Goal: Task Accomplishment & Management: Use online tool/utility

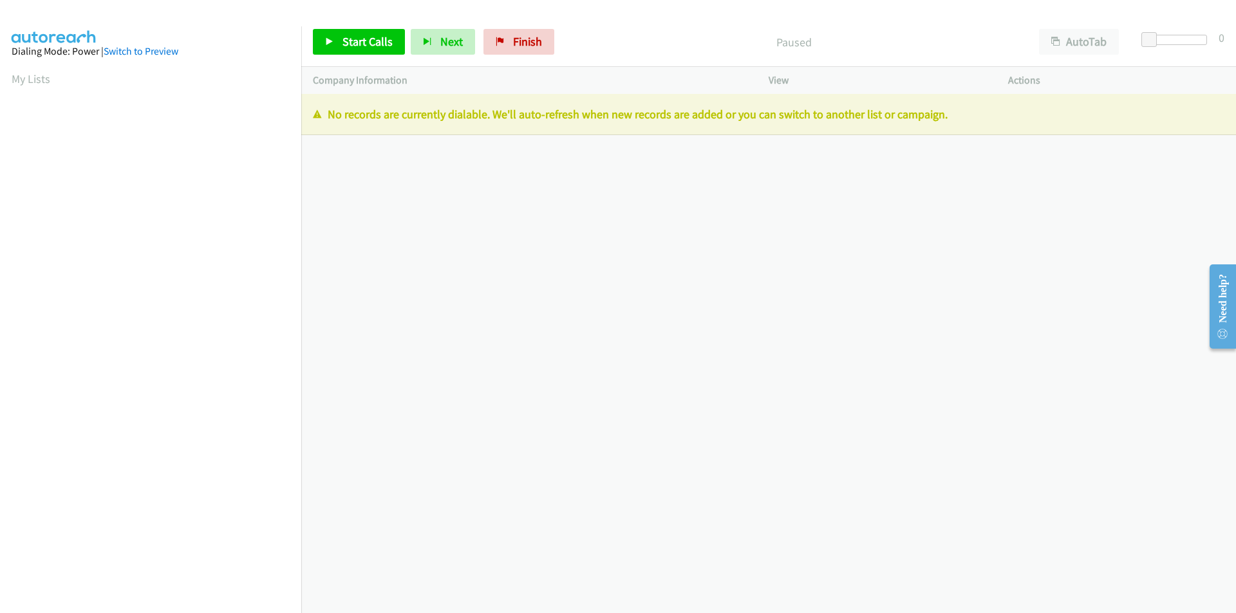
click at [372, 170] on div "+1 415-964-1034 Call failed - Please reload the list and try again The Callbar …" at bounding box center [768, 353] width 934 height 519
click at [506, 41] on link "Finish" at bounding box center [518, 42] width 71 height 26
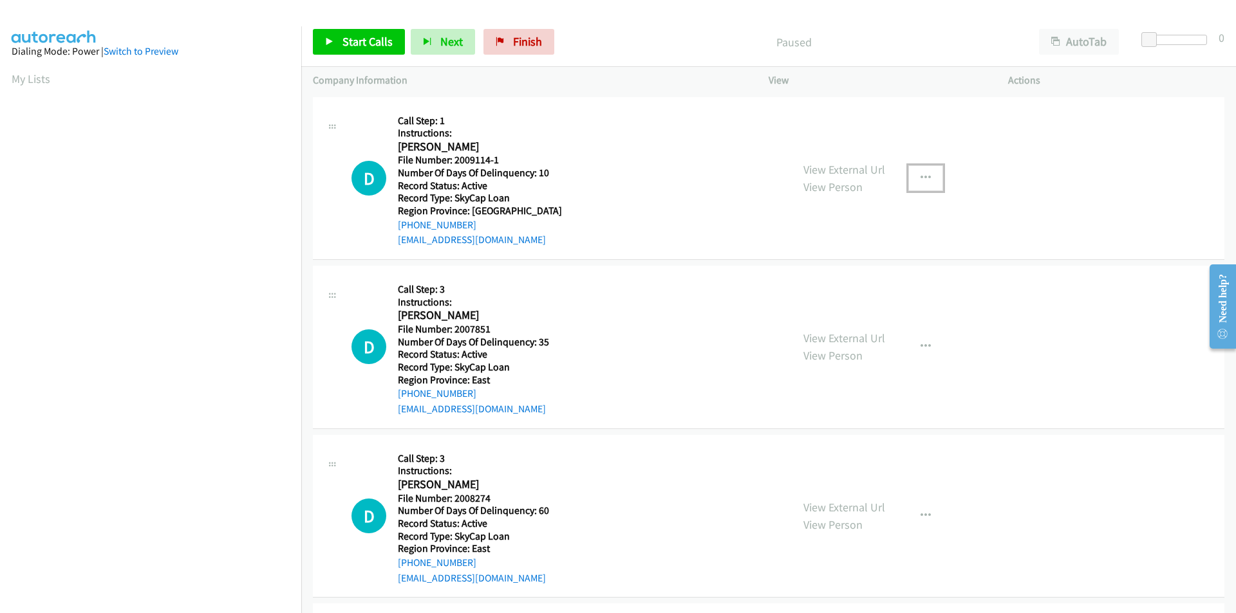
click at [920, 177] on icon "button" at bounding box center [925, 178] width 10 height 10
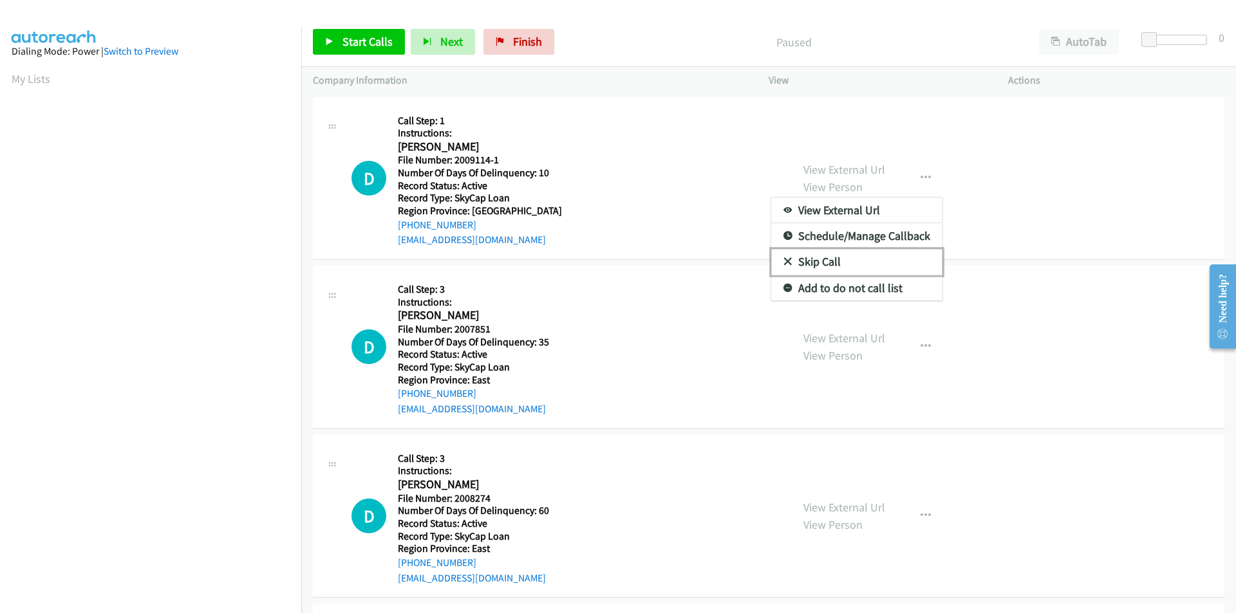
click at [836, 262] on link "Skip Call" at bounding box center [856, 262] width 171 height 26
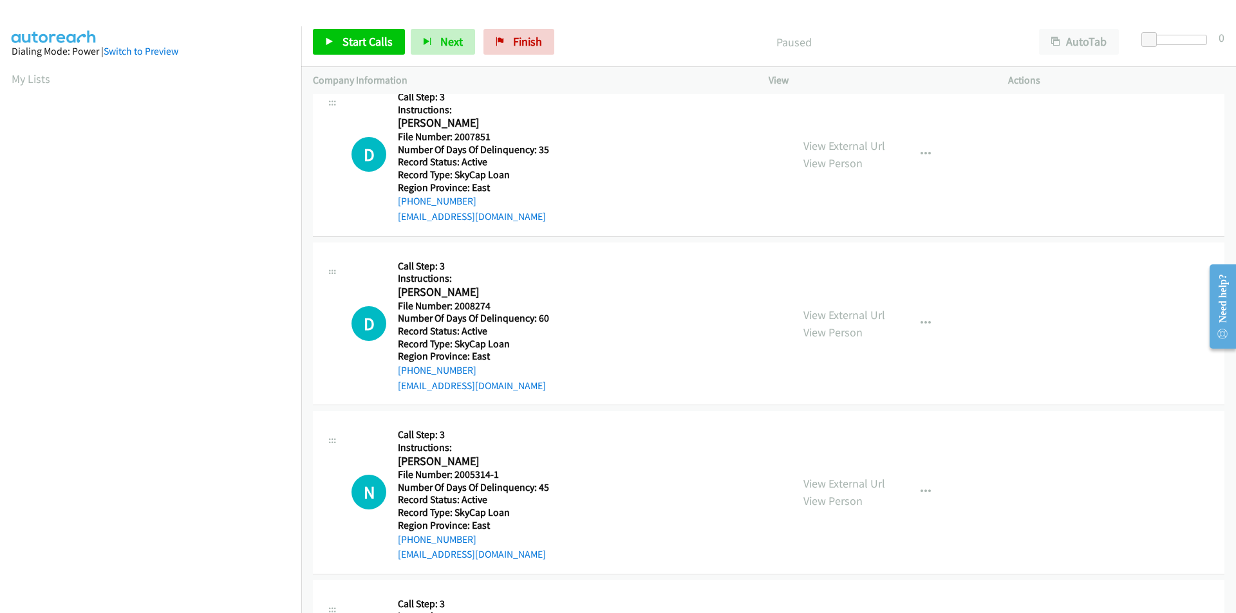
scroll to position [193, 0]
click at [375, 41] on span "Start Calls" at bounding box center [367, 41] width 50 height 15
click at [367, 47] on span "Pause" at bounding box center [356, 41] width 29 height 15
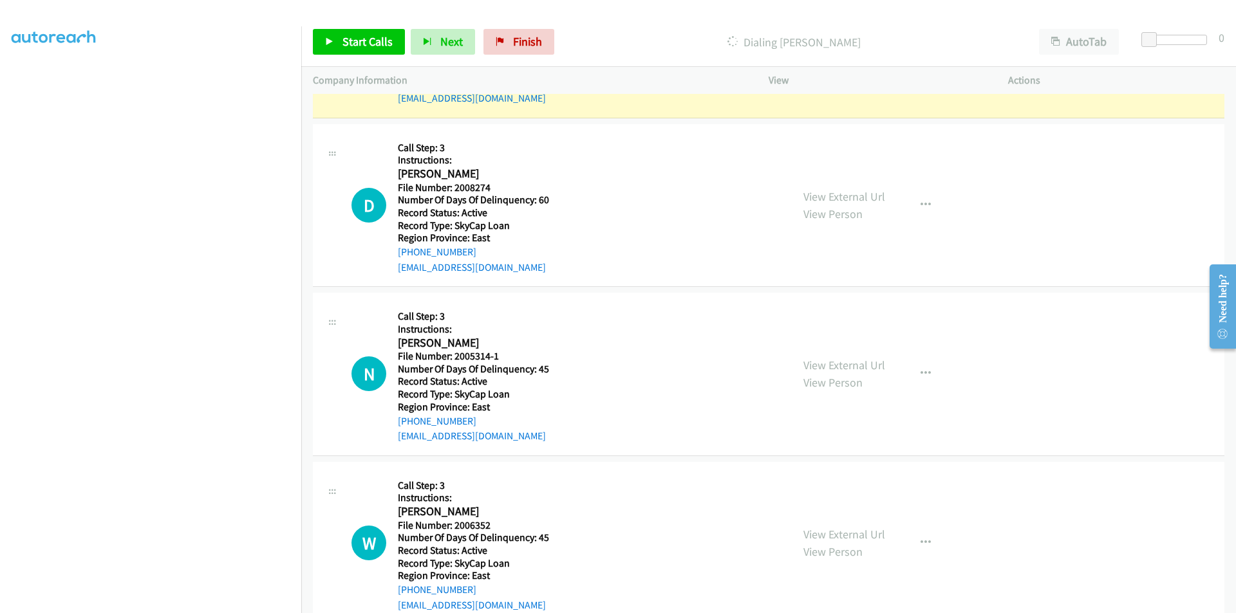
scroll to position [322, 0]
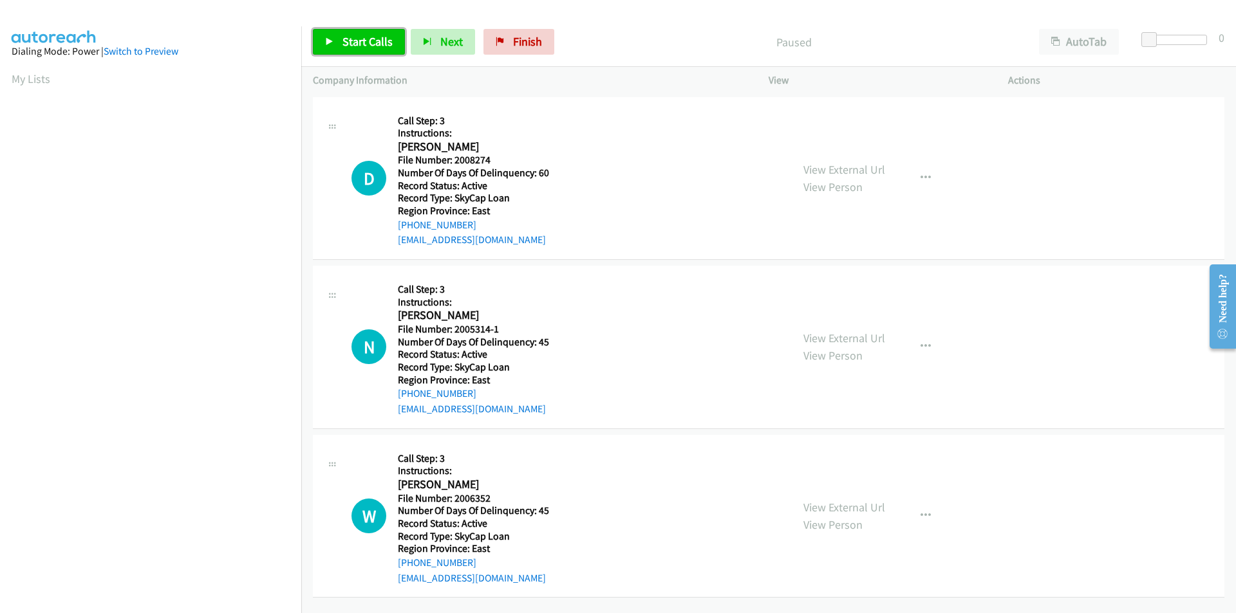
click at [367, 37] on span "Start Calls" at bounding box center [367, 41] width 50 height 15
click at [367, 37] on span "Pause" at bounding box center [356, 41] width 29 height 15
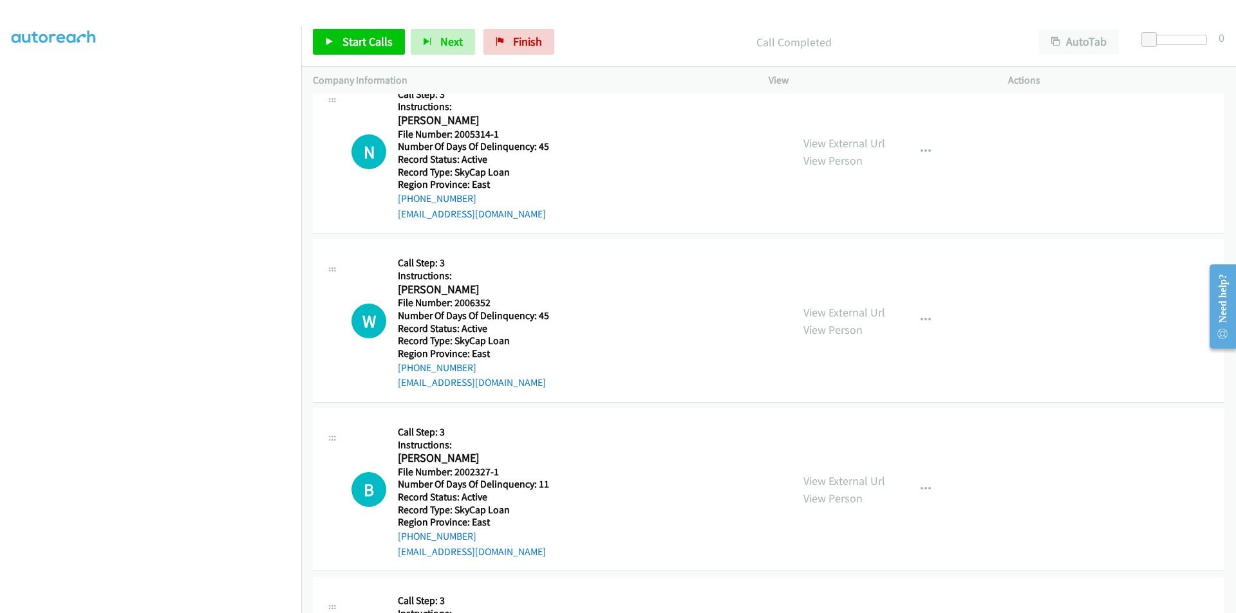
scroll to position [193, 0]
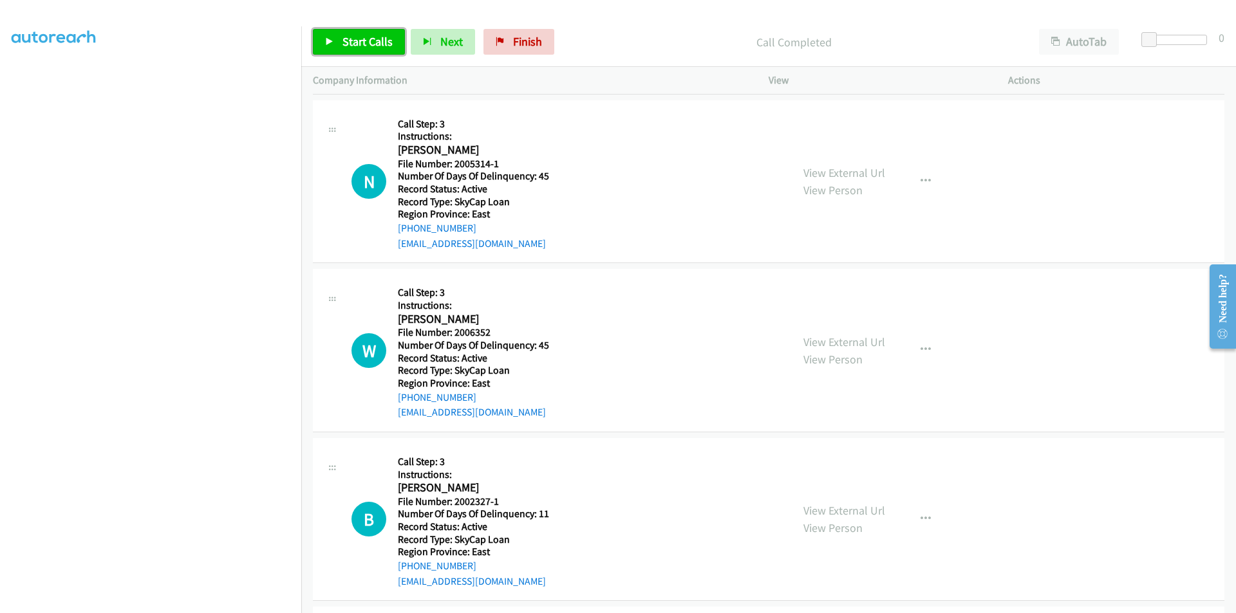
click at [346, 38] on span "Start Calls" at bounding box center [367, 41] width 50 height 15
click at [346, 38] on span "Pause" at bounding box center [356, 41] width 29 height 15
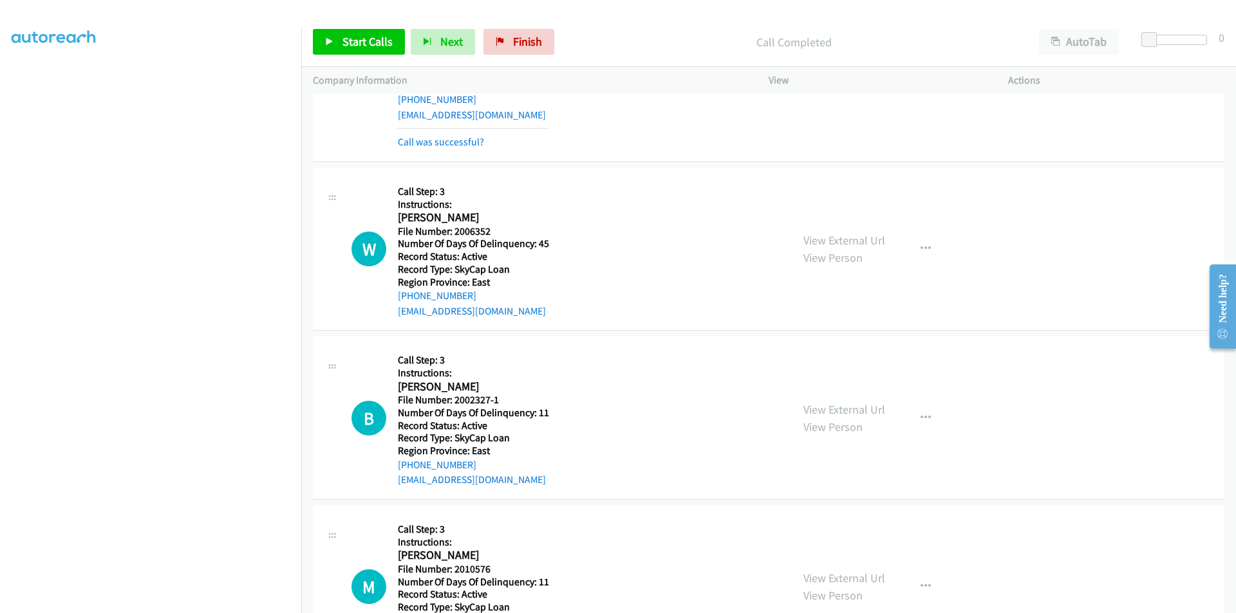
scroll to position [386, 0]
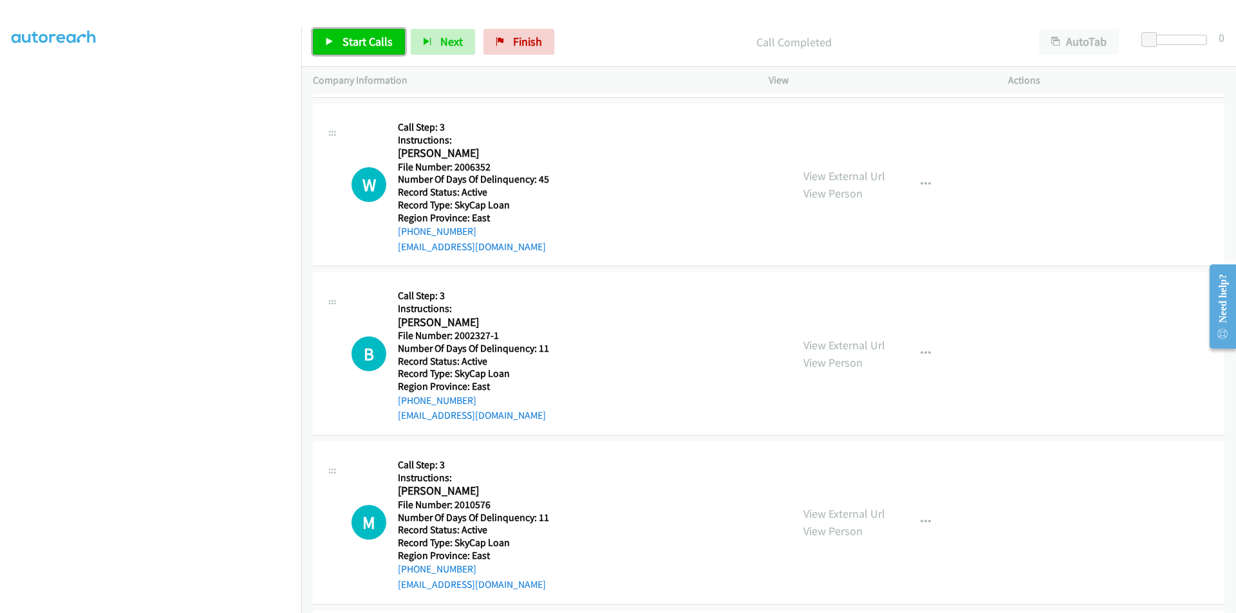
click at [350, 38] on span "Start Calls" at bounding box center [367, 41] width 50 height 15
click at [350, 38] on span "Pause" at bounding box center [356, 41] width 29 height 15
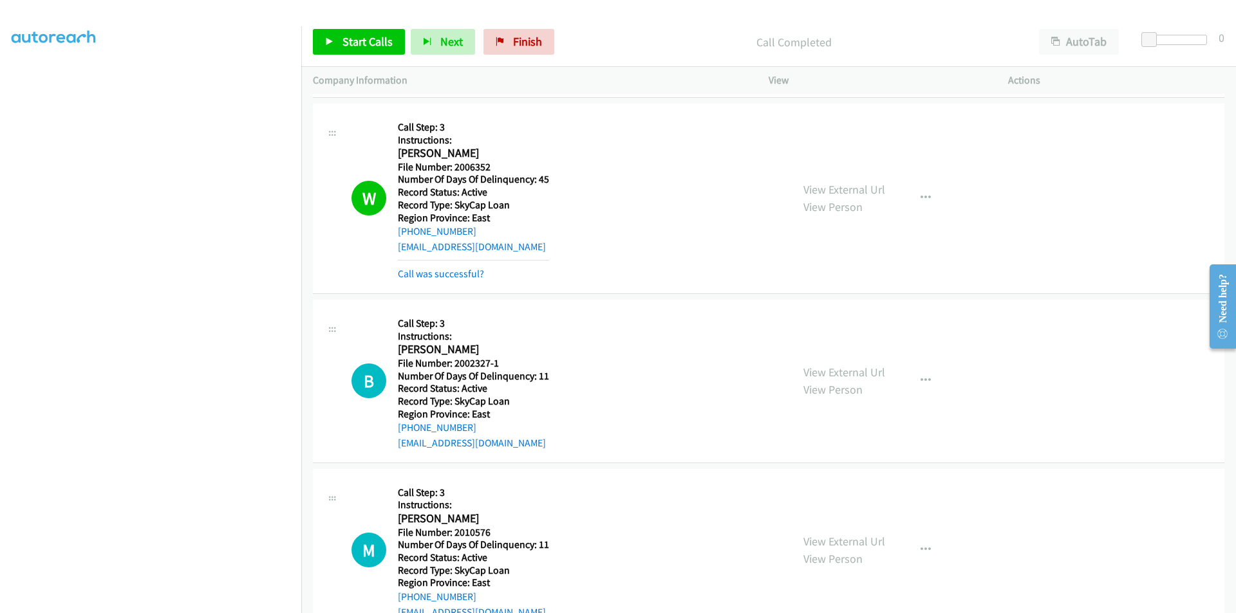
scroll to position [579, 0]
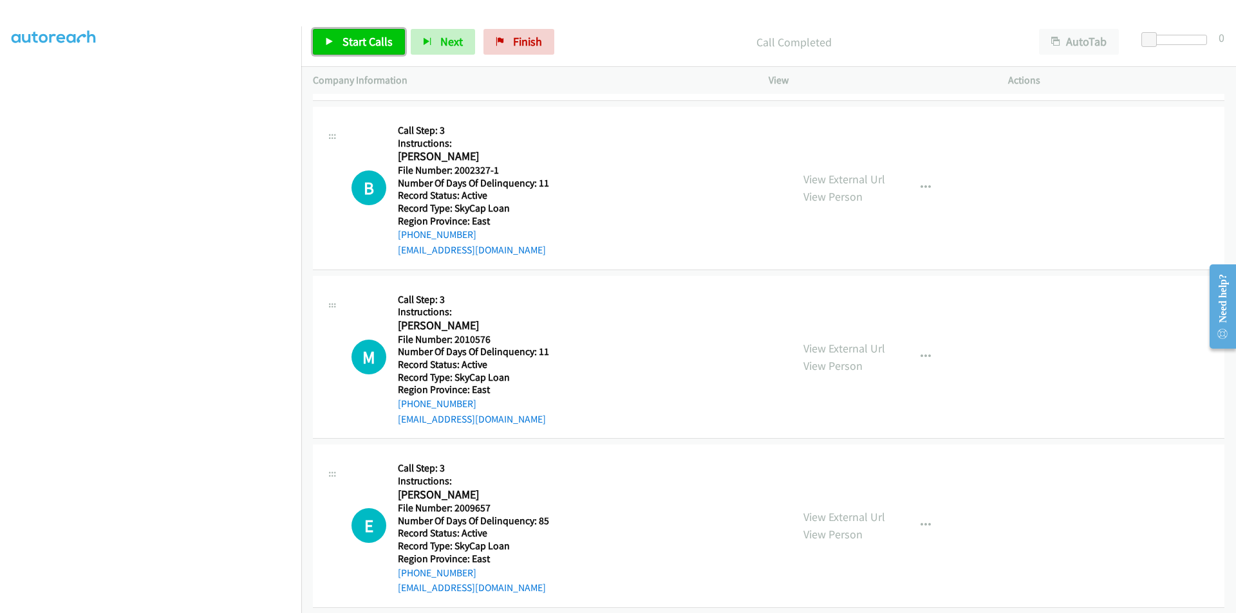
click at [339, 39] on link "Start Calls" at bounding box center [359, 42] width 92 height 26
click at [356, 42] on span "Pause" at bounding box center [356, 41] width 29 height 15
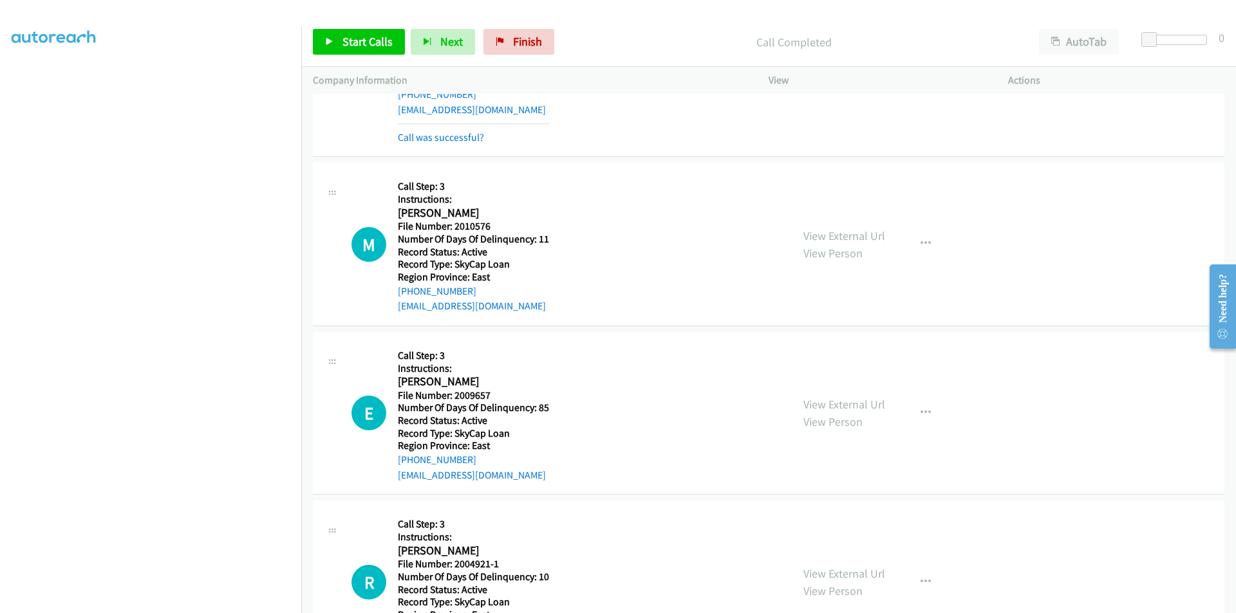
scroll to position [772, 0]
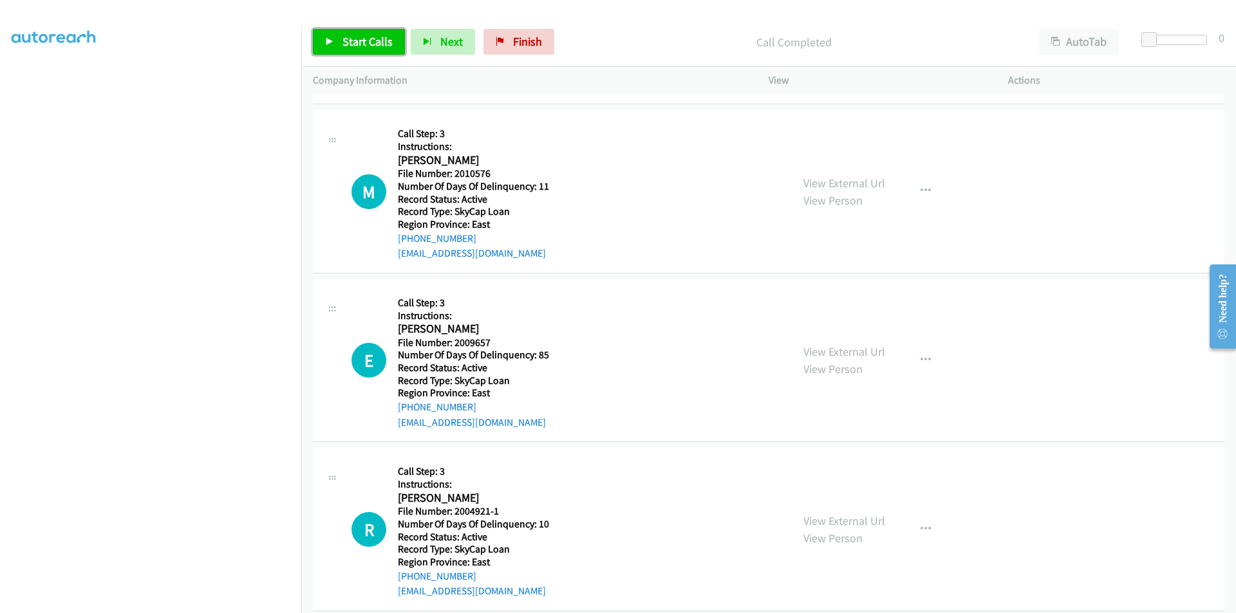
click at [369, 41] on span "Start Calls" at bounding box center [367, 41] width 50 height 15
click at [369, 41] on span "Pause" at bounding box center [356, 41] width 29 height 15
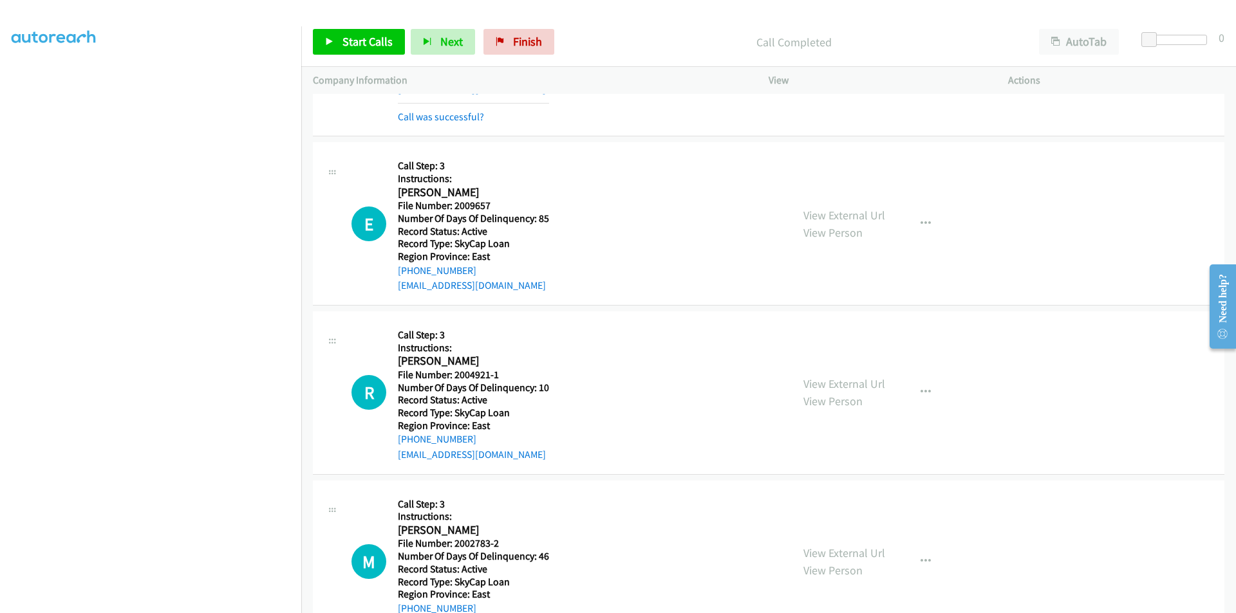
scroll to position [965, 0]
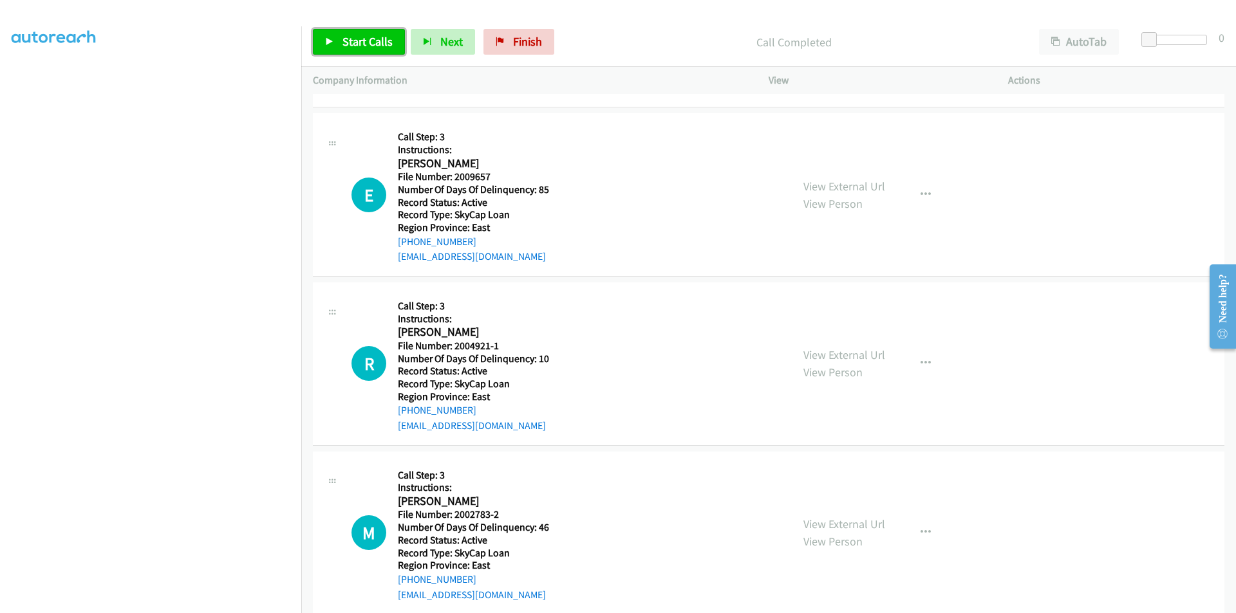
click at [372, 50] on link "Start Calls" at bounding box center [359, 42] width 92 height 26
click at [358, 44] on span "Pause" at bounding box center [356, 41] width 29 height 15
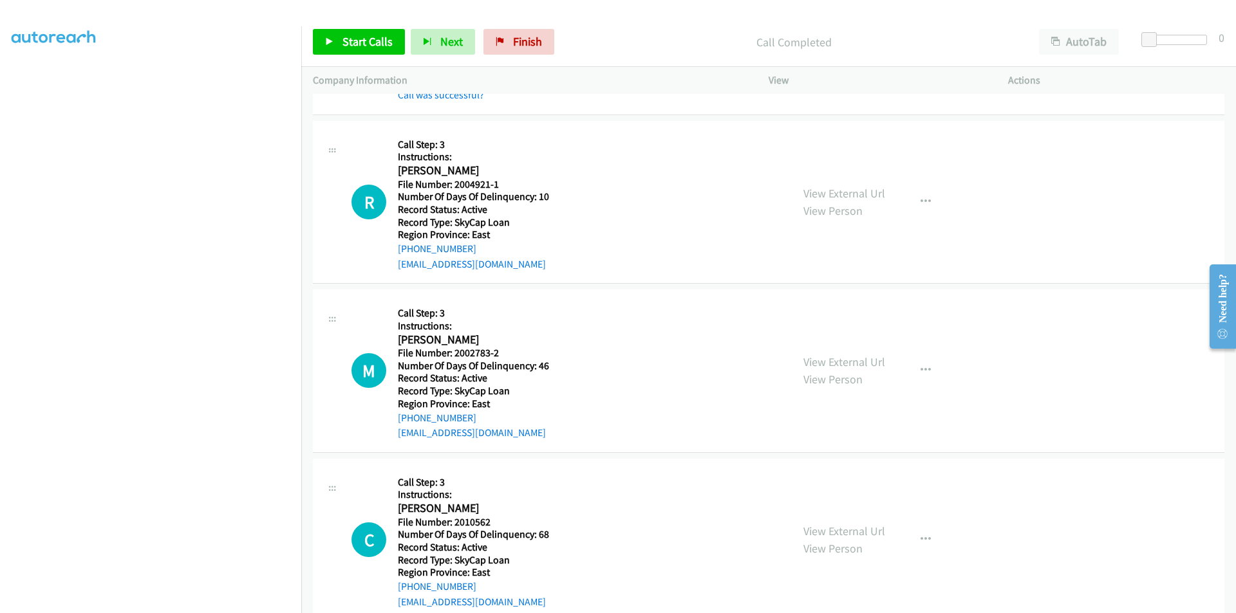
scroll to position [1158, 0]
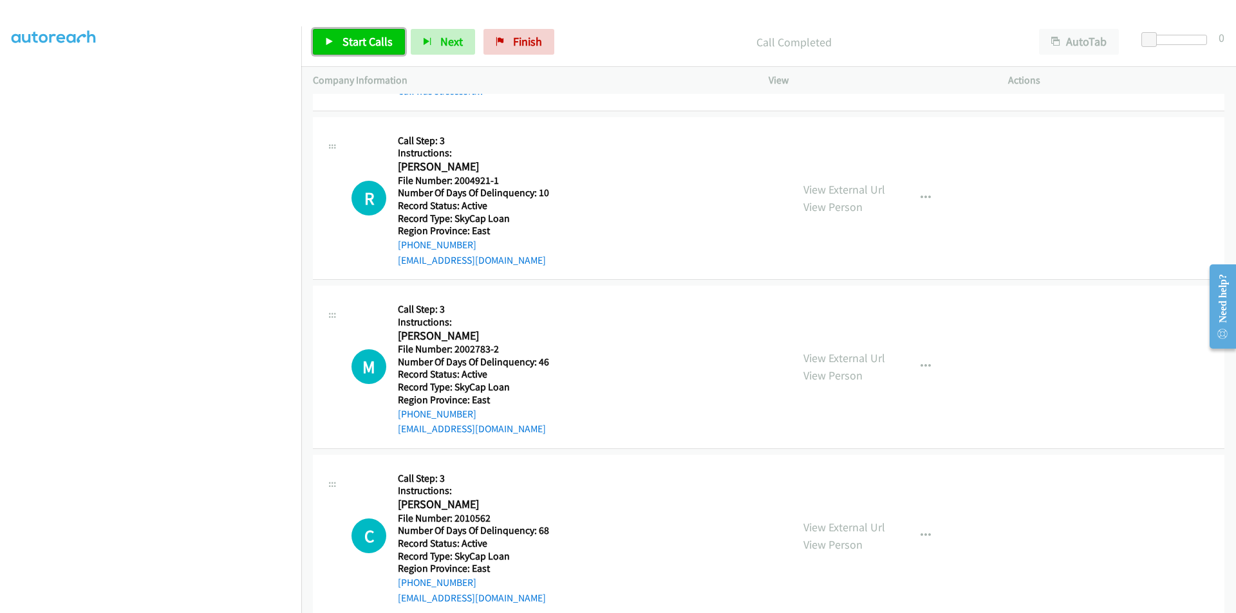
click at [358, 45] on span "Start Calls" at bounding box center [367, 41] width 50 height 15
click at [357, 41] on span "Pause" at bounding box center [356, 41] width 29 height 15
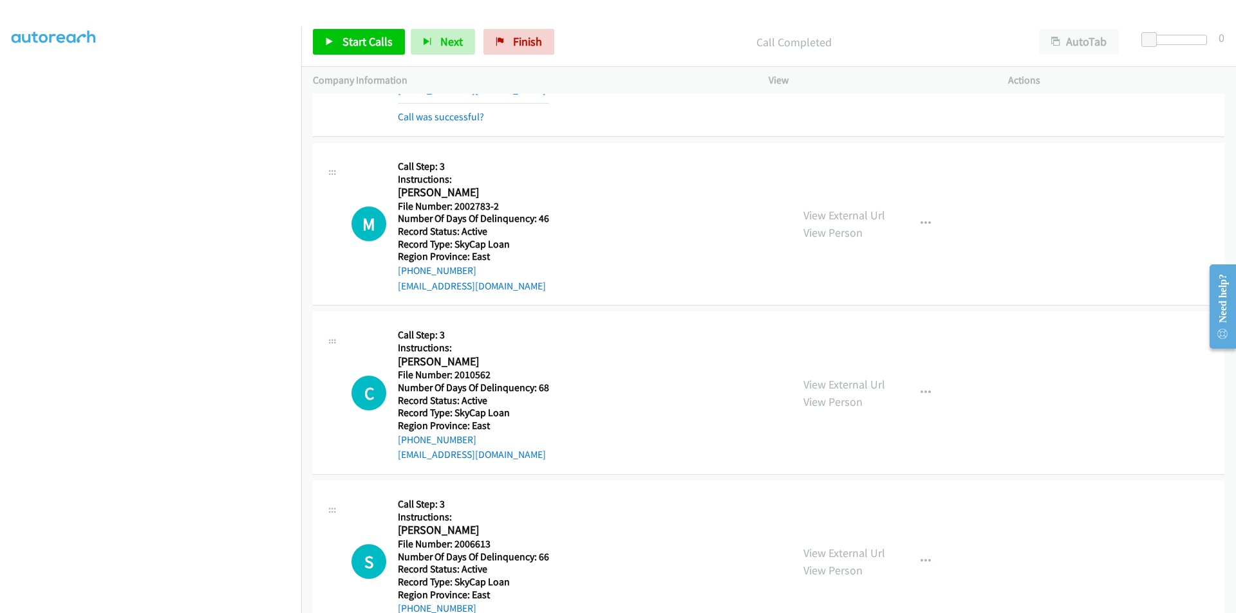
scroll to position [1351, 0]
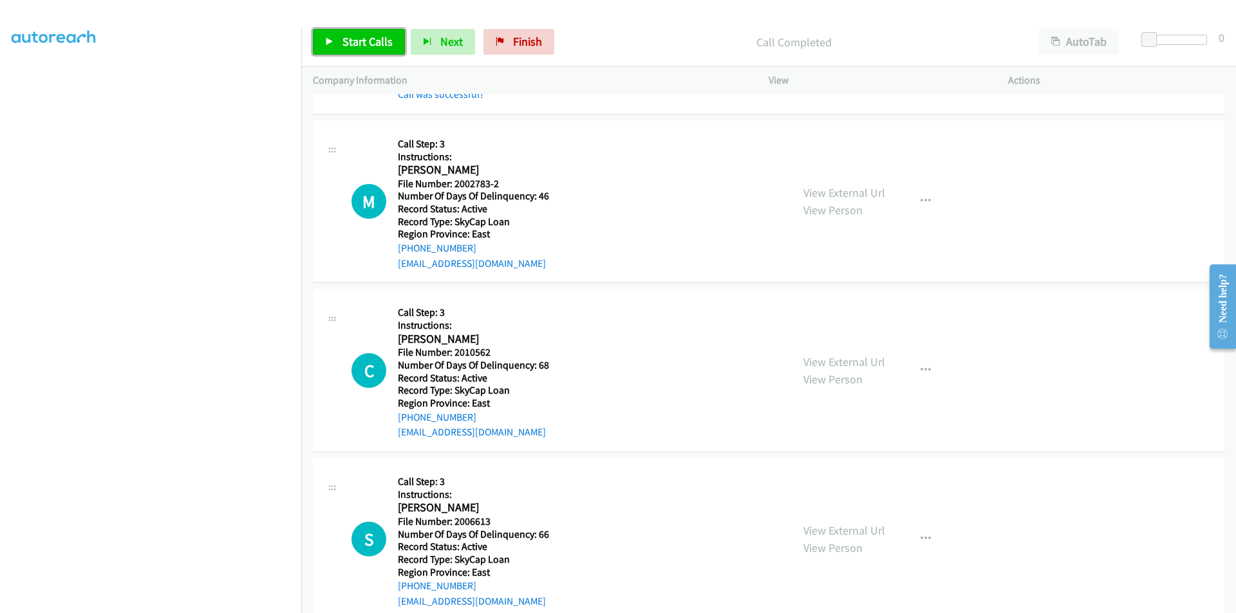
click at [362, 47] on span "Start Calls" at bounding box center [367, 41] width 50 height 15
click at [362, 47] on span "Pause" at bounding box center [356, 41] width 29 height 15
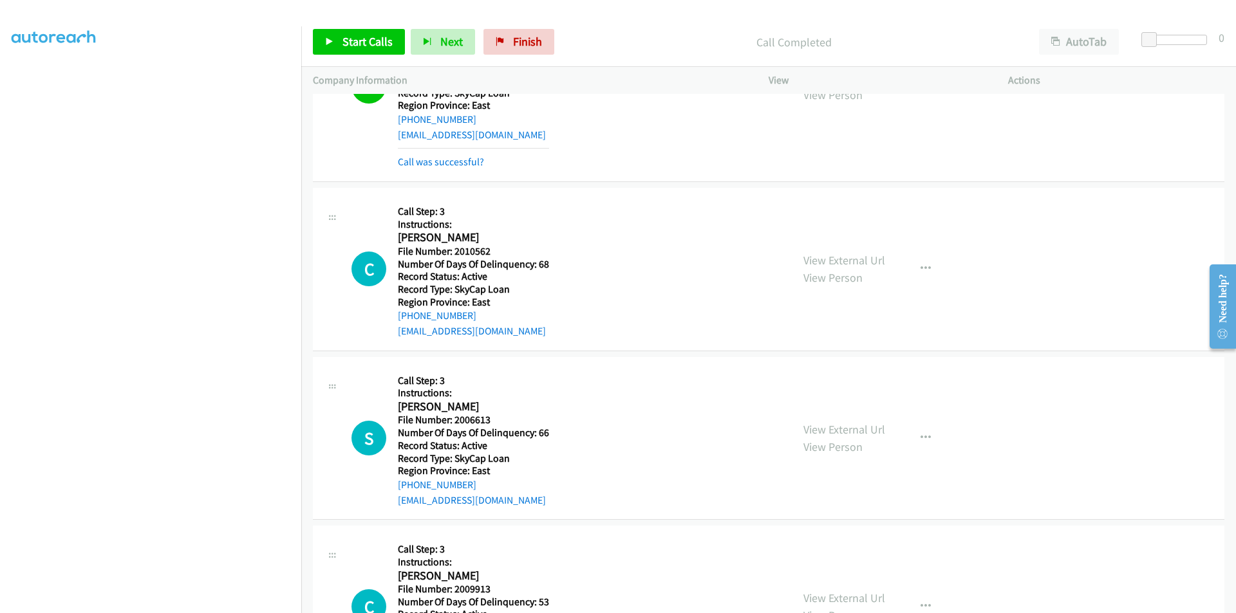
scroll to position [1545, 0]
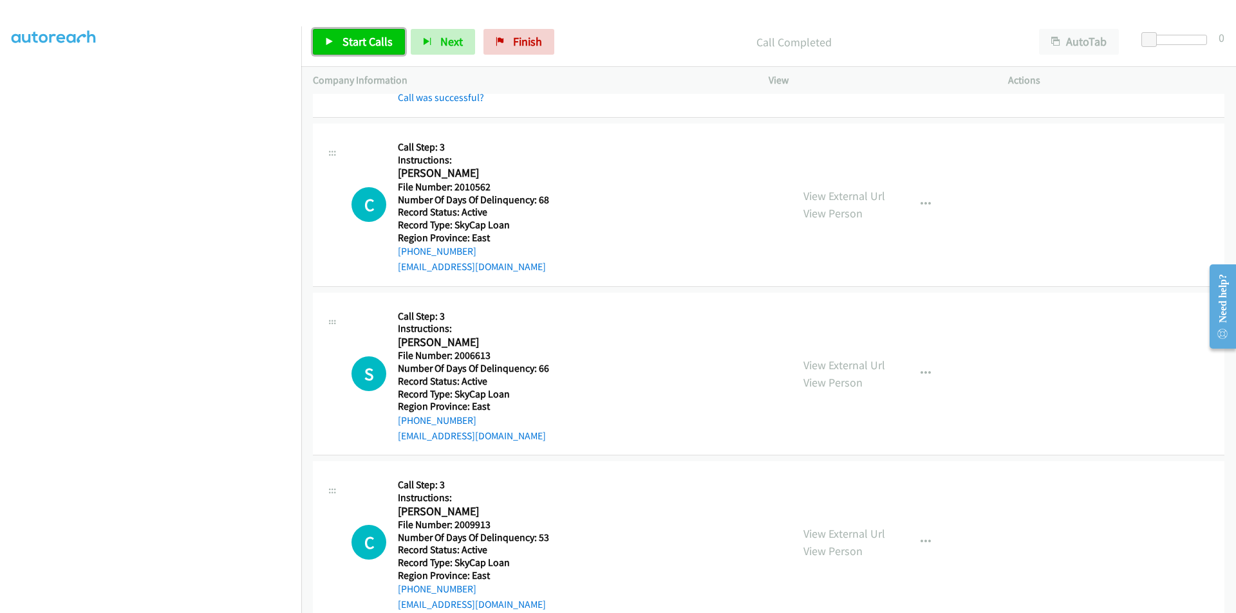
click at [378, 47] on span "Start Calls" at bounding box center [367, 41] width 50 height 15
click at [356, 41] on span "Pause" at bounding box center [356, 41] width 29 height 15
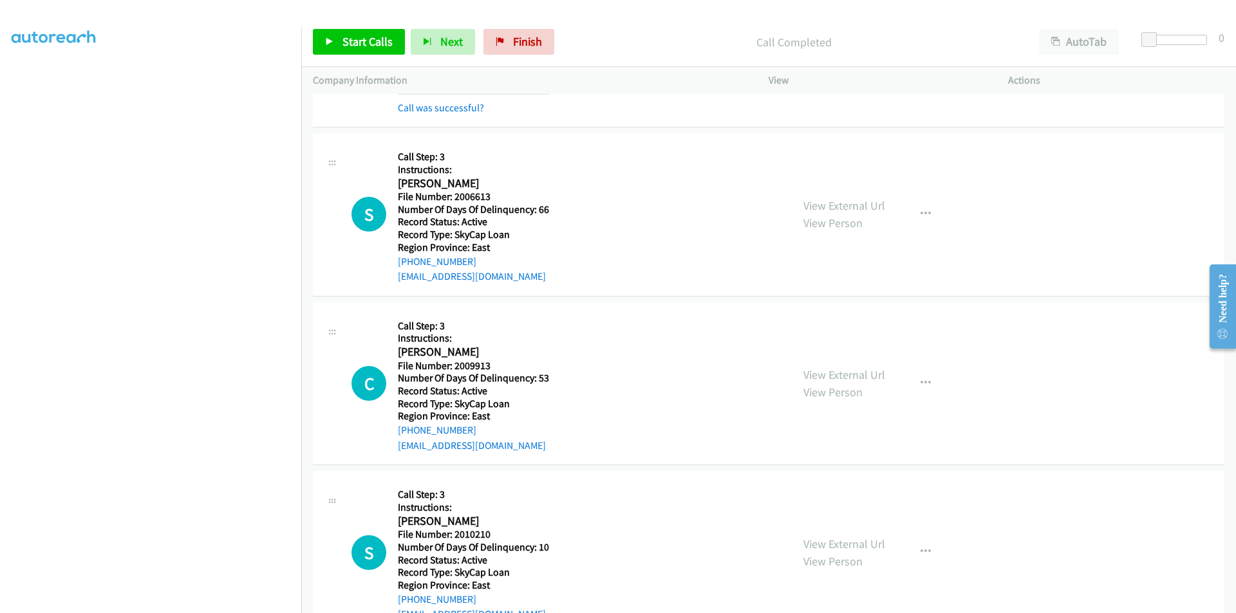
scroll to position [1738, 0]
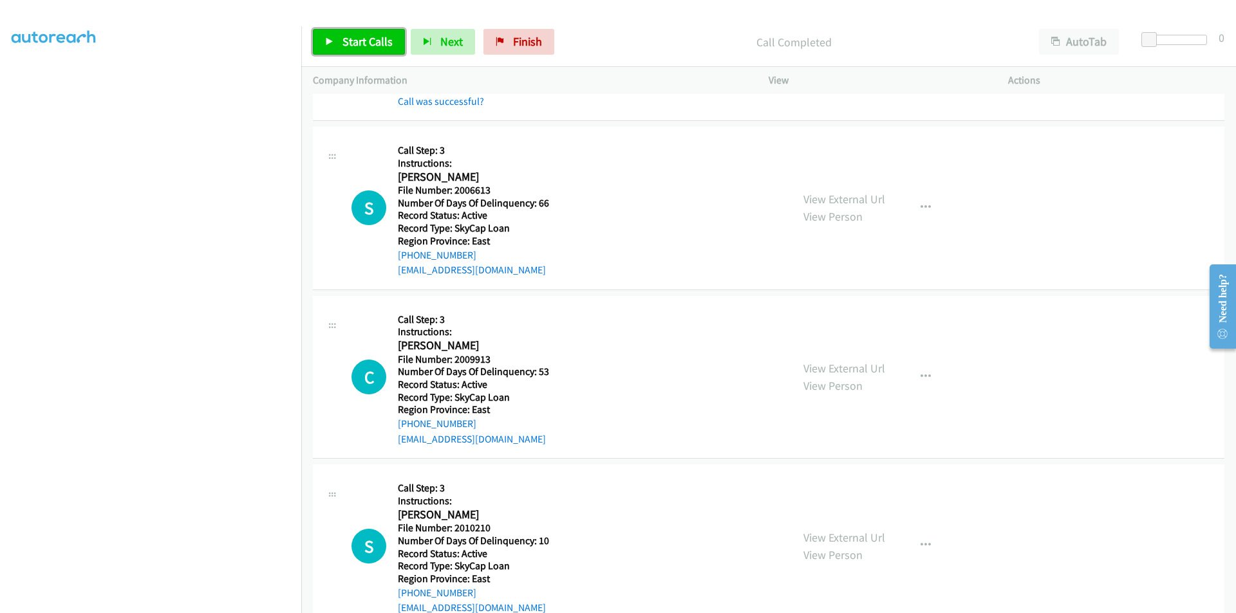
click at [353, 42] on span "Start Calls" at bounding box center [367, 41] width 50 height 15
click at [353, 42] on span "Pause" at bounding box center [356, 41] width 29 height 15
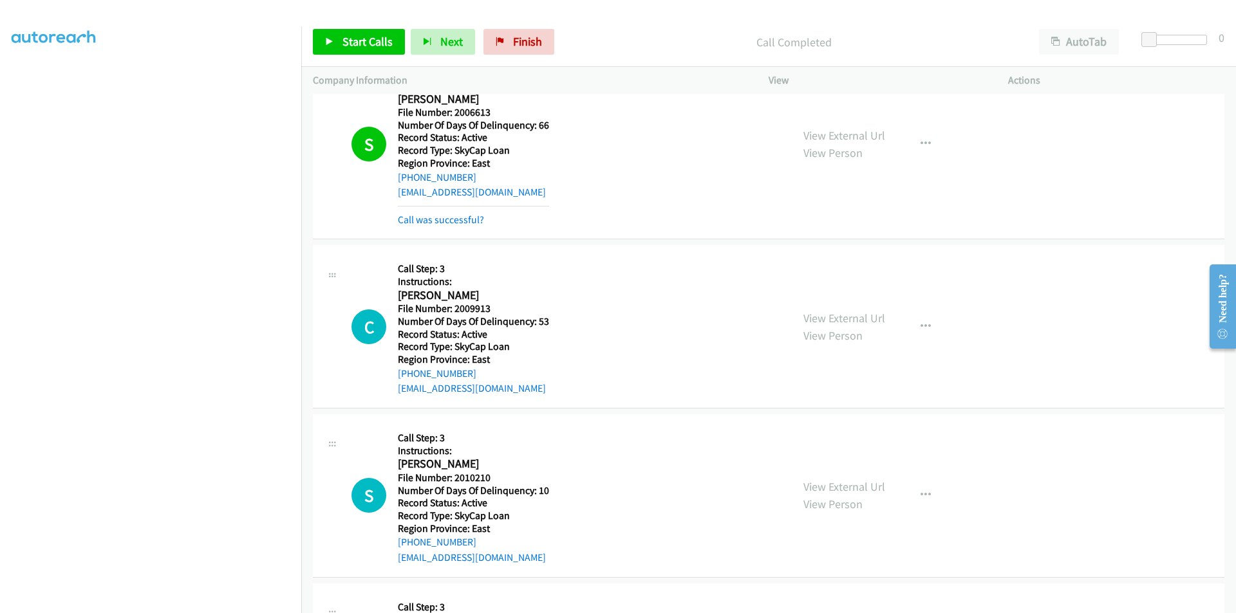
scroll to position [1931, 0]
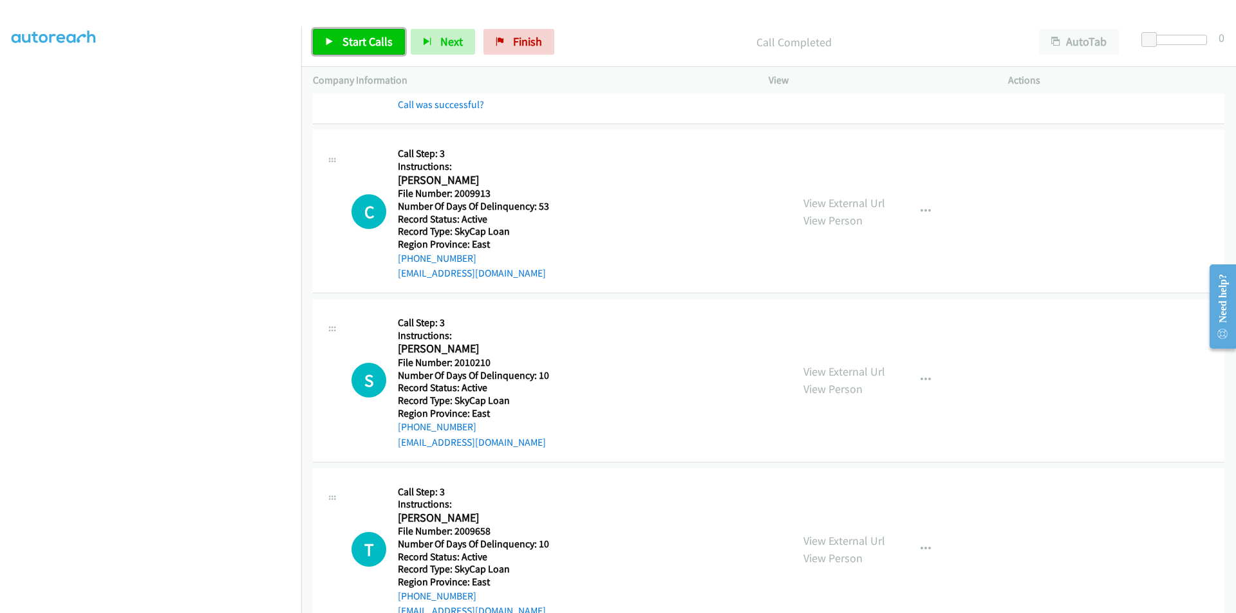
click at [351, 42] on span "Start Calls" at bounding box center [367, 41] width 50 height 15
click at [351, 42] on span "Pause" at bounding box center [356, 41] width 29 height 15
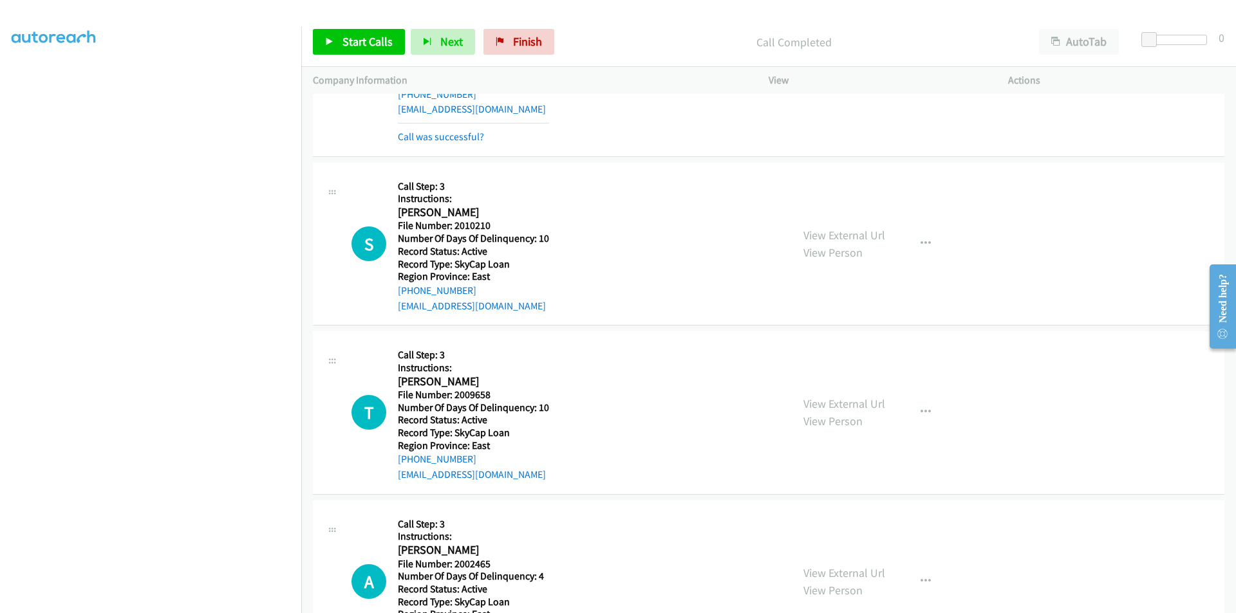
scroll to position [2124, 0]
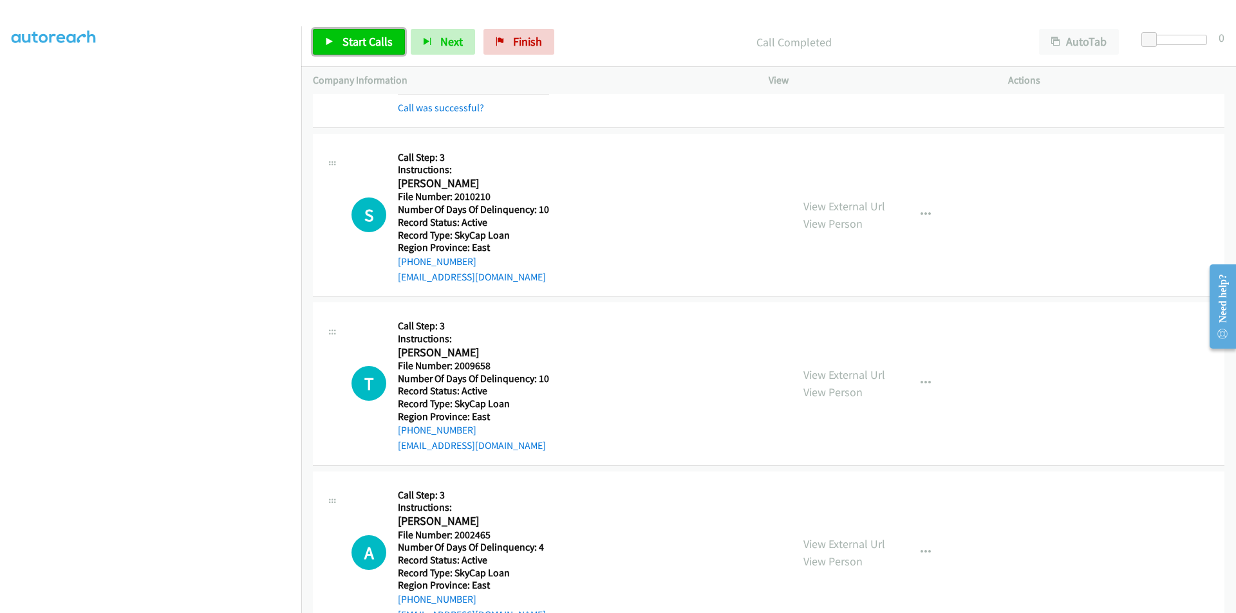
click at [360, 40] on span "Start Calls" at bounding box center [367, 41] width 50 height 15
click at [346, 50] on link "Pause" at bounding box center [348, 42] width 71 height 26
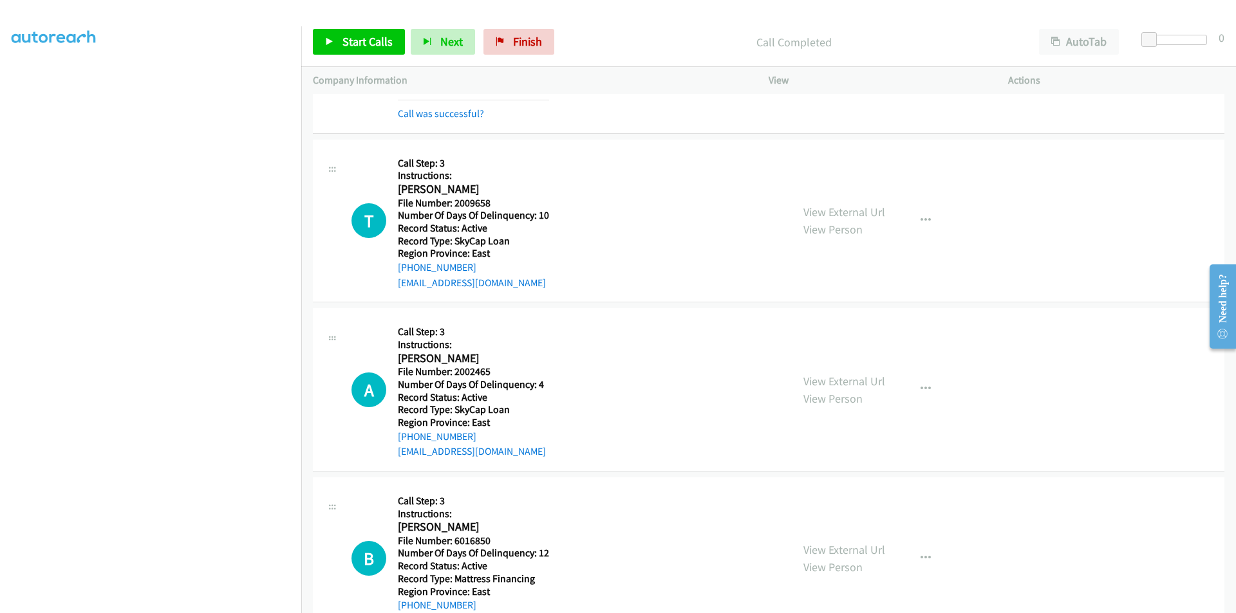
scroll to position [2317, 0]
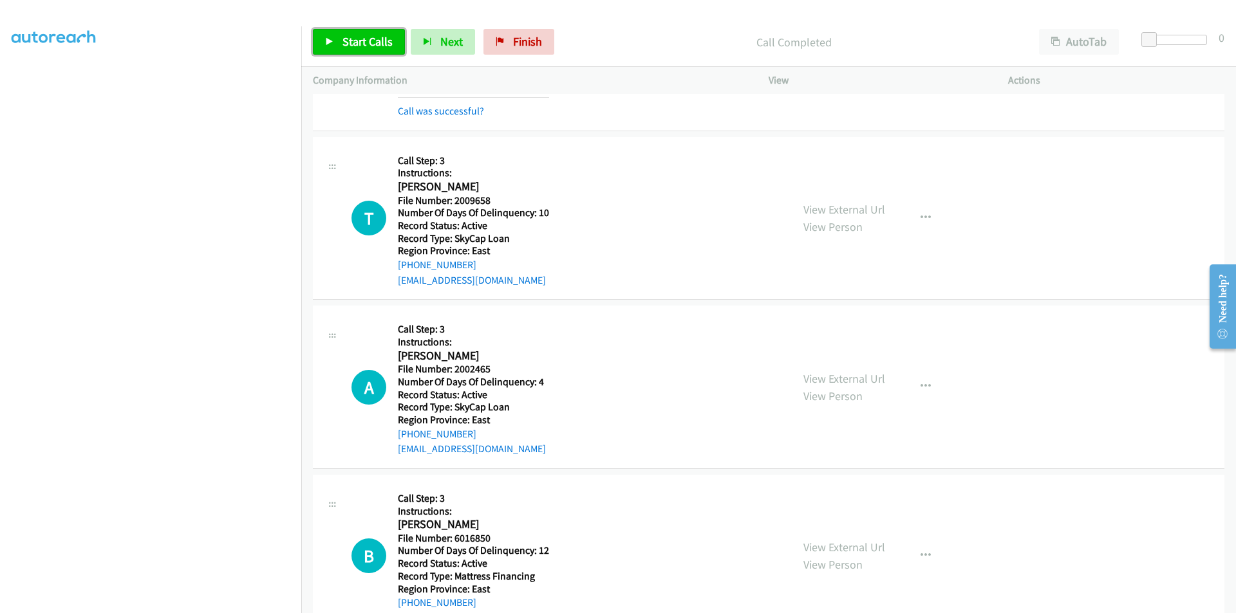
click at [364, 44] on span "Start Calls" at bounding box center [367, 41] width 50 height 15
click at [355, 41] on span "Pause" at bounding box center [356, 41] width 29 height 15
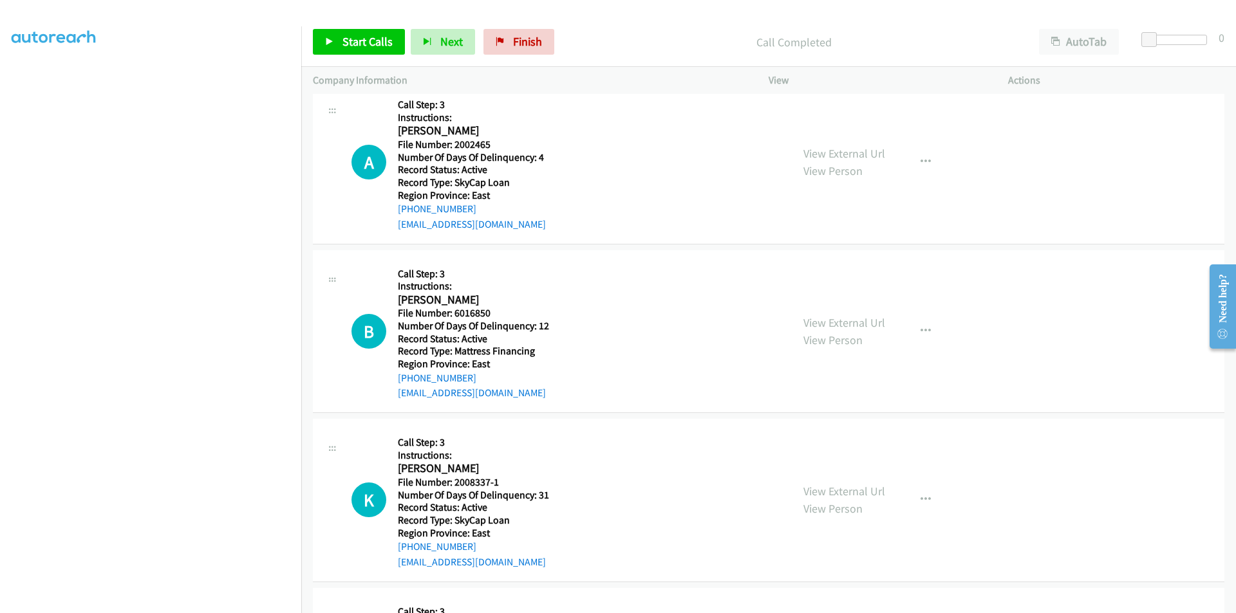
scroll to position [2574, 0]
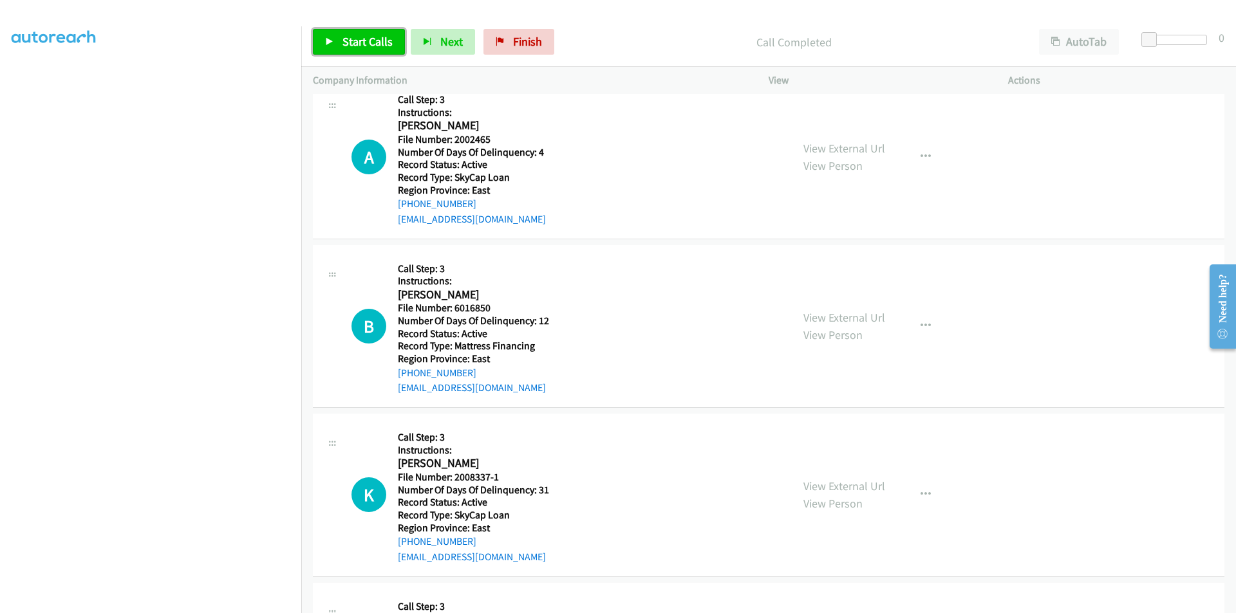
click at [356, 39] on span "Start Calls" at bounding box center [367, 41] width 50 height 15
click at [356, 39] on span "Pause" at bounding box center [356, 41] width 29 height 15
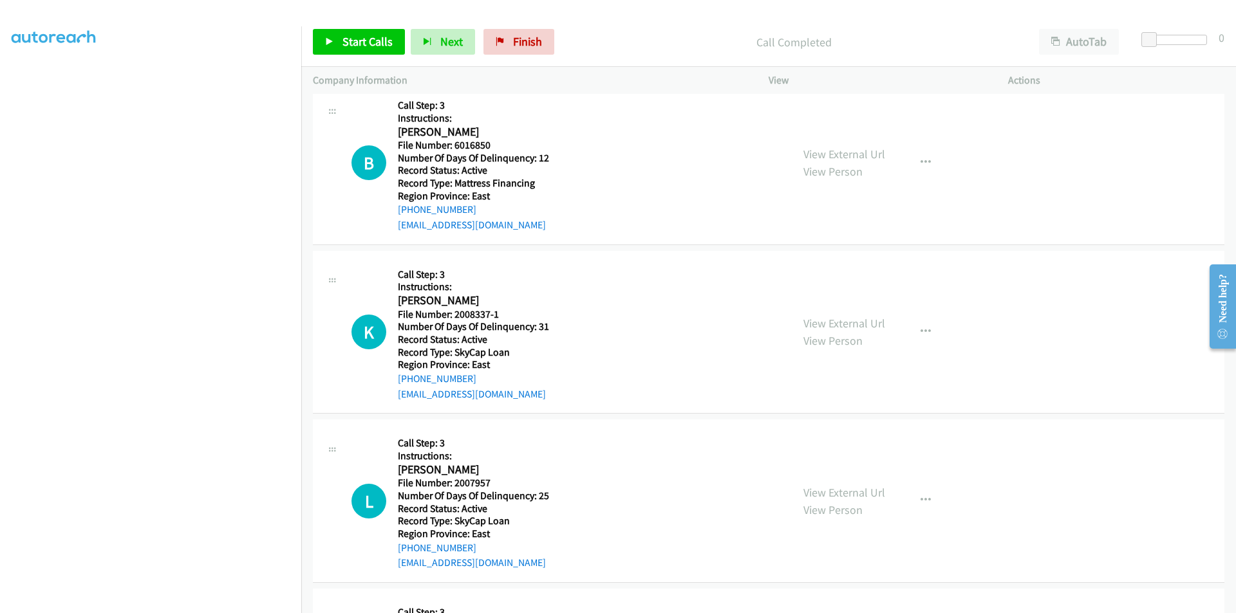
scroll to position [2767, 0]
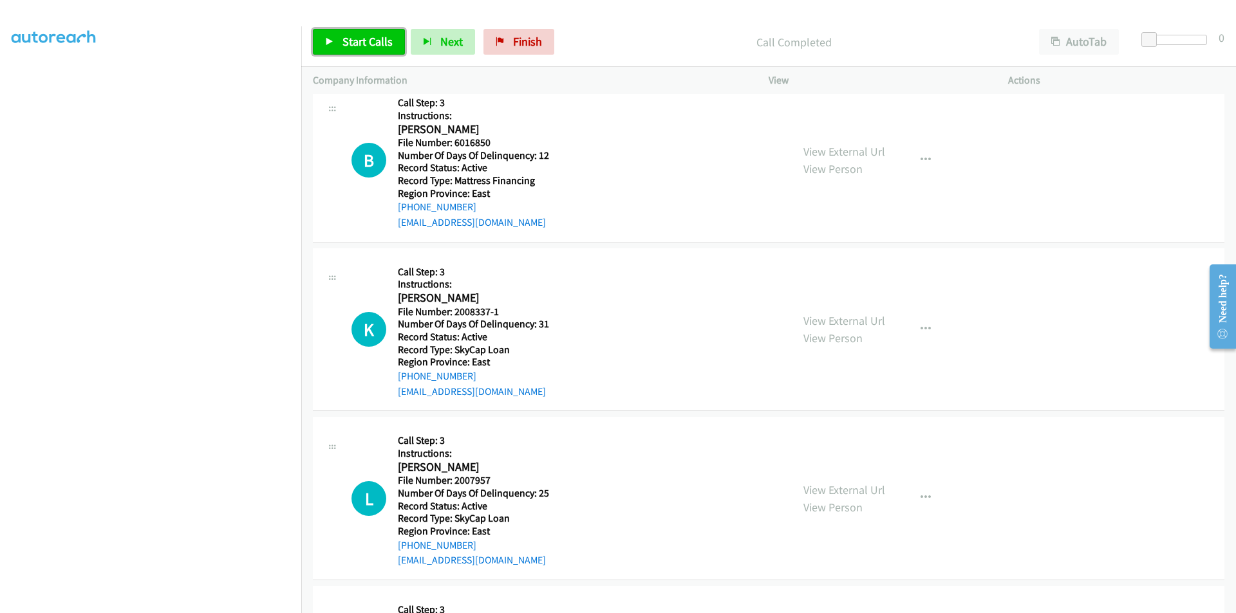
click at [372, 44] on span "Start Calls" at bounding box center [367, 41] width 50 height 15
click at [372, 44] on link "Pause" at bounding box center [348, 42] width 71 height 26
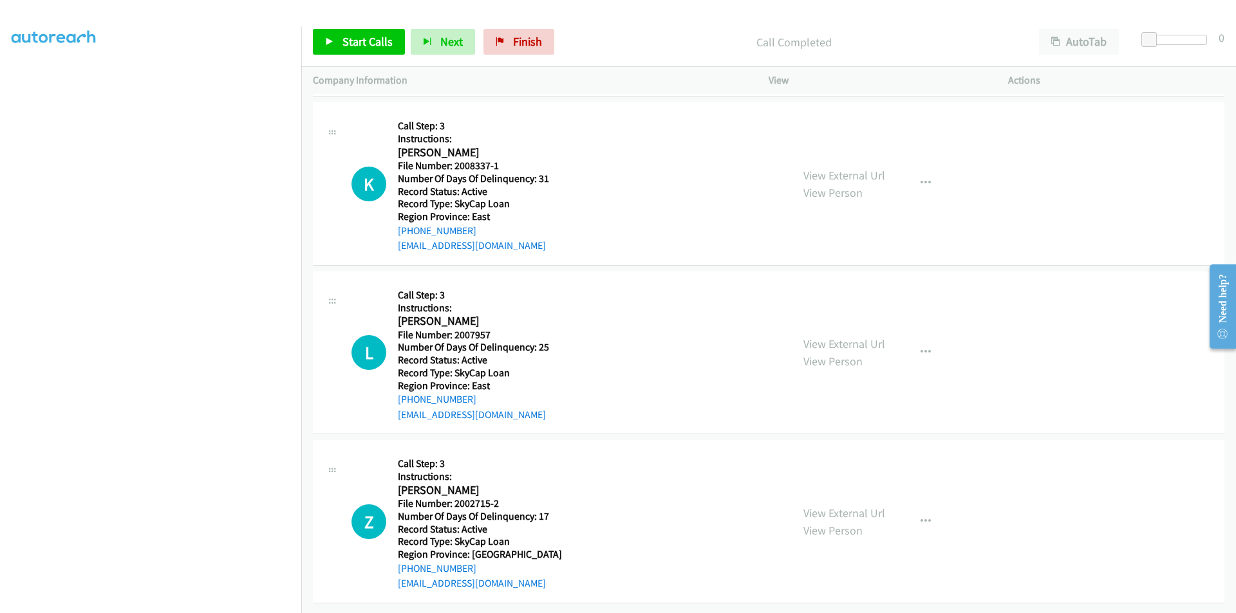
scroll to position [2950, 0]
click at [348, 39] on span "Start Calls" at bounding box center [367, 41] width 50 height 15
click at [348, 39] on span "Pause" at bounding box center [356, 41] width 29 height 15
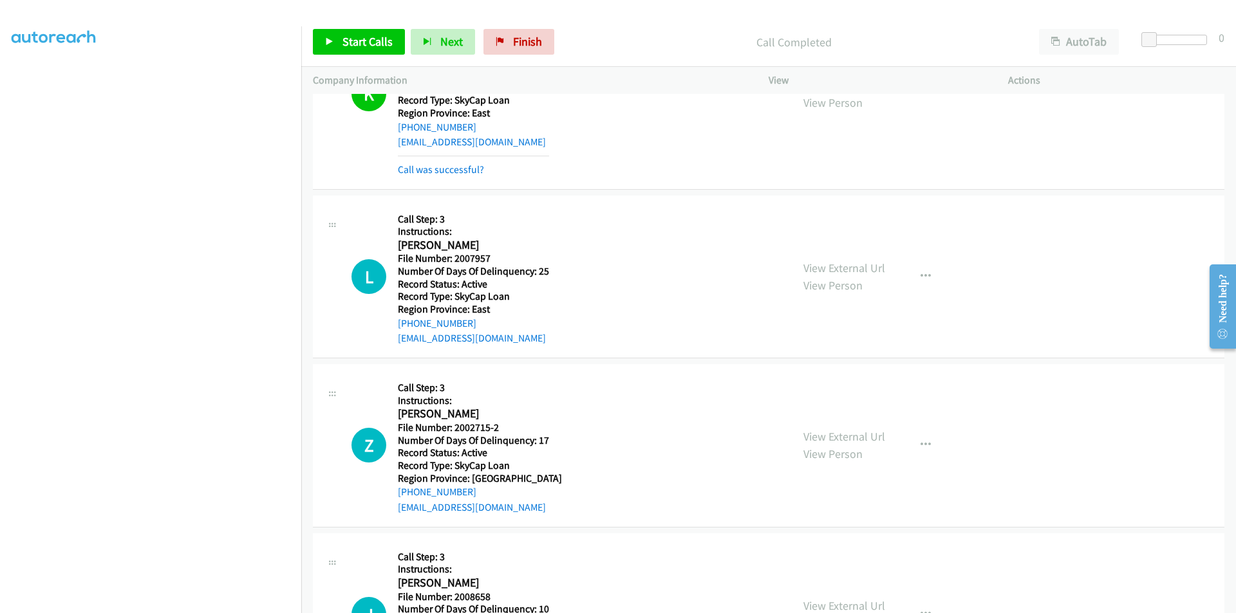
scroll to position [3143, 0]
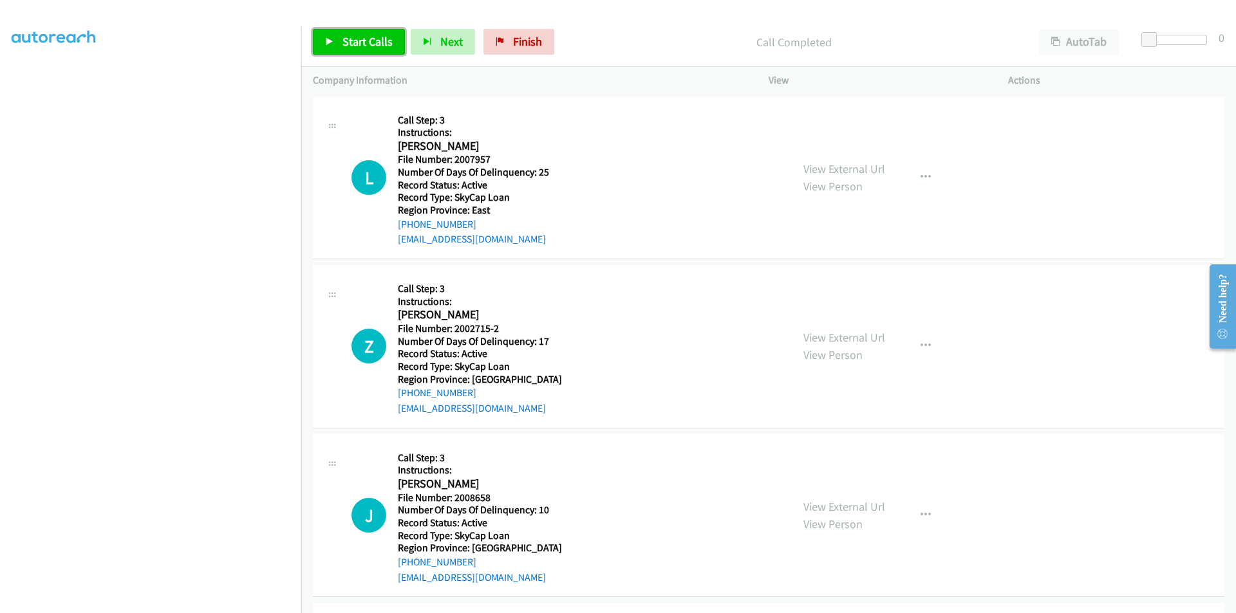
click at [362, 41] on span "Start Calls" at bounding box center [367, 41] width 50 height 15
click at [362, 41] on span "Pause" at bounding box center [356, 41] width 29 height 15
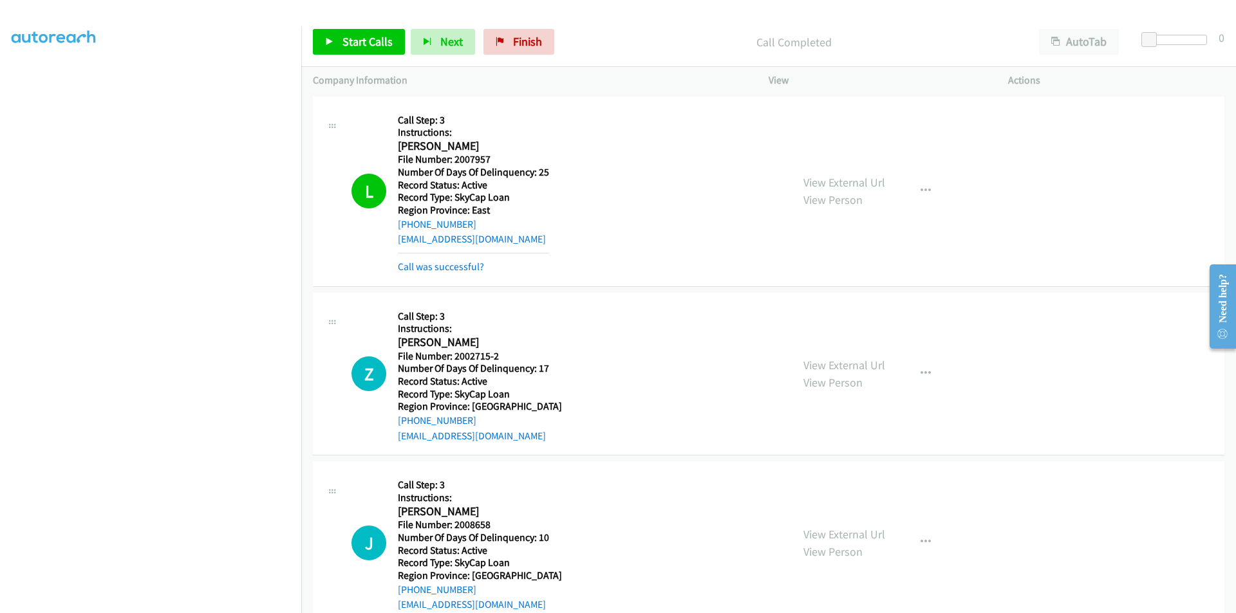
scroll to position [3336, 0]
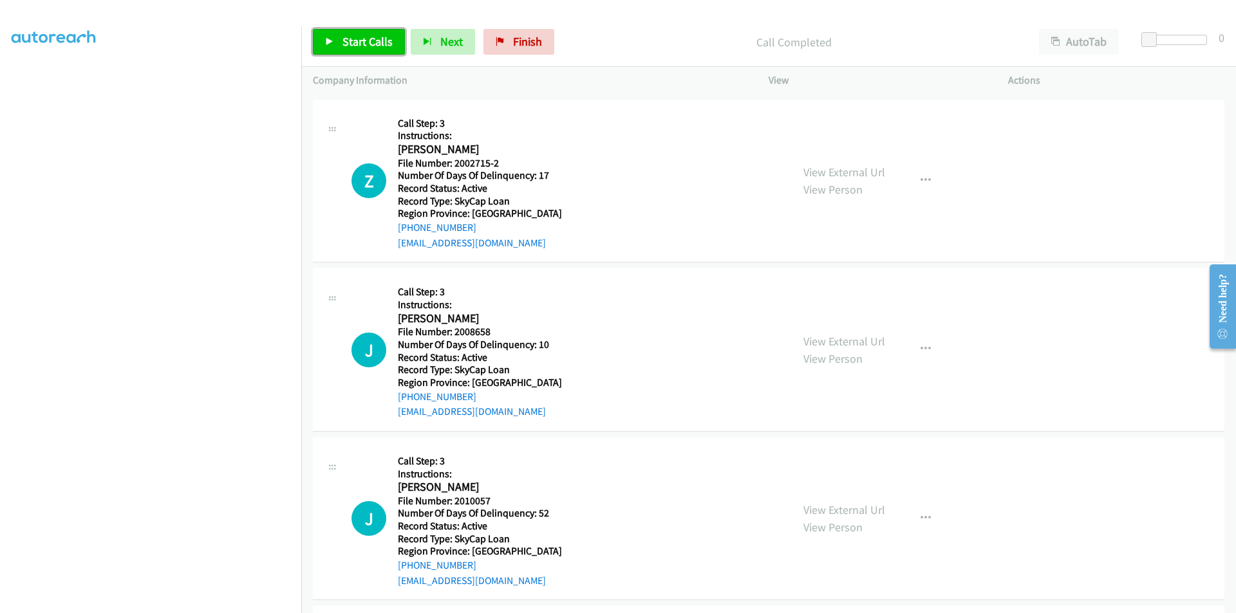
click at [388, 42] on span "Start Calls" at bounding box center [367, 41] width 50 height 15
click at [353, 42] on span "Pause" at bounding box center [356, 41] width 29 height 15
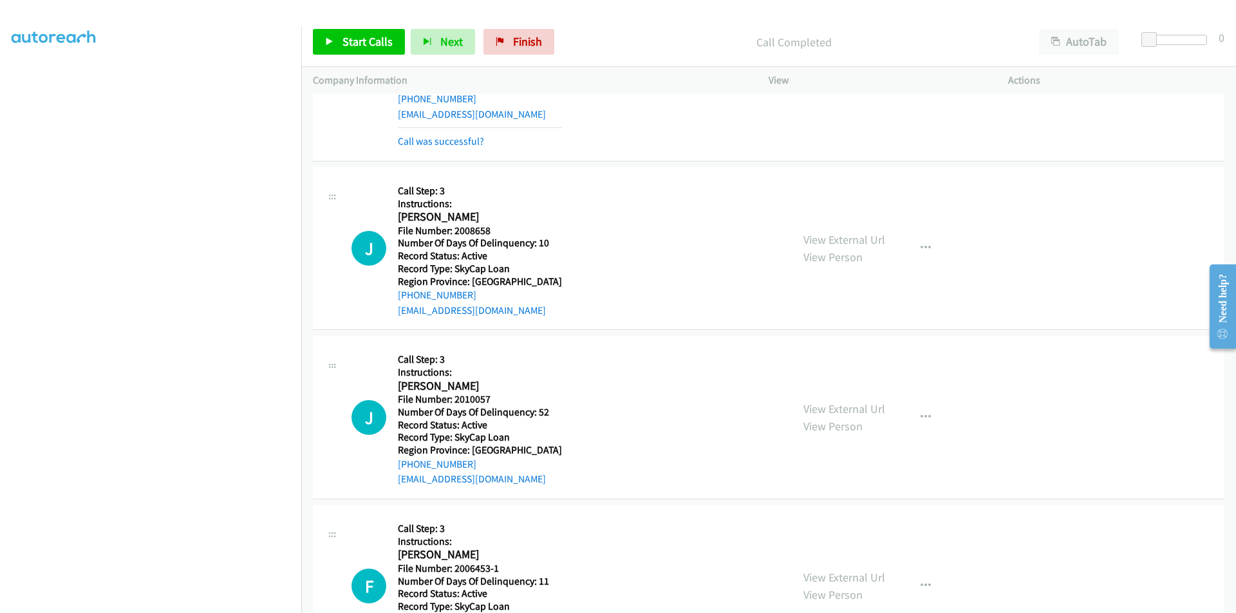
scroll to position [3529, 0]
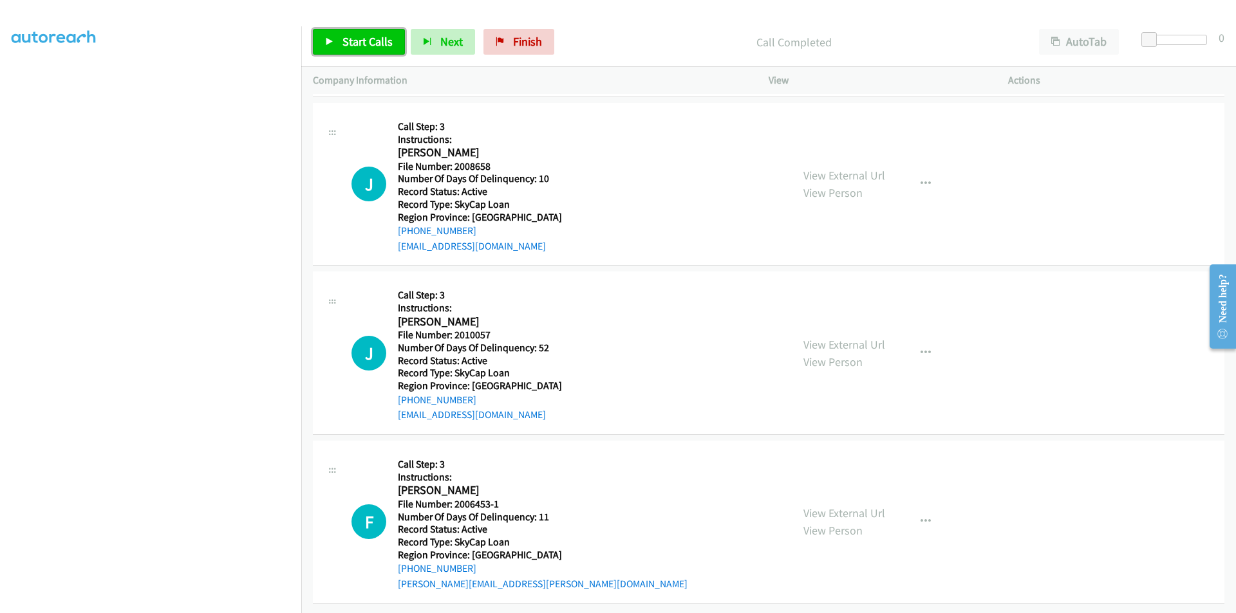
click at [355, 42] on span "Start Calls" at bounding box center [367, 41] width 50 height 15
click at [355, 42] on span "Pause" at bounding box center [356, 41] width 29 height 15
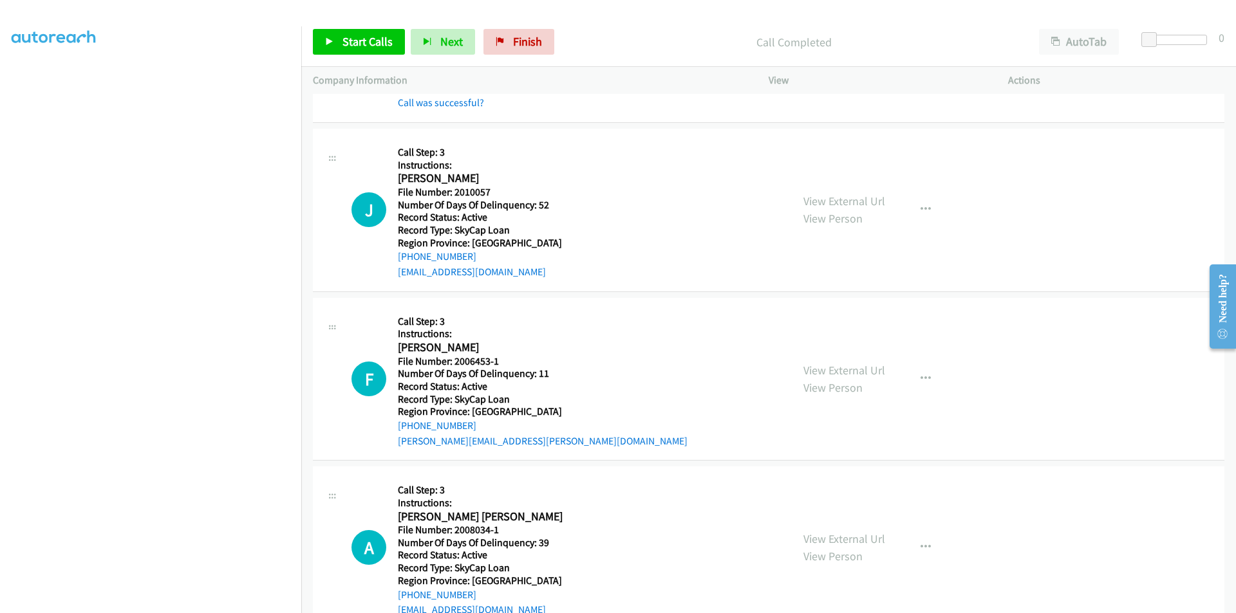
scroll to position [3722, 0]
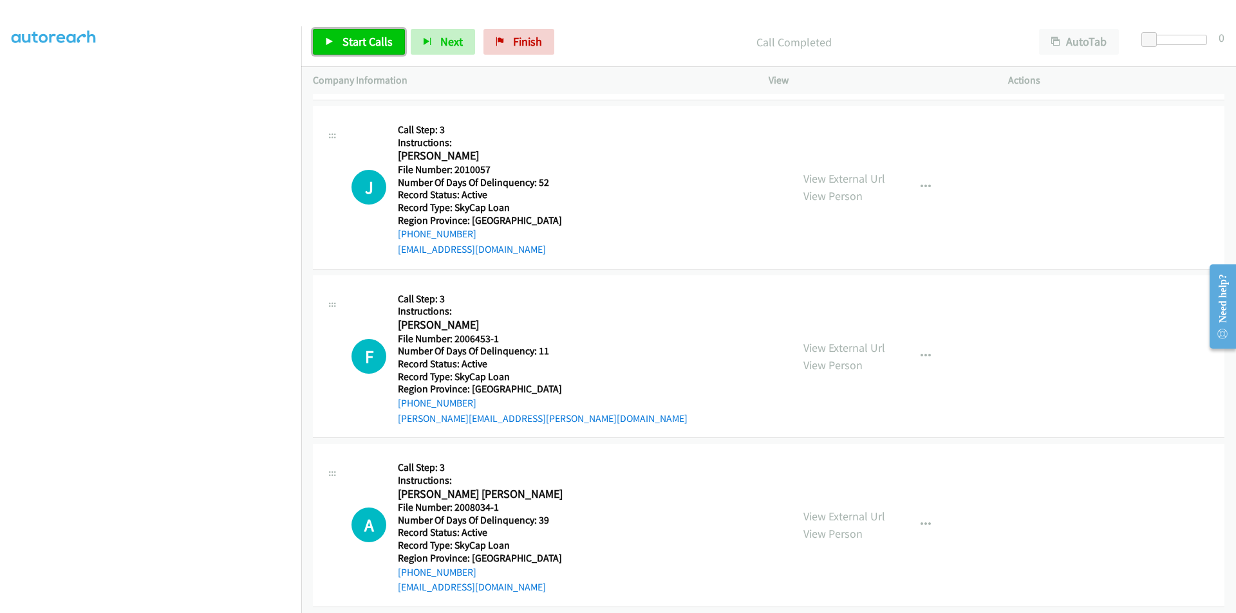
click at [378, 39] on span "Start Calls" at bounding box center [367, 41] width 50 height 15
click at [361, 42] on span "Pause" at bounding box center [356, 41] width 29 height 15
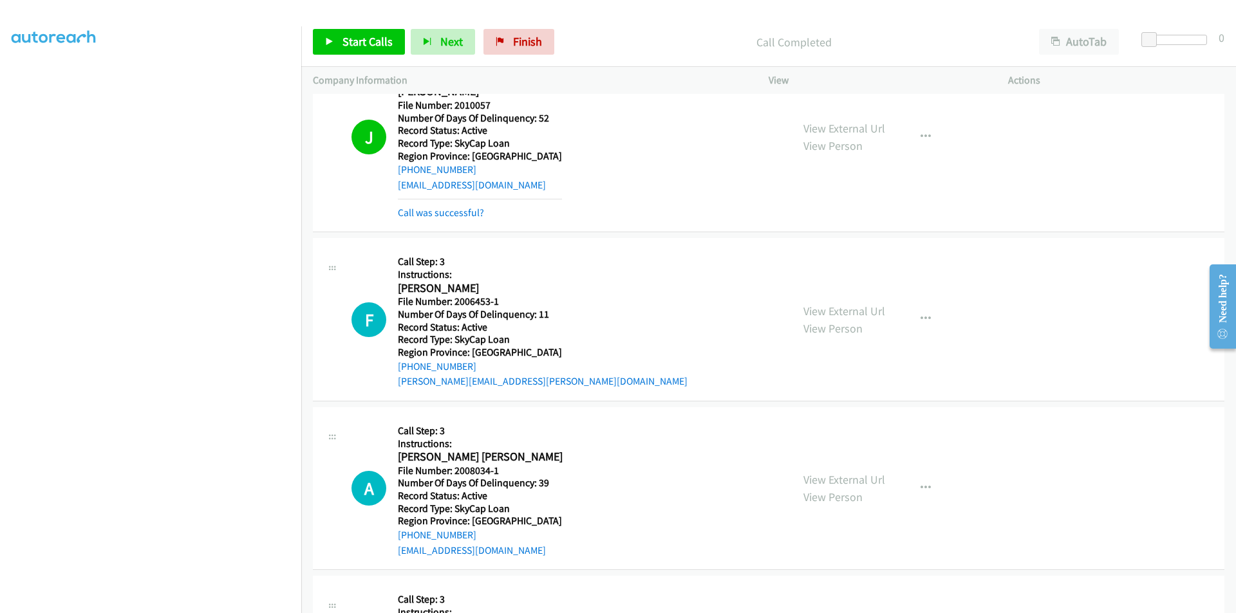
scroll to position [3915, 0]
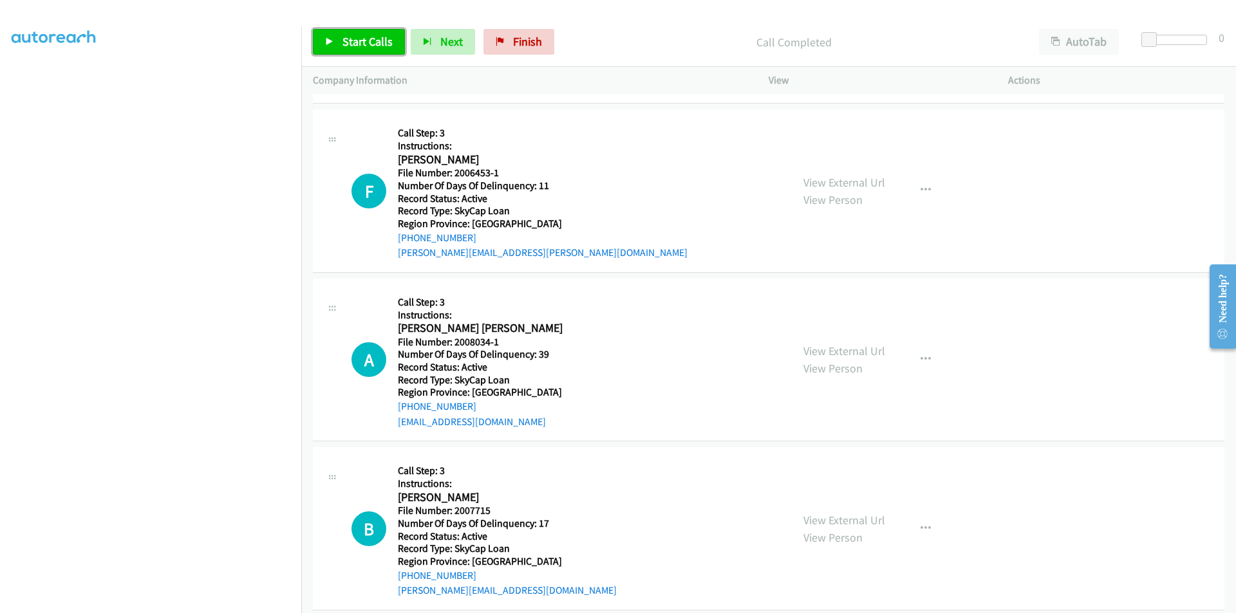
click at [367, 42] on span "Start Calls" at bounding box center [367, 41] width 50 height 15
click at [367, 42] on span "Pause" at bounding box center [356, 41] width 29 height 15
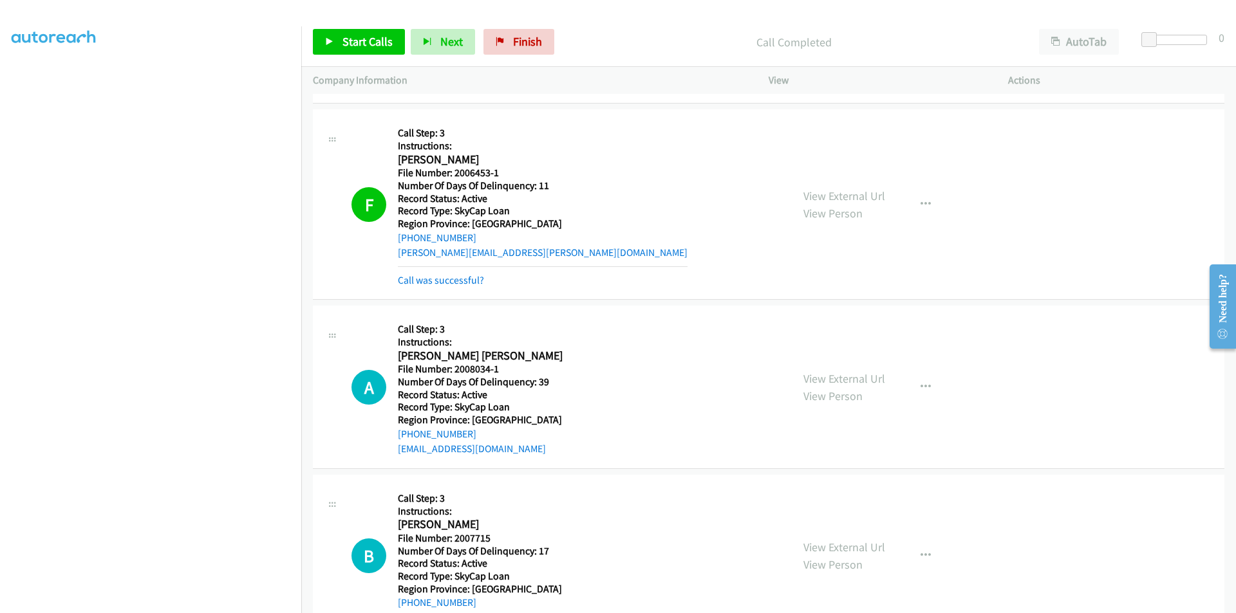
scroll to position [4109, 0]
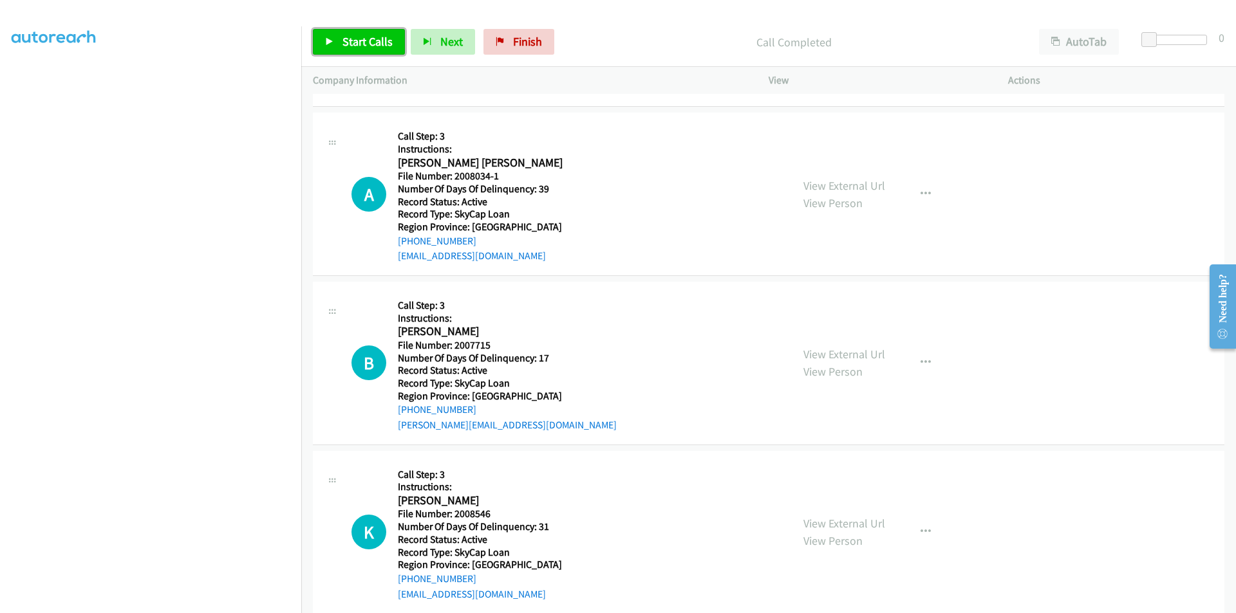
click at [347, 33] on link "Start Calls" at bounding box center [359, 42] width 92 height 26
click at [349, 44] on span "Pause" at bounding box center [356, 41] width 29 height 15
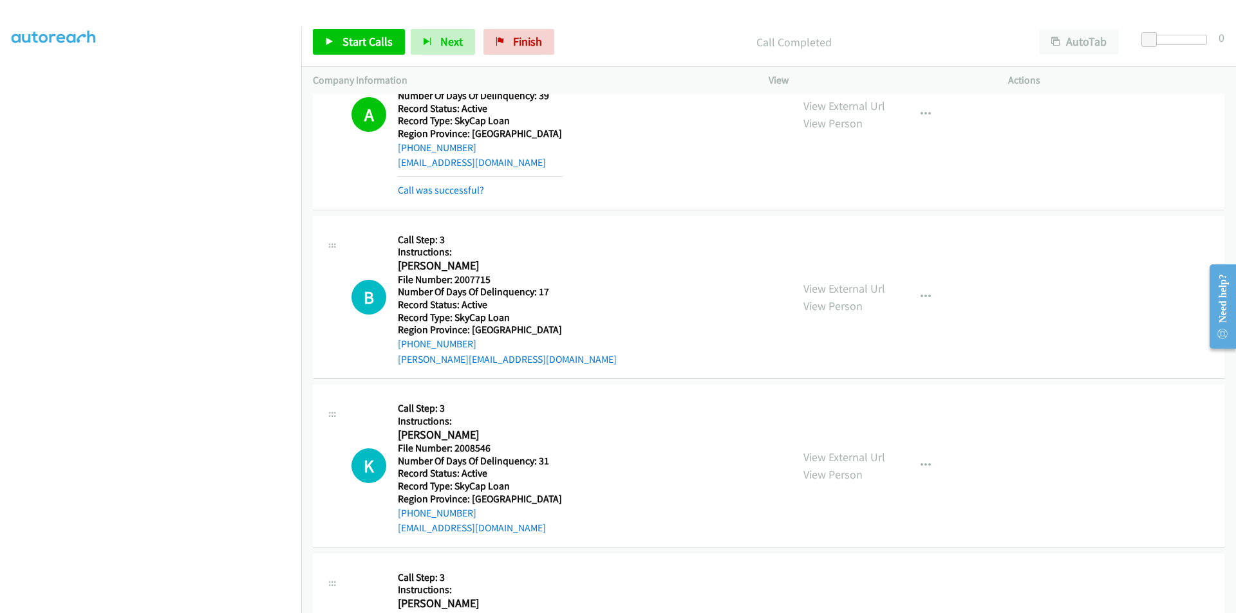
scroll to position [4302, 0]
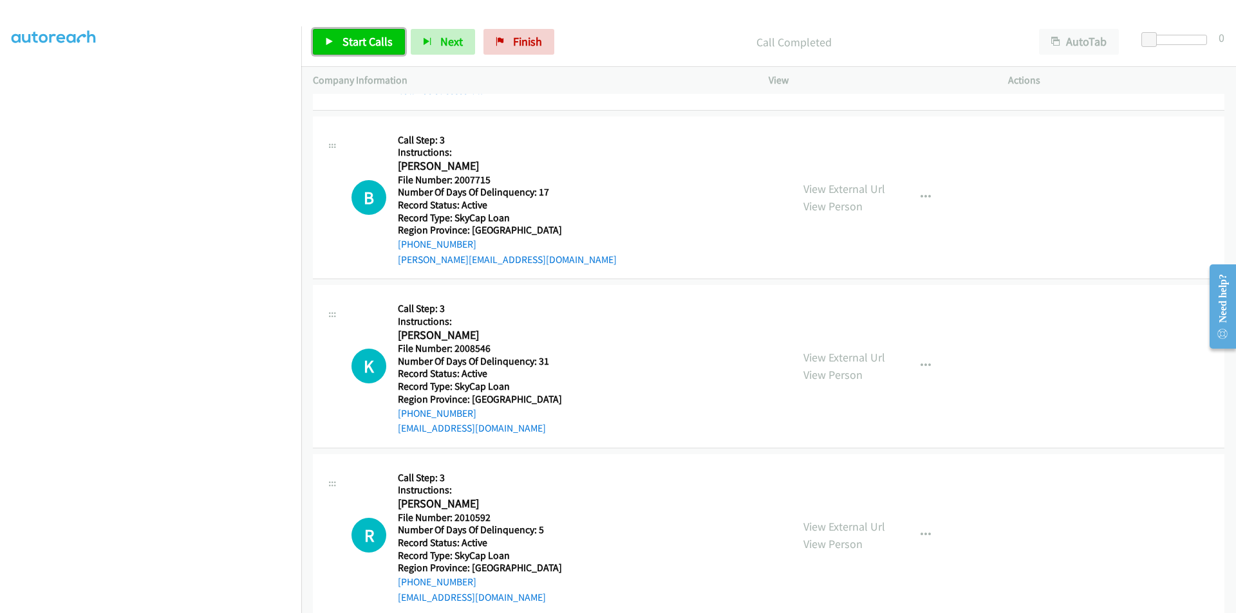
click at [346, 46] on span "Start Calls" at bounding box center [367, 41] width 50 height 15
click at [350, 46] on span "Pause" at bounding box center [356, 41] width 29 height 15
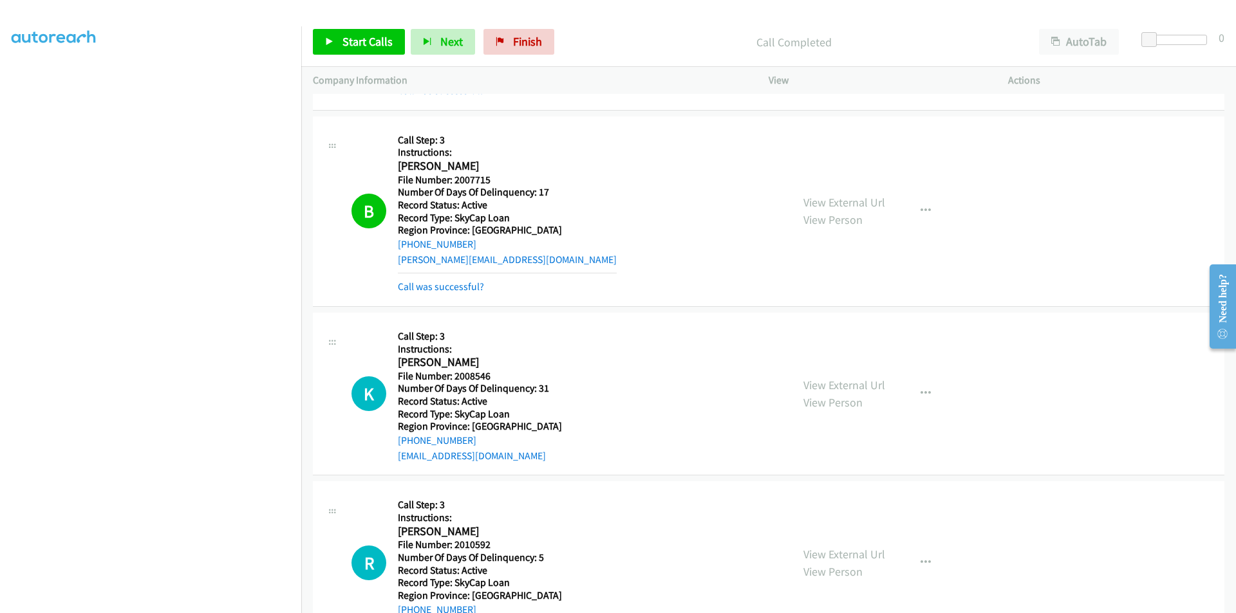
drag, startPoint x: 670, startPoint y: 315, endPoint x: 658, endPoint y: 317, distance: 11.9
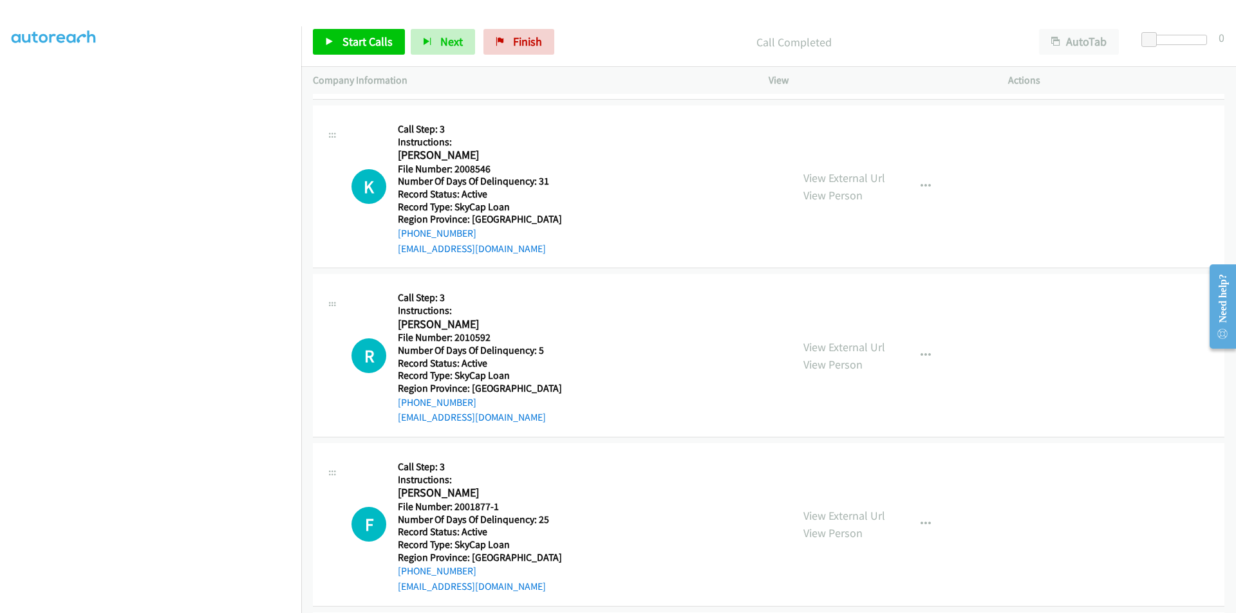
scroll to position [4546, 0]
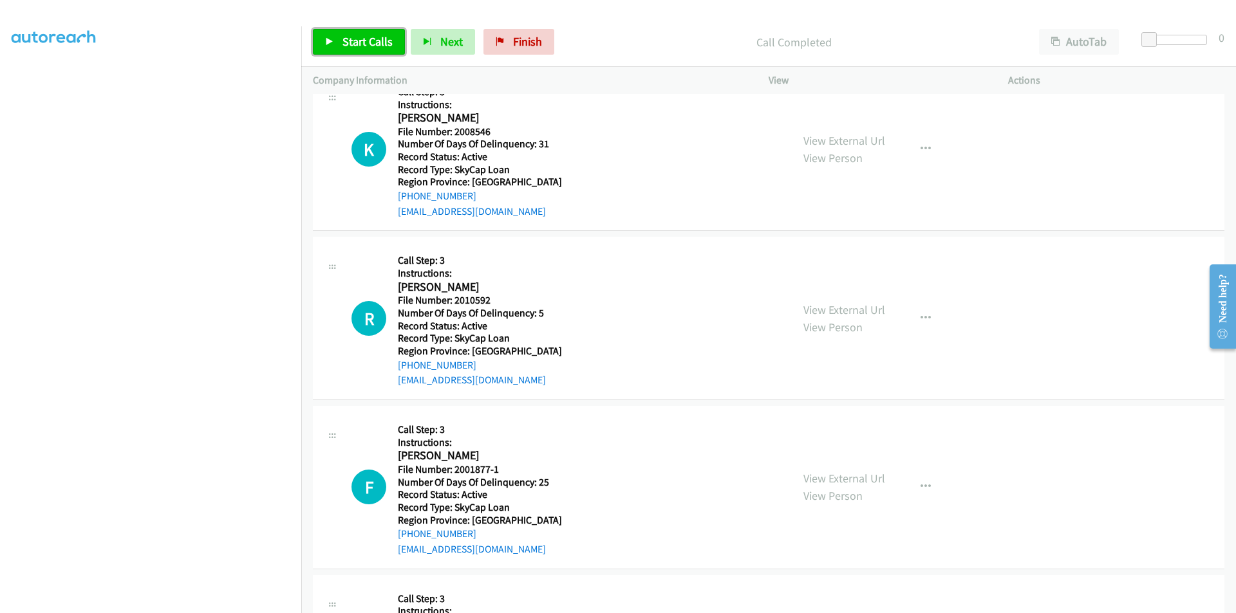
click at [364, 37] on span "Start Calls" at bounding box center [367, 41] width 50 height 15
click at [355, 41] on span "Pause" at bounding box center [356, 41] width 29 height 15
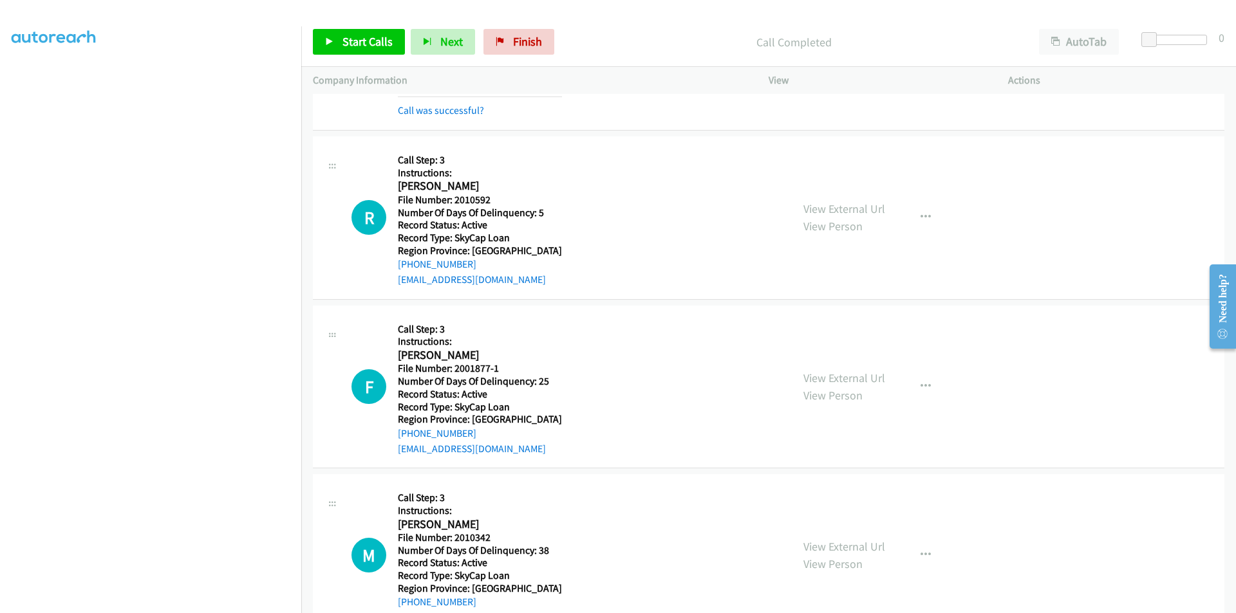
scroll to position [4675, 0]
click at [362, 40] on span "Start Calls" at bounding box center [367, 41] width 50 height 15
click at [362, 40] on span "Pause" at bounding box center [356, 41] width 29 height 15
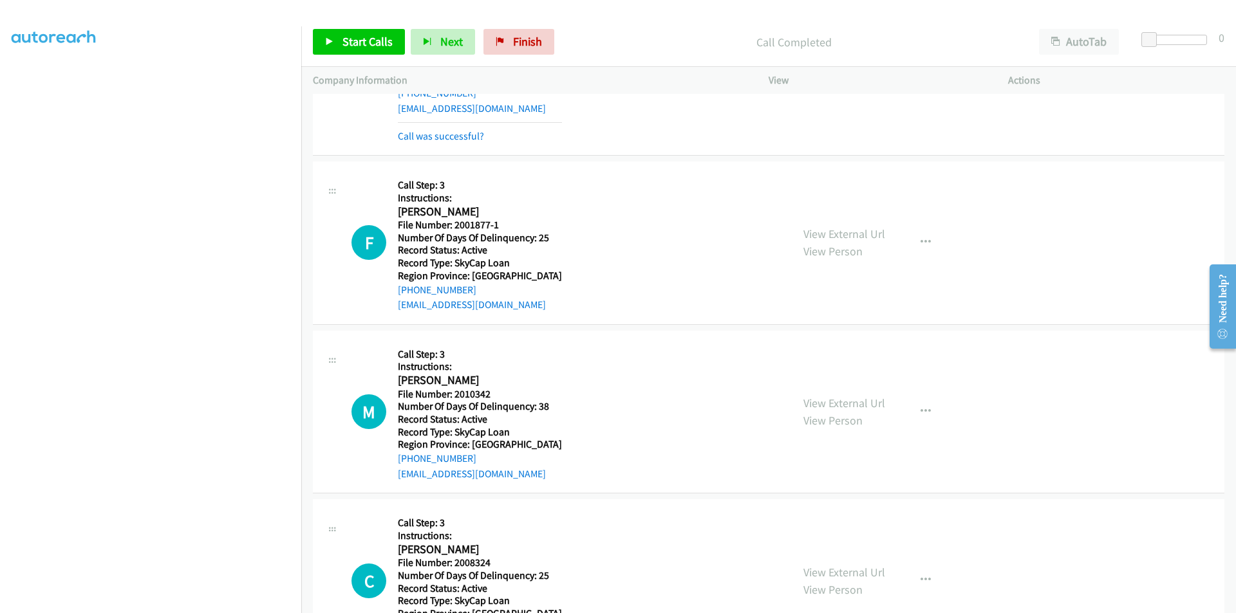
scroll to position [4868, 0]
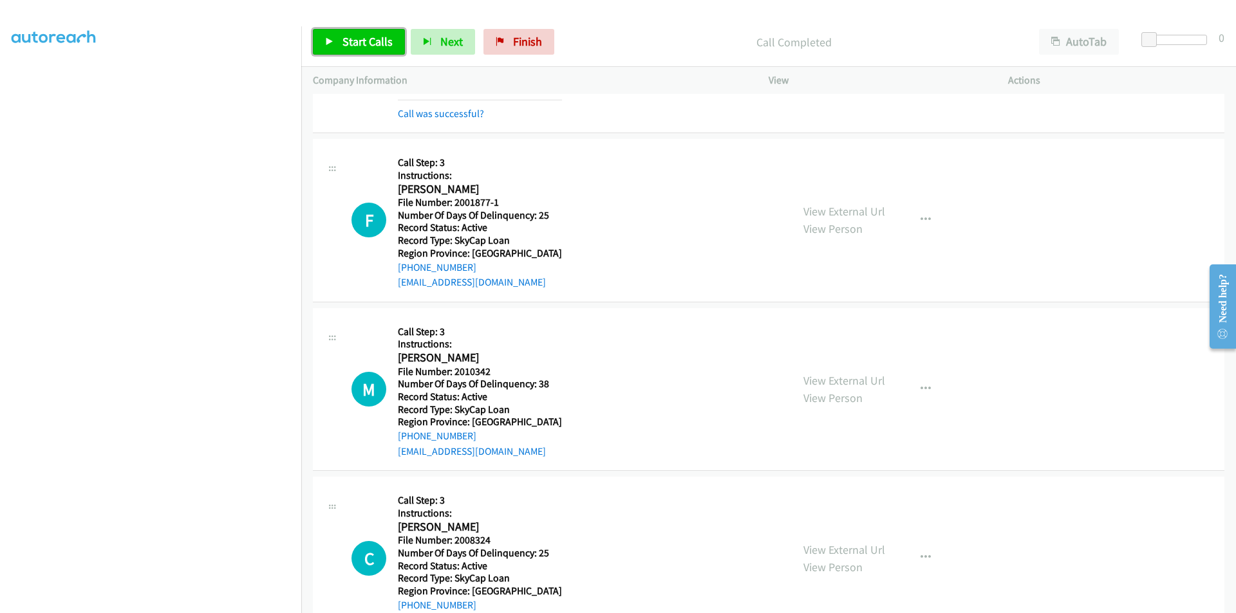
click at [377, 53] on link "Start Calls" at bounding box center [359, 42] width 92 height 26
drag, startPoint x: 367, startPoint y: 46, endPoint x: 286, endPoint y: 59, distance: 82.2
click at [367, 45] on span "Pause" at bounding box center [356, 41] width 29 height 15
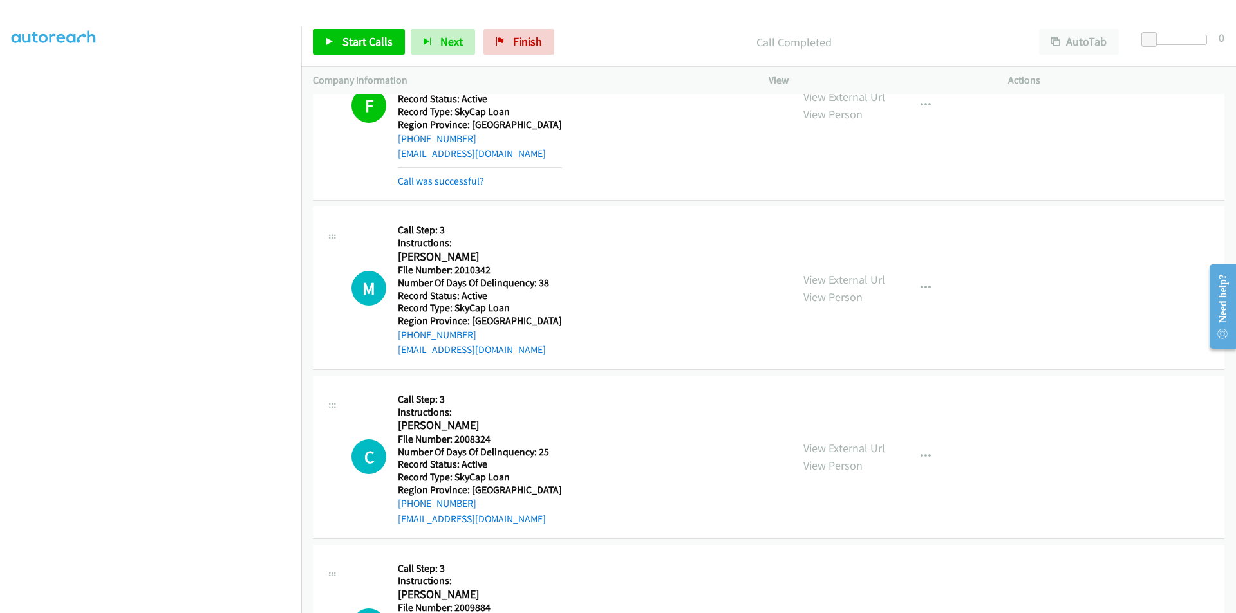
scroll to position [5061, 0]
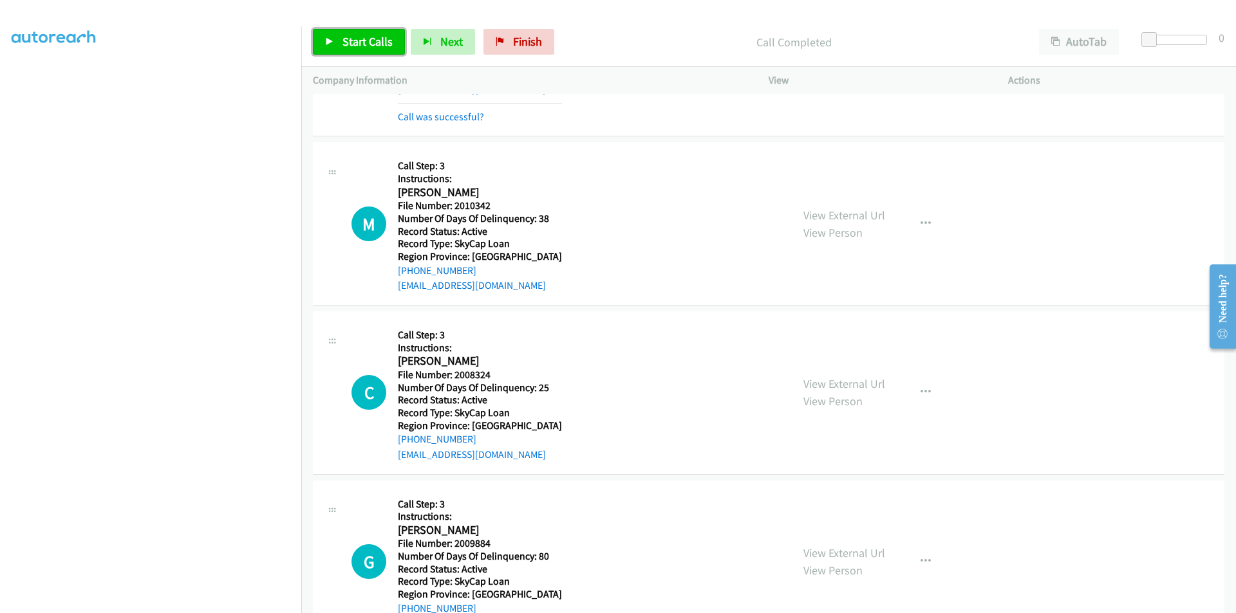
click at [353, 41] on span "Start Calls" at bounding box center [367, 41] width 50 height 15
click at [353, 41] on span "Pause" at bounding box center [356, 41] width 29 height 15
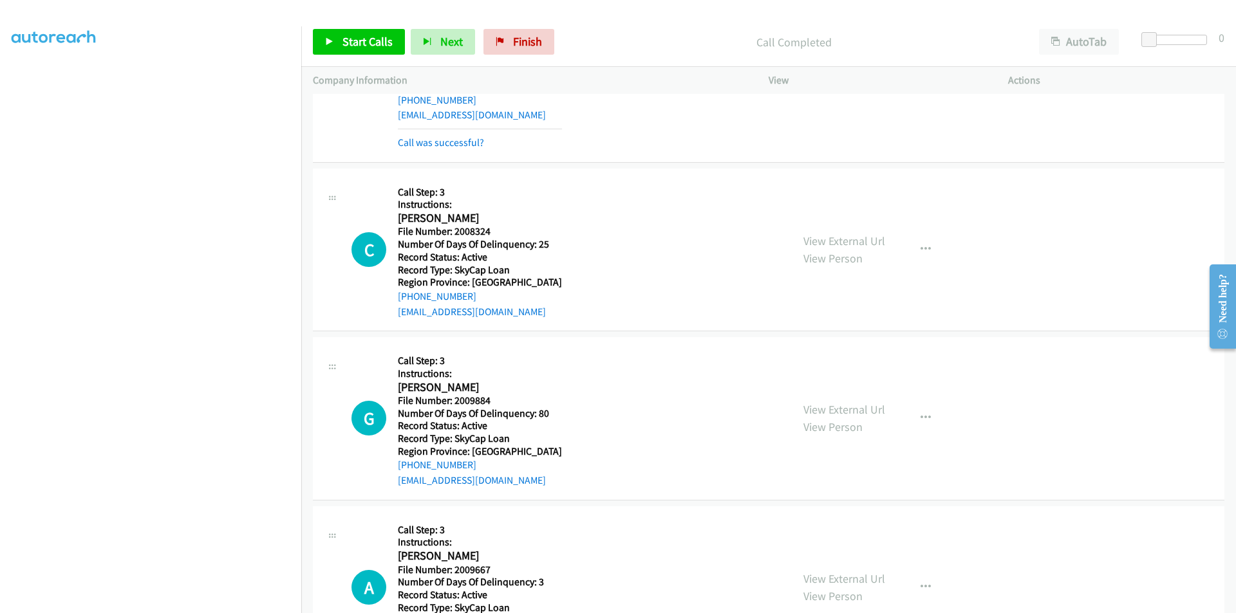
scroll to position [5254, 0]
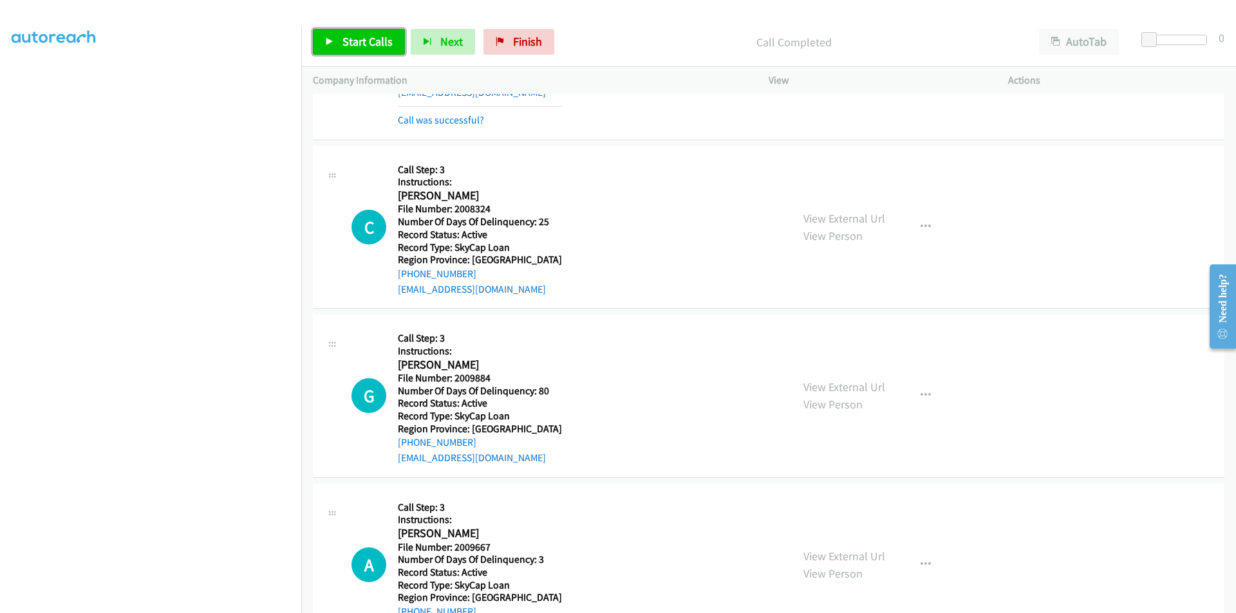
click at [366, 36] on span "Start Calls" at bounding box center [367, 41] width 50 height 15
click at [366, 36] on span "Pause" at bounding box center [356, 41] width 29 height 15
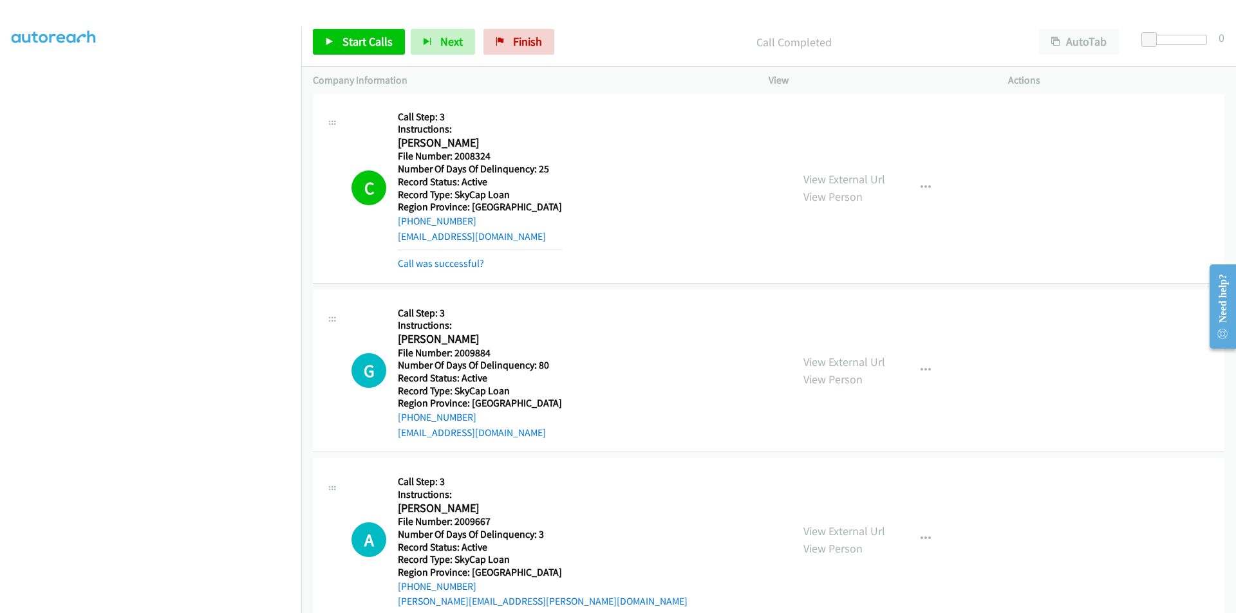
scroll to position [5500, 0]
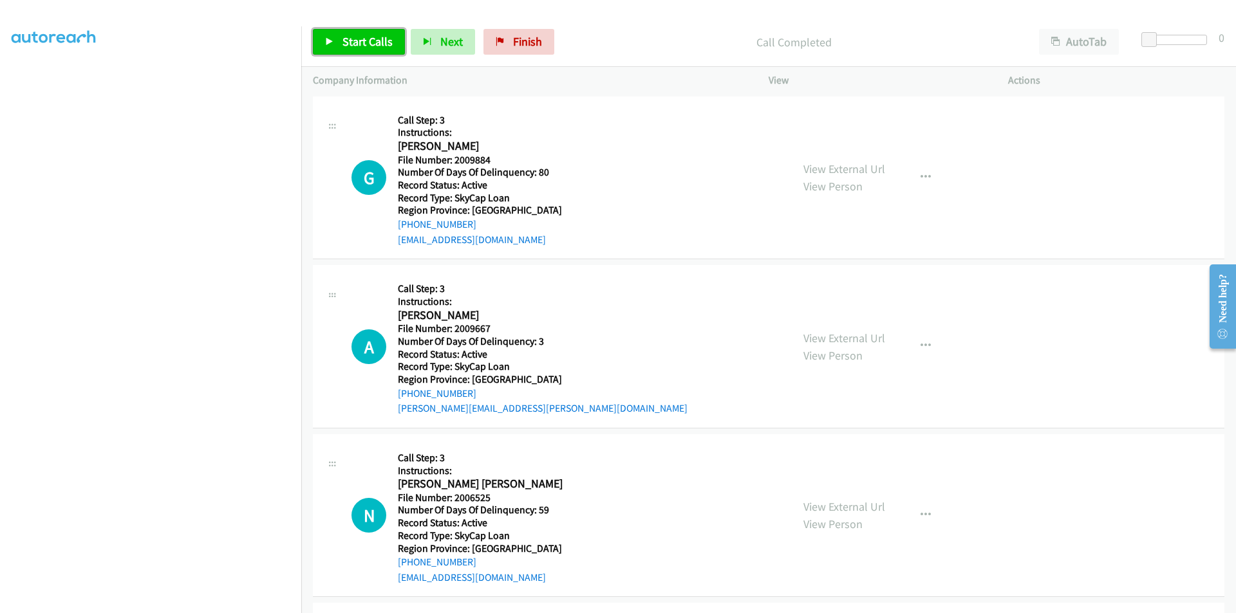
click at [371, 40] on span "Start Calls" at bounding box center [367, 41] width 50 height 15
click at [370, 40] on span "Pause" at bounding box center [356, 41] width 29 height 15
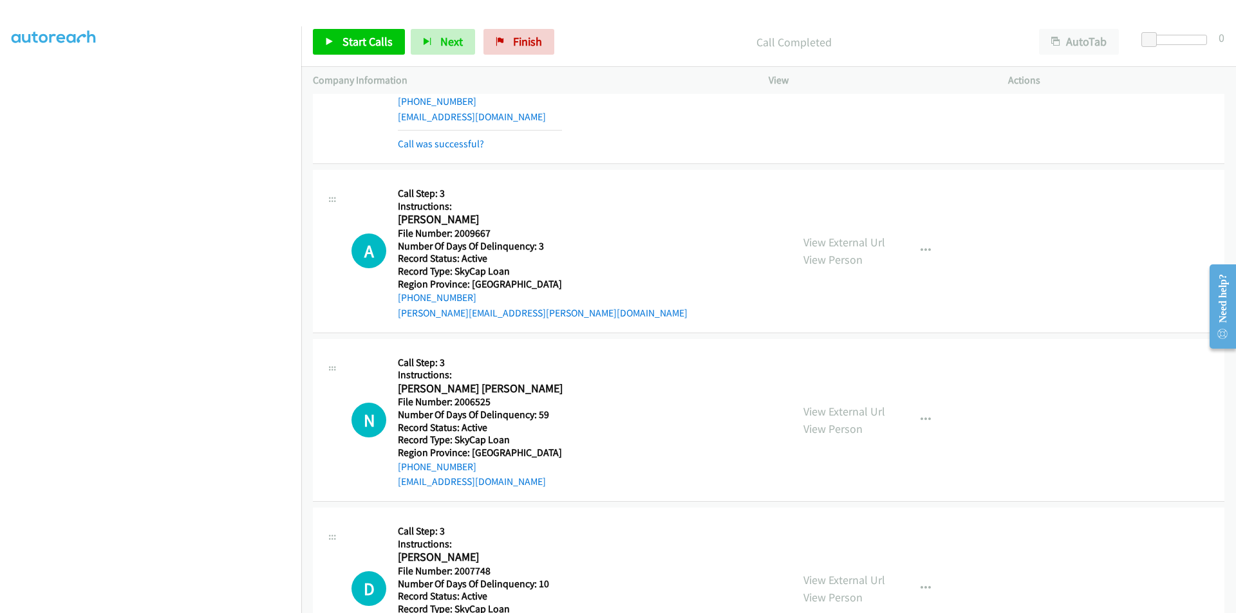
scroll to position [5693, 0]
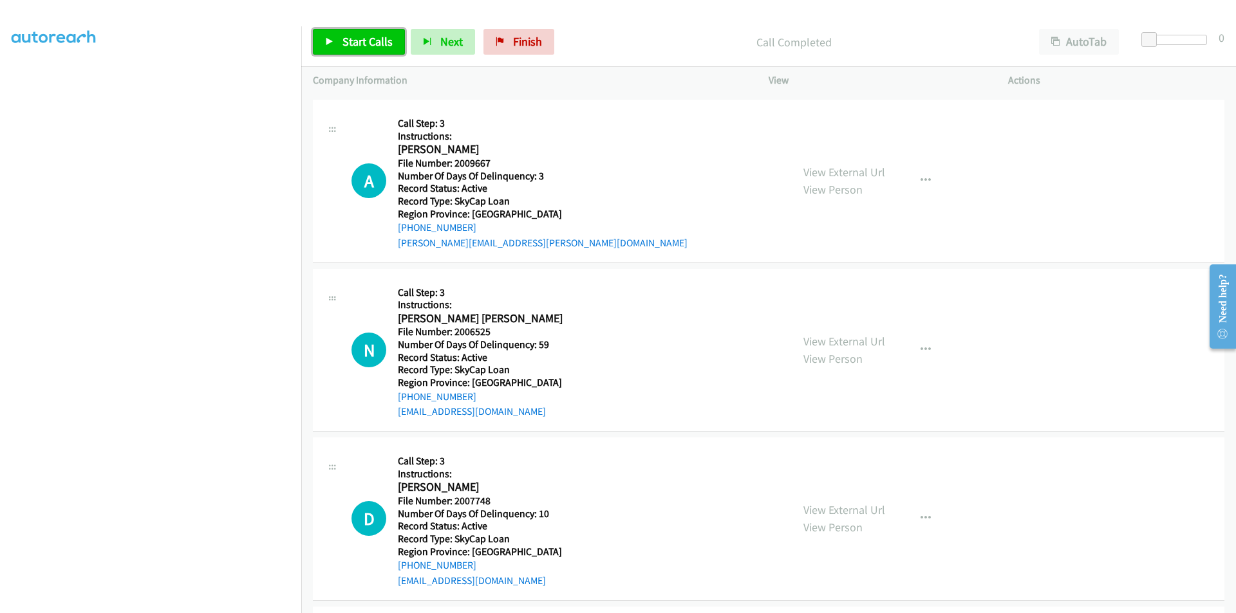
click at [362, 33] on link "Start Calls" at bounding box center [359, 42] width 92 height 26
click at [358, 41] on span "Pause" at bounding box center [356, 41] width 29 height 15
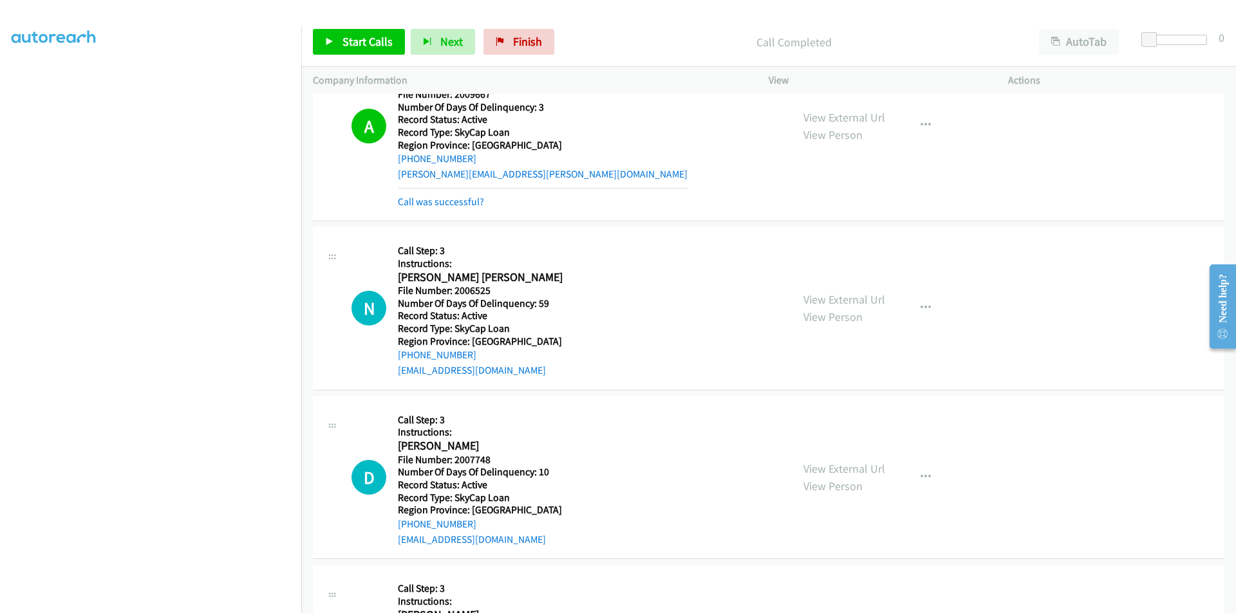
scroll to position [5886, 0]
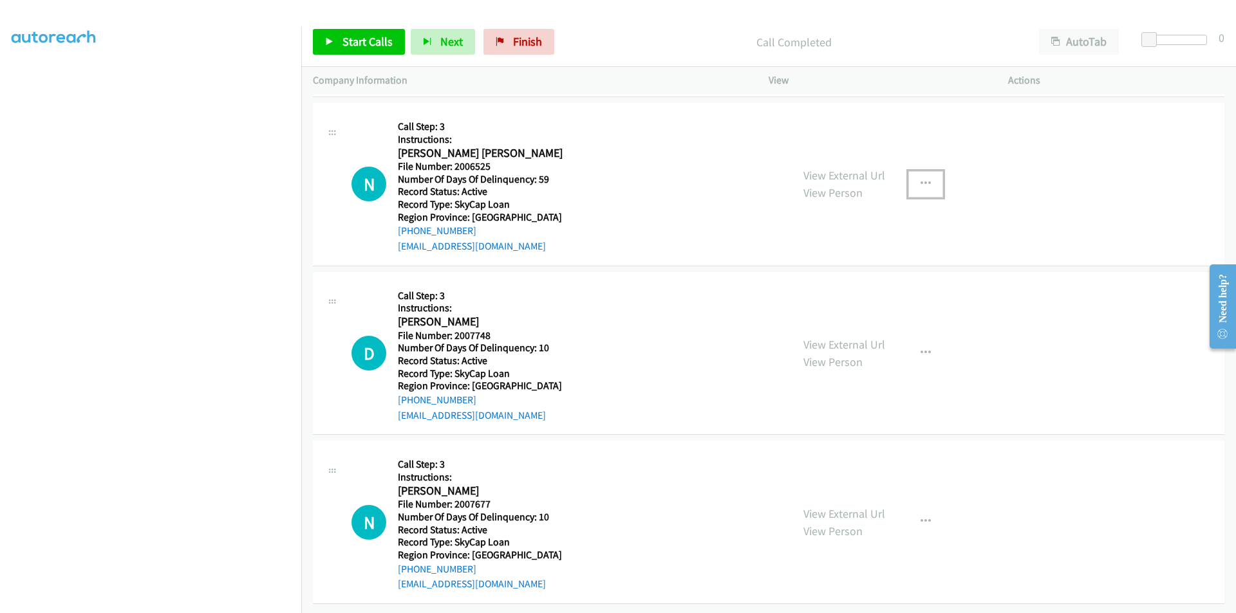
click at [924, 183] on icon "button" at bounding box center [925, 184] width 10 height 10
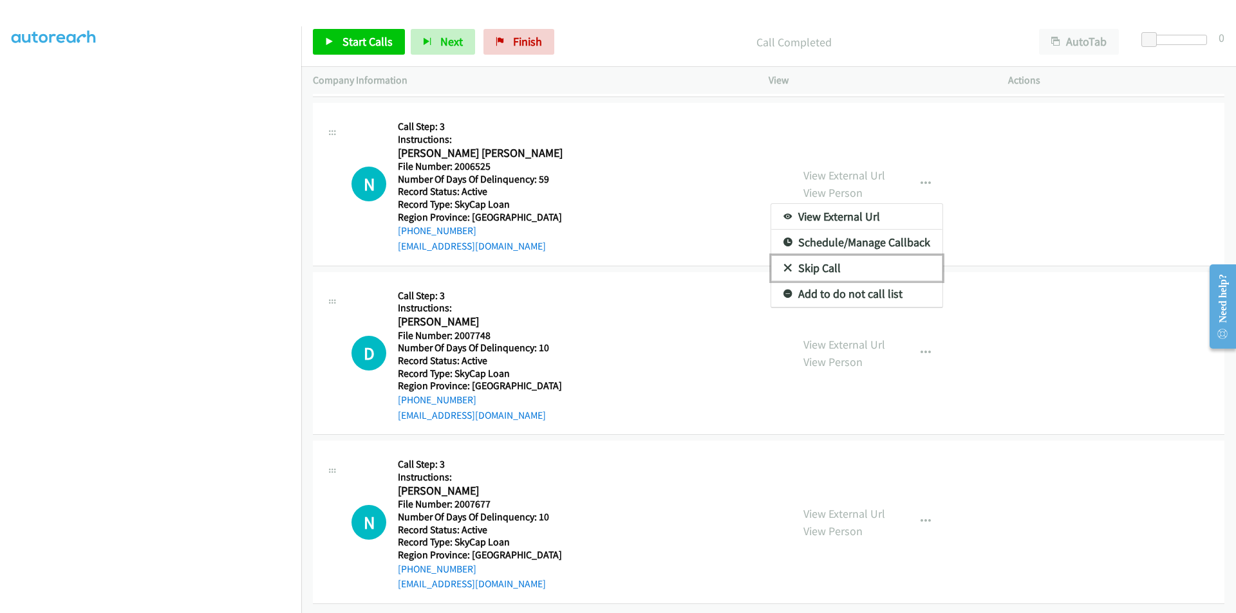
click at [809, 268] on link "Skip Call" at bounding box center [856, 268] width 171 height 26
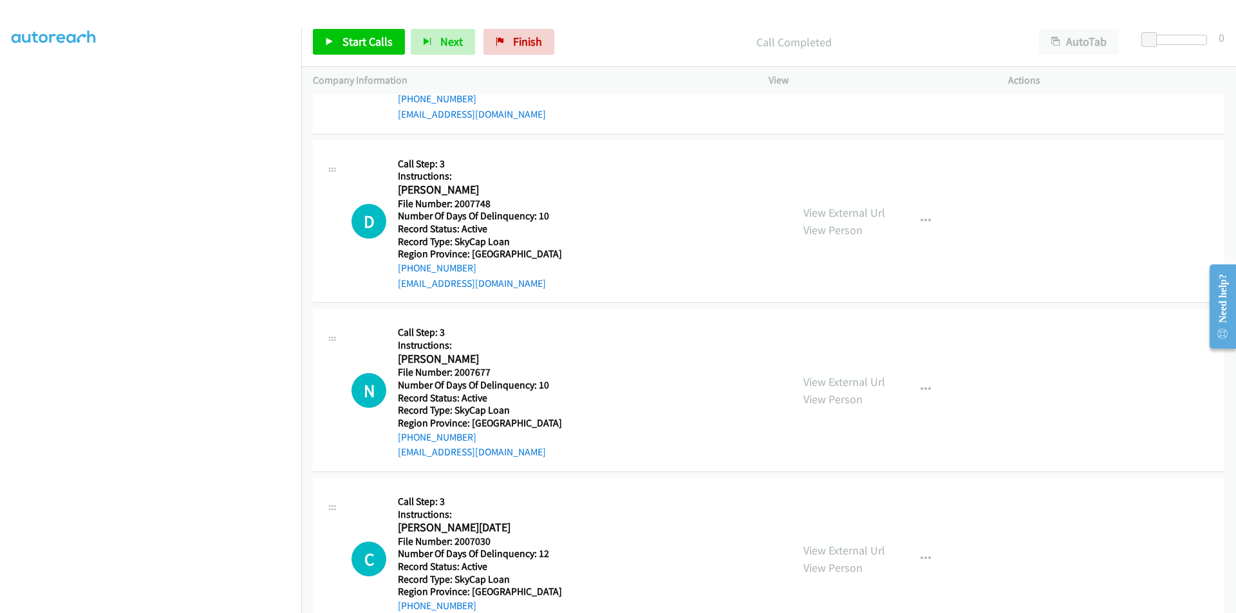
scroll to position [6089, 0]
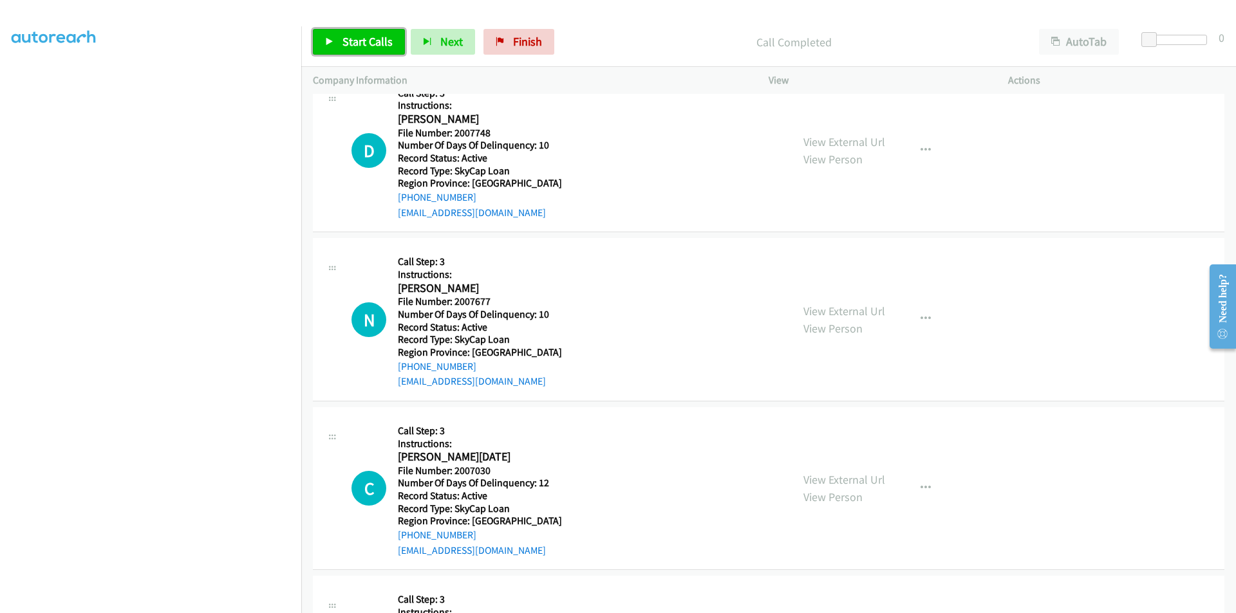
click at [358, 35] on span "Start Calls" at bounding box center [367, 41] width 50 height 15
click at [355, 43] on span "Pause" at bounding box center [356, 41] width 29 height 15
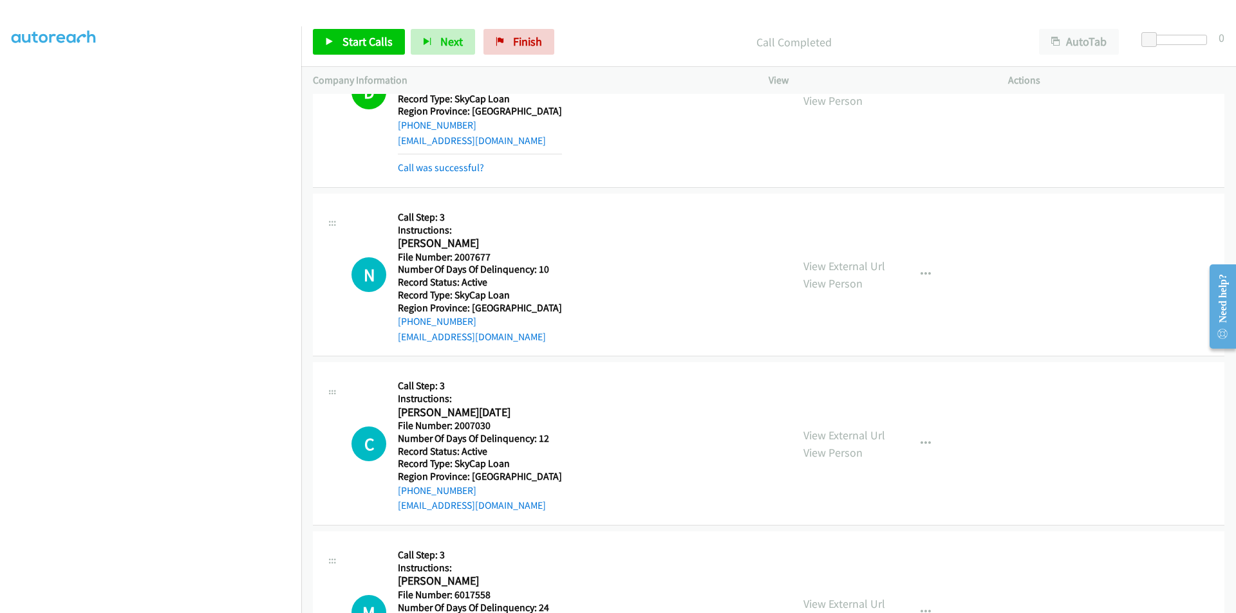
scroll to position [6282, 0]
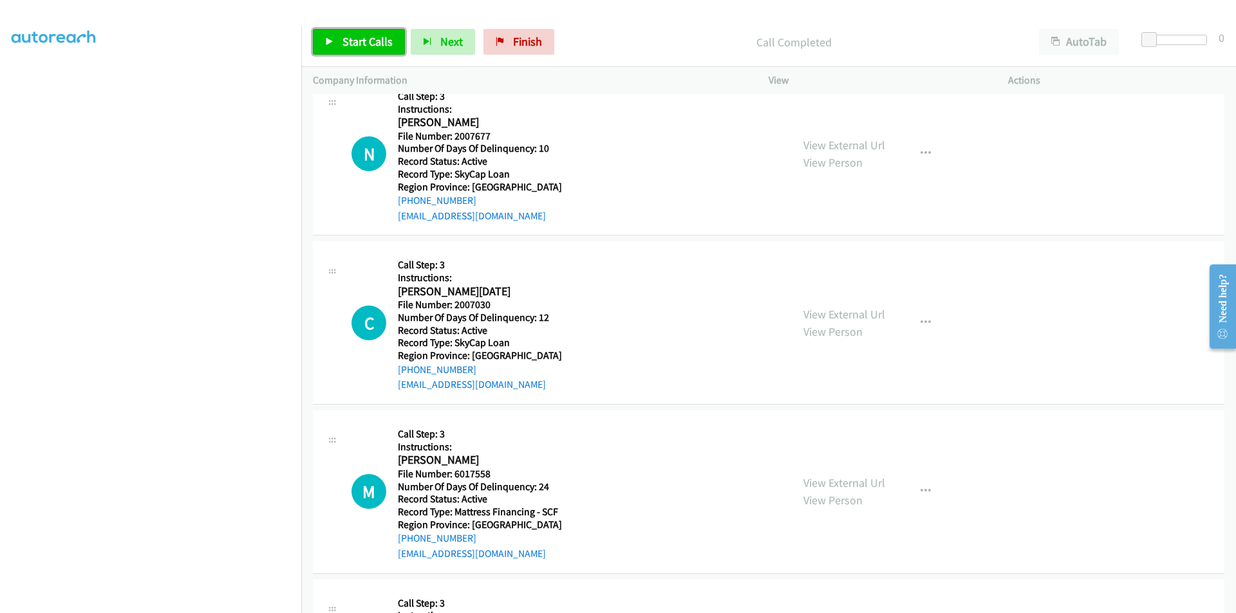
click at [364, 44] on span "Start Calls" at bounding box center [367, 41] width 50 height 15
click at [364, 44] on span "Pause" at bounding box center [356, 41] width 29 height 15
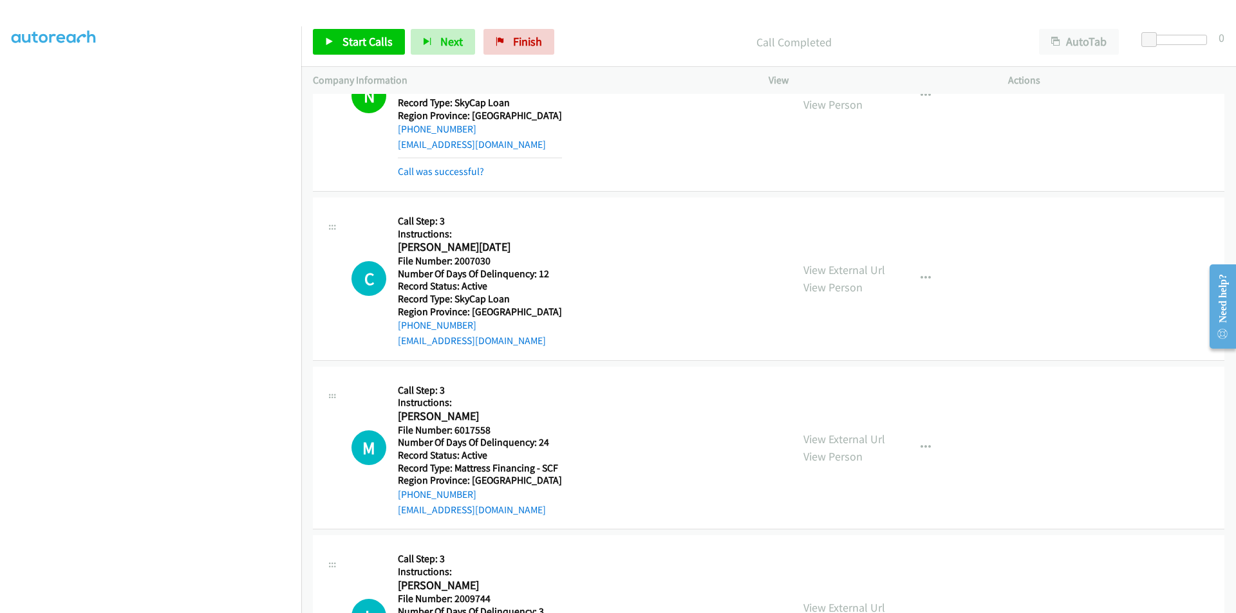
scroll to position [6458, 0]
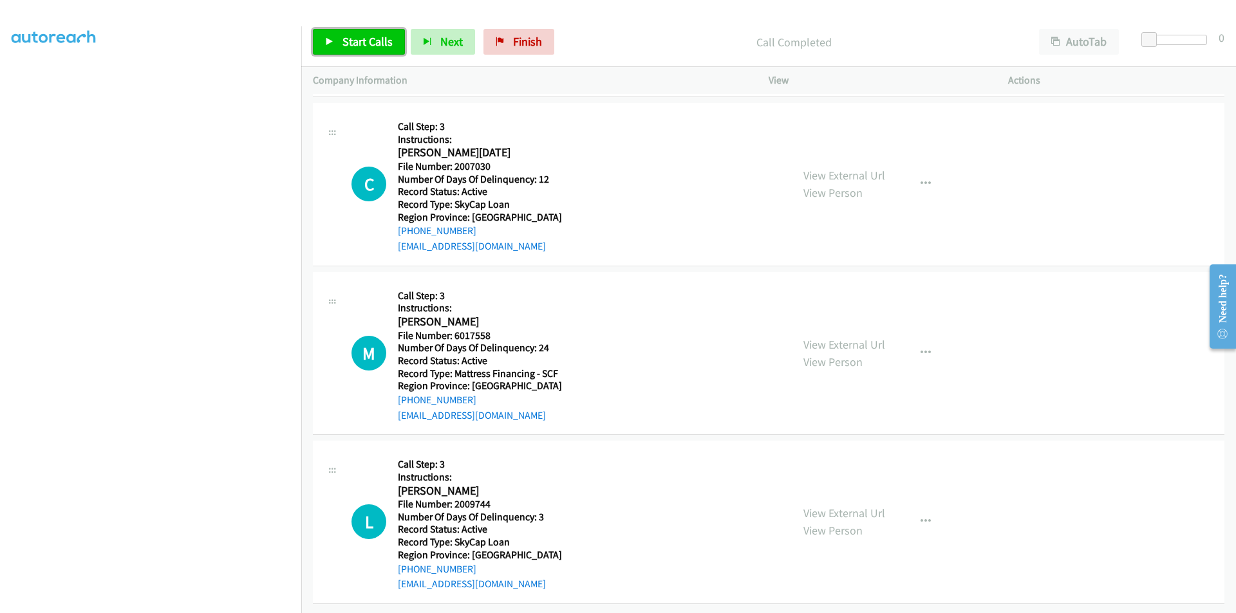
click at [379, 41] on span "Start Calls" at bounding box center [367, 41] width 50 height 15
click at [375, 39] on link "Pause" at bounding box center [348, 42] width 71 height 26
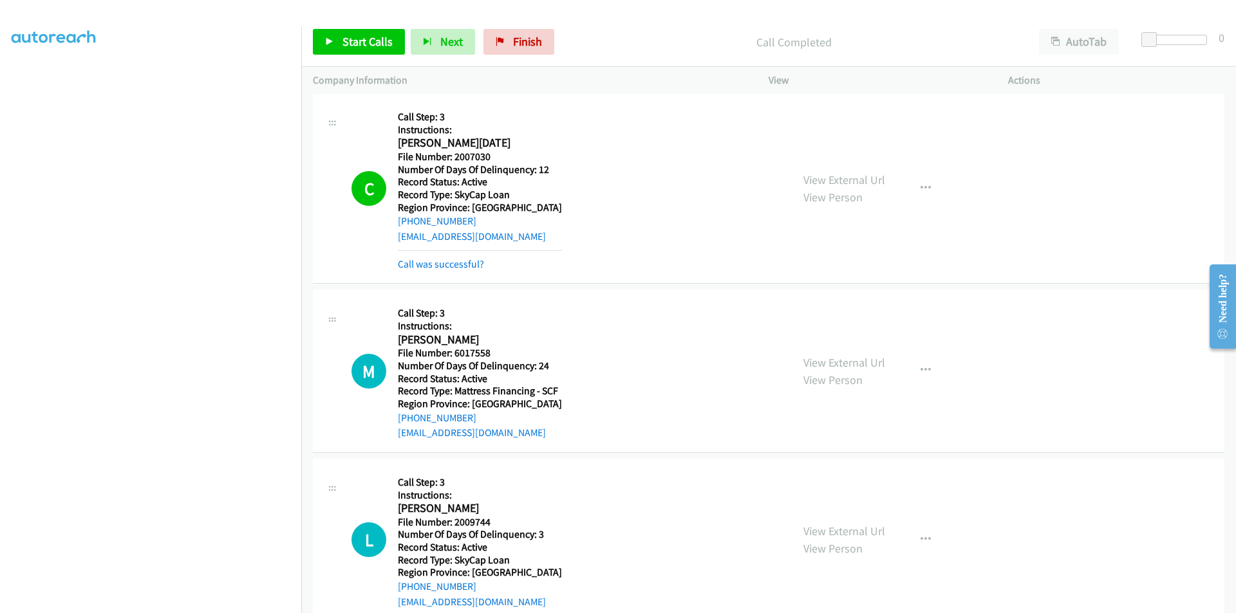
scroll to position [6651, 0]
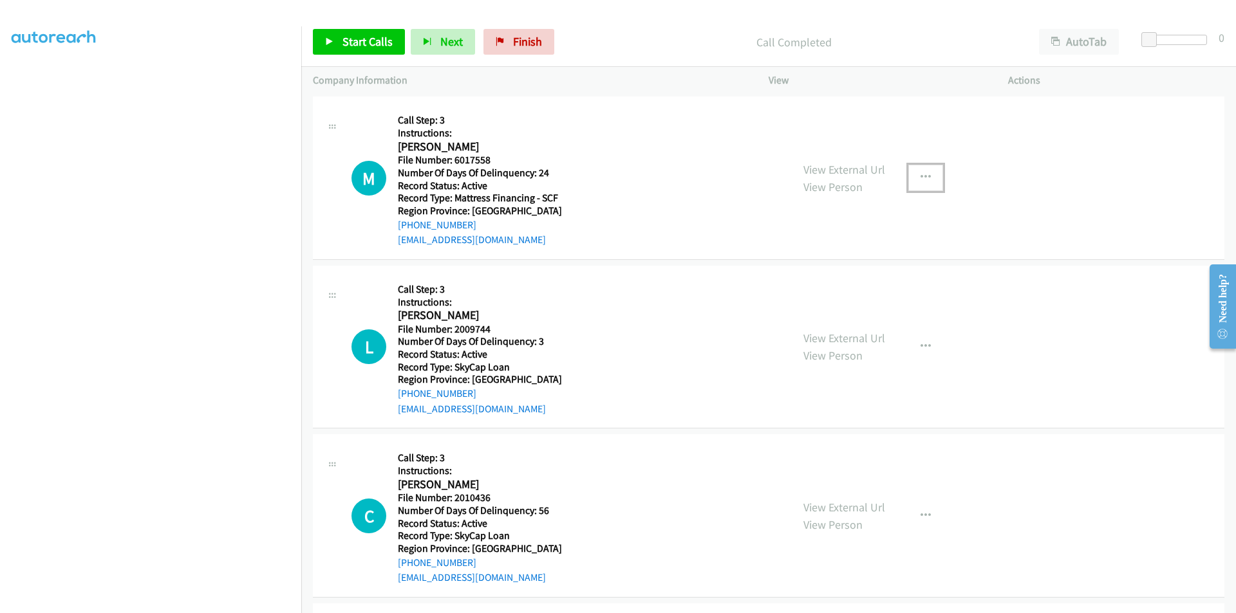
click at [923, 172] on icon "button" at bounding box center [925, 177] width 10 height 10
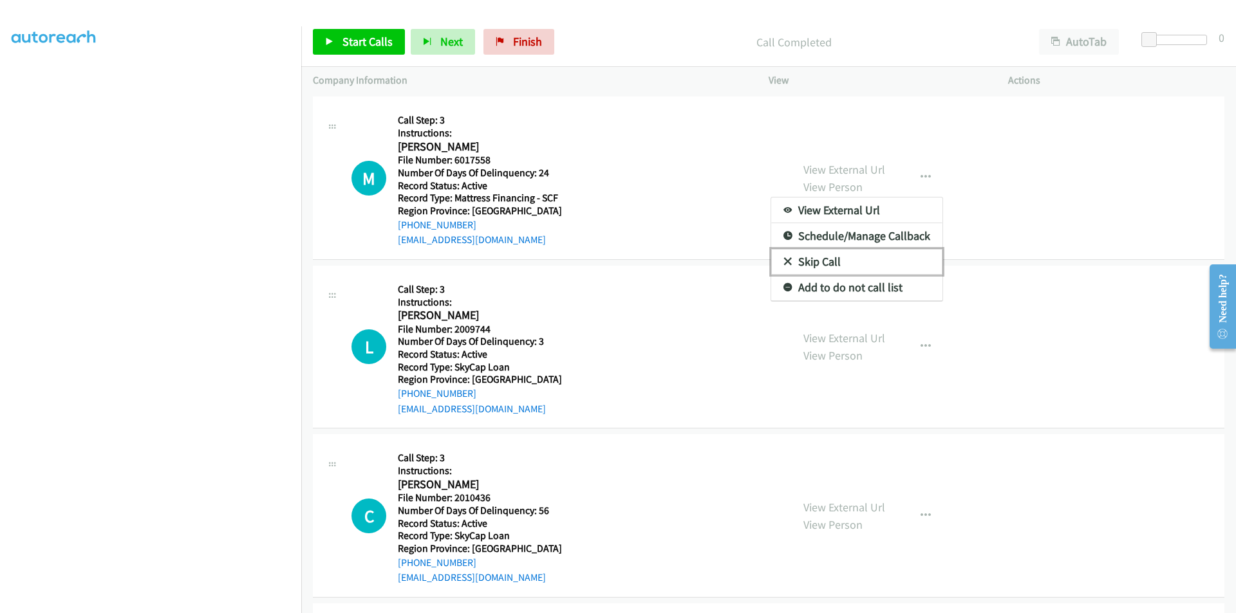
click at [853, 262] on link "Skip Call" at bounding box center [856, 262] width 171 height 26
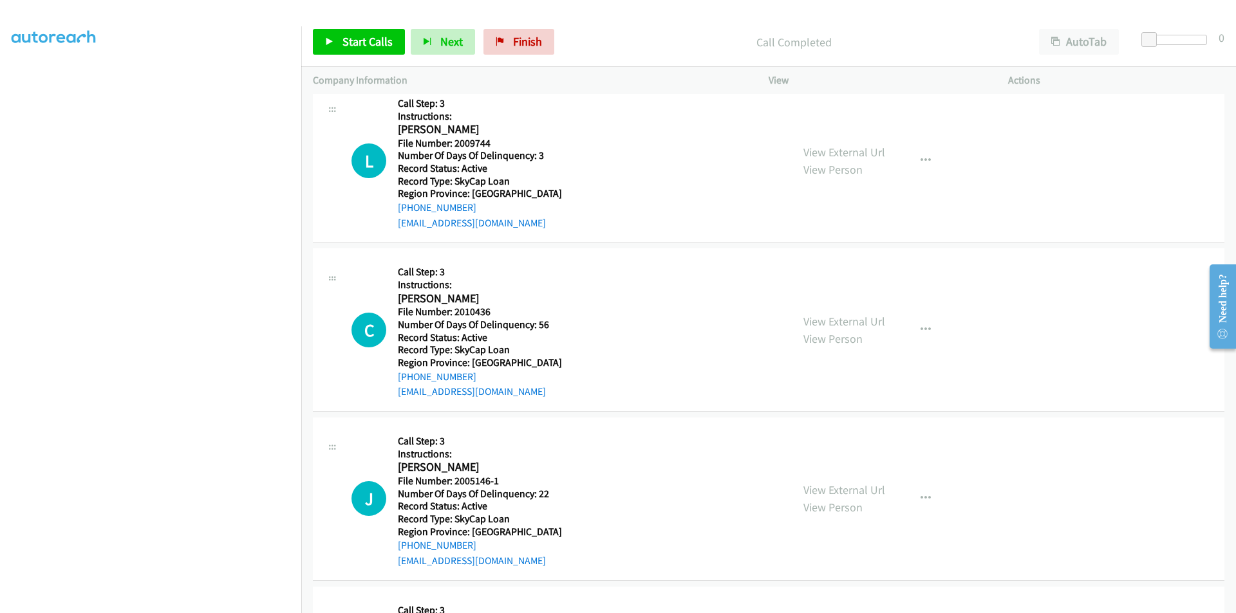
scroll to position [6844, 0]
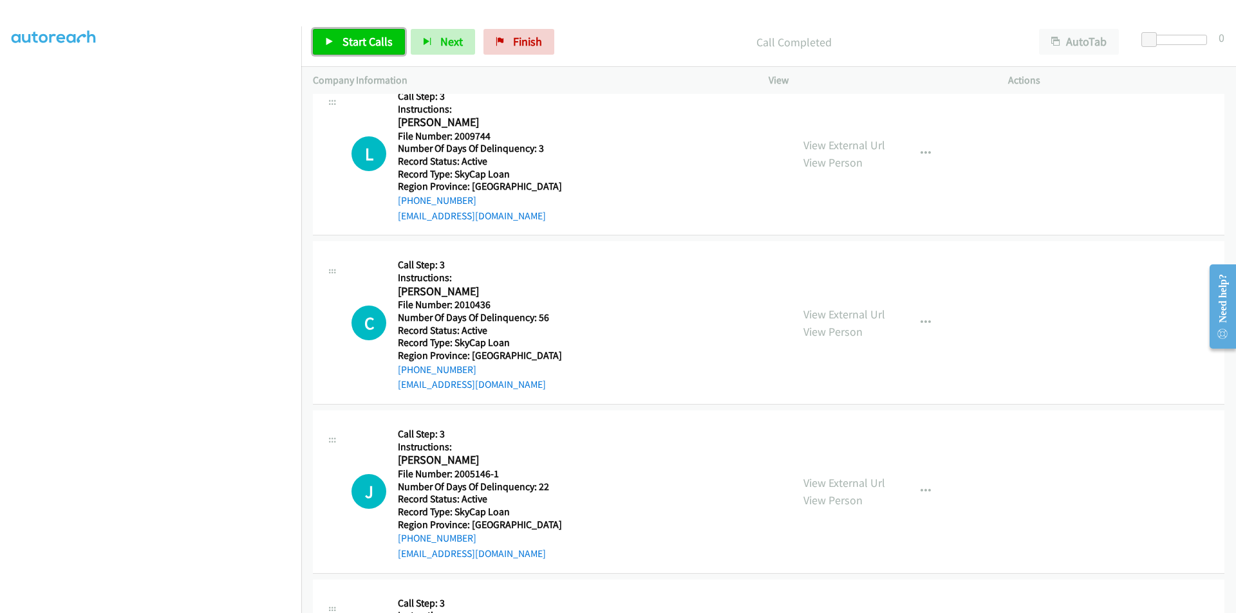
click at [359, 32] on link "Start Calls" at bounding box center [359, 42] width 92 height 26
click at [353, 41] on span "Pause" at bounding box center [356, 41] width 29 height 15
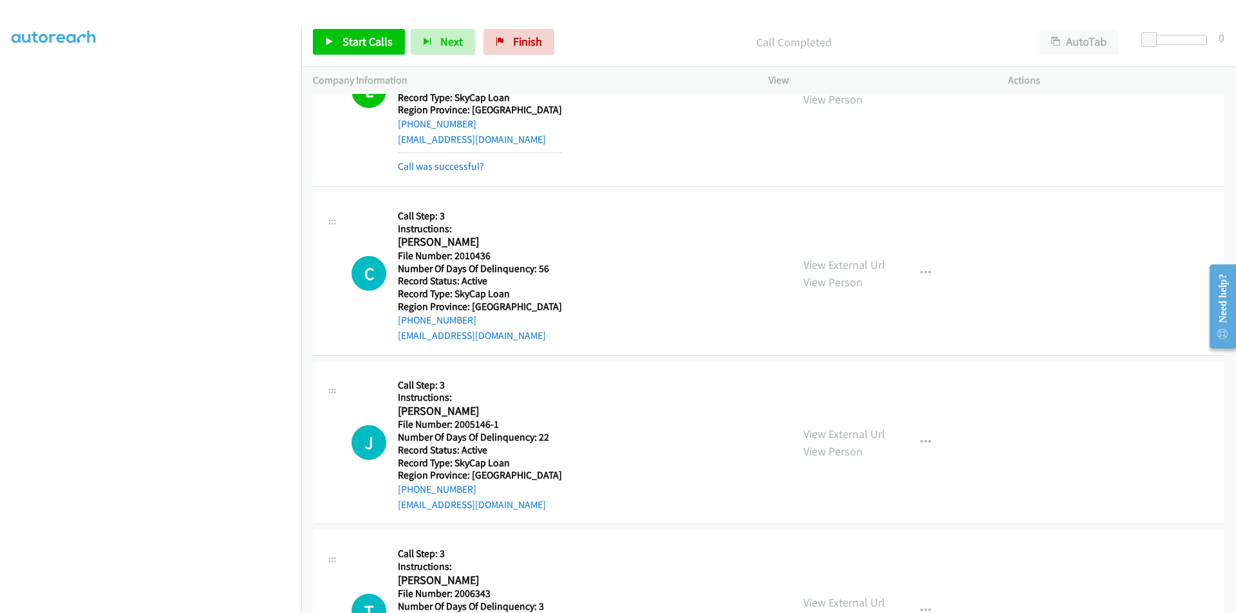
scroll to position [7019, 0]
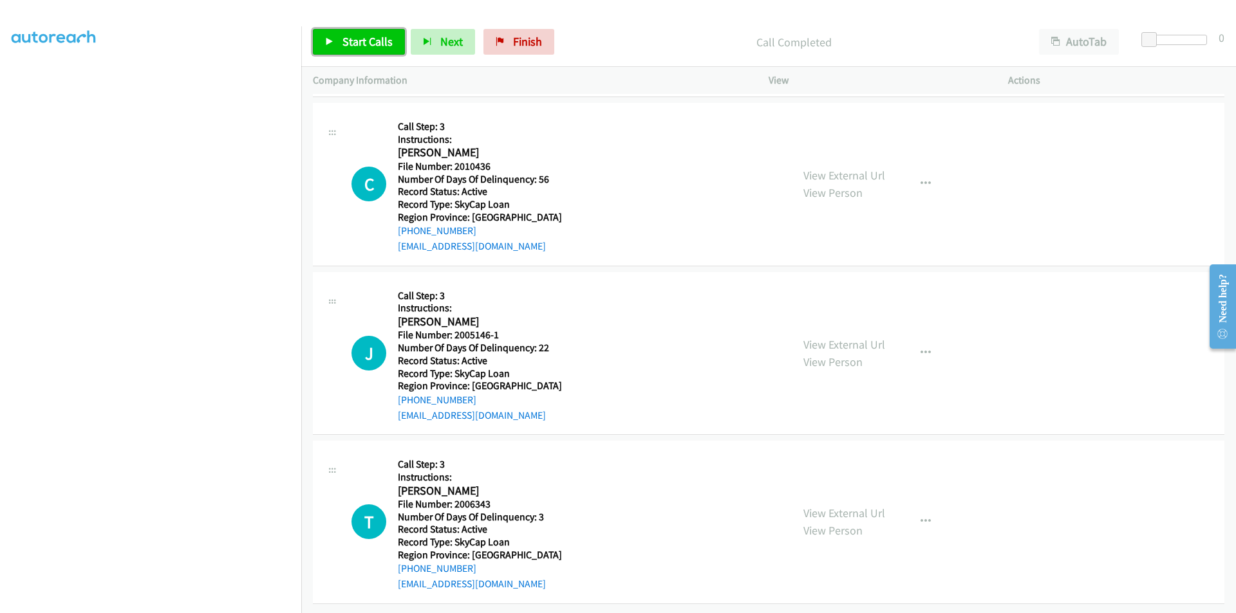
click at [370, 41] on span "Start Calls" at bounding box center [367, 41] width 50 height 15
click at [370, 41] on span "Pause" at bounding box center [356, 41] width 29 height 15
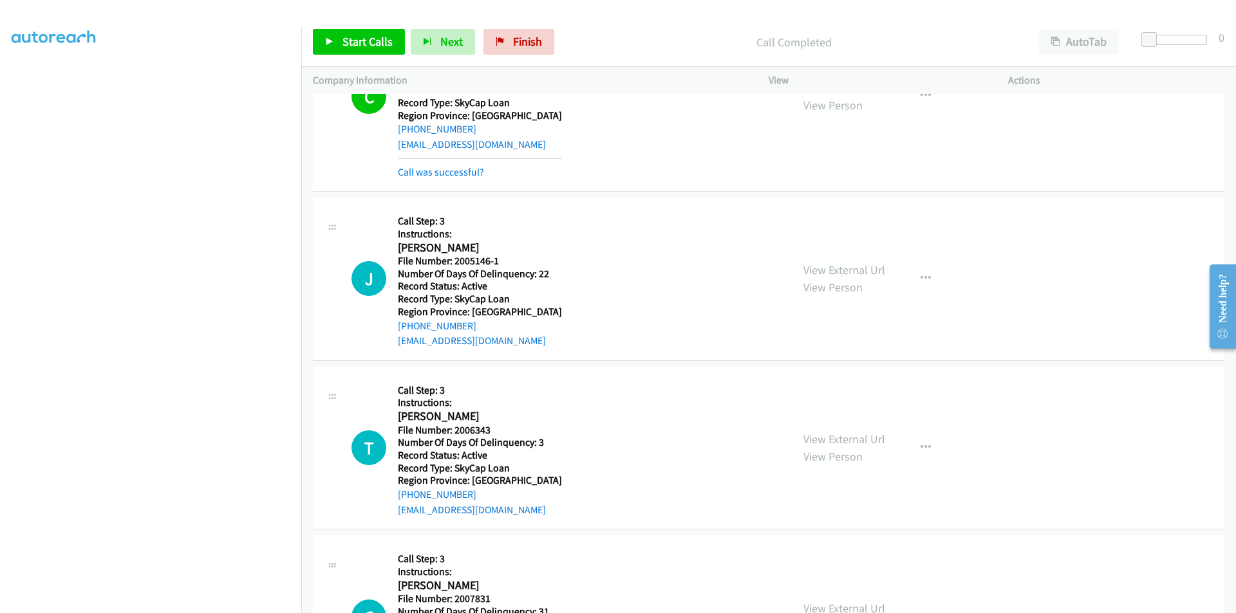
scroll to position [7212, 0]
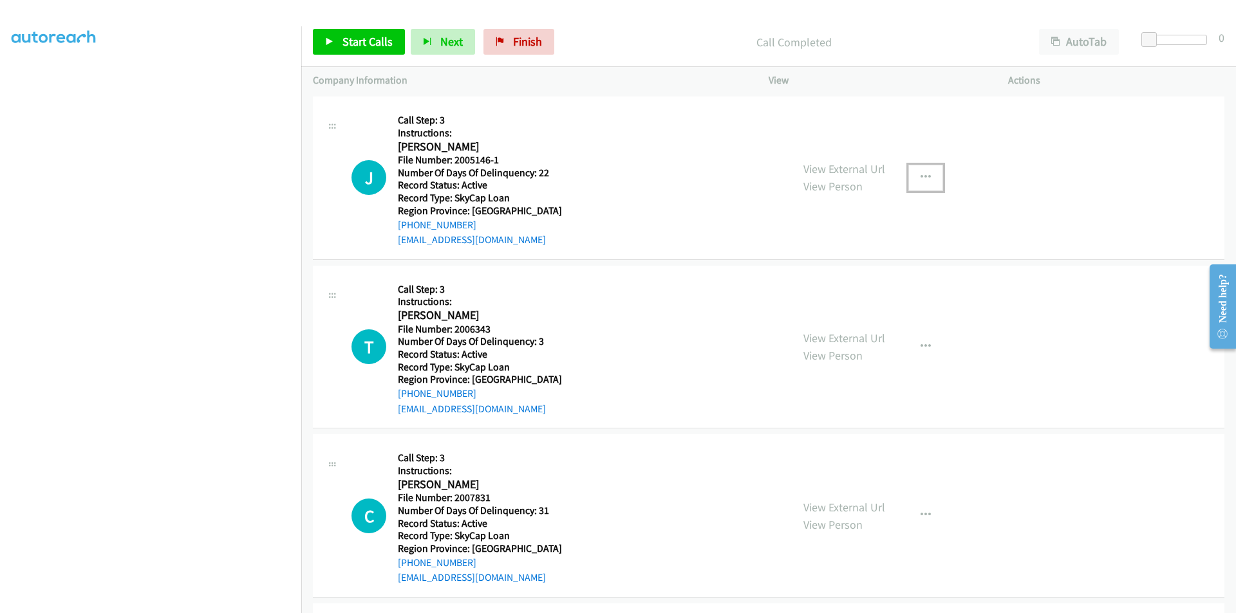
click at [921, 178] on icon "button" at bounding box center [925, 177] width 10 height 10
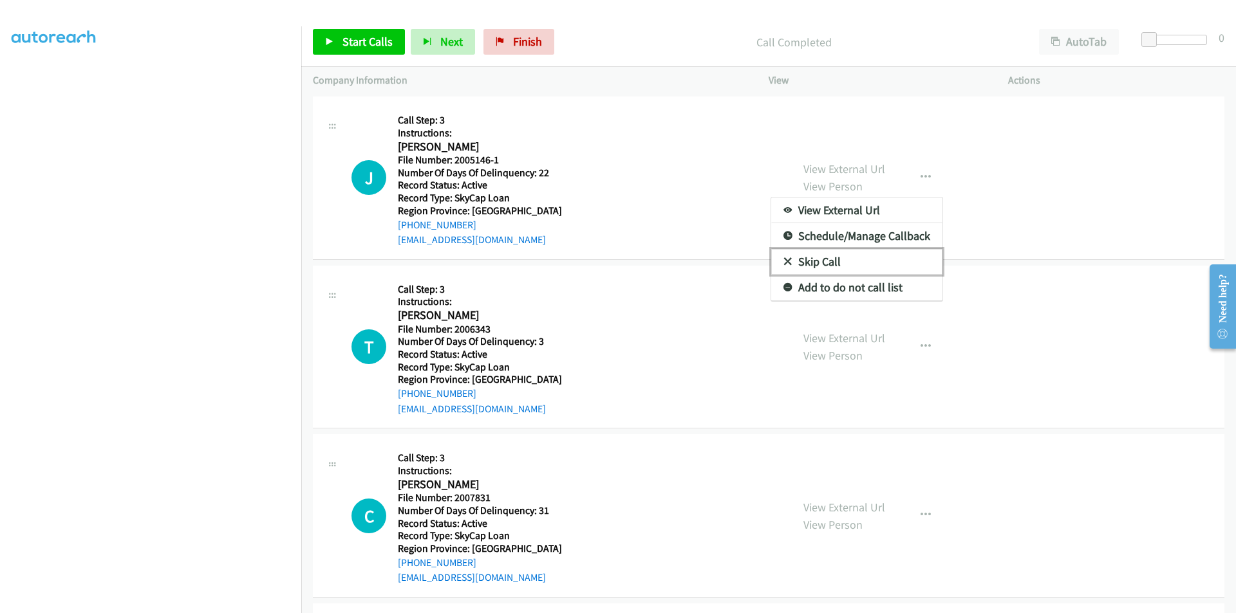
click at [856, 263] on link "Skip Call" at bounding box center [856, 262] width 171 height 26
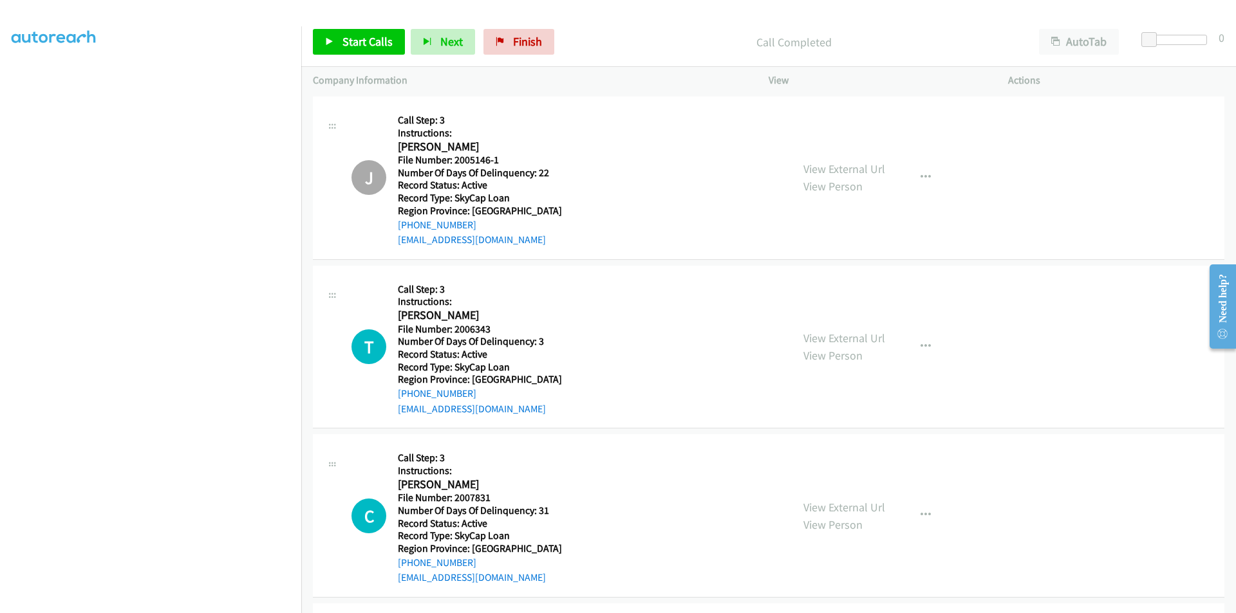
scroll to position [7405, 0]
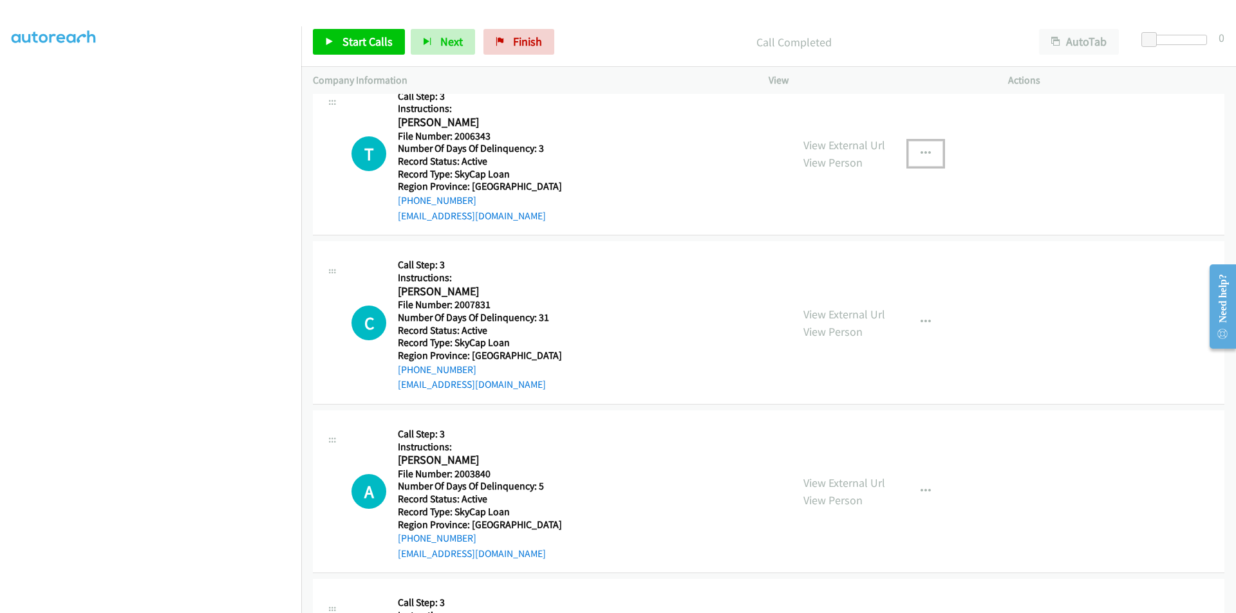
click at [924, 154] on icon "button" at bounding box center [925, 154] width 10 height 10
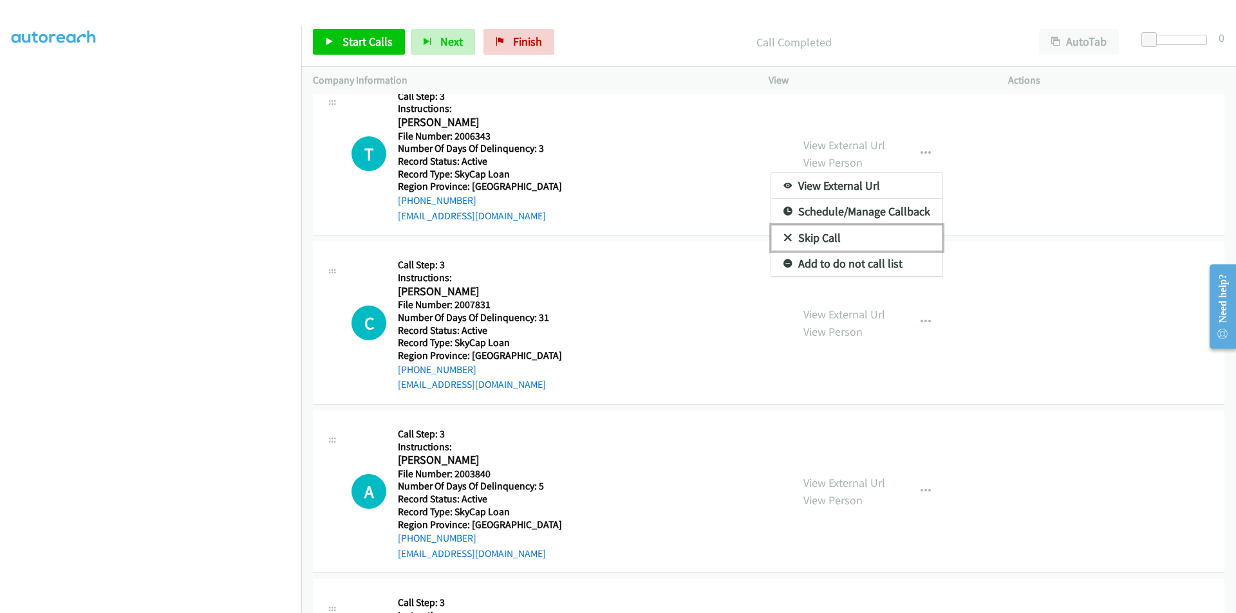
click at [862, 232] on link "Skip Call" at bounding box center [856, 238] width 171 height 26
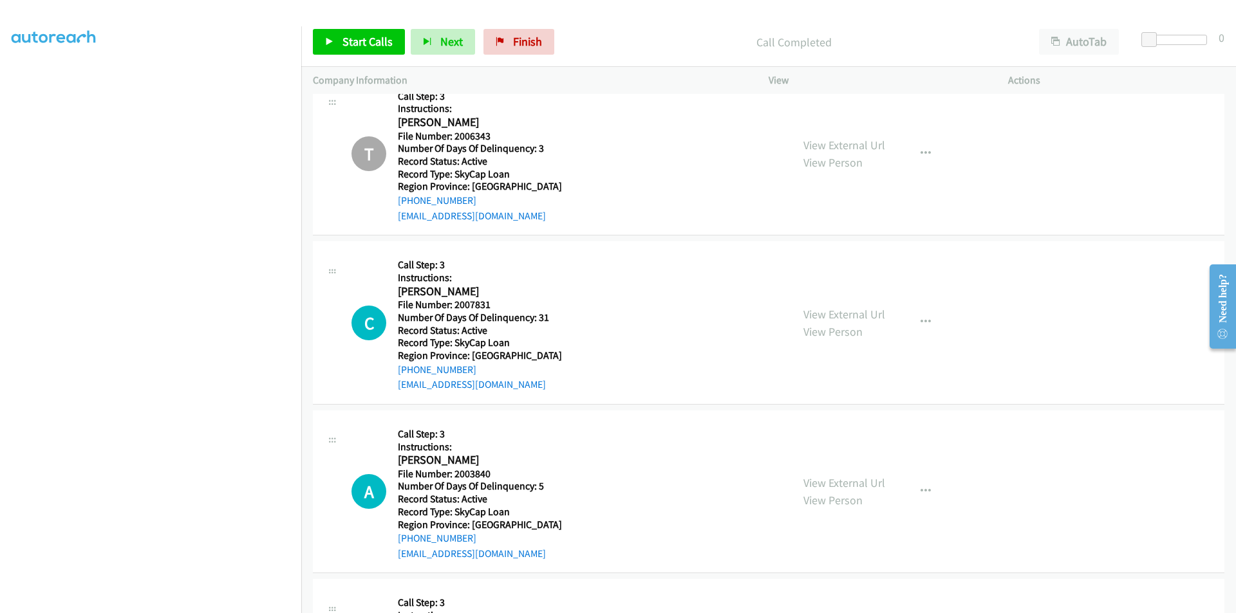
scroll to position [7534, 0]
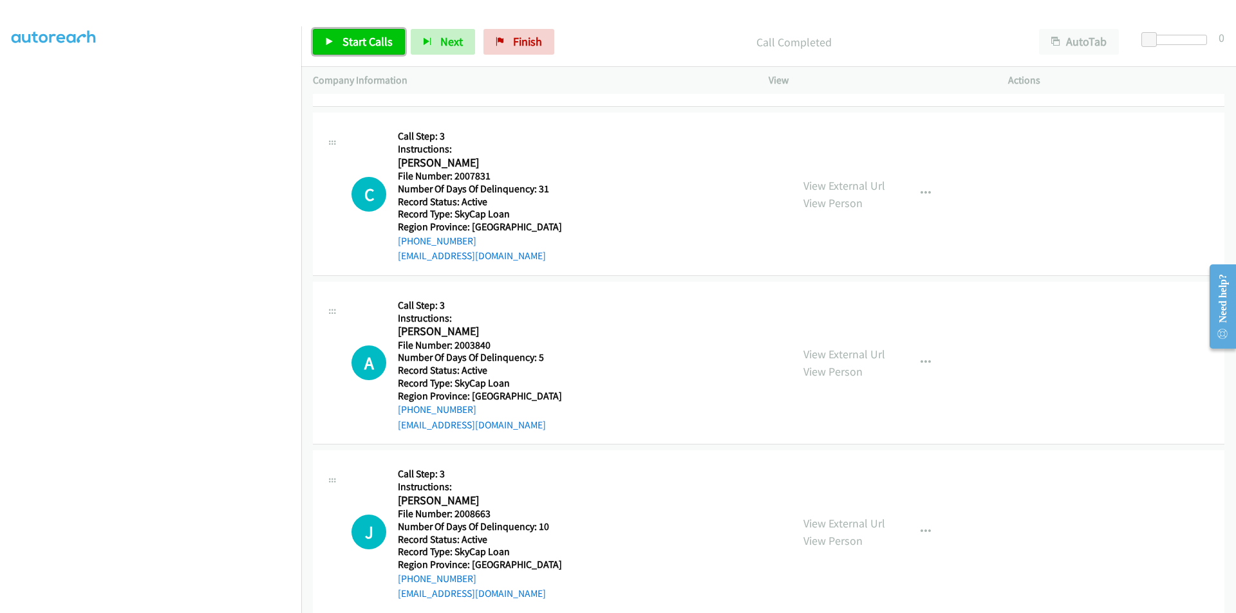
click at [355, 39] on span "Start Calls" at bounding box center [367, 41] width 50 height 15
click at [355, 39] on span "Pause" at bounding box center [356, 41] width 29 height 15
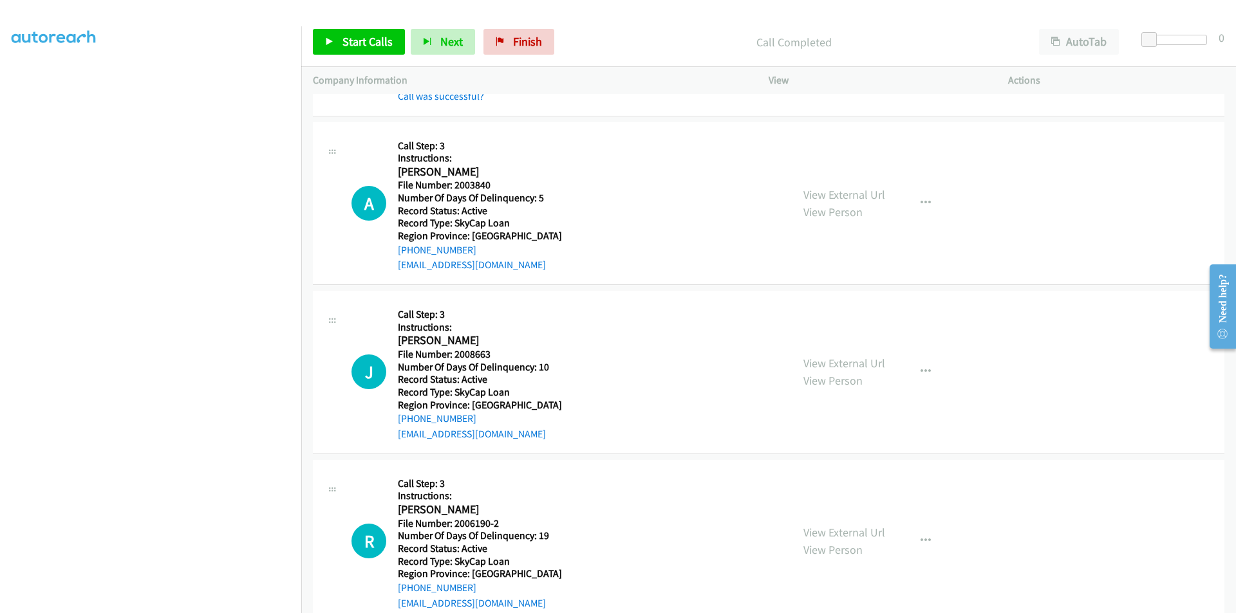
scroll to position [7727, 0]
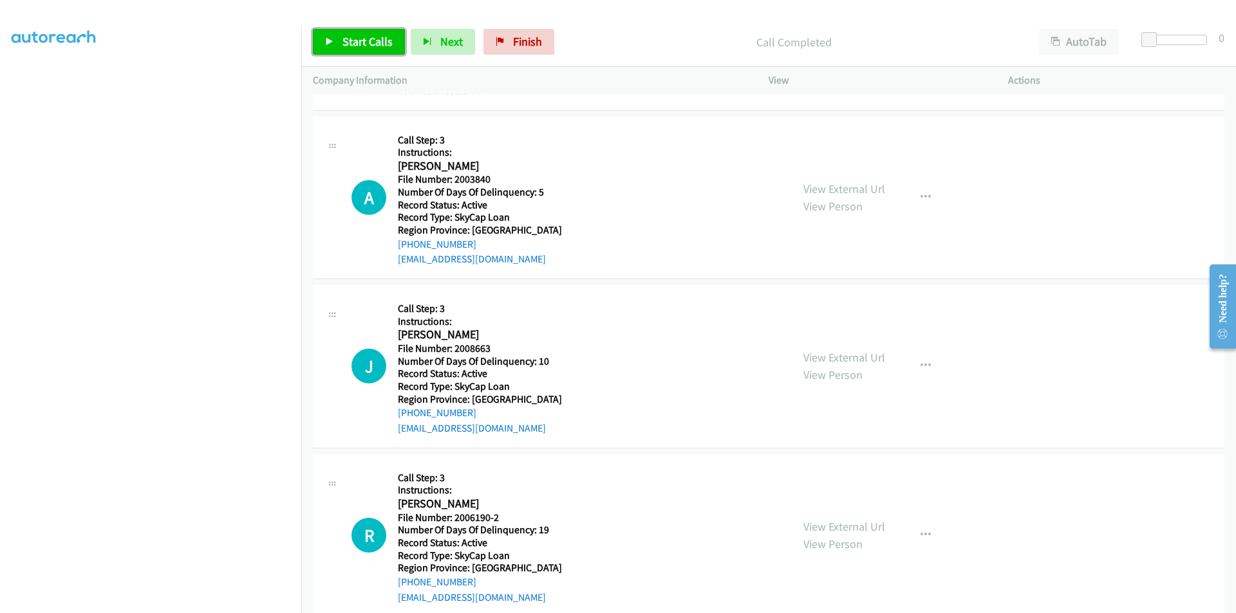
click at [361, 49] on link "Start Calls" at bounding box center [359, 42] width 92 height 26
click at [360, 45] on span "Pause" at bounding box center [356, 41] width 29 height 15
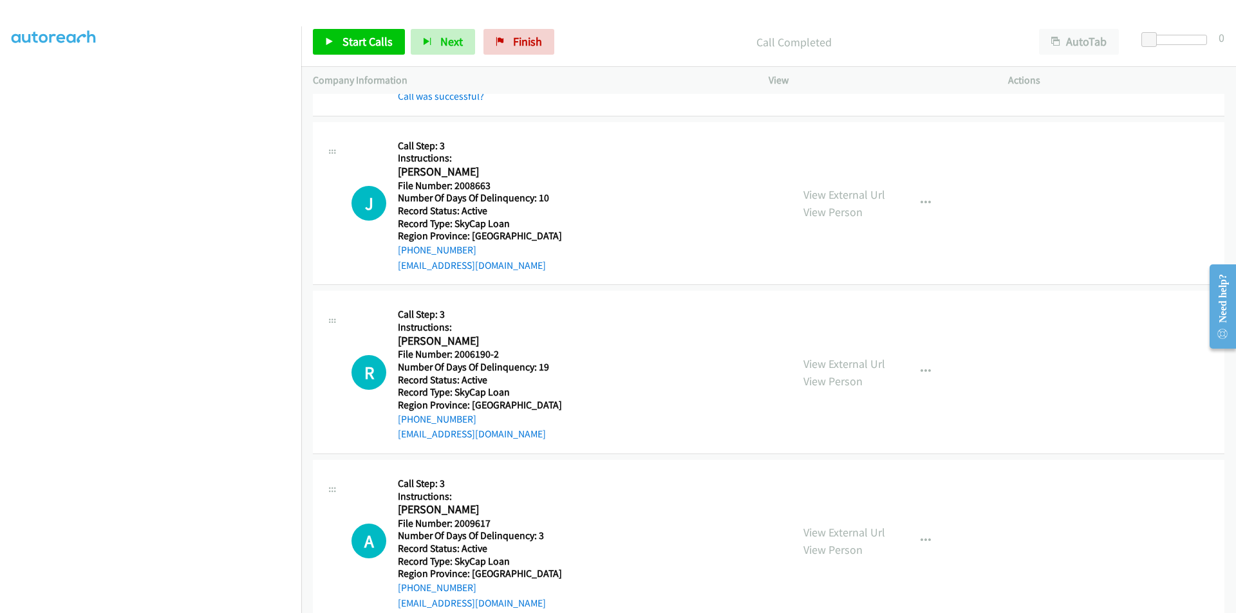
scroll to position [7920, 0]
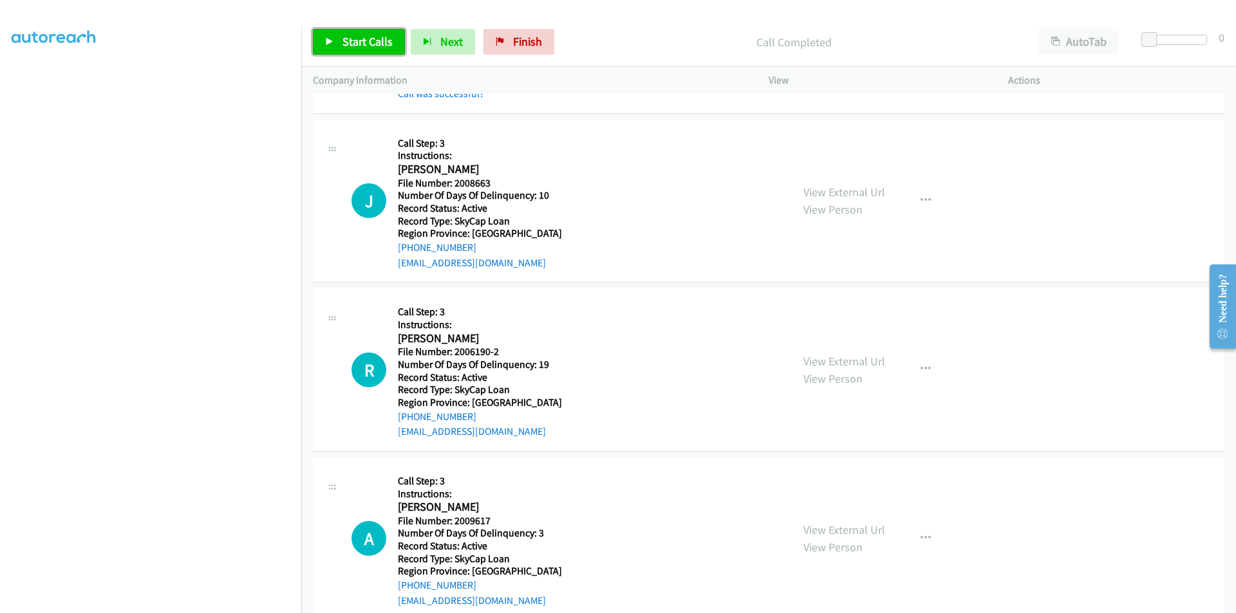
click at [373, 37] on span "Start Calls" at bounding box center [367, 41] width 50 height 15
click at [373, 37] on link "Pause" at bounding box center [348, 42] width 71 height 26
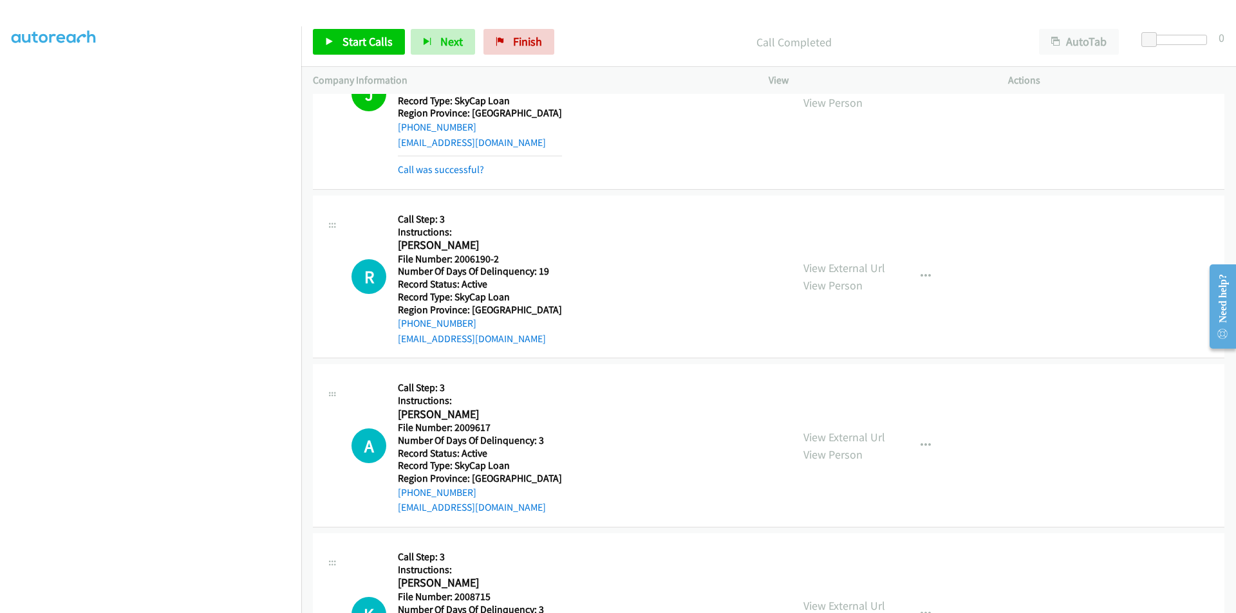
scroll to position [8113, 0]
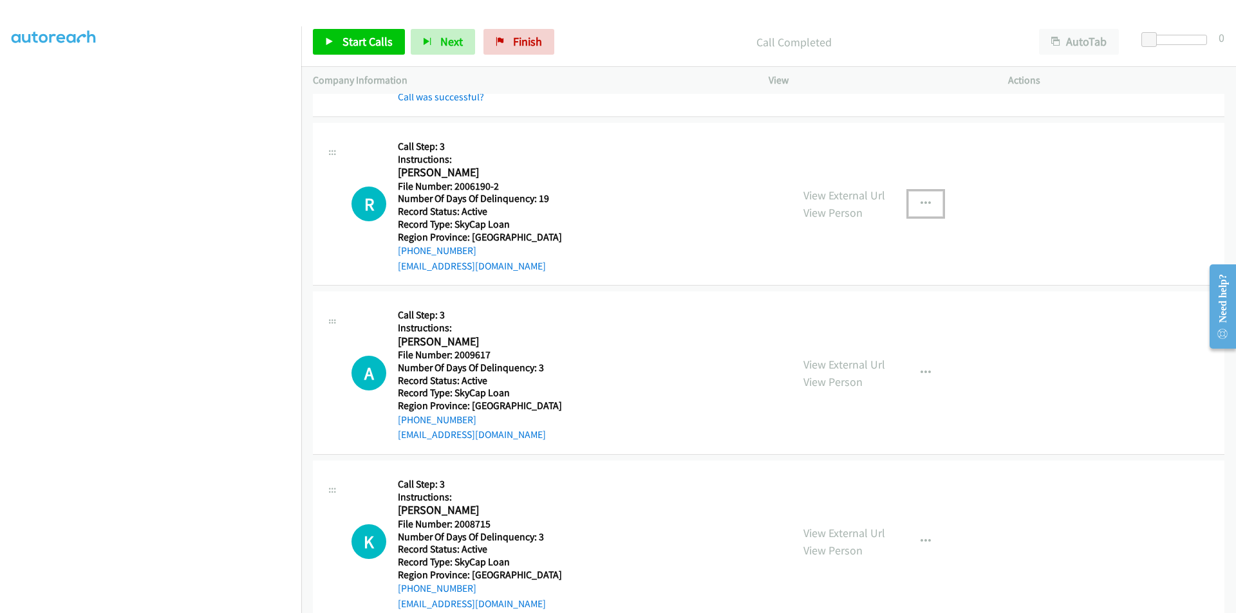
click at [920, 201] on icon "button" at bounding box center [925, 204] width 10 height 10
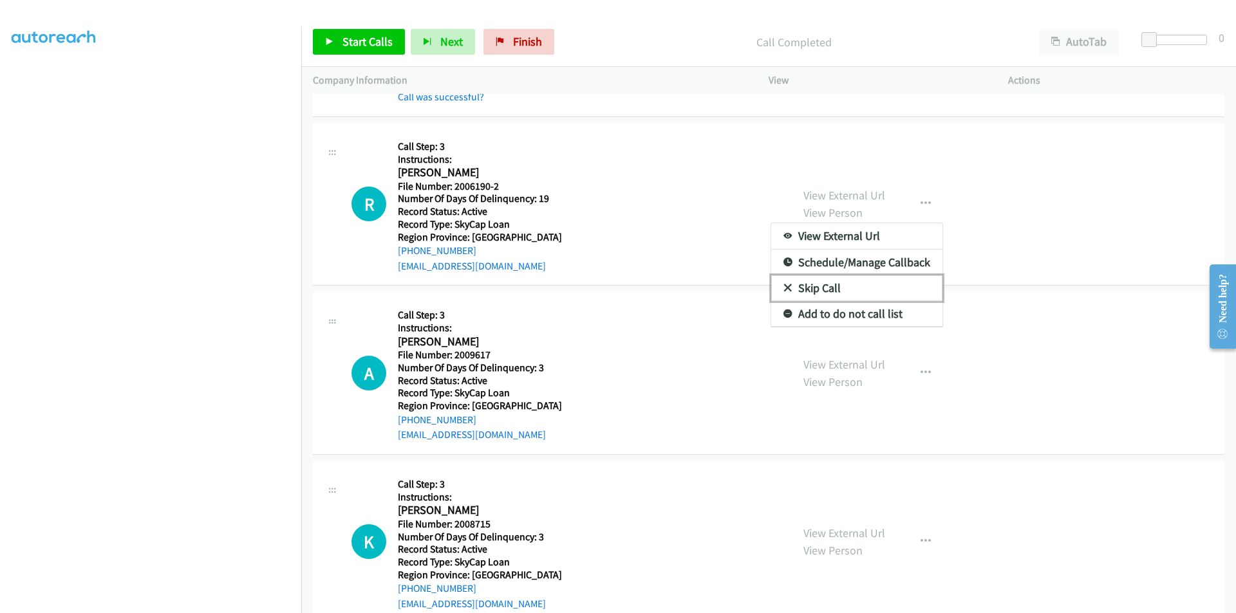
click at [820, 284] on link "Skip Call" at bounding box center [856, 288] width 171 height 26
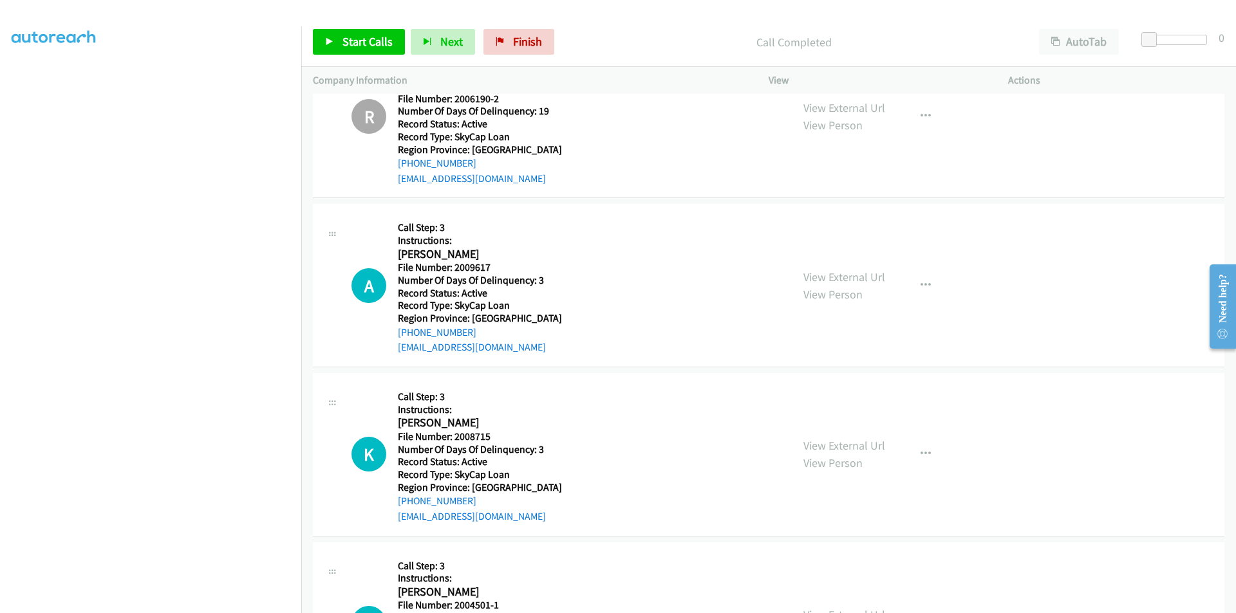
scroll to position [8336, 0]
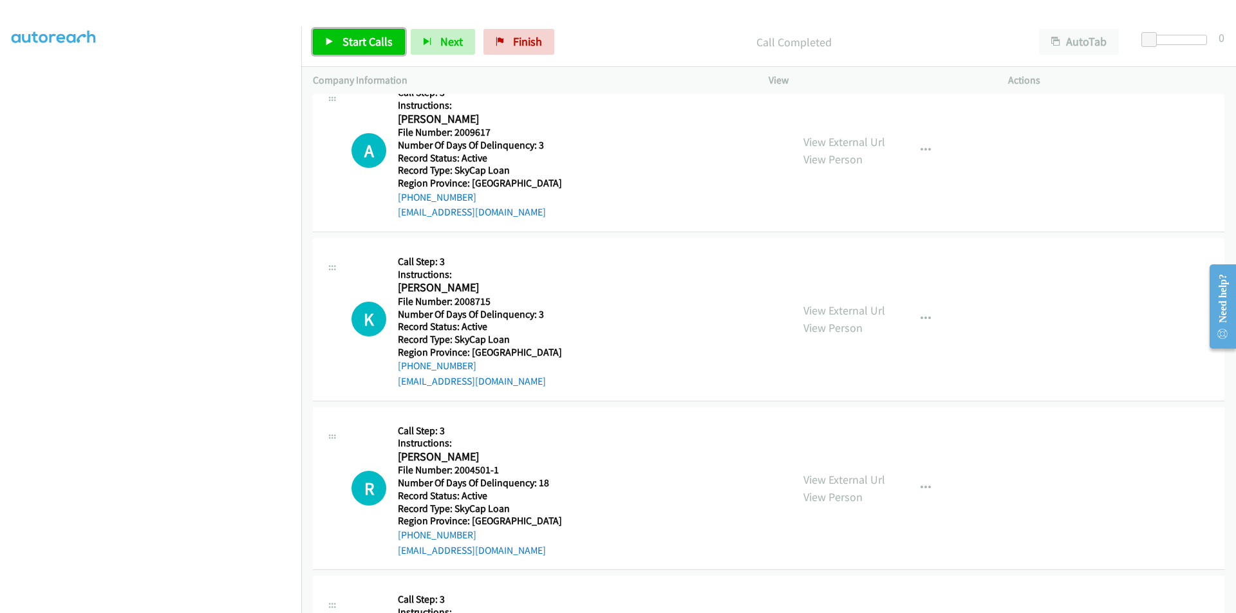
click at [352, 41] on span "Start Calls" at bounding box center [367, 41] width 50 height 15
click at [352, 41] on span "Pause" at bounding box center [356, 41] width 29 height 15
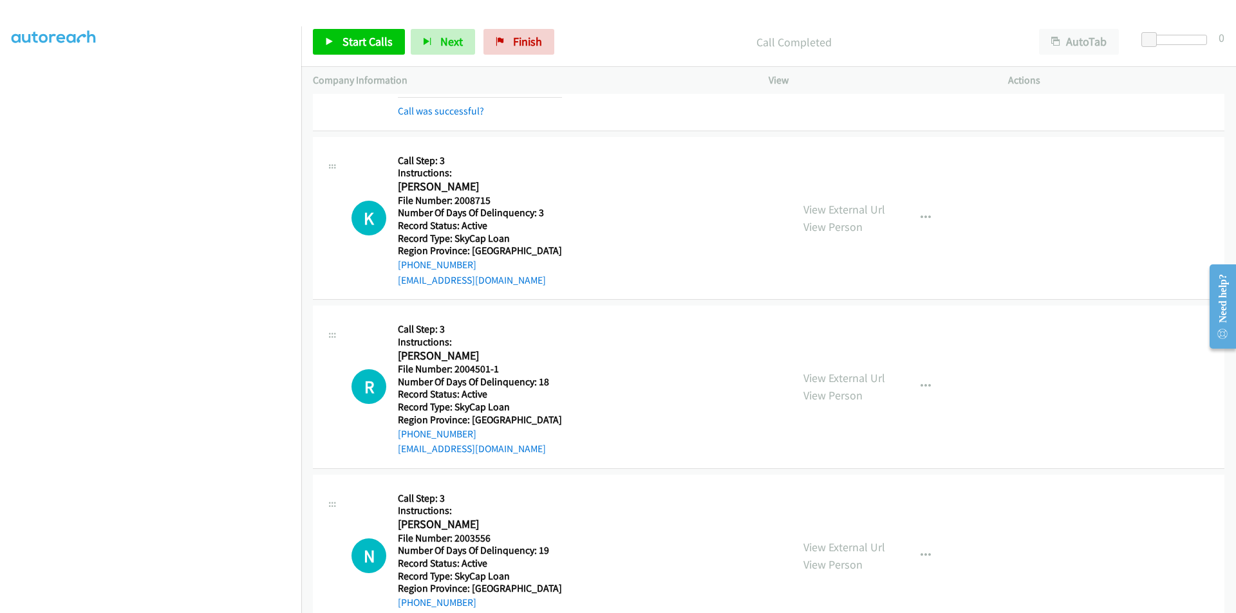
scroll to position [8529, 0]
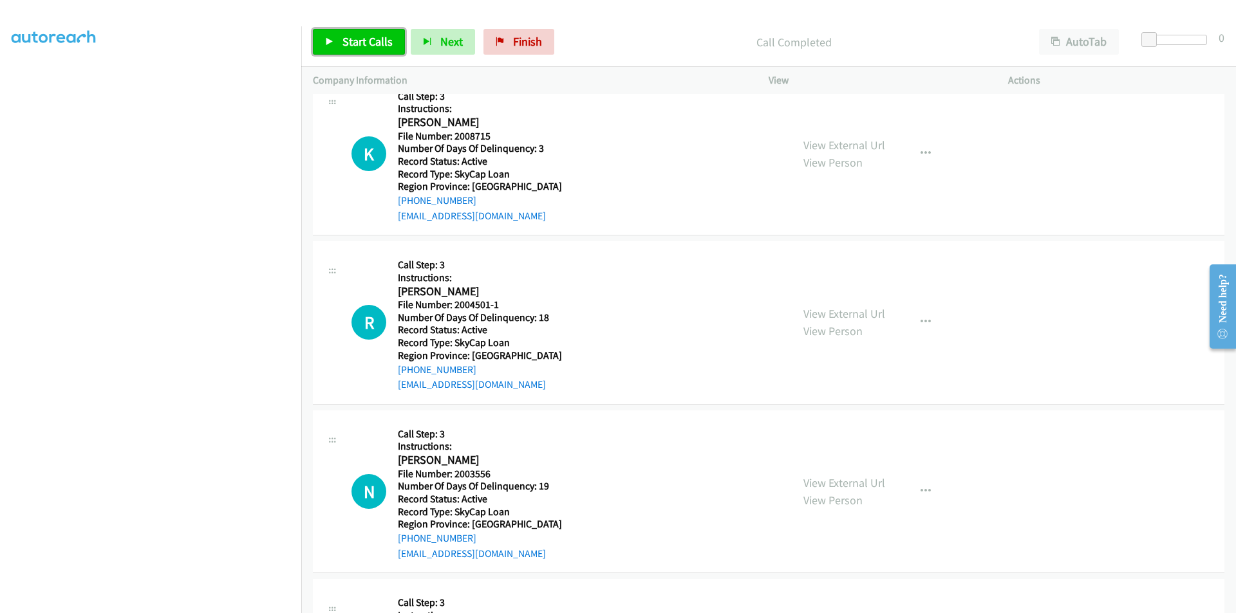
click at [363, 39] on span "Start Calls" at bounding box center [367, 41] width 50 height 15
click at [359, 39] on span "Pause" at bounding box center [356, 41] width 29 height 15
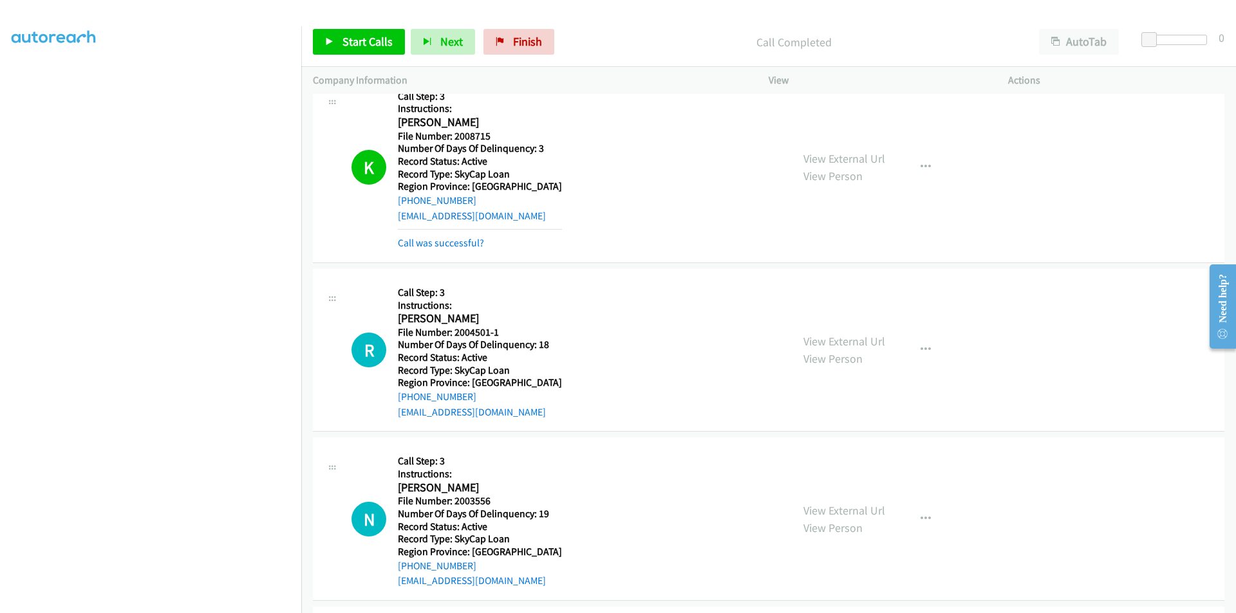
scroll to position [8705, 0]
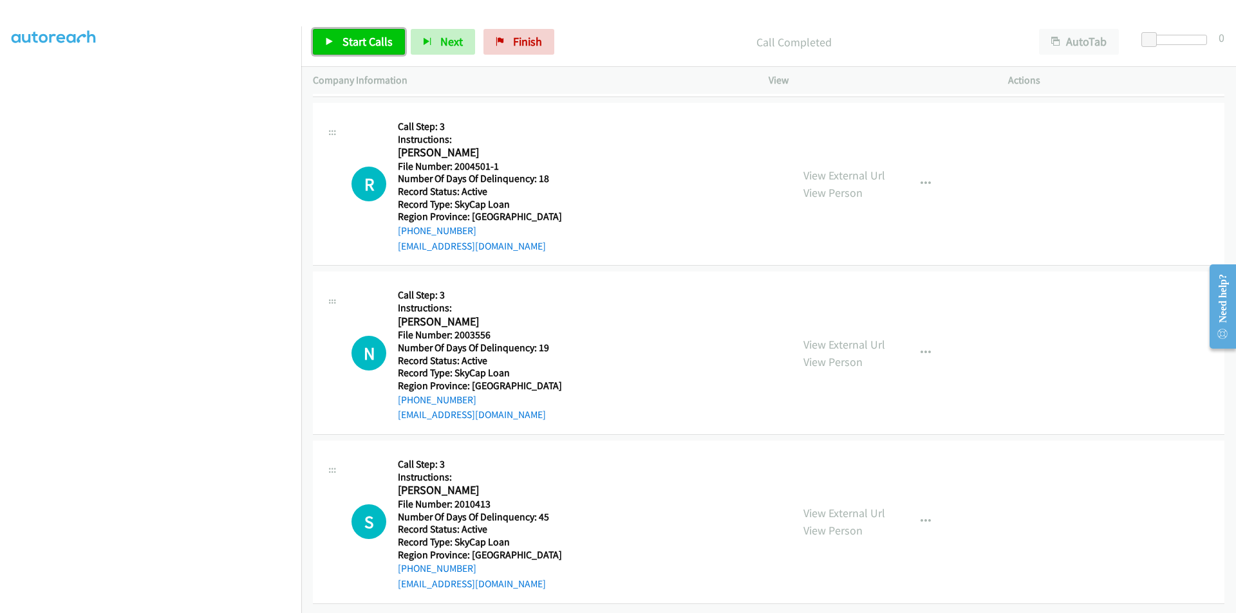
click at [371, 41] on span "Start Calls" at bounding box center [367, 41] width 50 height 15
click at [370, 41] on span "Pause" at bounding box center [356, 41] width 29 height 15
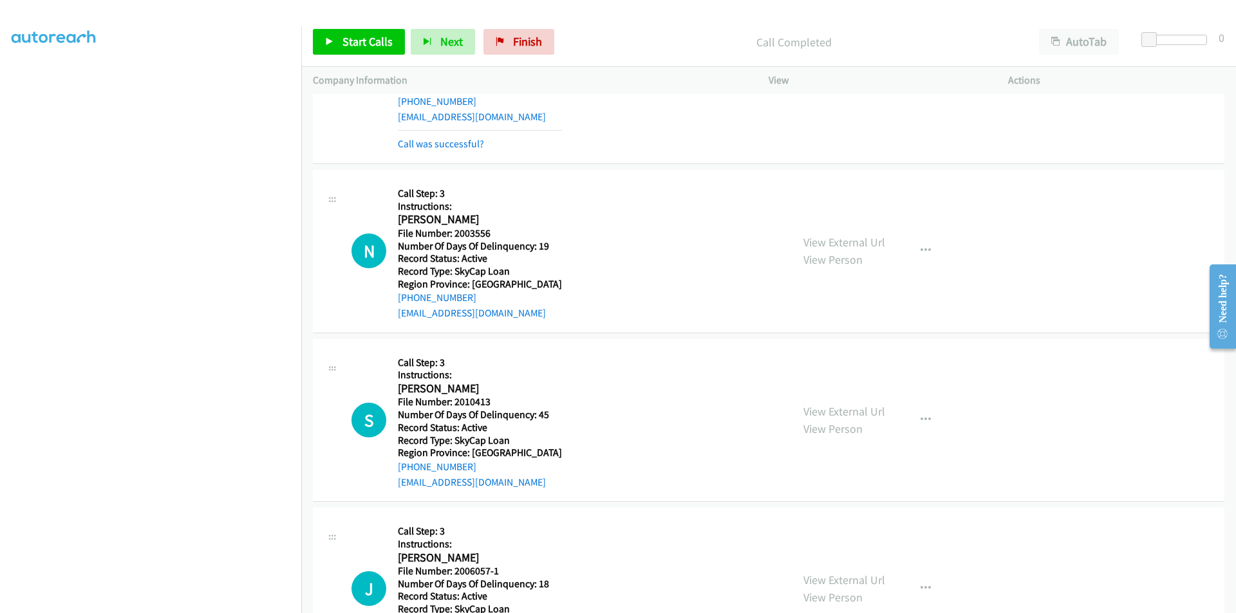
scroll to position [8898, 0]
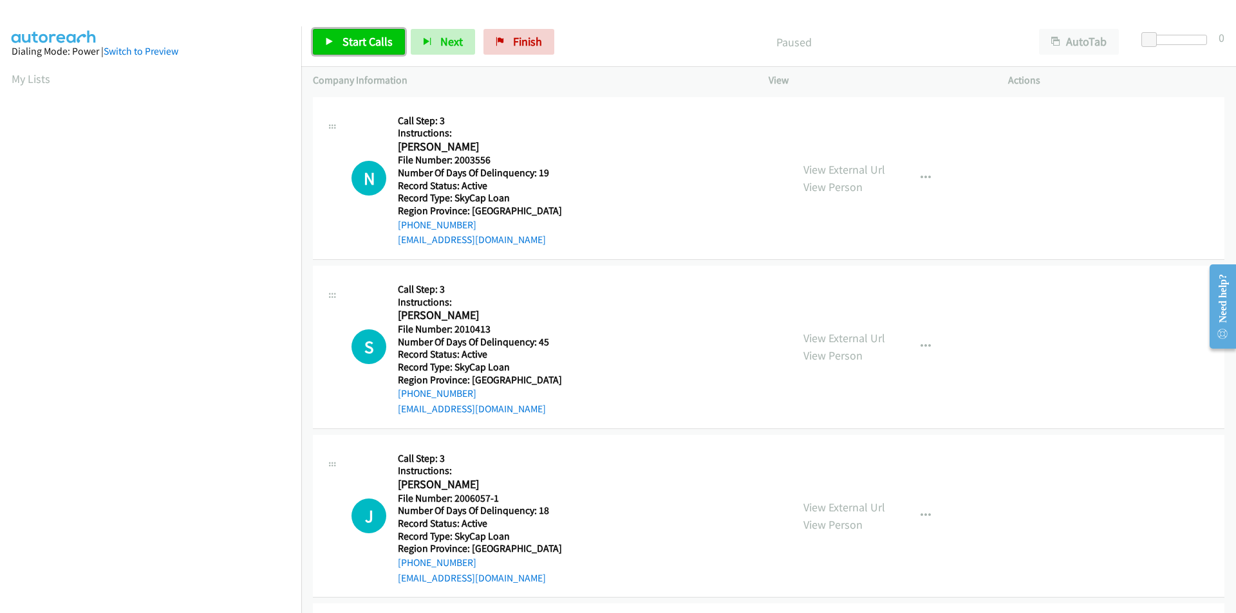
click at [358, 44] on span "Start Calls" at bounding box center [367, 41] width 50 height 15
click at [358, 44] on span "Pause" at bounding box center [356, 41] width 29 height 15
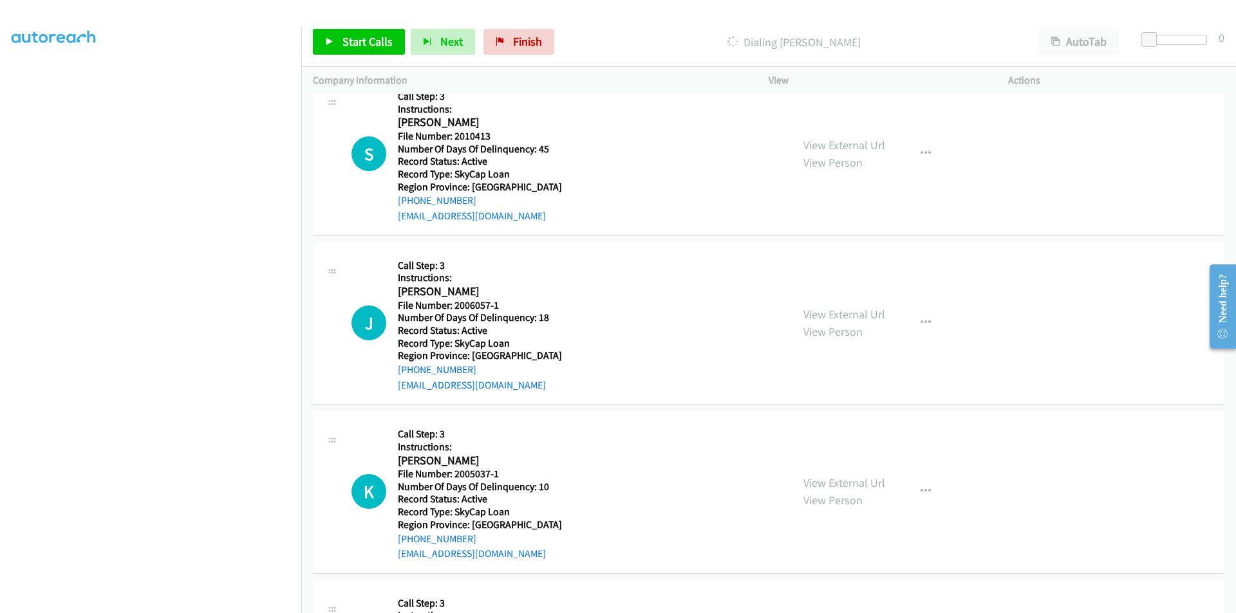
scroll to position [221, 0]
click at [372, 35] on span "Start Calls" at bounding box center [367, 41] width 50 height 15
click at [372, 35] on link "Pause" at bounding box center [348, 42] width 71 height 26
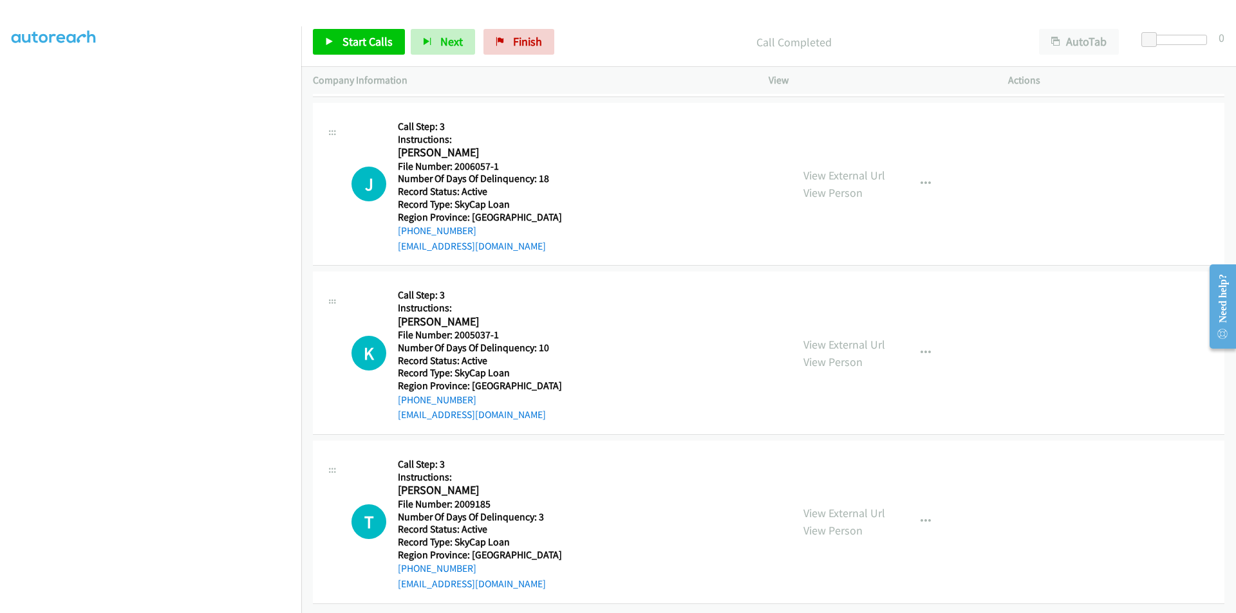
scroll to position [396, 0]
click at [357, 46] on span "Start Calls" at bounding box center [367, 41] width 50 height 15
click at [357, 46] on span "Pause" at bounding box center [356, 41] width 29 height 15
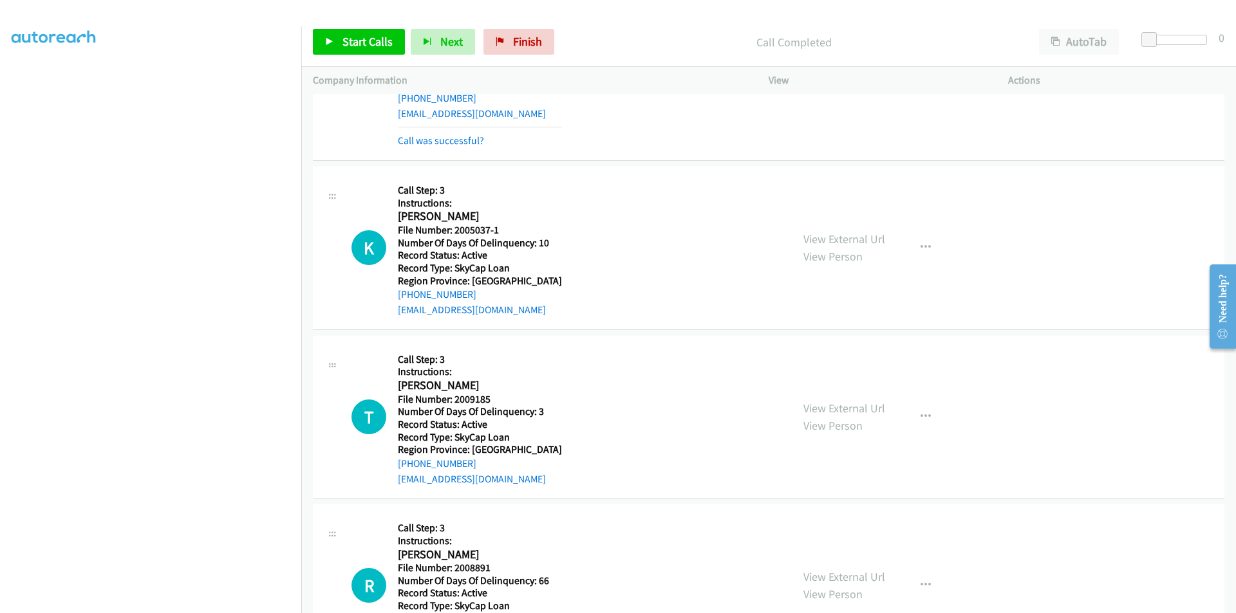
scroll to position [553, 0]
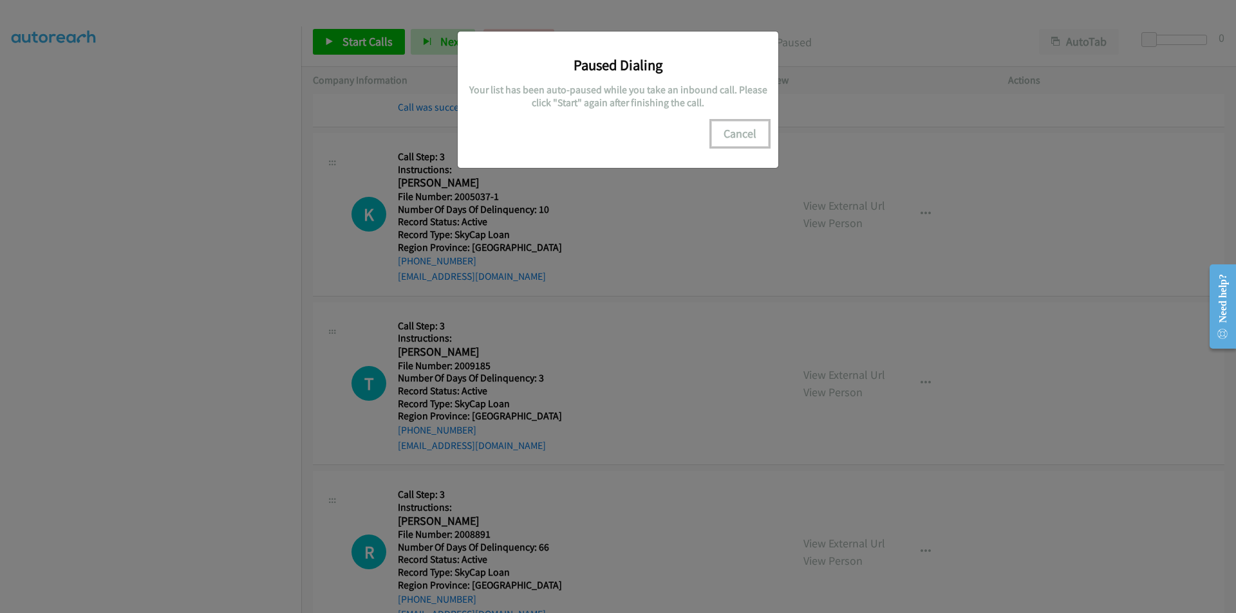
click at [727, 136] on button "Cancel" at bounding box center [739, 134] width 57 height 26
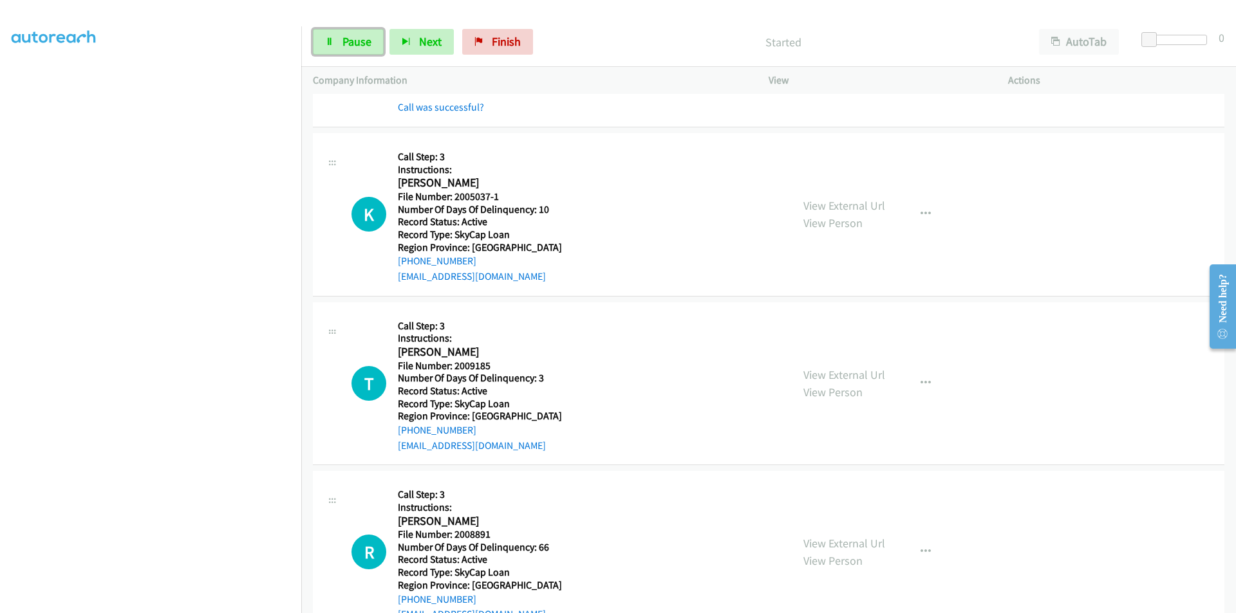
click at [354, 37] on span "Pause" at bounding box center [356, 41] width 29 height 15
click at [373, 43] on span "Start Calls" at bounding box center [367, 41] width 50 height 15
click at [353, 41] on span "Pause" at bounding box center [356, 41] width 29 height 15
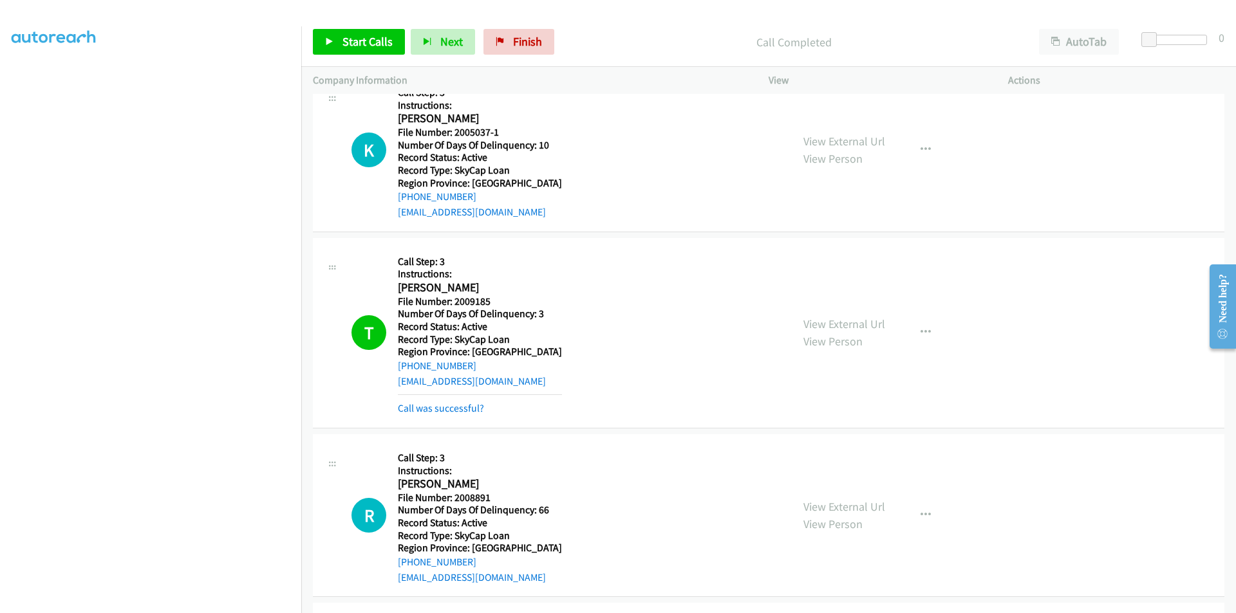
scroll to position [553, 0]
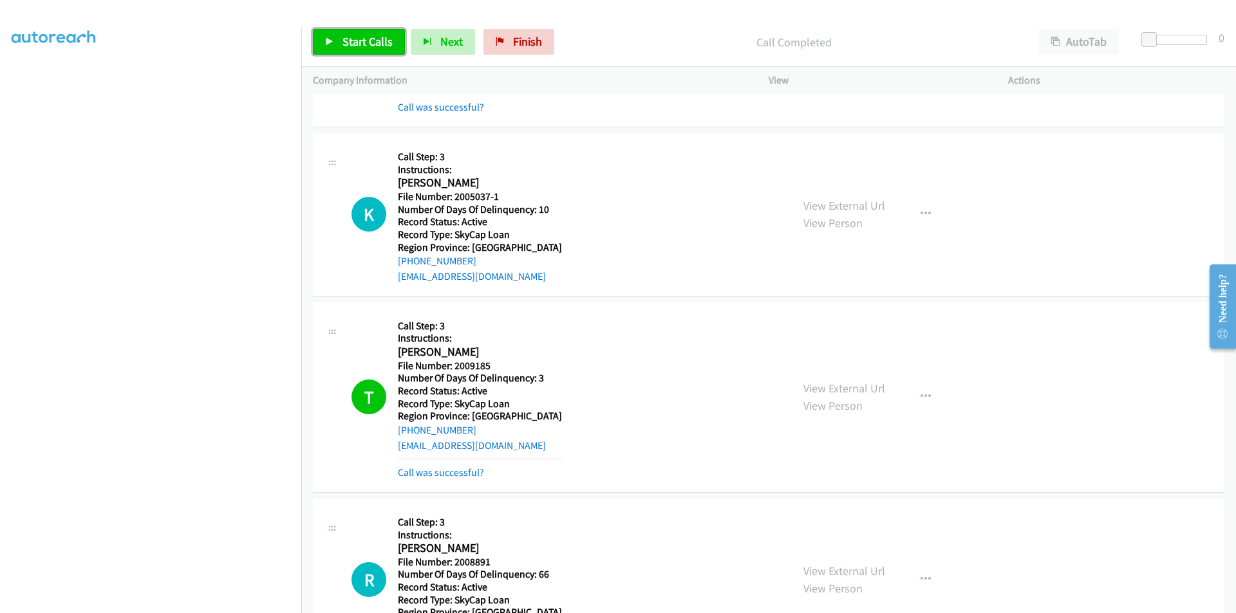
click at [376, 37] on span "Start Calls" at bounding box center [367, 41] width 50 height 15
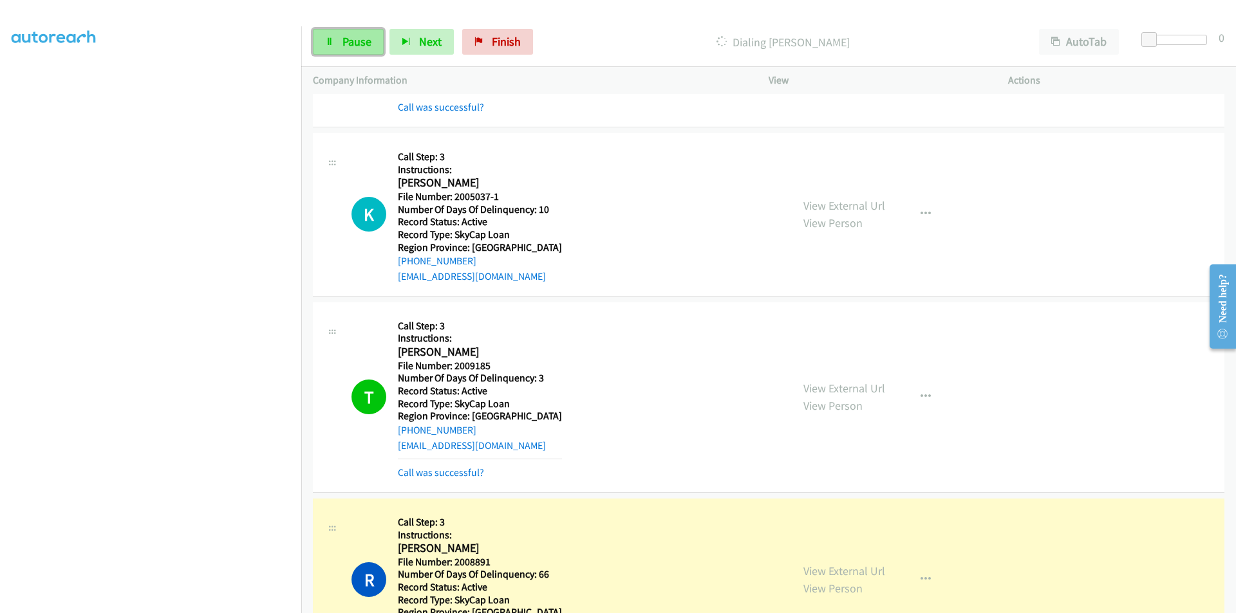
click at [366, 50] on link "Pause" at bounding box center [348, 42] width 71 height 26
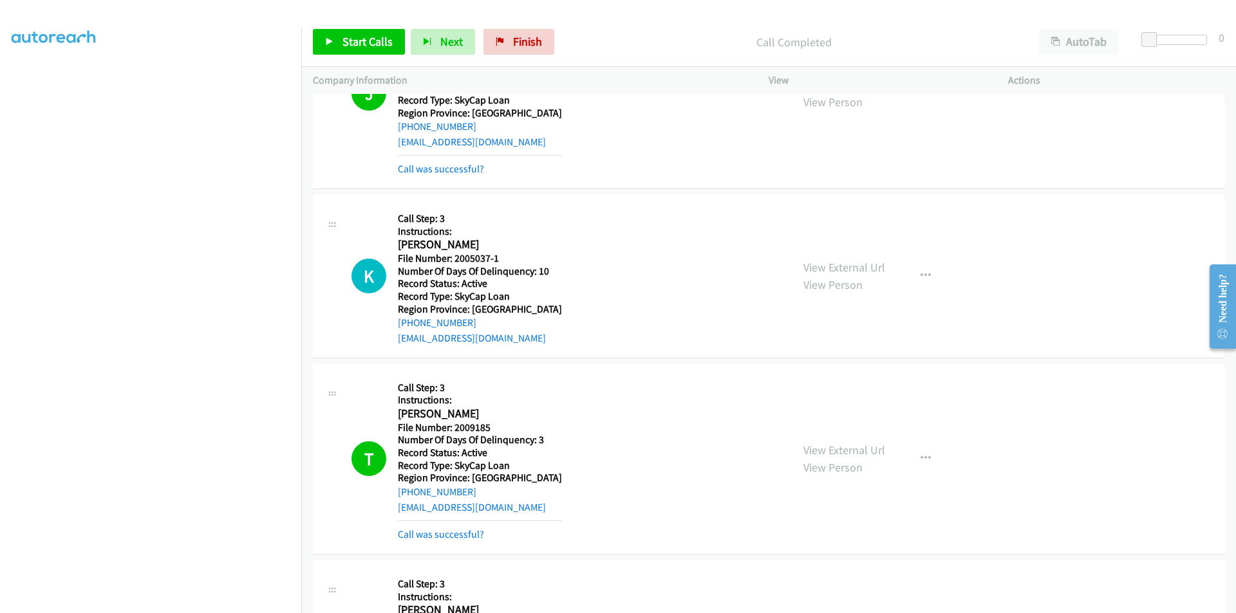
scroll to position [488, 0]
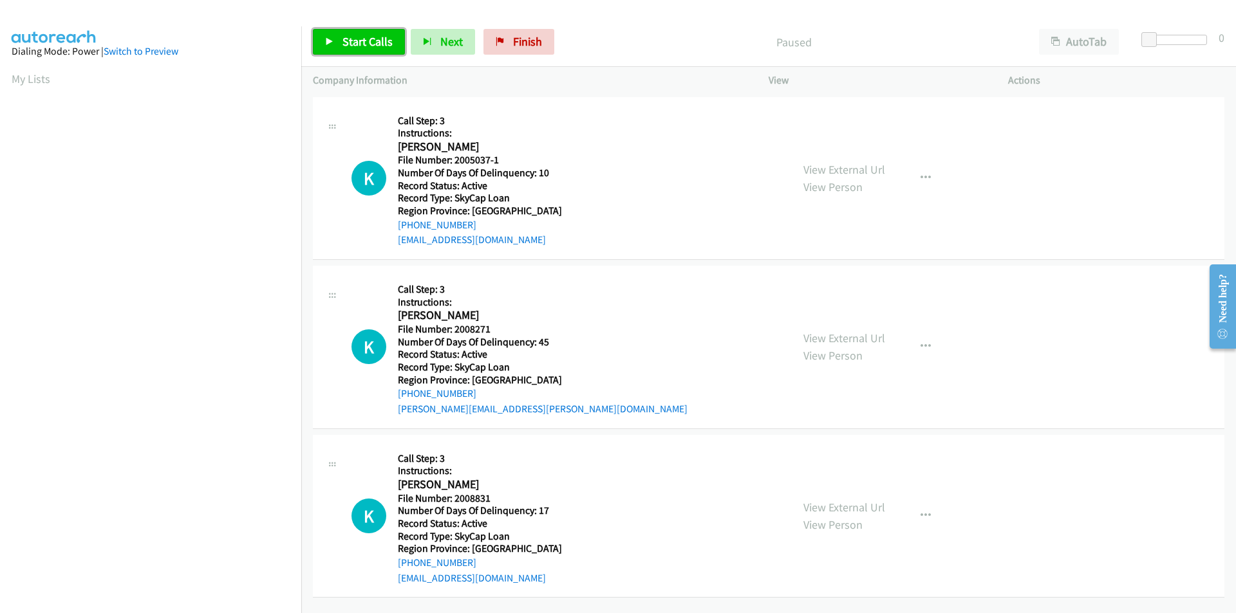
click at [374, 41] on span "Start Calls" at bounding box center [367, 41] width 50 height 15
click at [331, 39] on icon at bounding box center [329, 42] width 9 height 9
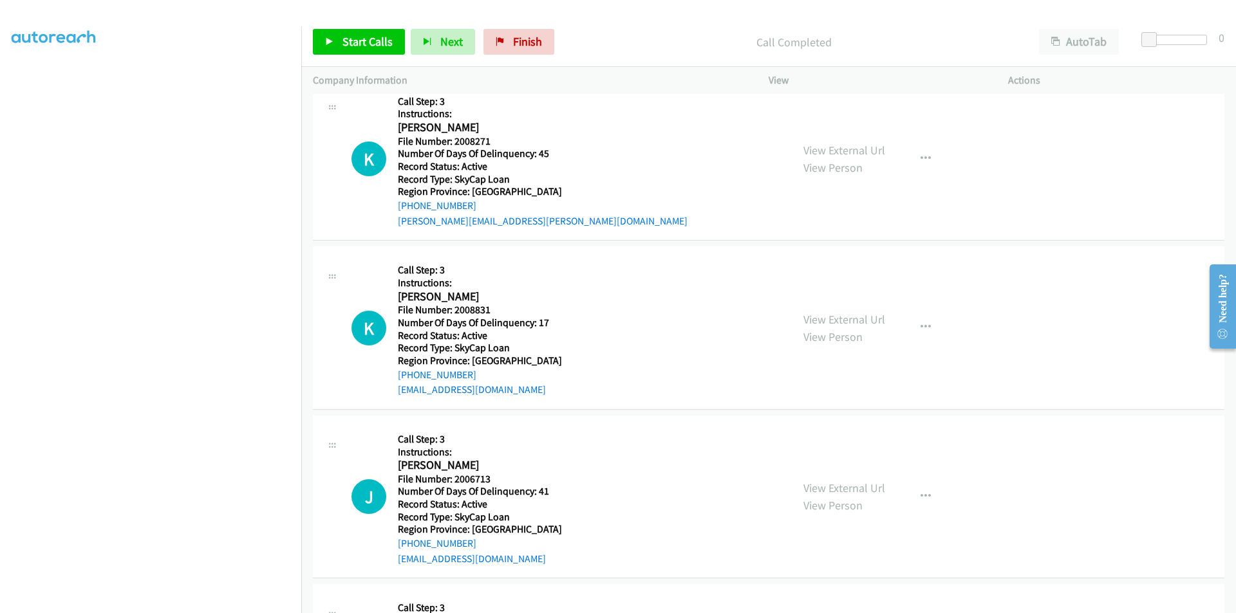
scroll to position [193, 0]
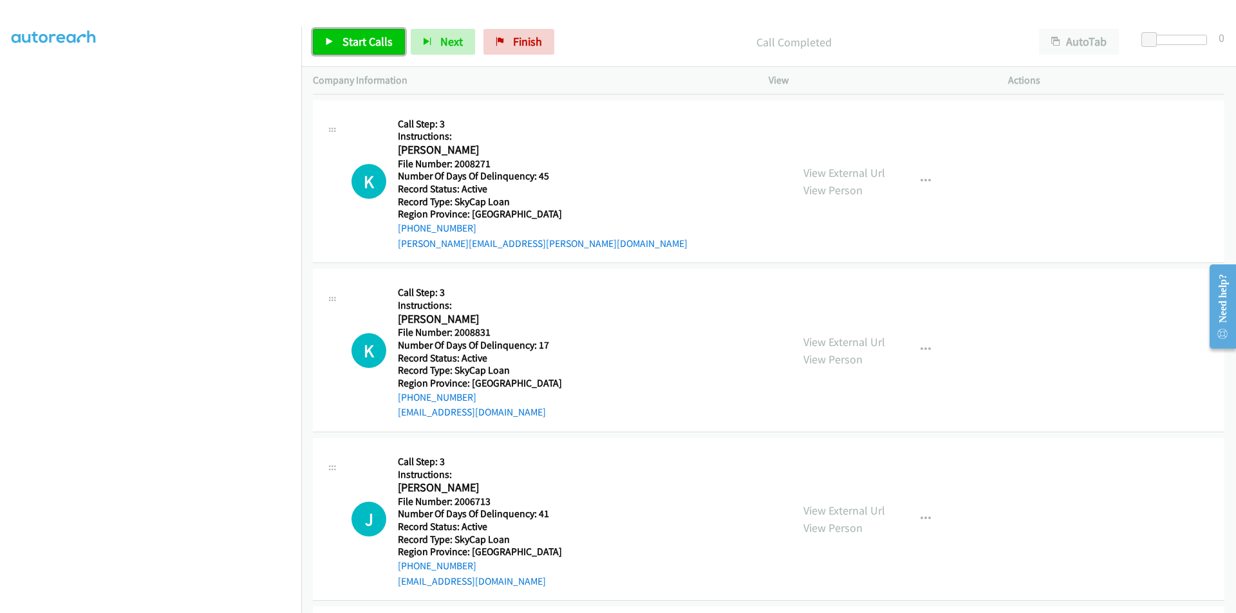
click at [351, 46] on span "Start Calls" at bounding box center [367, 41] width 50 height 15
click at [351, 41] on span "Pause" at bounding box center [356, 41] width 29 height 15
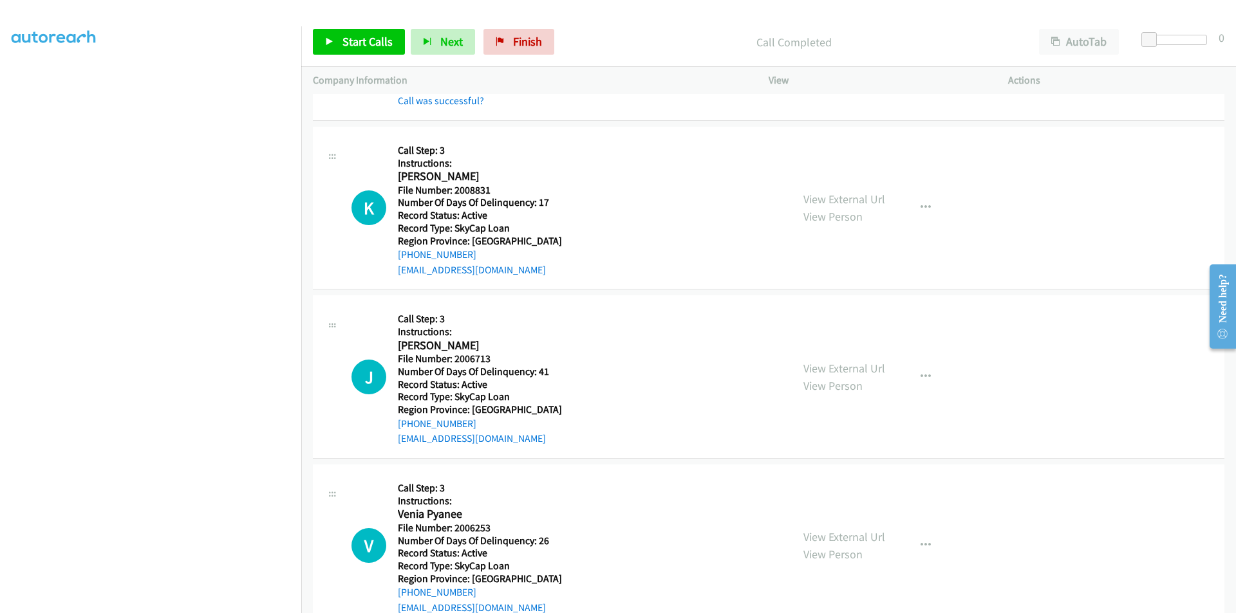
scroll to position [386, 0]
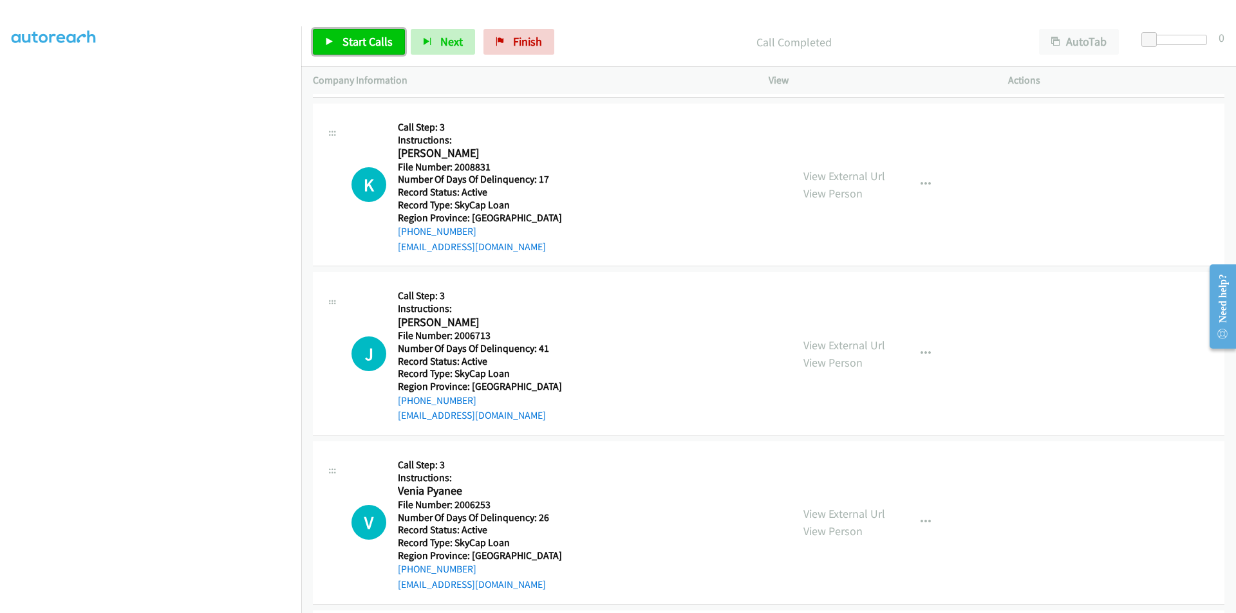
click at [376, 44] on span "Start Calls" at bounding box center [367, 41] width 50 height 15
click at [351, 41] on span "Pause" at bounding box center [356, 41] width 29 height 15
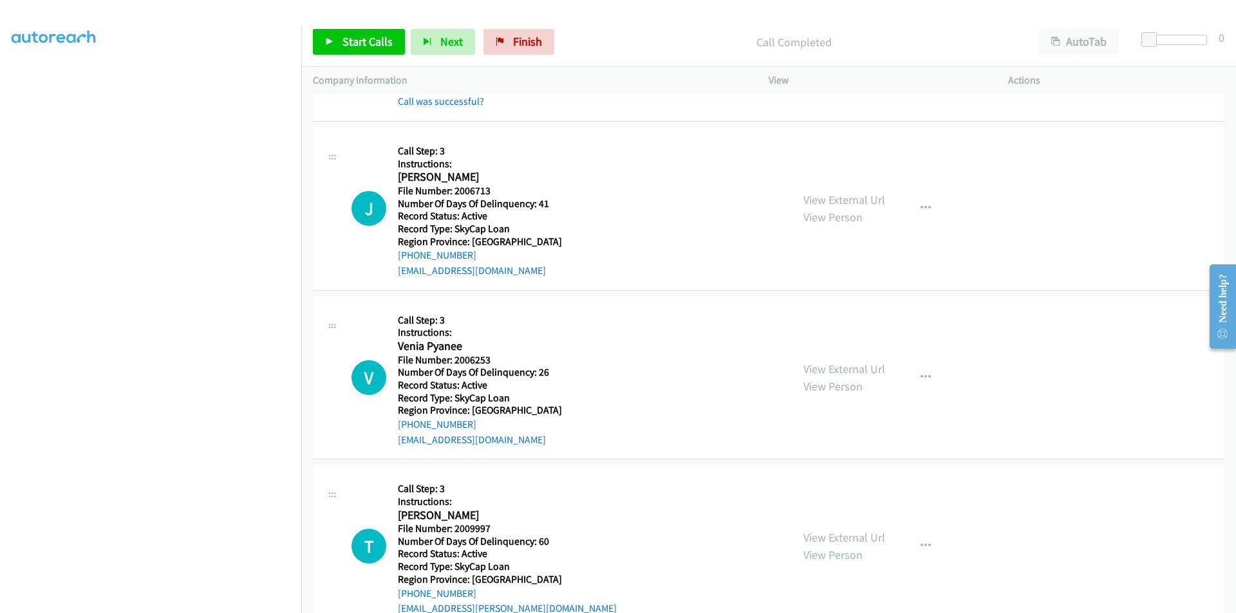
scroll to position [579, 0]
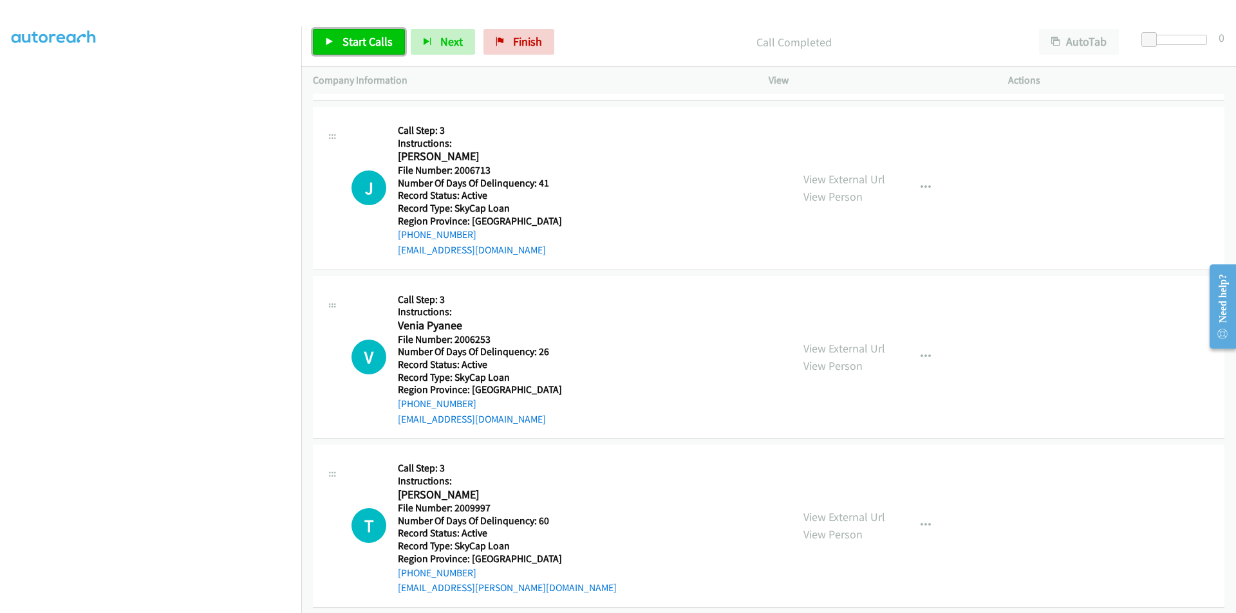
click at [348, 39] on span "Start Calls" at bounding box center [367, 41] width 50 height 15
click at [348, 39] on span "Pause" at bounding box center [356, 41] width 29 height 15
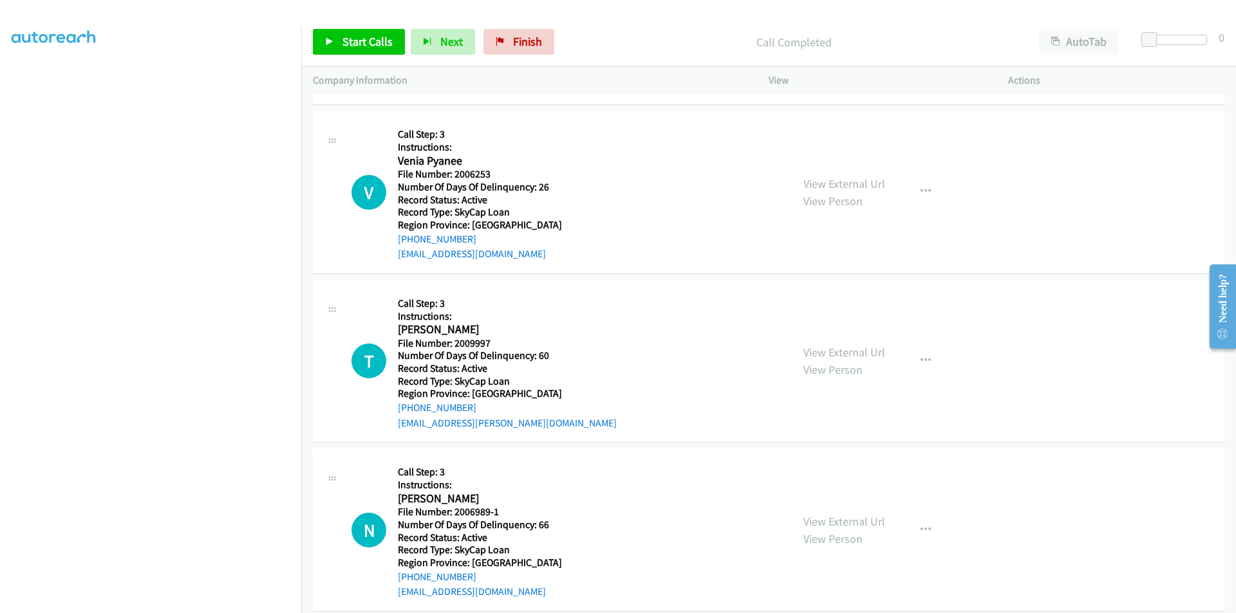
scroll to position [772, 0]
click at [364, 40] on span "Start Calls" at bounding box center [367, 41] width 50 height 15
click at [358, 40] on span "Pause" at bounding box center [356, 41] width 29 height 15
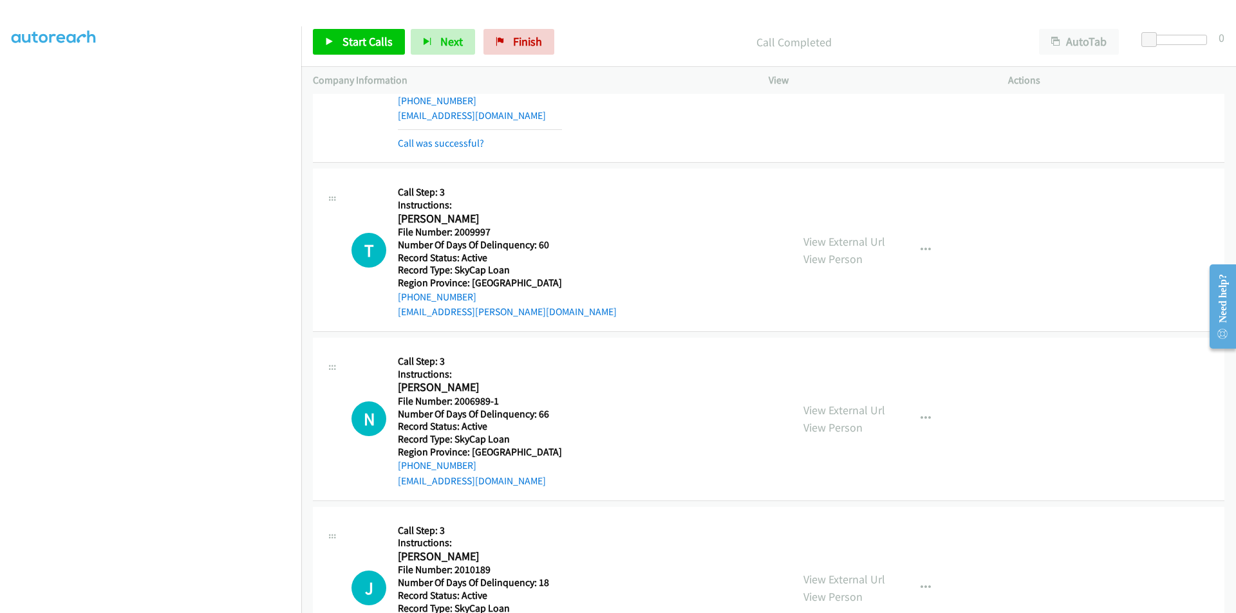
scroll to position [965, 0]
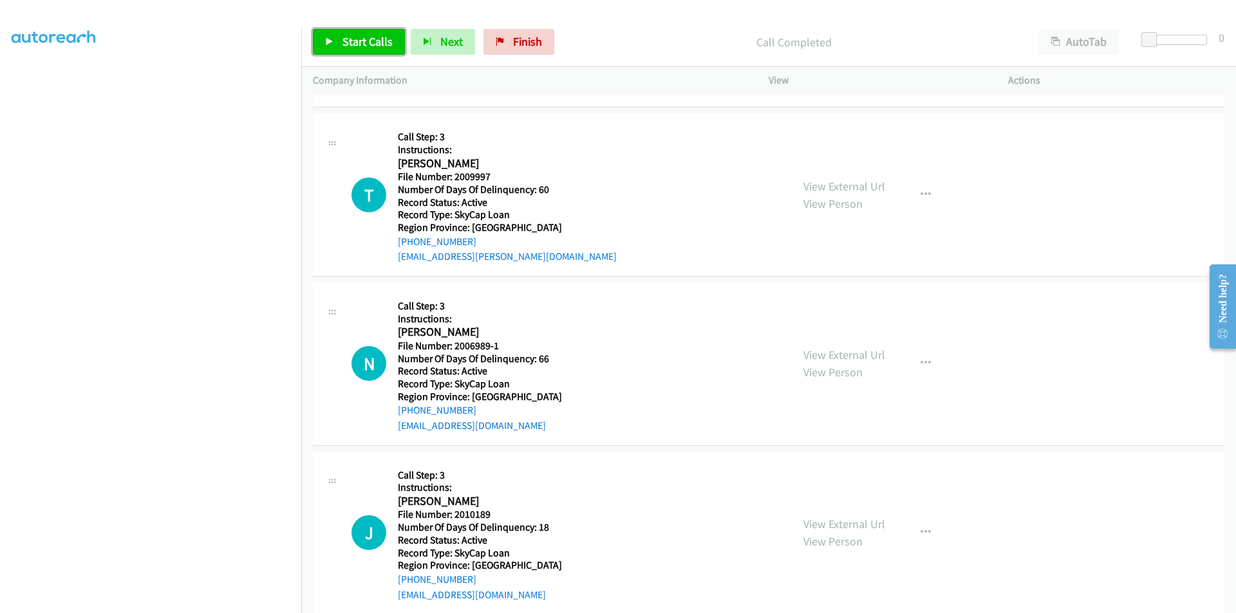
click at [379, 46] on span "Start Calls" at bounding box center [367, 41] width 50 height 15
click at [349, 38] on span "Pause" at bounding box center [356, 41] width 29 height 15
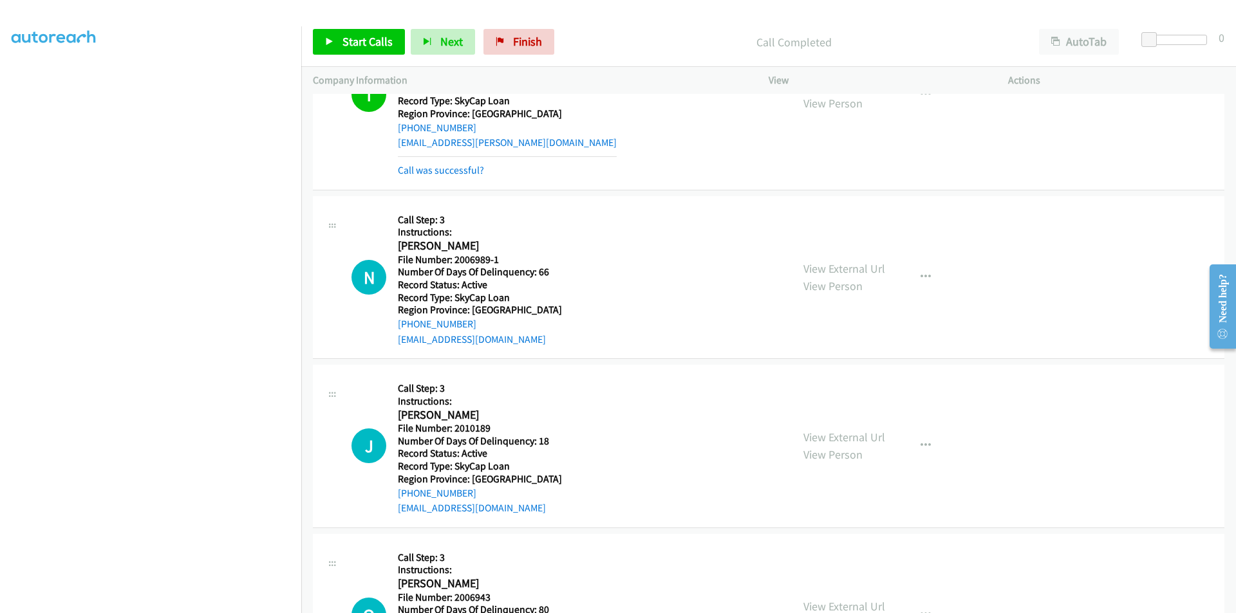
scroll to position [1158, 0]
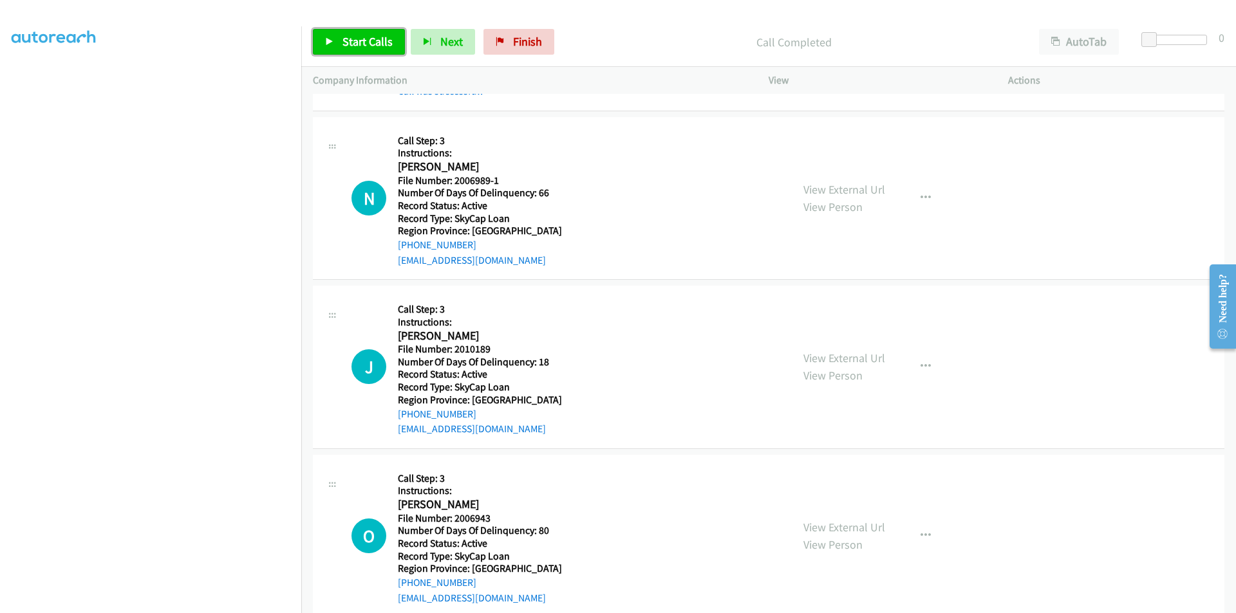
click at [382, 37] on span "Start Calls" at bounding box center [367, 41] width 50 height 15
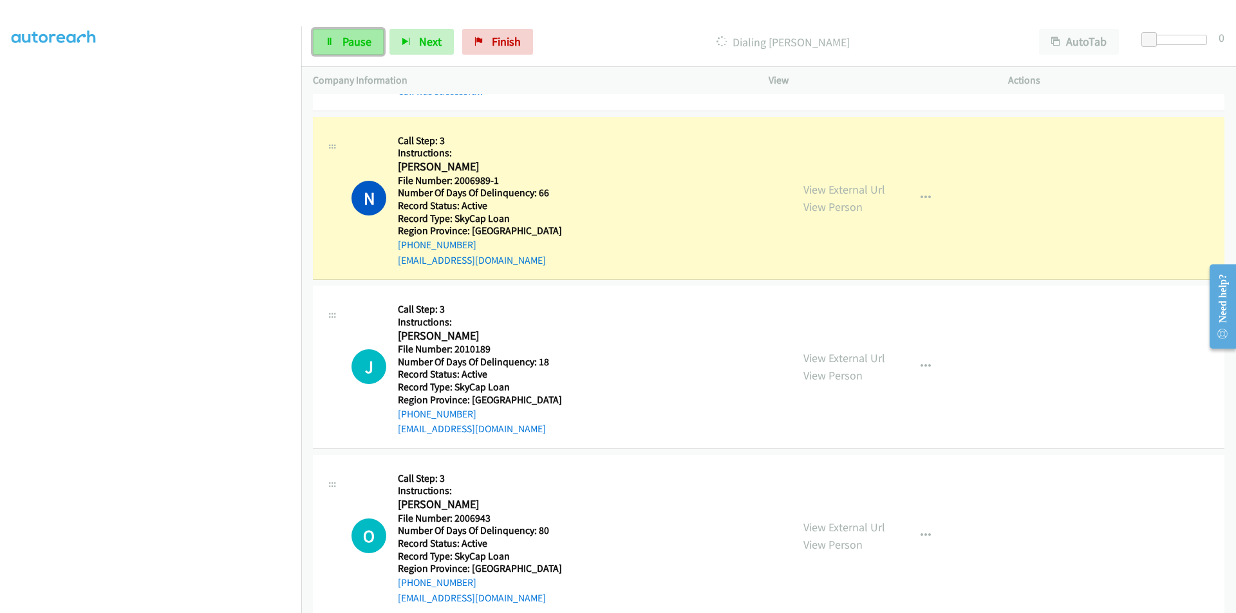
click at [355, 41] on span "Pause" at bounding box center [356, 41] width 29 height 15
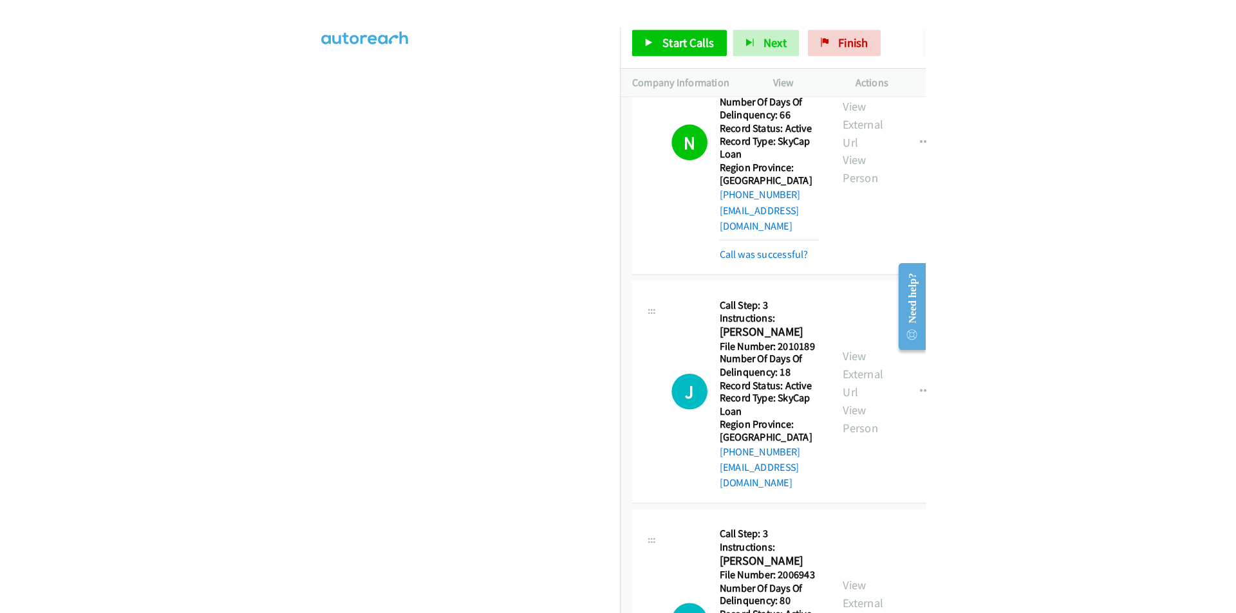
scroll to position [1351, 0]
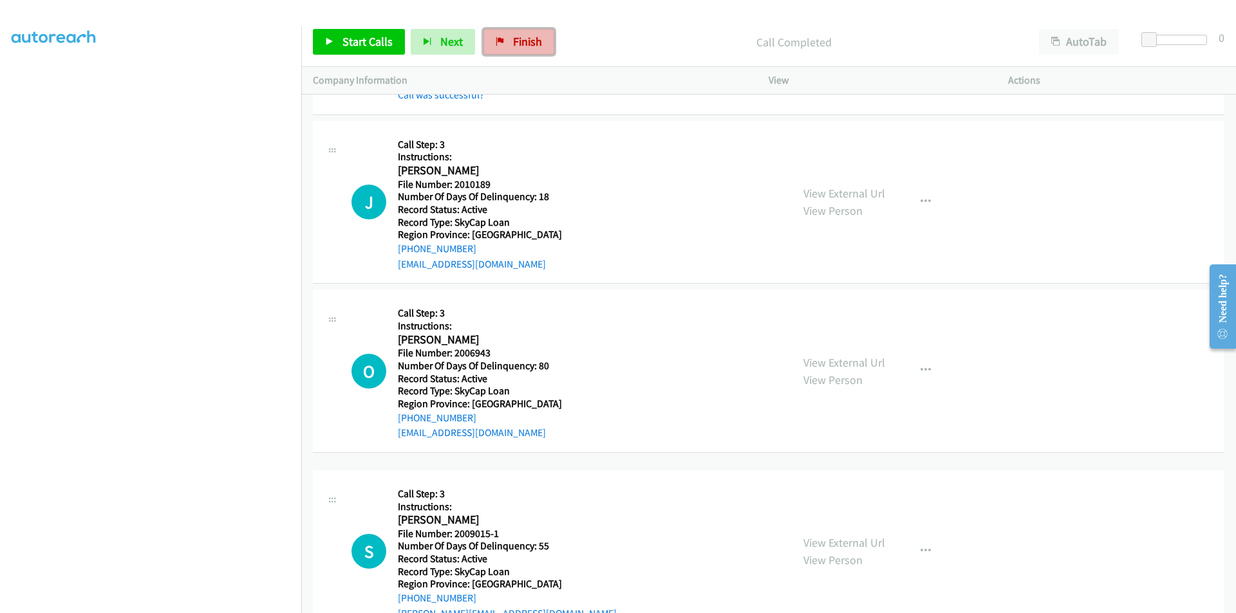
click at [505, 44] on link "Finish" at bounding box center [518, 42] width 71 height 26
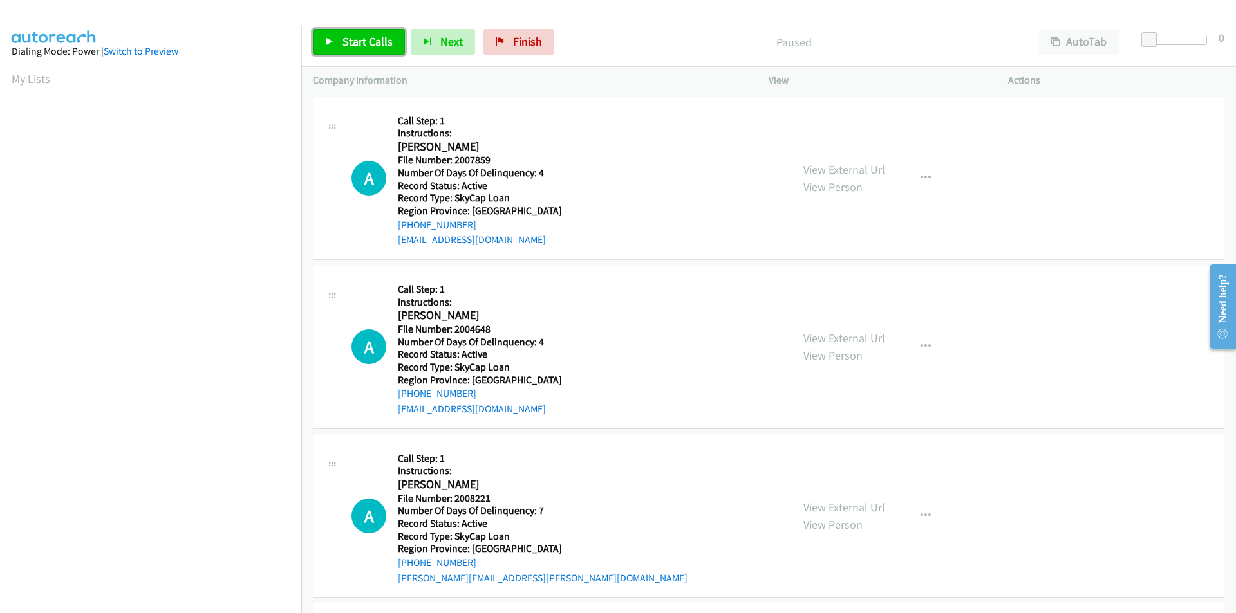
click at [352, 47] on span "Start Calls" at bounding box center [367, 41] width 50 height 15
click at [352, 47] on span "Pause" at bounding box center [356, 41] width 29 height 15
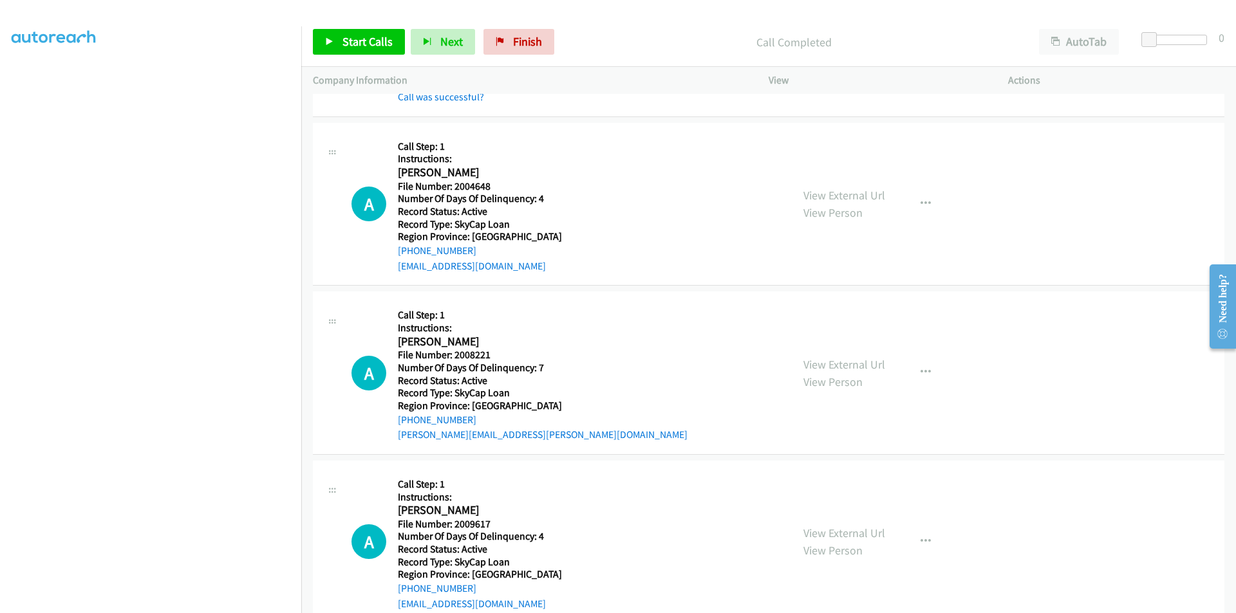
scroll to position [193, 0]
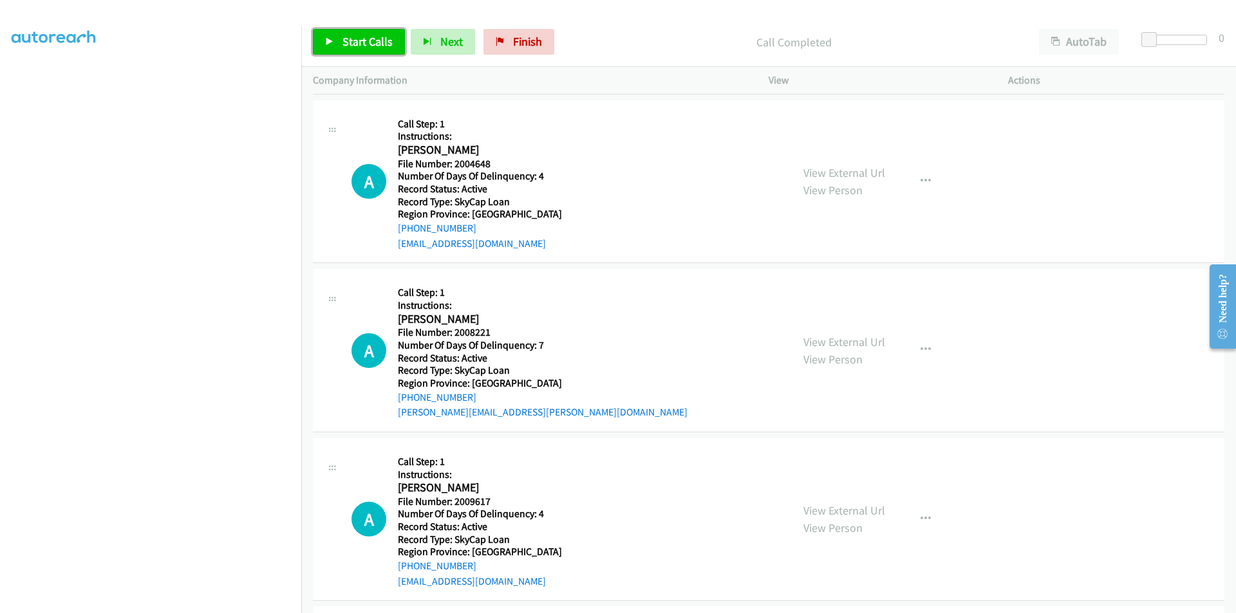
click at [375, 44] on span "Start Calls" at bounding box center [367, 41] width 50 height 15
click at [361, 41] on span "Pause" at bounding box center [356, 41] width 29 height 15
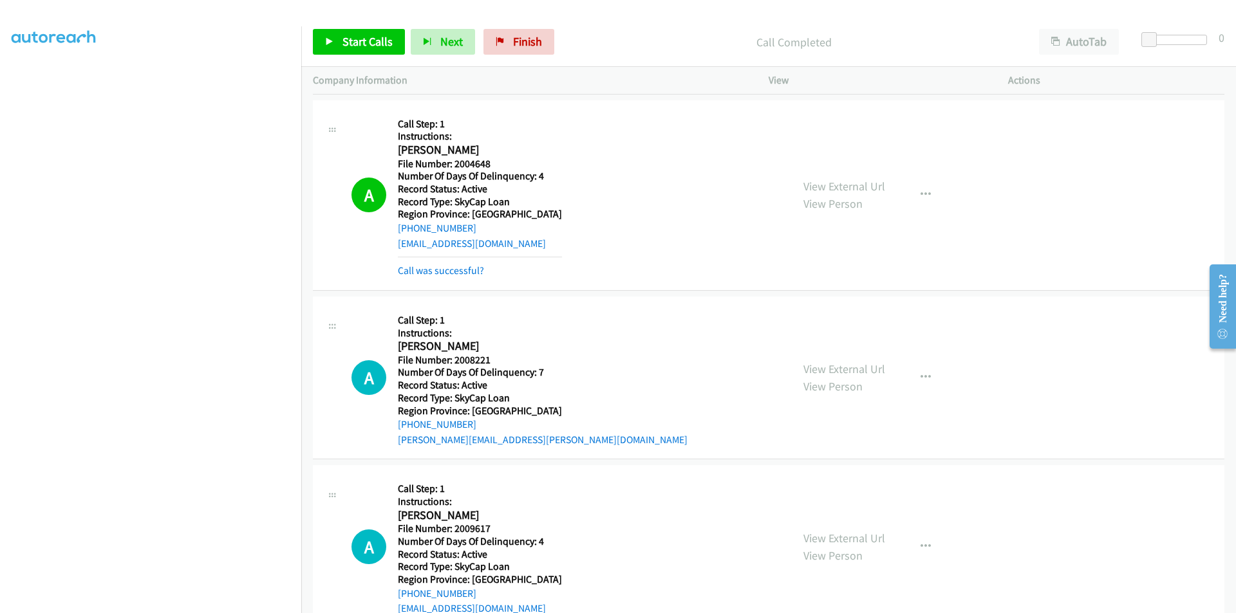
scroll to position [386, 0]
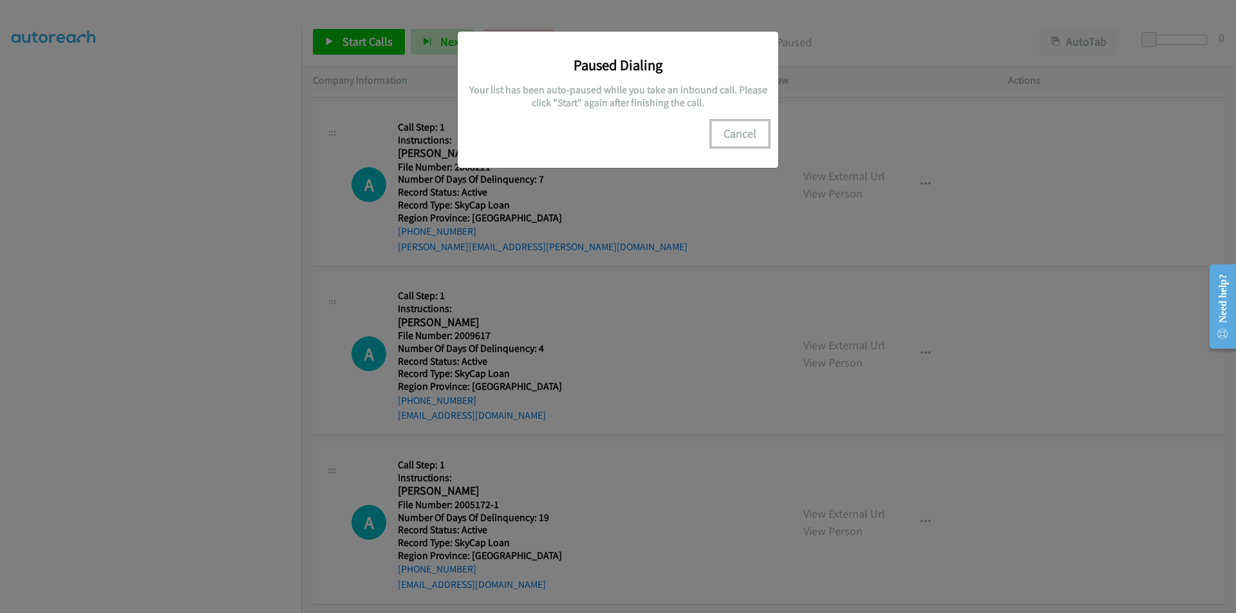
drag, startPoint x: 753, startPoint y: 133, endPoint x: 665, endPoint y: 160, distance: 92.2
click at [753, 133] on button "Cancel" at bounding box center [739, 134] width 57 height 26
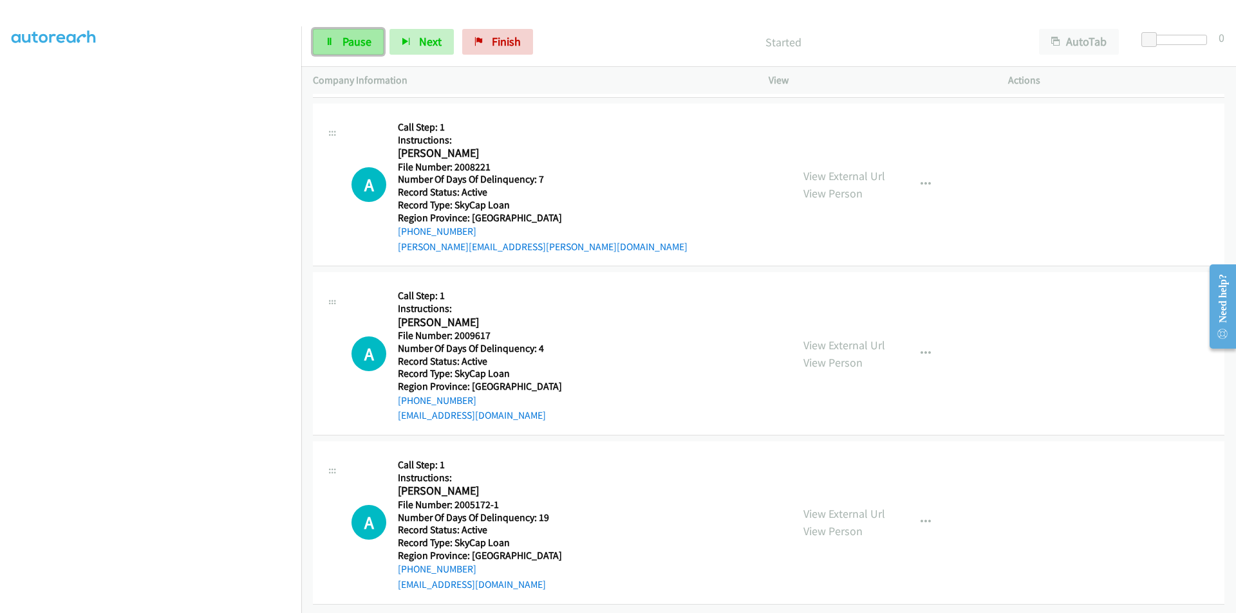
click at [334, 41] on link "Pause" at bounding box center [348, 42] width 71 height 26
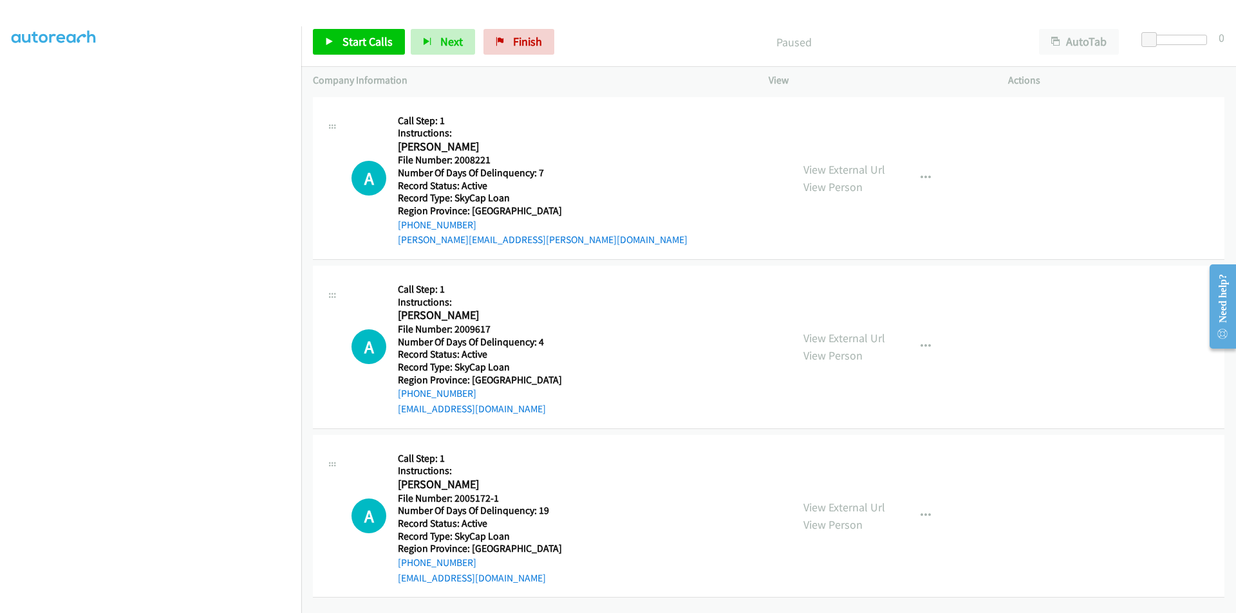
scroll to position [108, 0]
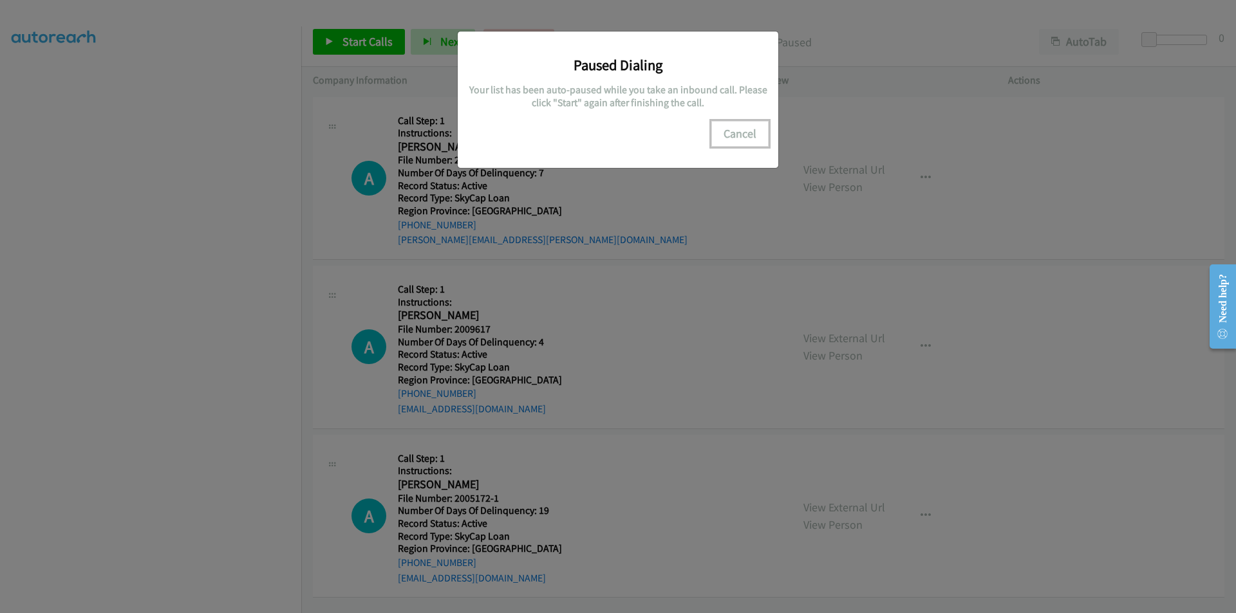
click at [754, 133] on button "Cancel" at bounding box center [739, 134] width 57 height 26
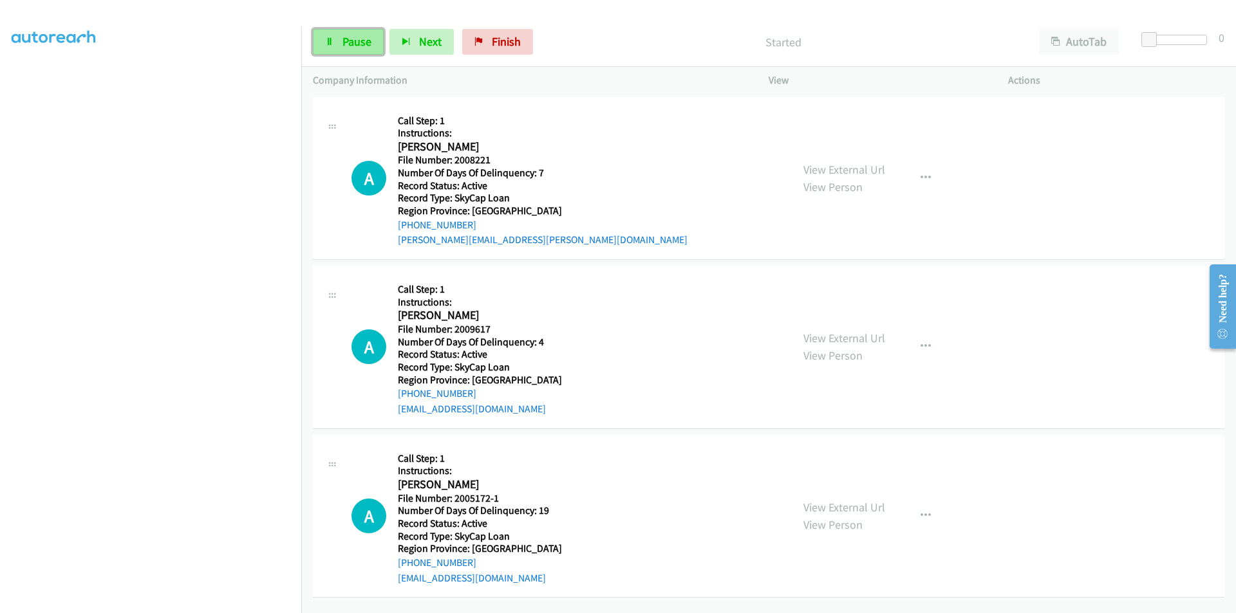
click at [357, 40] on span "Pause" at bounding box center [356, 41] width 29 height 15
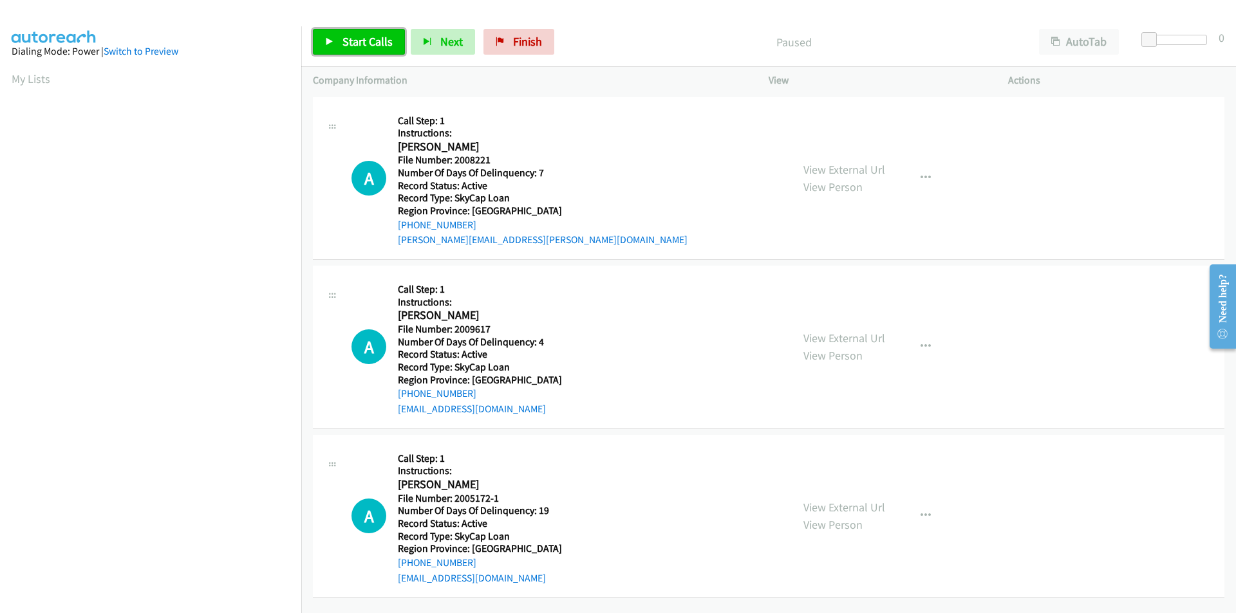
click at [348, 37] on span "Start Calls" at bounding box center [367, 41] width 50 height 15
click at [348, 37] on span "Pause" at bounding box center [356, 41] width 29 height 15
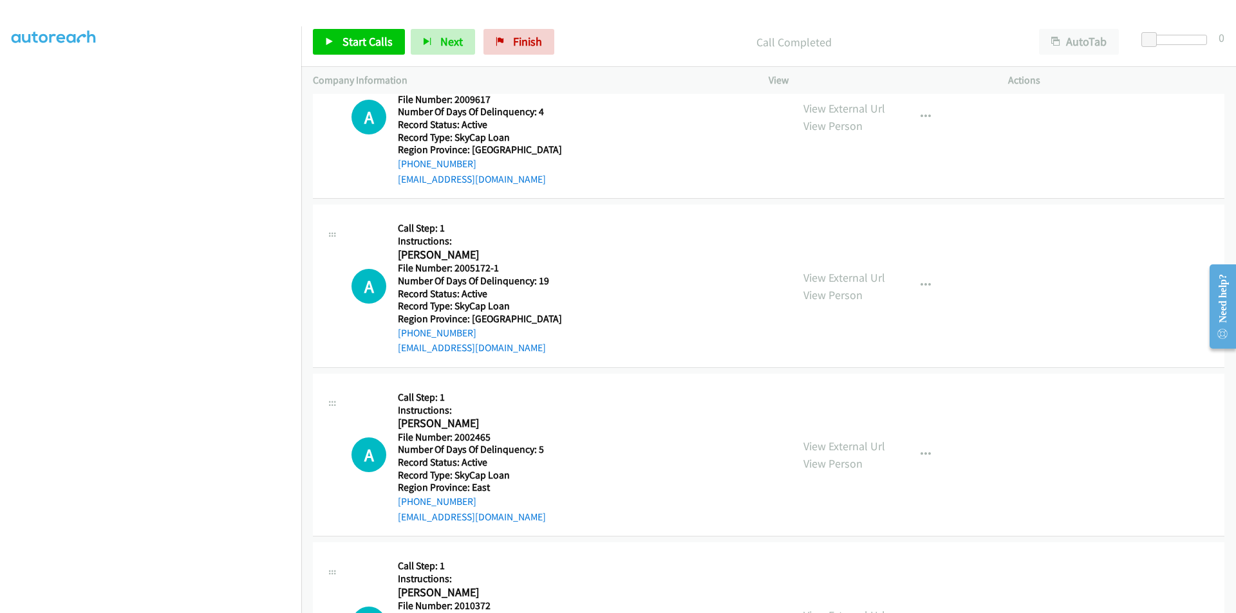
scroll to position [193, 0]
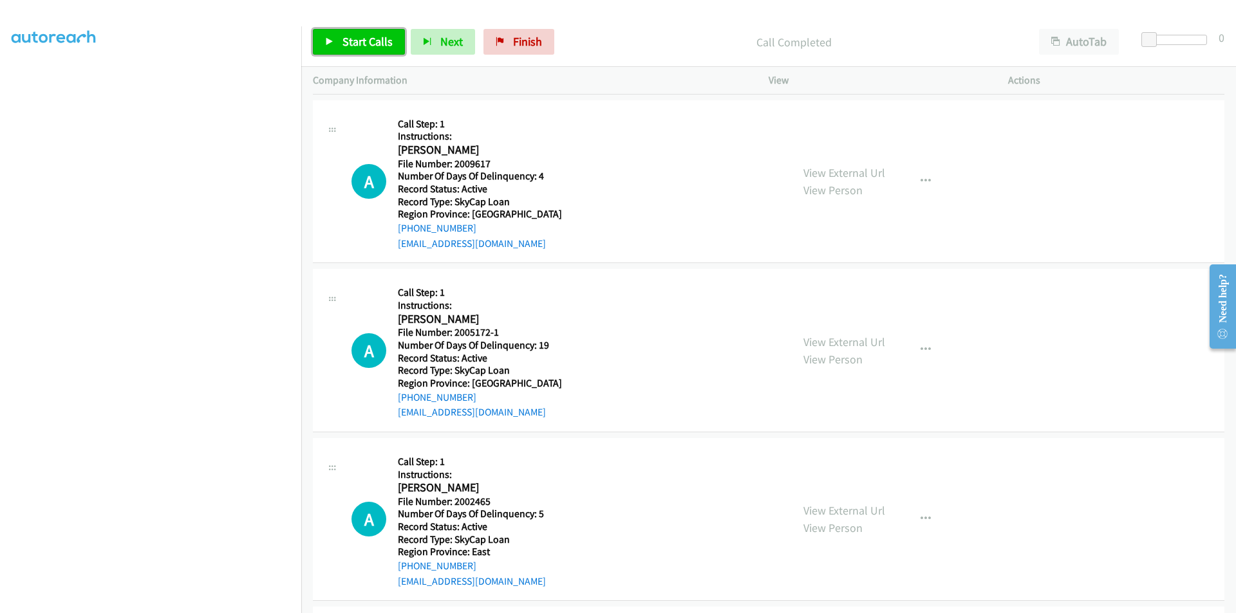
click at [378, 36] on span "Start Calls" at bounding box center [367, 41] width 50 height 15
click at [368, 36] on span "Pause" at bounding box center [356, 41] width 29 height 15
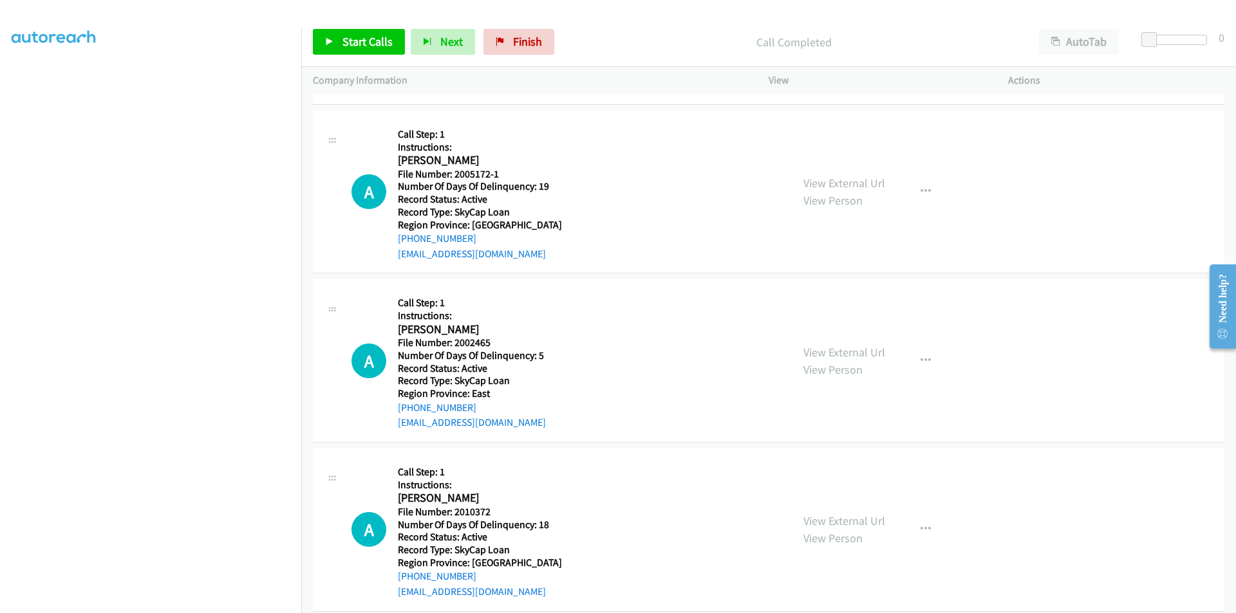
scroll to position [386, 0]
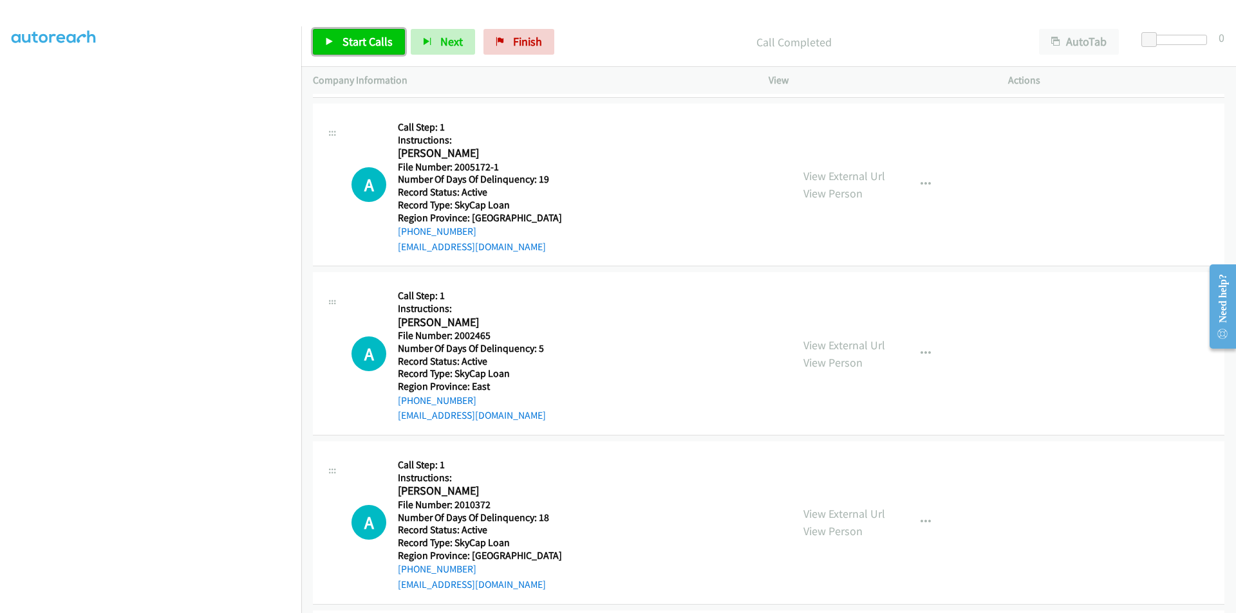
click at [362, 39] on span "Start Calls" at bounding box center [367, 41] width 50 height 15
click at [362, 39] on span "Pause" at bounding box center [356, 41] width 29 height 15
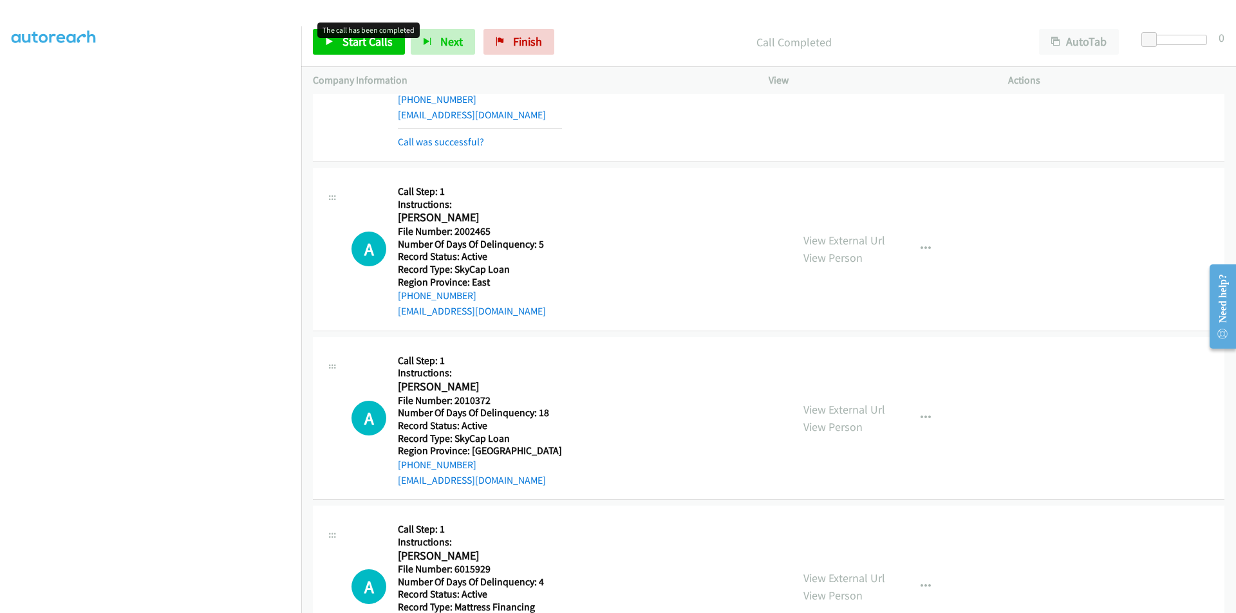
scroll to position [579, 0]
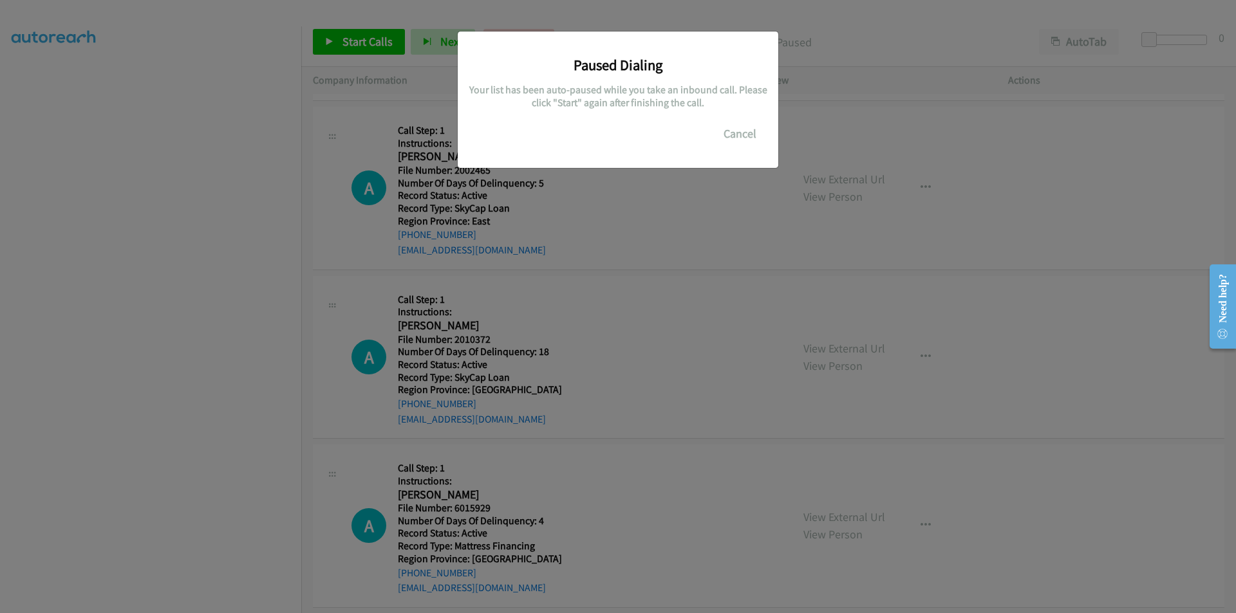
click at [370, 45] on div "Paused Dialing Your list has been auto-paused while you take an inbound call. P…" at bounding box center [618, 313] width 1236 height 602
click at [748, 136] on button "Cancel" at bounding box center [739, 134] width 57 height 26
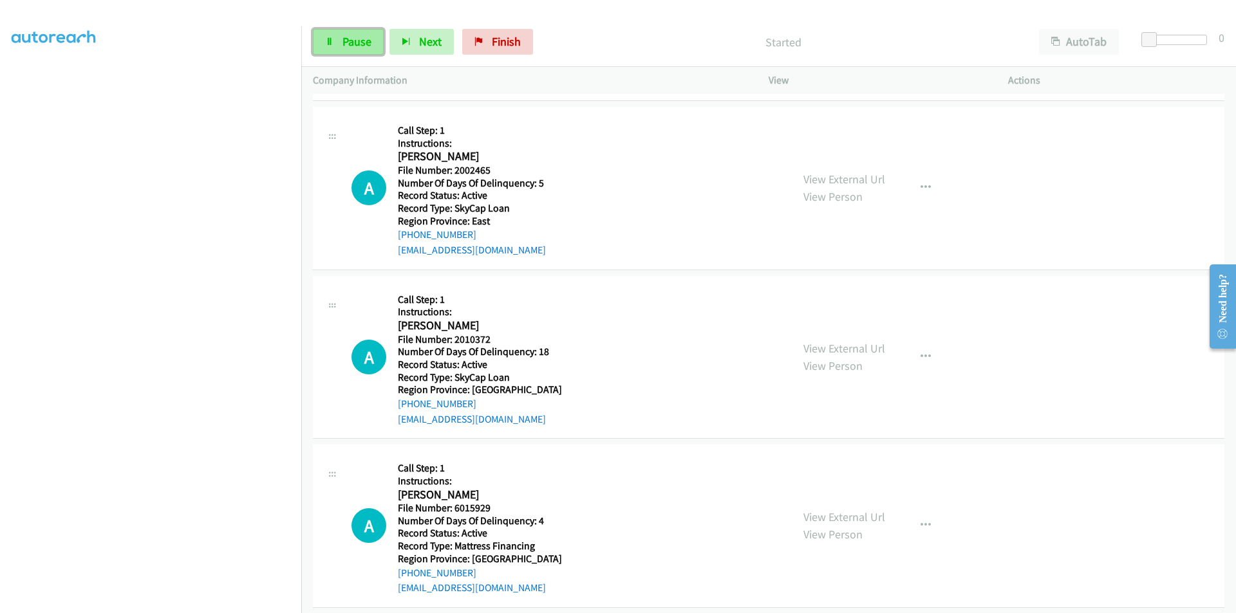
click at [354, 39] on span "Pause" at bounding box center [356, 41] width 29 height 15
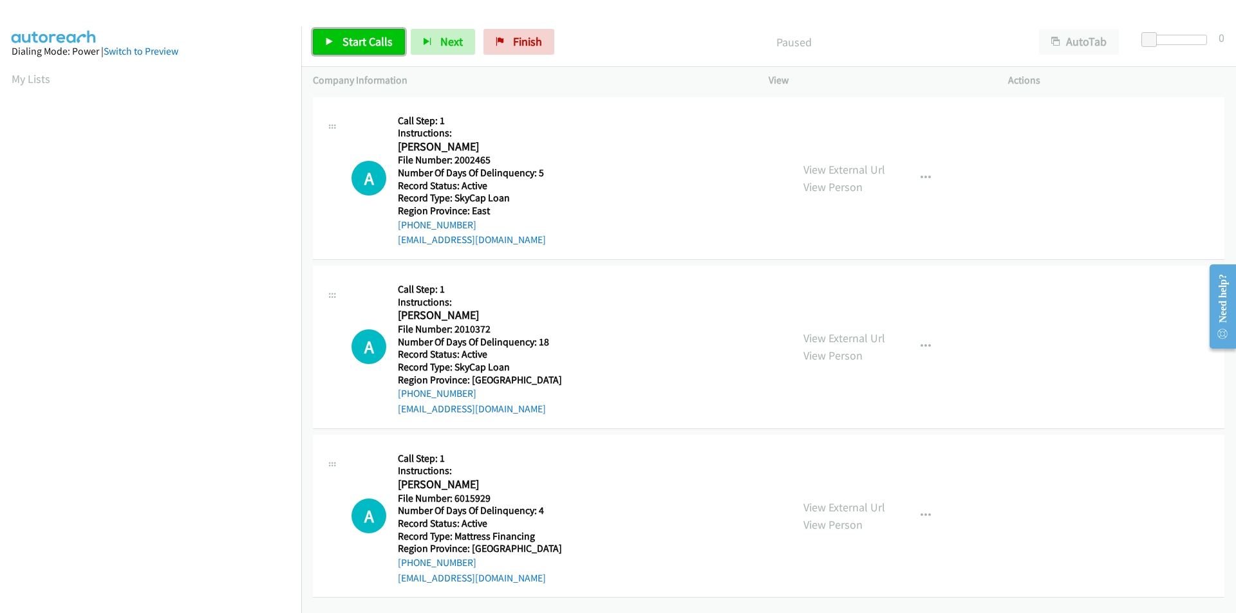
click at [365, 39] on span "Start Calls" at bounding box center [367, 41] width 50 height 15
click at [364, 43] on span "Pause" at bounding box center [356, 41] width 29 height 15
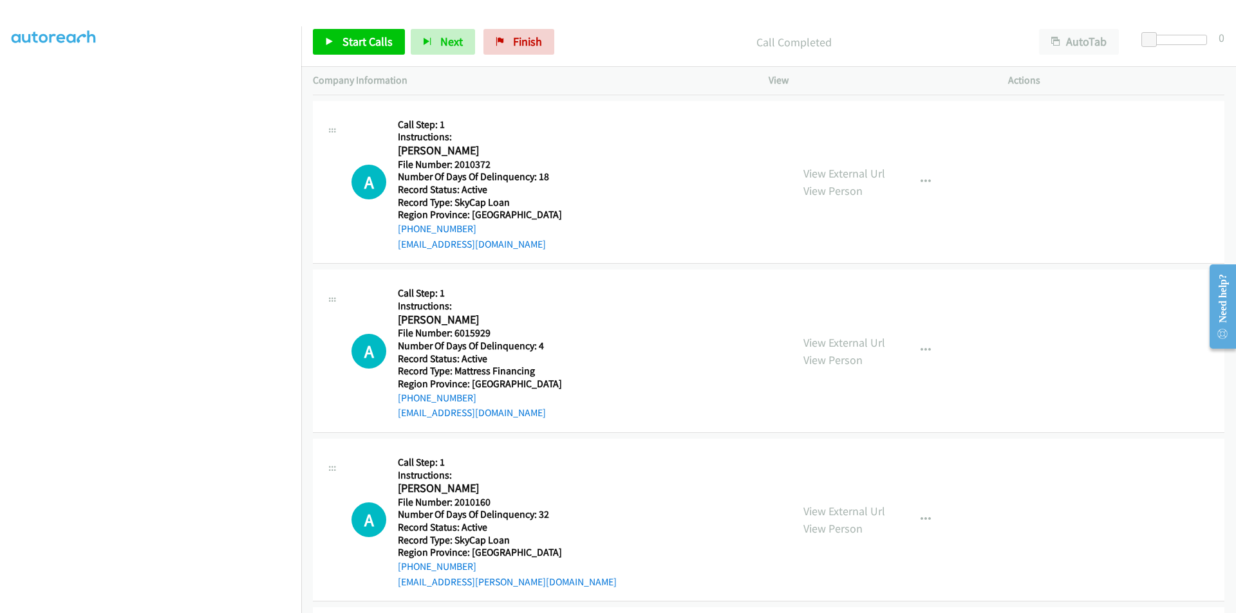
scroll to position [193, 0]
click at [372, 37] on span "Start Calls" at bounding box center [367, 41] width 50 height 15
click at [369, 39] on span "Pause" at bounding box center [356, 41] width 29 height 15
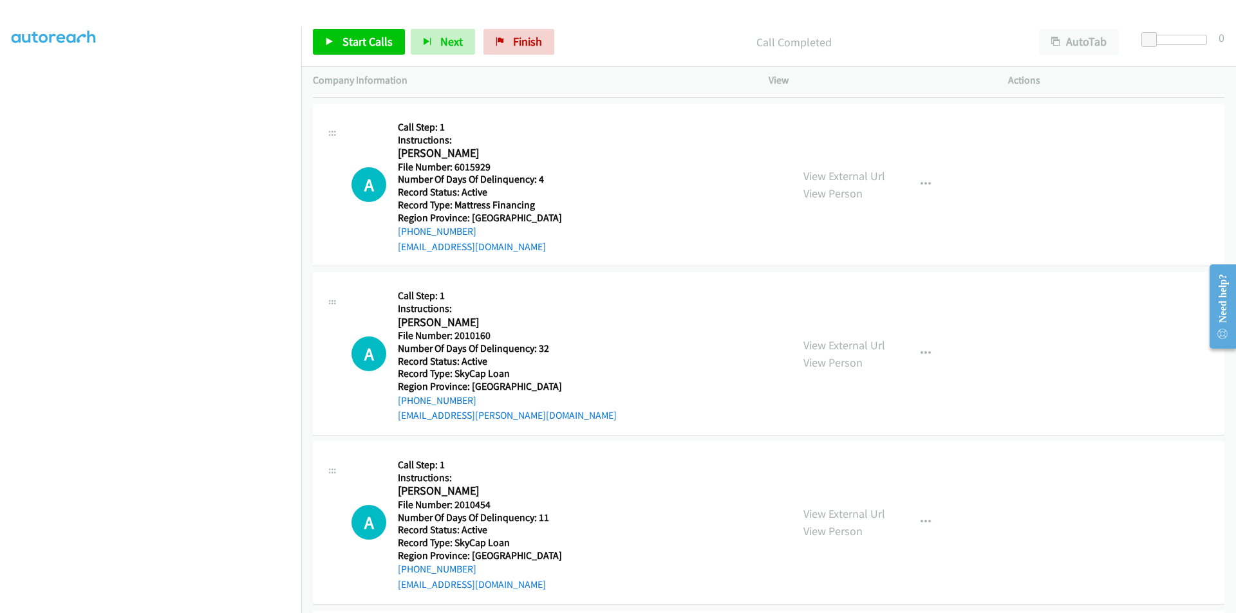
scroll to position [413, 0]
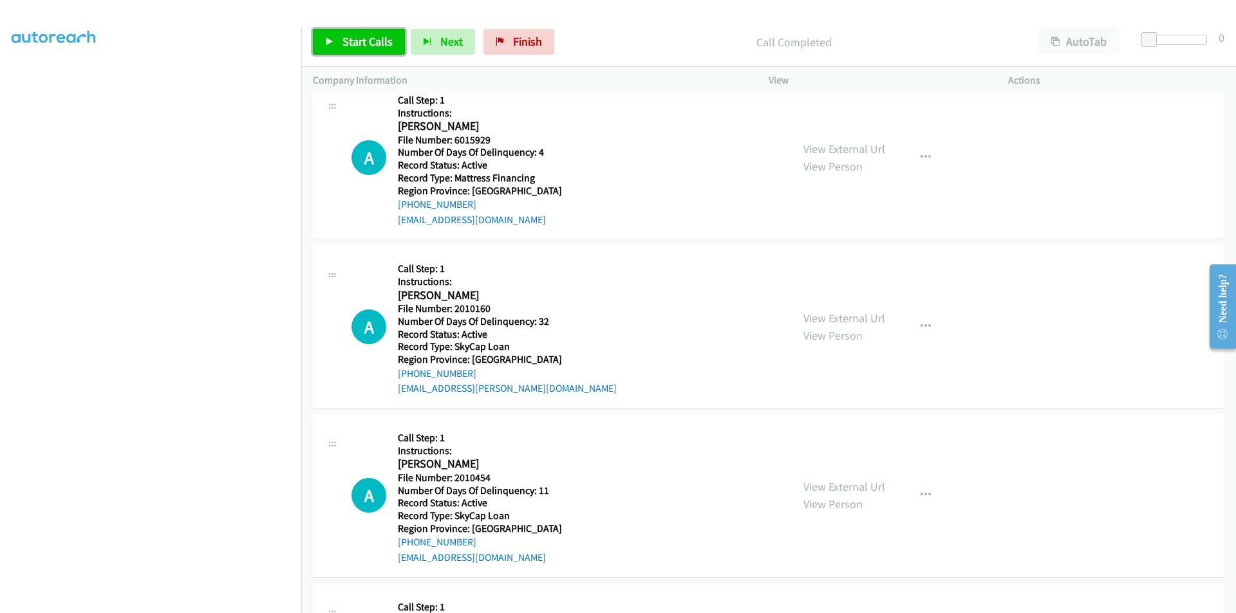
click at [355, 46] on span "Start Calls" at bounding box center [367, 41] width 50 height 15
click at [358, 41] on span "Pause" at bounding box center [356, 41] width 29 height 15
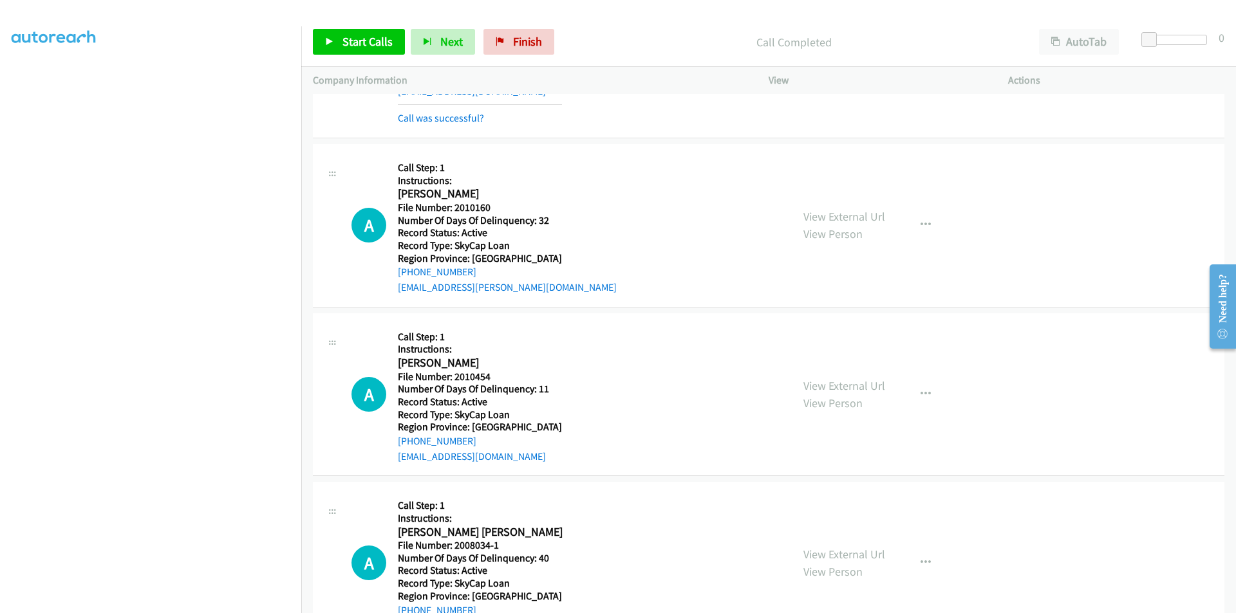
scroll to position [593, 0]
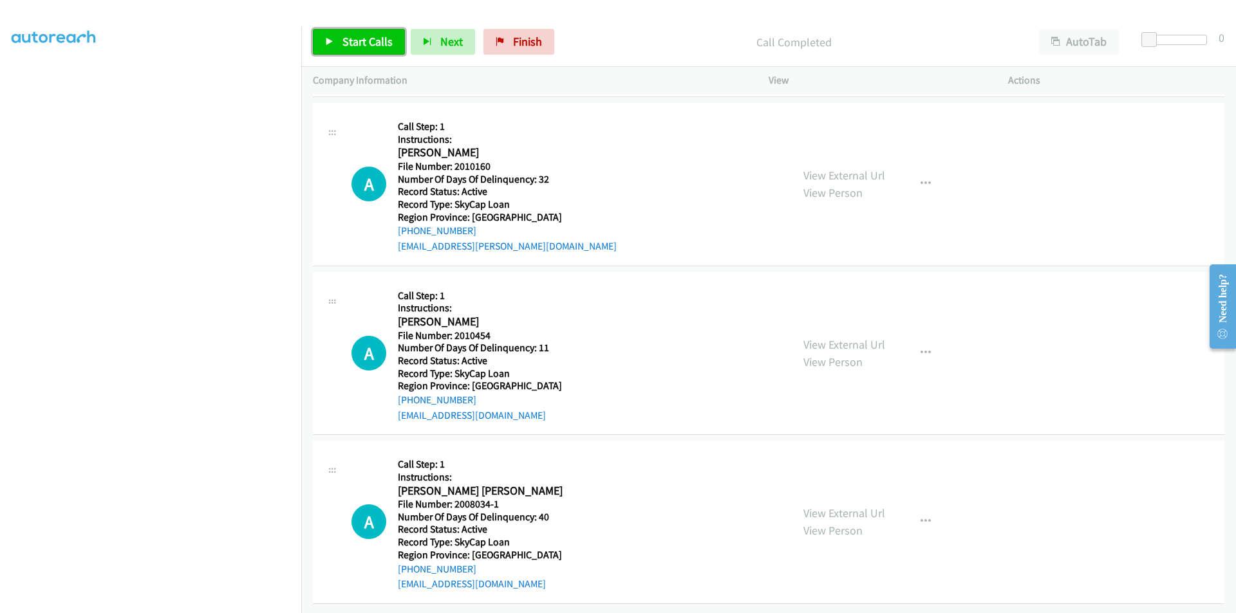
click at [369, 30] on link "Start Calls" at bounding box center [359, 42] width 92 height 26
click at [355, 36] on span "Pause" at bounding box center [356, 41] width 29 height 15
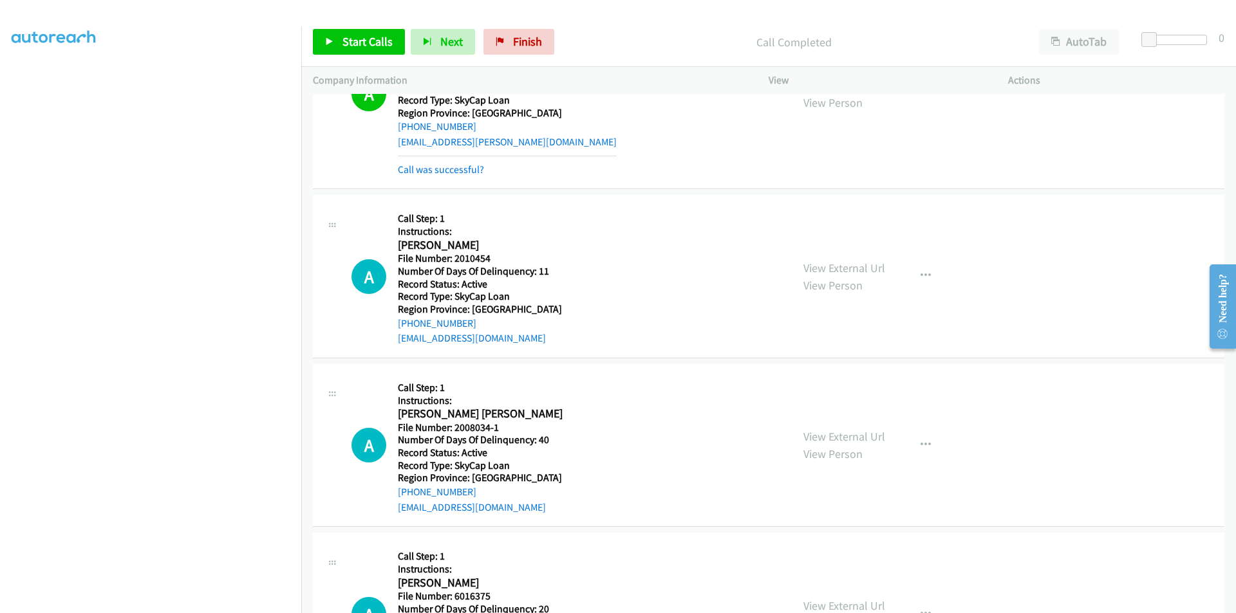
scroll to position [786, 0]
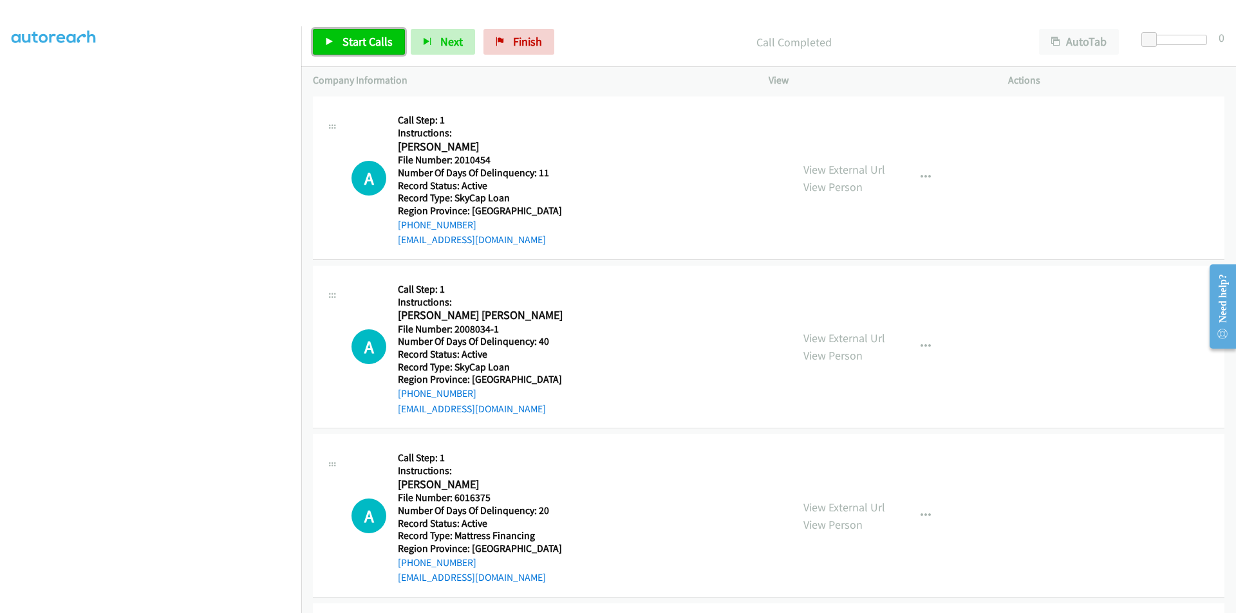
click at [364, 41] on span "Start Calls" at bounding box center [367, 41] width 50 height 15
click at [364, 41] on span "Pause" at bounding box center [356, 41] width 29 height 15
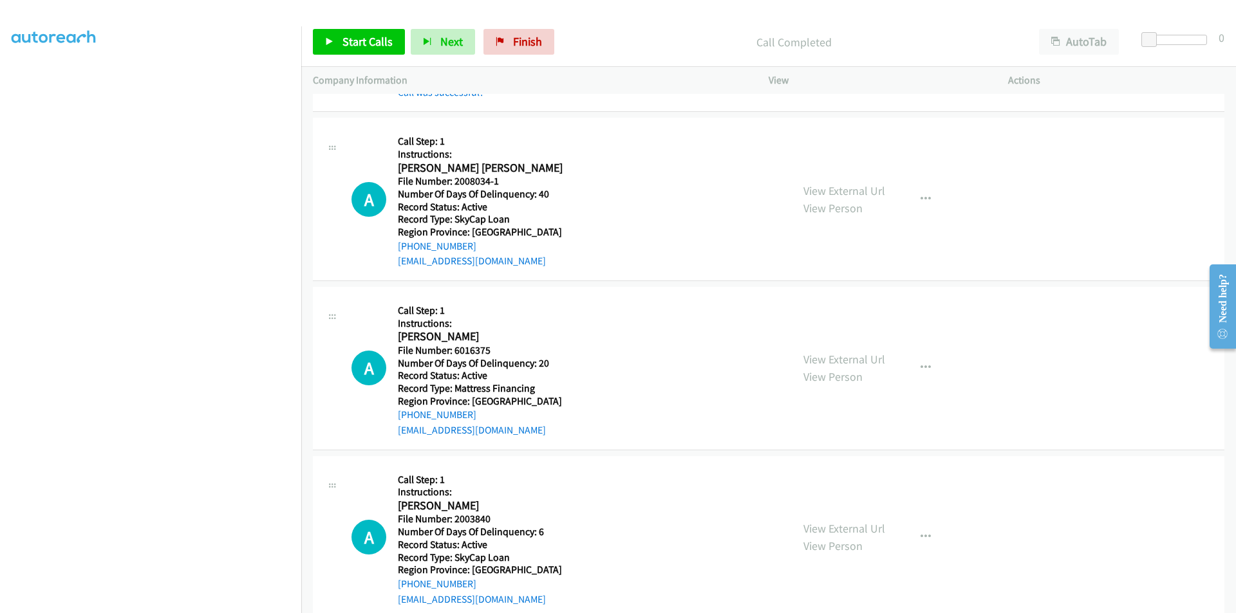
scroll to position [979, 0]
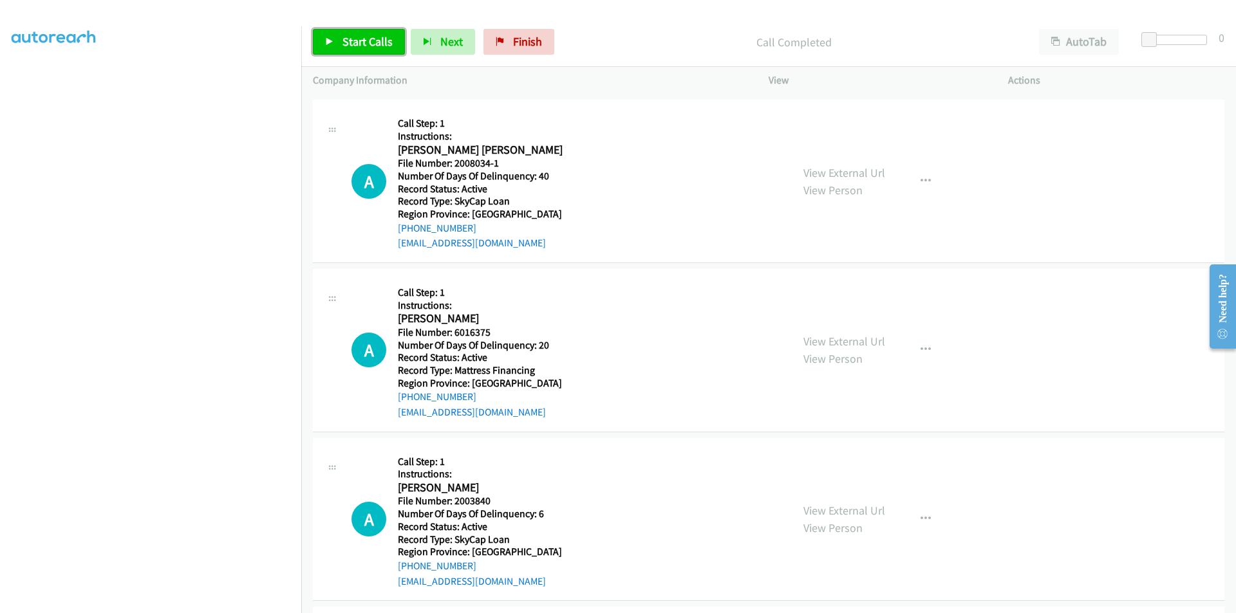
click at [332, 38] on icon at bounding box center [329, 42] width 9 height 9
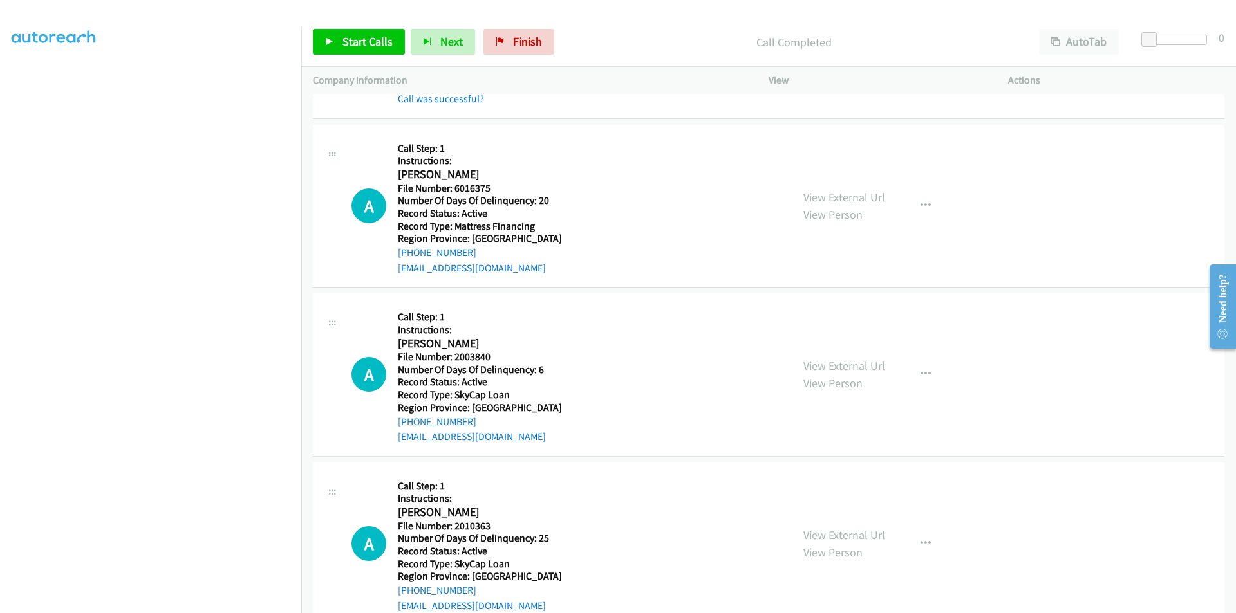
scroll to position [1172, 0]
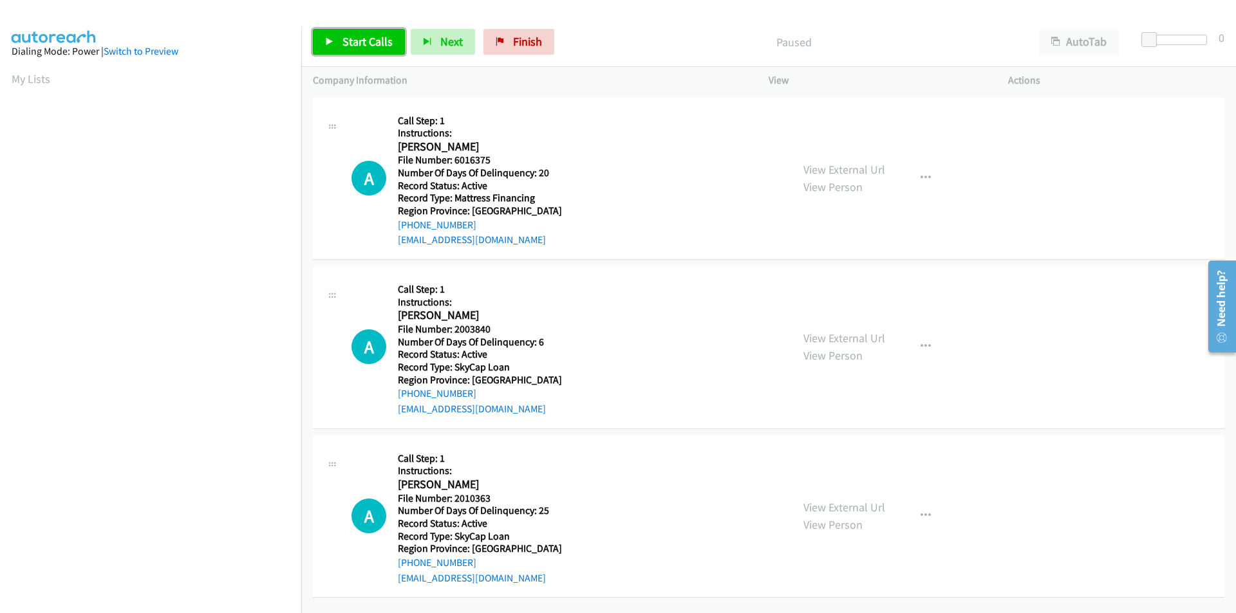
click at [362, 34] on span "Start Calls" at bounding box center [367, 41] width 50 height 15
click at [362, 37] on span "Pause" at bounding box center [356, 41] width 29 height 15
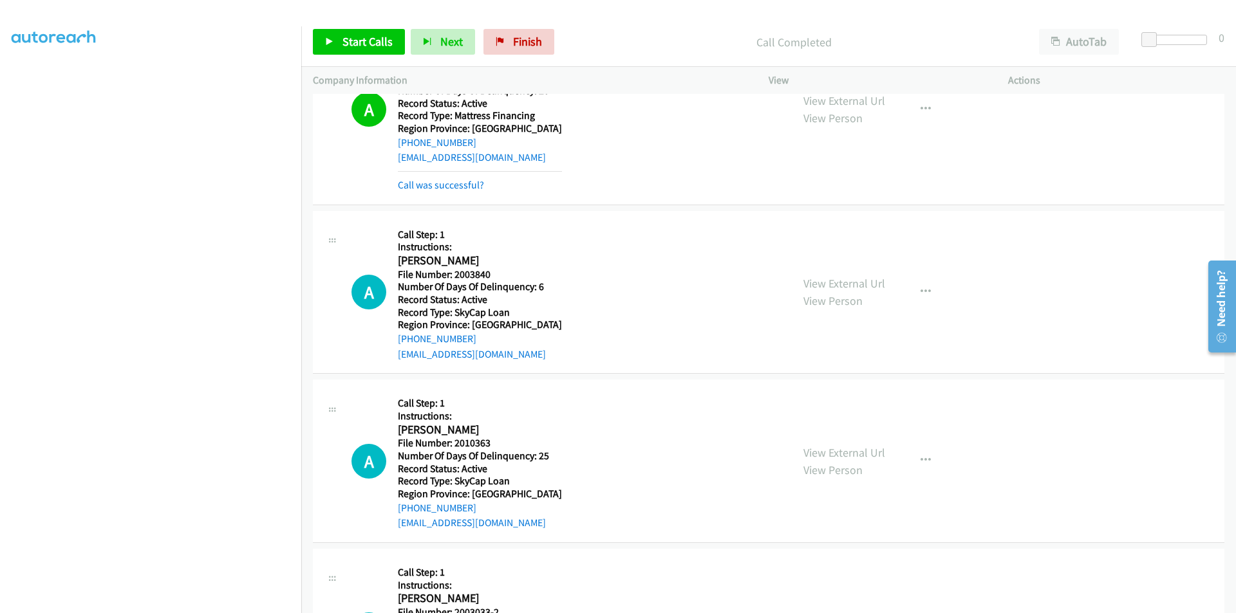
scroll to position [193, 0]
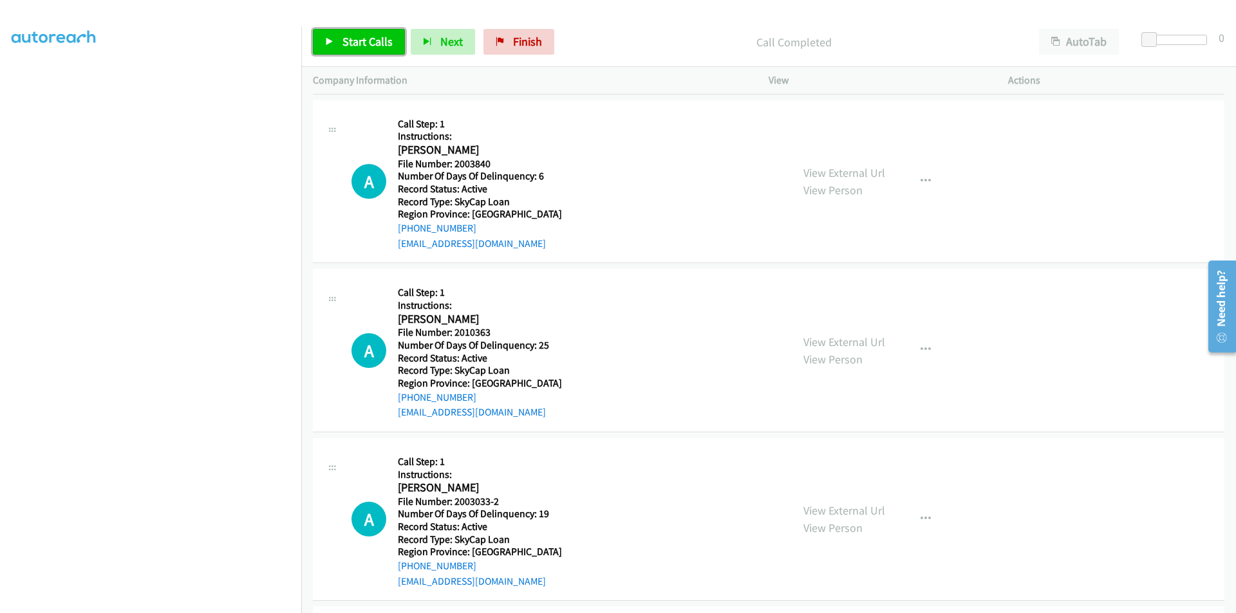
click at [388, 46] on span "Start Calls" at bounding box center [367, 41] width 50 height 15
click at [344, 39] on span "Pause" at bounding box center [356, 41] width 29 height 15
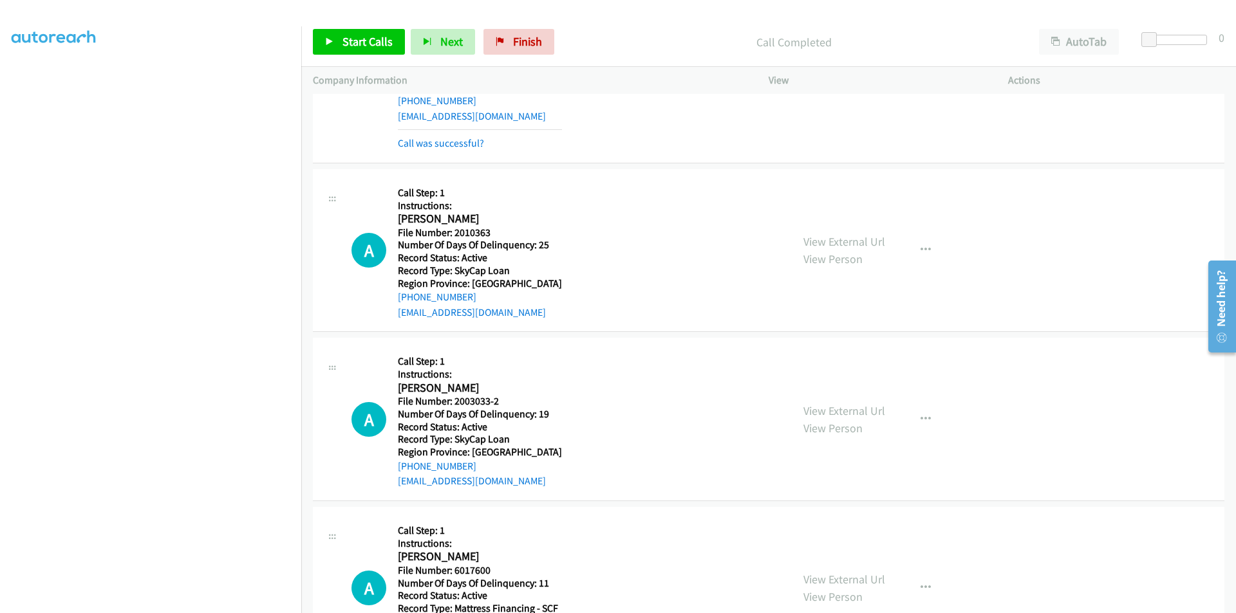
scroll to position [386, 0]
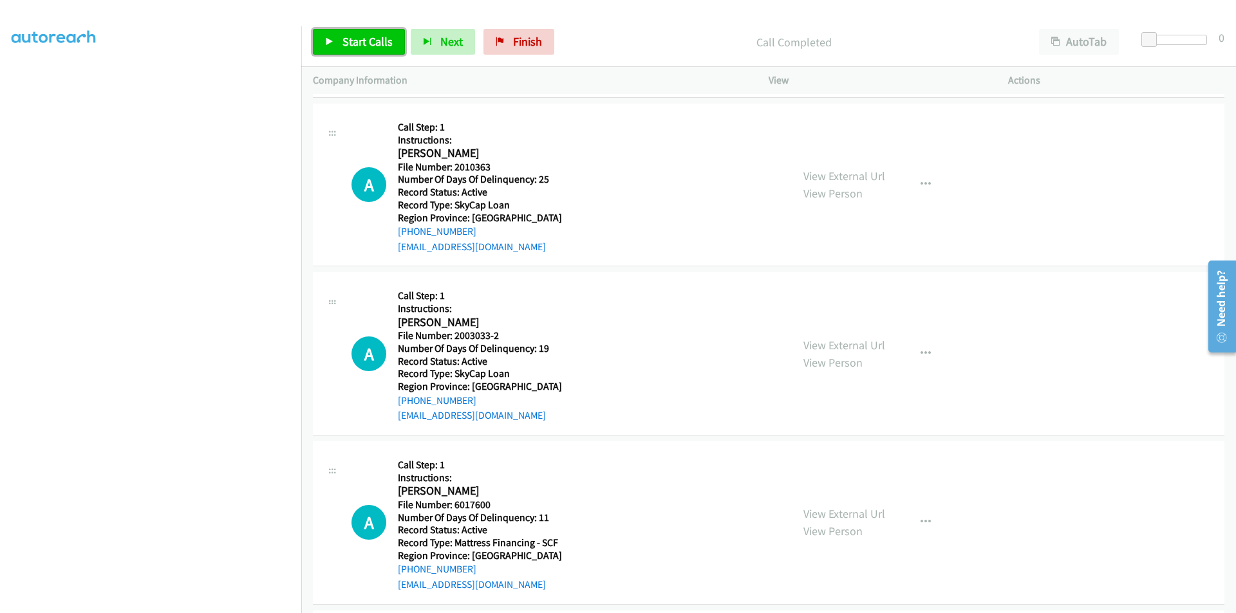
click at [353, 44] on span "Start Calls" at bounding box center [367, 41] width 50 height 15
click at [353, 44] on span "Pause" at bounding box center [356, 41] width 29 height 15
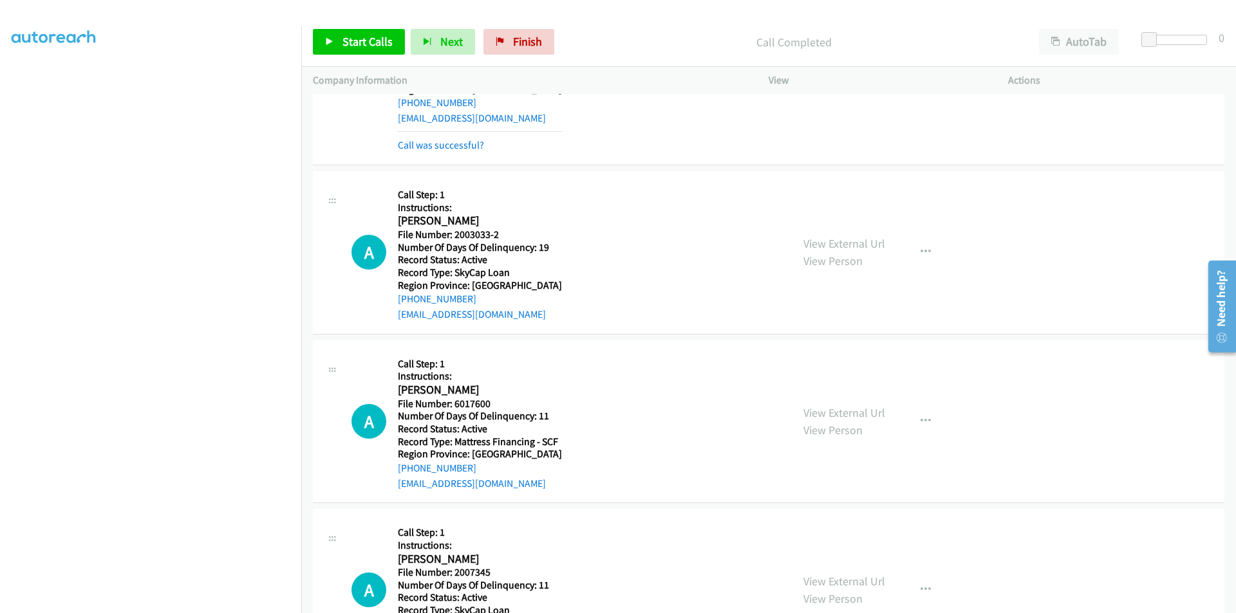
scroll to position [579, 0]
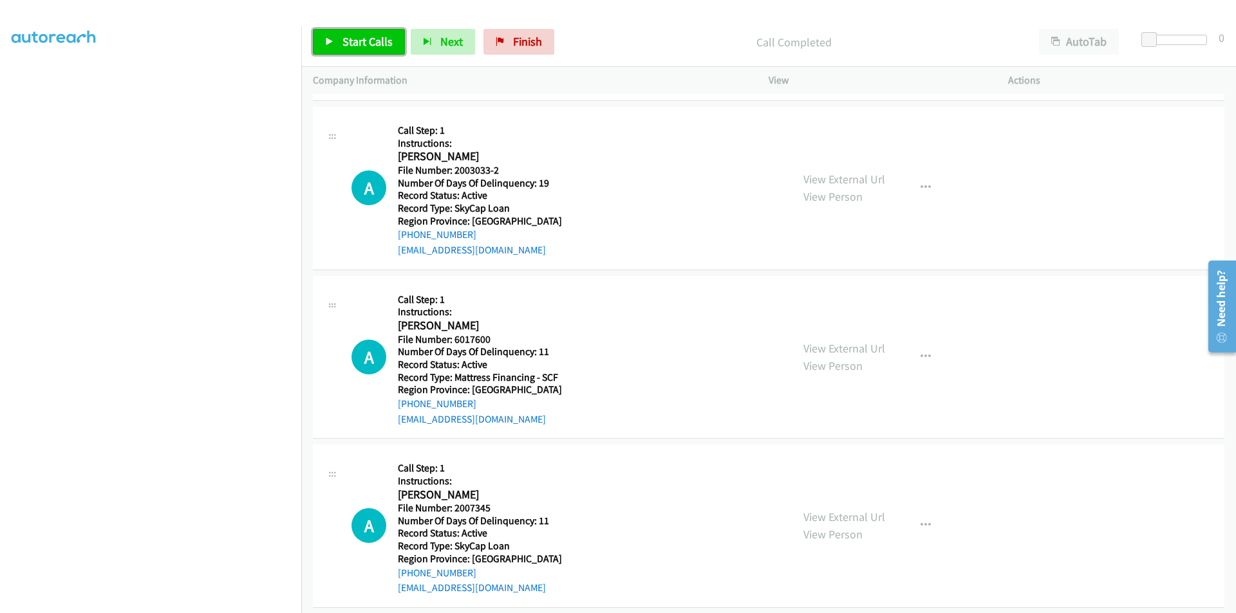
click at [348, 44] on span "Start Calls" at bounding box center [367, 41] width 50 height 15
click at [348, 44] on span "Pause" at bounding box center [356, 41] width 29 height 15
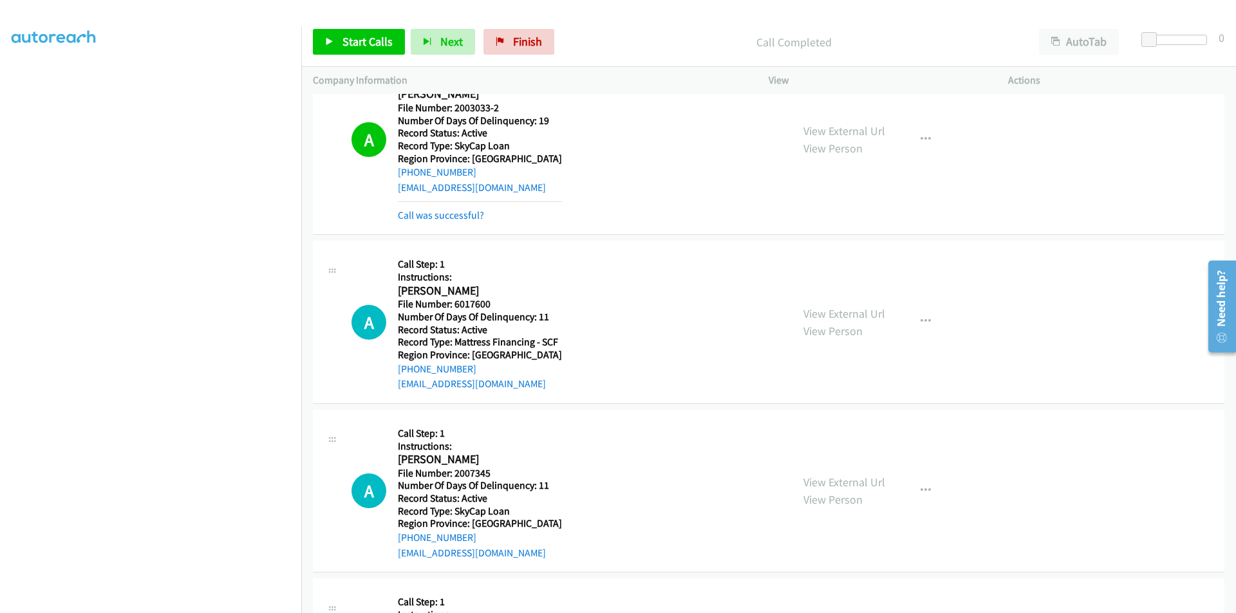
scroll to position [772, 0]
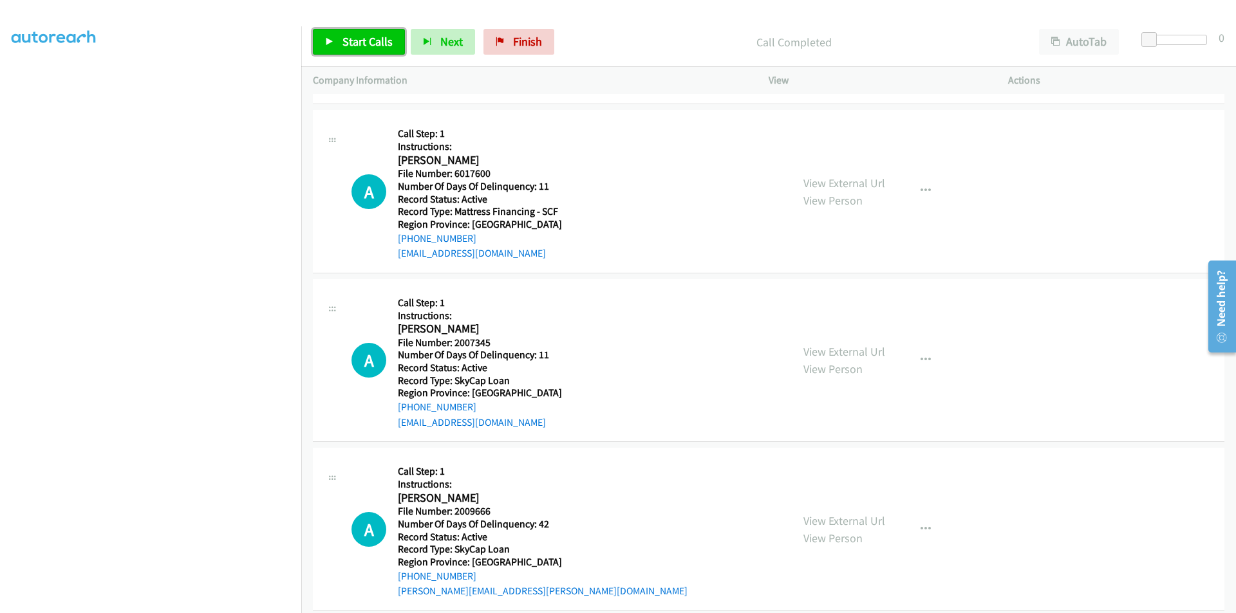
click at [353, 41] on span "Start Calls" at bounding box center [367, 41] width 50 height 15
click at [353, 41] on span "Pause" at bounding box center [356, 41] width 29 height 15
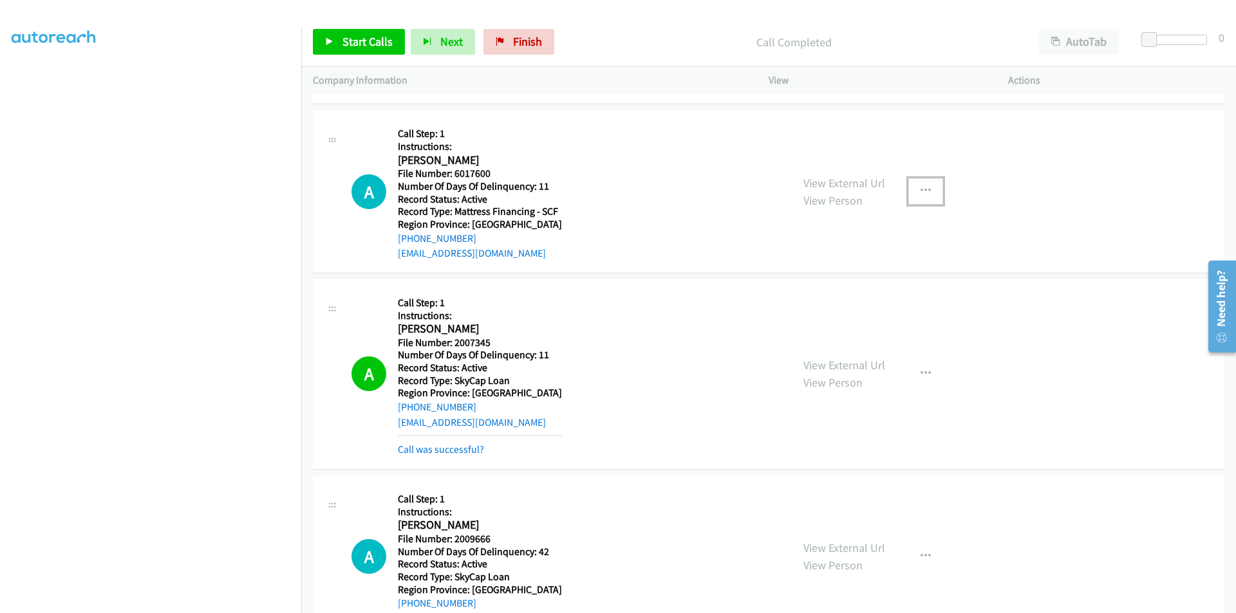
click at [925, 188] on button "button" at bounding box center [925, 191] width 35 height 26
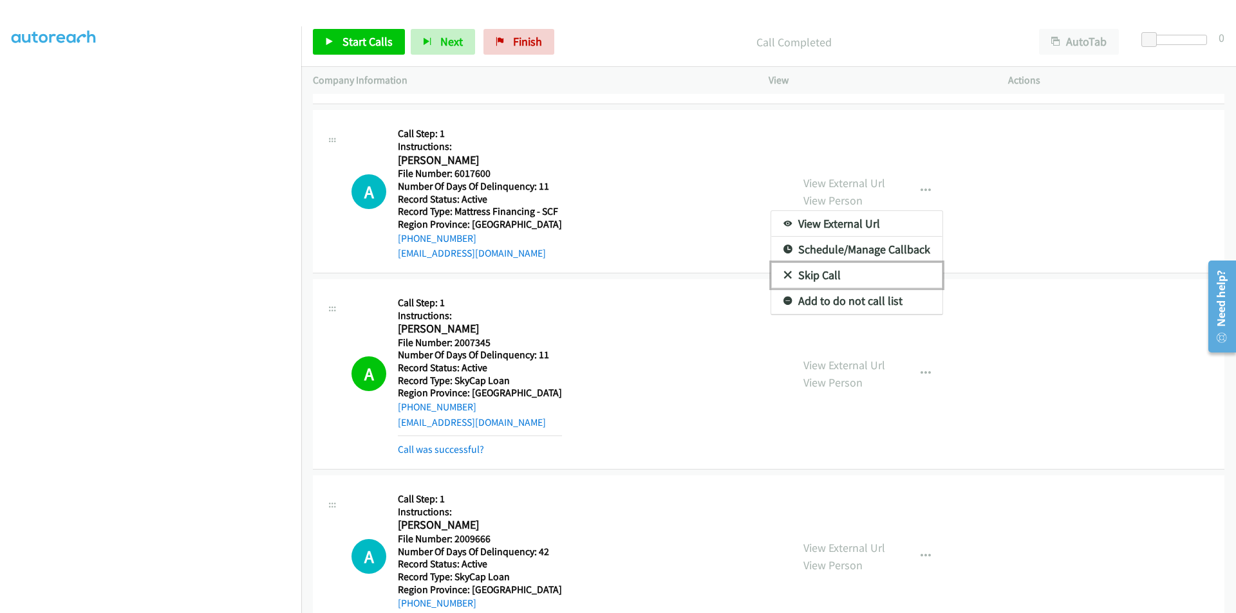
click at [810, 274] on link "Skip Call" at bounding box center [856, 276] width 171 height 26
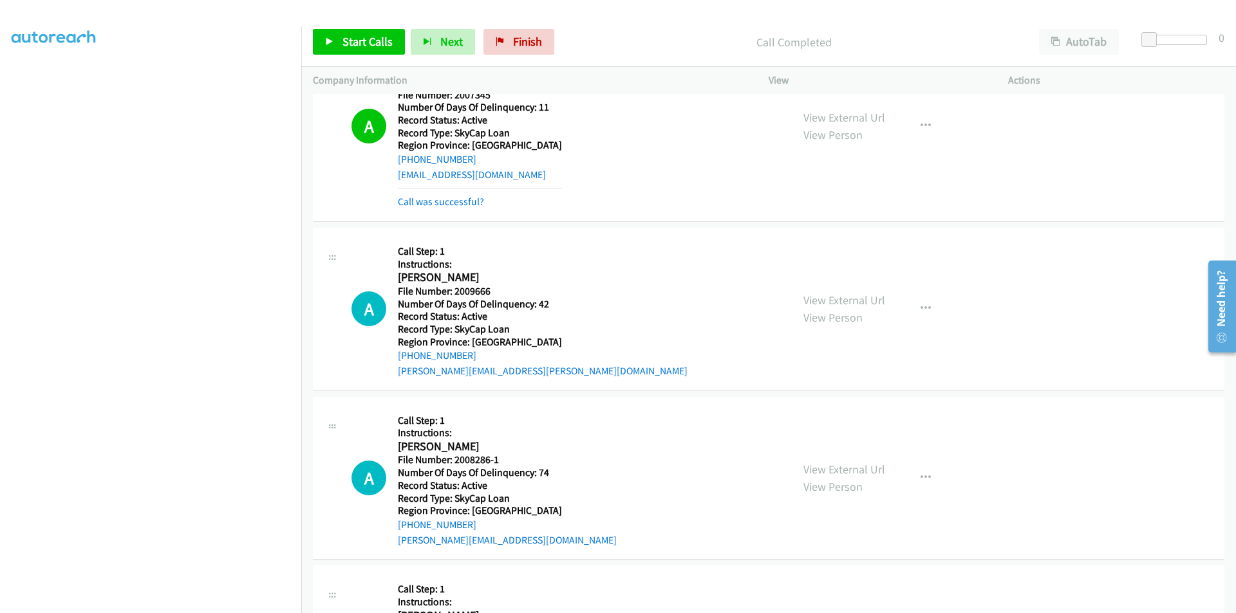
scroll to position [1094, 0]
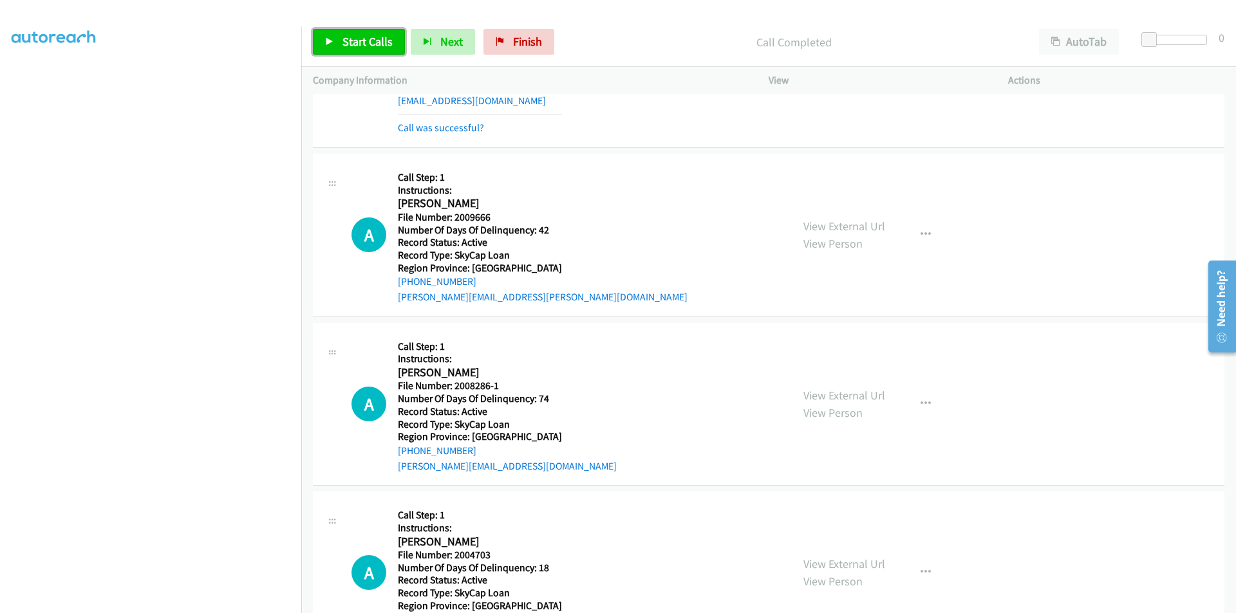
click at [375, 46] on span "Start Calls" at bounding box center [367, 41] width 50 height 15
click at [361, 39] on span "Pause" at bounding box center [356, 41] width 29 height 15
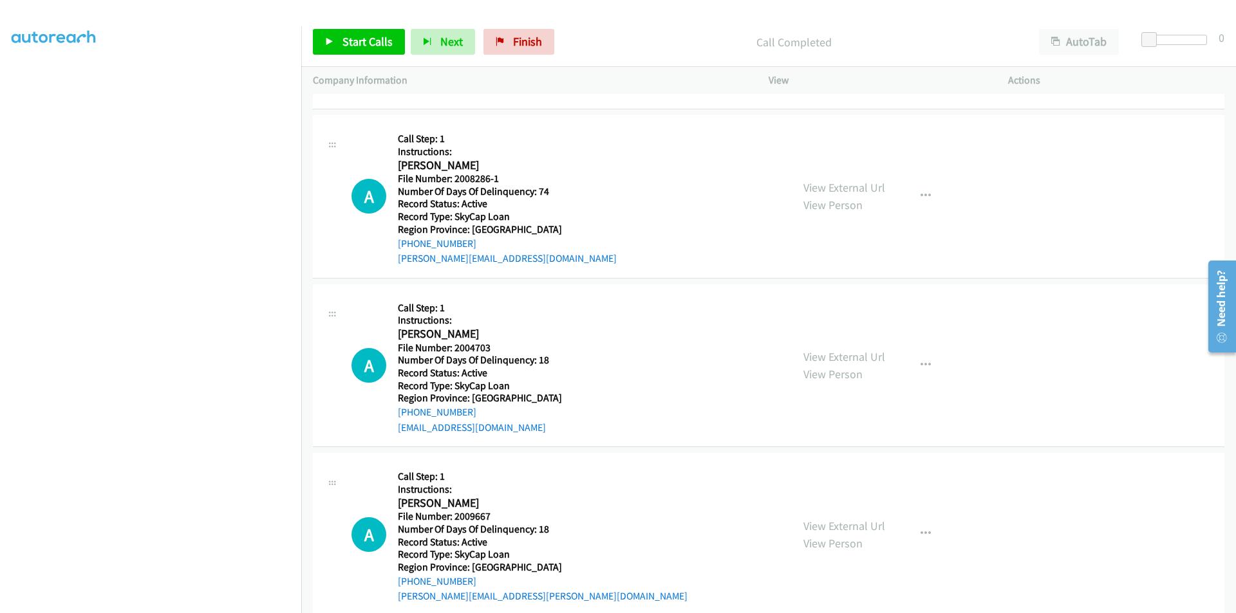
scroll to position [1351, 0]
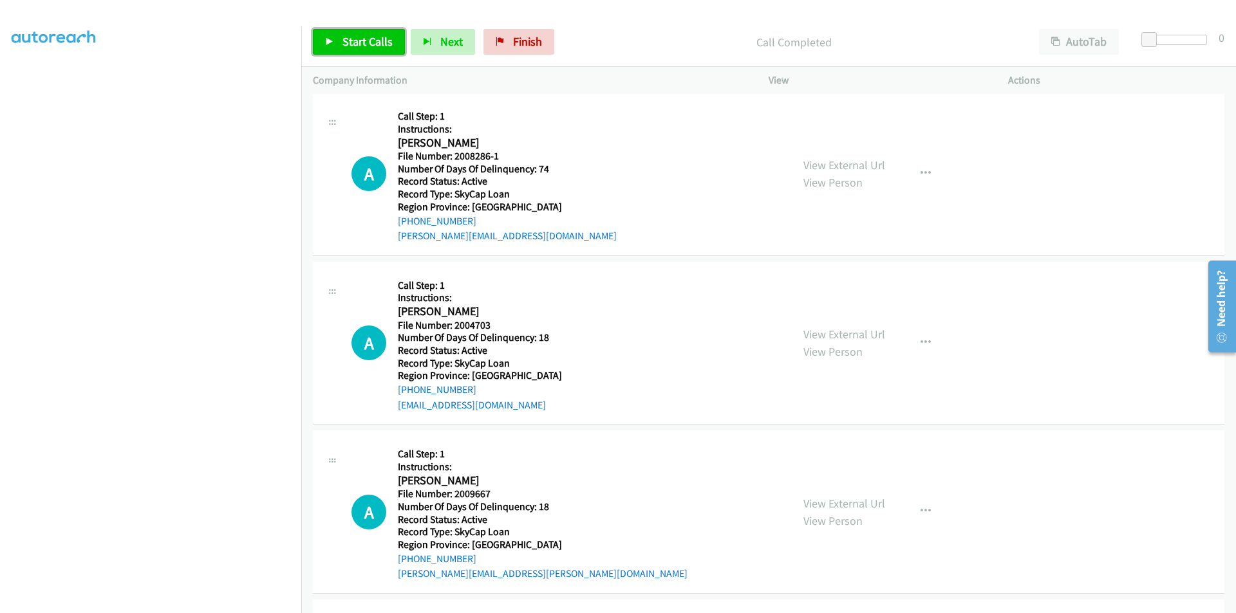
click at [342, 35] on span "Start Calls" at bounding box center [367, 41] width 50 height 15
click at [354, 42] on span "Pause" at bounding box center [356, 41] width 29 height 15
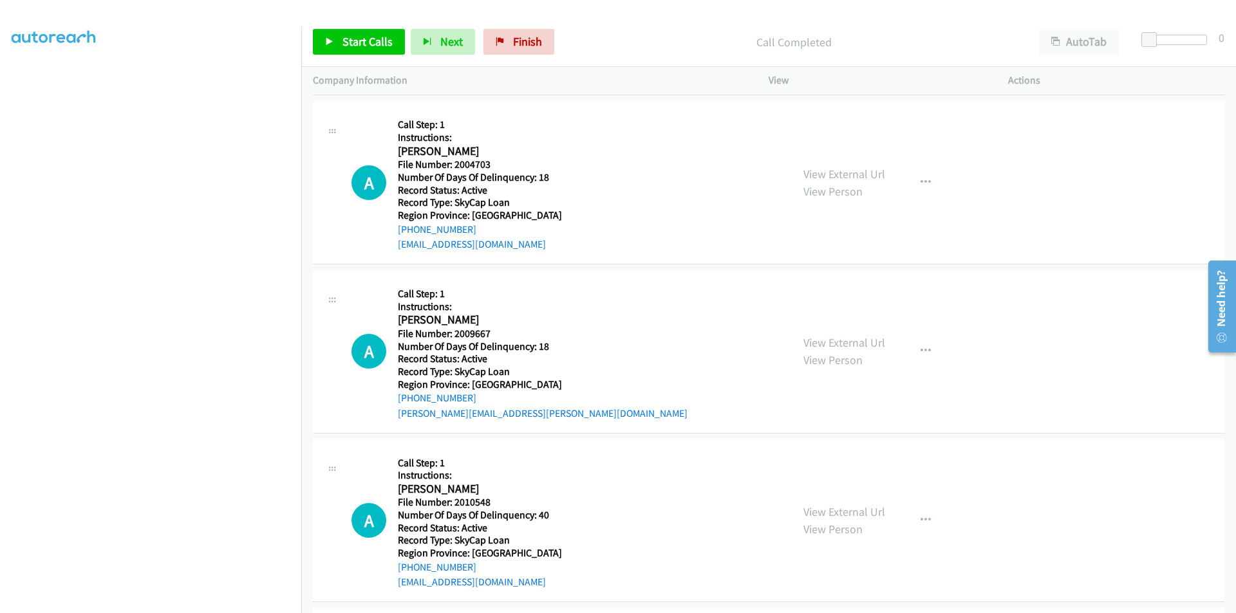
scroll to position [1545, 0]
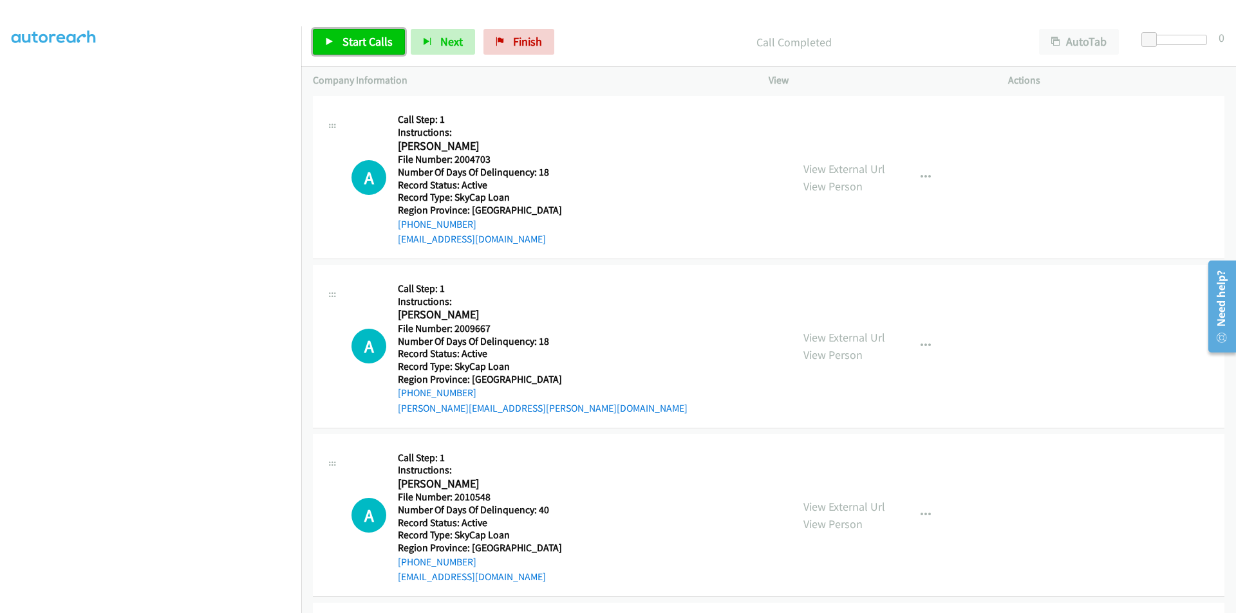
click at [355, 39] on span "Start Calls" at bounding box center [367, 41] width 50 height 15
click at [355, 39] on span "Pause" at bounding box center [356, 41] width 29 height 15
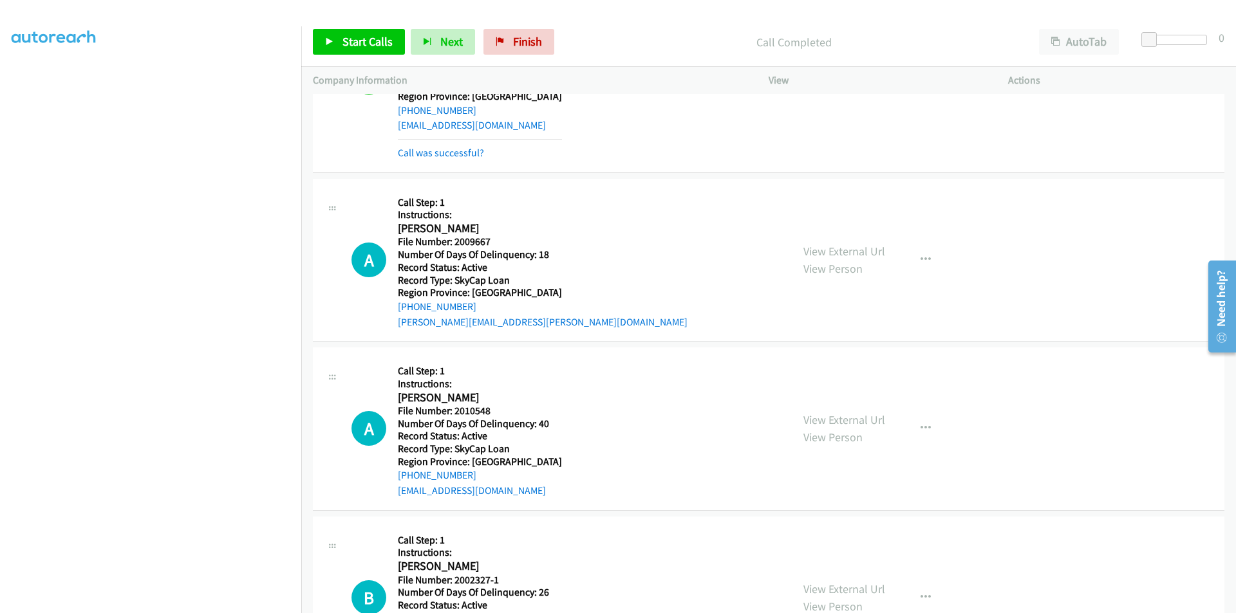
scroll to position [1738, 0]
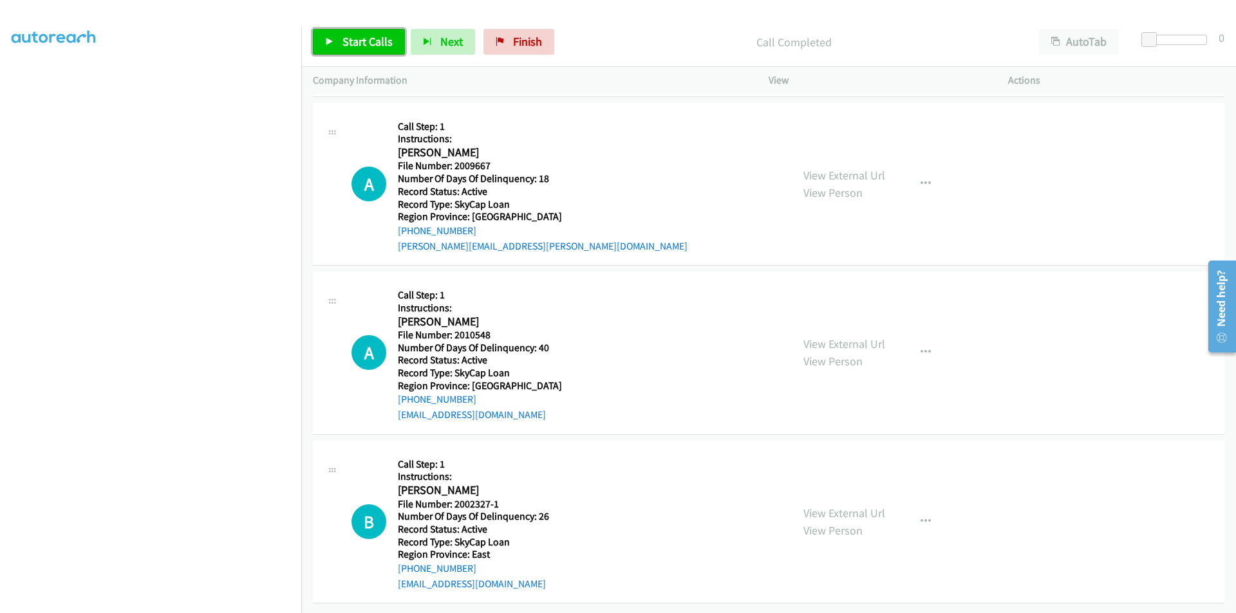
click at [346, 39] on span "Start Calls" at bounding box center [367, 41] width 50 height 15
click at [346, 39] on span "Pause" at bounding box center [356, 41] width 29 height 15
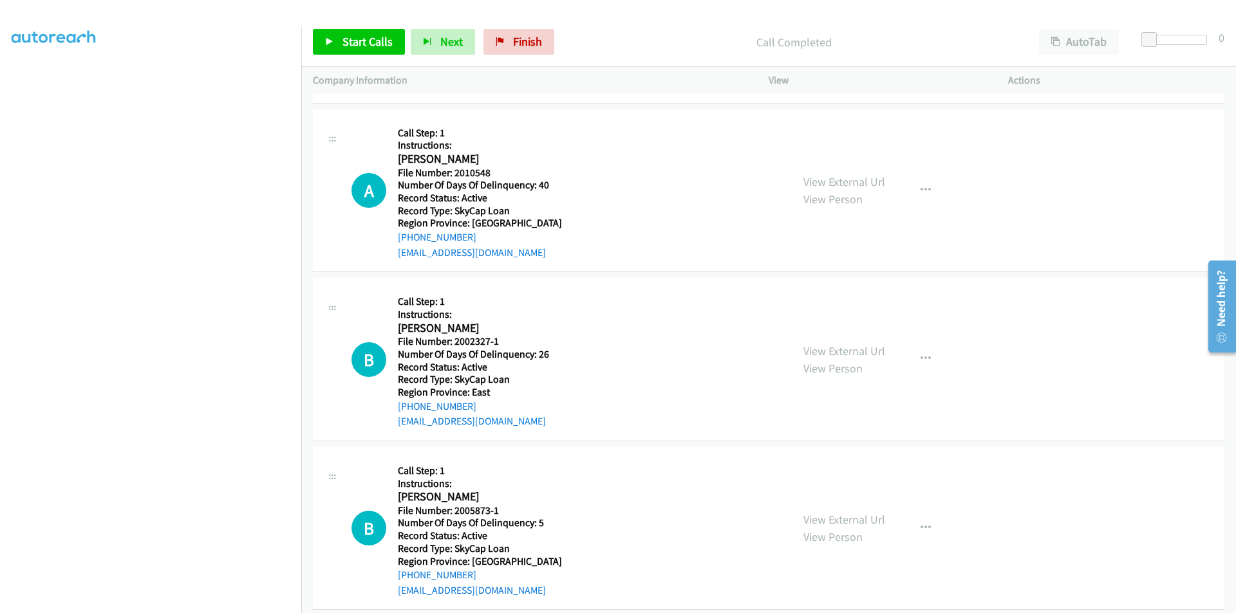
scroll to position [1931, 0]
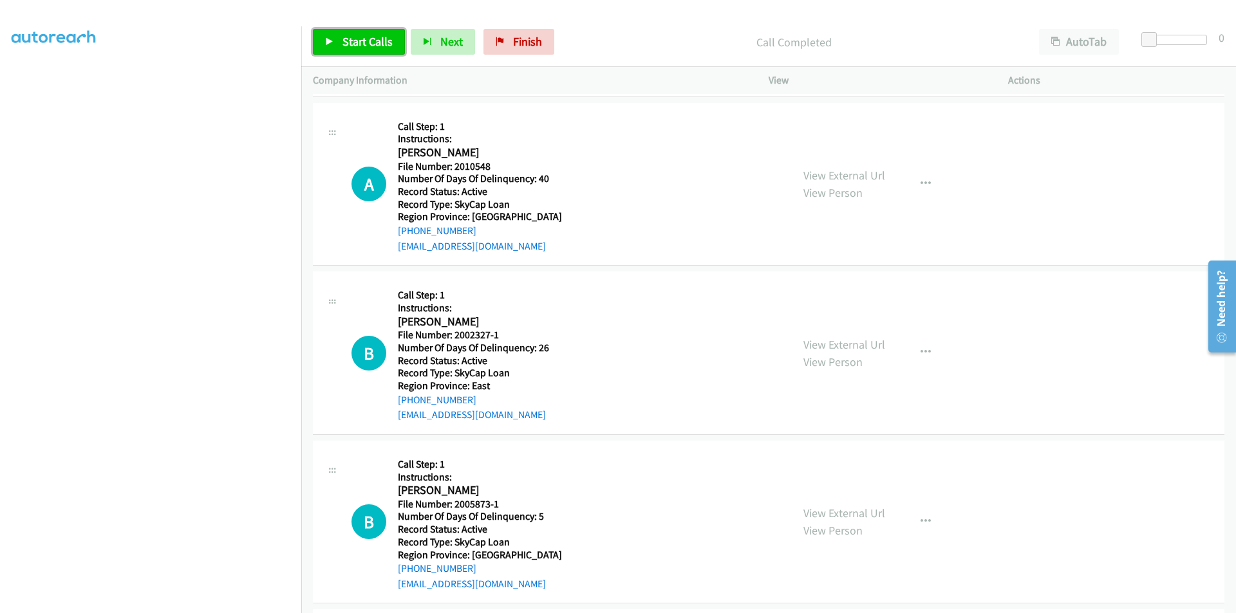
click at [350, 44] on span "Start Calls" at bounding box center [367, 41] width 50 height 15
click at [350, 44] on span "Pause" at bounding box center [356, 41] width 29 height 15
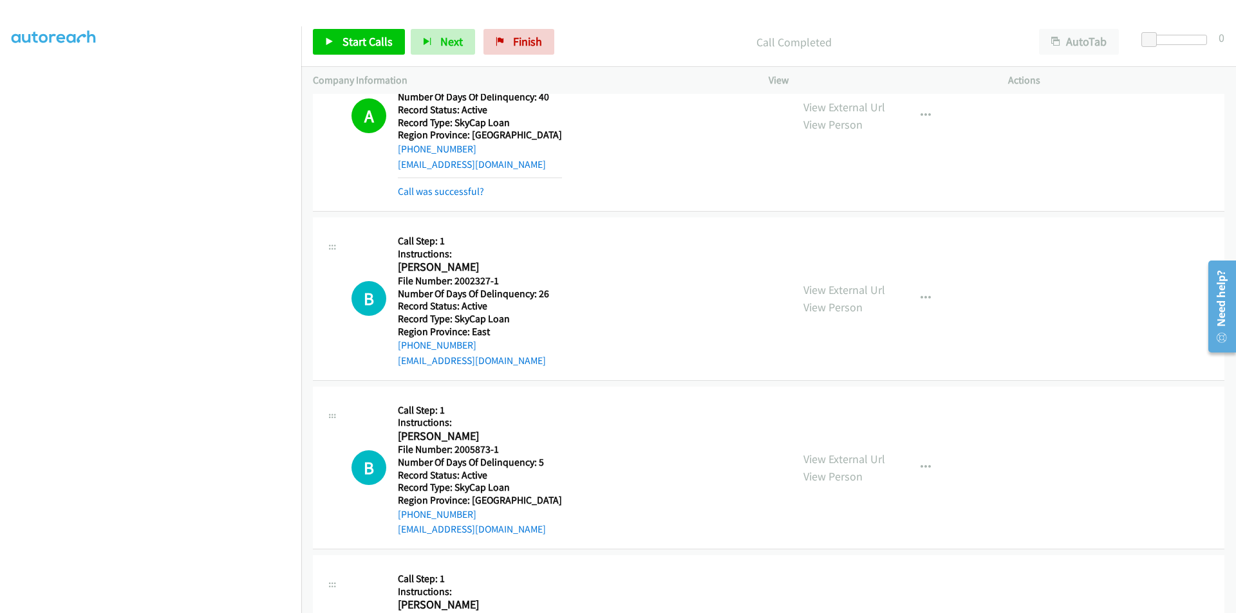
scroll to position [2124, 0]
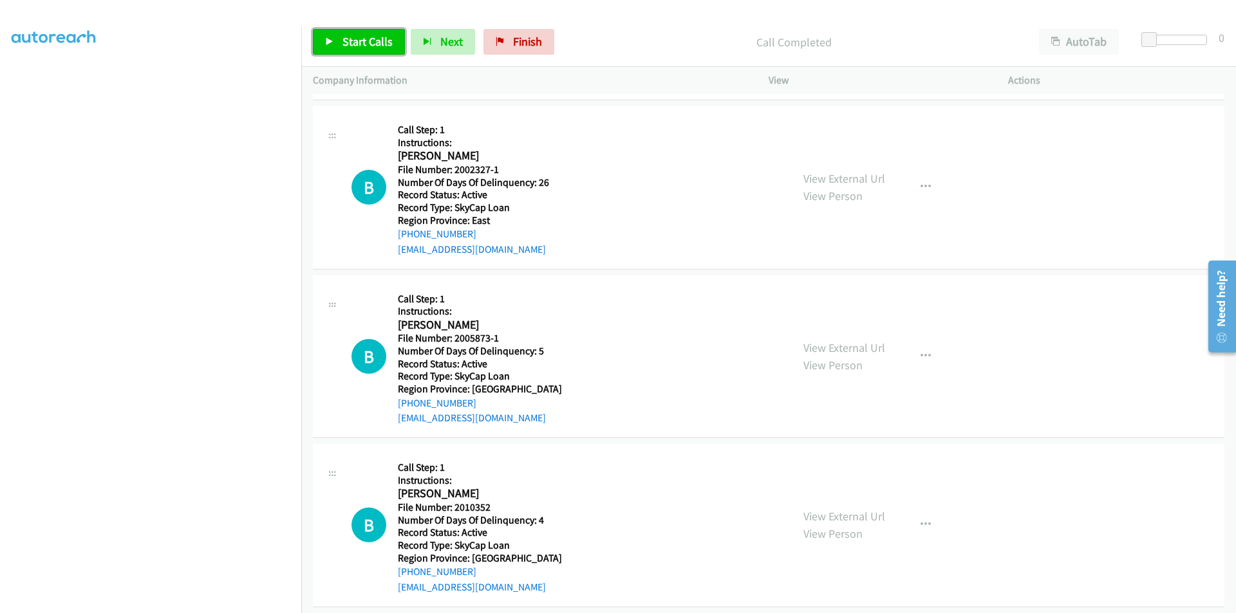
click at [360, 39] on span "Start Calls" at bounding box center [367, 41] width 50 height 15
click at [360, 39] on span "Pause" at bounding box center [356, 41] width 29 height 15
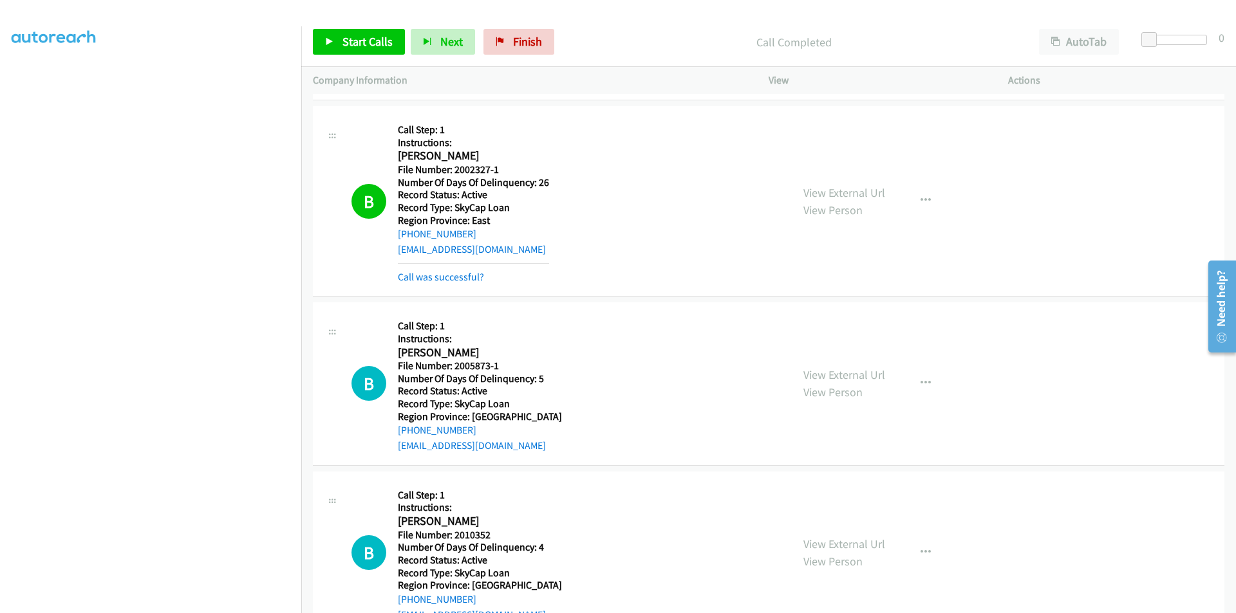
scroll to position [2317, 0]
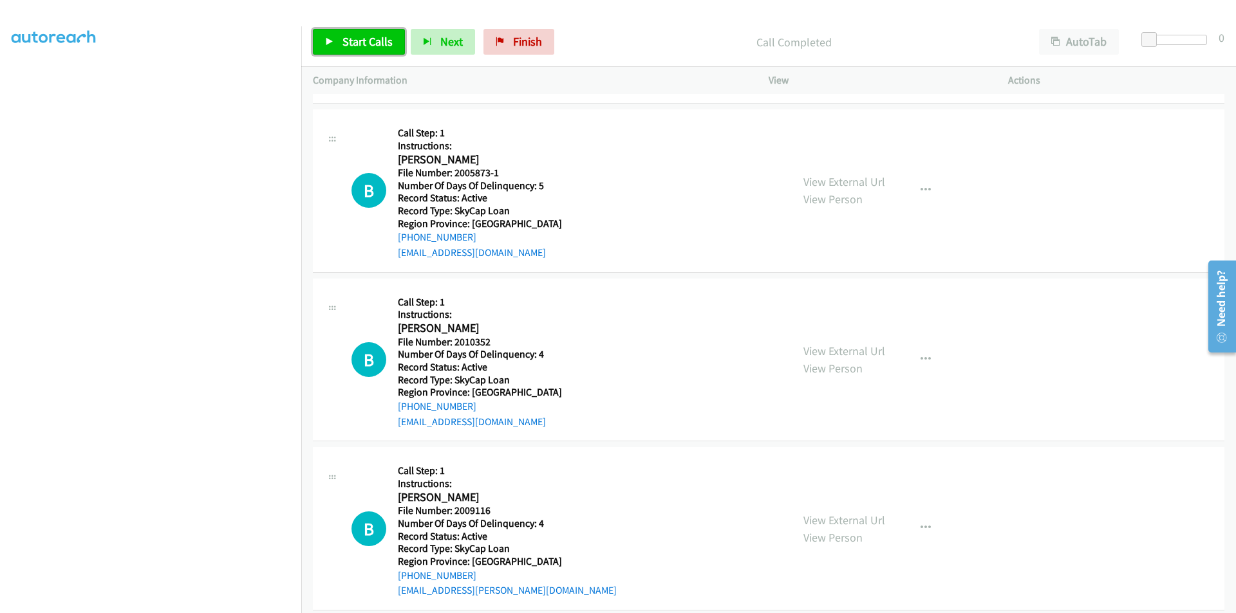
click at [363, 41] on span "Start Calls" at bounding box center [367, 41] width 50 height 15
click at [363, 41] on span "Pause" at bounding box center [356, 41] width 29 height 15
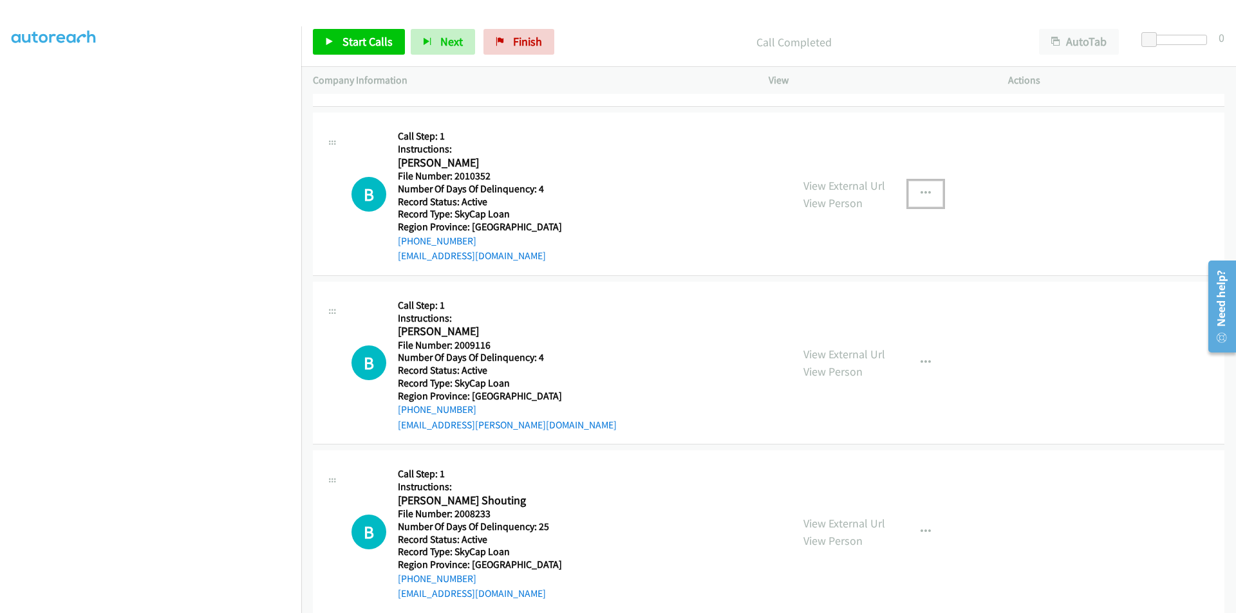
click at [921, 194] on icon "button" at bounding box center [925, 194] width 10 height 10
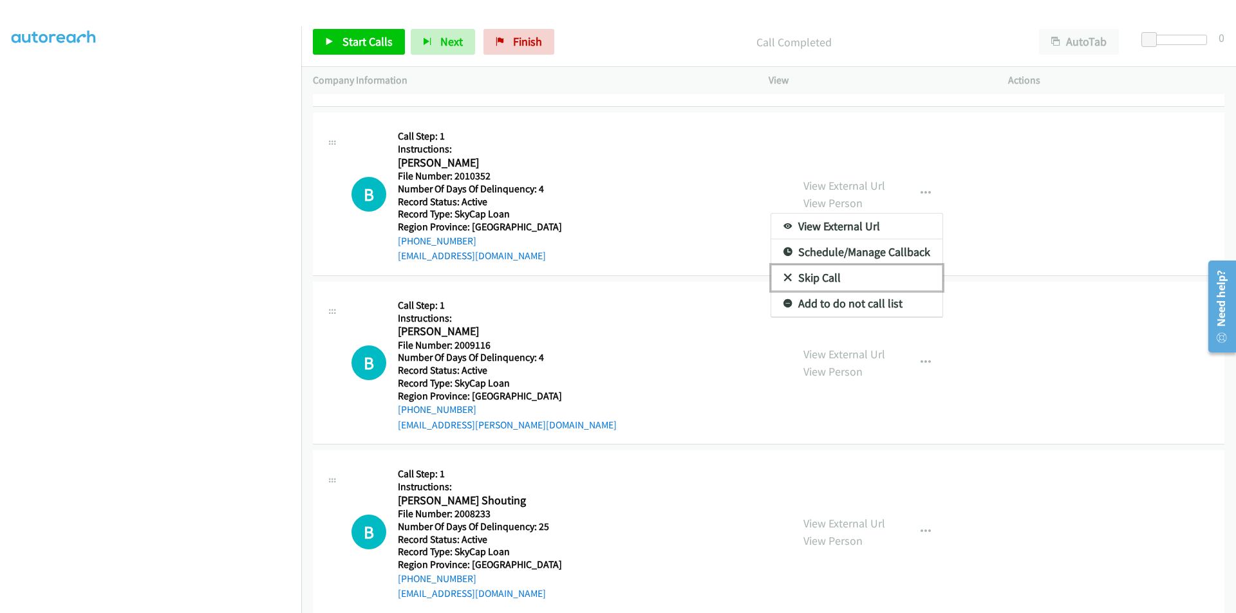
click at [810, 279] on link "Skip Call" at bounding box center [856, 278] width 171 height 26
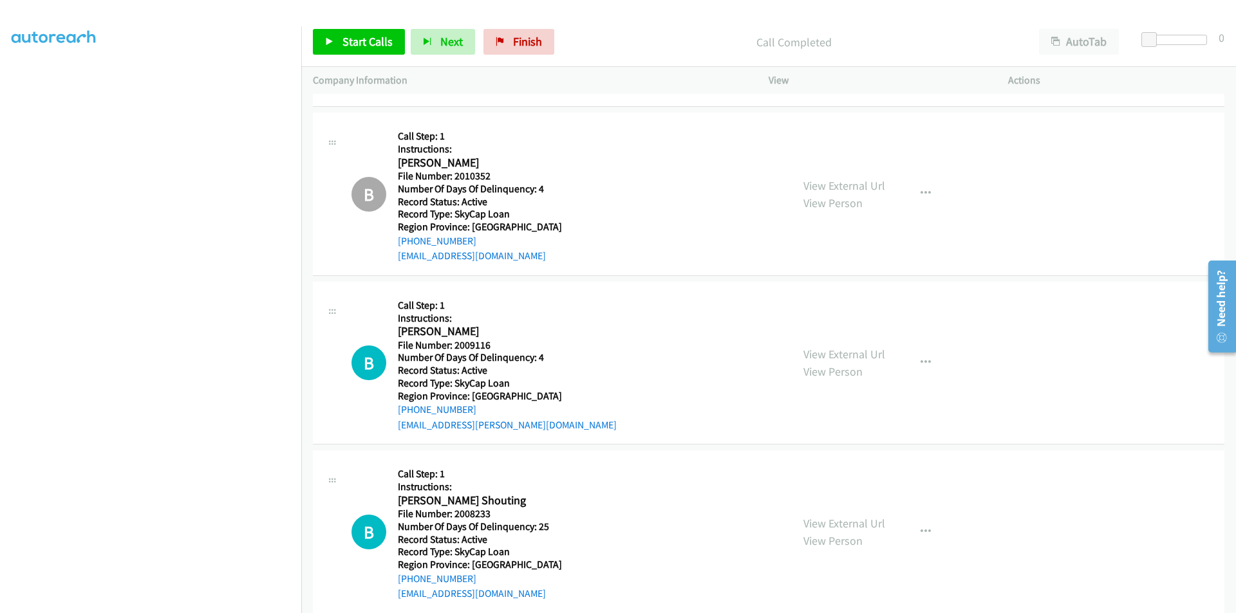
scroll to position [2703, 0]
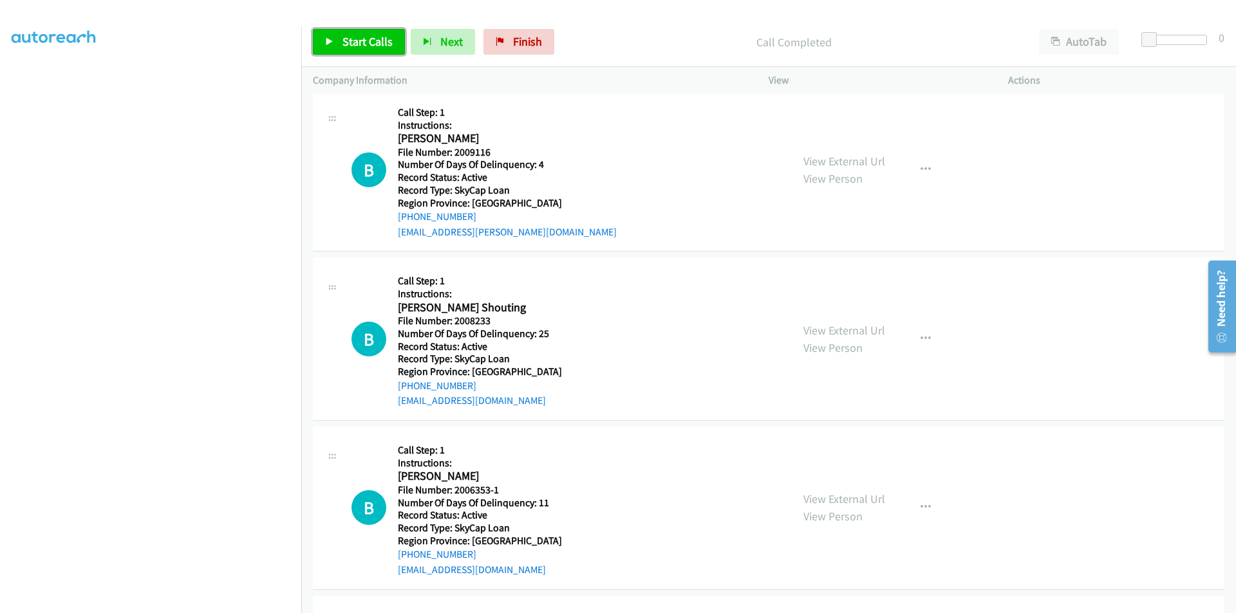
click at [358, 35] on span "Start Calls" at bounding box center [367, 41] width 50 height 15
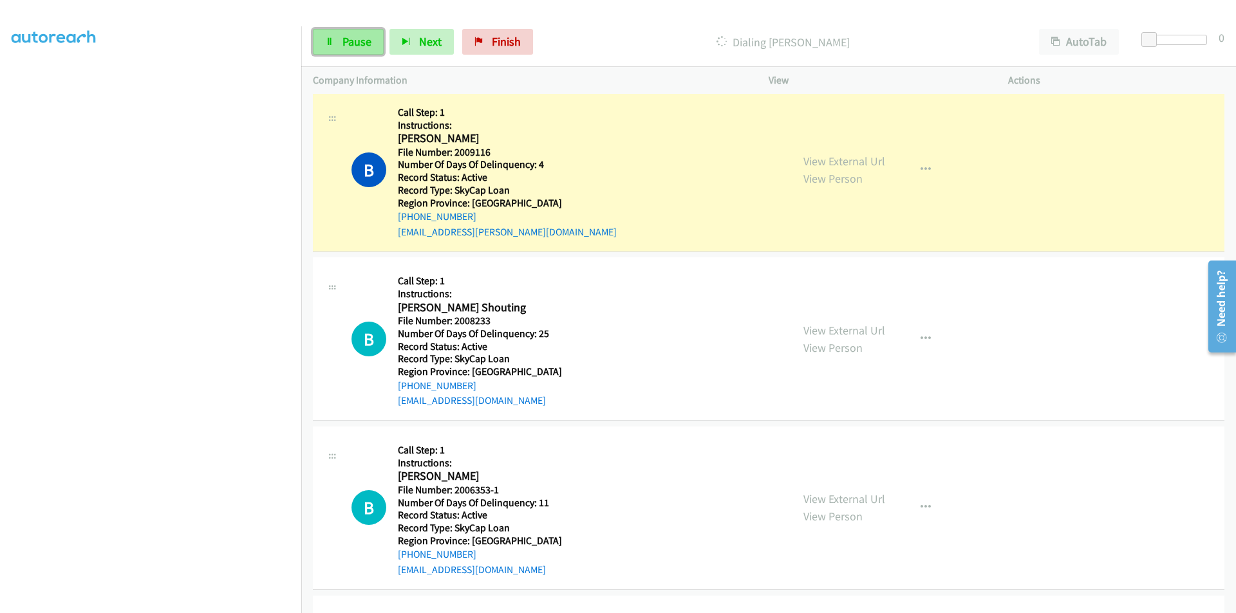
click at [355, 38] on span "Pause" at bounding box center [356, 41] width 29 height 15
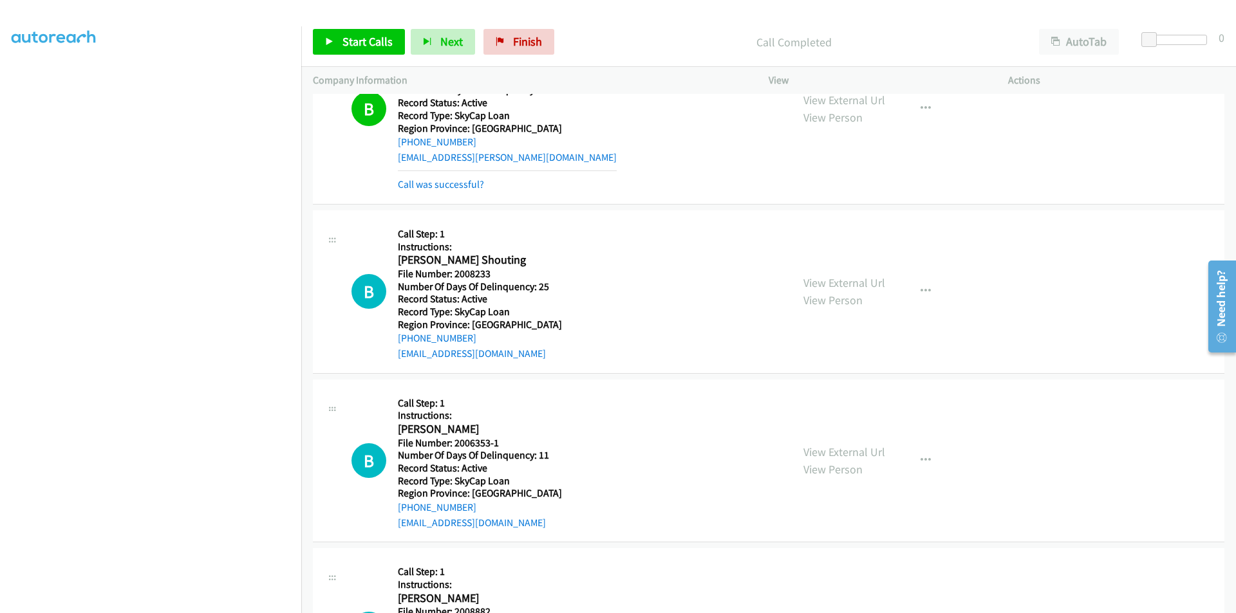
scroll to position [2895, 0]
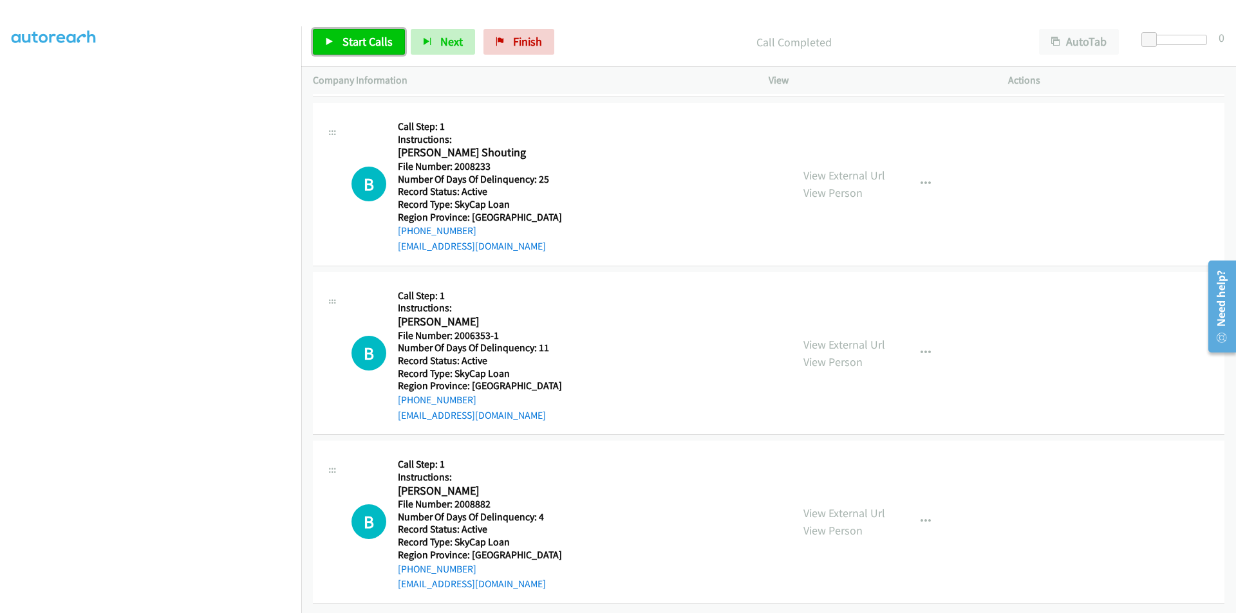
click at [357, 35] on span "Start Calls" at bounding box center [367, 41] width 50 height 15
click at [357, 35] on span "Pause" at bounding box center [356, 41] width 29 height 15
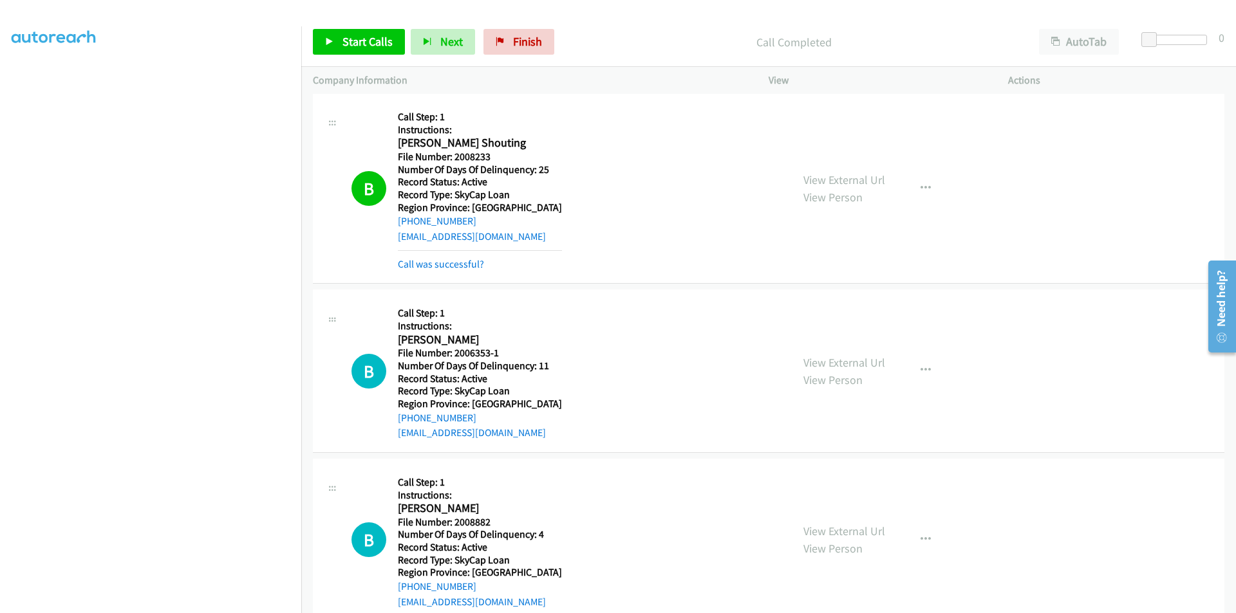
scroll to position [3088, 0]
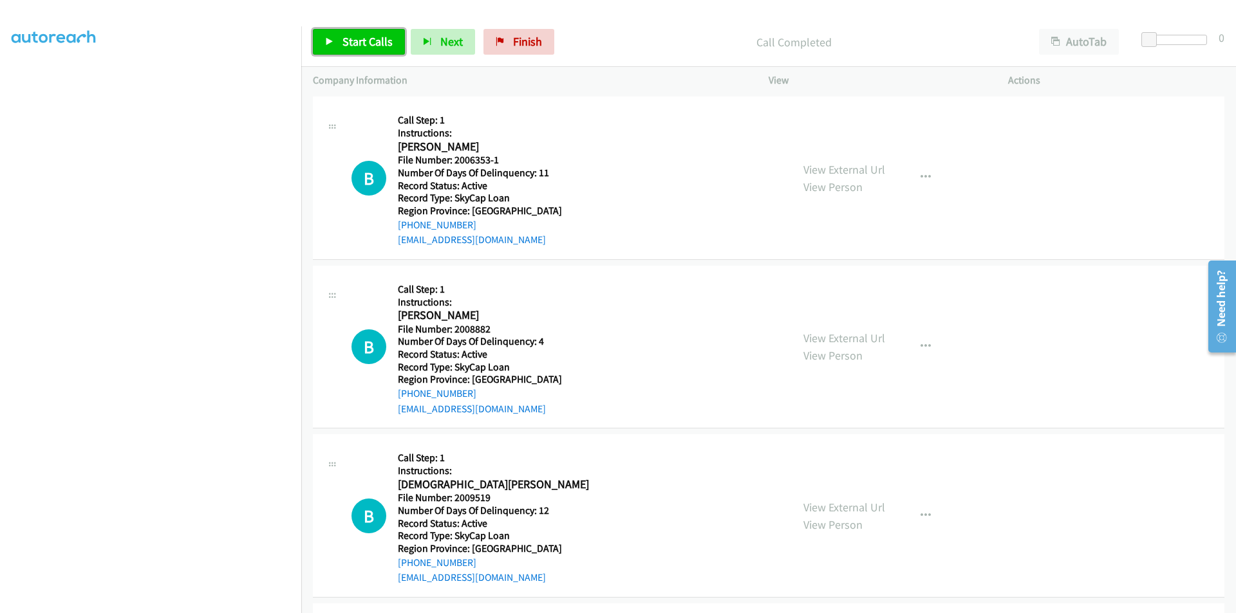
click at [360, 38] on span "Start Calls" at bounding box center [367, 41] width 50 height 15
click at [360, 38] on span "Pause" at bounding box center [356, 41] width 29 height 15
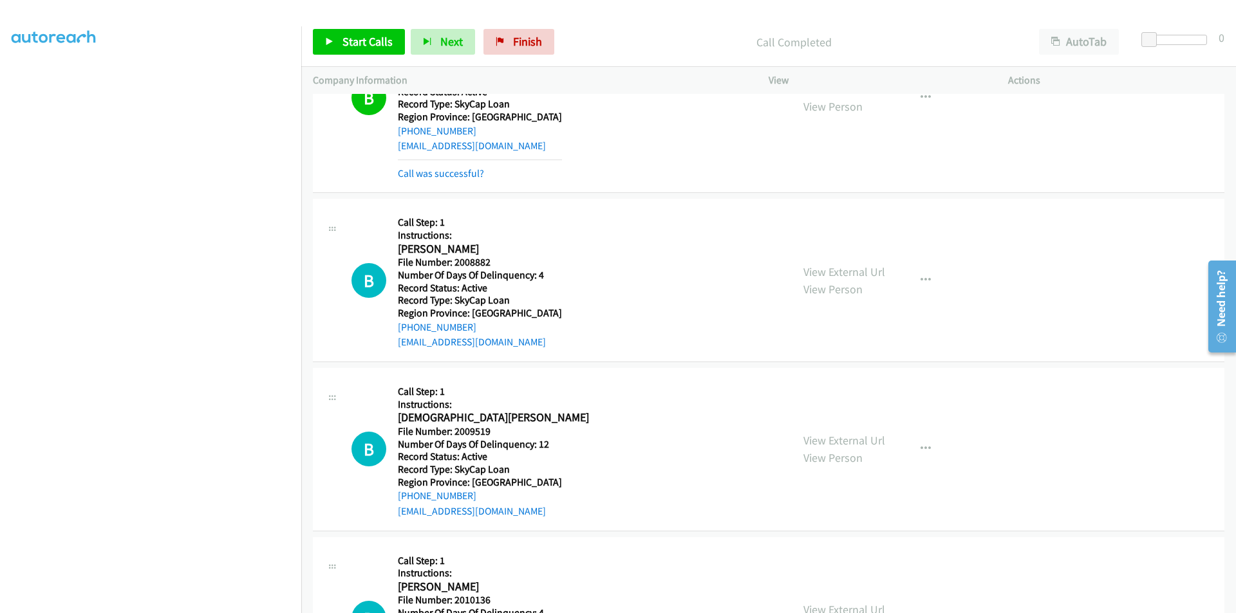
scroll to position [3281, 0]
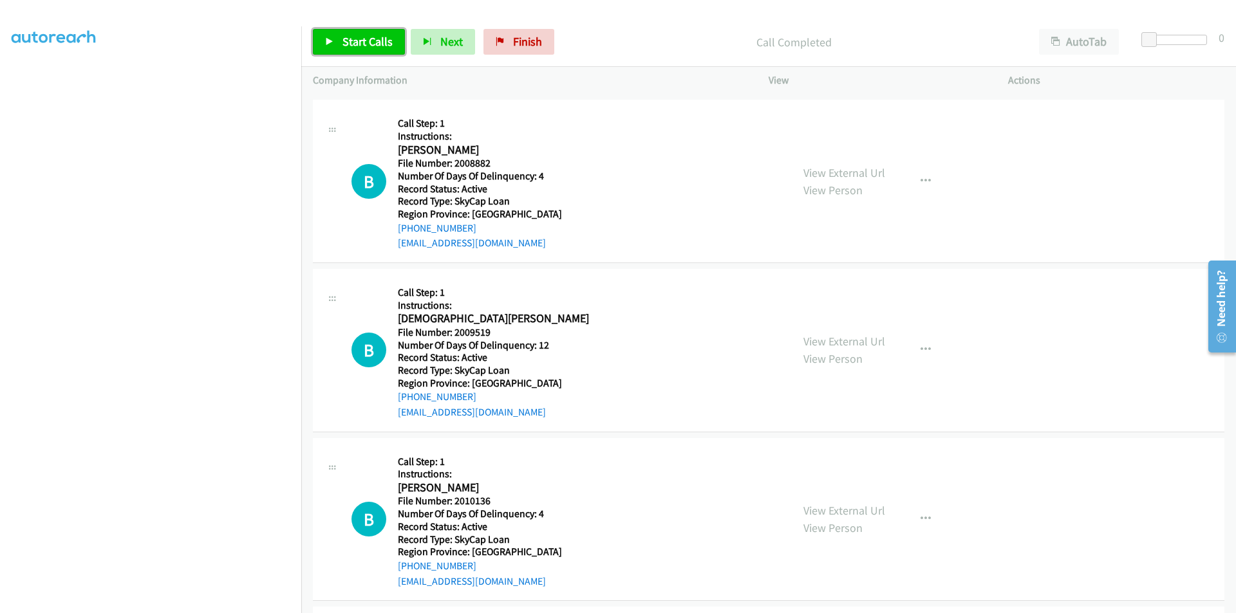
click at [345, 38] on span "Start Calls" at bounding box center [367, 41] width 50 height 15
click at [345, 38] on span "Pause" at bounding box center [356, 41] width 29 height 15
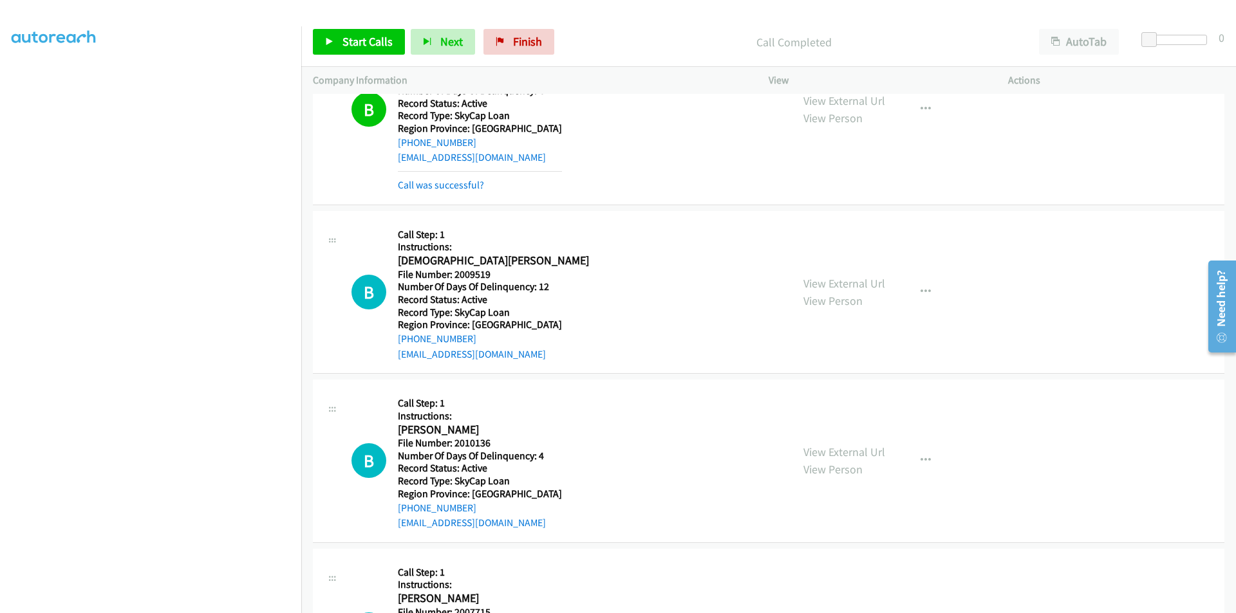
scroll to position [3474, 0]
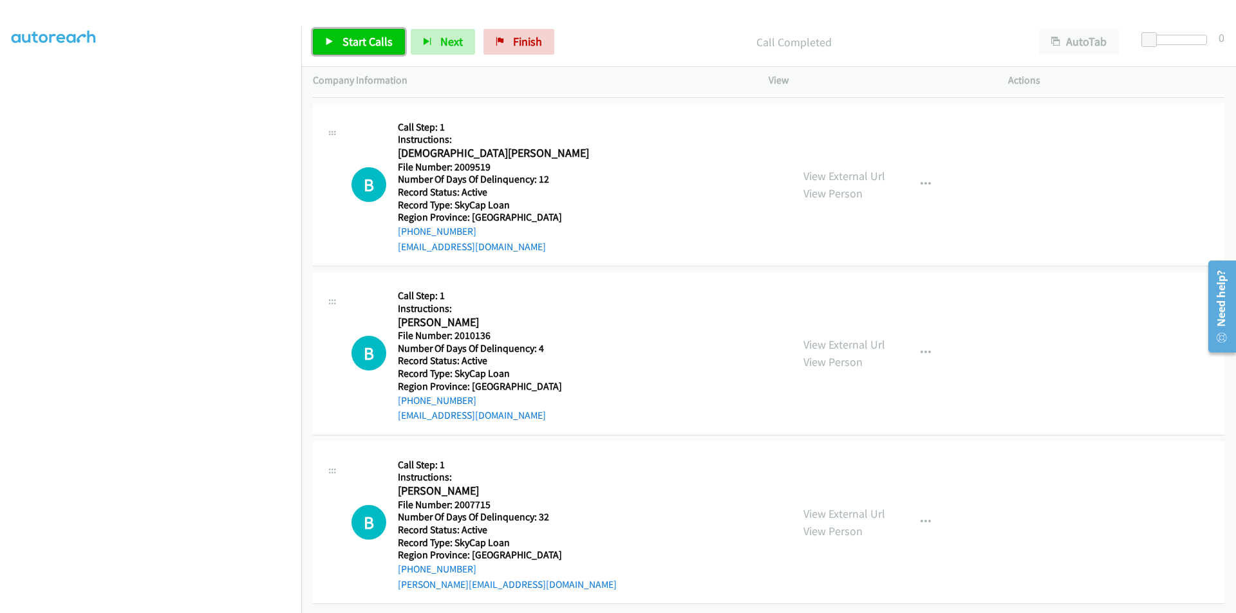
click at [348, 41] on span "Start Calls" at bounding box center [367, 41] width 50 height 15
click at [360, 41] on span "Pause" at bounding box center [356, 41] width 29 height 15
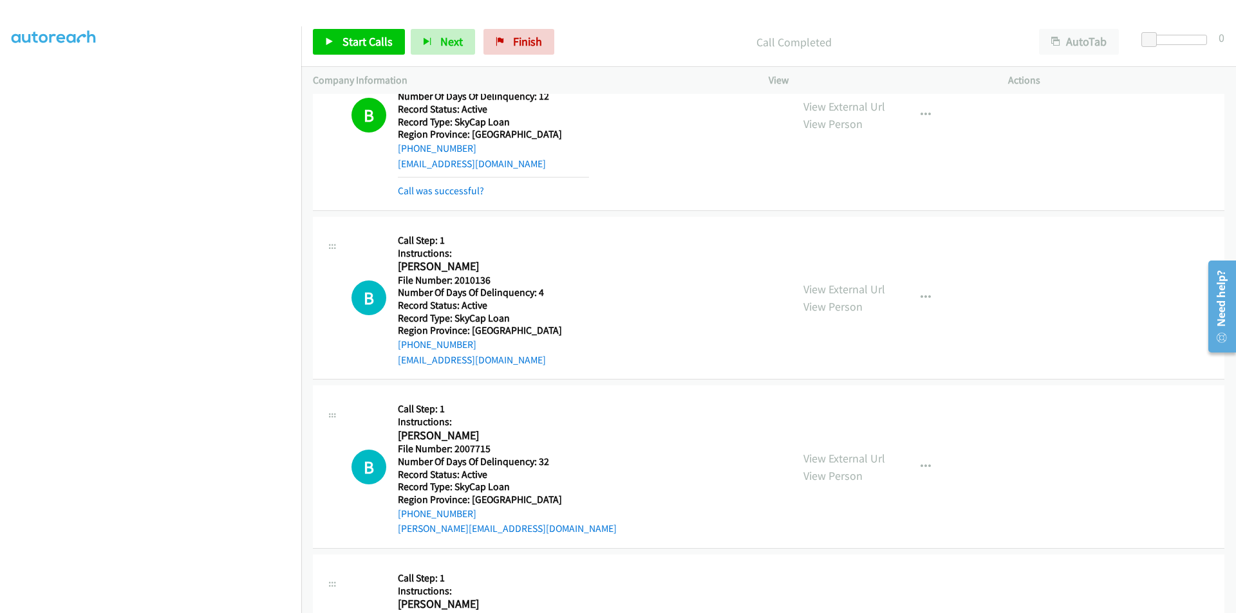
scroll to position [3667, 0]
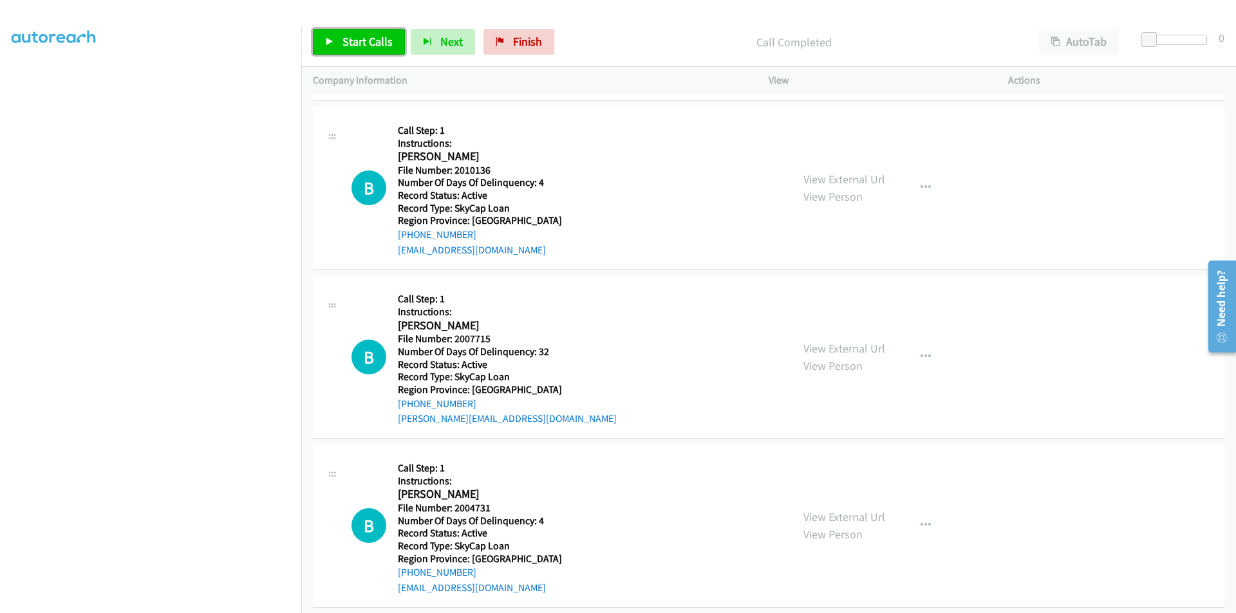
click at [355, 33] on link "Start Calls" at bounding box center [359, 42] width 92 height 26
click at [356, 39] on span "Pause" at bounding box center [356, 41] width 29 height 15
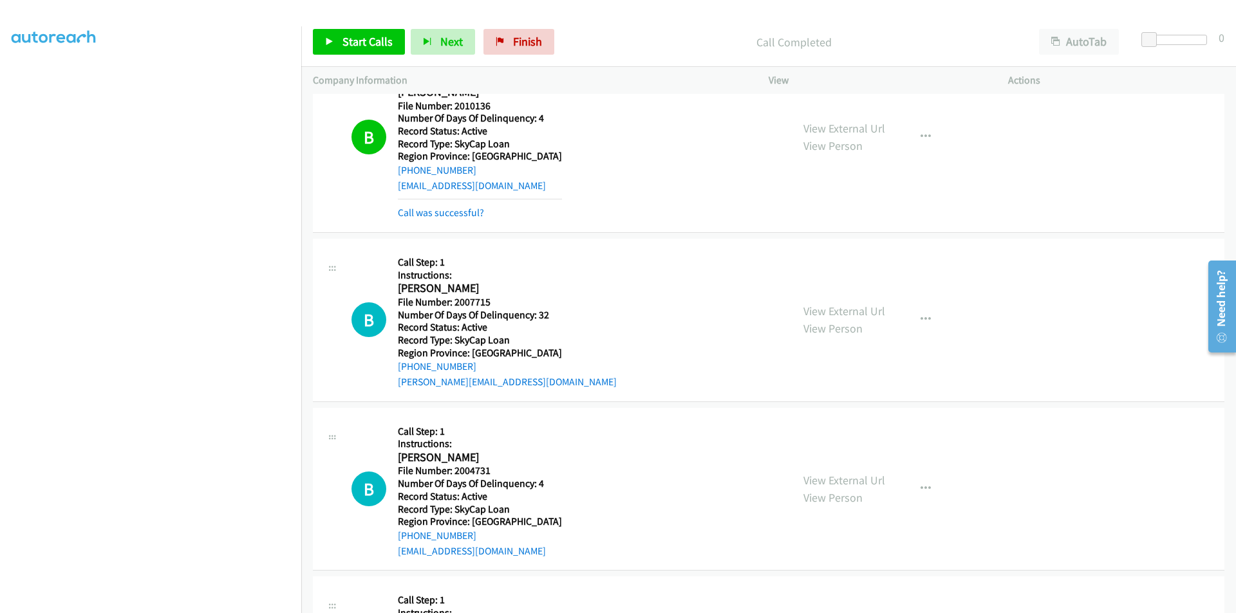
scroll to position [3860, 0]
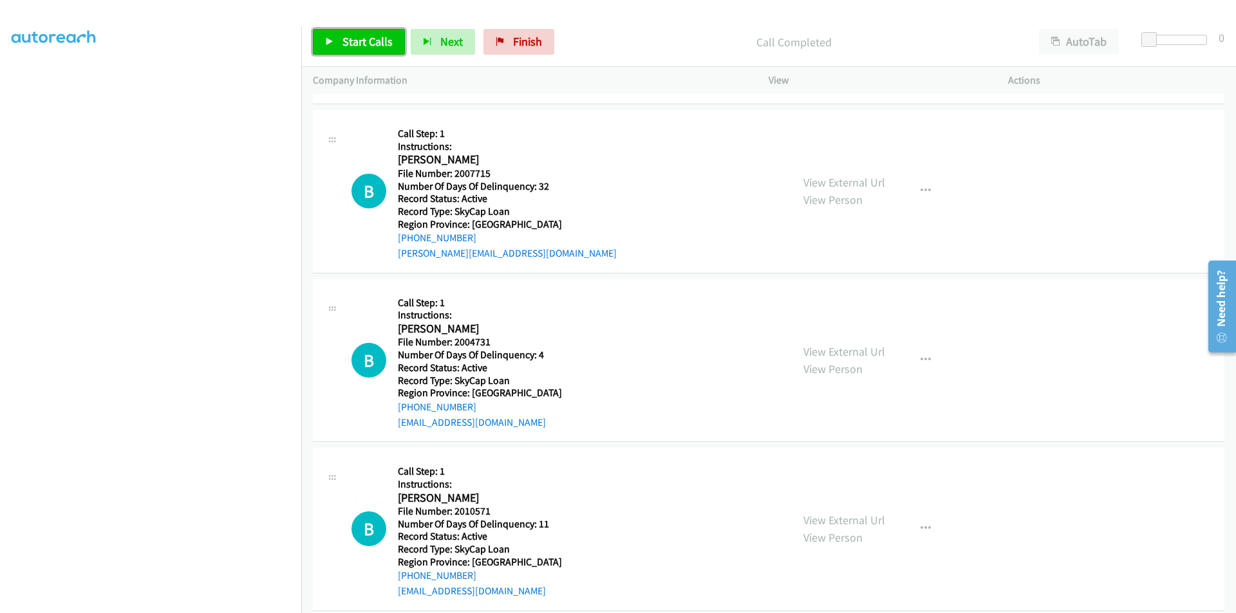
click at [355, 33] on link "Start Calls" at bounding box center [359, 42] width 92 height 26
click at [355, 33] on link "Pause" at bounding box center [348, 42] width 71 height 26
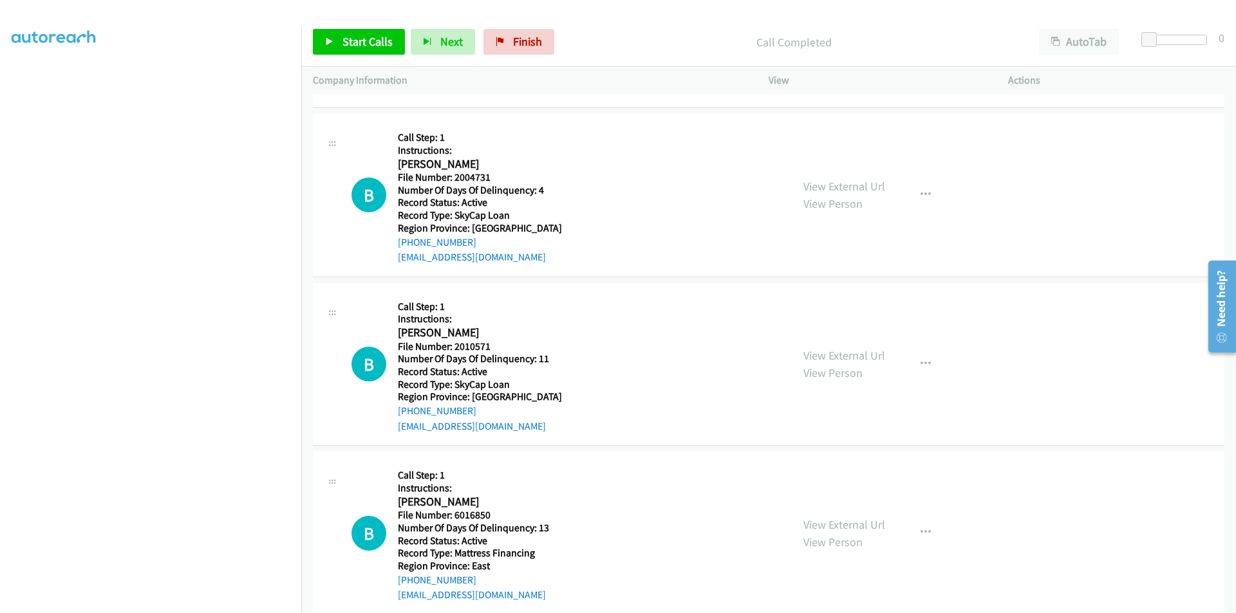
scroll to position [4053, 0]
click at [364, 25] on div "Start Calls Pause Next Finish Call Completed AutoTab AutoTab 0" at bounding box center [768, 42] width 934 height 50
click at [364, 30] on link "Start Calls" at bounding box center [359, 42] width 92 height 26
click at [361, 39] on span "Pause" at bounding box center [356, 41] width 29 height 15
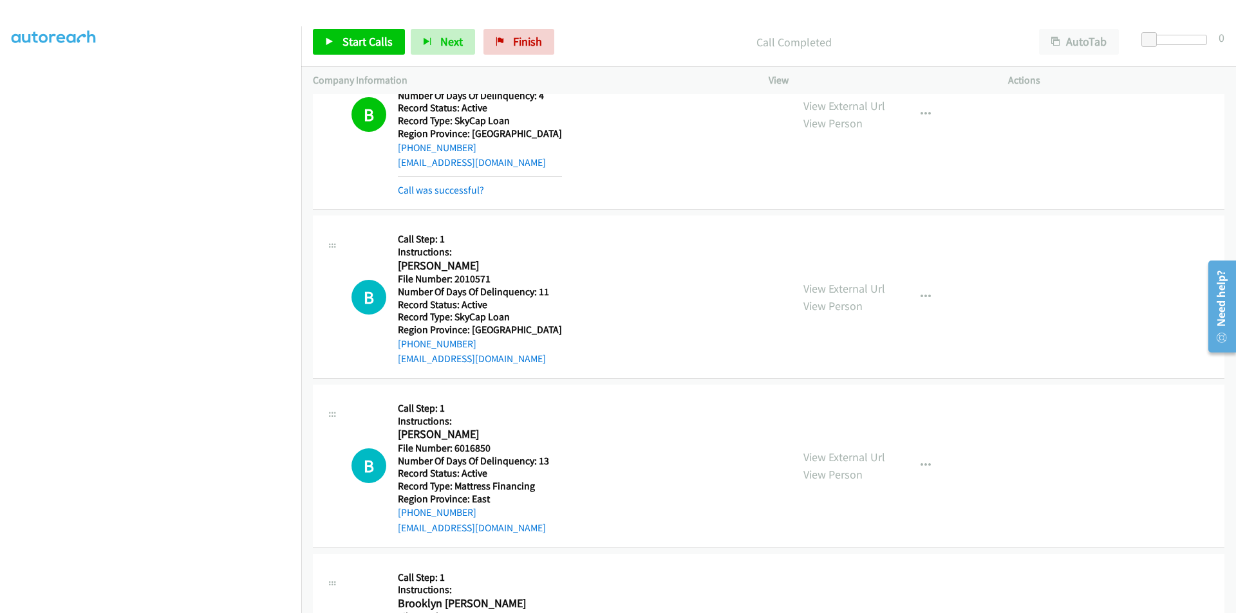
scroll to position [4246, 0]
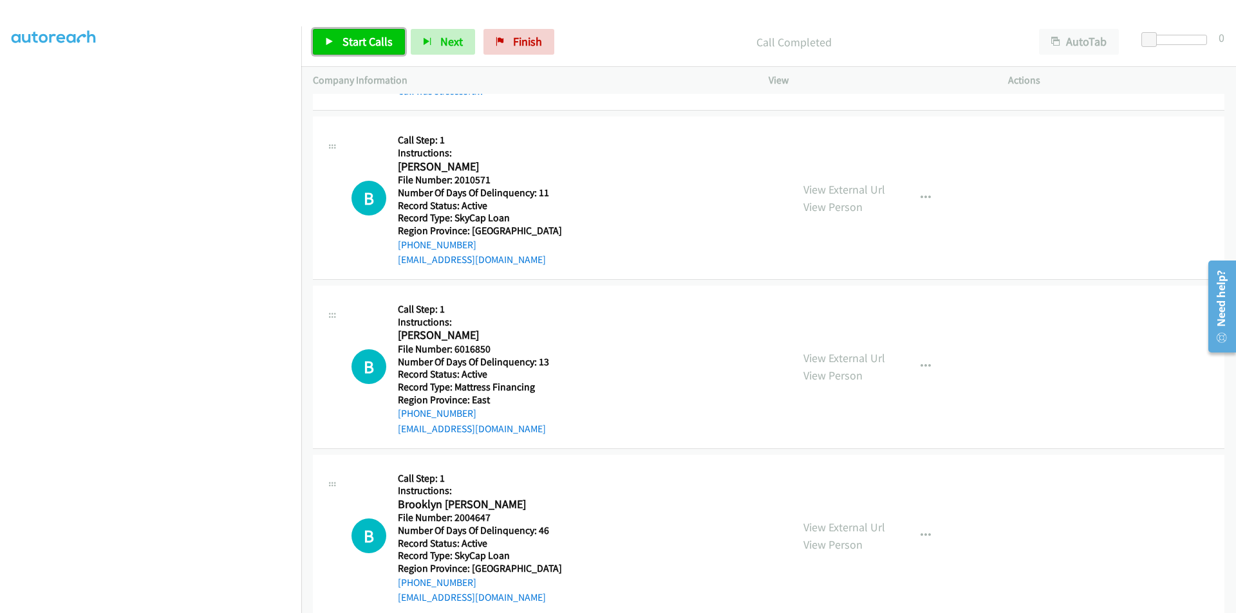
click at [358, 42] on span "Start Calls" at bounding box center [367, 41] width 50 height 15
click at [358, 42] on span "Pause" at bounding box center [356, 41] width 29 height 15
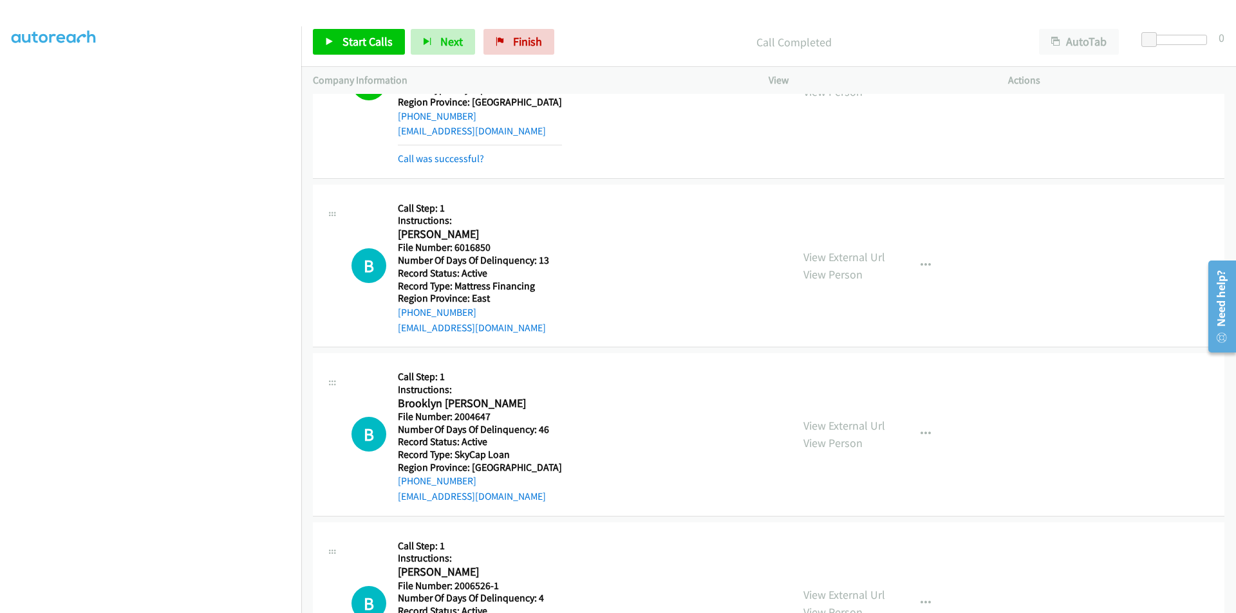
scroll to position [4439, 0]
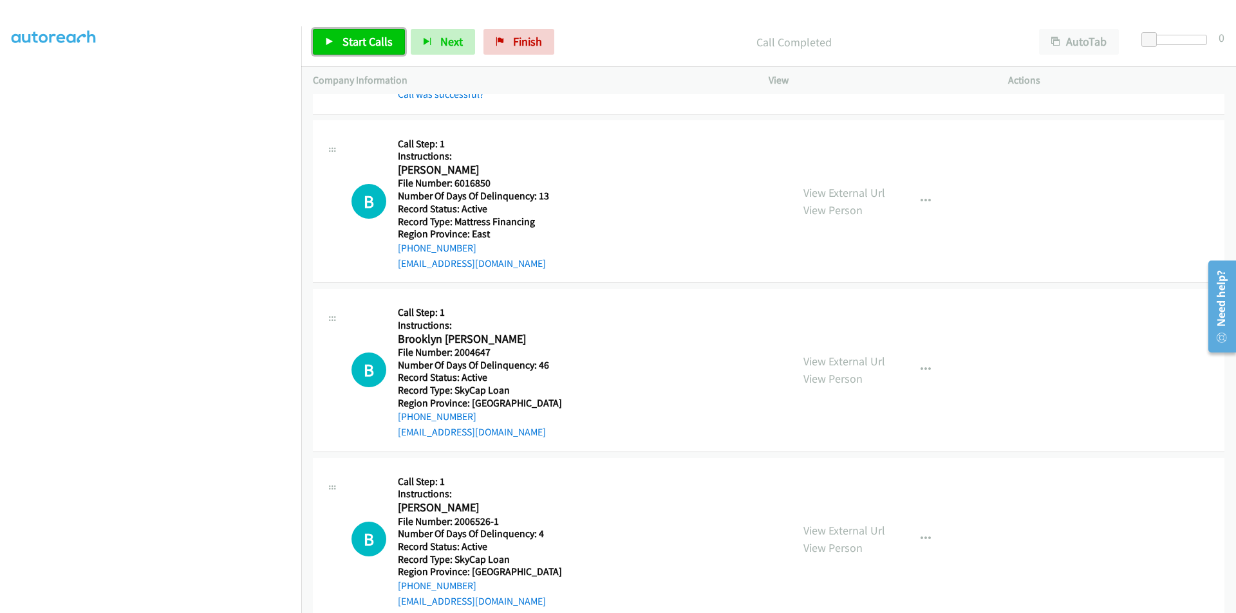
click at [375, 46] on span "Start Calls" at bounding box center [367, 41] width 50 height 15
drag, startPoint x: 353, startPoint y: 44, endPoint x: 290, endPoint y: 58, distance: 65.1
click at [353, 44] on span "Pause" at bounding box center [356, 41] width 29 height 15
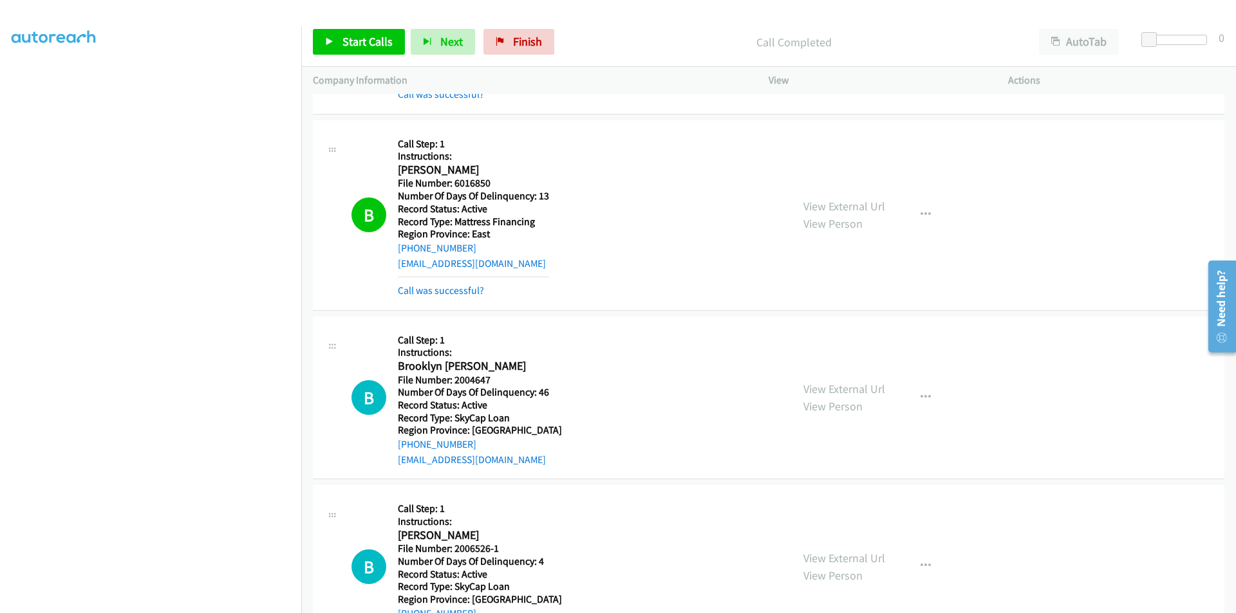
scroll to position [4663, 0]
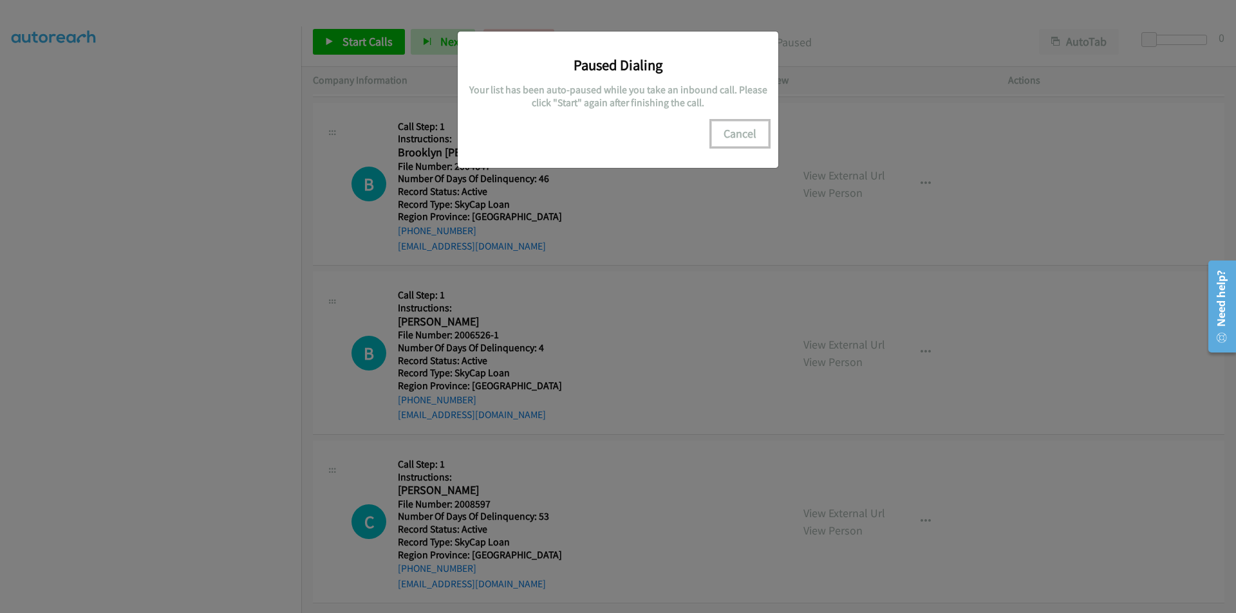
drag, startPoint x: 747, startPoint y: 129, endPoint x: 709, endPoint y: 142, distance: 39.5
click at [747, 129] on button "Cancel" at bounding box center [739, 134] width 57 height 26
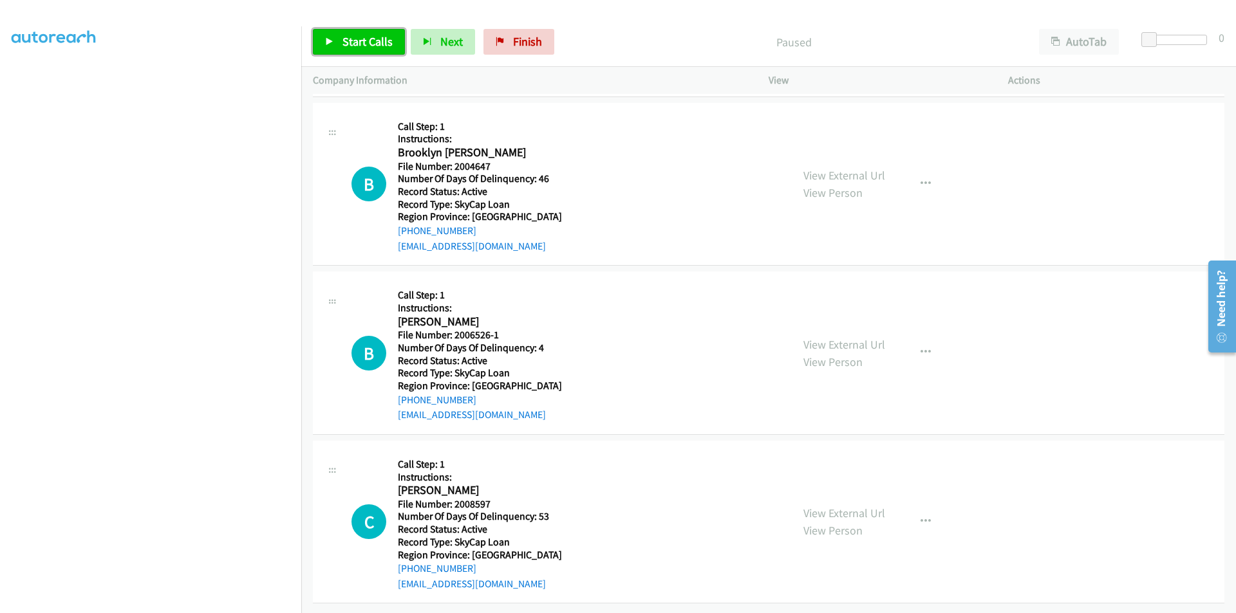
click at [362, 41] on span "Start Calls" at bounding box center [367, 41] width 50 height 15
click at [362, 41] on span "Pause" at bounding box center [356, 41] width 29 height 15
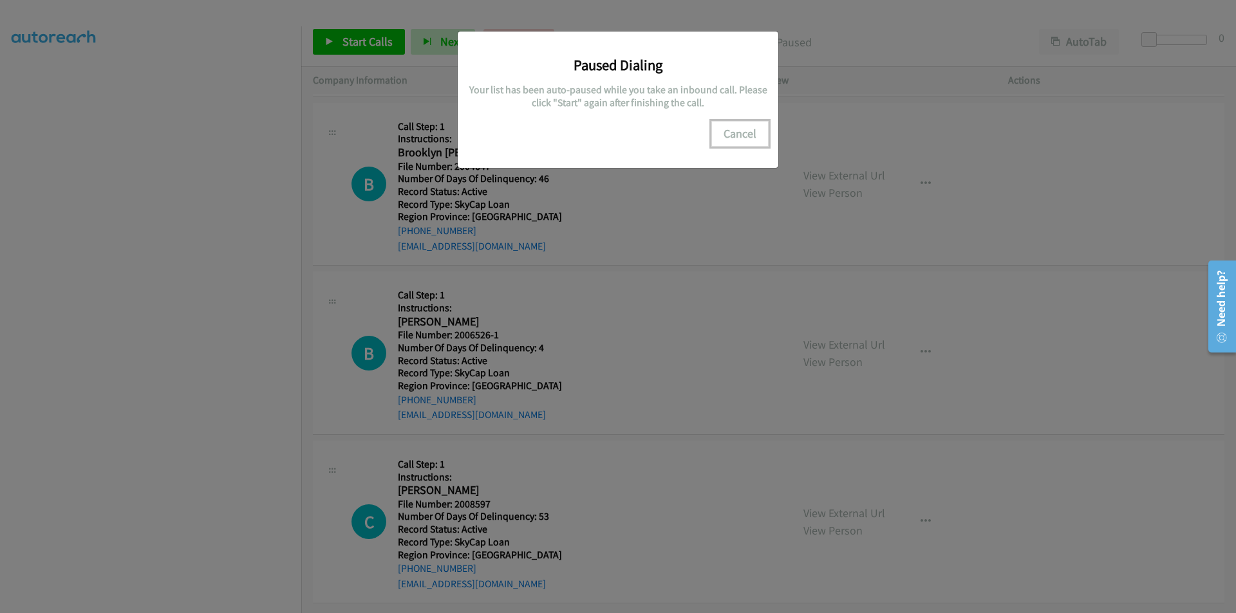
click at [727, 133] on button "Cancel" at bounding box center [739, 134] width 57 height 26
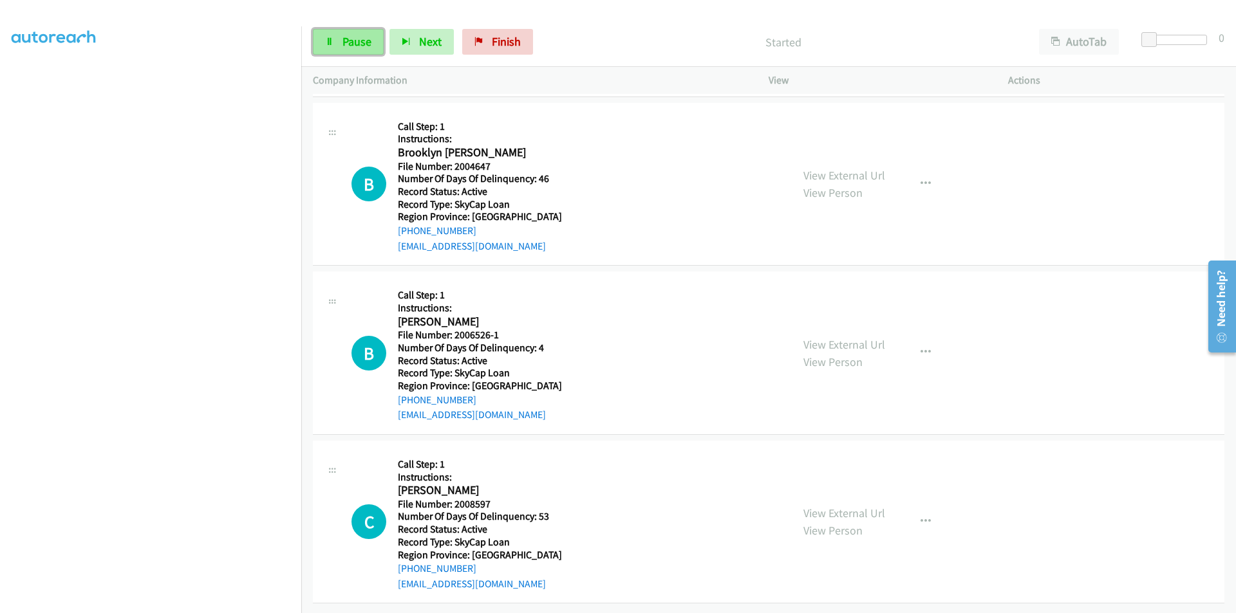
click at [339, 41] on link "Pause" at bounding box center [348, 42] width 71 height 26
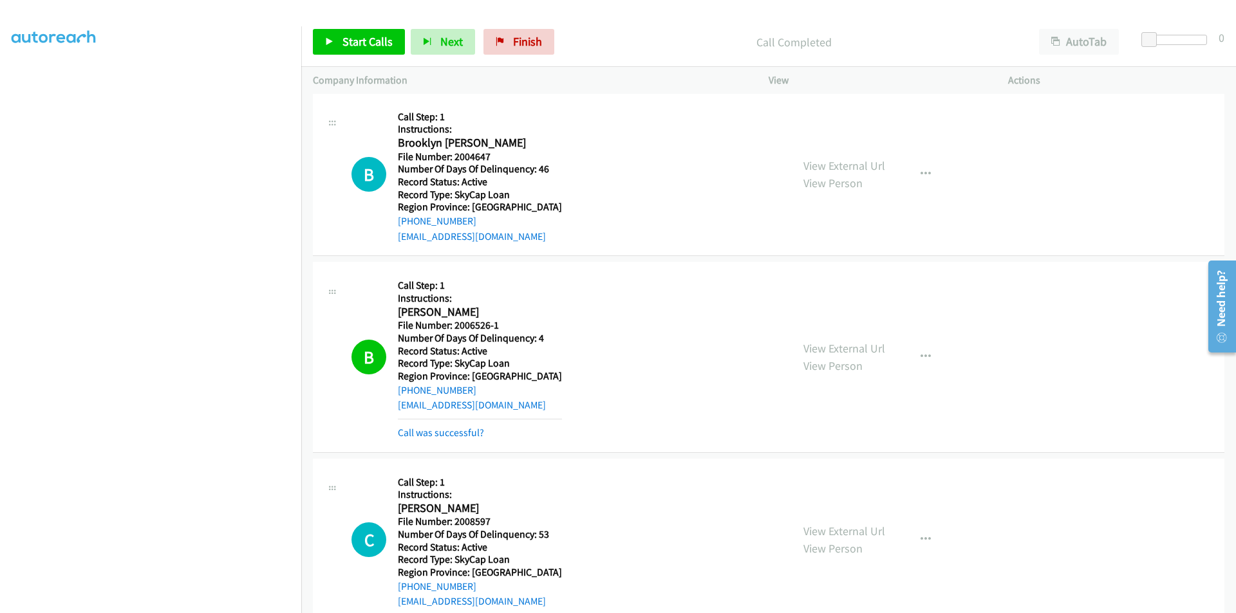
scroll to position [17, 0]
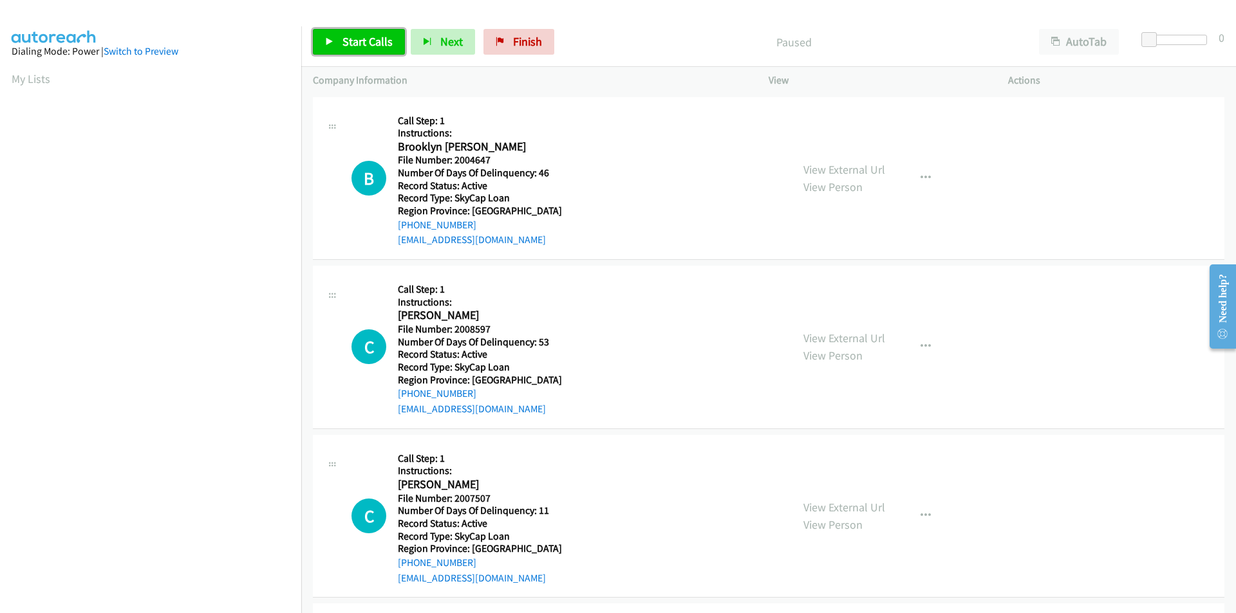
click at [350, 41] on span "Start Calls" at bounding box center [367, 41] width 50 height 15
click at [344, 41] on span "Pause" at bounding box center [356, 41] width 29 height 15
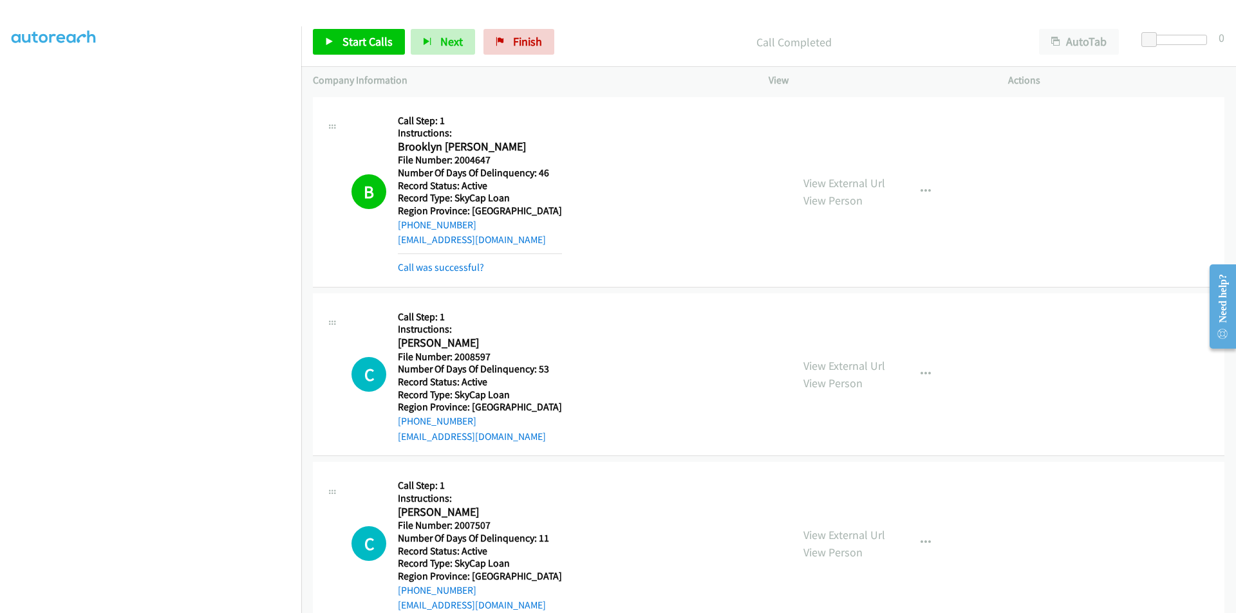
scroll to position [193, 0]
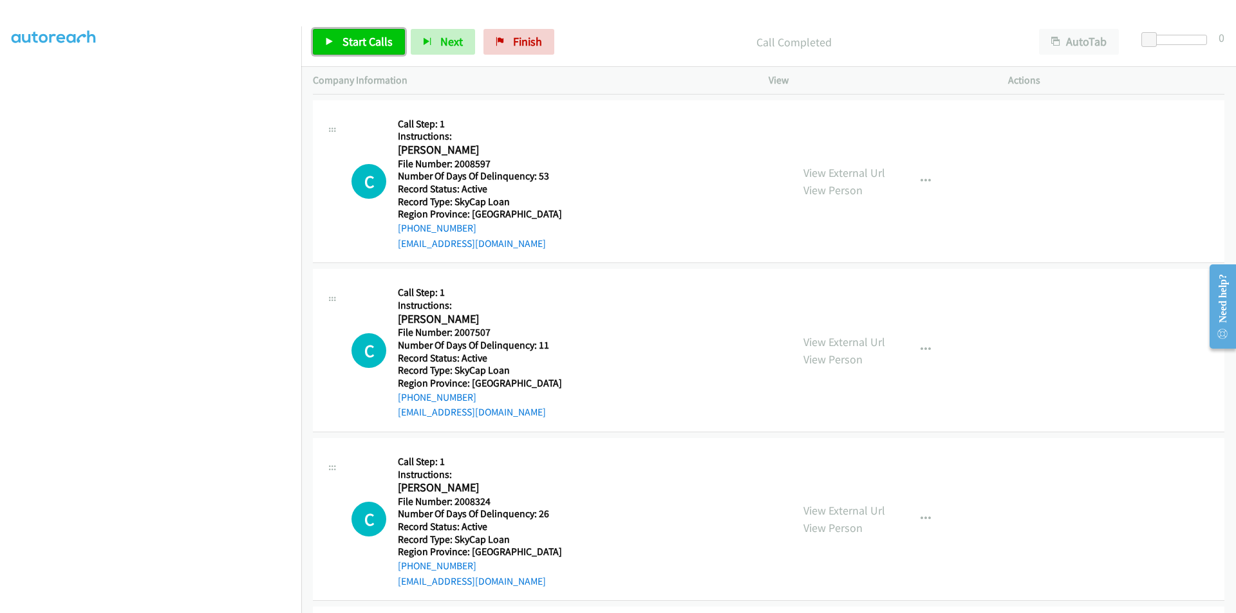
click at [369, 39] on span "Start Calls" at bounding box center [367, 41] width 50 height 15
click at [368, 39] on span "Pause" at bounding box center [356, 41] width 29 height 15
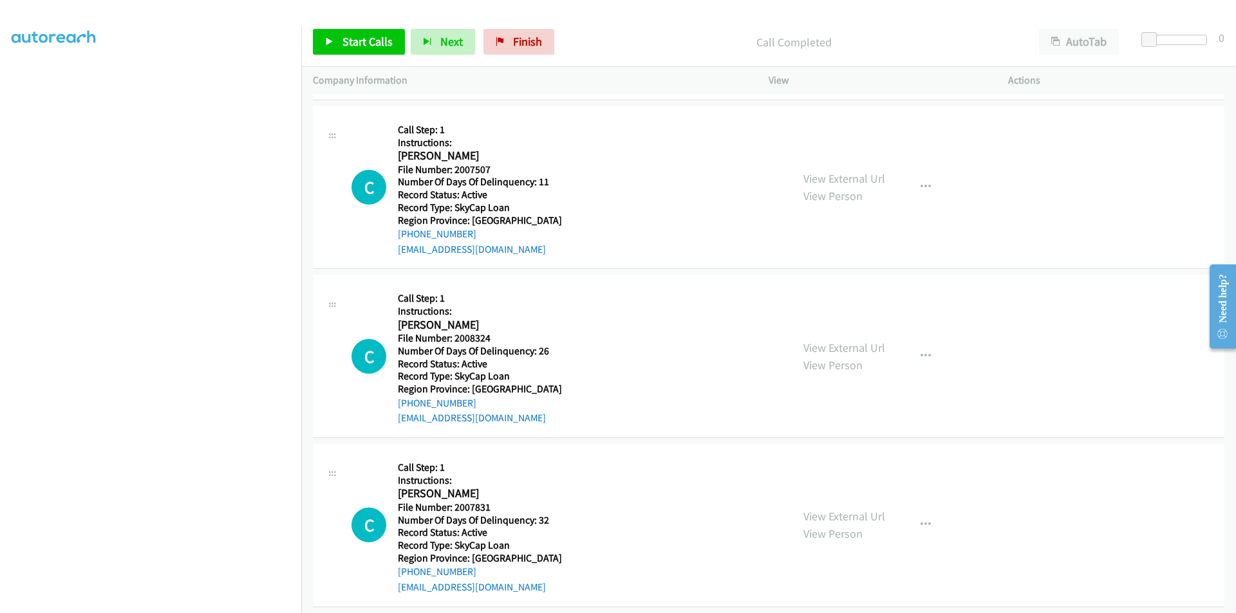
scroll to position [386, 0]
click at [367, 40] on span "Start Calls" at bounding box center [367, 41] width 50 height 15
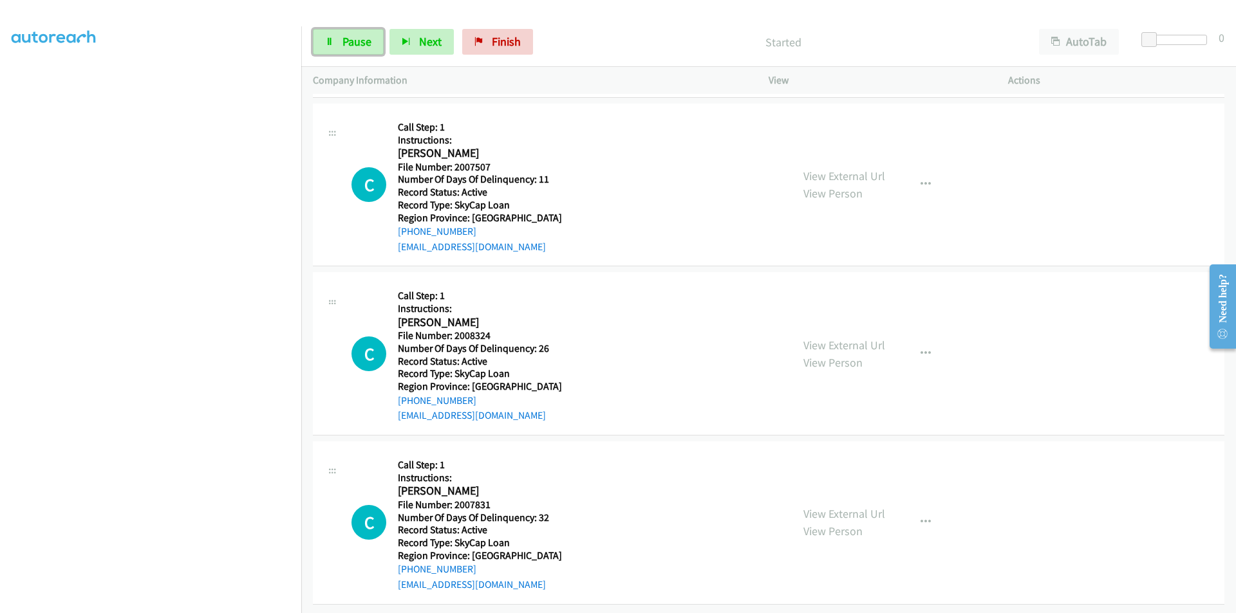
click at [367, 40] on span "Pause" at bounding box center [356, 41] width 29 height 15
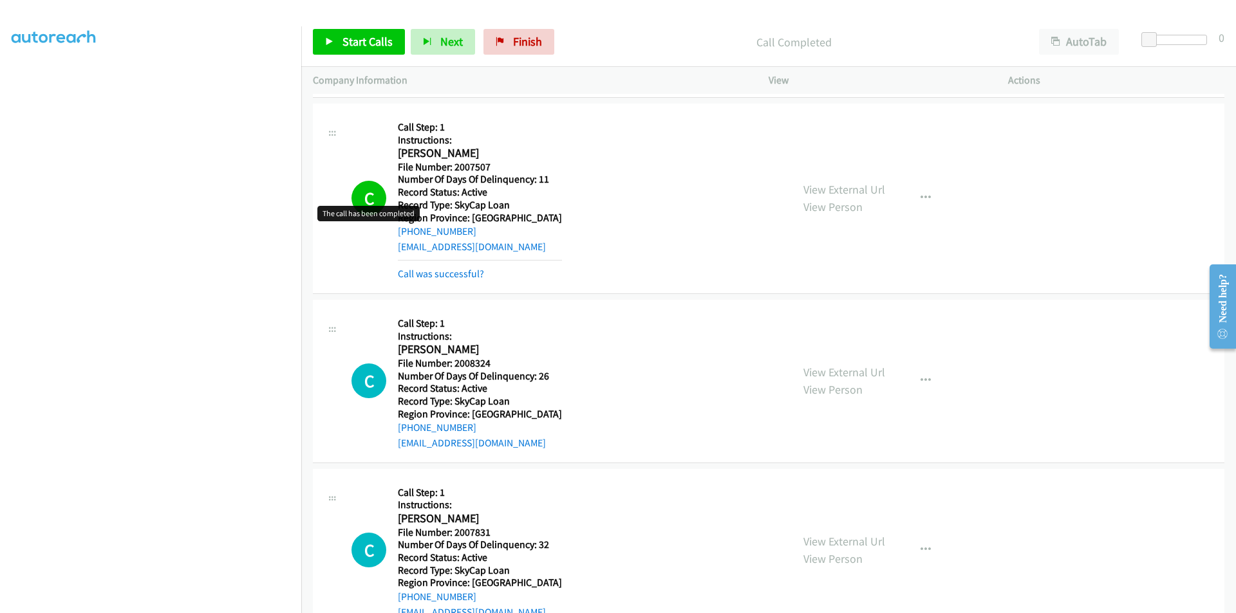
scroll to position [579, 0]
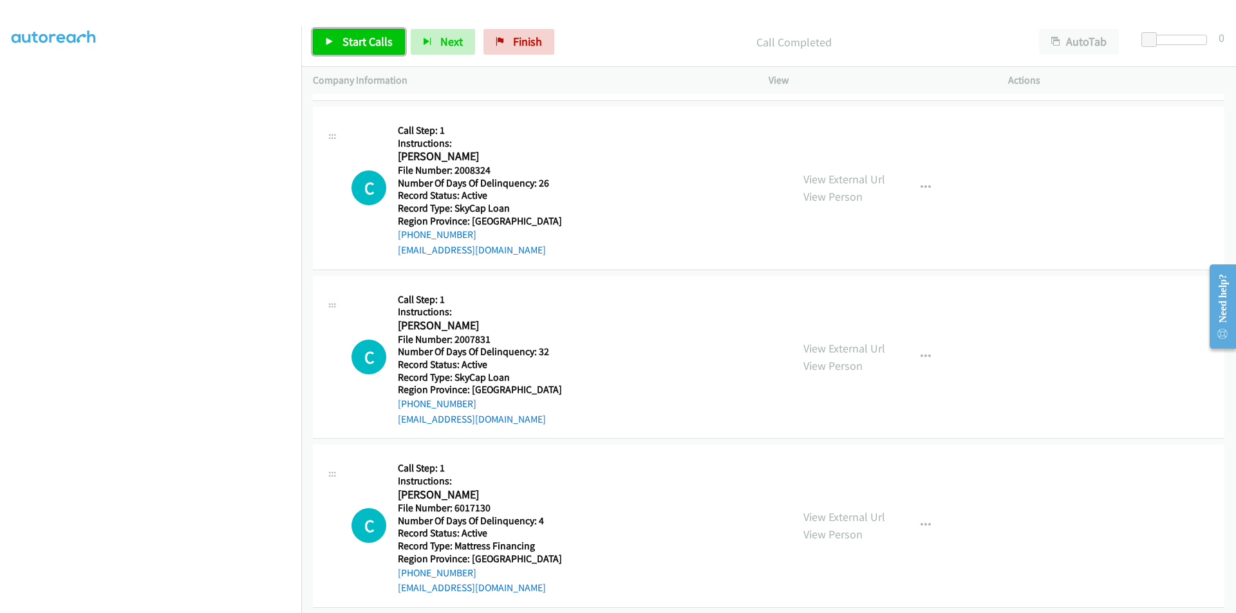
click at [351, 35] on span "Start Calls" at bounding box center [367, 41] width 50 height 15
click at [351, 39] on span "Pause" at bounding box center [356, 41] width 29 height 15
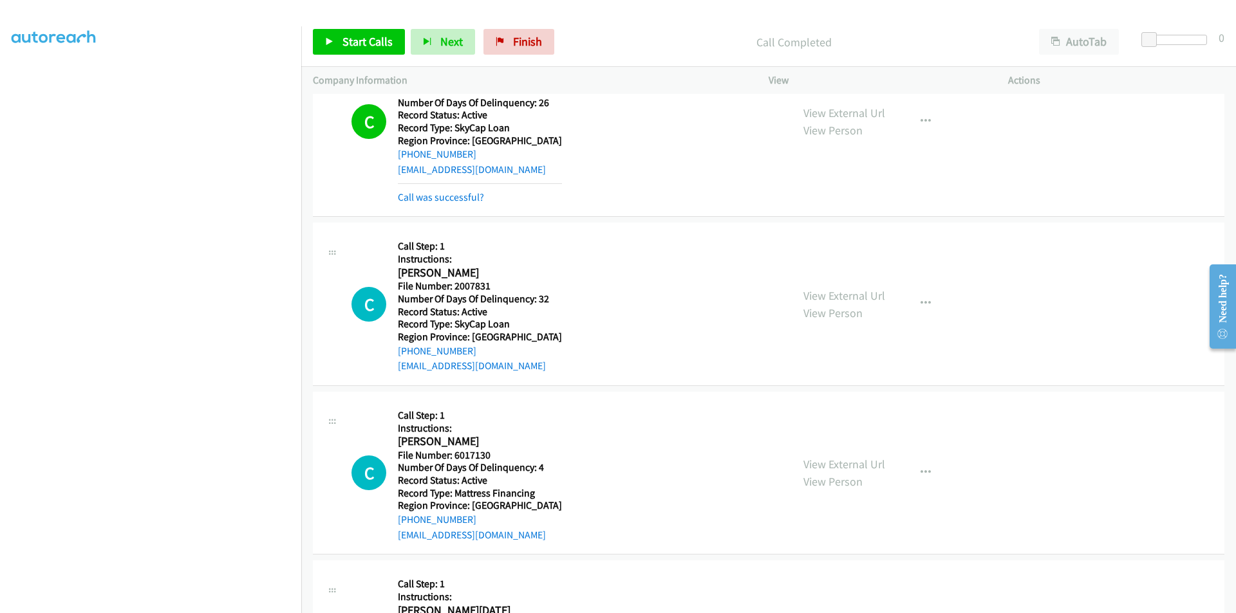
scroll to position [772, 0]
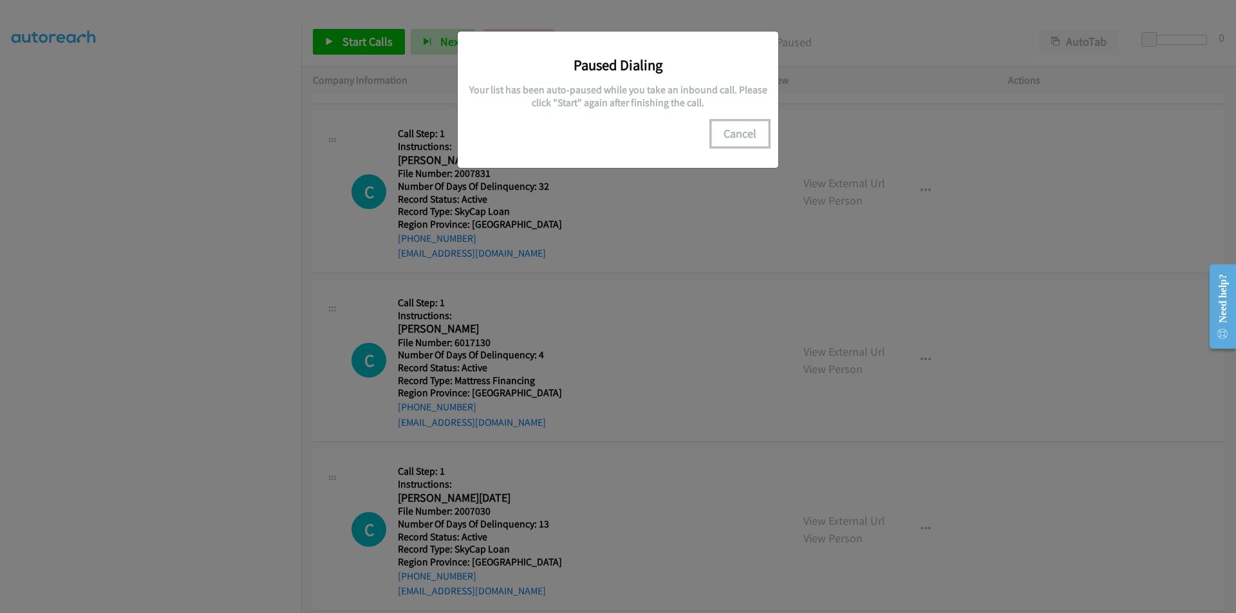
click at [743, 138] on button "Cancel" at bounding box center [739, 134] width 57 height 26
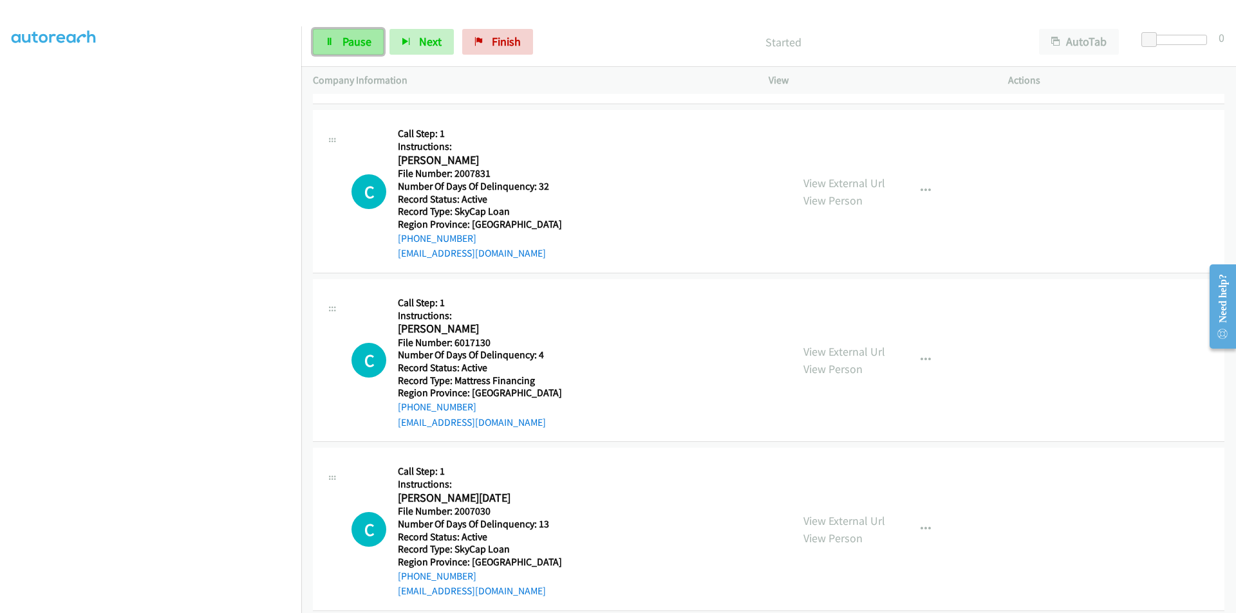
click at [360, 39] on span "Pause" at bounding box center [356, 41] width 29 height 15
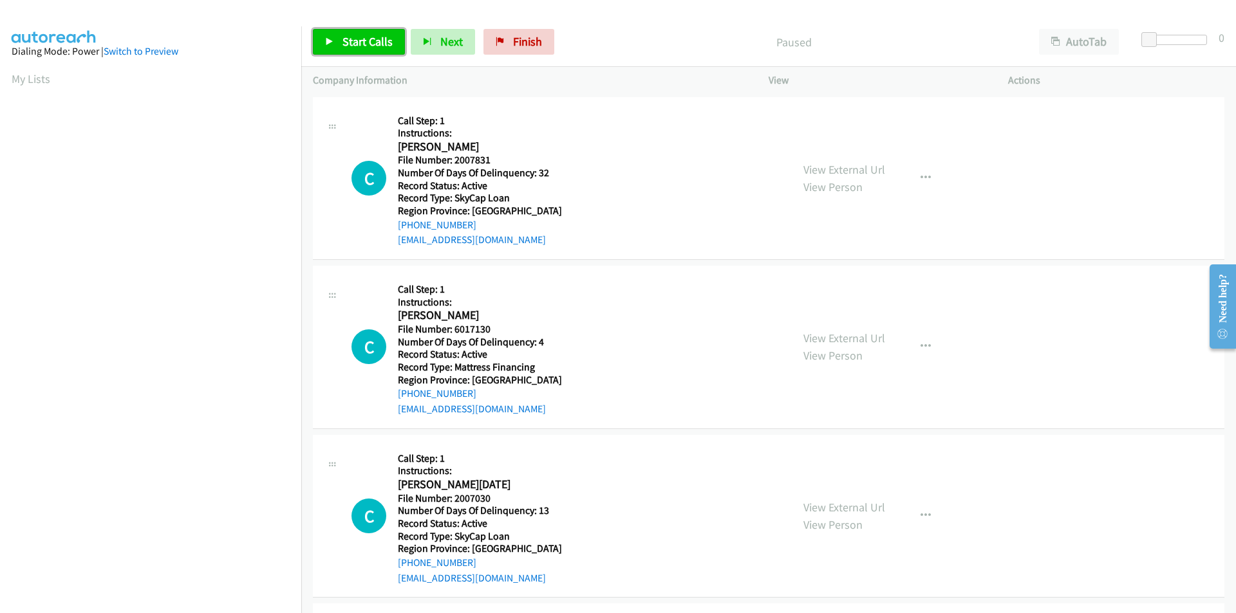
click at [374, 47] on span "Start Calls" at bounding box center [367, 41] width 50 height 15
click at [361, 47] on span "Pause" at bounding box center [356, 41] width 29 height 15
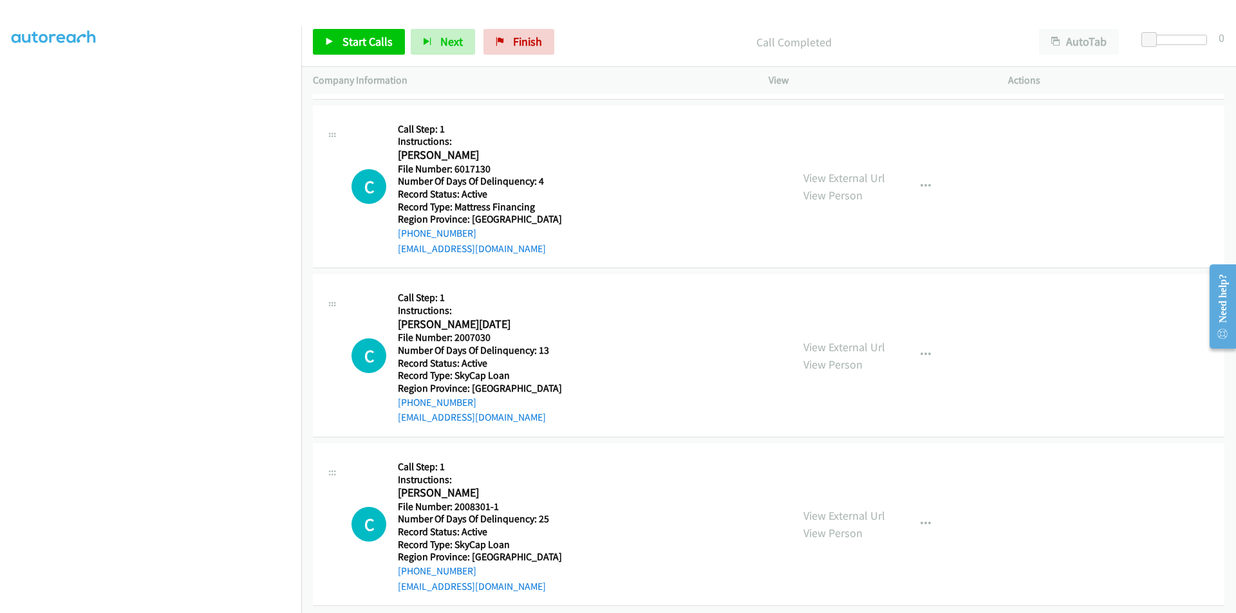
scroll to position [193, 0]
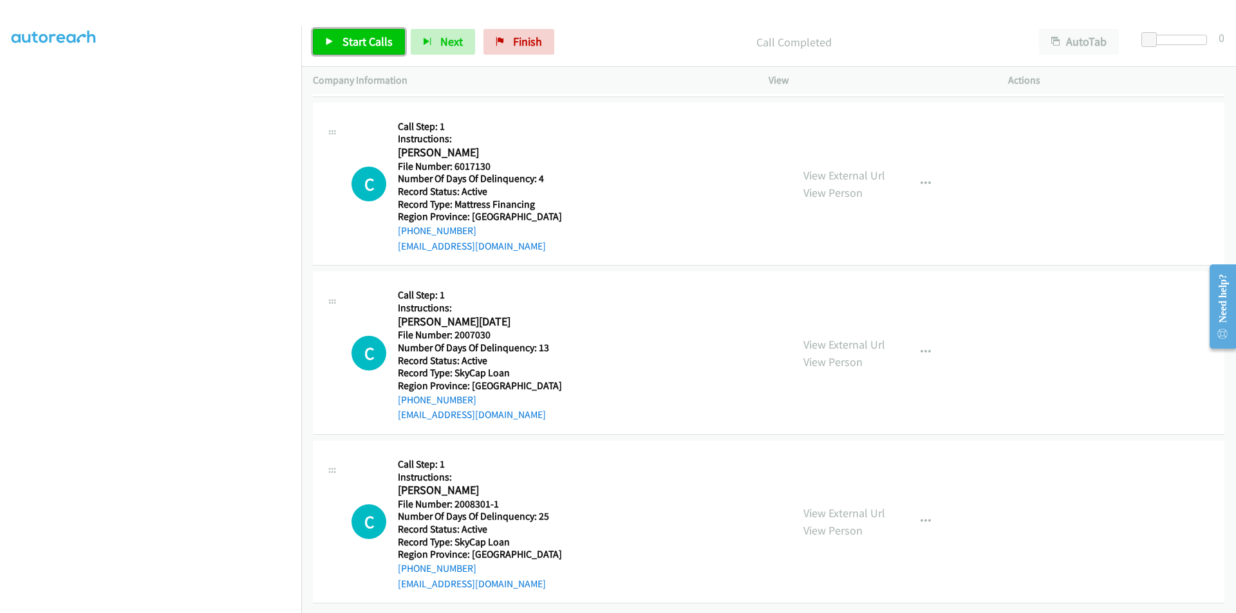
click at [372, 34] on span "Start Calls" at bounding box center [367, 41] width 50 height 15
click at [362, 39] on span "Pause" at bounding box center [356, 41] width 29 height 15
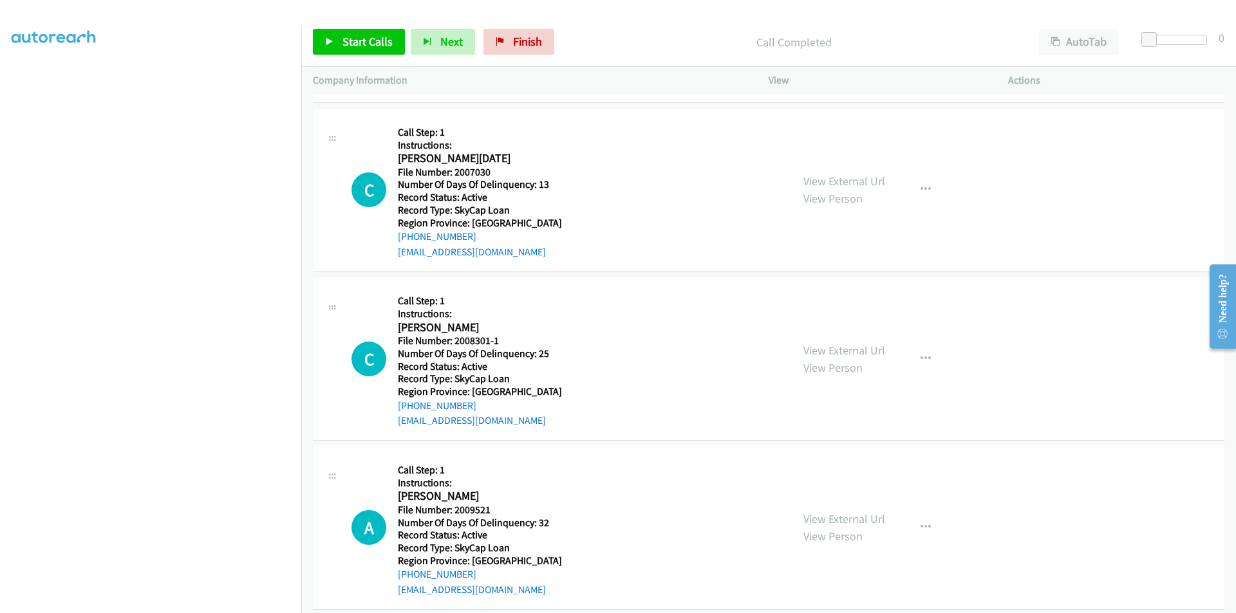
scroll to position [386, 0]
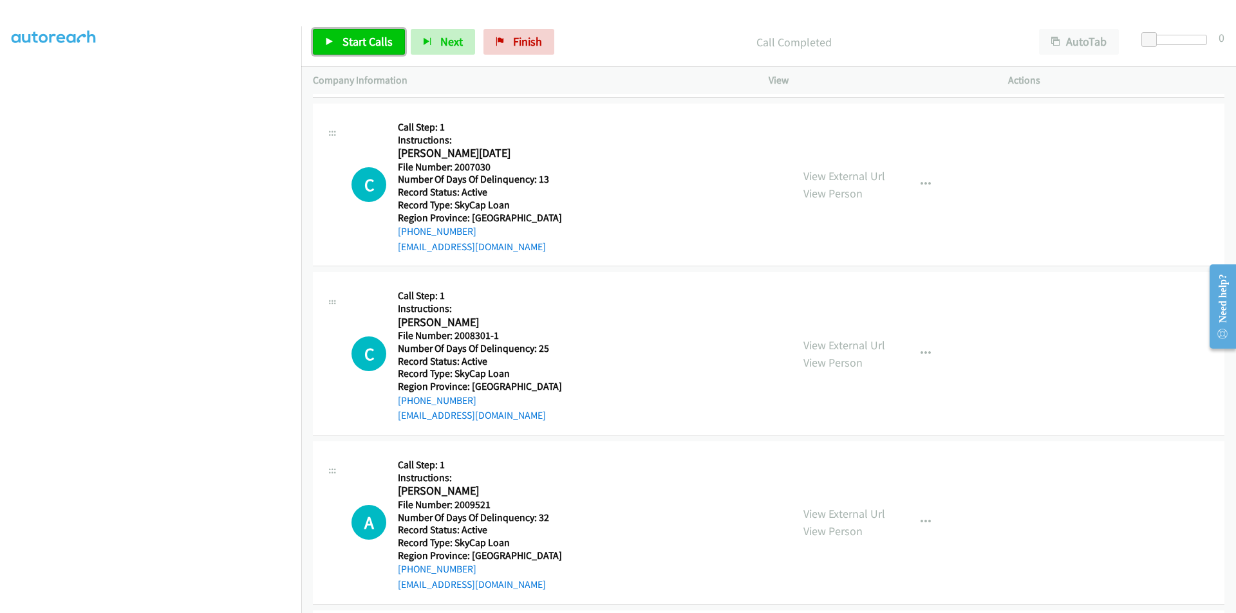
click at [356, 44] on span "Start Calls" at bounding box center [367, 41] width 50 height 15
click at [356, 44] on span "Pause" at bounding box center [356, 41] width 29 height 15
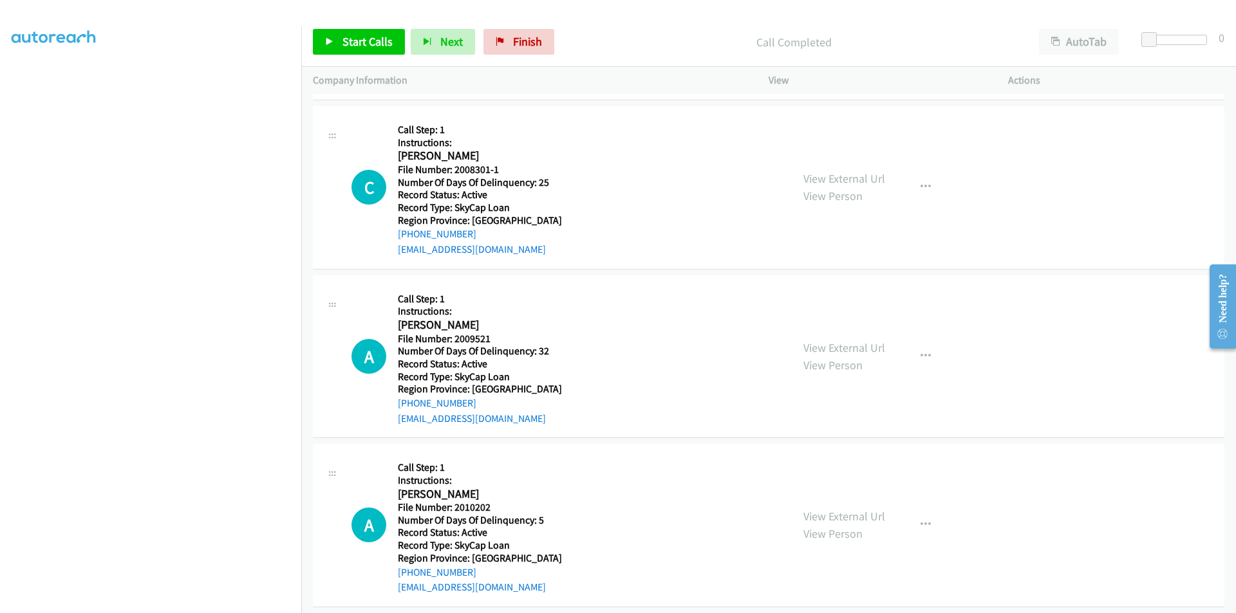
scroll to position [579, 0]
click at [370, 39] on span "Start Calls" at bounding box center [367, 41] width 50 height 15
click at [370, 39] on span "Pause" at bounding box center [356, 41] width 29 height 15
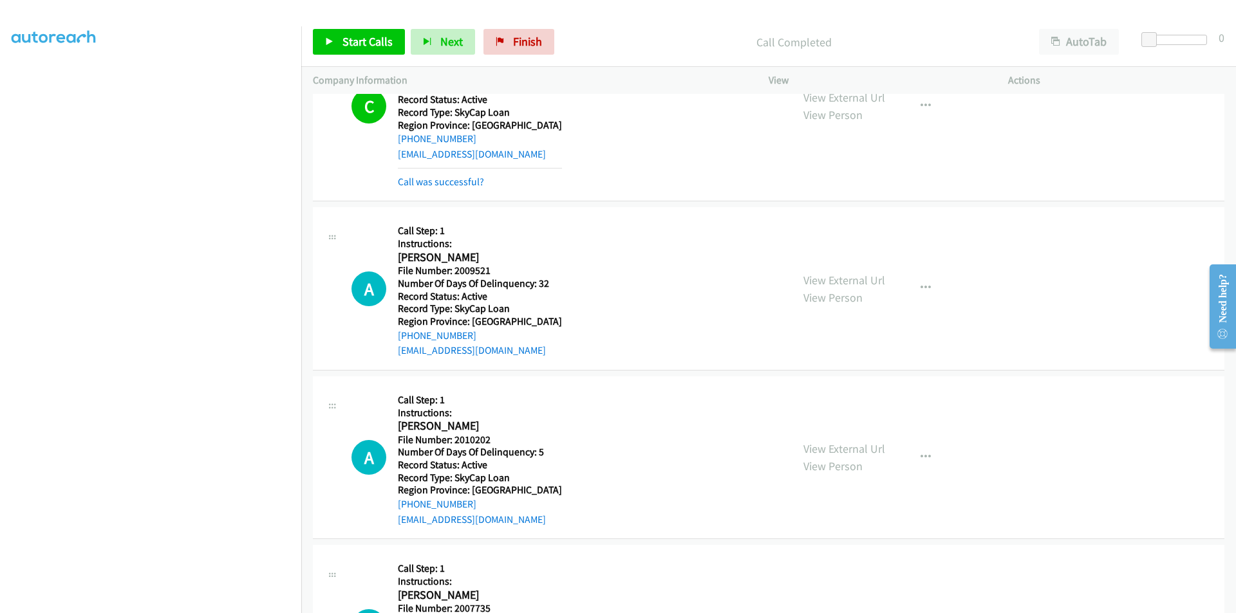
scroll to position [772, 0]
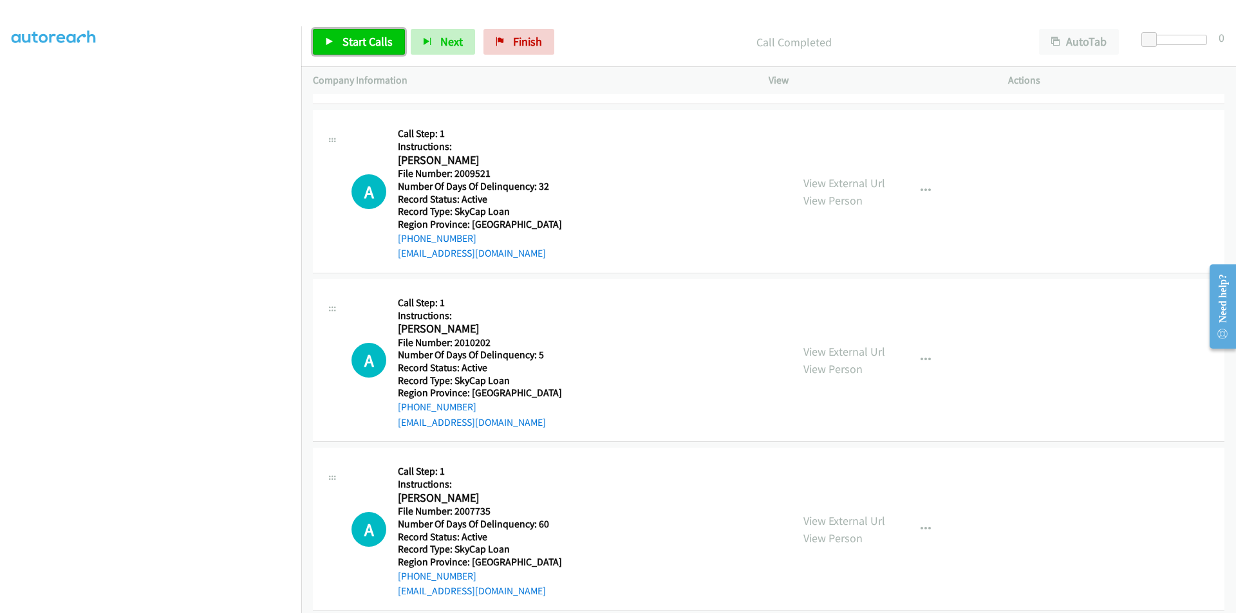
click at [361, 36] on span "Start Calls" at bounding box center [367, 41] width 50 height 15
click at [360, 42] on span "Pause" at bounding box center [356, 41] width 29 height 15
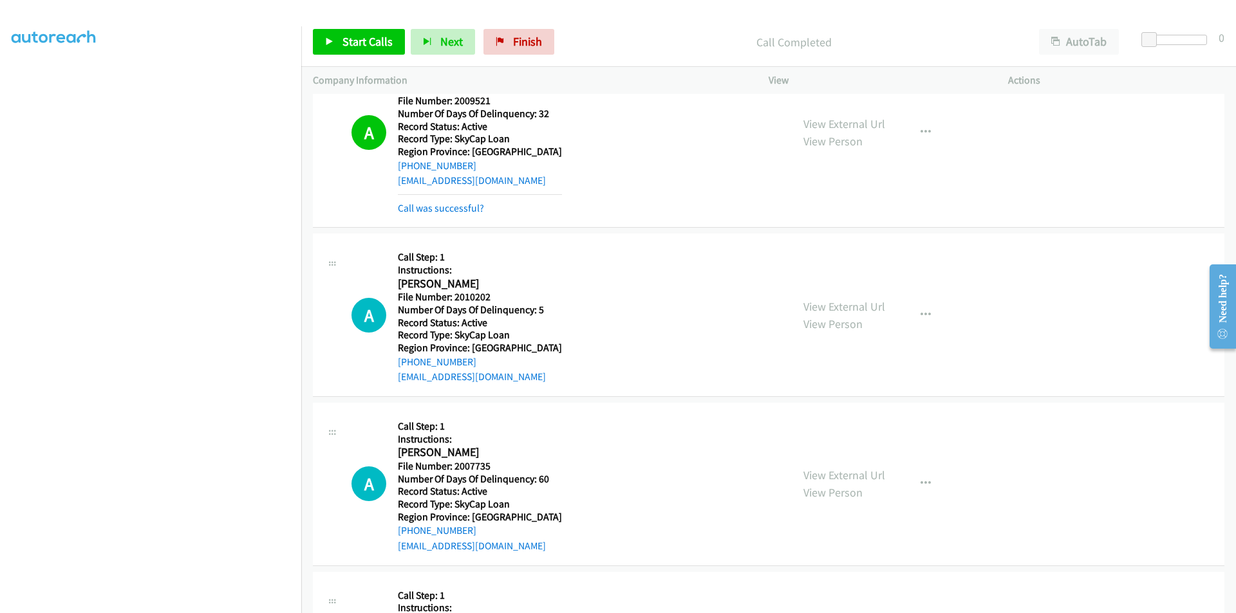
scroll to position [965, 0]
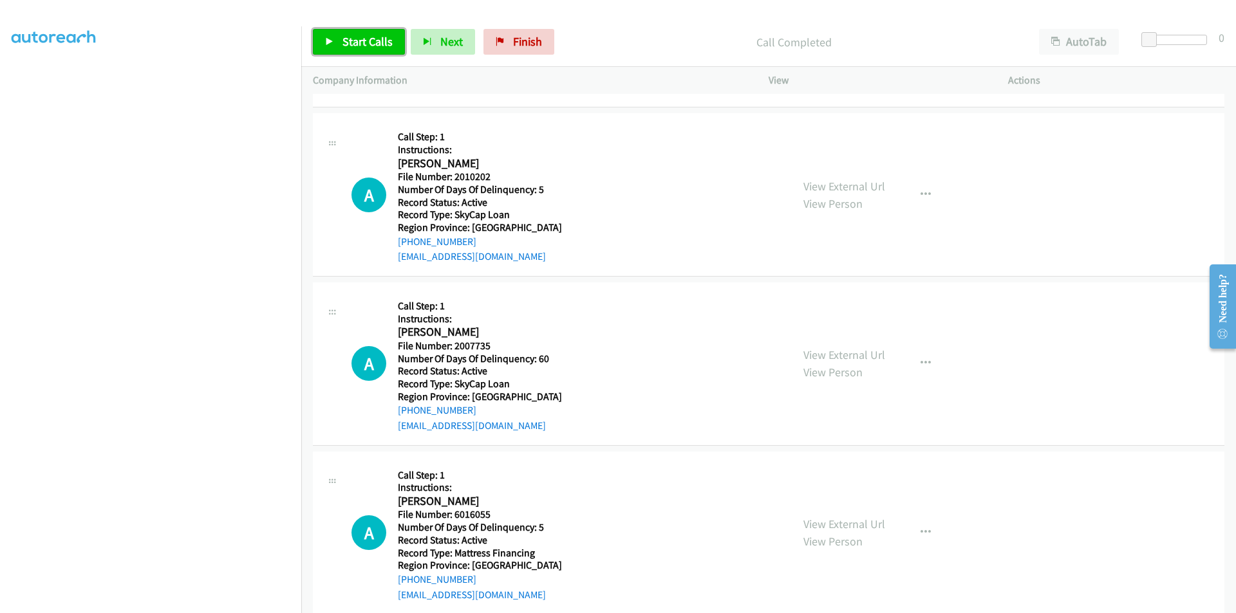
click at [343, 42] on span "Start Calls" at bounding box center [367, 41] width 50 height 15
click at [339, 40] on link "Pause" at bounding box center [348, 42] width 71 height 26
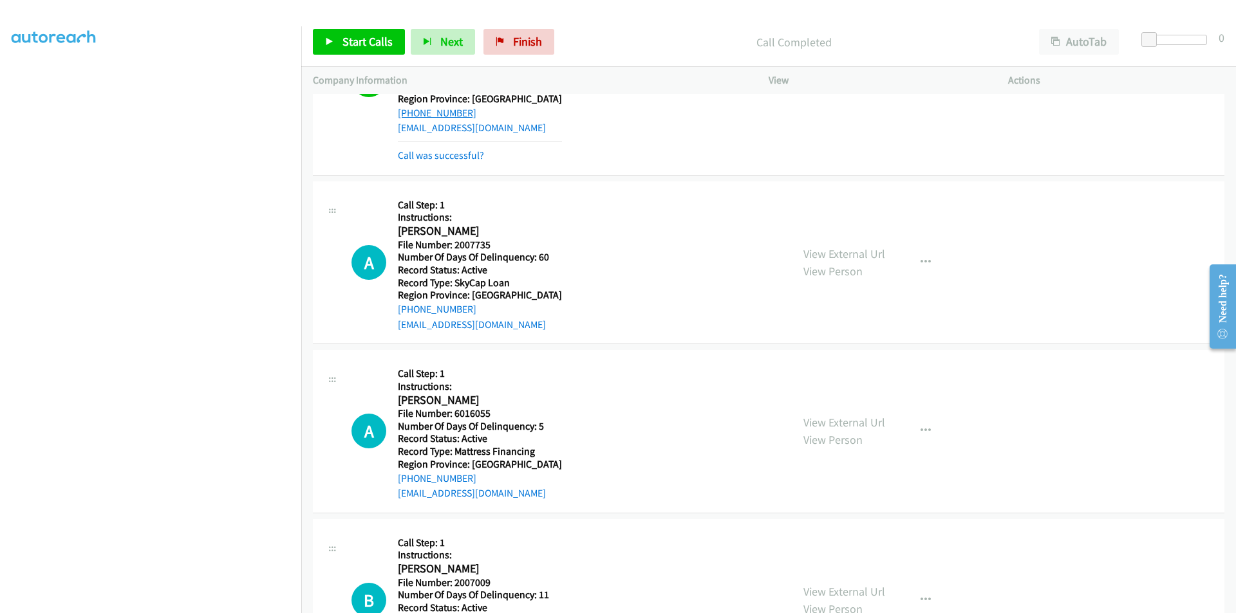
scroll to position [1158, 0]
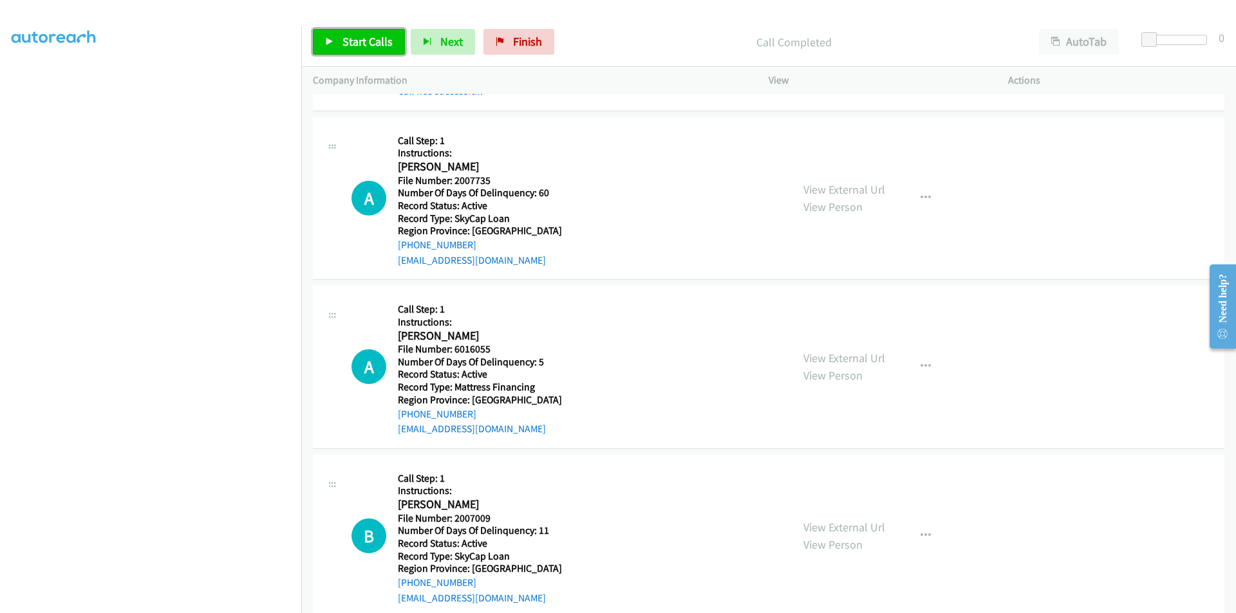
click at [364, 36] on span "Start Calls" at bounding box center [367, 41] width 50 height 15
click at [364, 36] on span "Pause" at bounding box center [356, 41] width 29 height 15
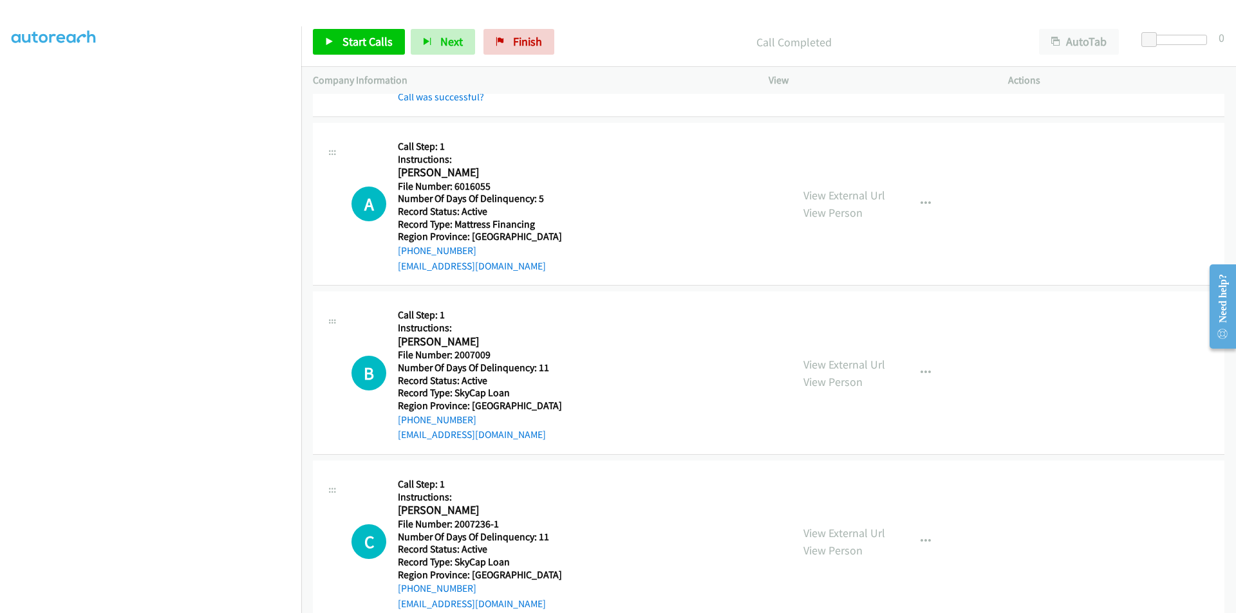
scroll to position [1351, 0]
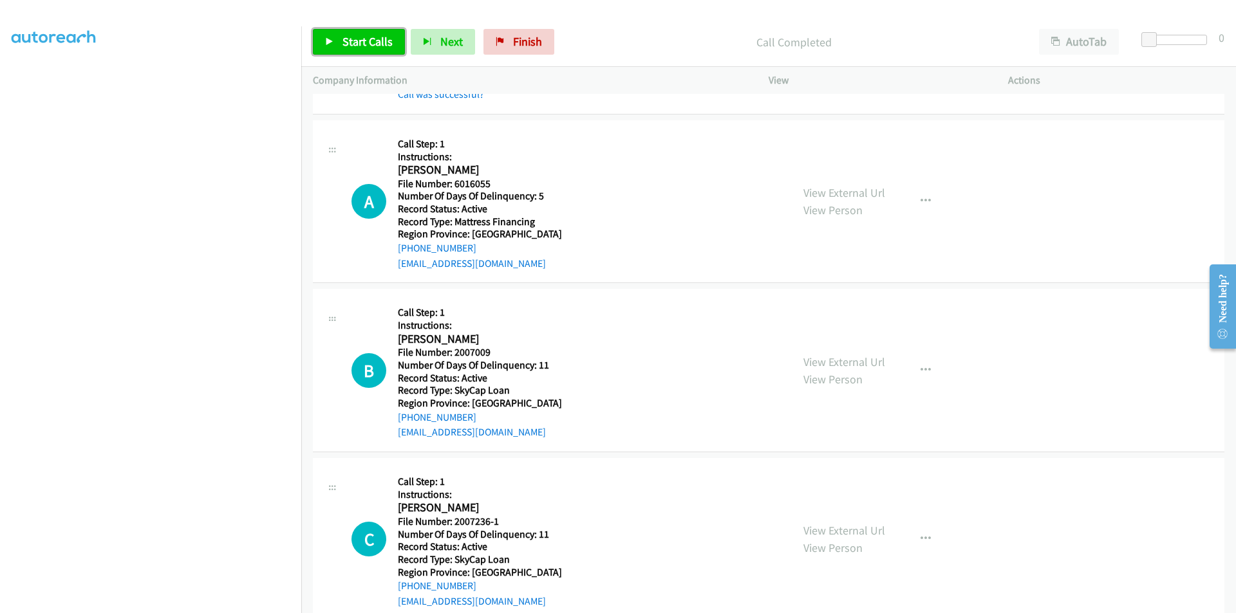
click at [344, 42] on span "Start Calls" at bounding box center [367, 41] width 50 height 15
click at [342, 44] on span "Pause" at bounding box center [356, 41] width 29 height 15
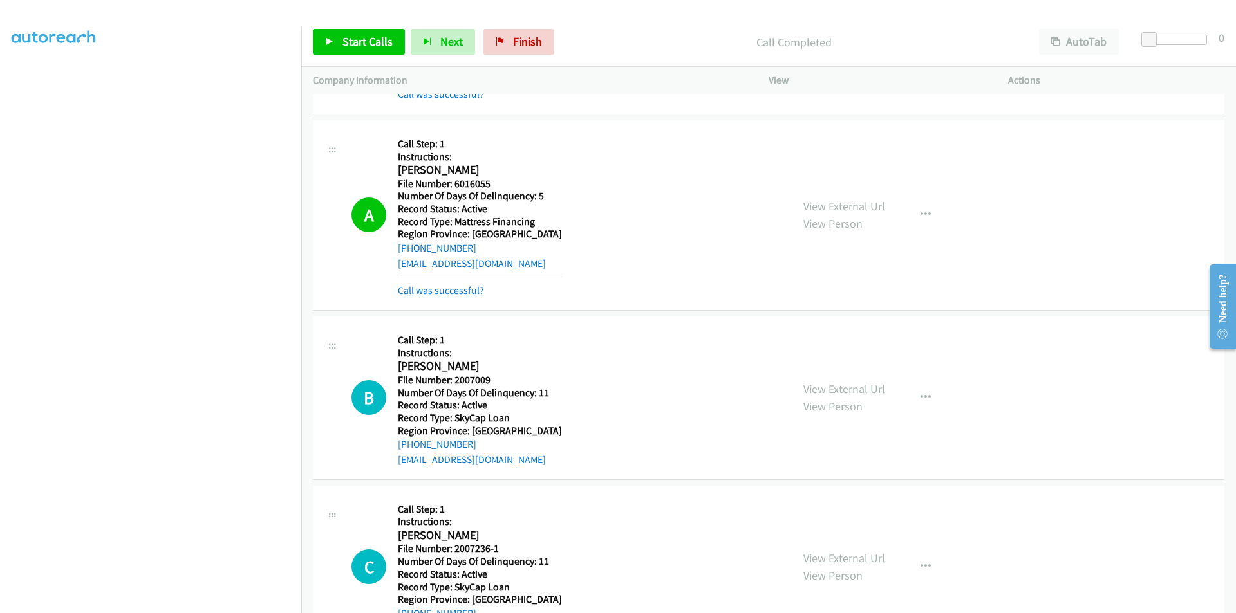
scroll to position [1545, 0]
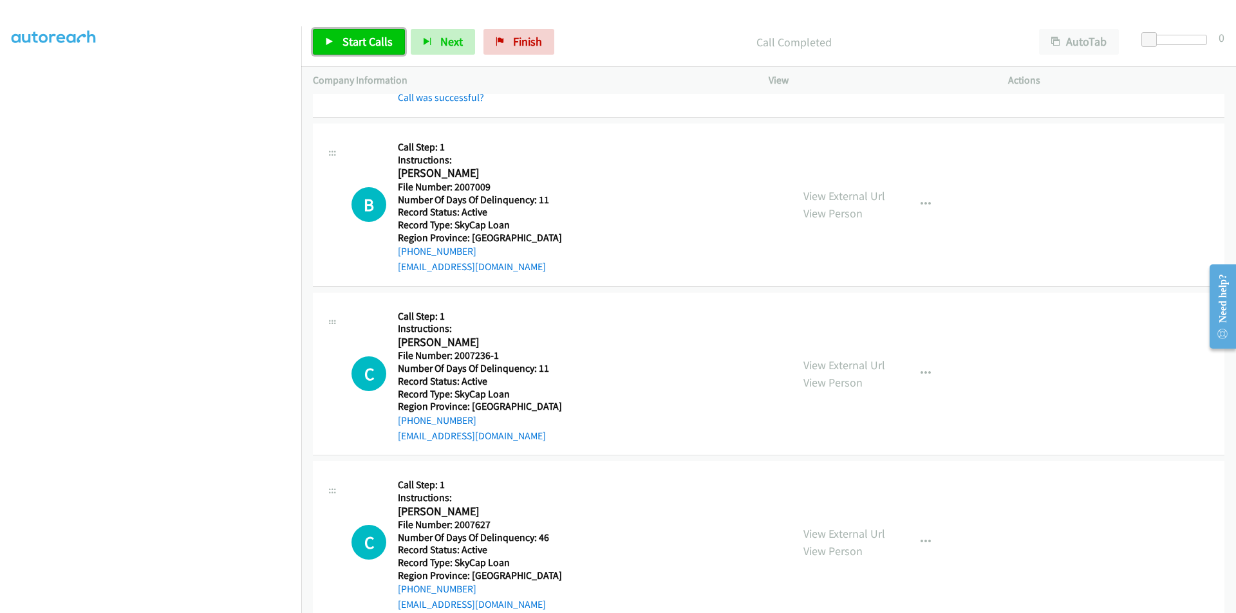
click at [355, 36] on span "Start Calls" at bounding box center [367, 41] width 50 height 15
click at [355, 36] on span "Pause" at bounding box center [356, 41] width 29 height 15
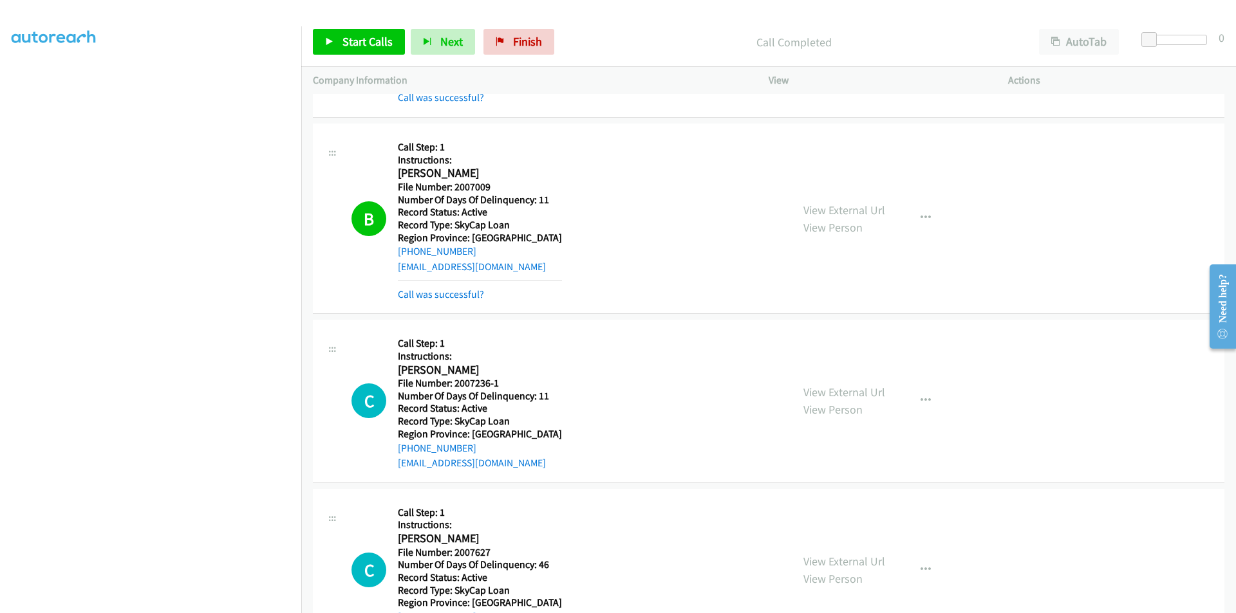
scroll to position [1738, 0]
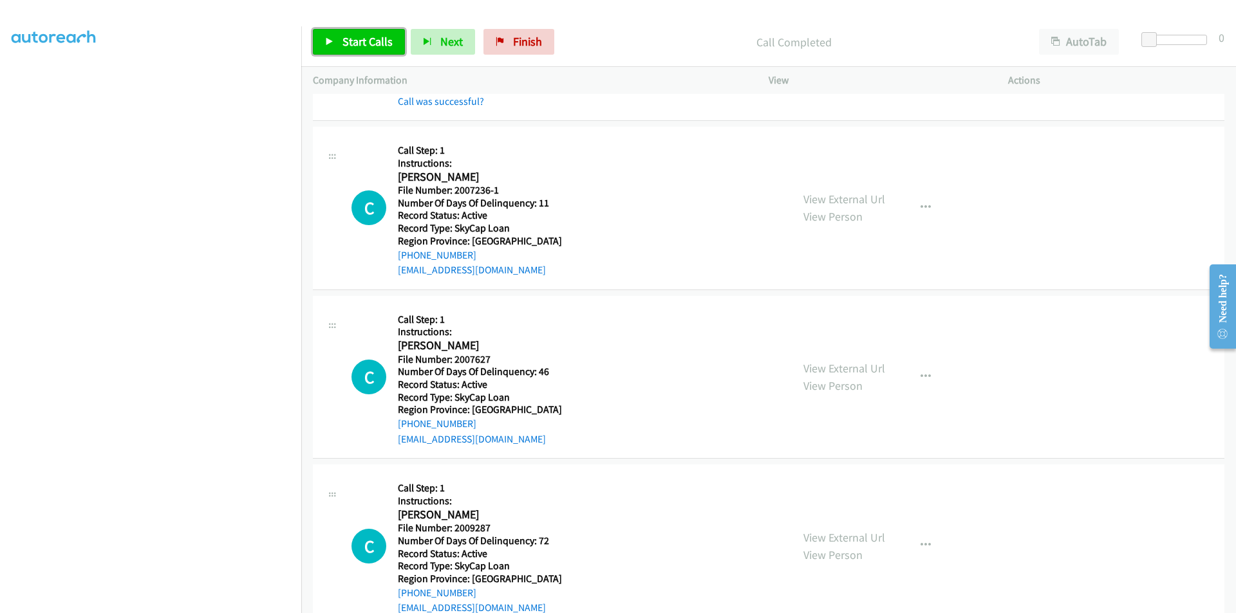
click at [356, 37] on span "Start Calls" at bounding box center [367, 41] width 50 height 15
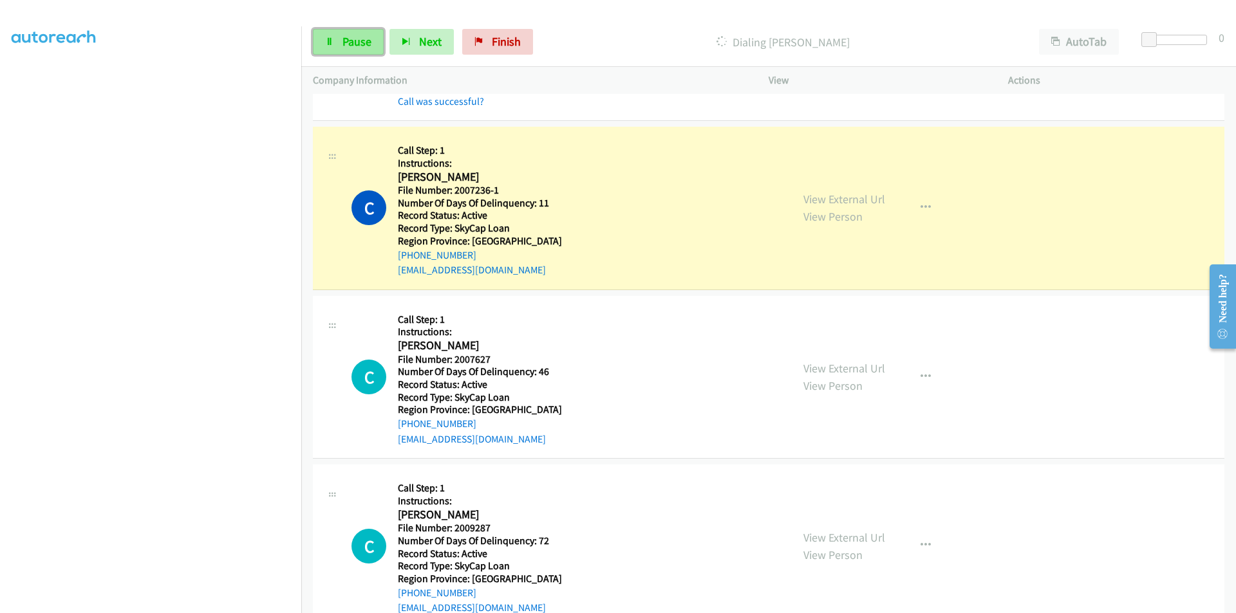
click at [342, 46] on span "Pause" at bounding box center [356, 41] width 29 height 15
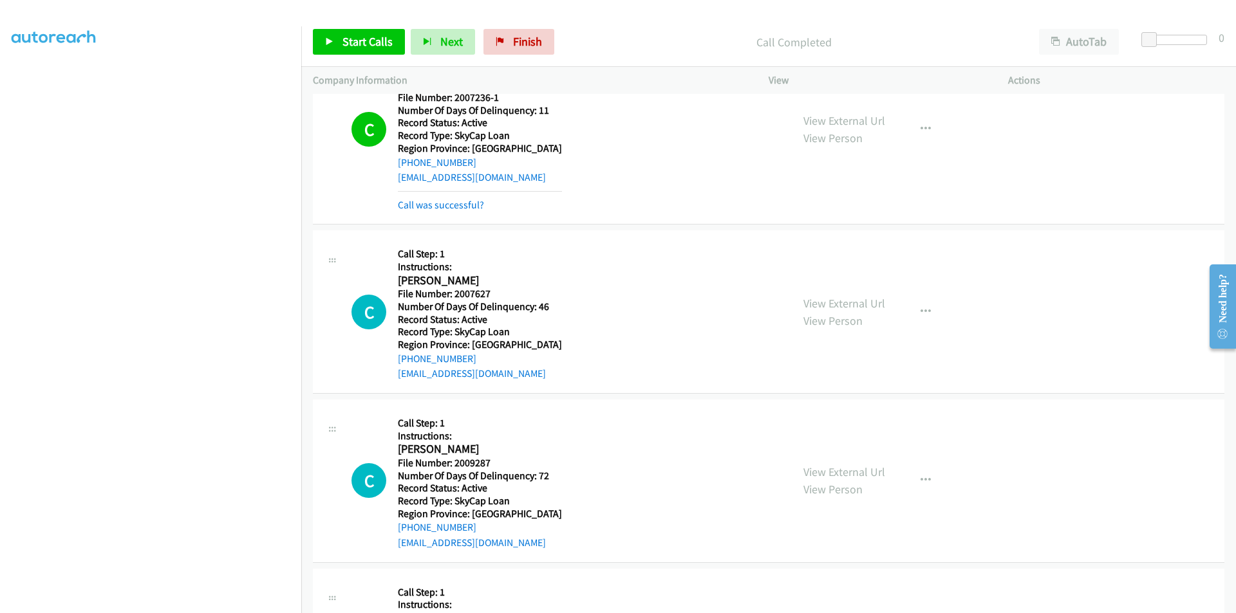
scroll to position [1931, 0]
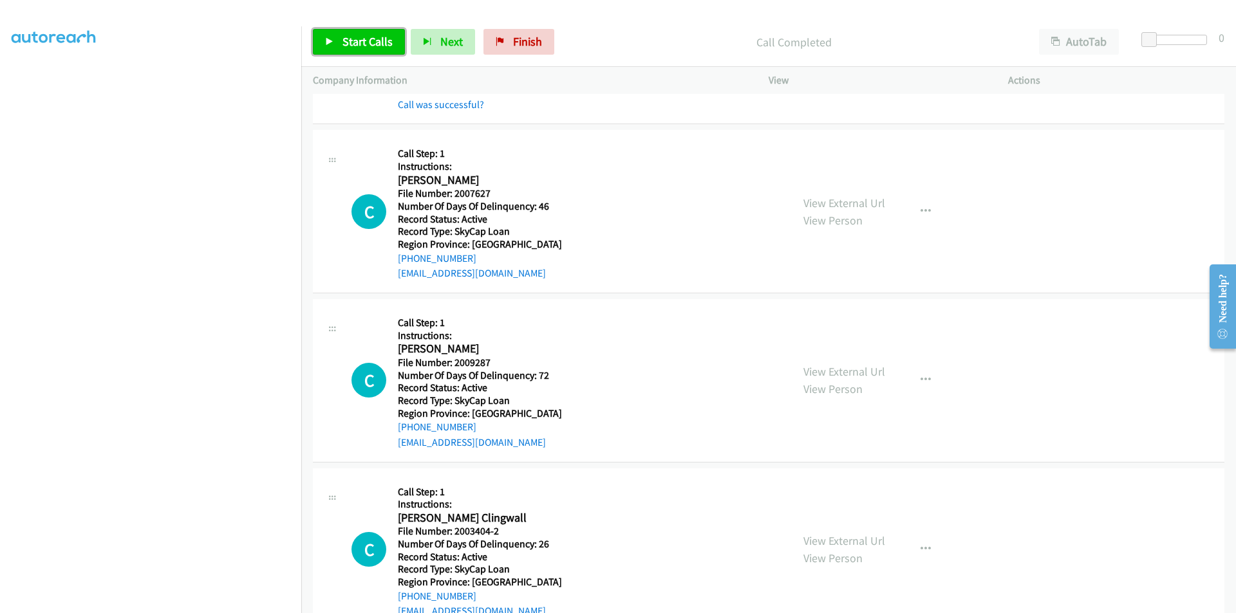
click at [367, 42] on span "Start Calls" at bounding box center [367, 41] width 50 height 15
click at [367, 42] on span "Pause" at bounding box center [356, 41] width 29 height 15
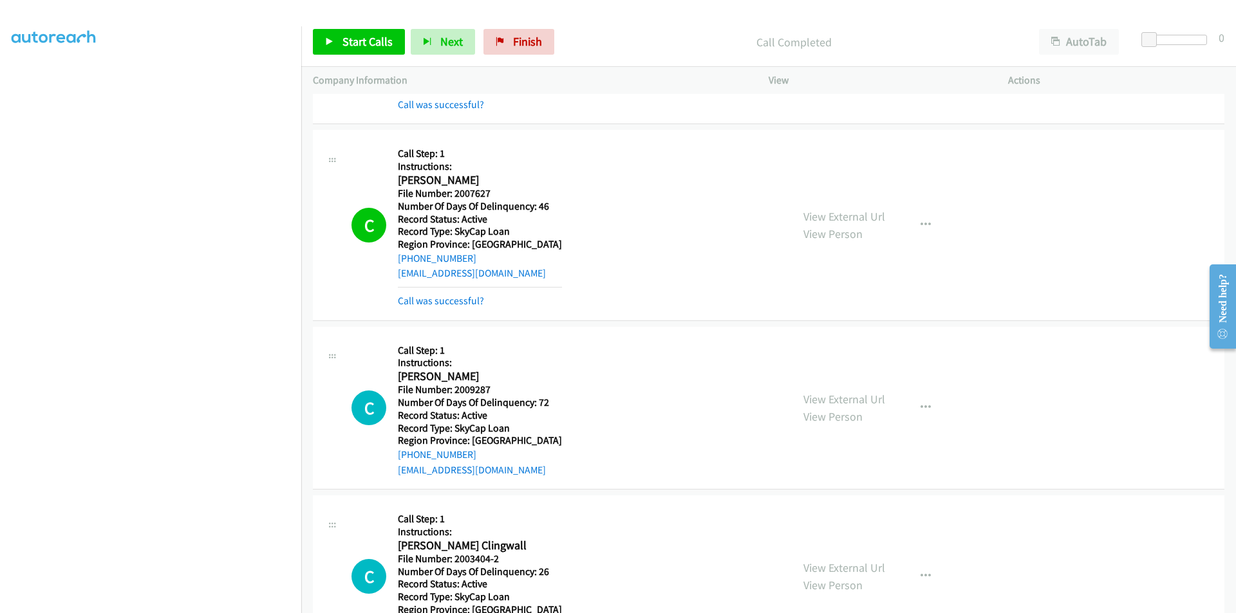
scroll to position [2124, 0]
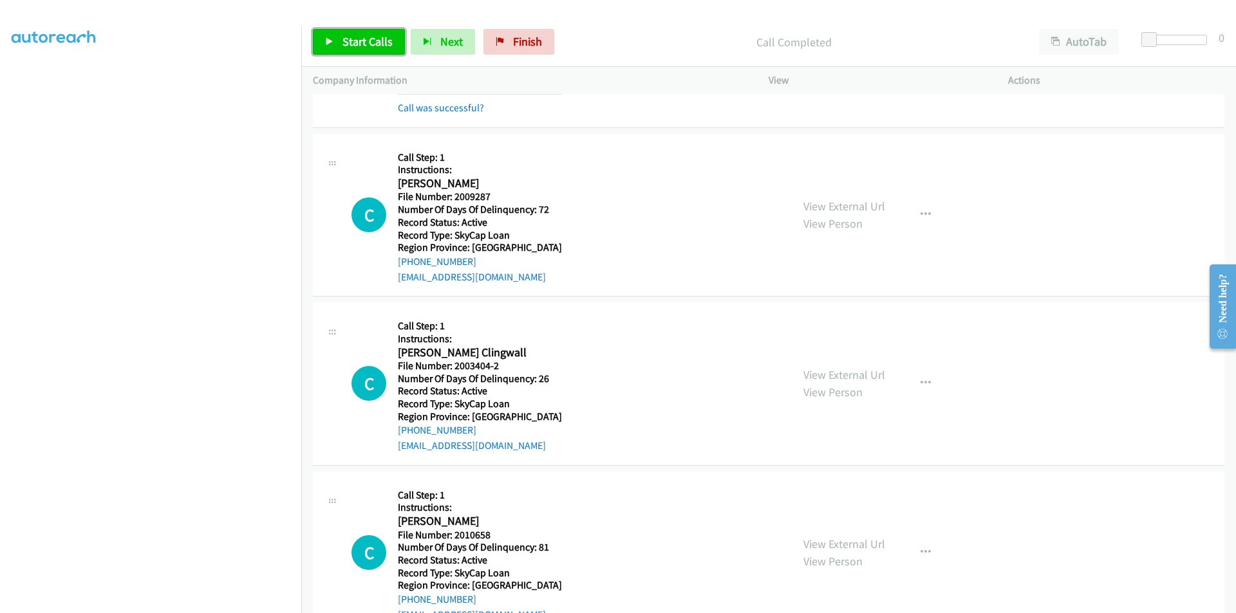
click at [365, 34] on span "Start Calls" at bounding box center [367, 41] width 50 height 15
click at [365, 34] on span "Pause" at bounding box center [356, 41] width 29 height 15
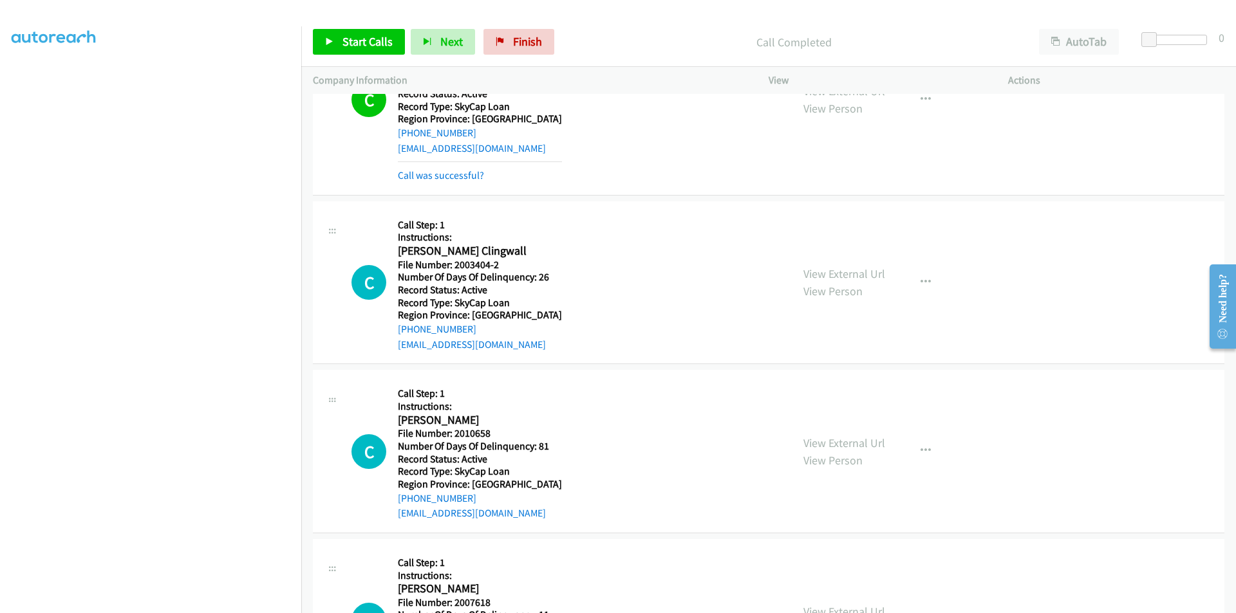
scroll to position [2317, 0]
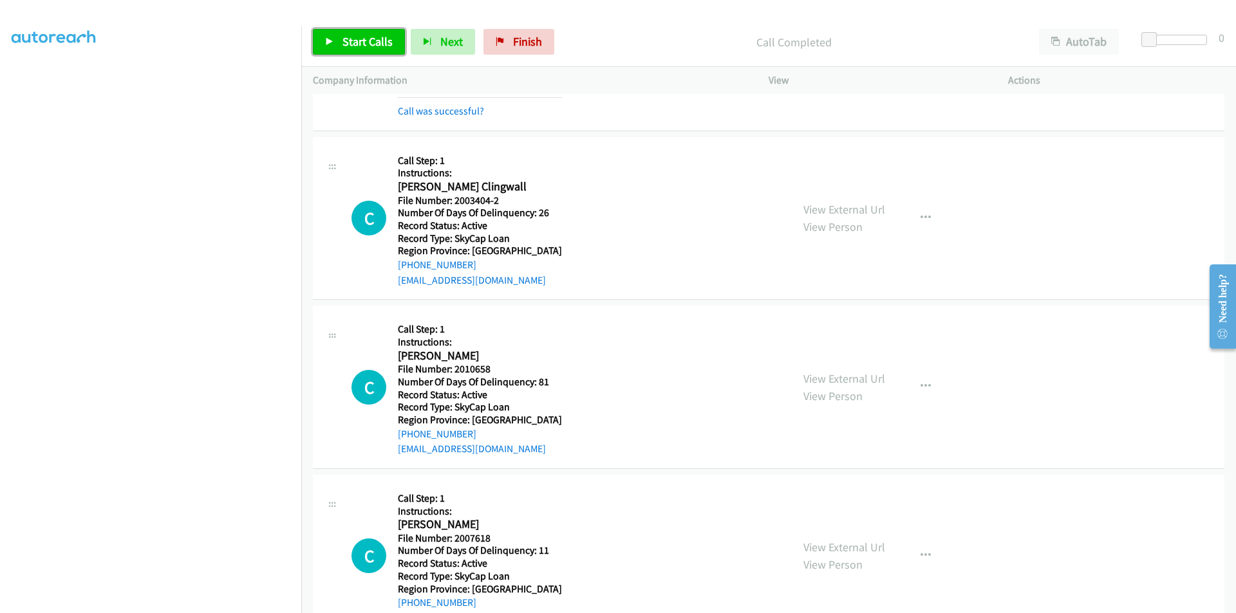
click at [364, 37] on span "Start Calls" at bounding box center [367, 41] width 50 height 15
click at [364, 37] on span "Pause" at bounding box center [356, 41] width 29 height 15
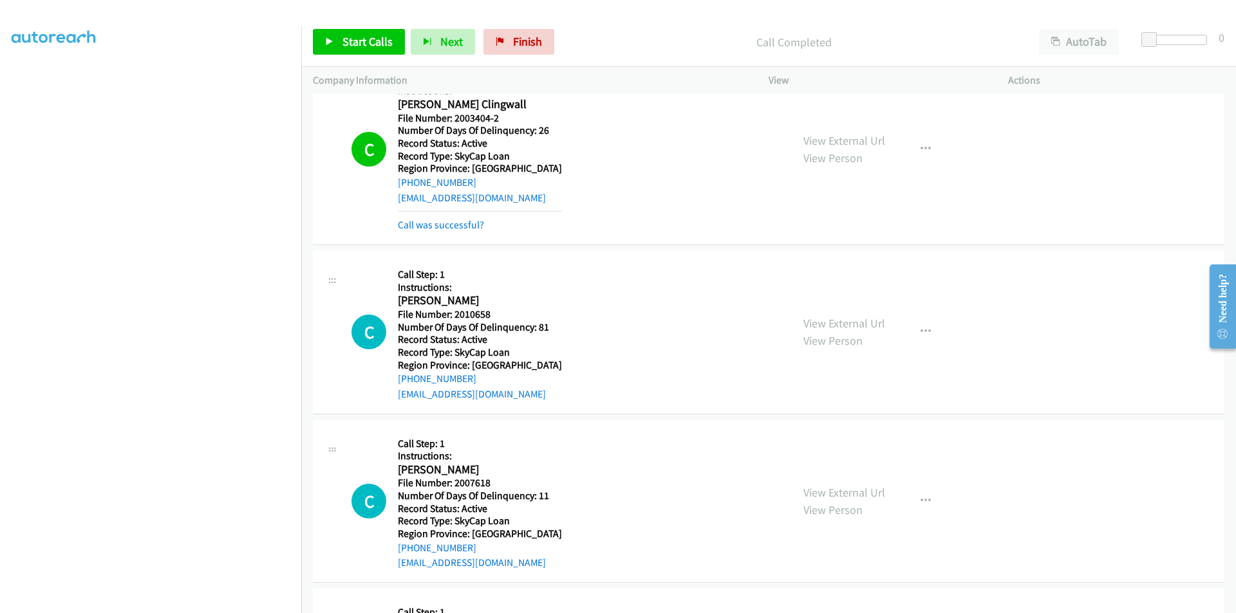
scroll to position [2510, 0]
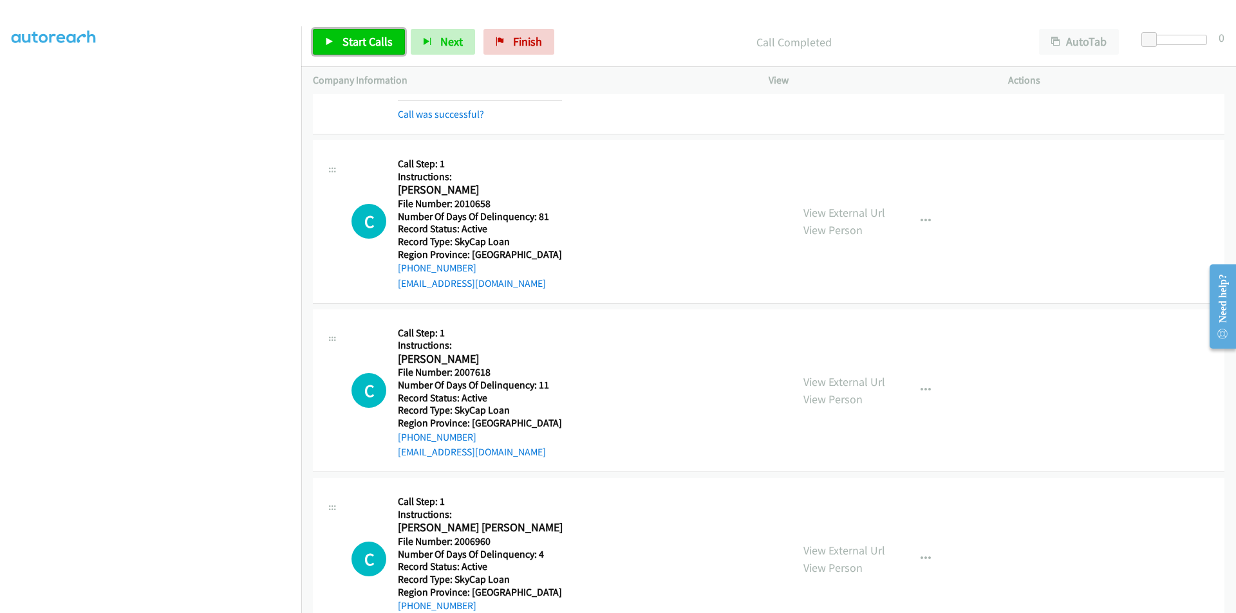
click at [350, 33] on link "Start Calls" at bounding box center [359, 42] width 92 height 26
click at [352, 39] on span "Pause" at bounding box center [356, 41] width 29 height 15
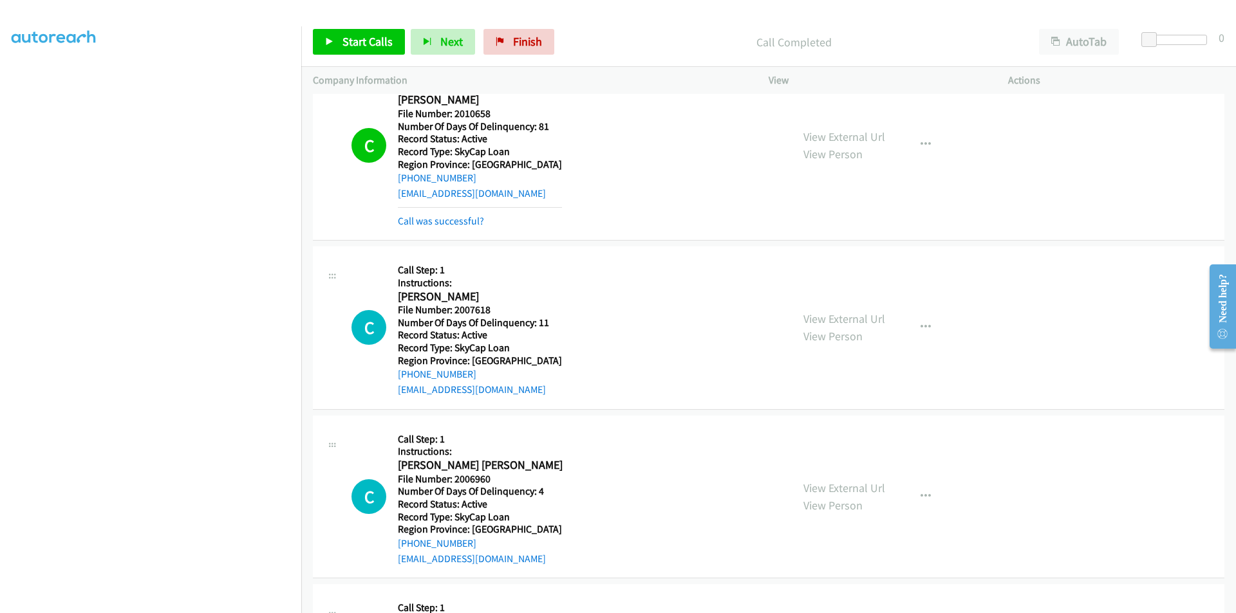
scroll to position [2703, 0]
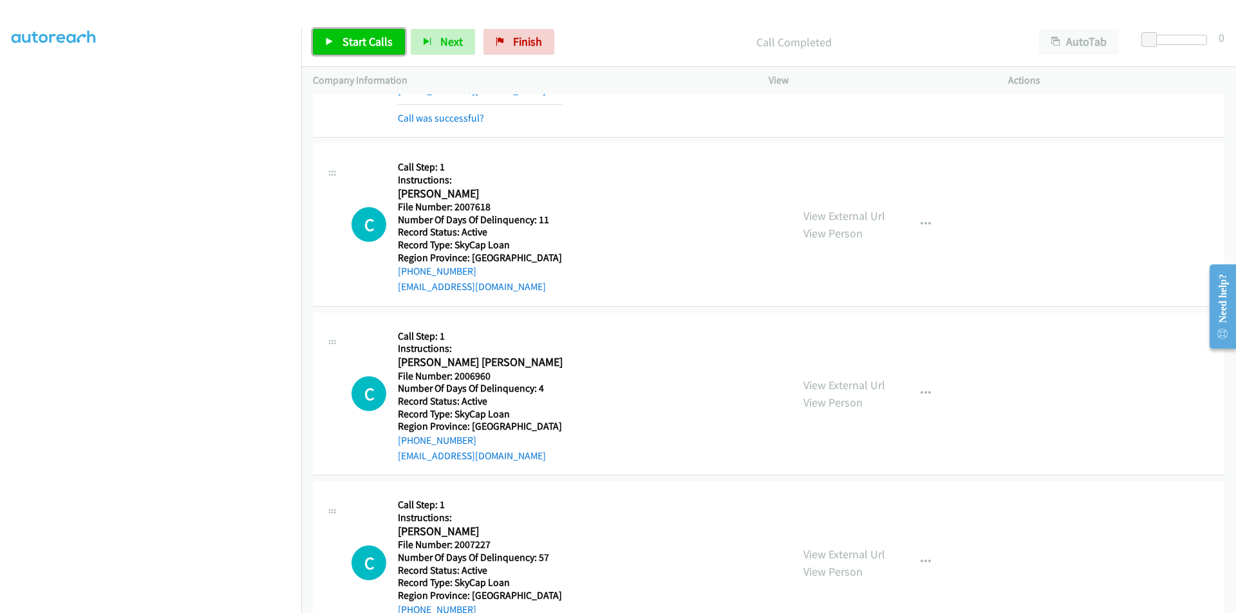
click at [332, 32] on link "Start Calls" at bounding box center [359, 42] width 92 height 26
click at [339, 36] on link "Pause" at bounding box center [348, 42] width 71 height 26
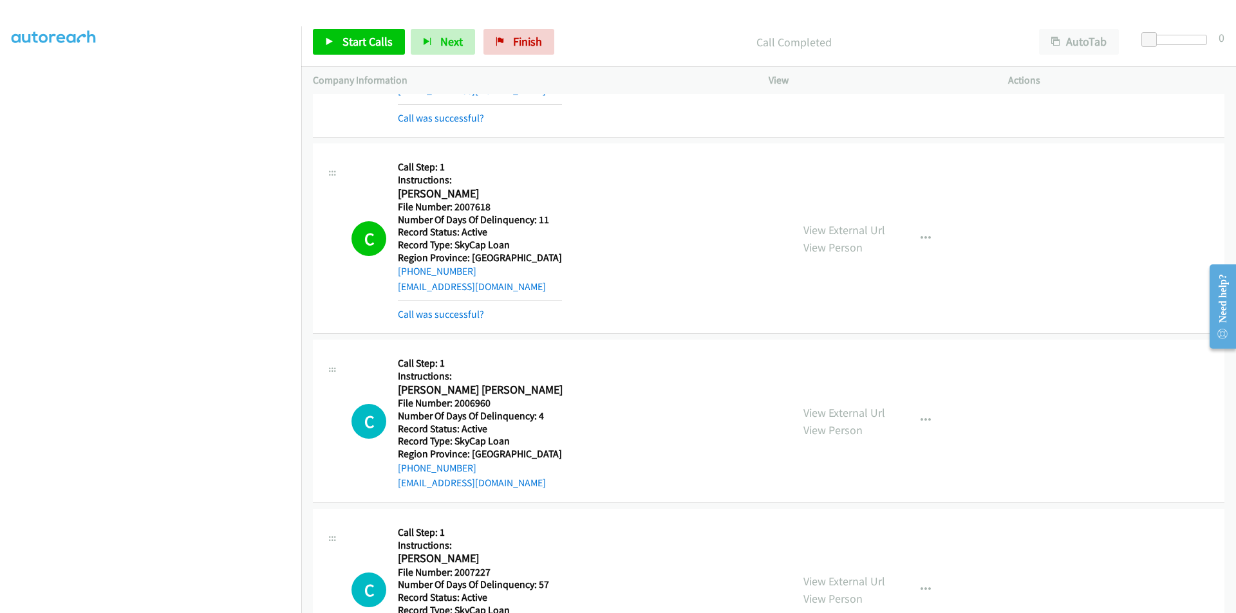
scroll to position [2896, 0]
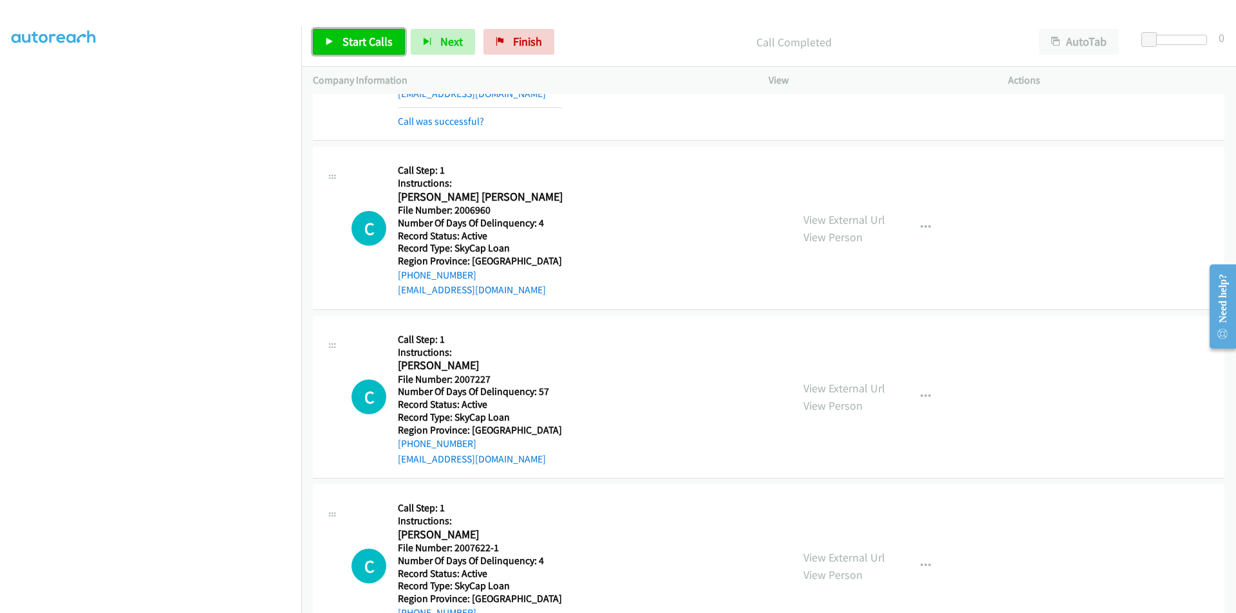
click at [370, 33] on link "Start Calls" at bounding box center [359, 42] width 92 height 26
click at [346, 41] on span "Pause" at bounding box center [356, 41] width 29 height 15
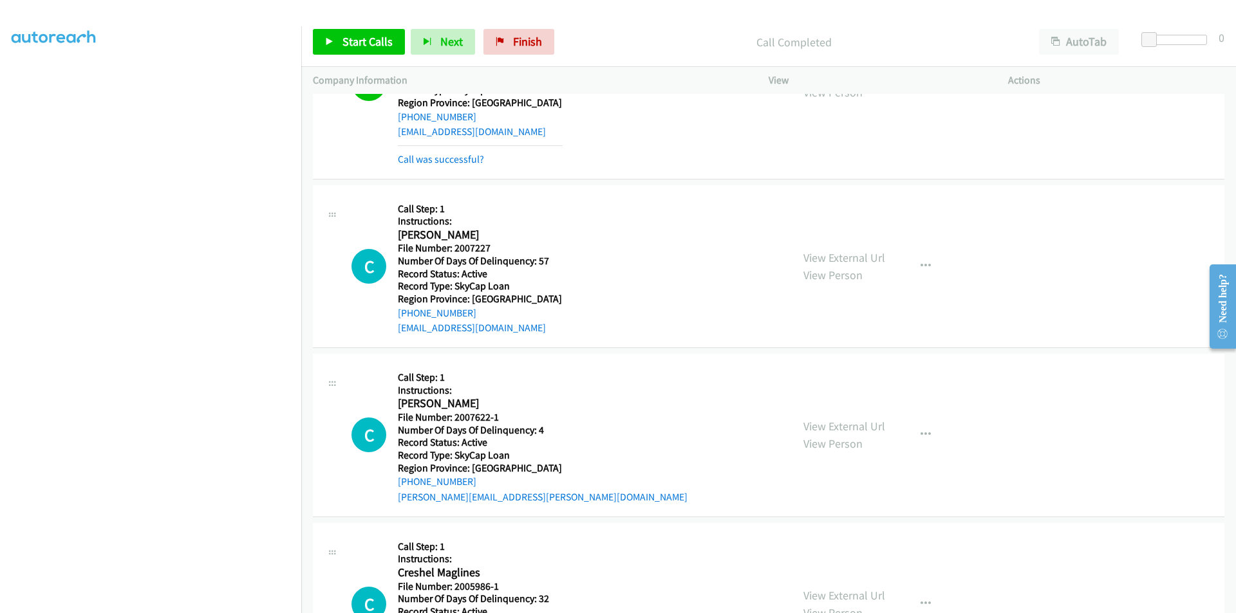
scroll to position [3089, 0]
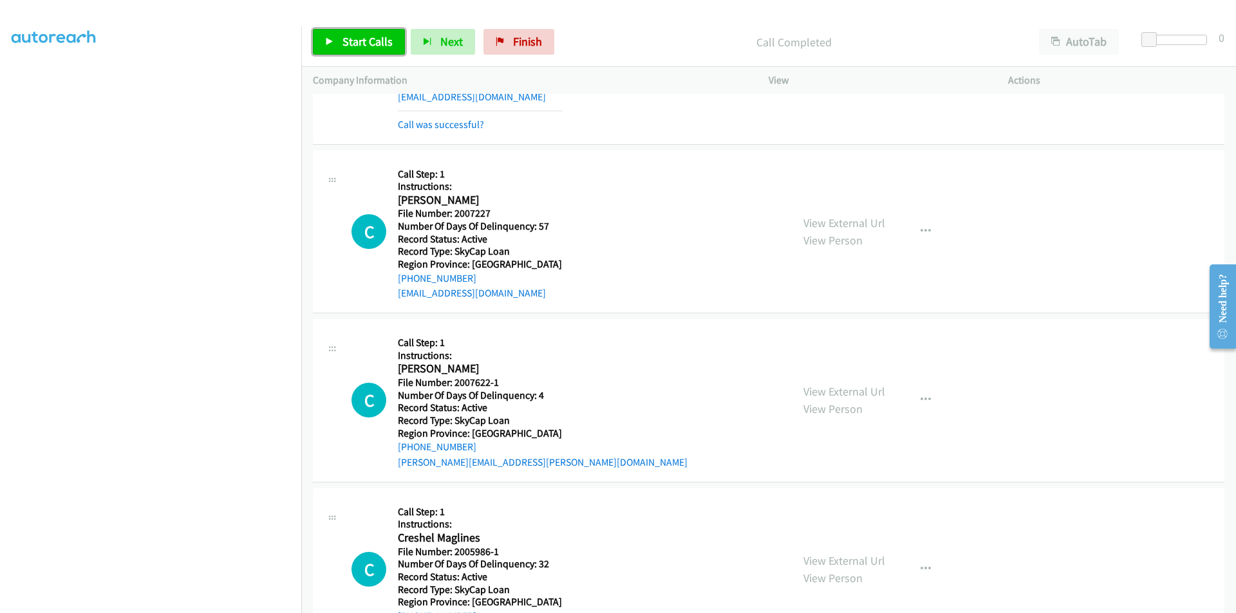
click at [376, 42] on span "Start Calls" at bounding box center [367, 41] width 50 height 15
click at [366, 42] on span "Pause" at bounding box center [356, 41] width 29 height 15
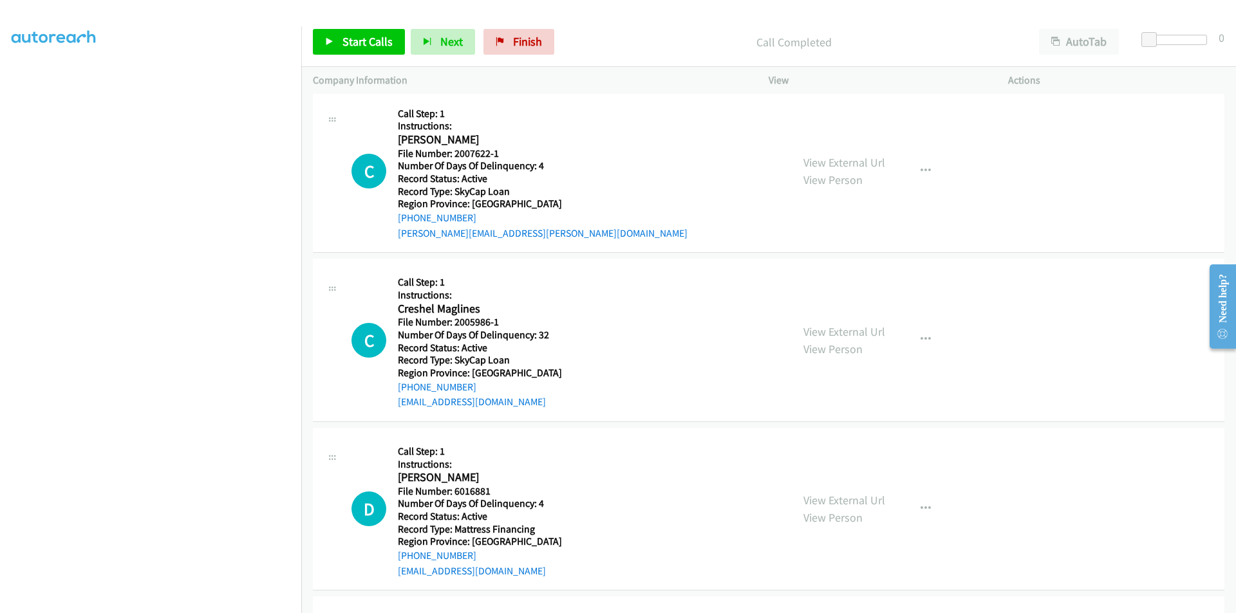
scroll to position [3347, 0]
click at [369, 41] on span "Start Calls" at bounding box center [367, 41] width 50 height 15
click at [369, 41] on span "Pause" at bounding box center [356, 41] width 29 height 15
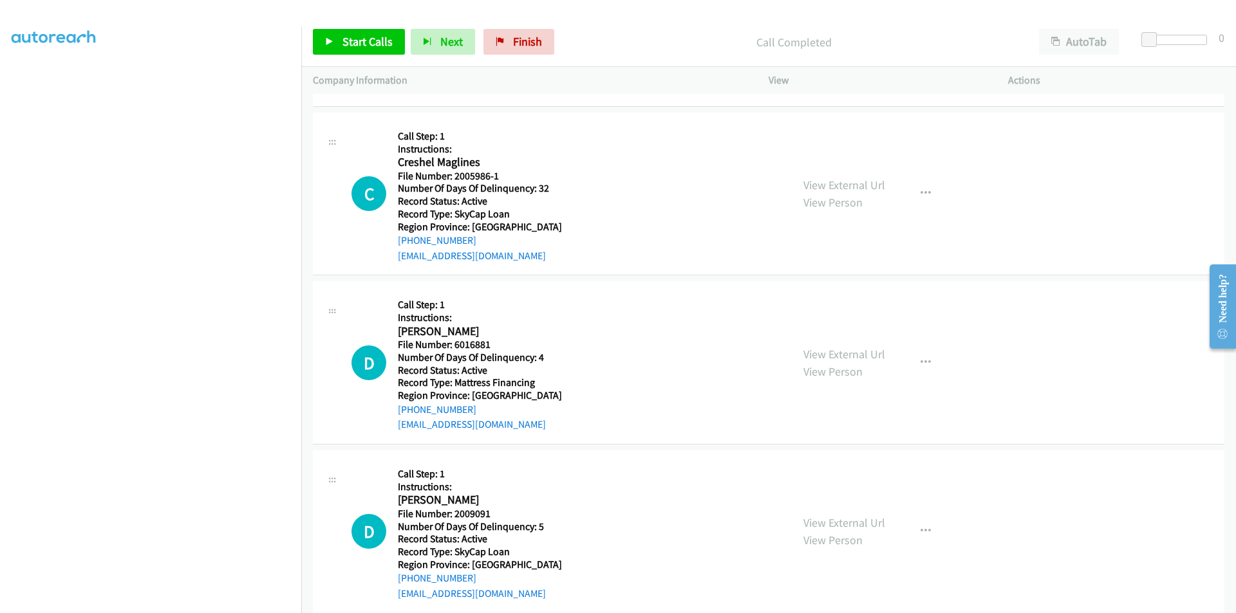
scroll to position [3540, 0]
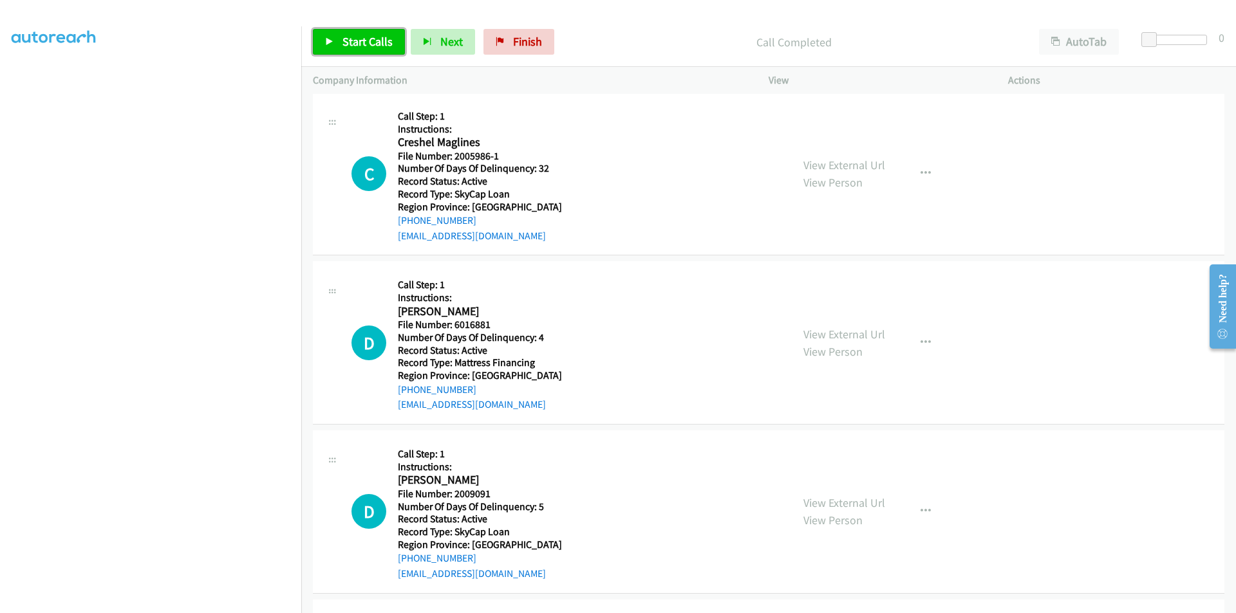
click at [357, 40] on span "Start Calls" at bounding box center [367, 41] width 50 height 15
click at [357, 40] on span "Pause" at bounding box center [356, 41] width 29 height 15
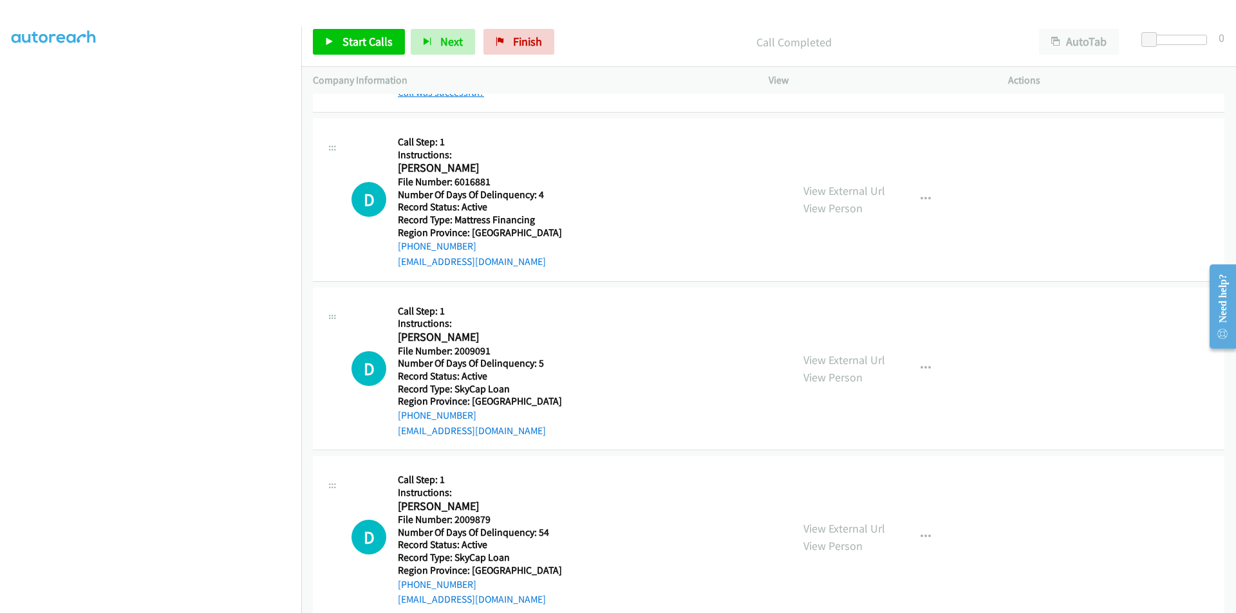
scroll to position [3733, 0]
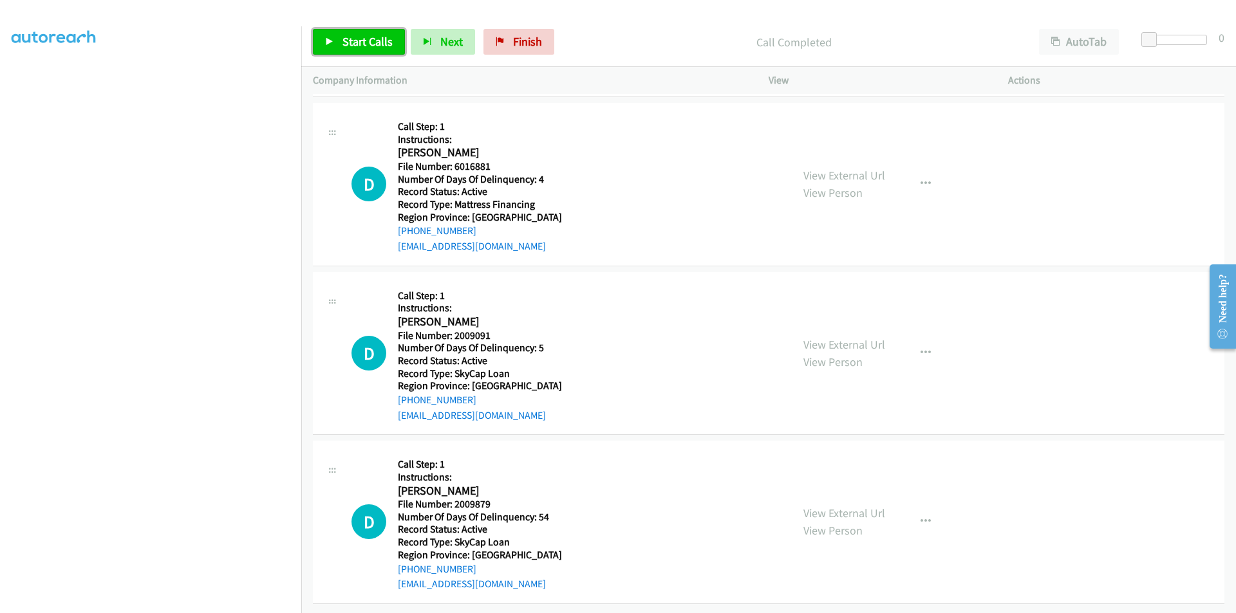
click at [364, 39] on span "Start Calls" at bounding box center [367, 41] width 50 height 15
click at [362, 39] on span "Pause" at bounding box center [356, 41] width 29 height 15
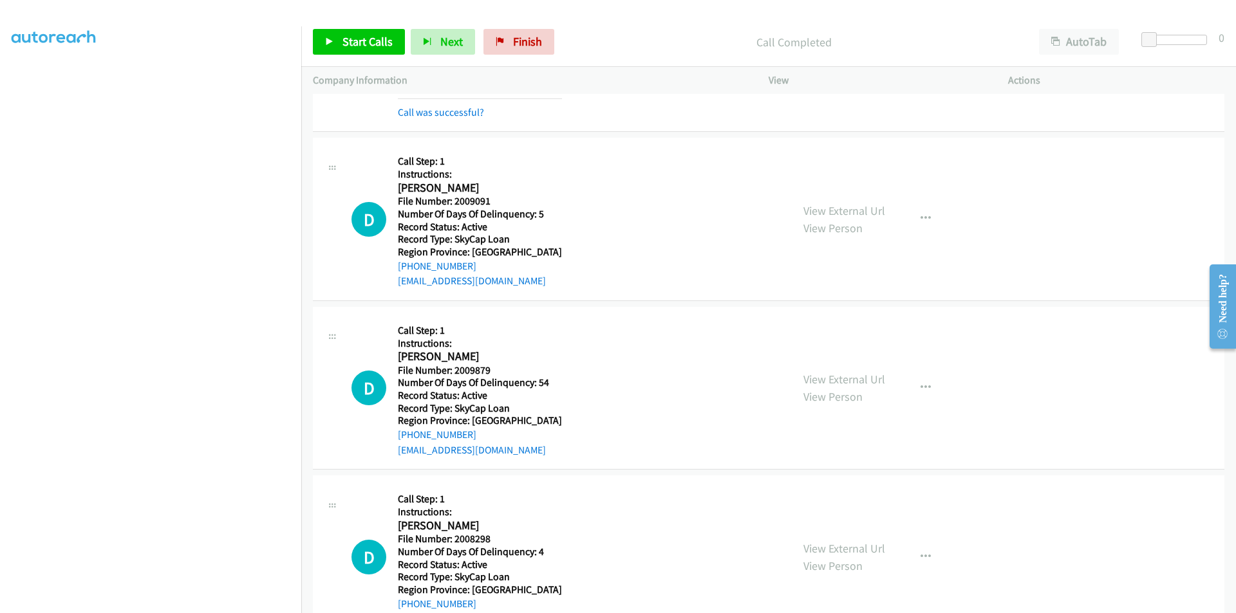
scroll to position [3926, 0]
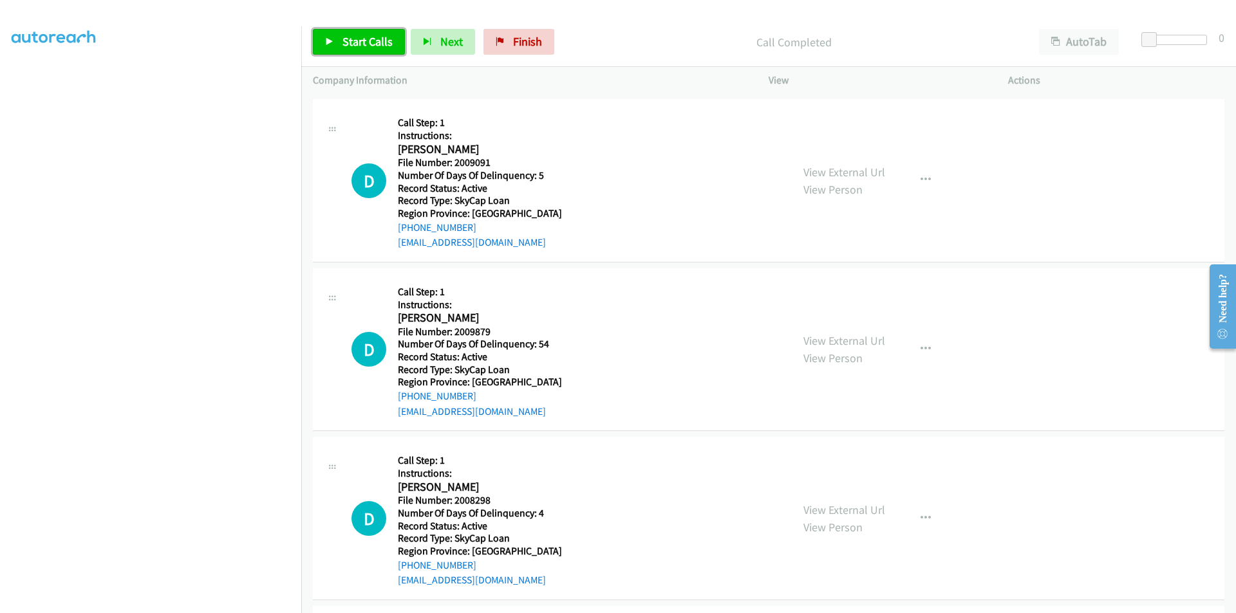
click at [346, 43] on span "Start Calls" at bounding box center [367, 41] width 50 height 15
click at [346, 43] on span "Pause" at bounding box center [356, 41] width 29 height 15
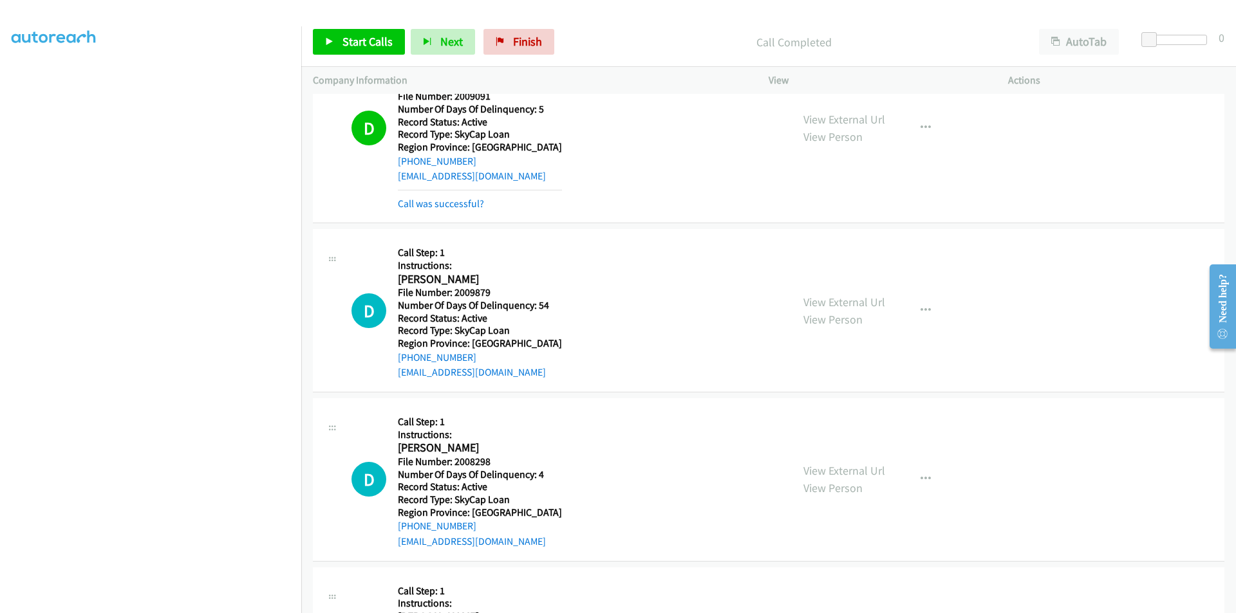
scroll to position [4054, 0]
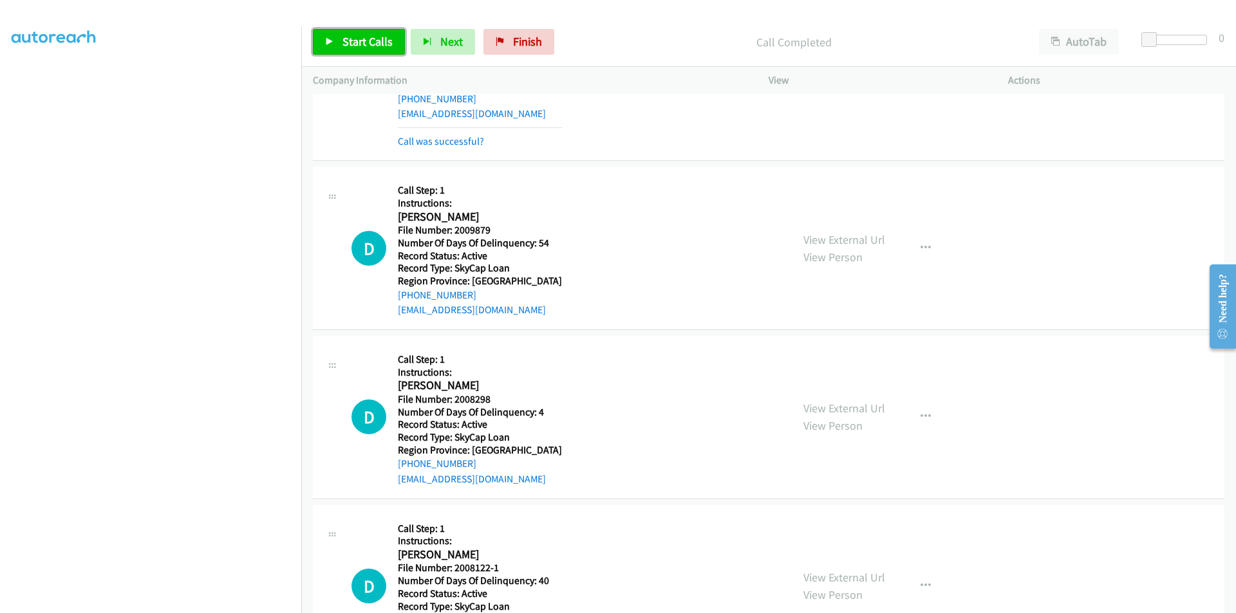
click at [352, 35] on span "Start Calls" at bounding box center [367, 41] width 50 height 15
click at [355, 37] on span "Pause" at bounding box center [356, 41] width 29 height 15
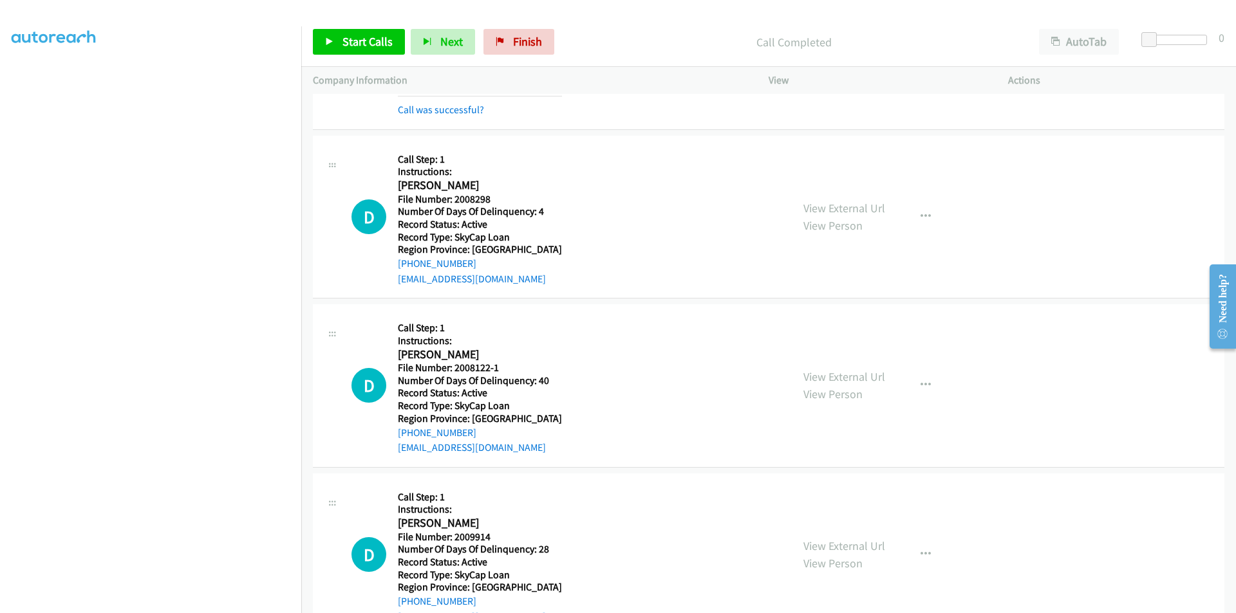
scroll to position [4312, 0]
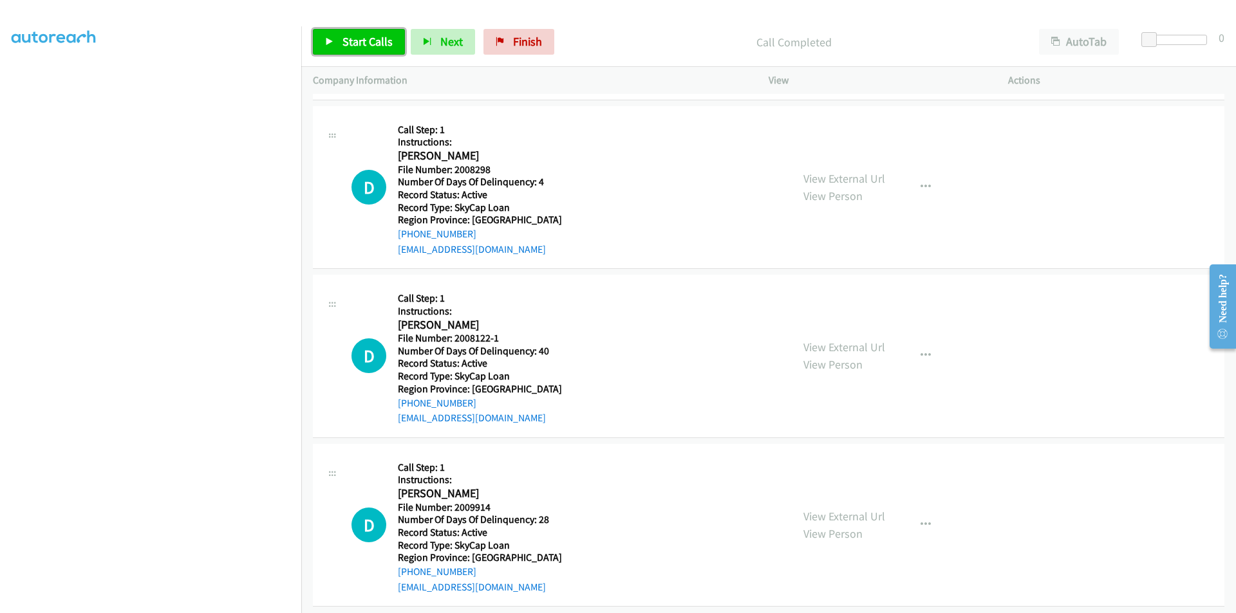
click at [364, 37] on span "Start Calls" at bounding box center [367, 41] width 50 height 15
click at [364, 37] on span "Pause" at bounding box center [356, 41] width 29 height 15
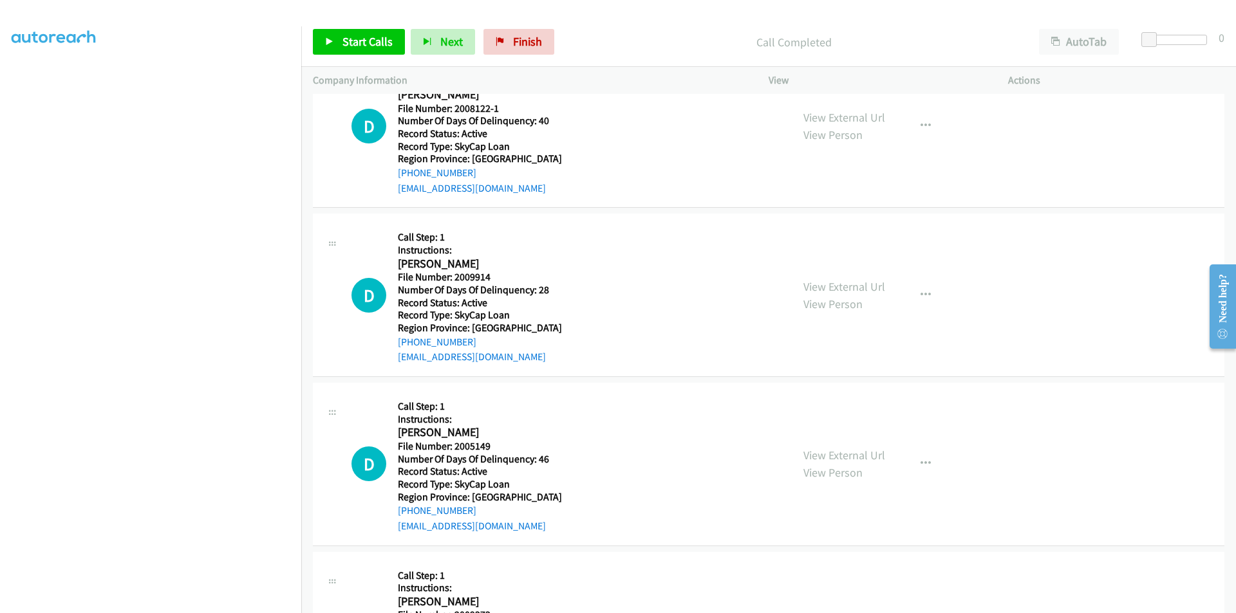
scroll to position [4505, 0]
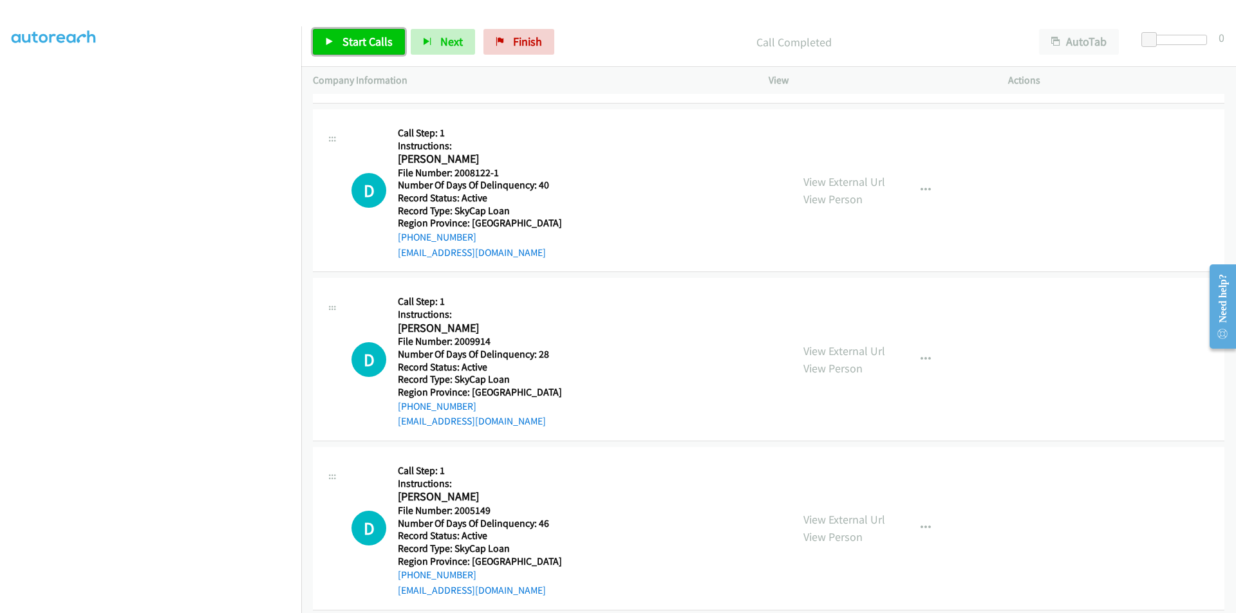
click at [354, 39] on span "Start Calls" at bounding box center [367, 41] width 50 height 15
click at [358, 40] on span "Pause" at bounding box center [356, 41] width 29 height 15
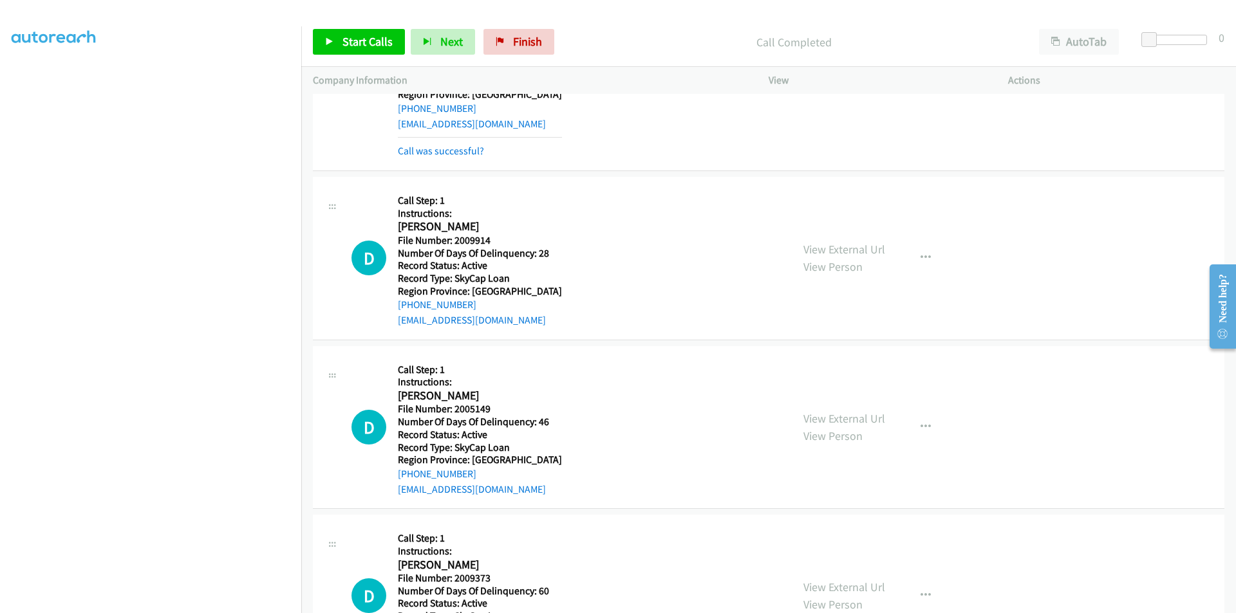
scroll to position [4698, 0]
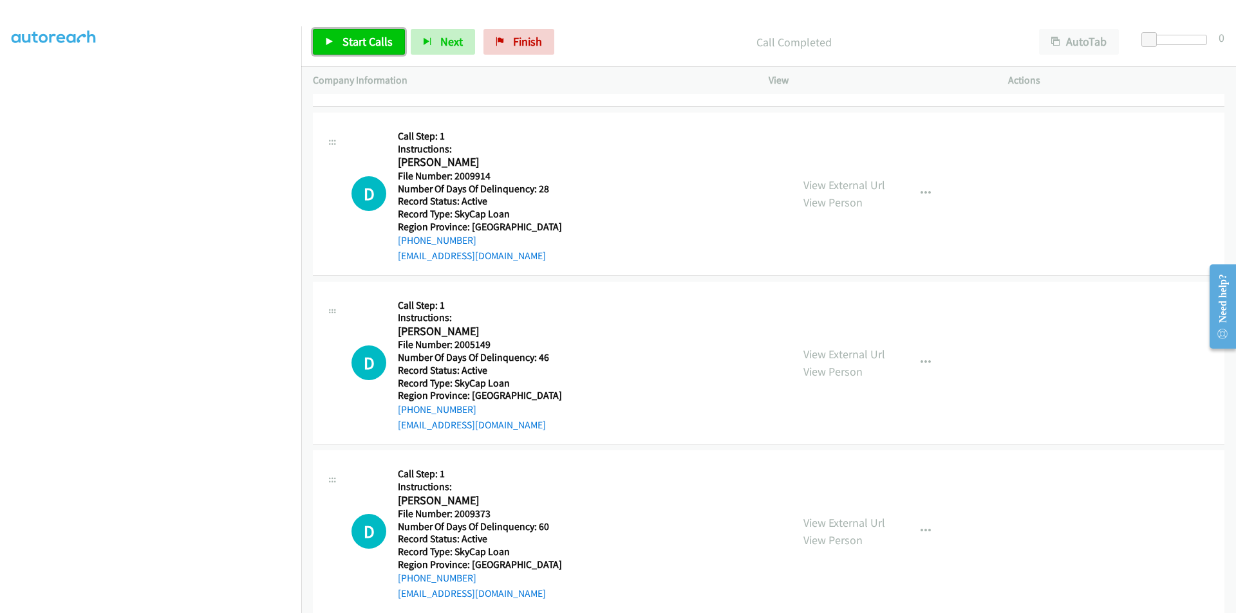
click at [375, 40] on span "Start Calls" at bounding box center [367, 41] width 50 height 15
click at [368, 39] on span "Pause" at bounding box center [356, 41] width 29 height 15
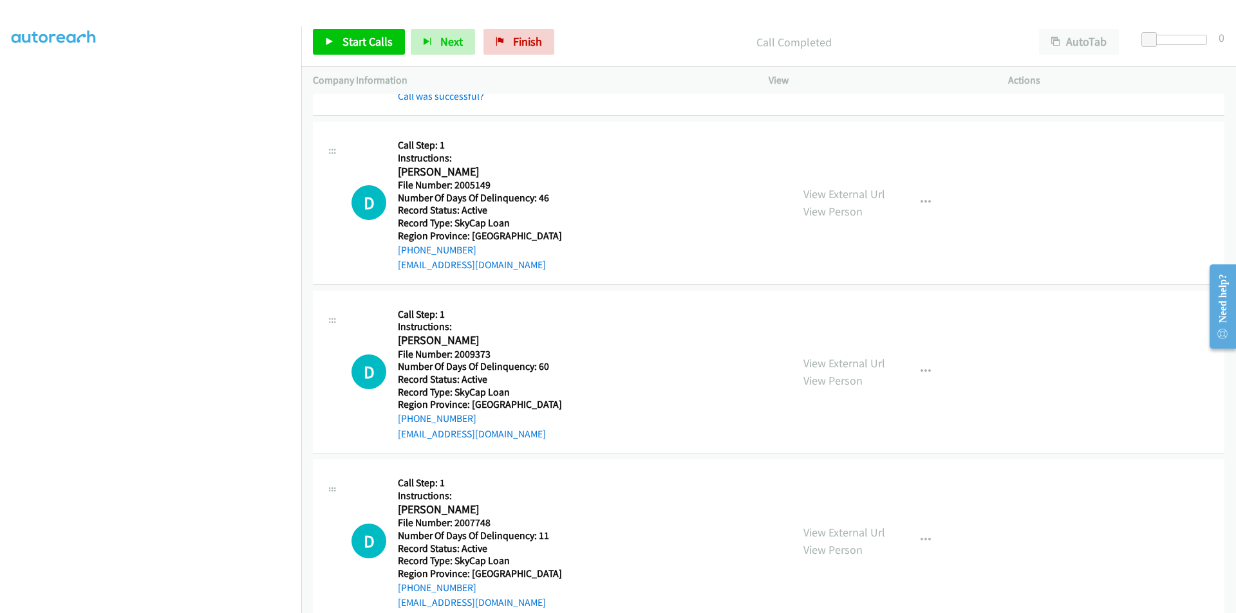
scroll to position [4891, 0]
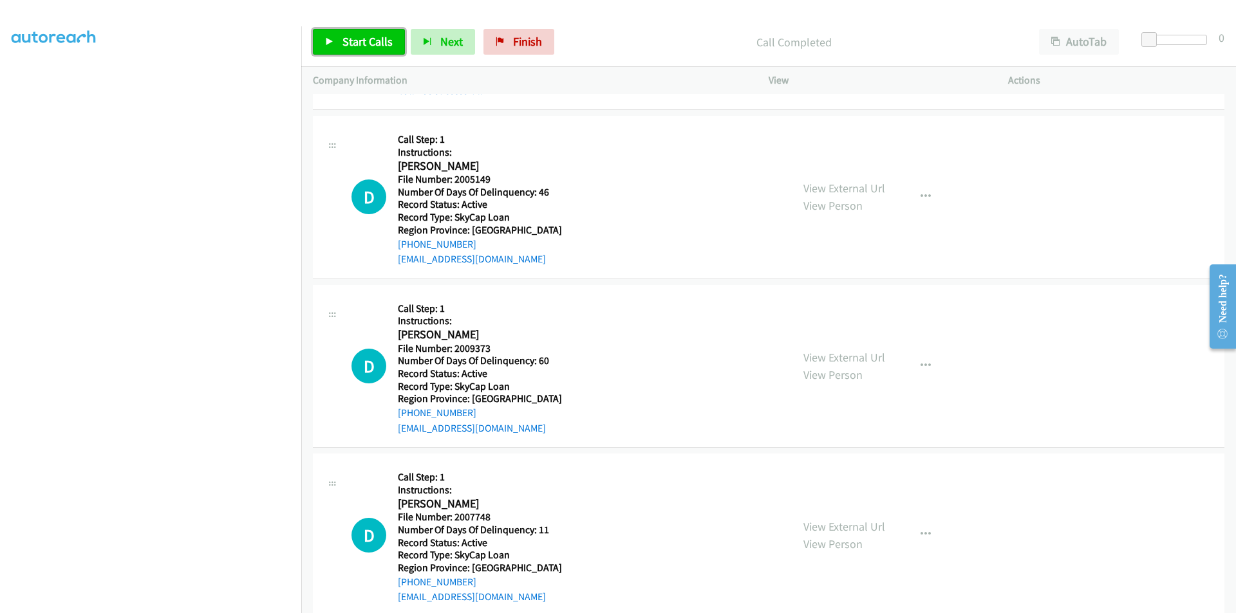
click at [351, 42] on span "Start Calls" at bounding box center [367, 41] width 50 height 15
click at [351, 42] on span "Pause" at bounding box center [356, 41] width 29 height 15
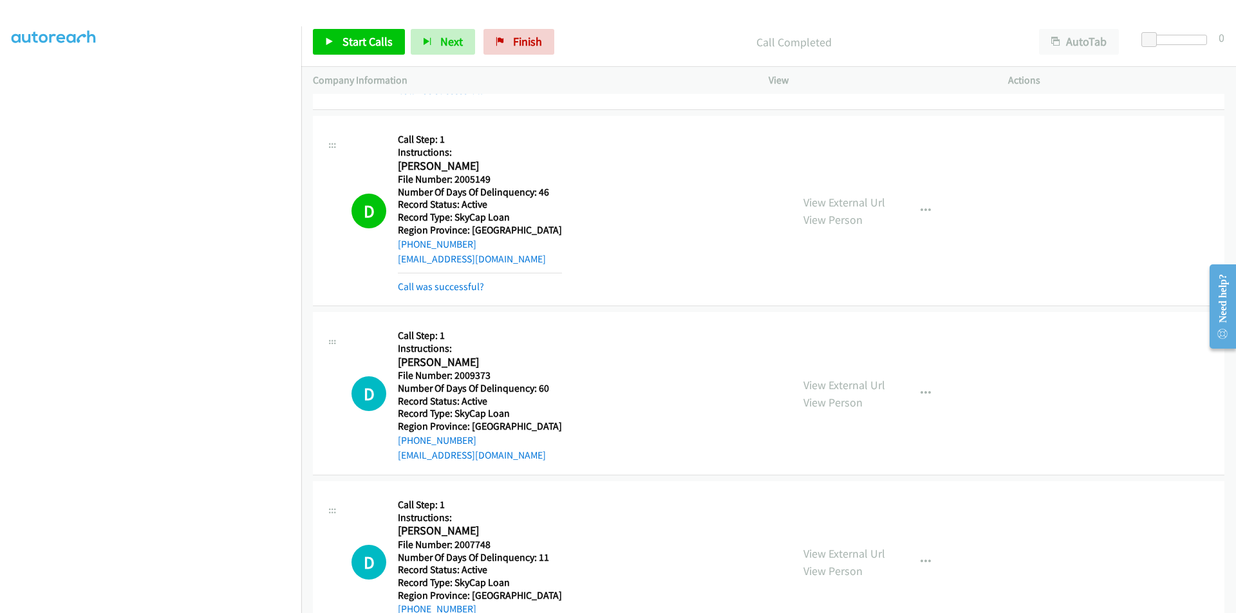
scroll to position [5084, 0]
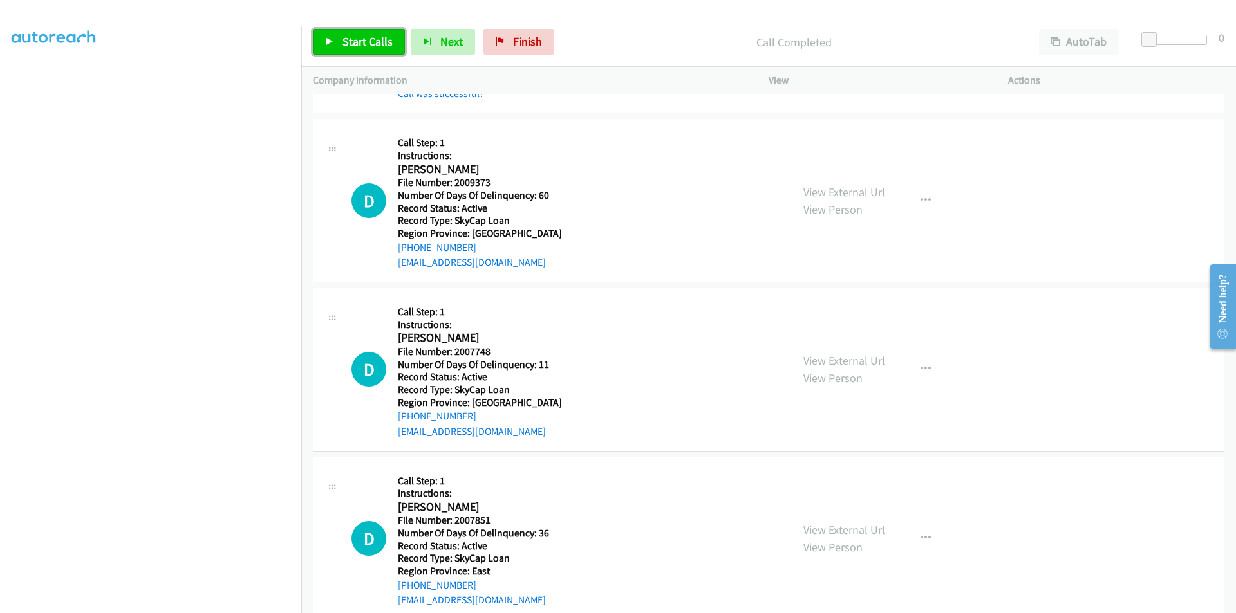
click at [363, 34] on span "Start Calls" at bounding box center [367, 41] width 50 height 15
click at [361, 35] on span "Pause" at bounding box center [356, 41] width 29 height 15
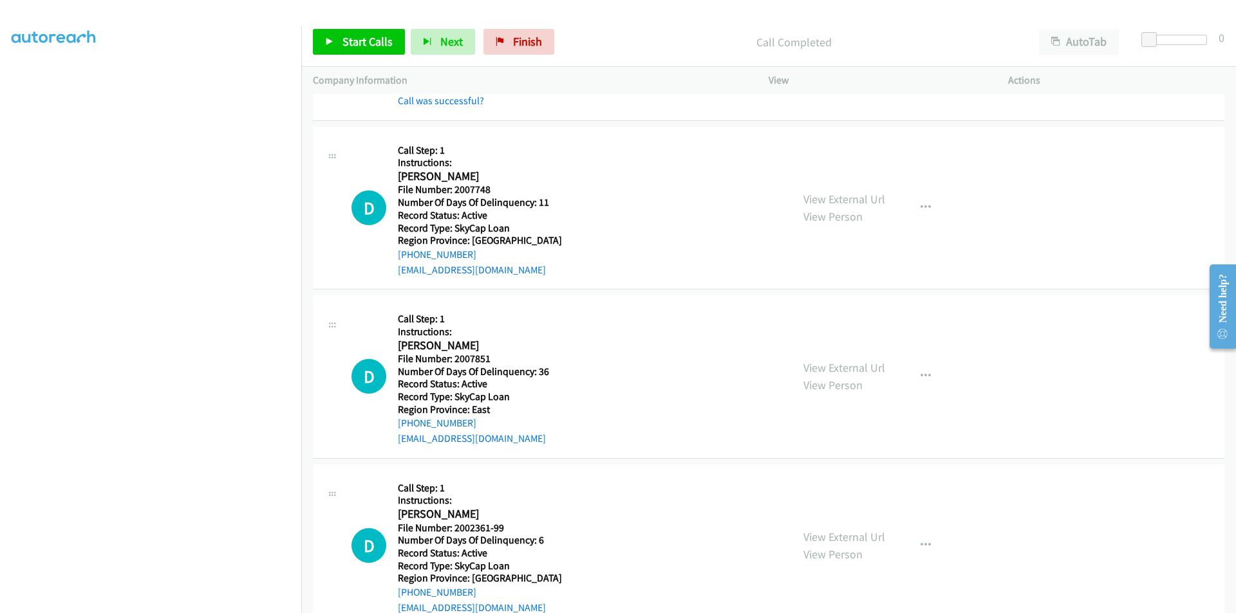
scroll to position [5277, 0]
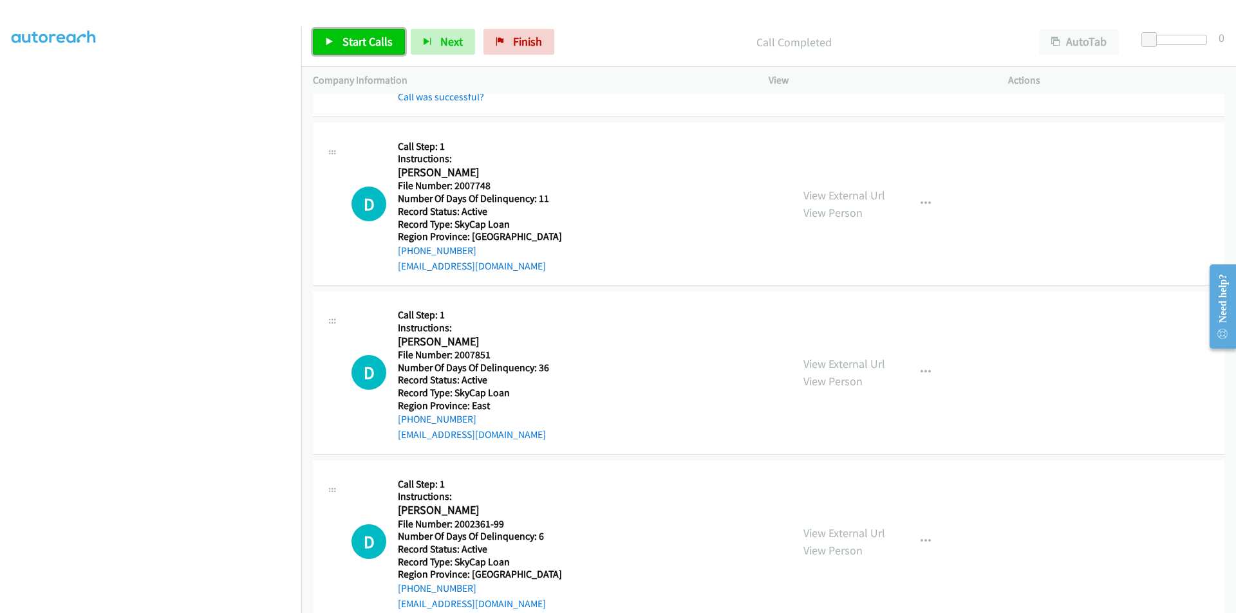
click at [378, 35] on span "Start Calls" at bounding box center [367, 41] width 50 height 15
click at [350, 39] on span "Pause" at bounding box center [356, 41] width 29 height 15
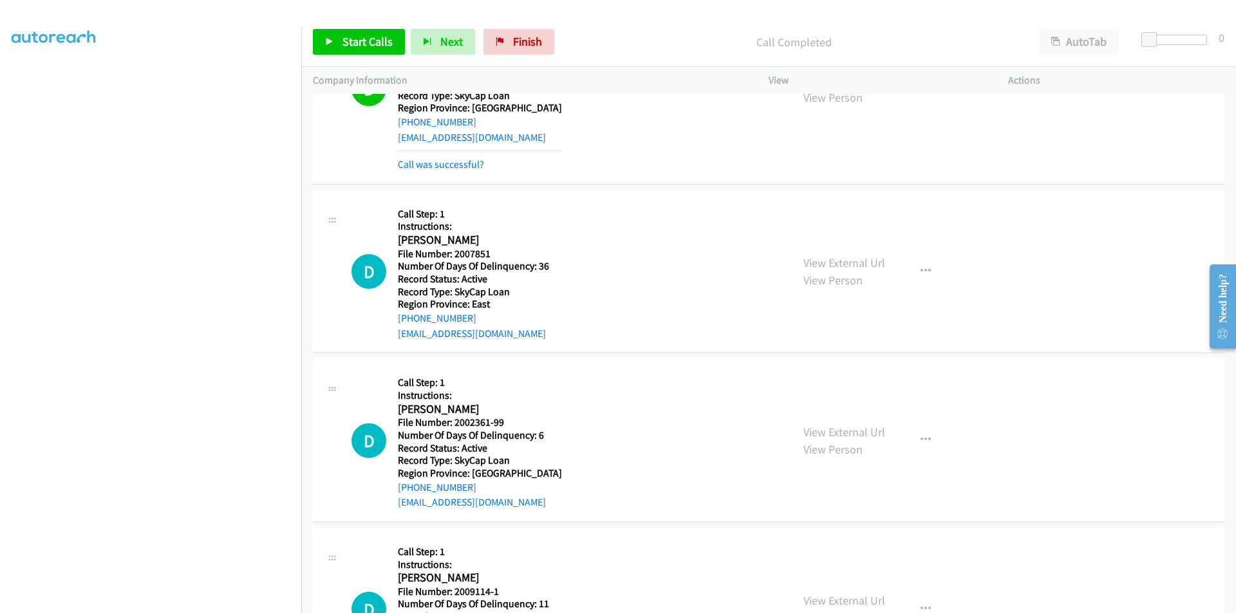
scroll to position [5503, 0]
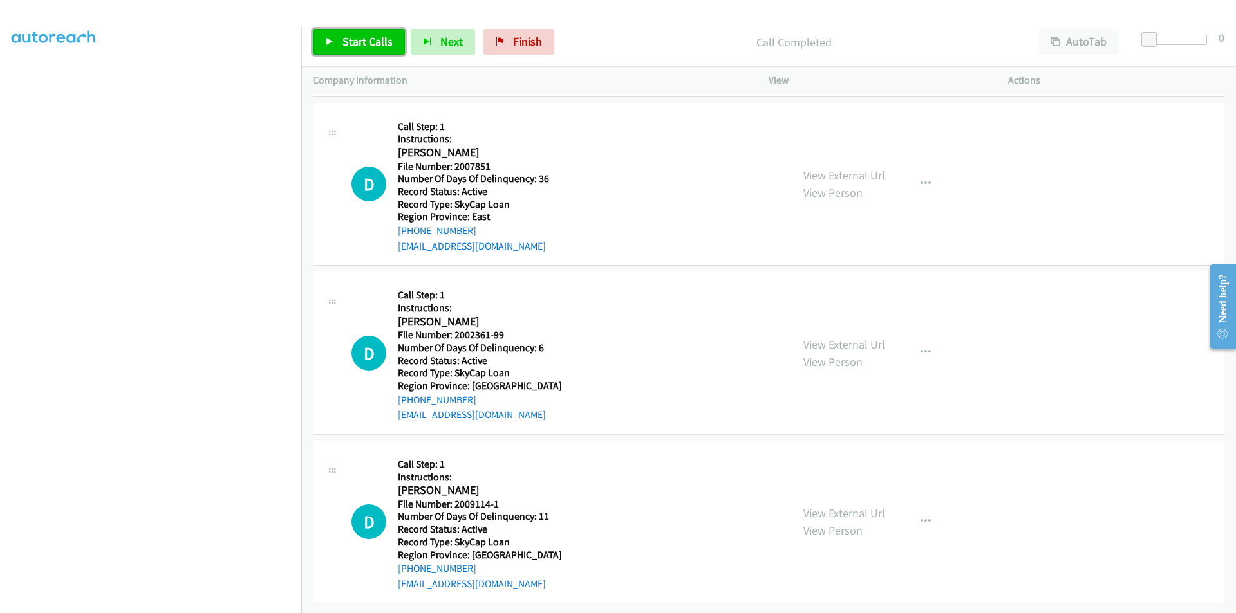
click at [365, 40] on span "Start Calls" at bounding box center [367, 41] width 50 height 15
click at [356, 42] on span "Pause" at bounding box center [356, 41] width 29 height 15
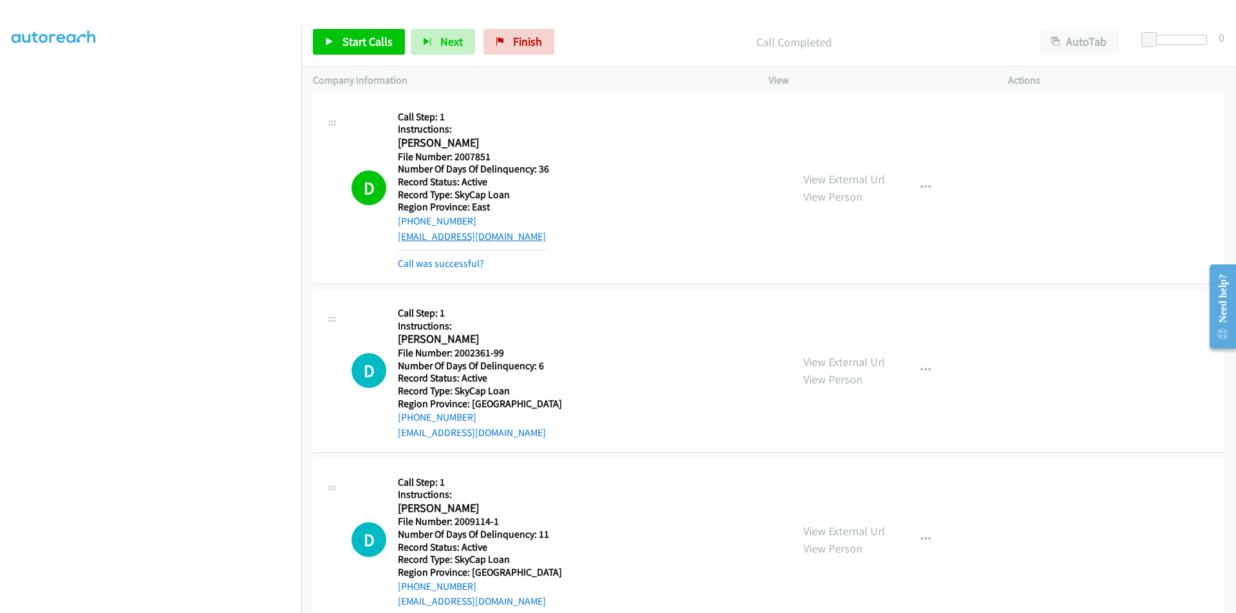
scroll to position [5696, 0]
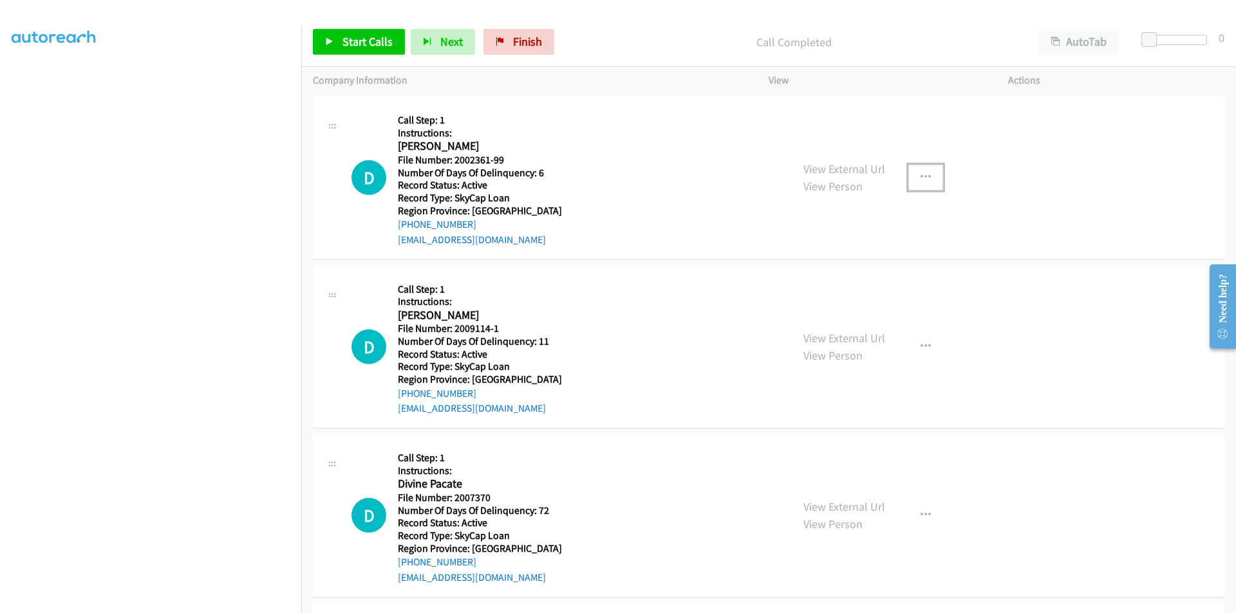
click at [920, 180] on icon "button" at bounding box center [925, 177] width 10 height 10
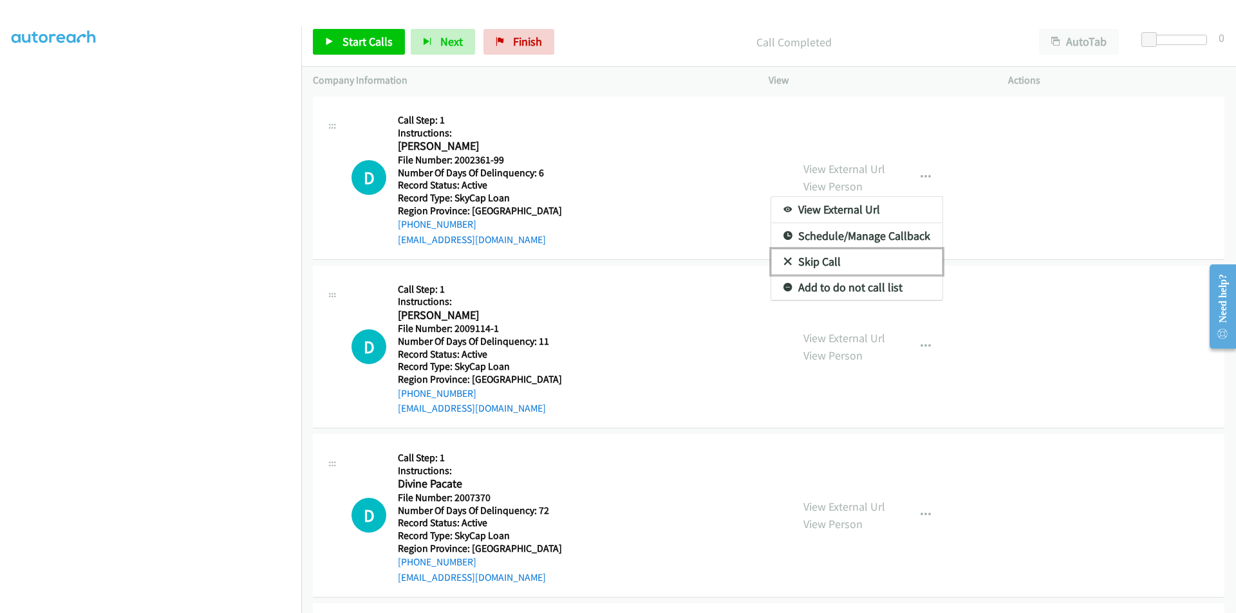
click at [841, 259] on link "Skip Call" at bounding box center [856, 262] width 171 height 26
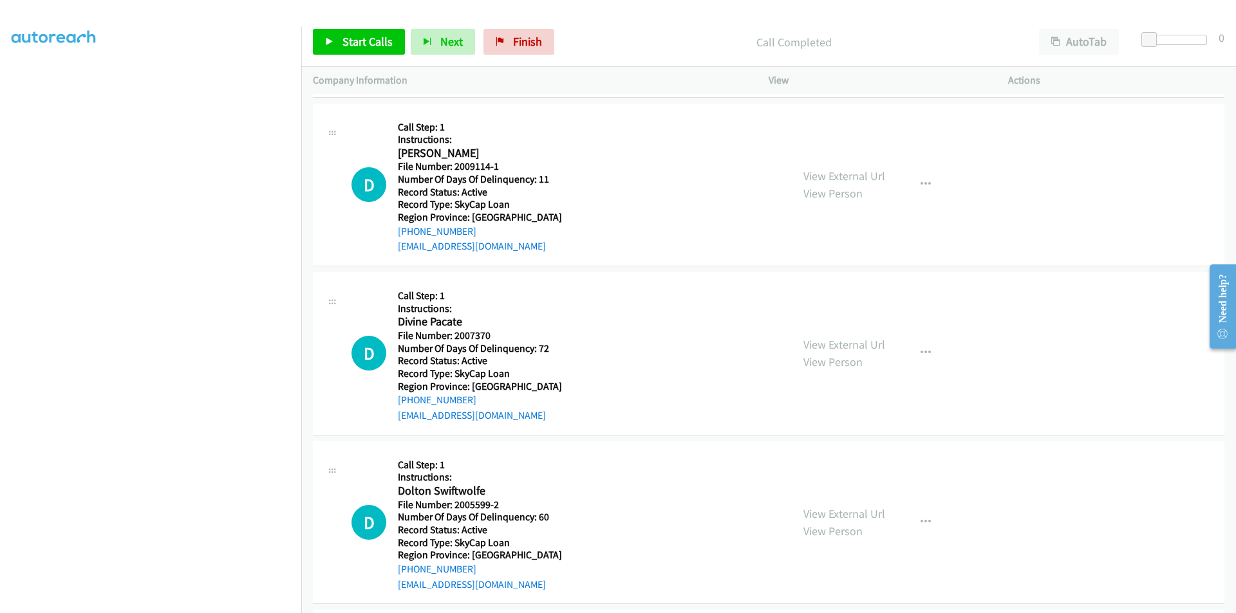
scroll to position [5889, 0]
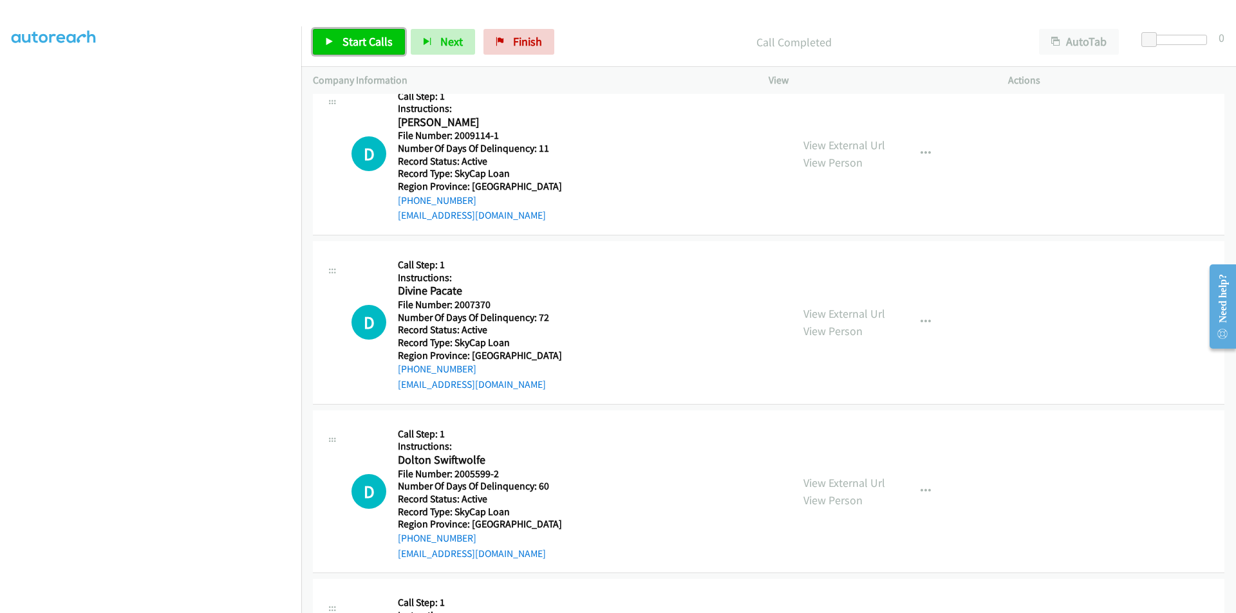
click at [371, 38] on span "Start Calls" at bounding box center [367, 41] width 50 height 15
click at [362, 39] on span "Pause" at bounding box center [356, 41] width 29 height 15
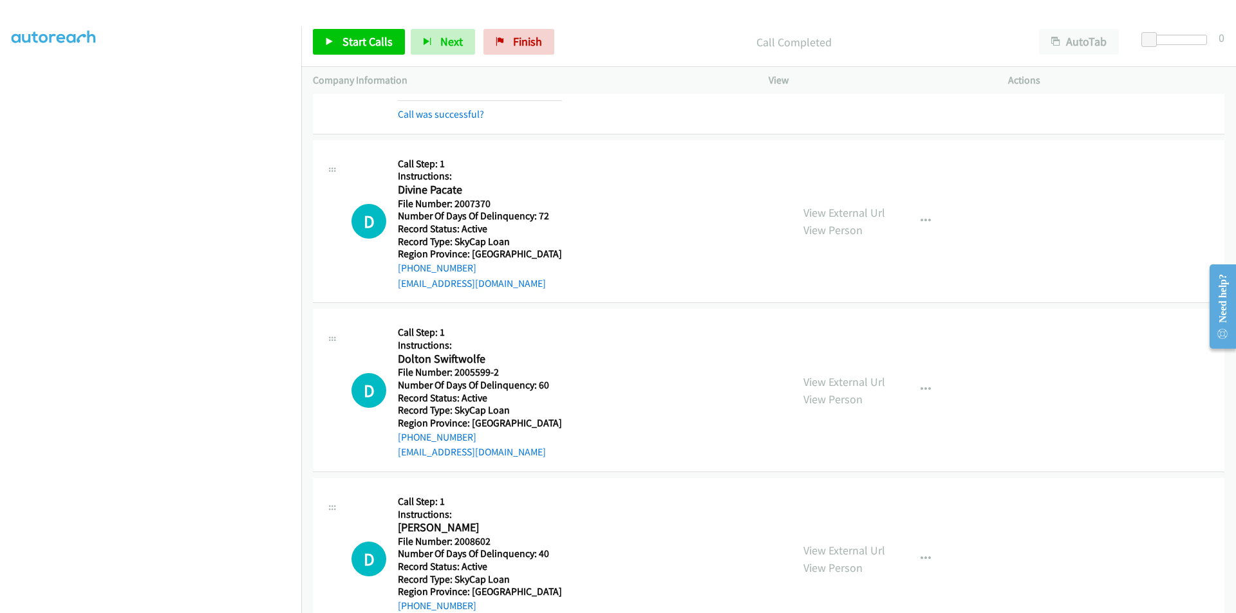
scroll to position [6065, 0]
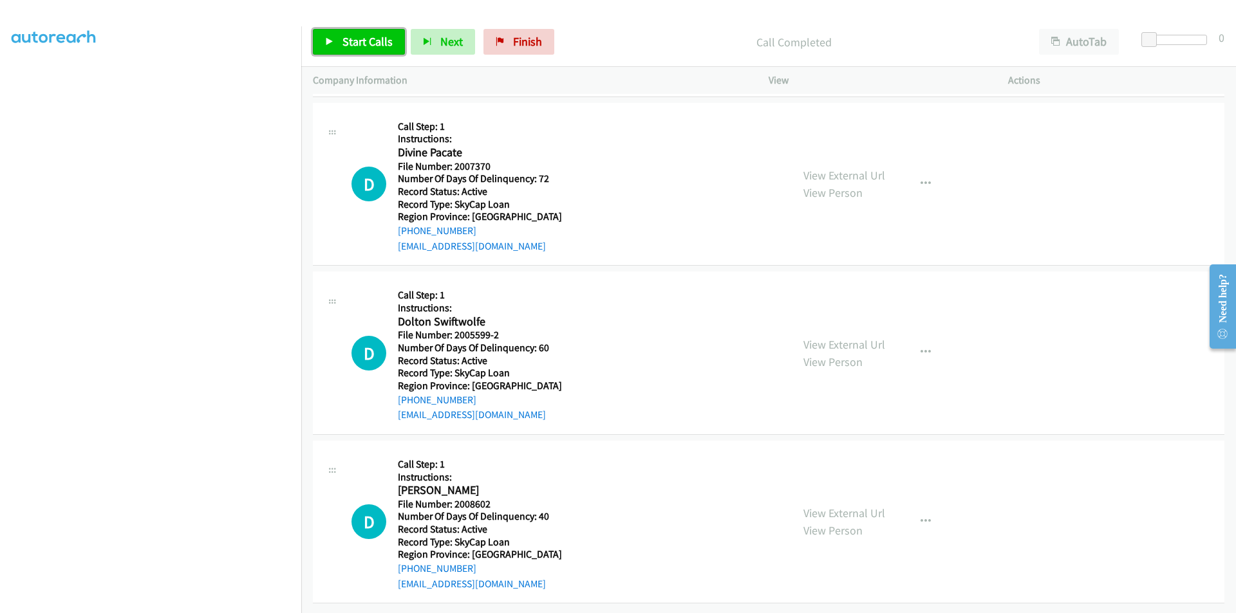
click at [355, 37] on span "Start Calls" at bounding box center [367, 41] width 50 height 15
click at [355, 37] on span "Pause" at bounding box center [356, 41] width 29 height 15
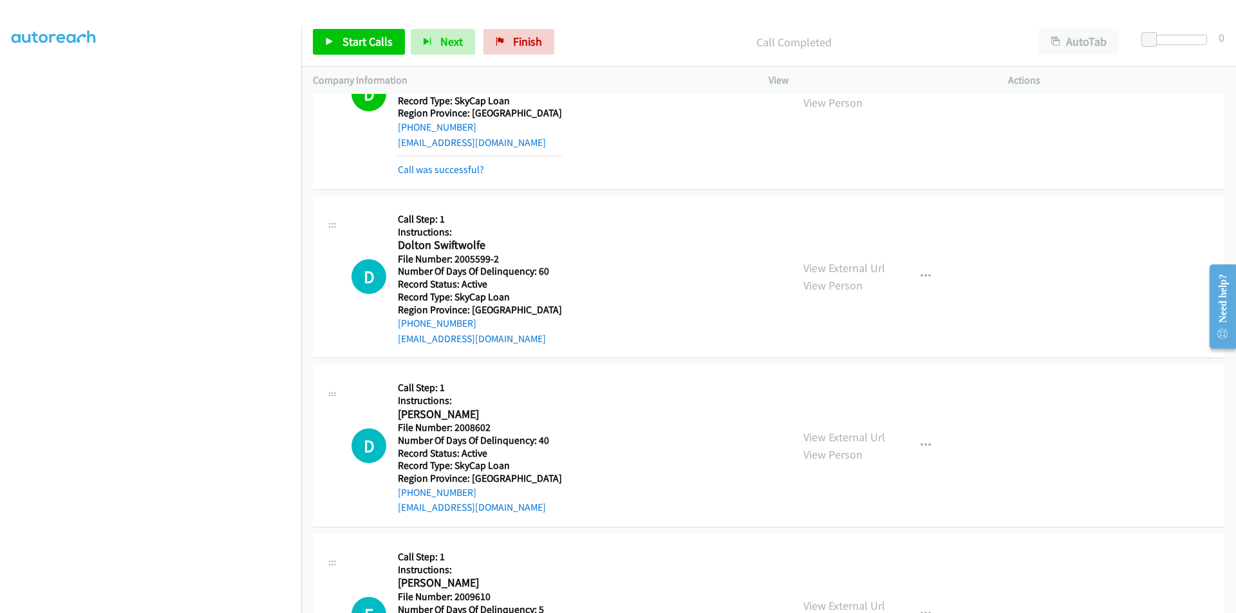
scroll to position [6258, 0]
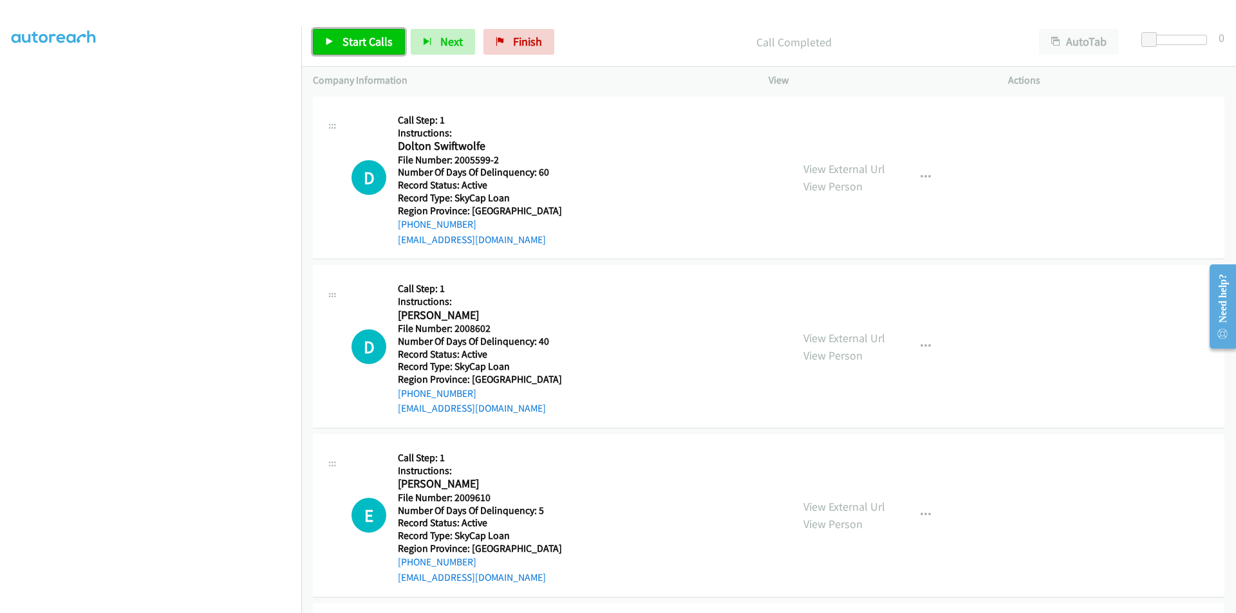
click at [369, 30] on link "Start Calls" at bounding box center [359, 42] width 92 height 26
click at [349, 44] on span "Pause" at bounding box center [356, 41] width 29 height 15
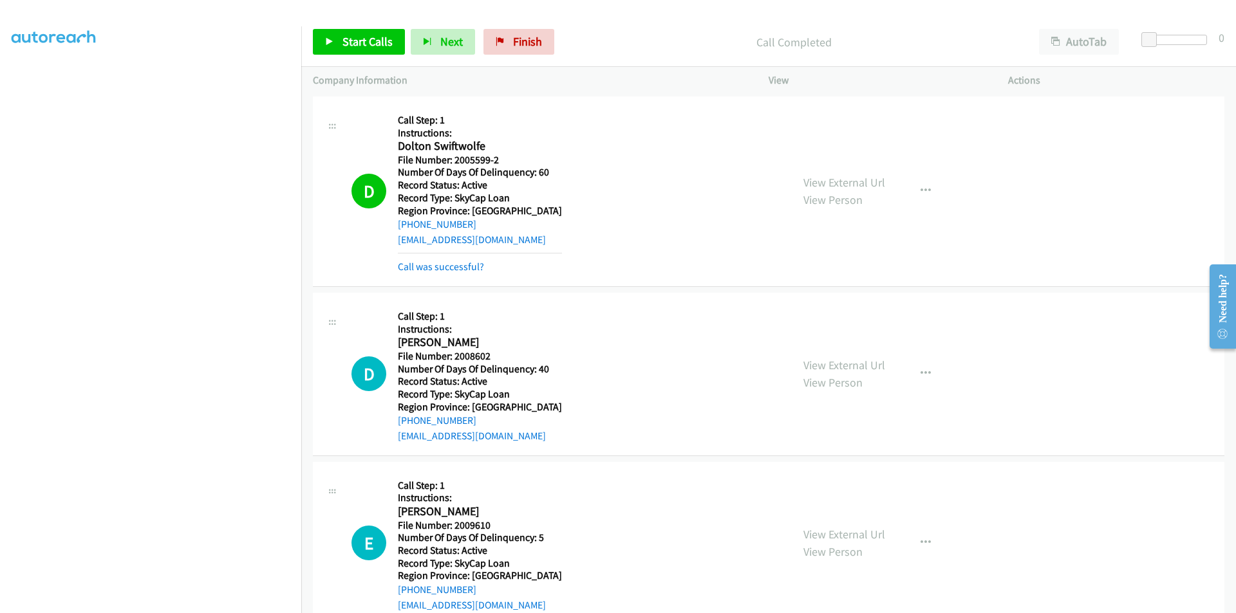
scroll to position [6451, 0]
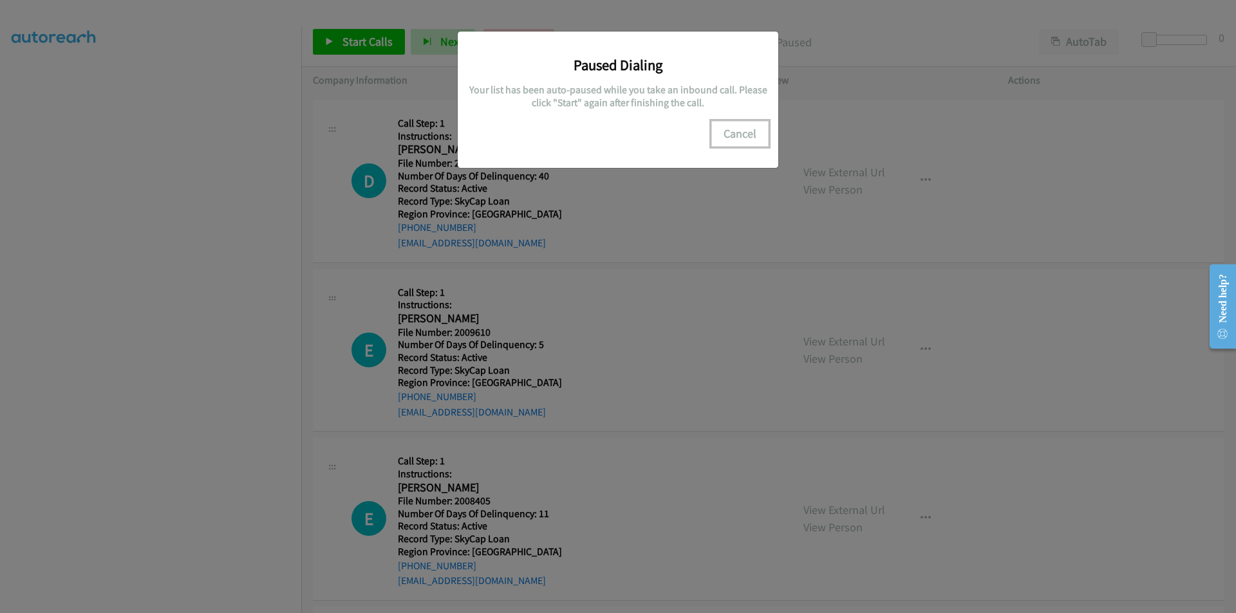
click at [730, 131] on button "Cancel" at bounding box center [739, 134] width 57 height 26
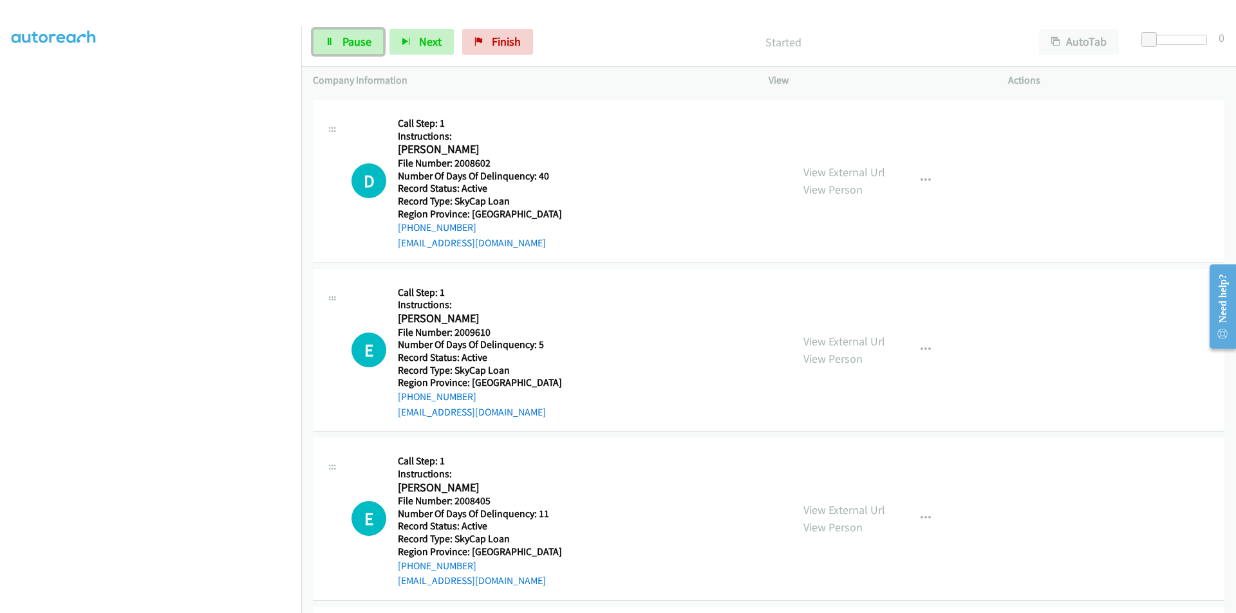
click at [351, 43] on span "Pause" at bounding box center [356, 41] width 29 height 15
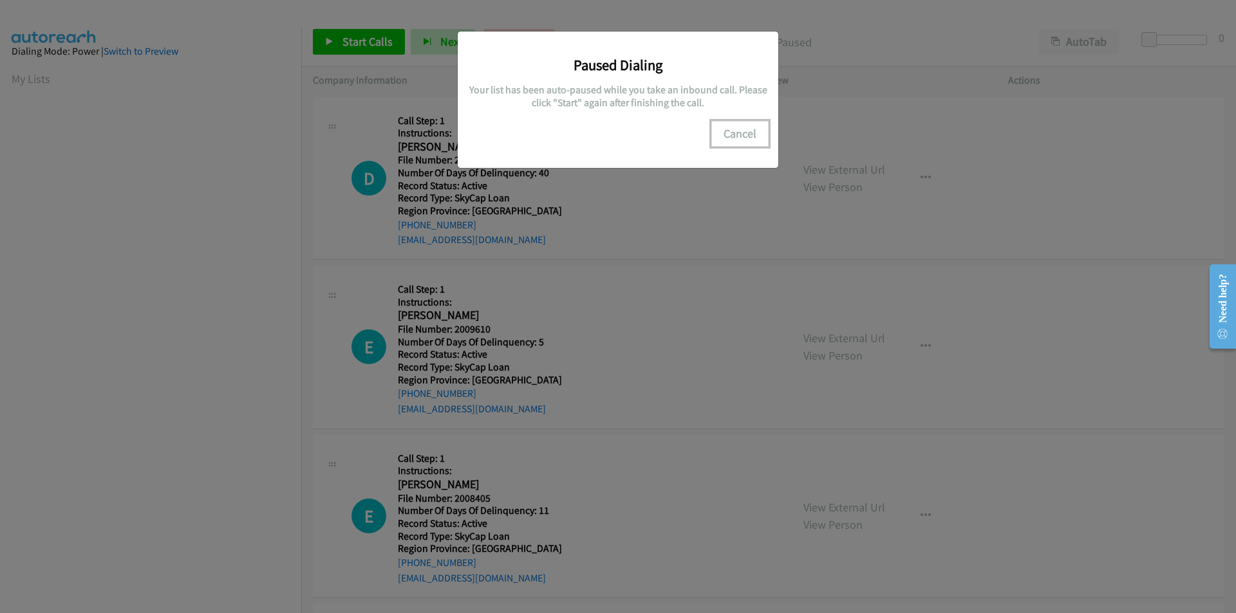
drag, startPoint x: 744, startPoint y: 136, endPoint x: 576, endPoint y: 163, distance: 170.2
click at [744, 136] on button "Cancel" at bounding box center [739, 134] width 57 height 26
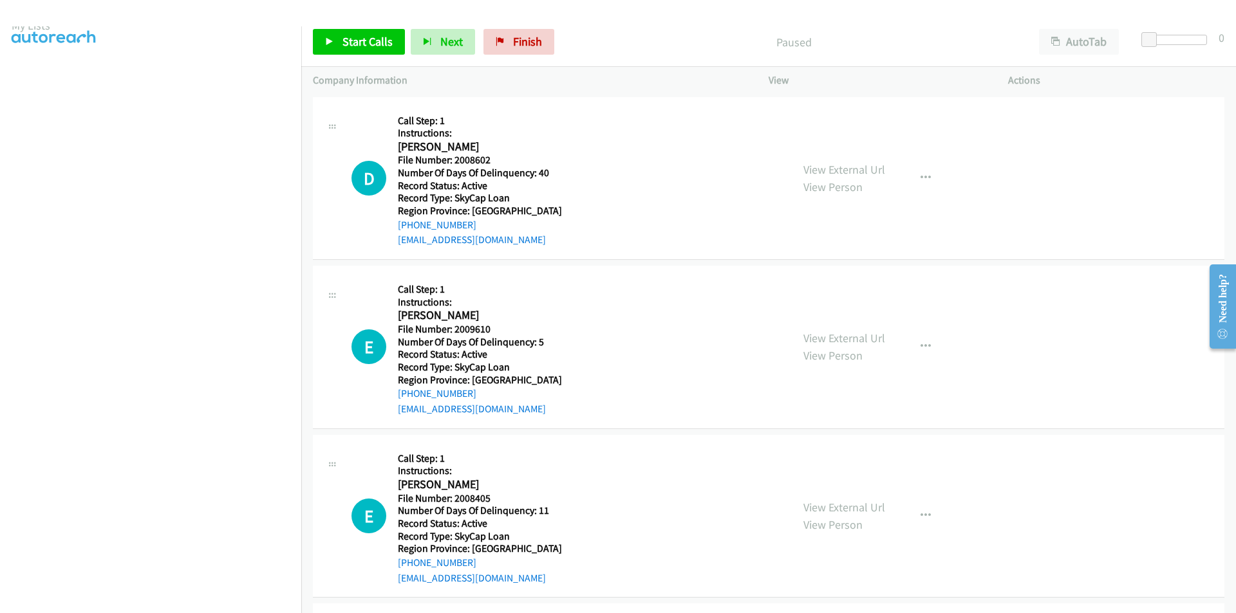
scroll to position [108, 0]
click at [334, 40] on link "Pause" at bounding box center [348, 42] width 71 height 26
click at [364, 41] on span "Start Calls" at bounding box center [367, 41] width 50 height 15
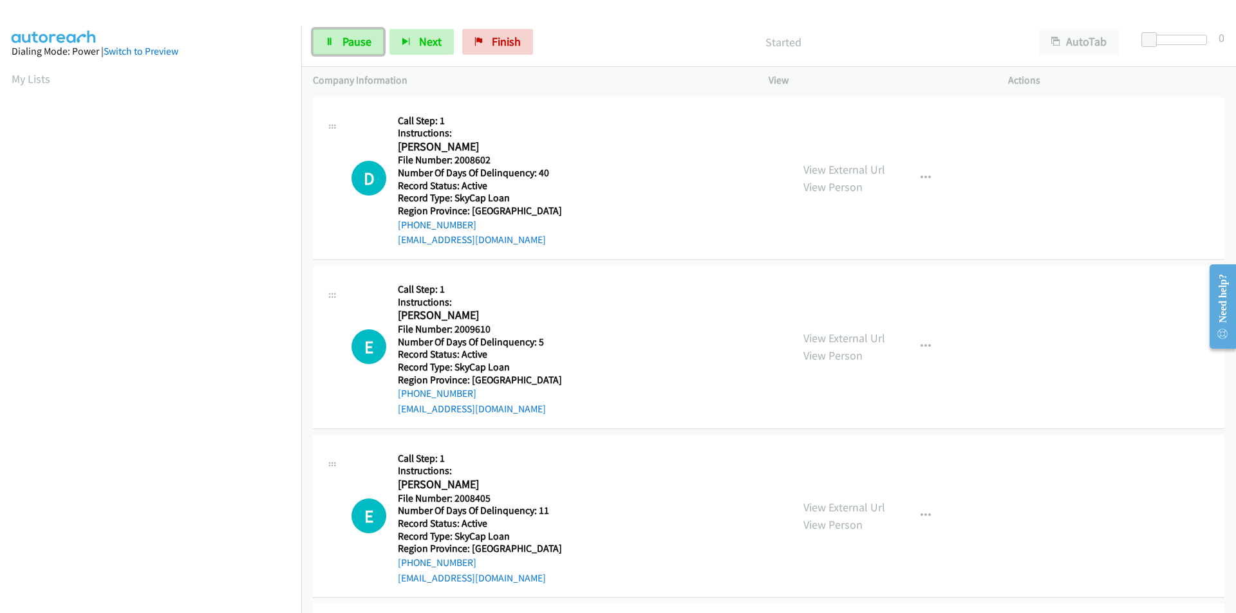
click at [364, 41] on span "Pause" at bounding box center [356, 41] width 29 height 15
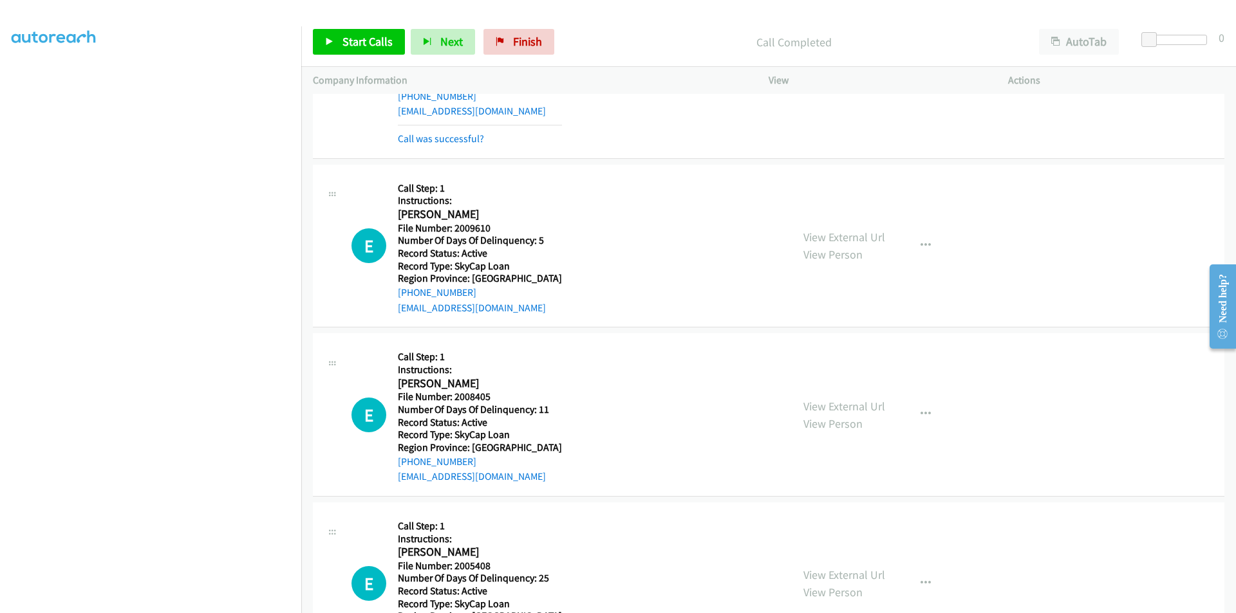
scroll to position [193, 0]
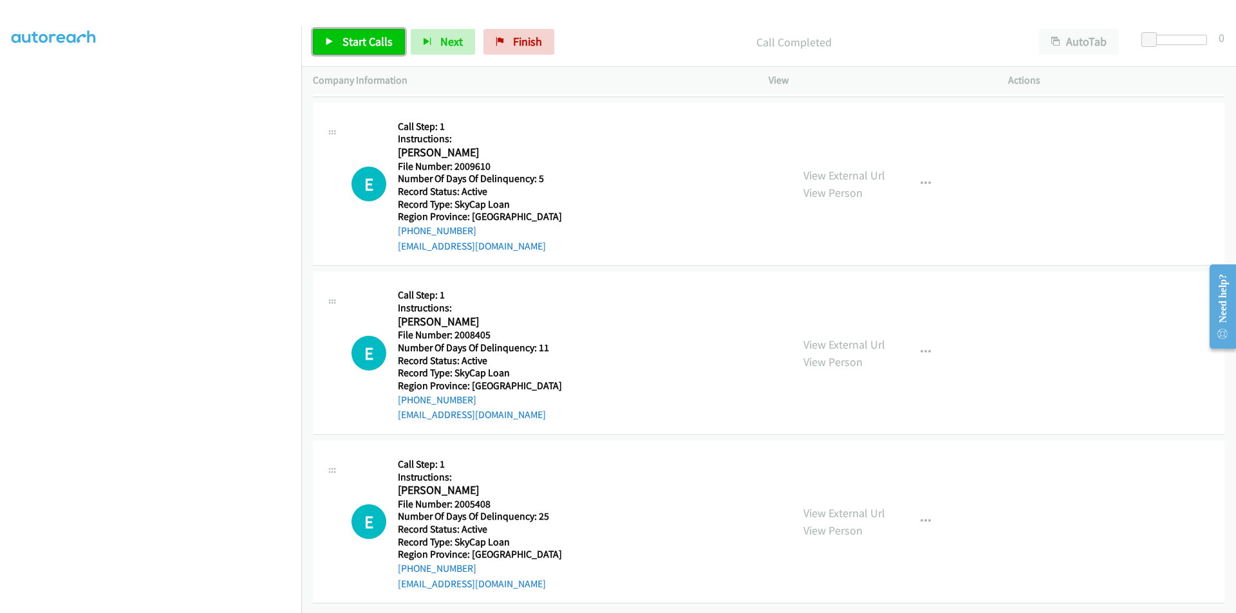
click at [335, 33] on link "Start Calls" at bounding box center [359, 42] width 92 height 26
click at [368, 35] on span "Pause" at bounding box center [356, 41] width 29 height 15
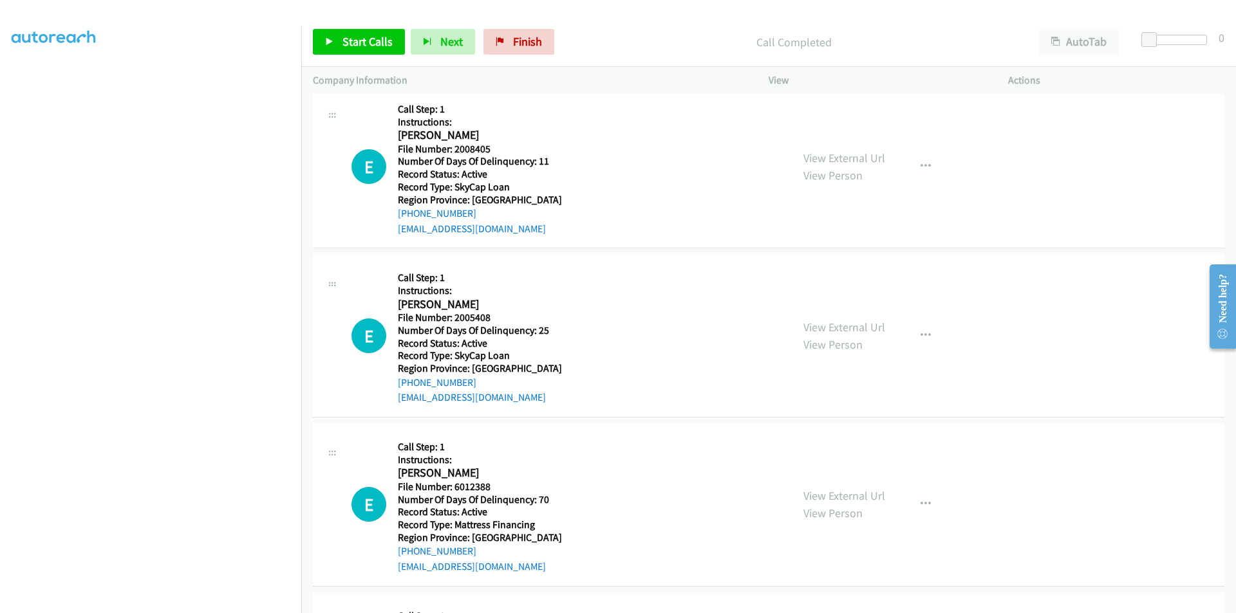
scroll to position [413, 0]
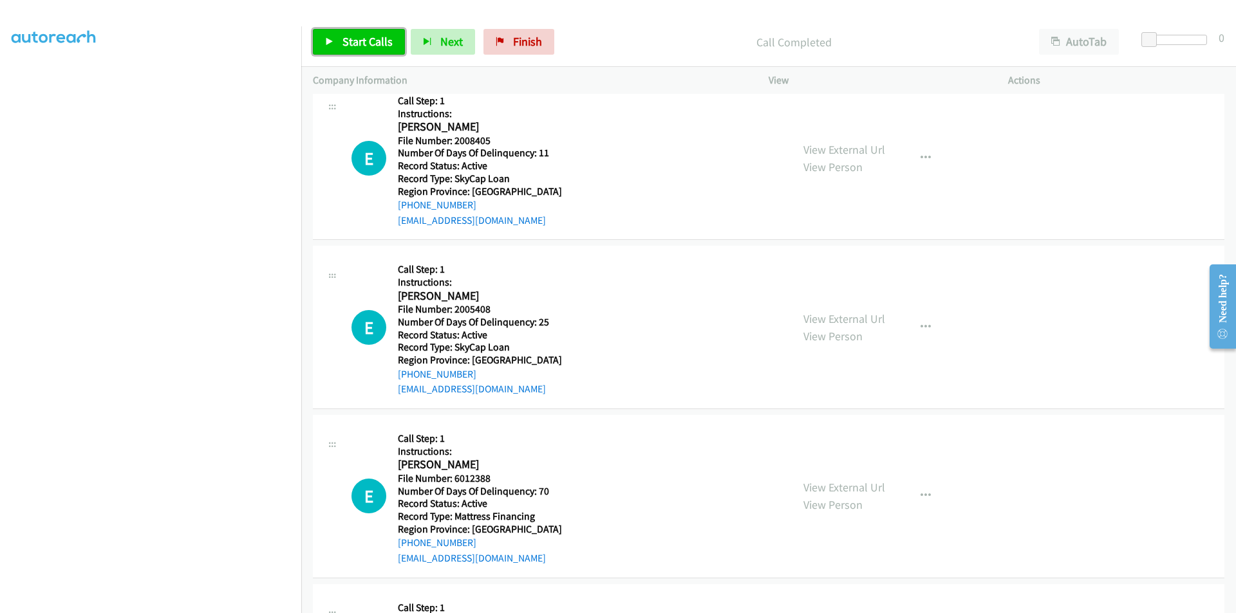
click at [360, 46] on span "Start Calls" at bounding box center [367, 41] width 50 height 15
click at [359, 41] on span "Pause" at bounding box center [356, 41] width 29 height 15
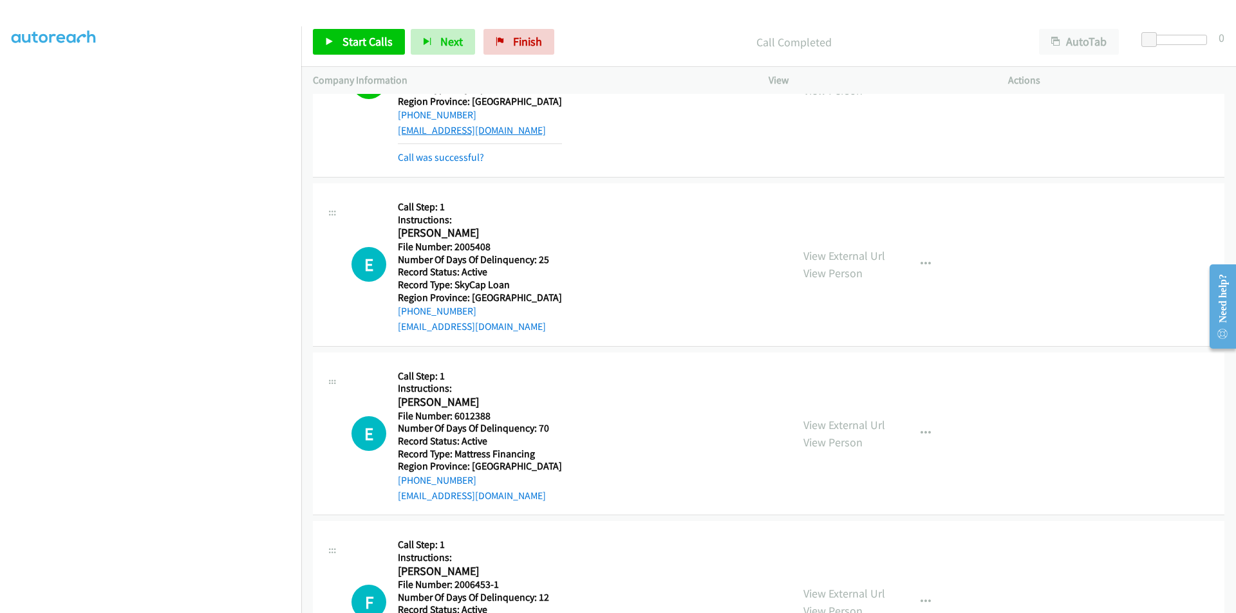
scroll to position [606, 0]
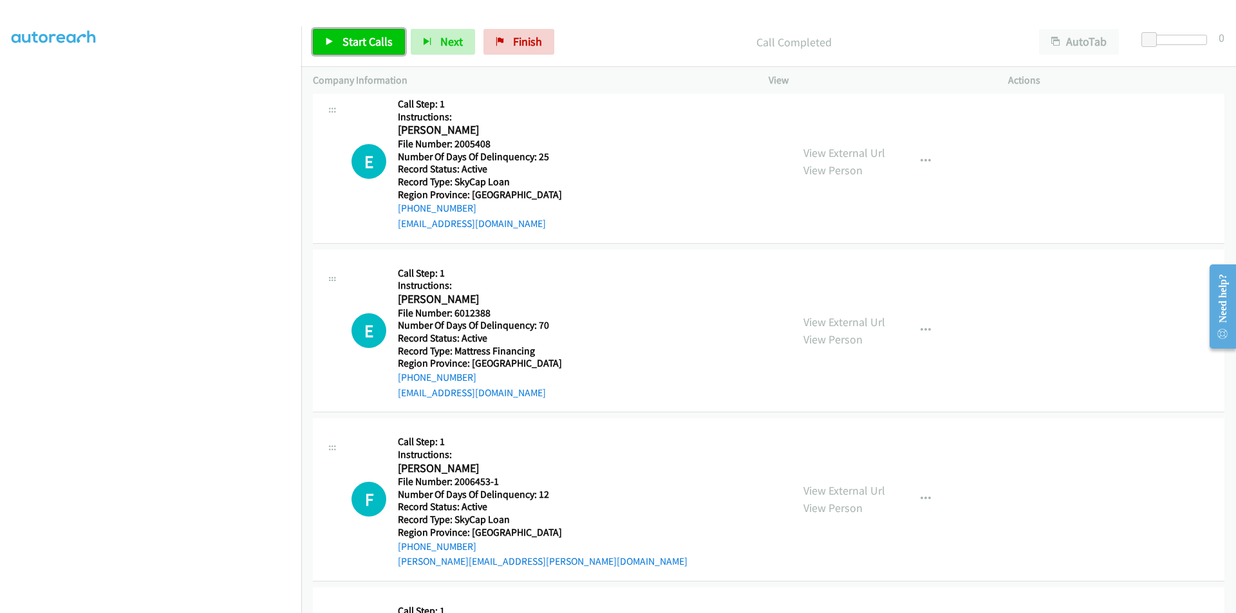
click at [367, 44] on span "Start Calls" at bounding box center [367, 41] width 50 height 15
click at [367, 44] on span "Pause" at bounding box center [356, 41] width 29 height 15
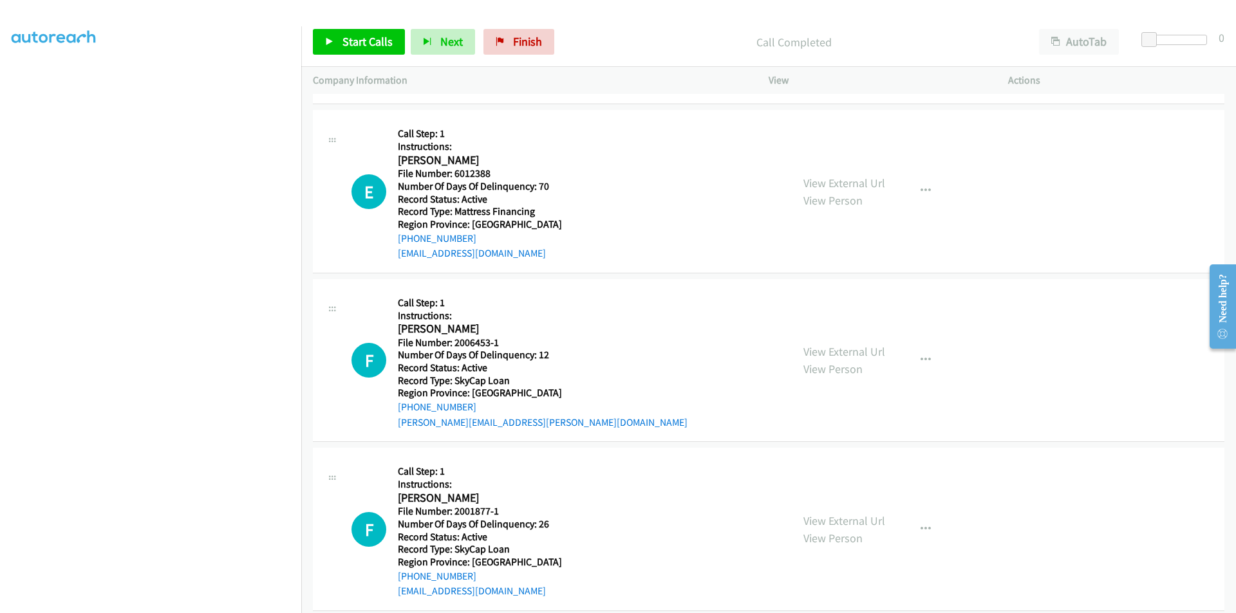
scroll to position [789, 0]
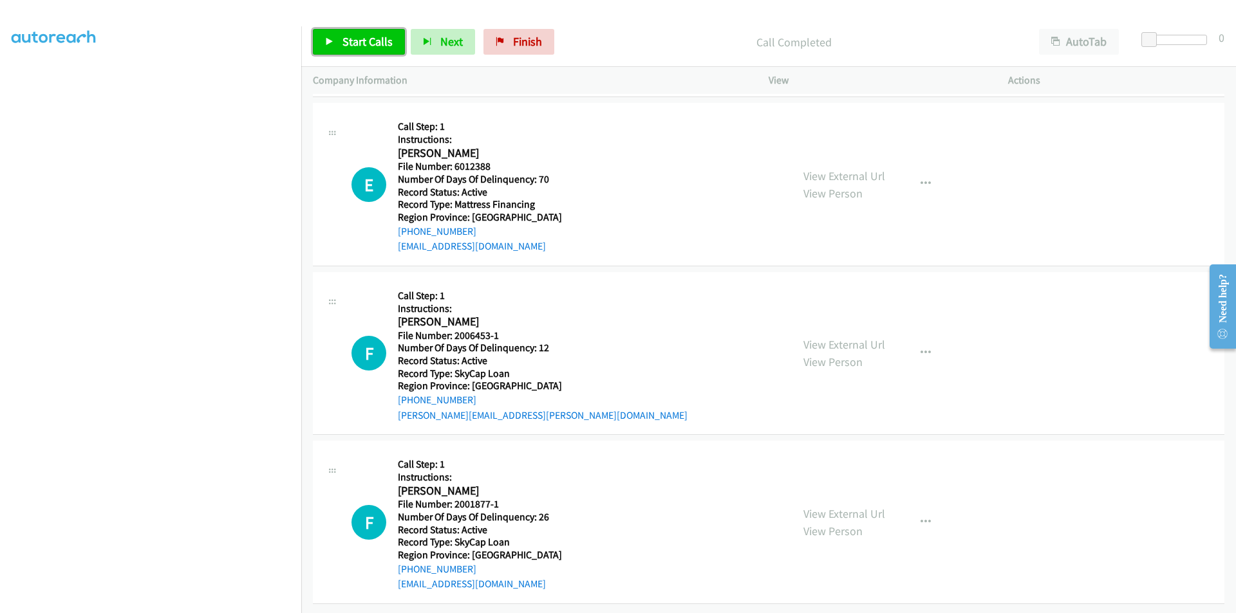
click at [385, 41] on span "Start Calls" at bounding box center [367, 41] width 50 height 15
drag, startPoint x: 357, startPoint y: 43, endPoint x: 286, endPoint y: 42, distance: 70.8
click at [357, 43] on span "Pause" at bounding box center [356, 41] width 29 height 15
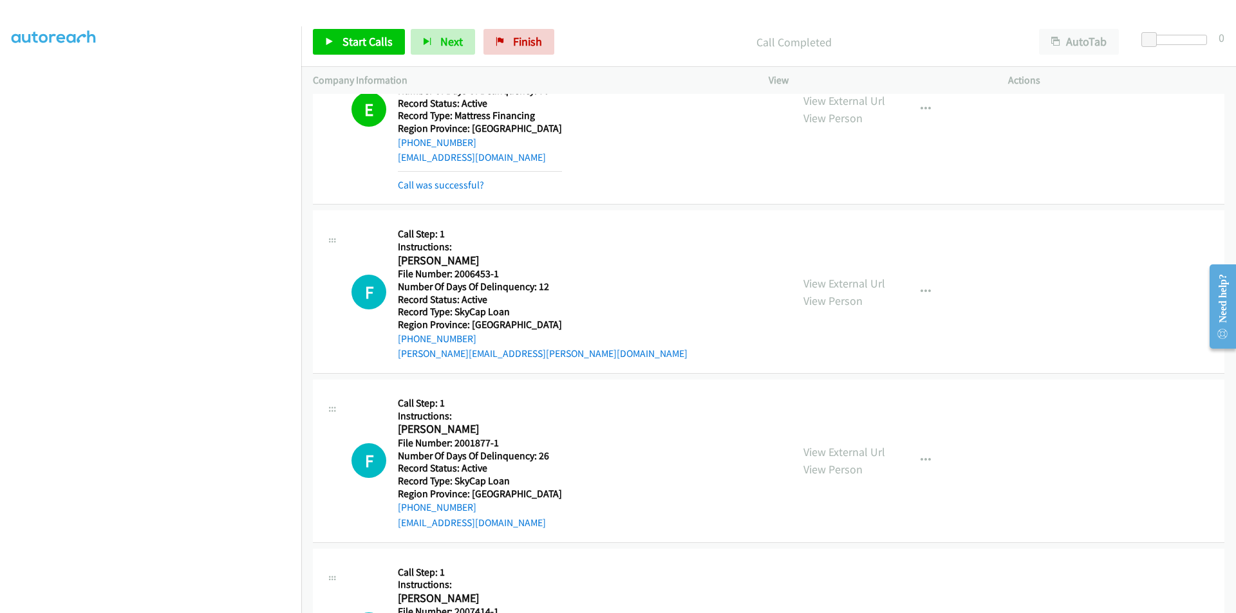
scroll to position [982, 0]
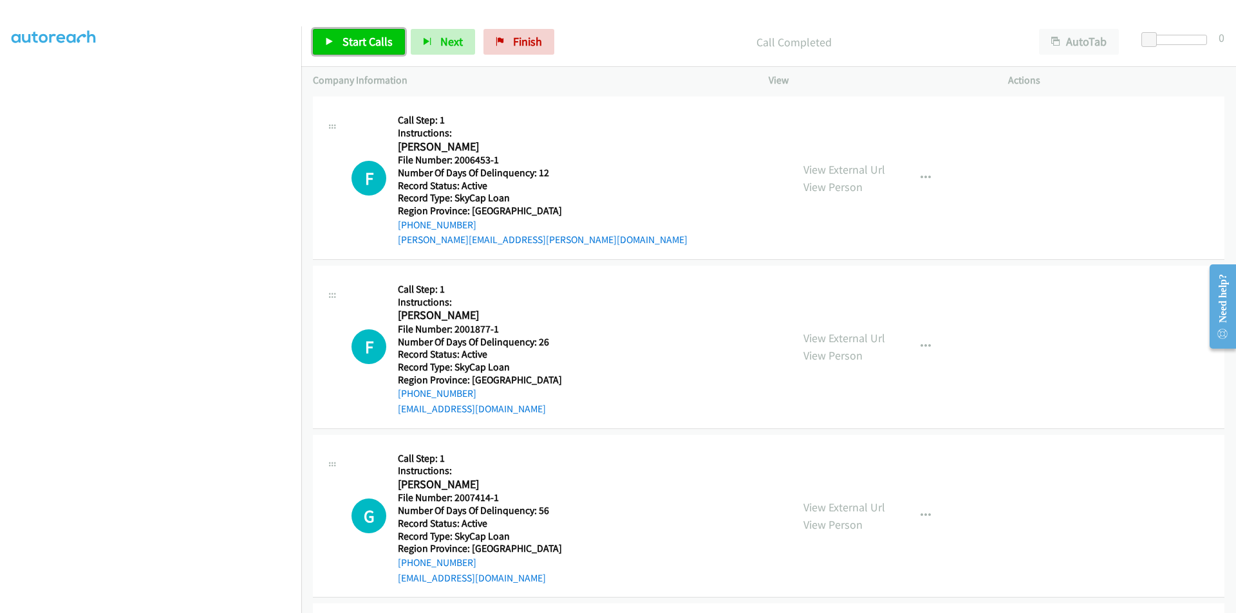
click at [364, 42] on span "Start Calls" at bounding box center [367, 41] width 50 height 15
click at [364, 41] on span "Pause" at bounding box center [356, 41] width 29 height 15
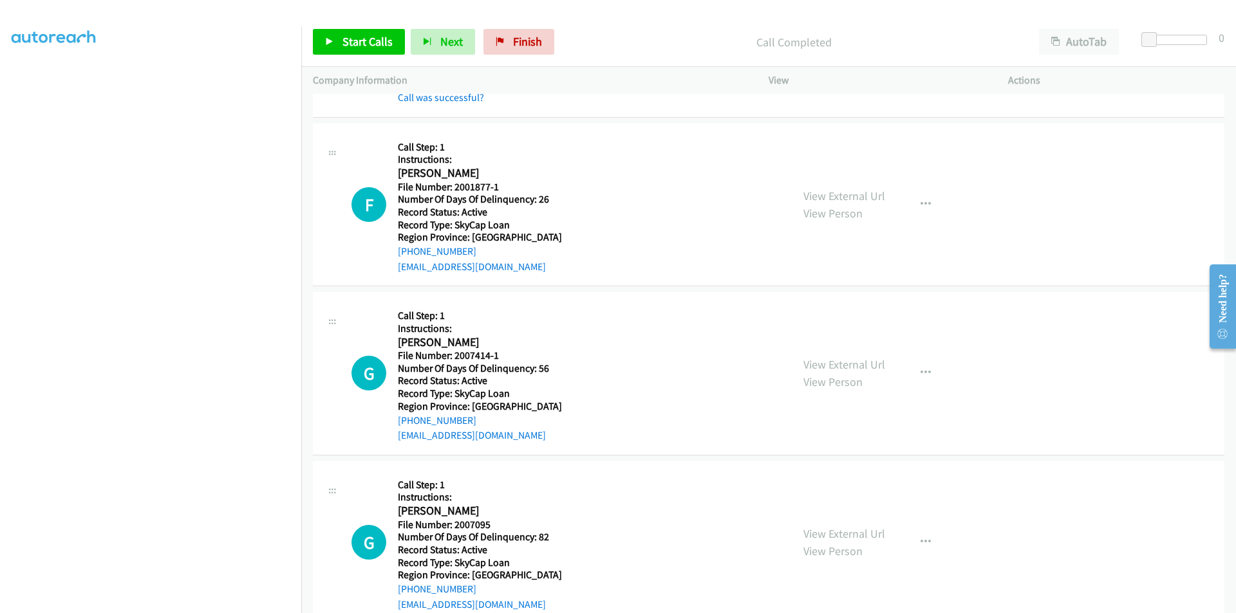
scroll to position [1175, 0]
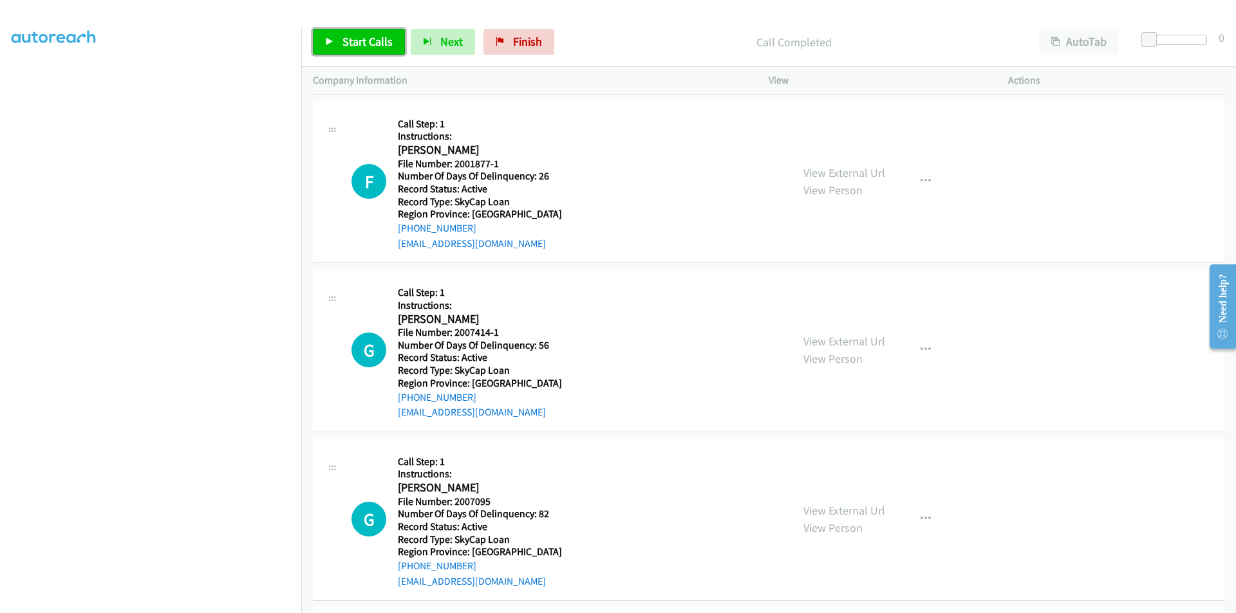
click at [356, 46] on span "Start Calls" at bounding box center [367, 41] width 50 height 15
click at [356, 46] on span "Pause" at bounding box center [356, 41] width 29 height 15
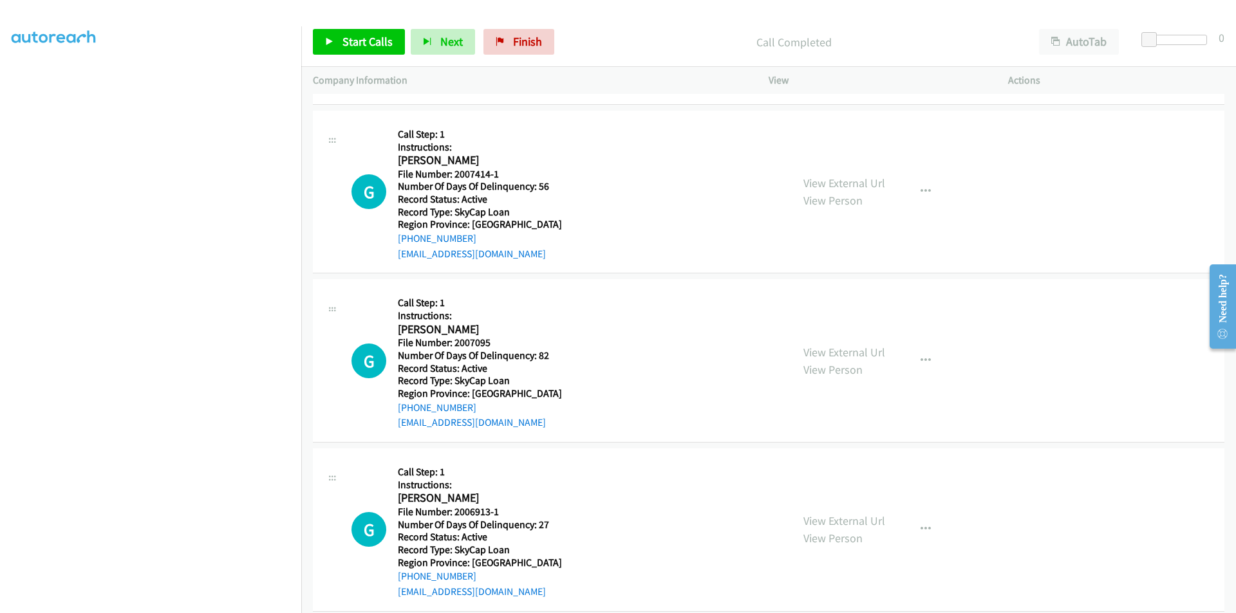
scroll to position [1368, 0]
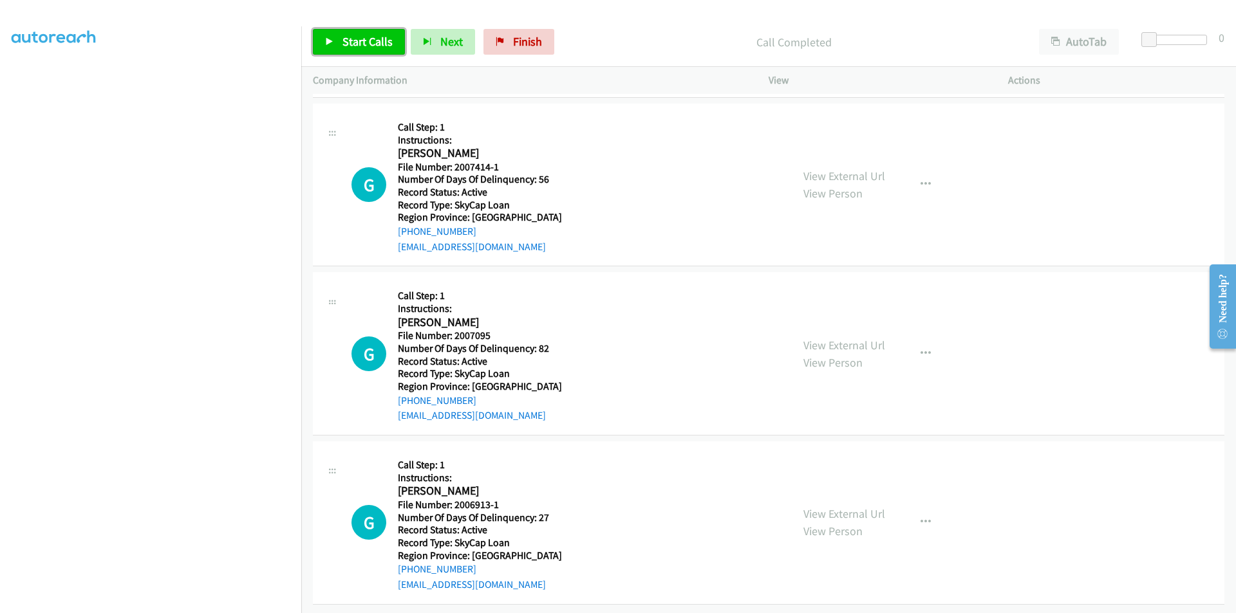
click at [379, 37] on span "Start Calls" at bounding box center [367, 41] width 50 height 15
click at [355, 37] on span "Pause" at bounding box center [356, 41] width 29 height 15
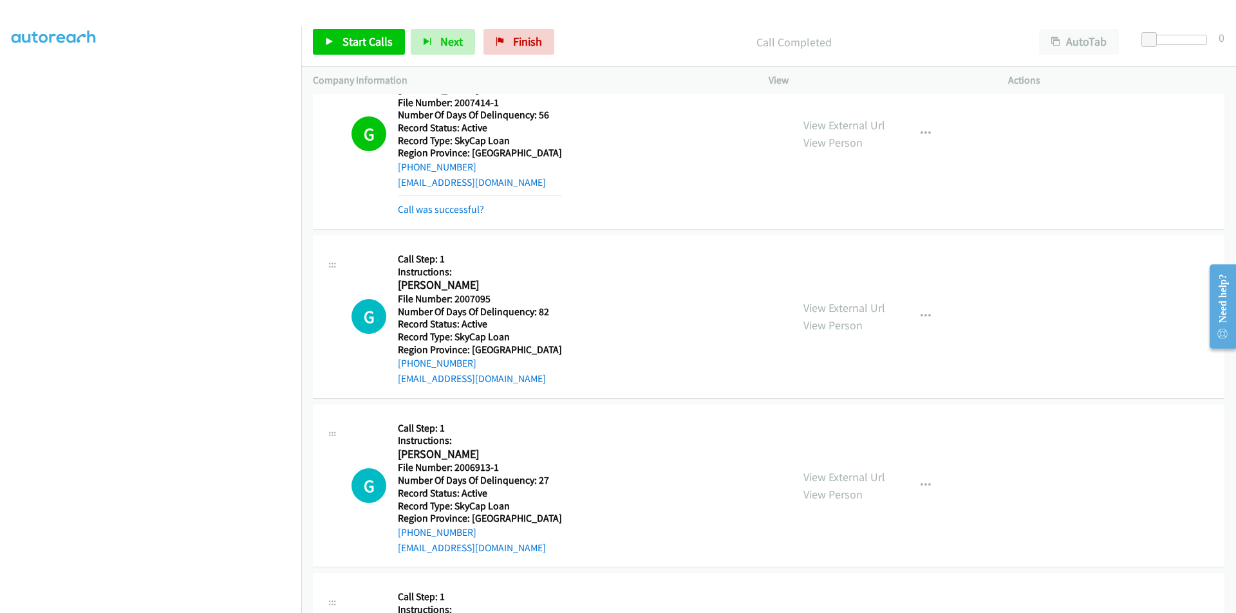
scroll to position [1561, 0]
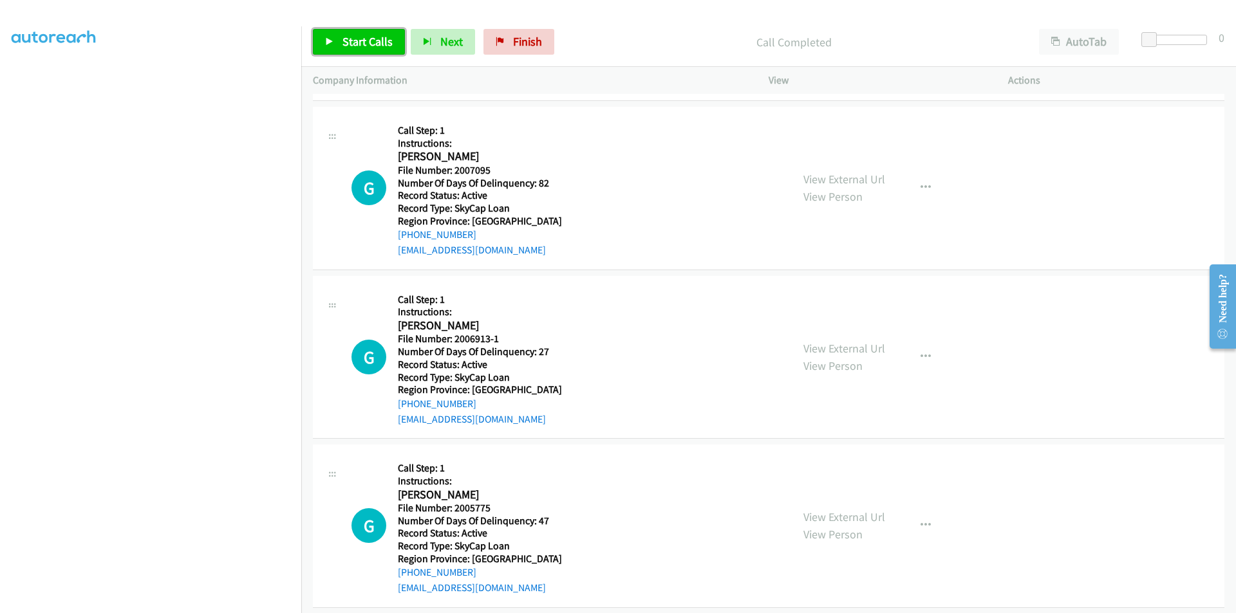
click at [379, 42] on span "Start Calls" at bounding box center [367, 41] width 50 height 15
click at [352, 42] on span "Pause" at bounding box center [356, 41] width 29 height 15
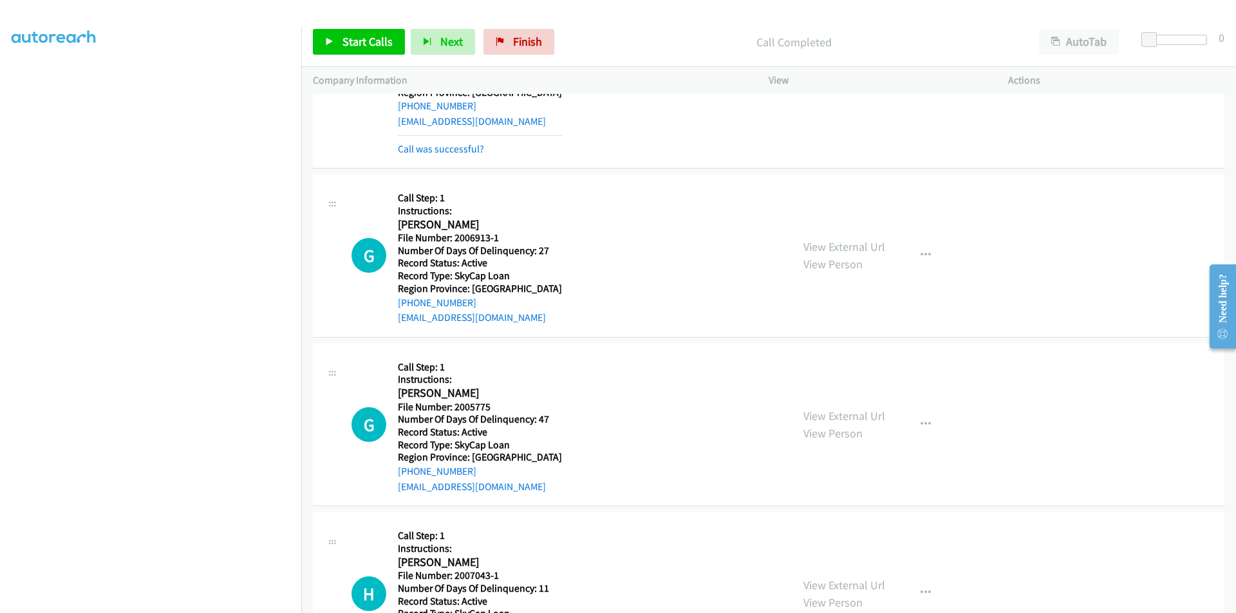
scroll to position [1754, 0]
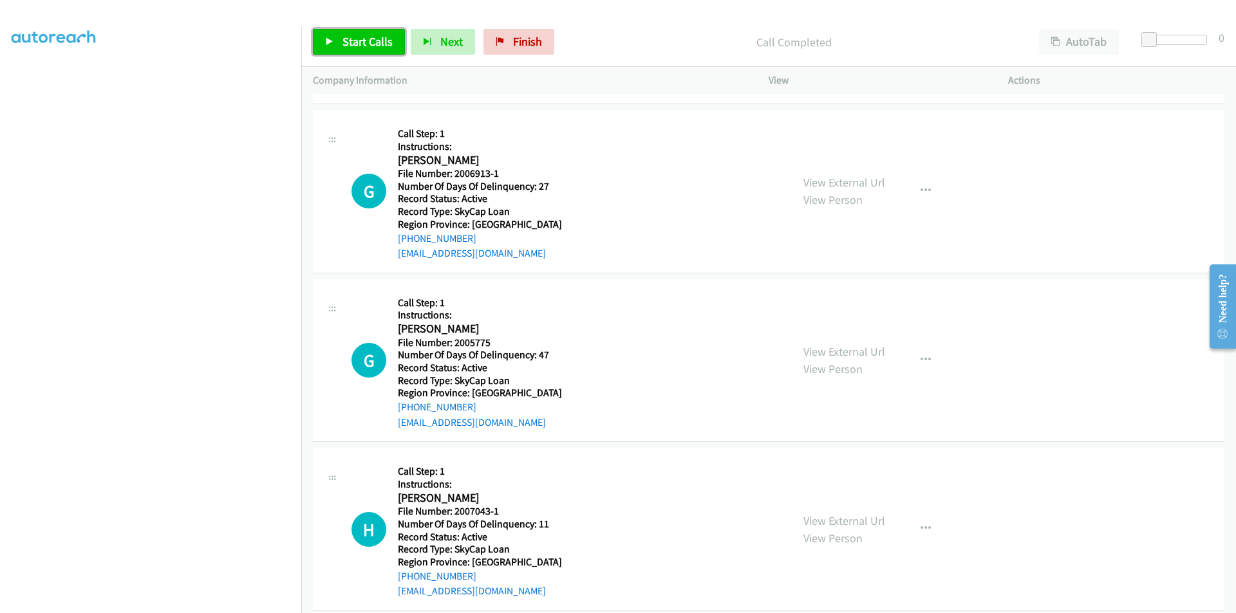
click at [372, 37] on span "Start Calls" at bounding box center [367, 41] width 50 height 15
click at [367, 37] on span "Pause" at bounding box center [356, 41] width 29 height 15
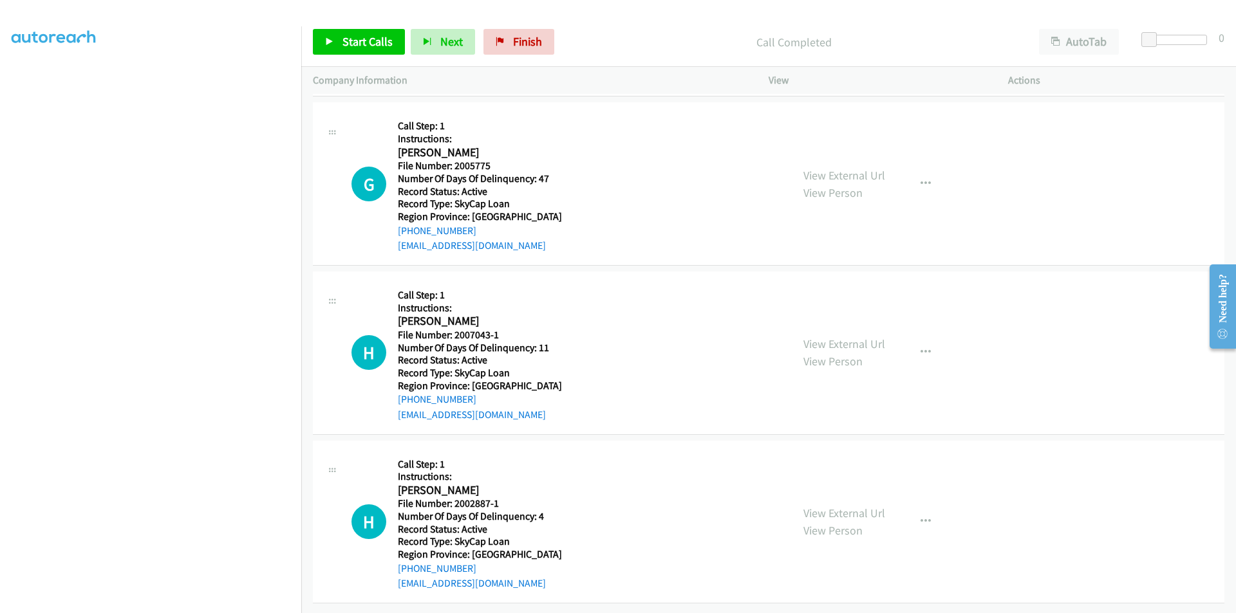
scroll to position [1968, 0]
click at [361, 37] on span "Start Calls" at bounding box center [367, 41] width 50 height 15
click at [361, 37] on span "Pause" at bounding box center [356, 41] width 29 height 15
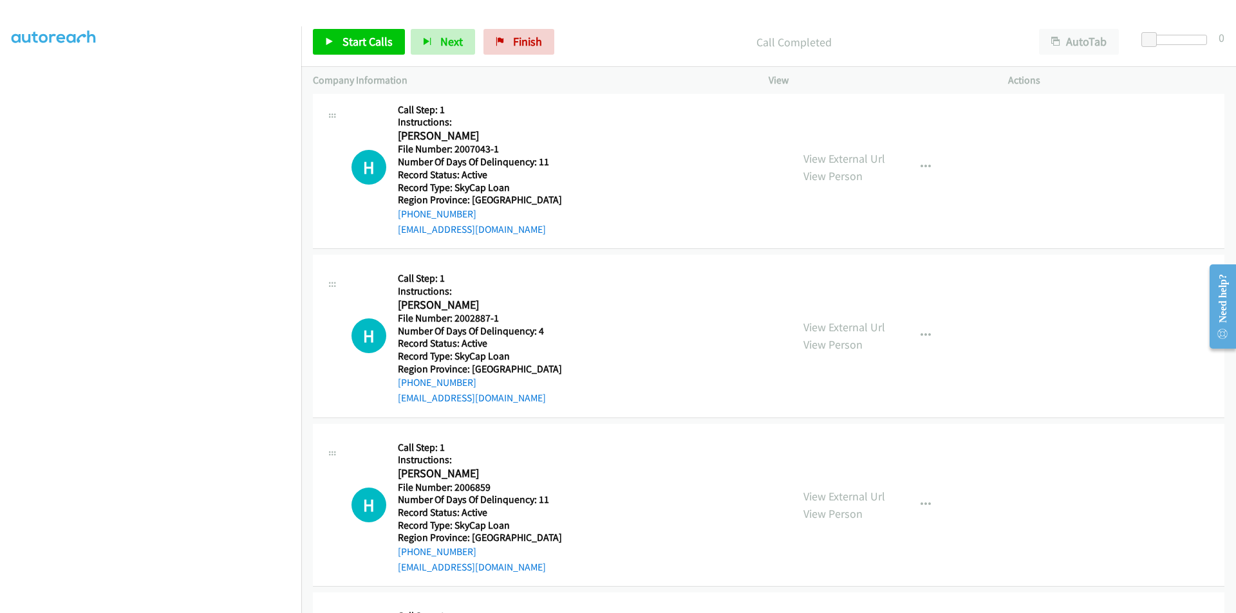
scroll to position [2161, 0]
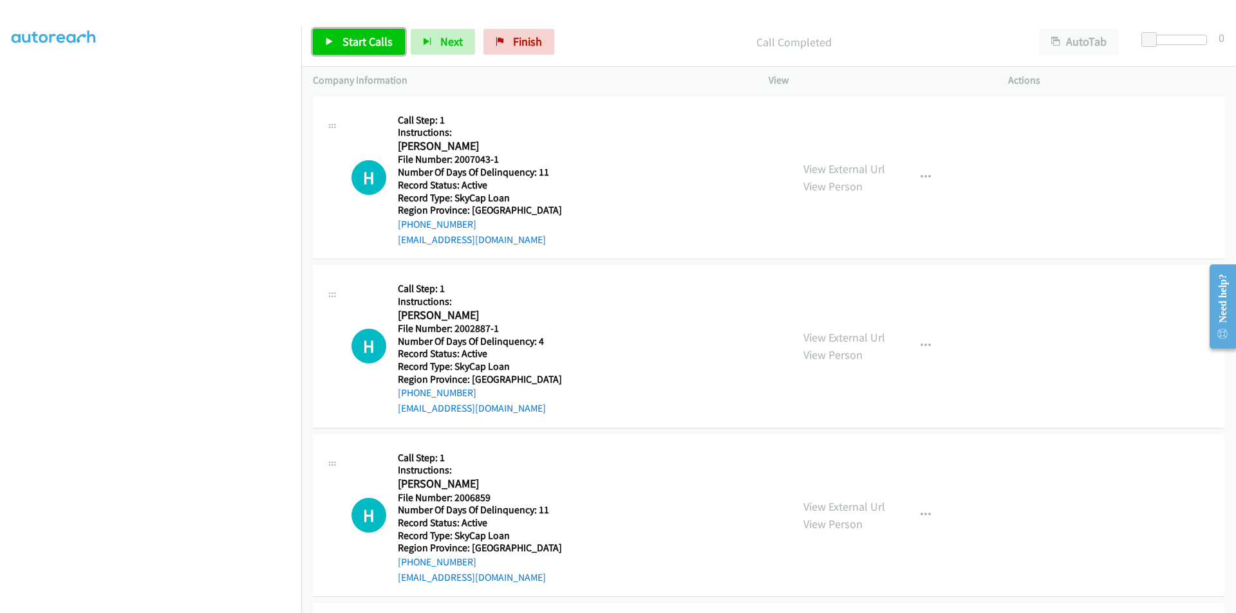
click at [356, 43] on span "Start Calls" at bounding box center [367, 41] width 50 height 15
click at [353, 42] on span "Pause" at bounding box center [356, 41] width 29 height 15
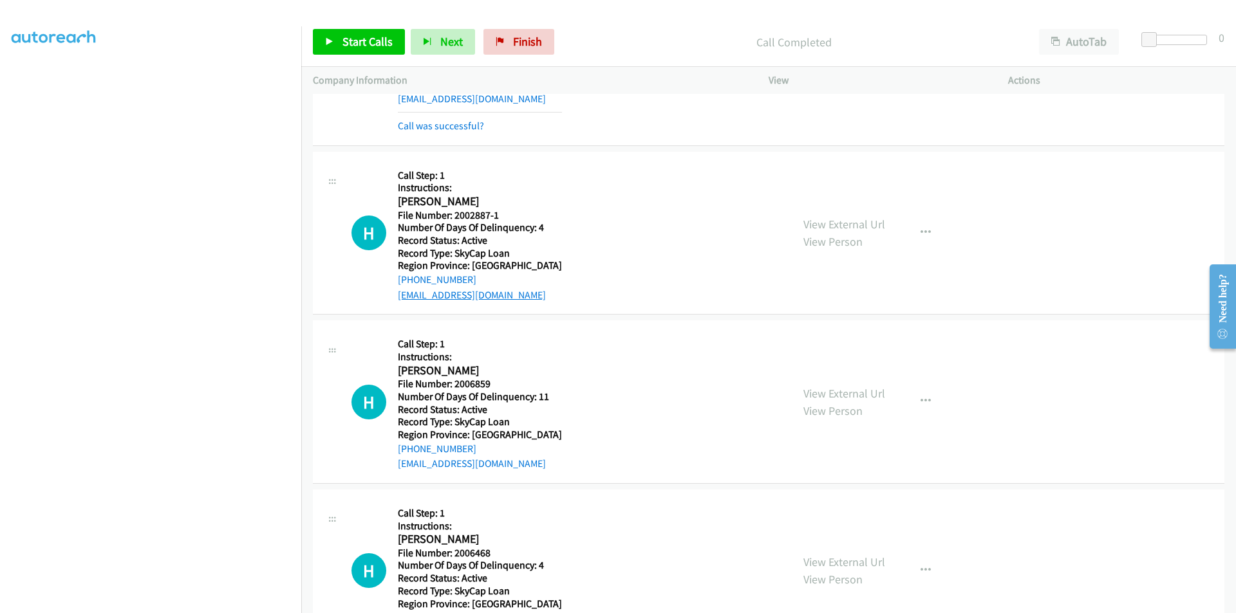
scroll to position [2290, 0]
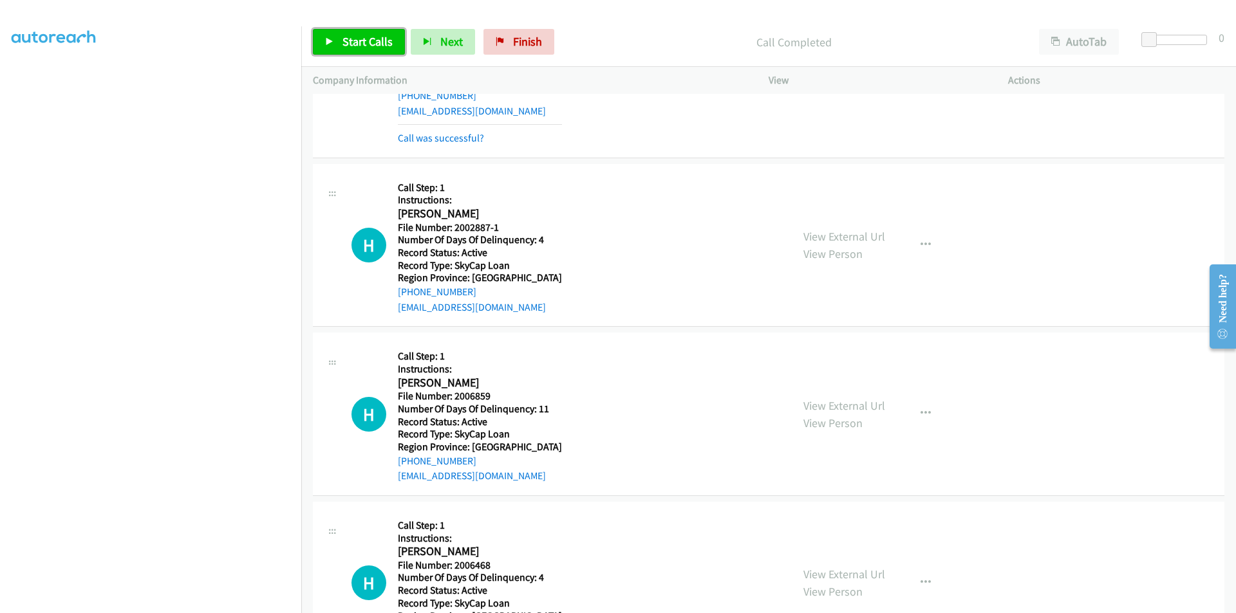
click at [367, 30] on link "Start Calls" at bounding box center [359, 42] width 92 height 26
click at [364, 39] on span "Pause" at bounding box center [356, 41] width 29 height 15
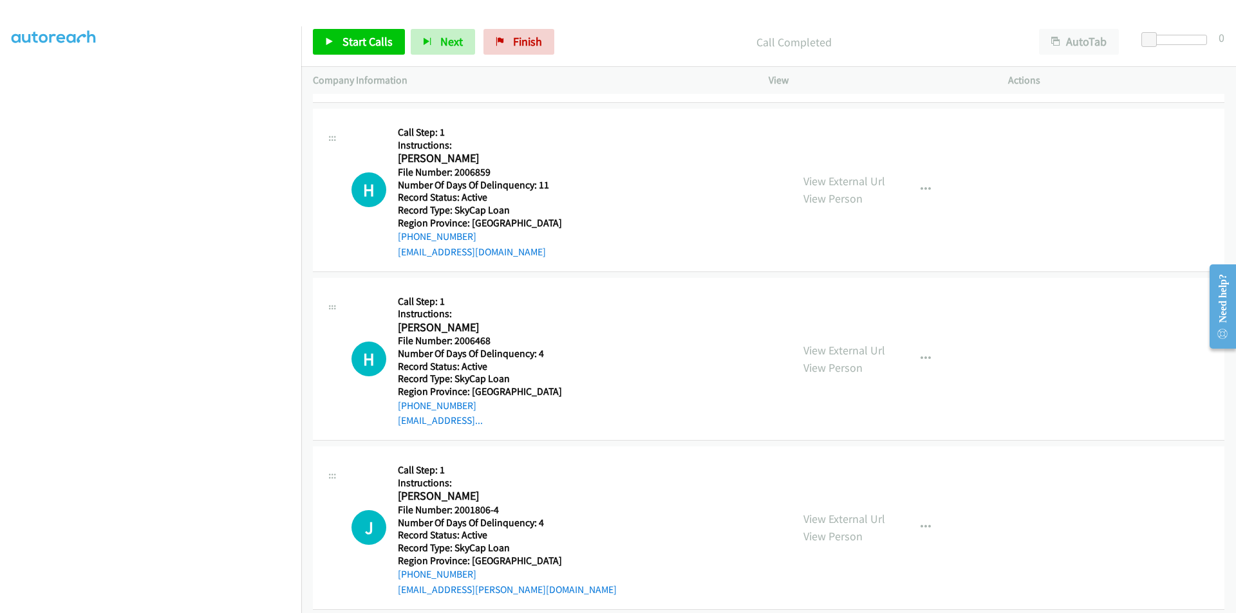
scroll to position [2547, 0]
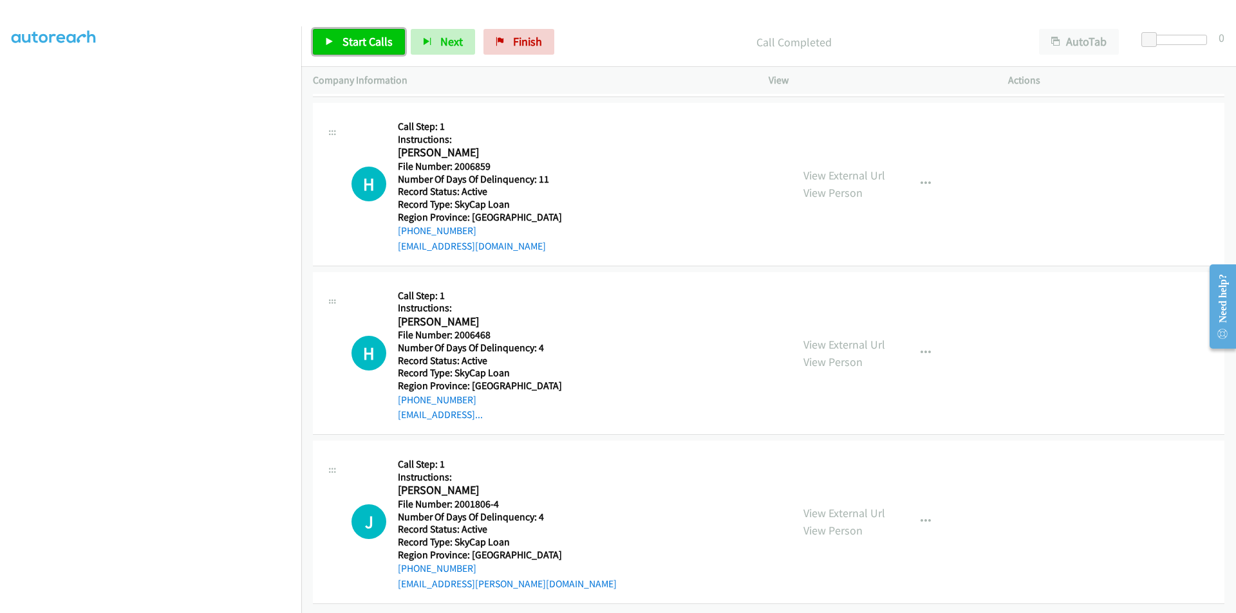
click at [358, 40] on span "Start Calls" at bounding box center [367, 41] width 50 height 15
click at [358, 40] on span "Pause" at bounding box center [356, 41] width 29 height 15
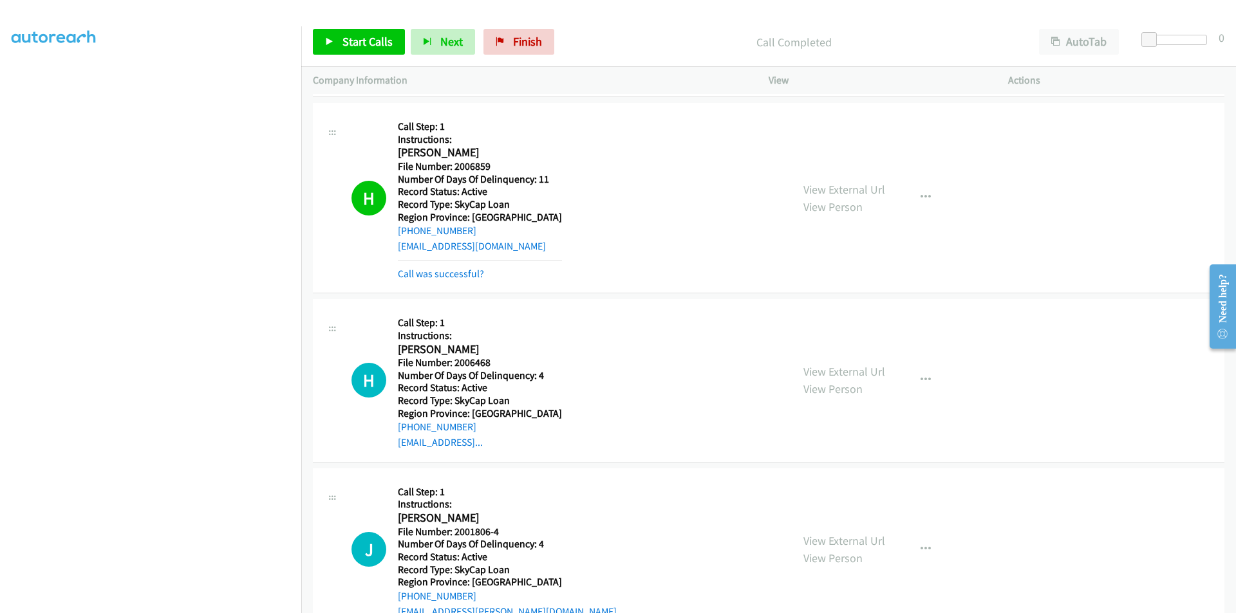
scroll to position [2740, 0]
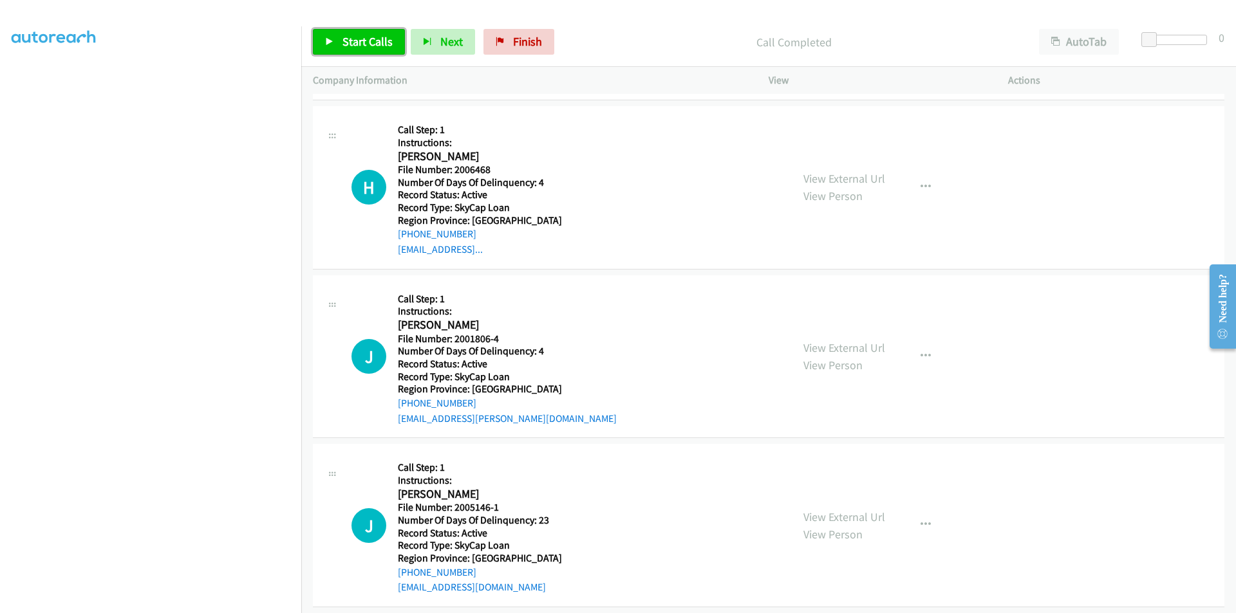
click at [353, 41] on span "Start Calls" at bounding box center [367, 41] width 50 height 15
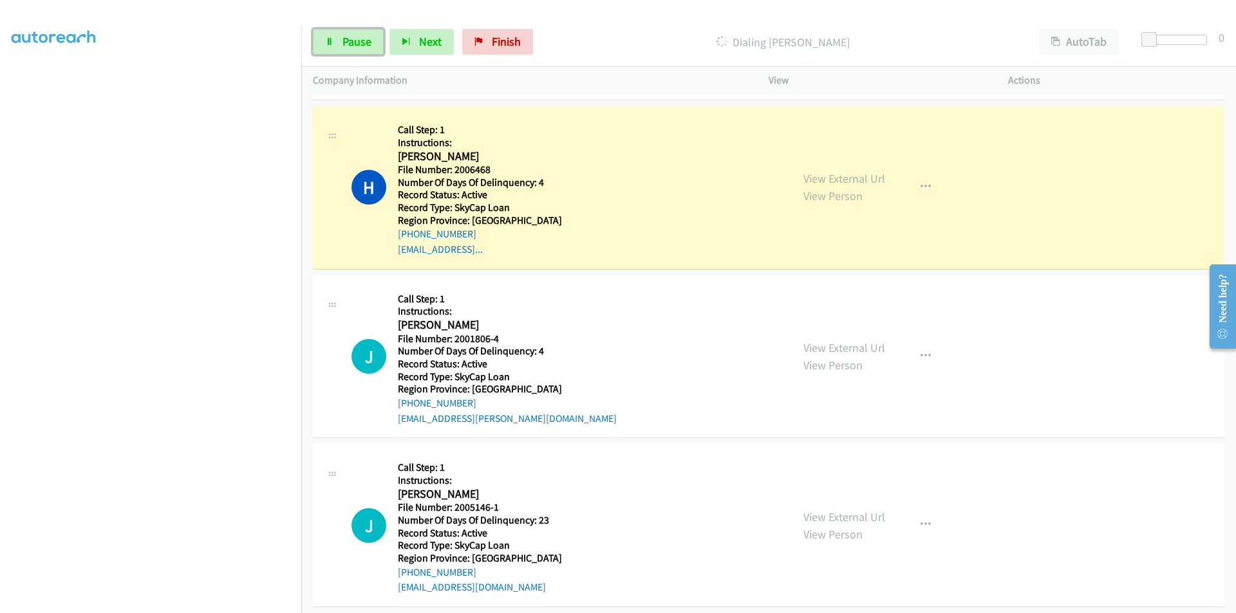
click at [353, 41] on span "Pause" at bounding box center [356, 41] width 29 height 15
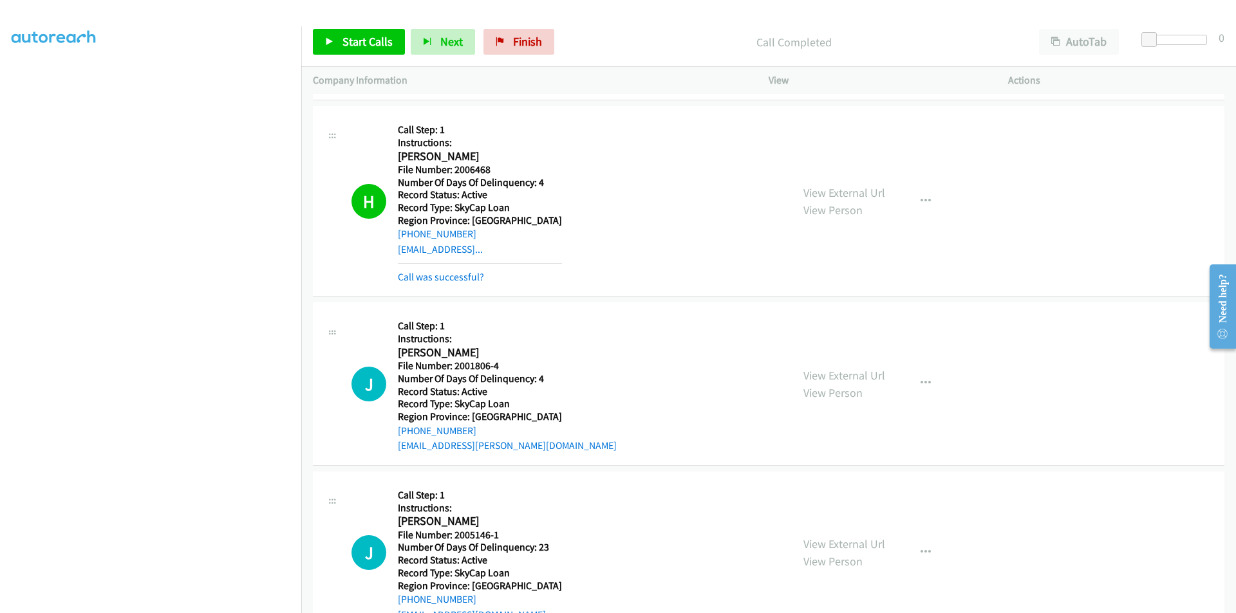
scroll to position [2933, 0]
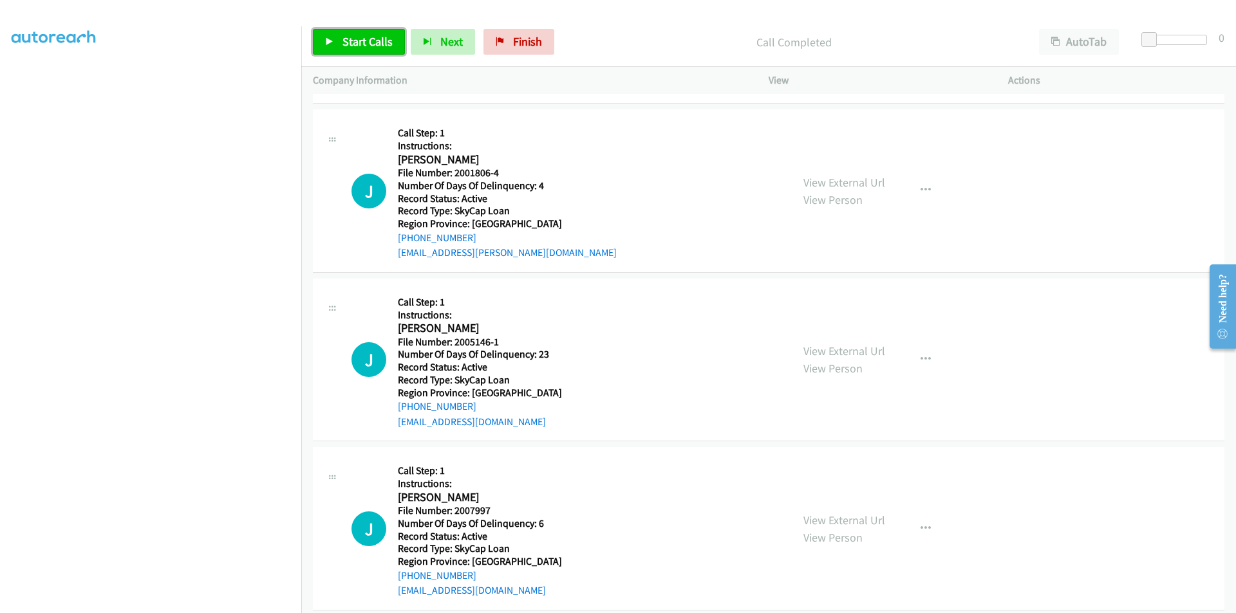
click at [371, 38] on span "Start Calls" at bounding box center [367, 41] width 50 height 15
click at [354, 43] on span "Pause" at bounding box center [356, 41] width 29 height 15
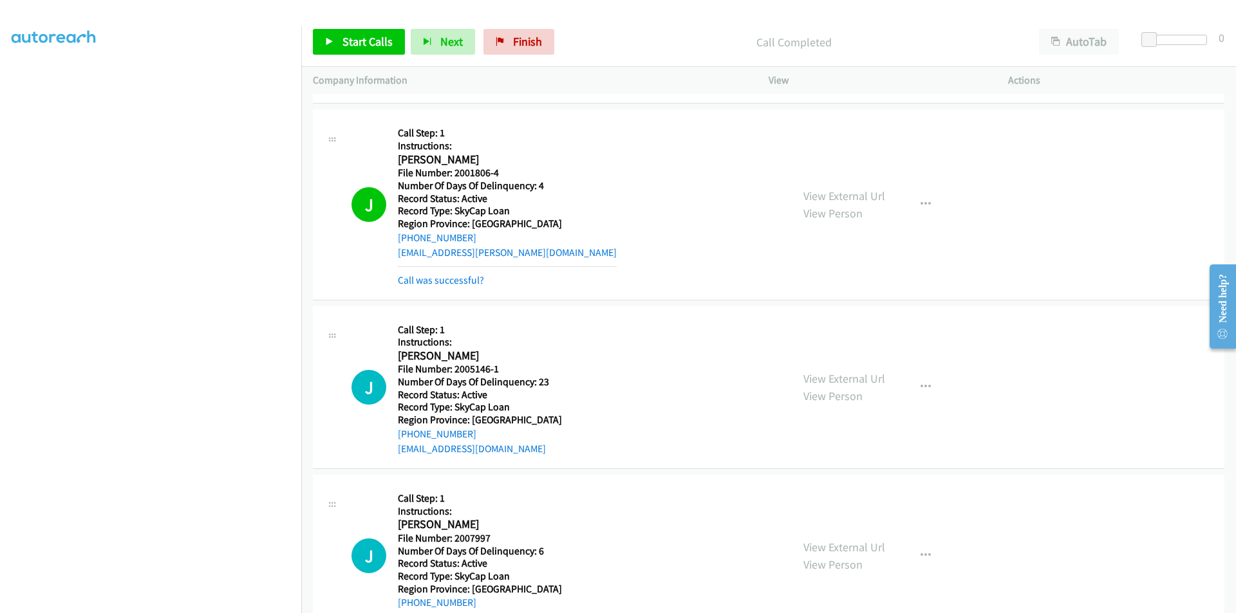
scroll to position [3126, 0]
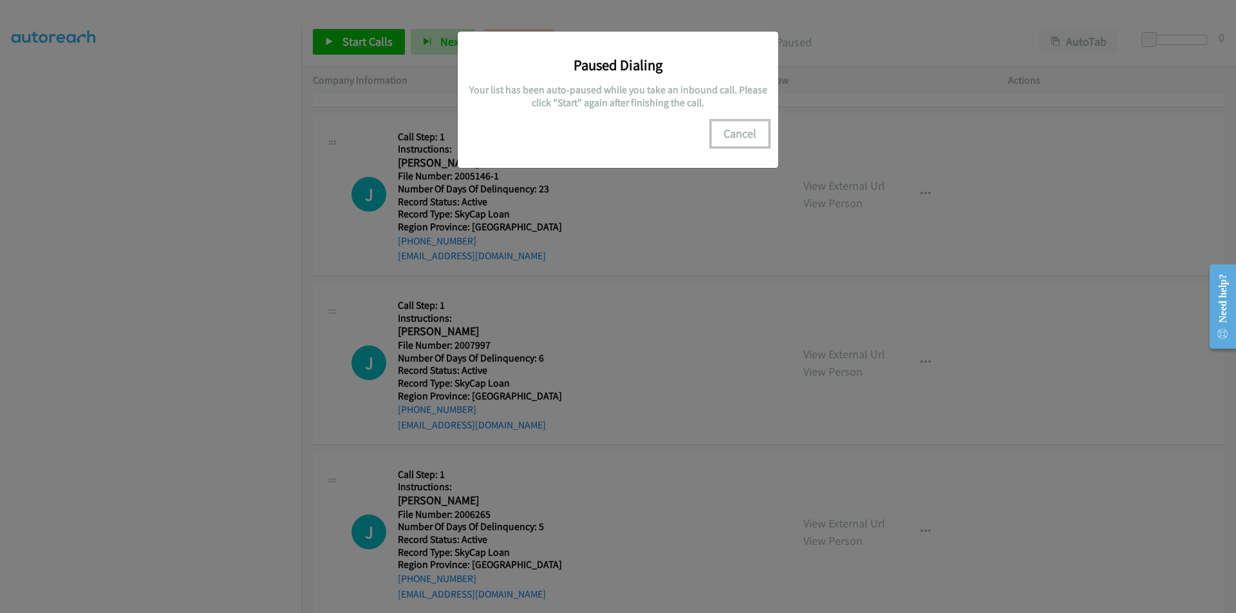
click at [747, 130] on button "Cancel" at bounding box center [739, 134] width 57 height 26
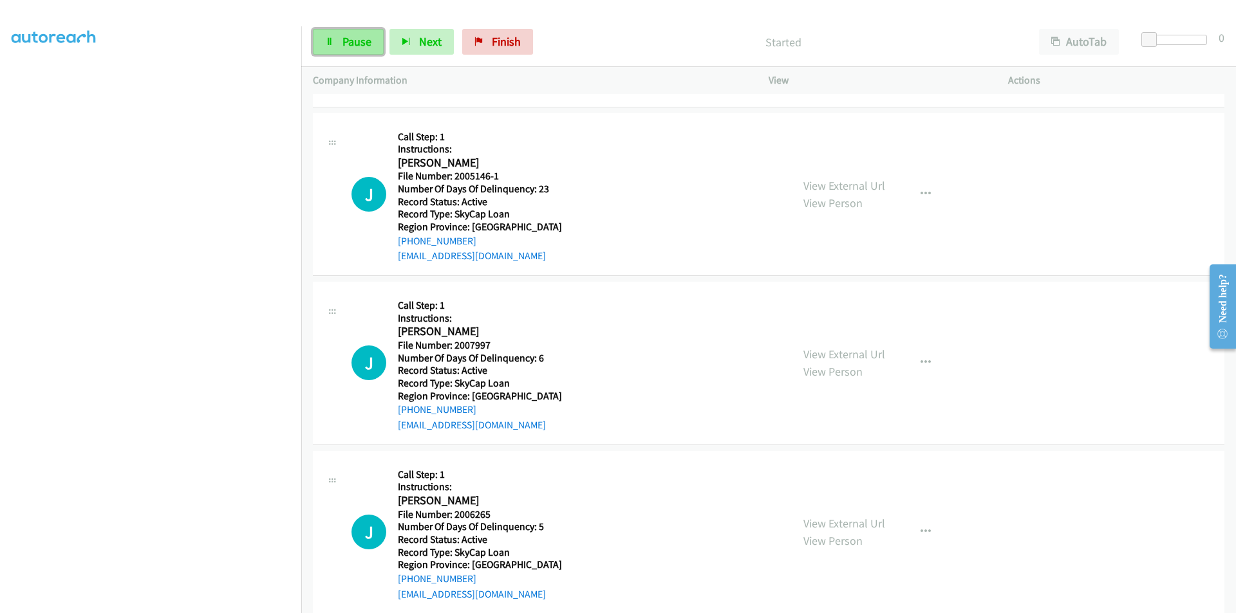
click at [351, 41] on span "Pause" at bounding box center [356, 41] width 29 height 15
click at [920, 192] on icon "button" at bounding box center [925, 194] width 10 height 10
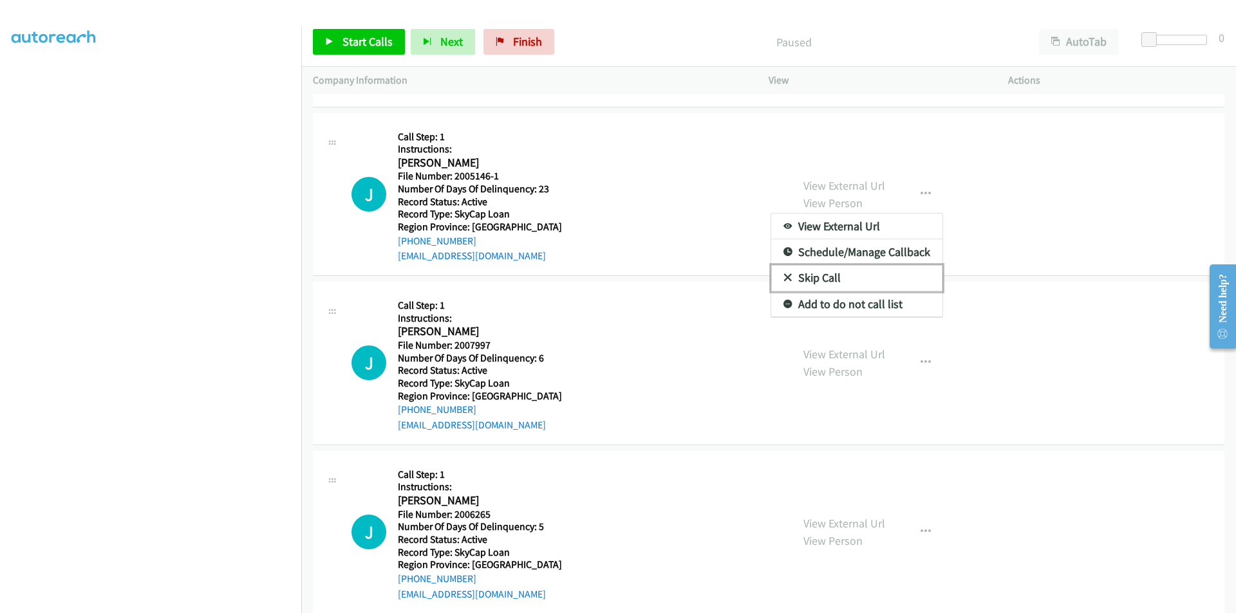
click at [830, 276] on link "Skip Call" at bounding box center [856, 278] width 171 height 26
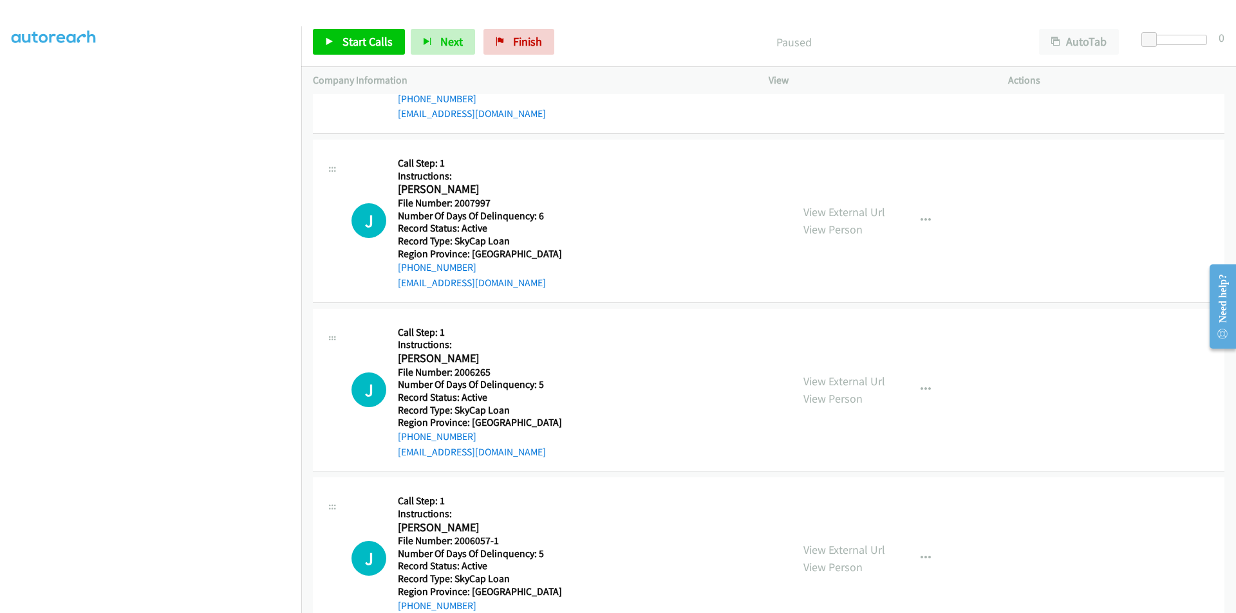
scroll to position [3331, 0]
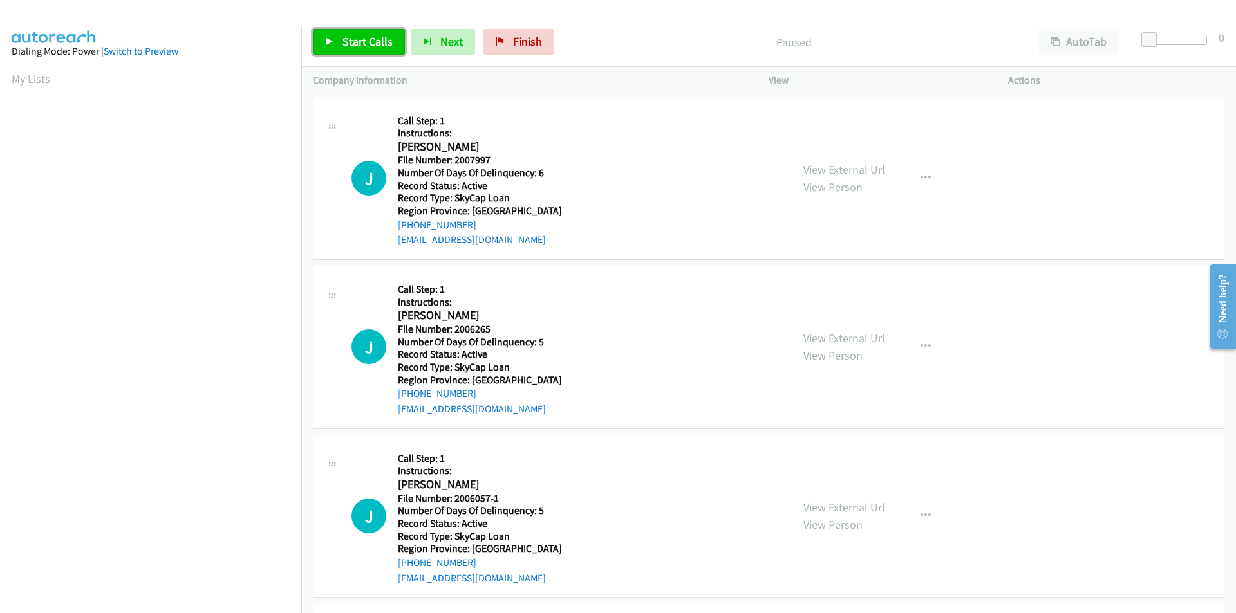
click at [371, 47] on span "Start Calls" at bounding box center [367, 41] width 50 height 15
click at [357, 42] on span "Pause" at bounding box center [356, 41] width 29 height 15
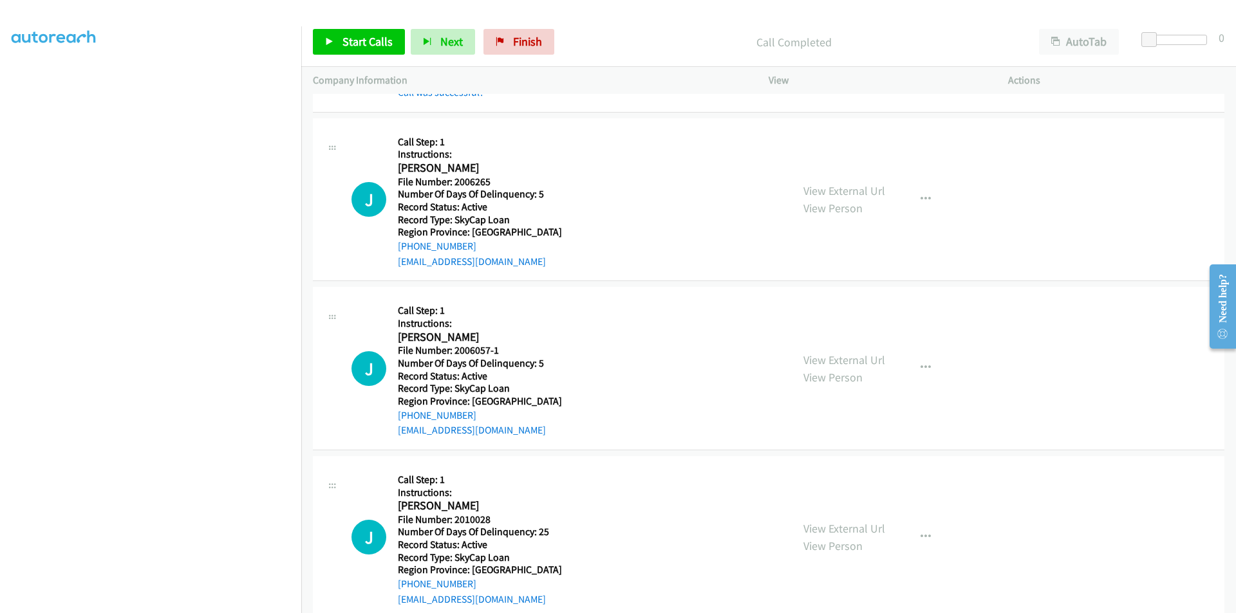
scroll to position [193, 0]
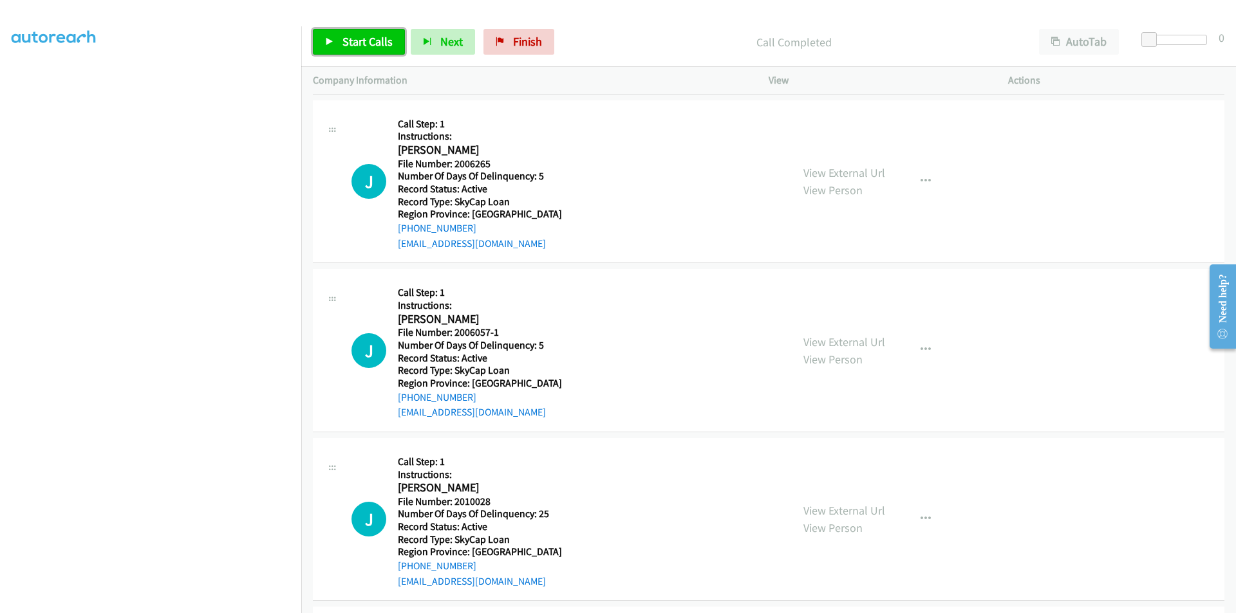
click at [357, 32] on link "Start Calls" at bounding box center [359, 42] width 92 height 26
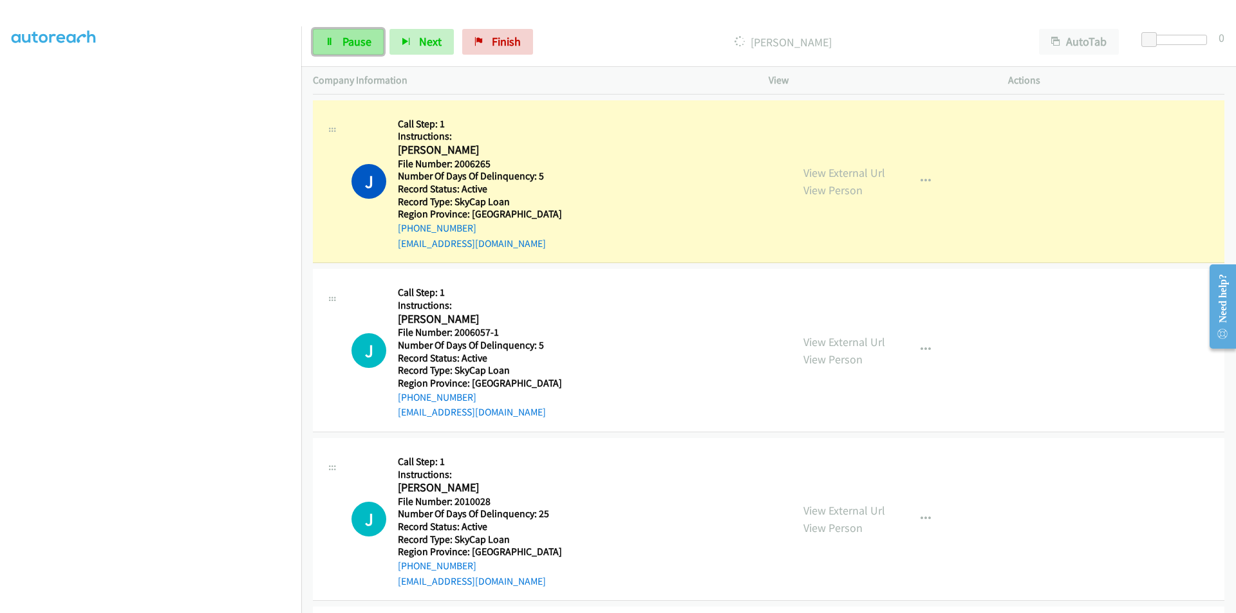
click at [357, 37] on span "Pause" at bounding box center [356, 41] width 29 height 15
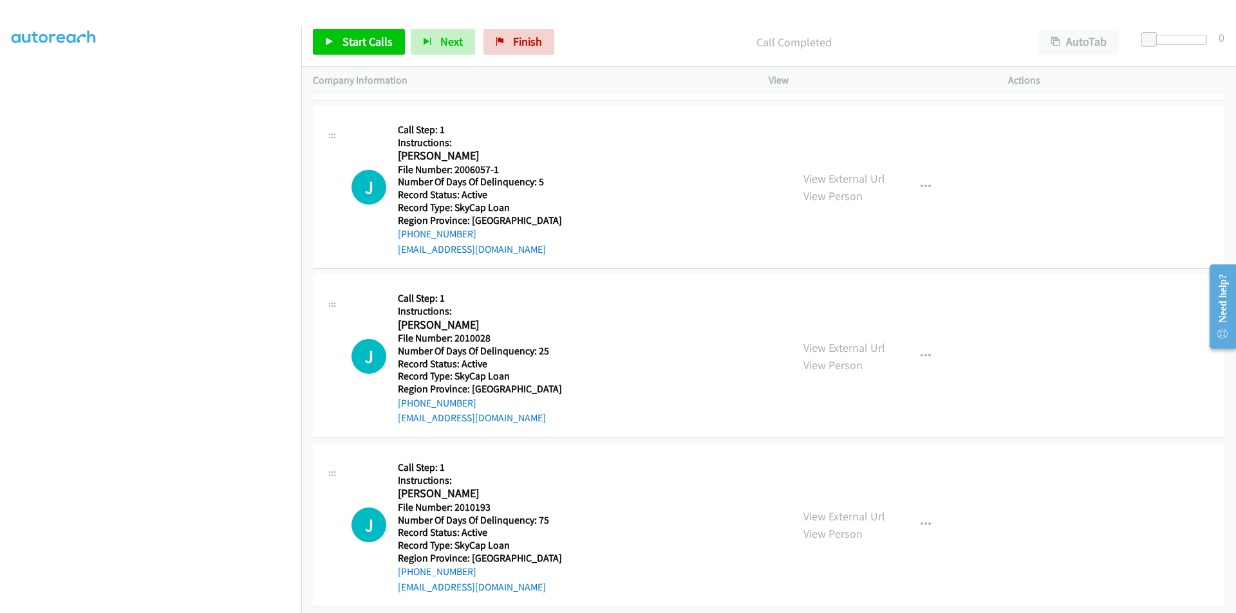
scroll to position [386, 0]
click at [359, 41] on span "Start Calls" at bounding box center [367, 41] width 50 height 15
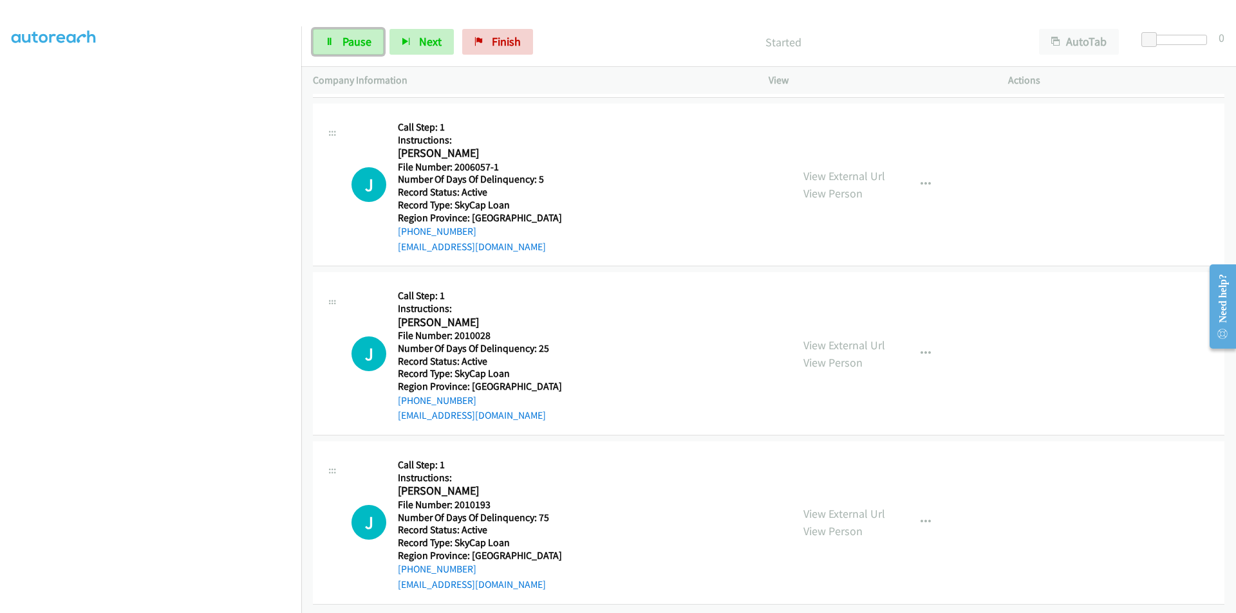
click at [359, 41] on span "Pause" at bounding box center [356, 41] width 29 height 15
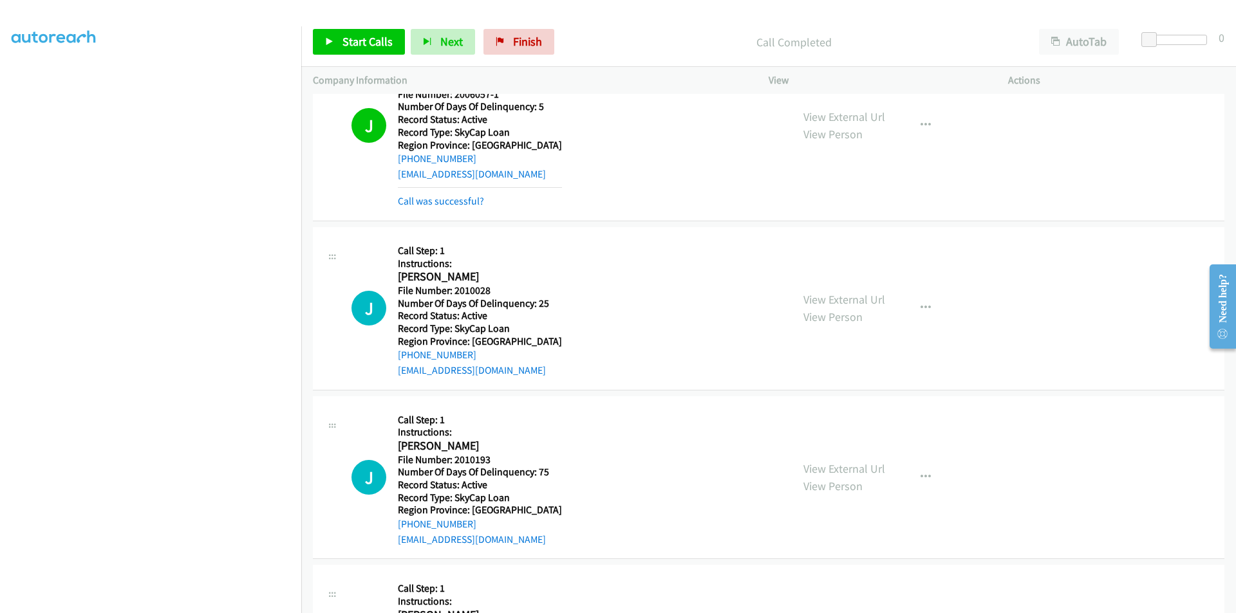
scroll to position [590, 0]
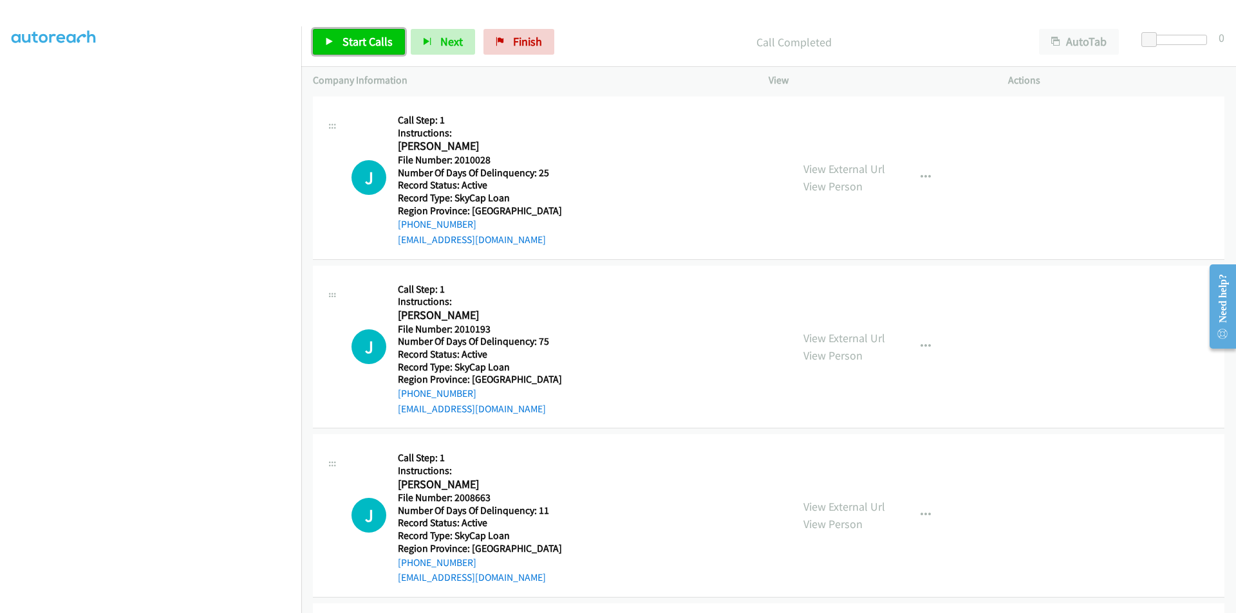
click at [362, 46] on span "Start Calls" at bounding box center [367, 41] width 50 height 15
click at [361, 43] on span "Pause" at bounding box center [356, 41] width 29 height 15
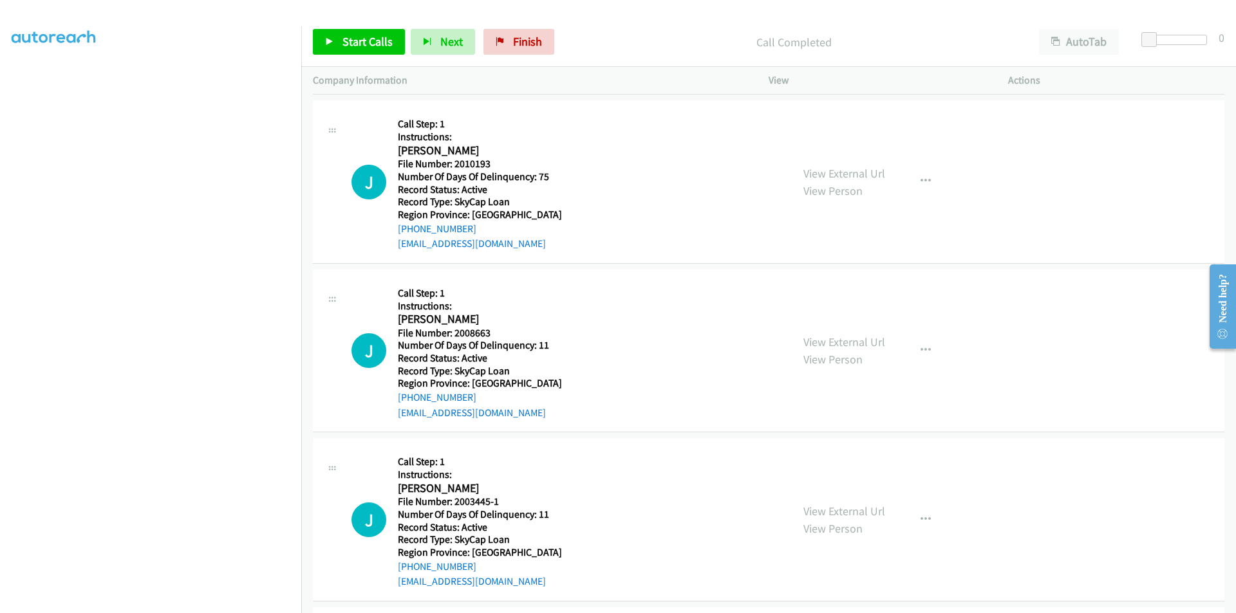
scroll to position [783, 0]
click at [348, 40] on span "Start Calls" at bounding box center [367, 41] width 50 height 15
click at [348, 40] on span "Pause" at bounding box center [356, 41] width 29 height 15
click at [376, 43] on span "Start Calls" at bounding box center [367, 41] width 50 height 15
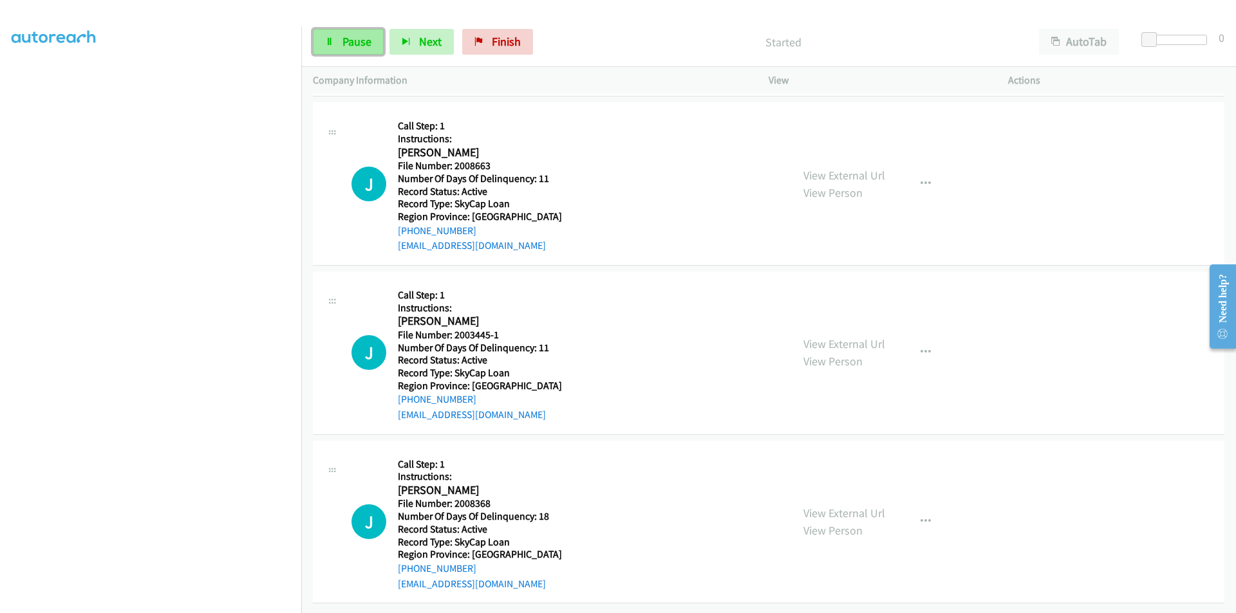
click at [349, 44] on span "Pause" at bounding box center [356, 41] width 29 height 15
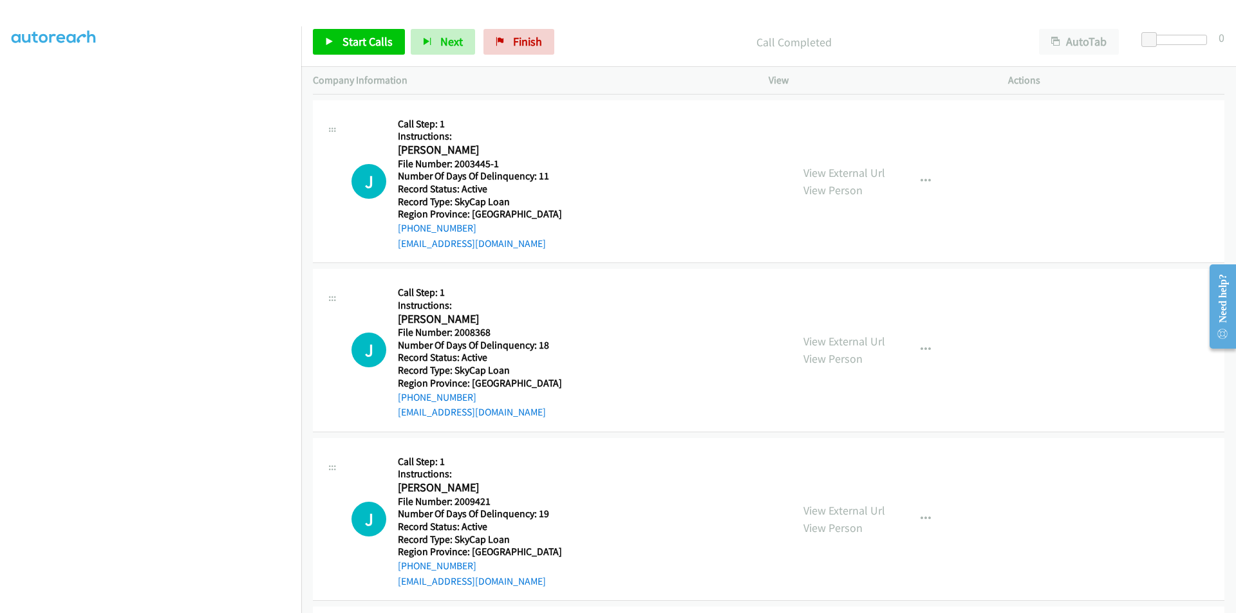
scroll to position [1198, 0]
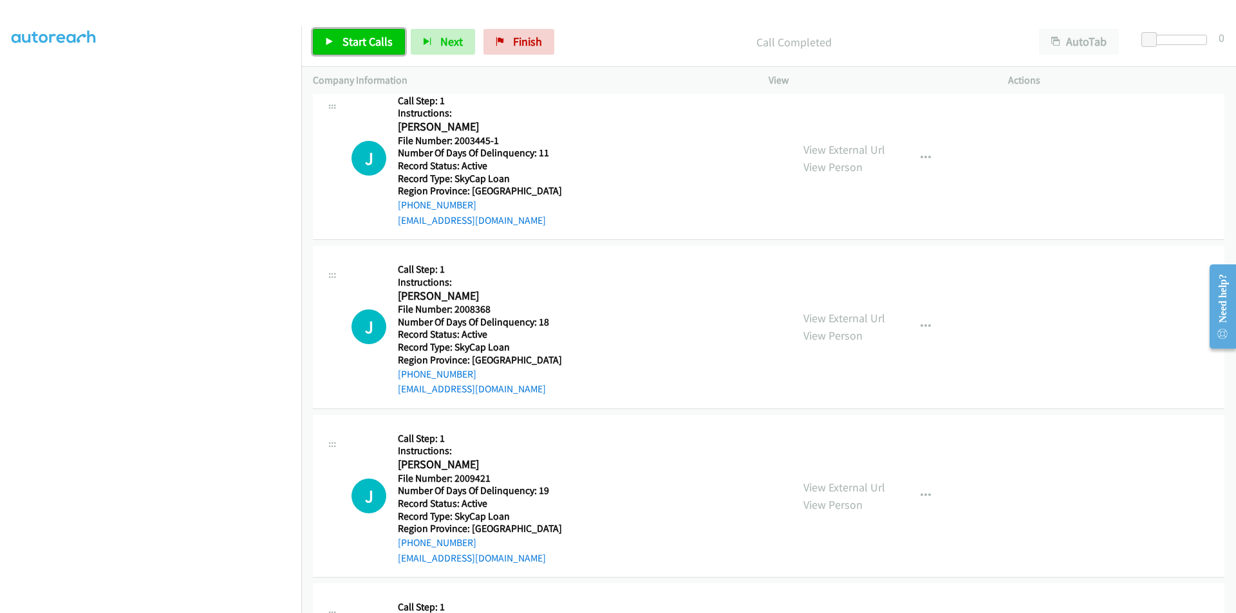
click at [360, 45] on span "Start Calls" at bounding box center [367, 41] width 50 height 15
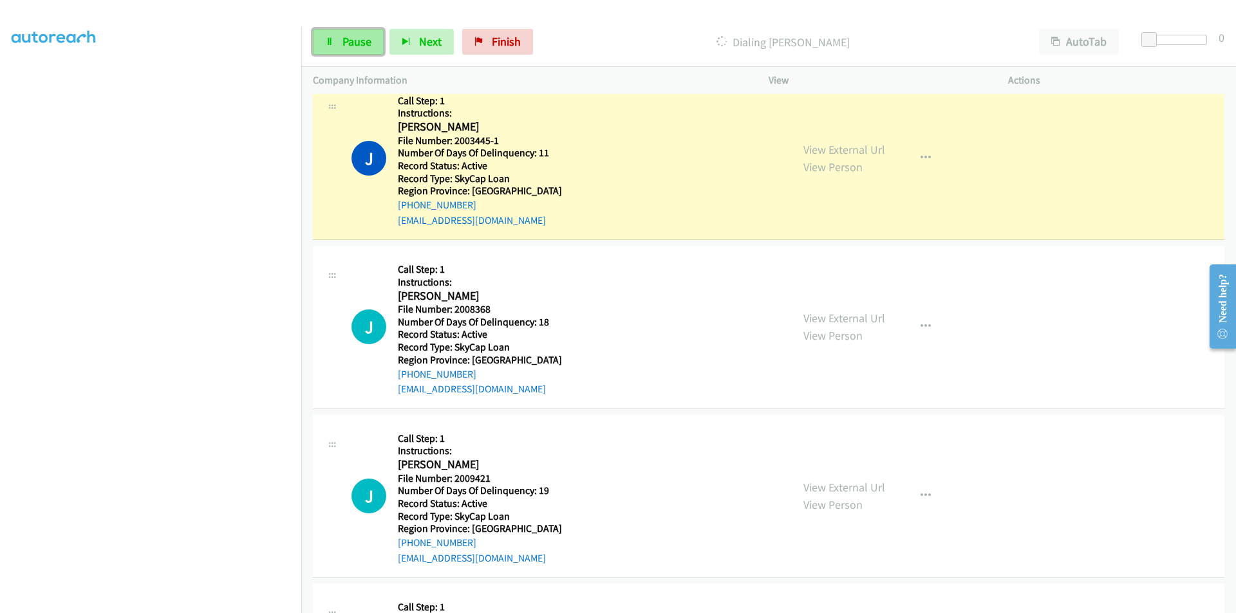
click at [355, 42] on span "Pause" at bounding box center [356, 41] width 29 height 15
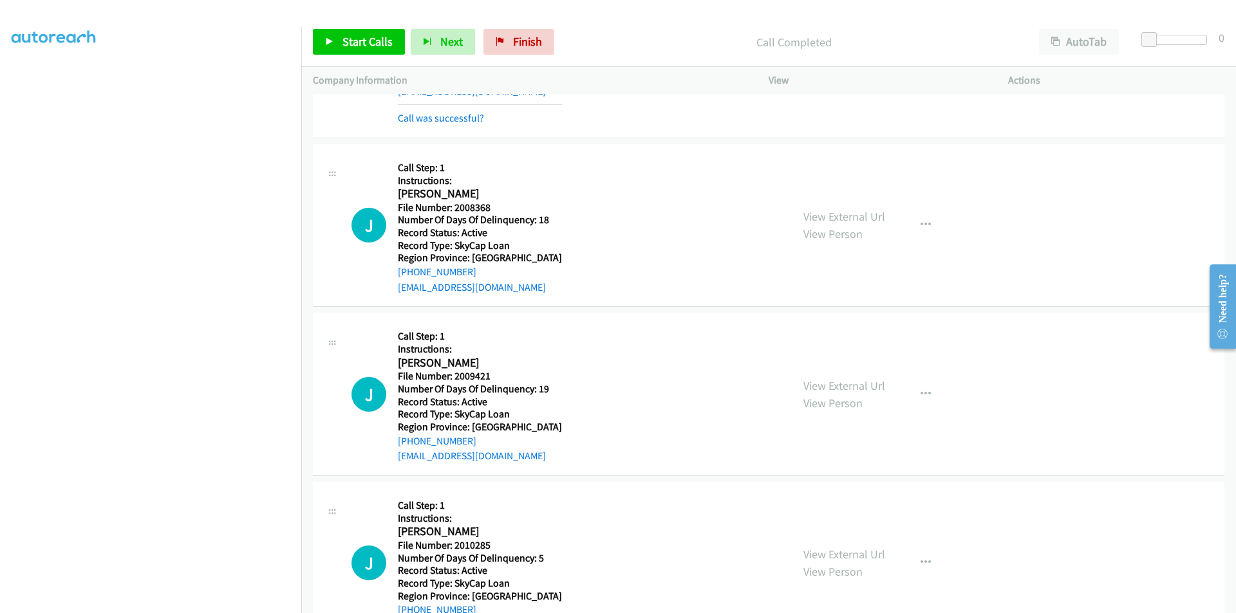
scroll to position [1391, 0]
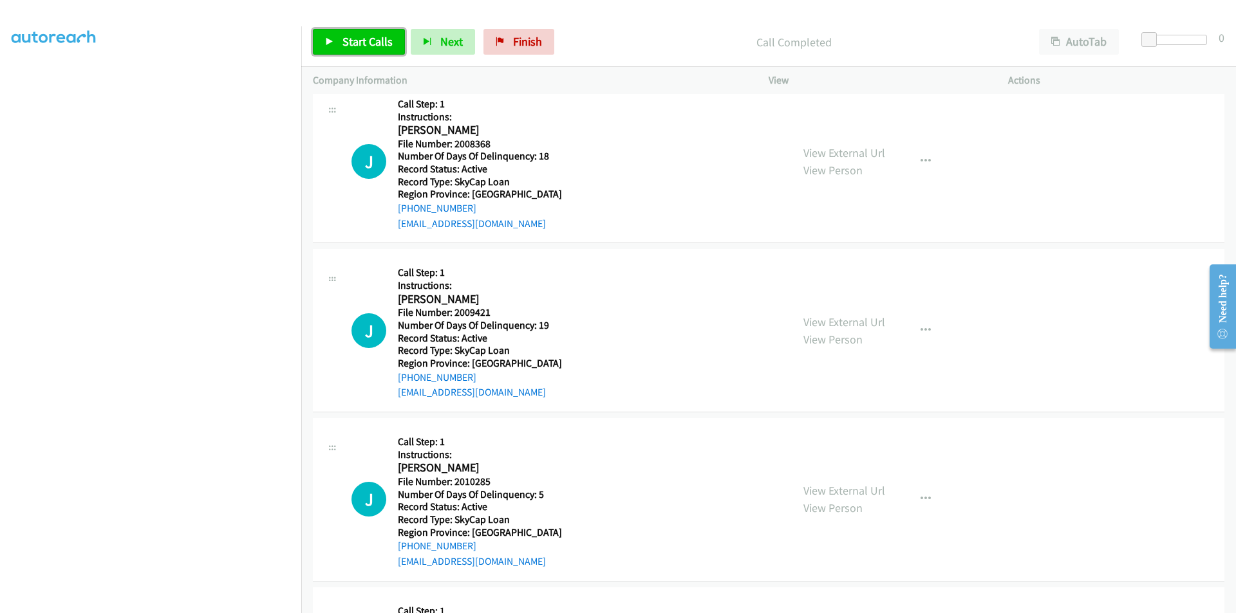
click at [346, 37] on span "Start Calls" at bounding box center [367, 41] width 50 height 15
click at [346, 37] on span "Pause" at bounding box center [356, 41] width 29 height 15
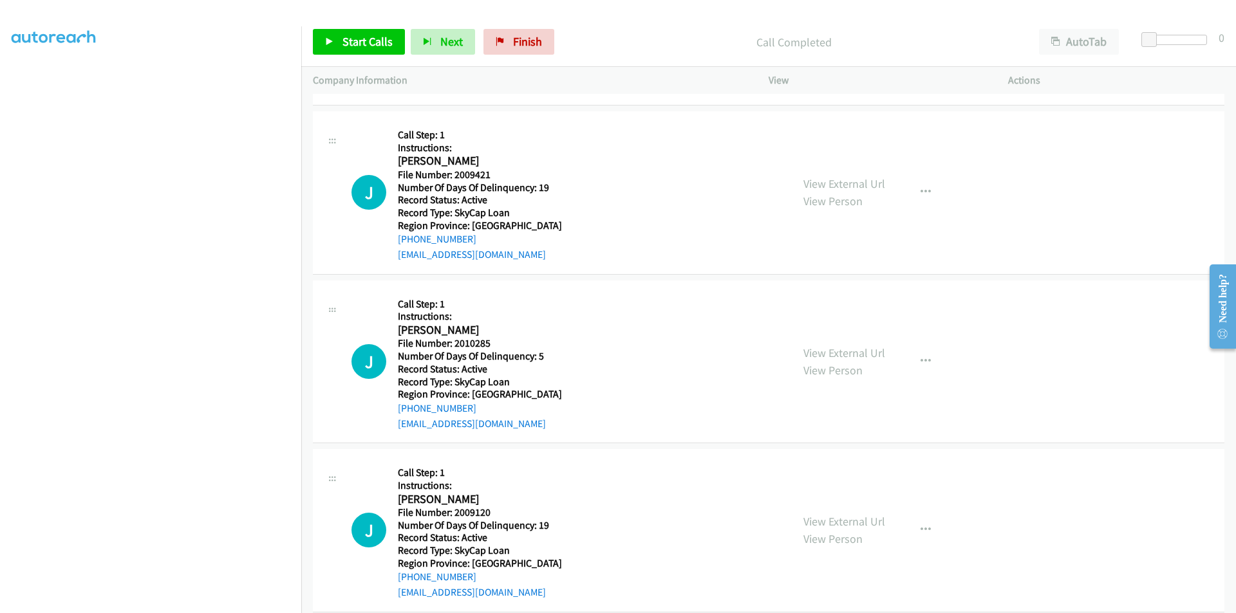
scroll to position [1575, 0]
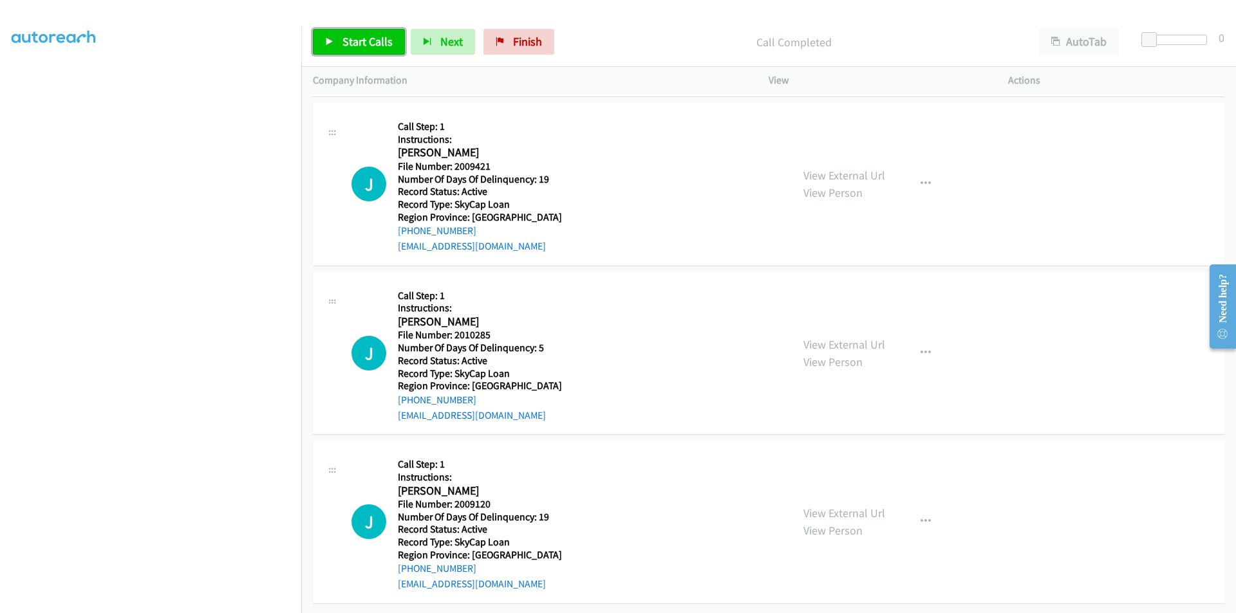
click at [364, 37] on span "Start Calls" at bounding box center [367, 41] width 50 height 15
click at [358, 35] on span "Pause" at bounding box center [356, 41] width 29 height 15
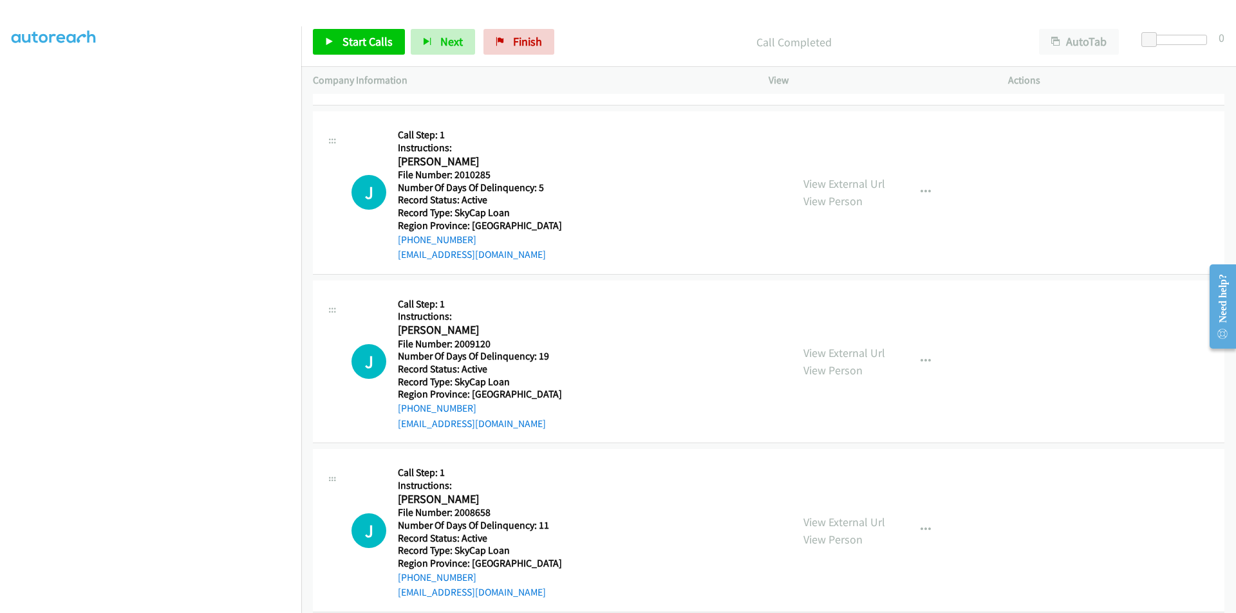
scroll to position [1768, 0]
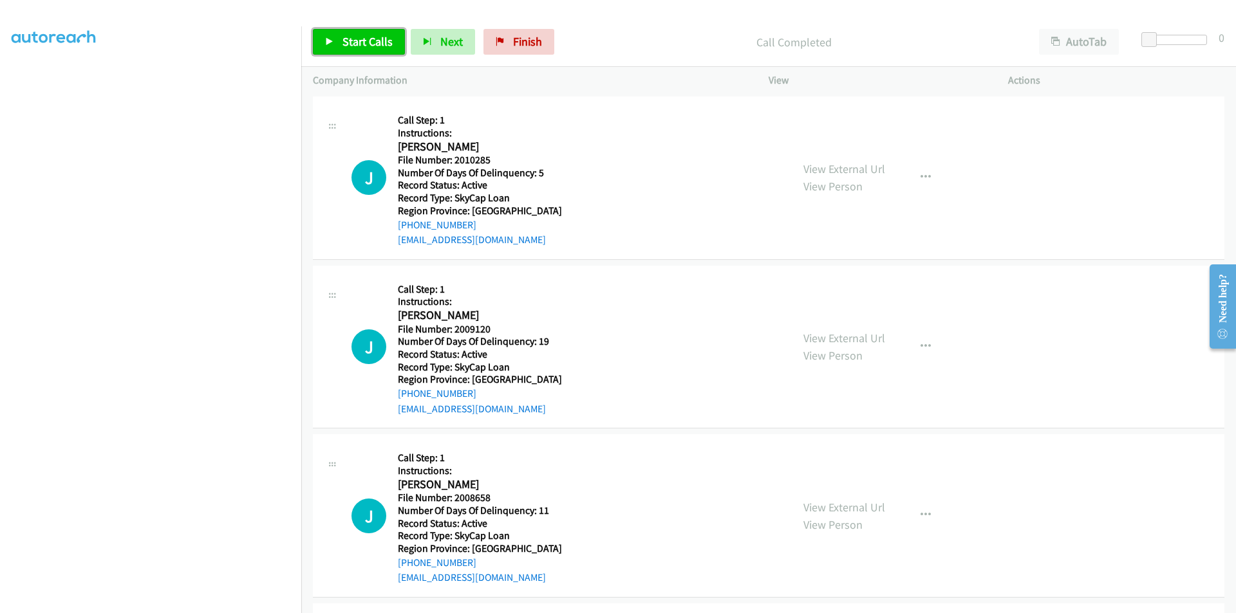
click at [375, 41] on span "Start Calls" at bounding box center [367, 41] width 50 height 15
click at [362, 43] on span "Pause" at bounding box center [356, 41] width 29 height 15
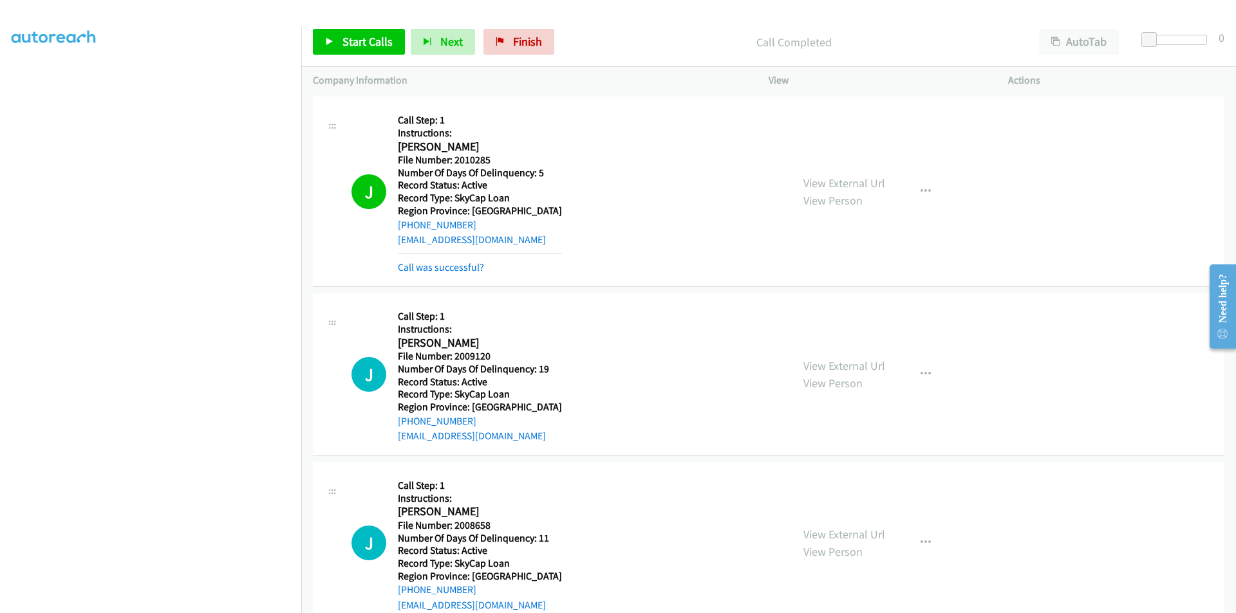
scroll to position [1961, 0]
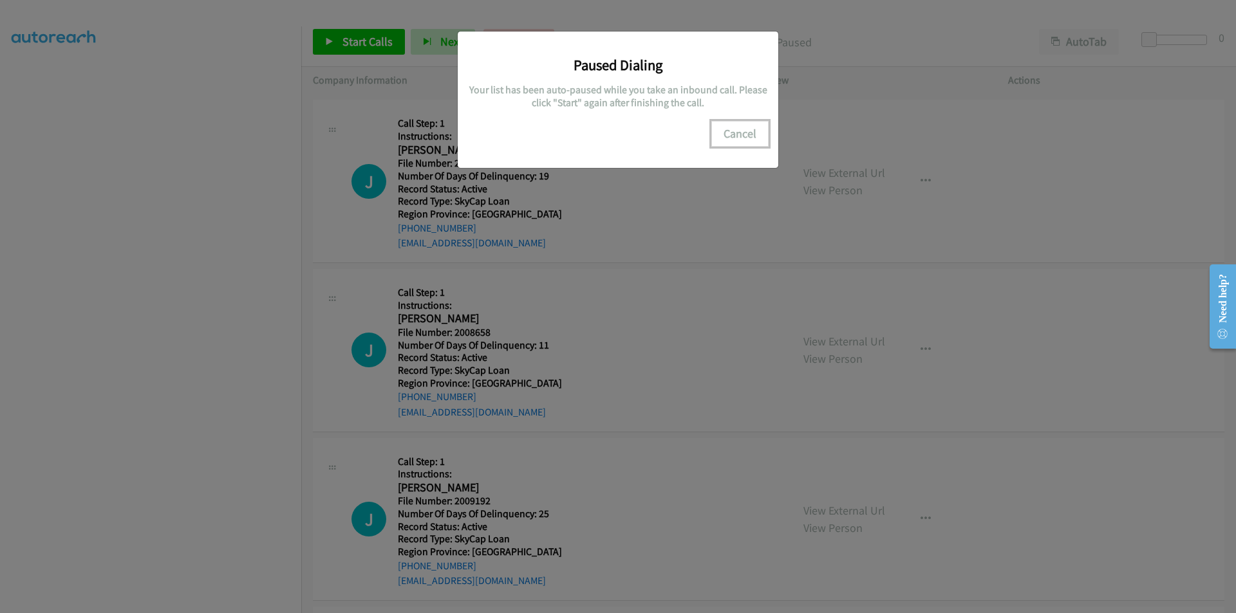
click at [738, 127] on button "Cancel" at bounding box center [739, 134] width 57 height 26
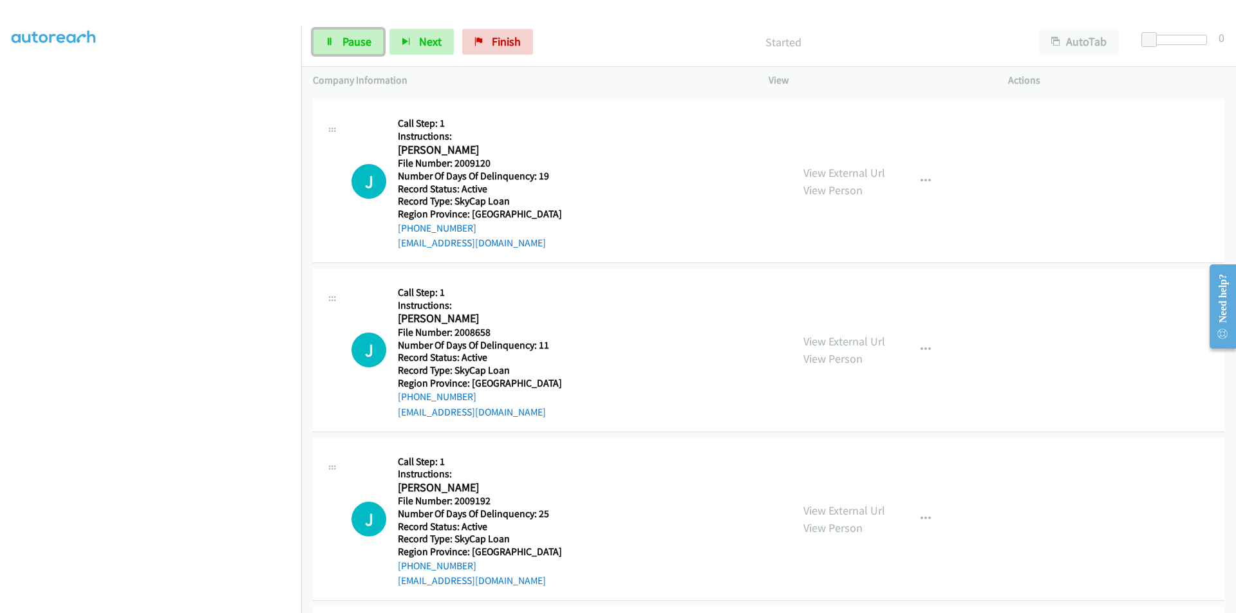
click at [367, 35] on span "Pause" at bounding box center [356, 41] width 29 height 15
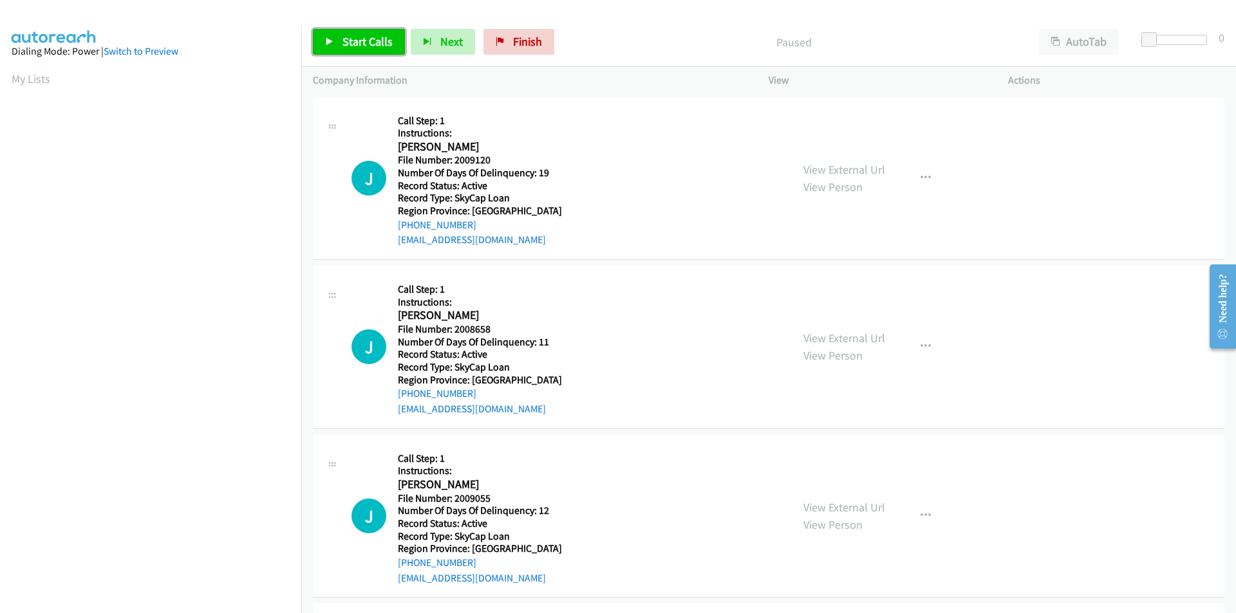
click at [361, 42] on span "Start Calls" at bounding box center [367, 41] width 50 height 15
click at [361, 42] on span "Pause" at bounding box center [356, 41] width 29 height 15
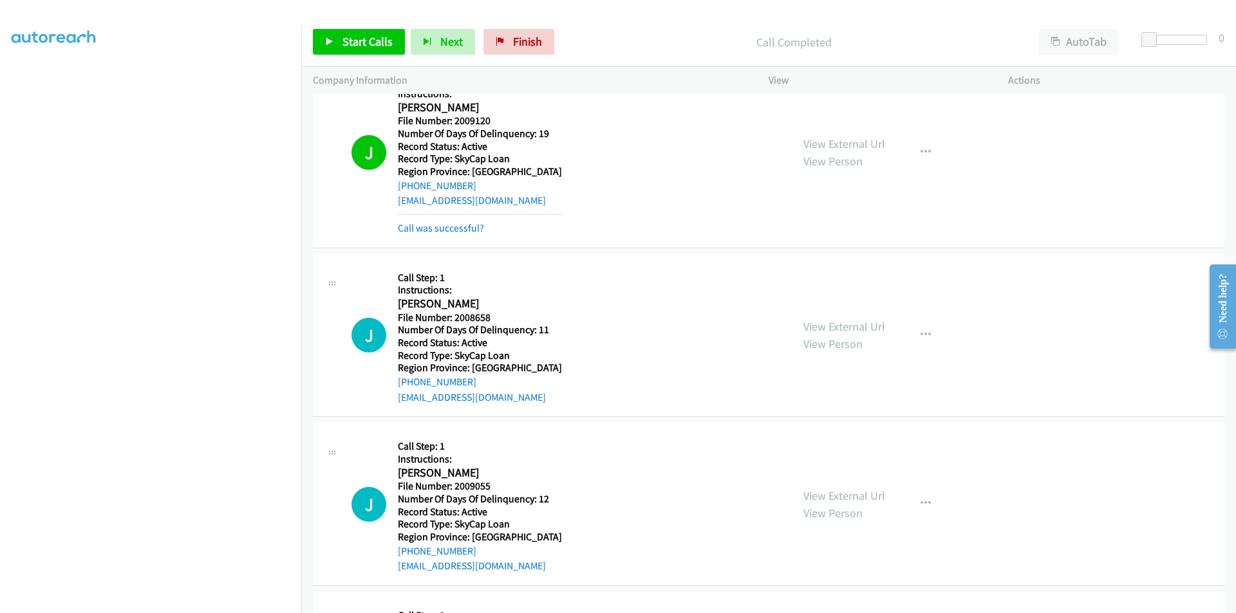
scroll to position [193, 0]
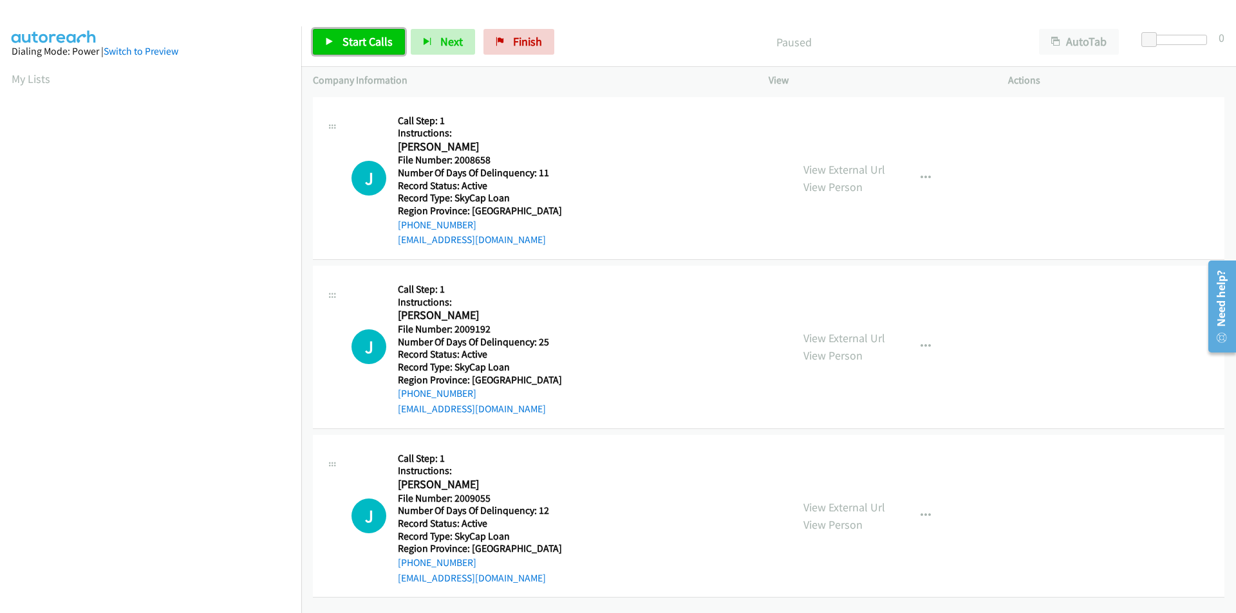
click at [359, 42] on span "Start Calls" at bounding box center [367, 41] width 50 height 15
click at [359, 42] on span "Pause" at bounding box center [356, 41] width 29 height 15
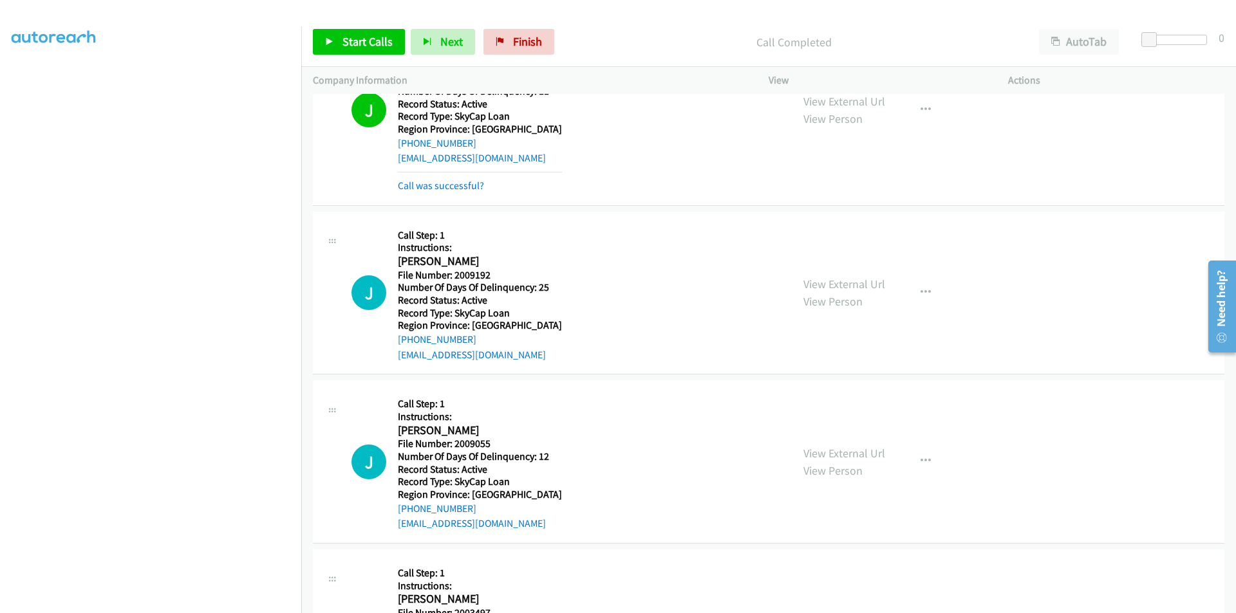
scroll to position [193, 0]
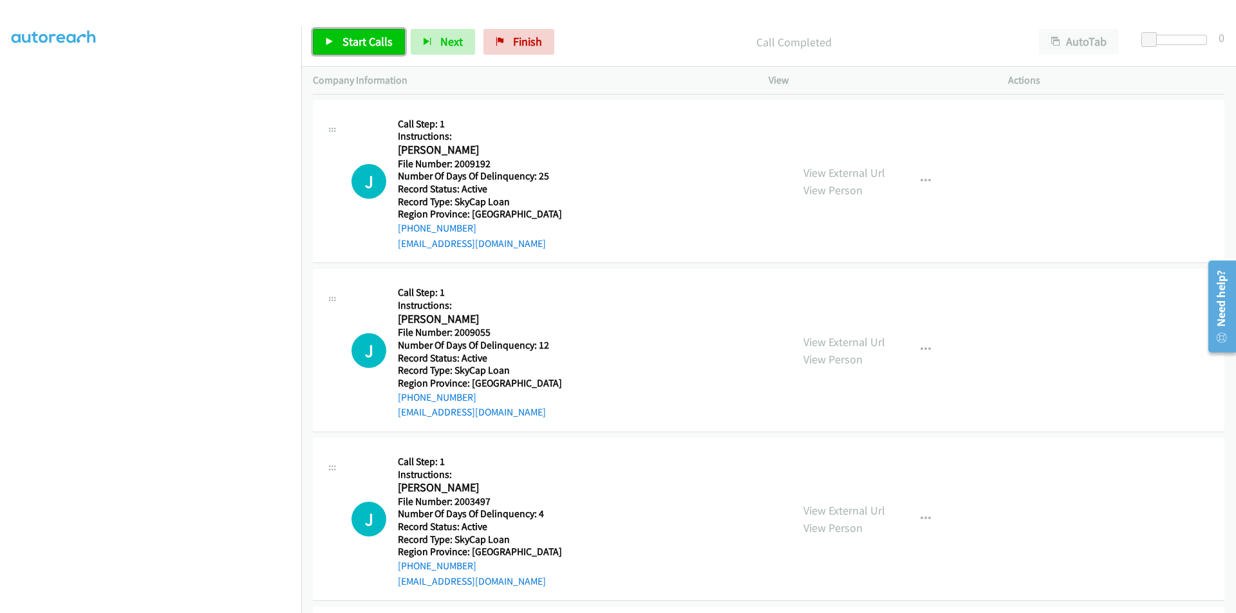
click at [359, 37] on span "Start Calls" at bounding box center [367, 41] width 50 height 15
click at [345, 39] on span "Pause" at bounding box center [356, 41] width 29 height 15
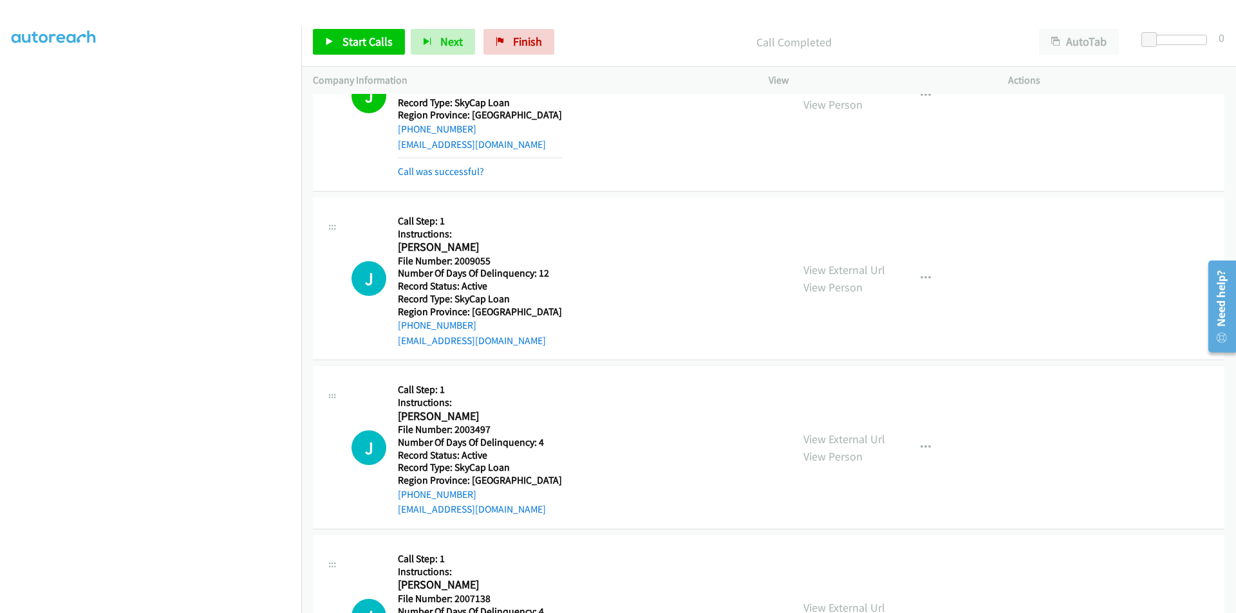
scroll to position [386, 0]
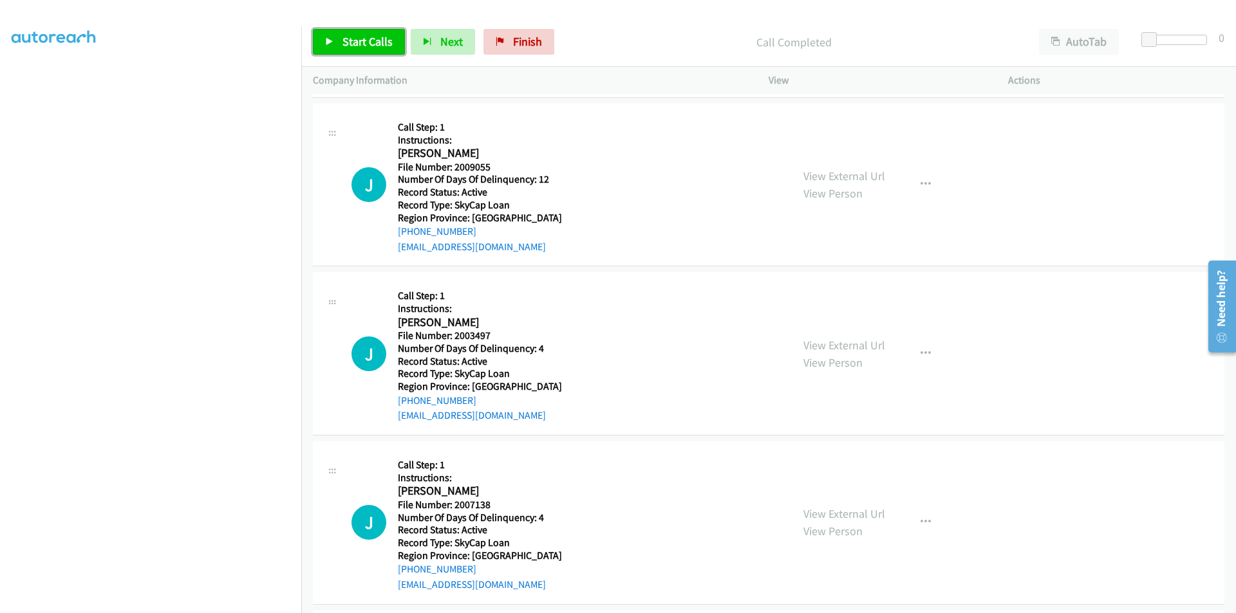
click at [357, 44] on span "Start Calls" at bounding box center [367, 41] width 50 height 15
click at [358, 41] on span "Pause" at bounding box center [356, 41] width 29 height 15
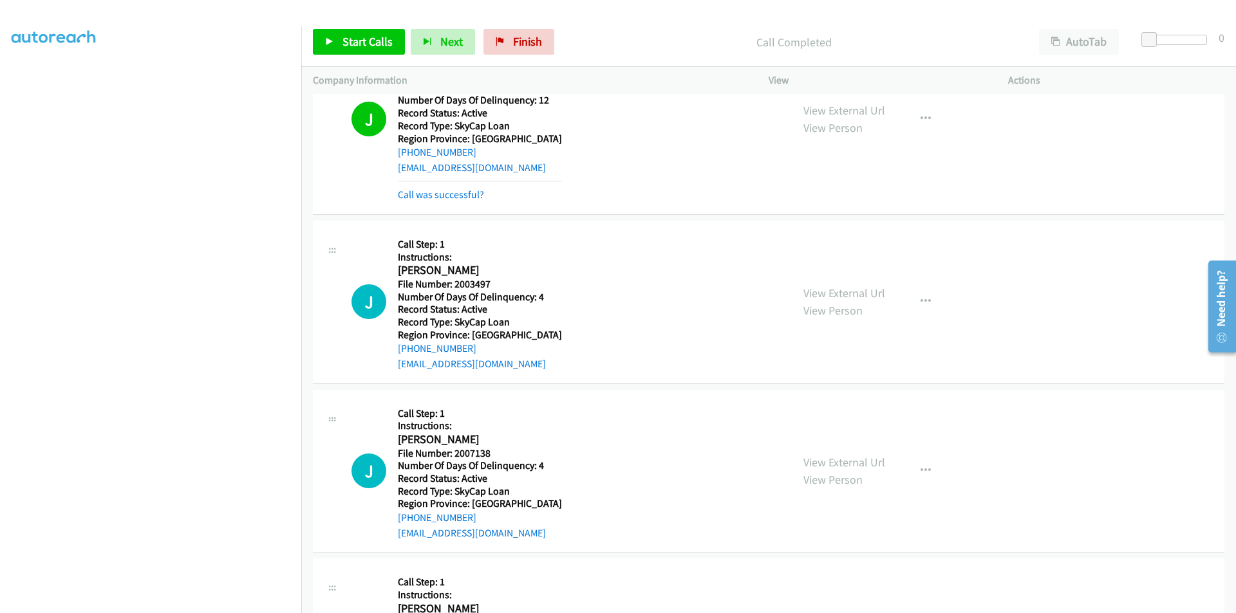
scroll to position [579, 0]
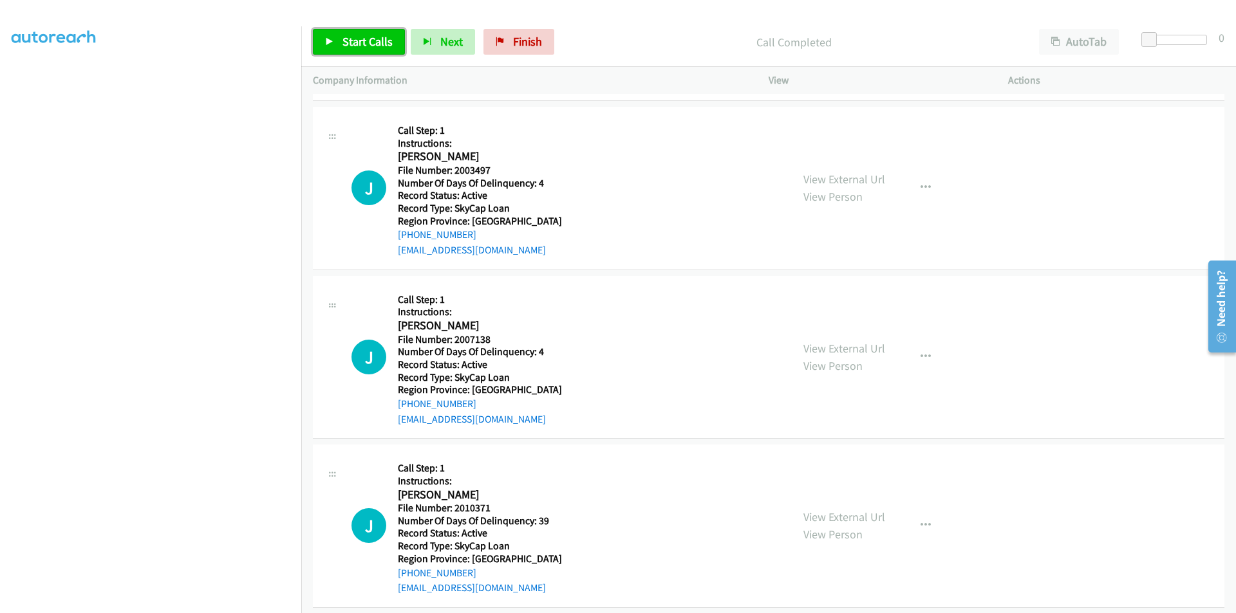
click at [368, 39] on span "Start Calls" at bounding box center [367, 41] width 50 height 15
click at [368, 39] on span "Pause" at bounding box center [356, 41] width 29 height 15
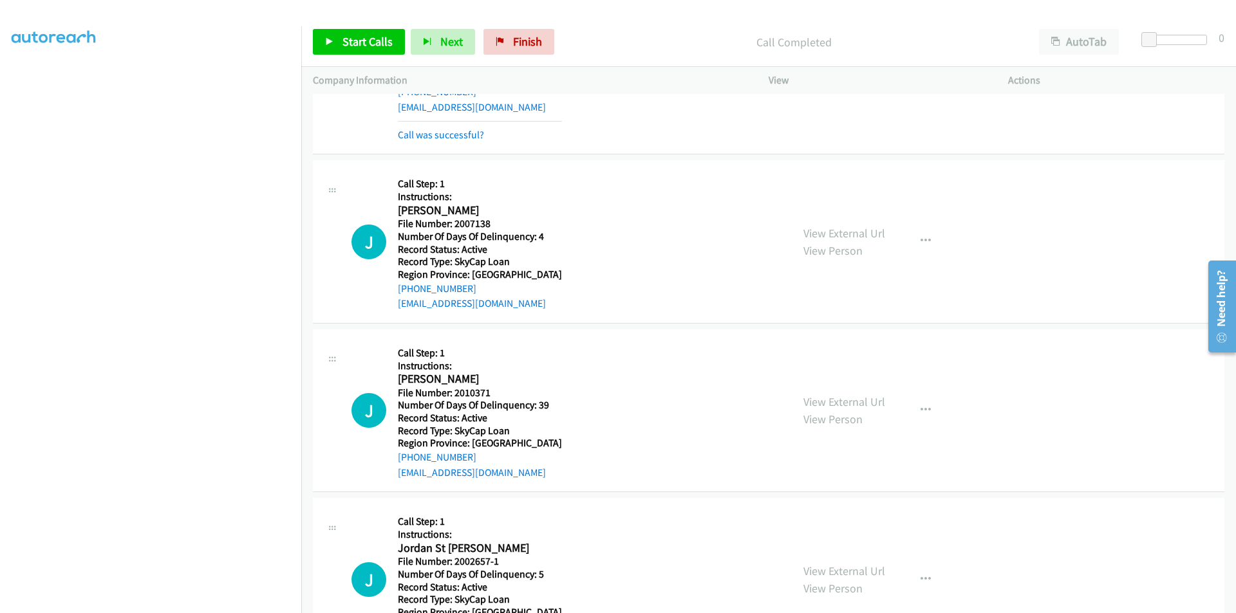
scroll to position [721, 0]
click at [357, 42] on span "Start Calls" at bounding box center [367, 41] width 50 height 15
click at [355, 41] on span "Pause" at bounding box center [356, 41] width 29 height 15
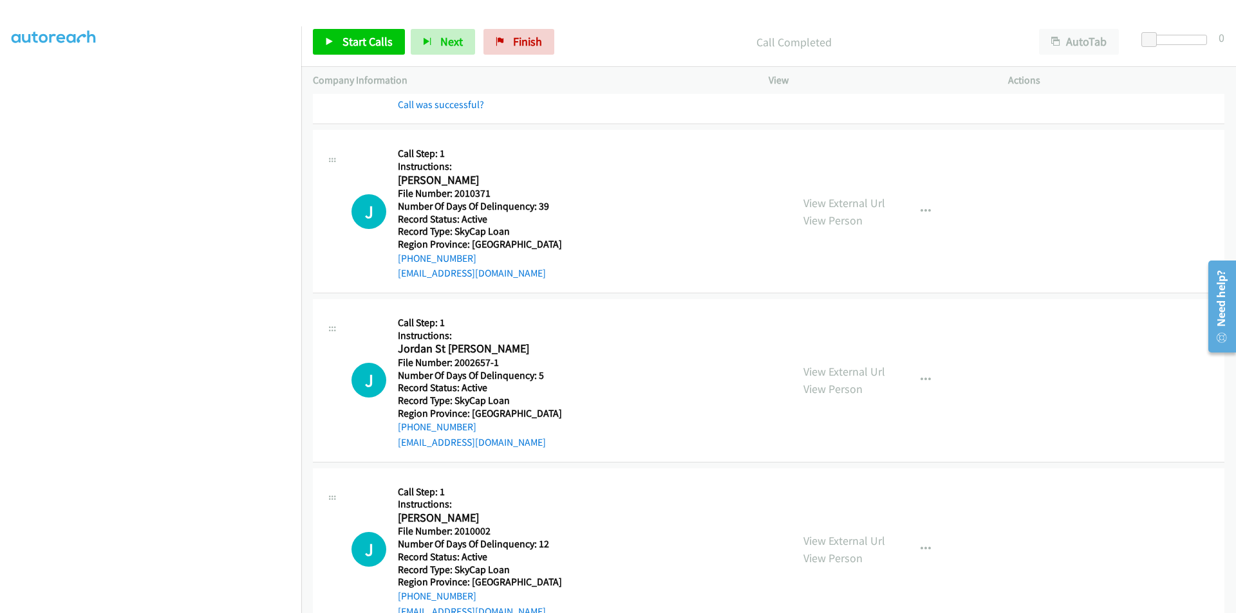
scroll to position [979, 0]
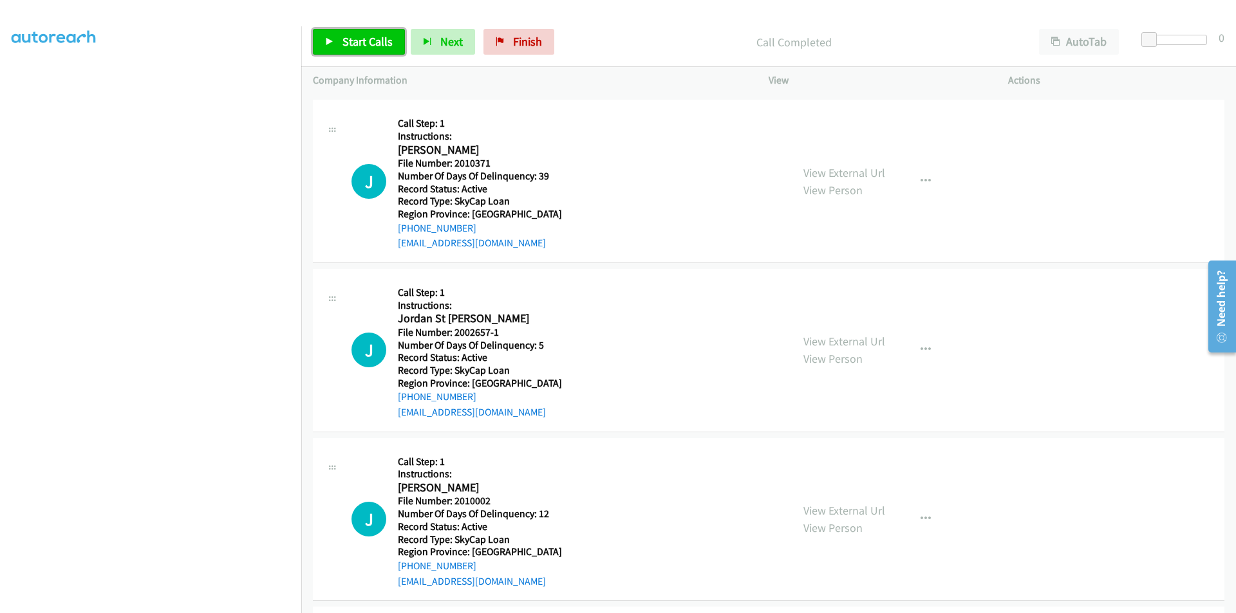
click at [358, 37] on span "Start Calls" at bounding box center [367, 41] width 50 height 15
click at [358, 37] on span "Pause" at bounding box center [356, 41] width 29 height 15
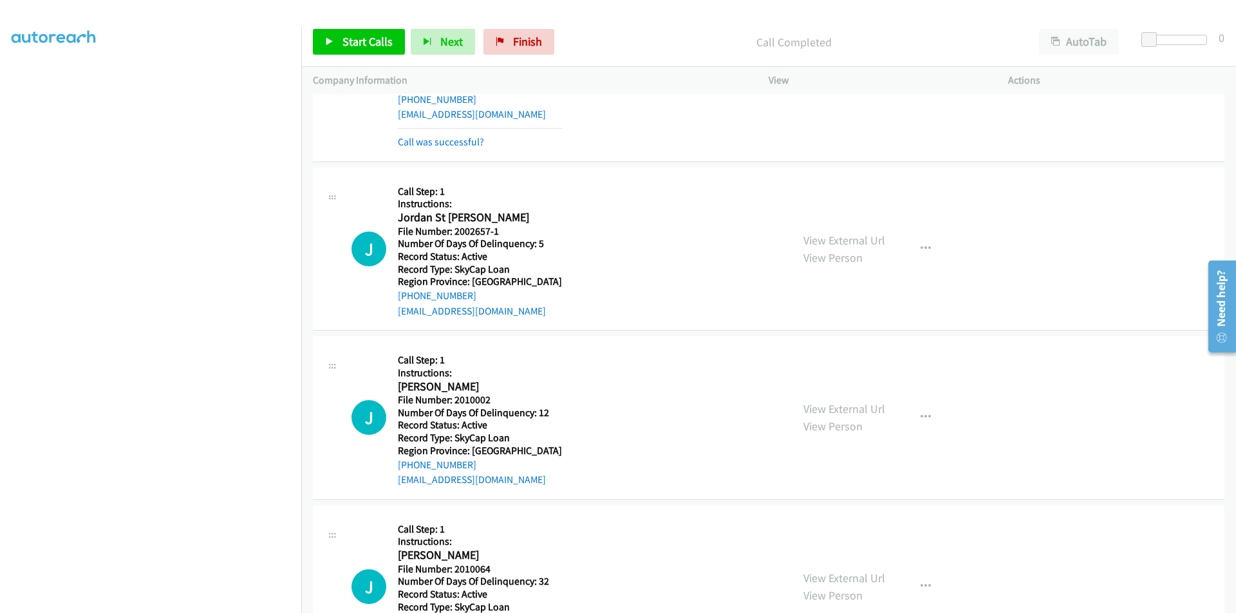
scroll to position [1172, 0]
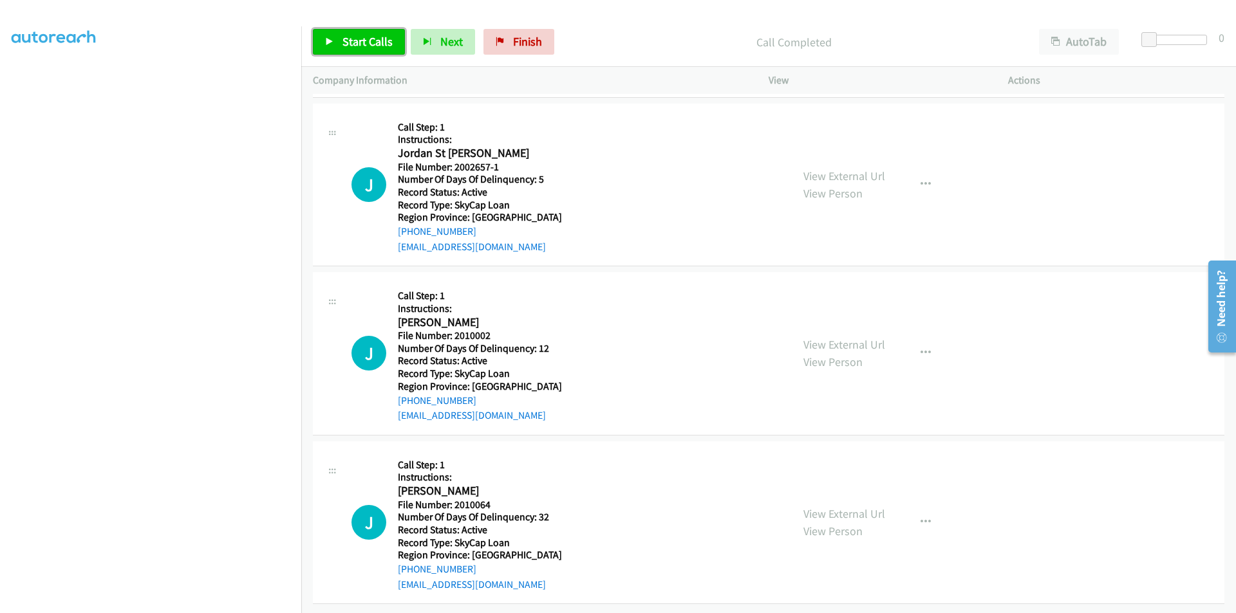
click at [342, 36] on span "Start Calls" at bounding box center [367, 41] width 50 height 15
click at [342, 36] on span "Pause" at bounding box center [356, 41] width 29 height 15
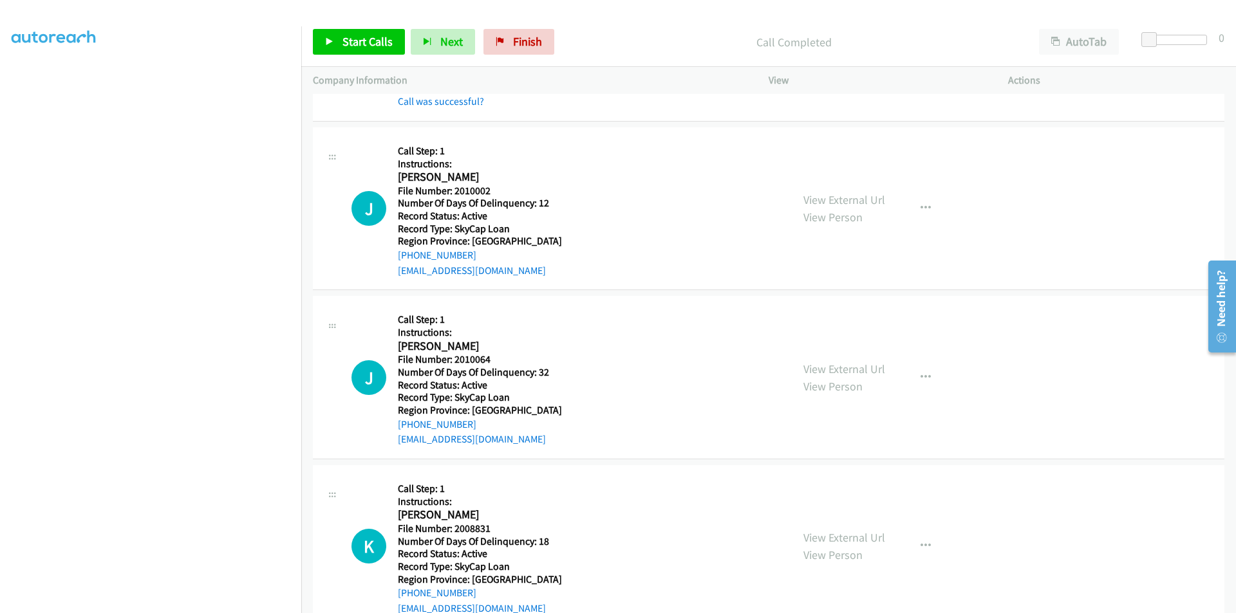
scroll to position [1365, 0]
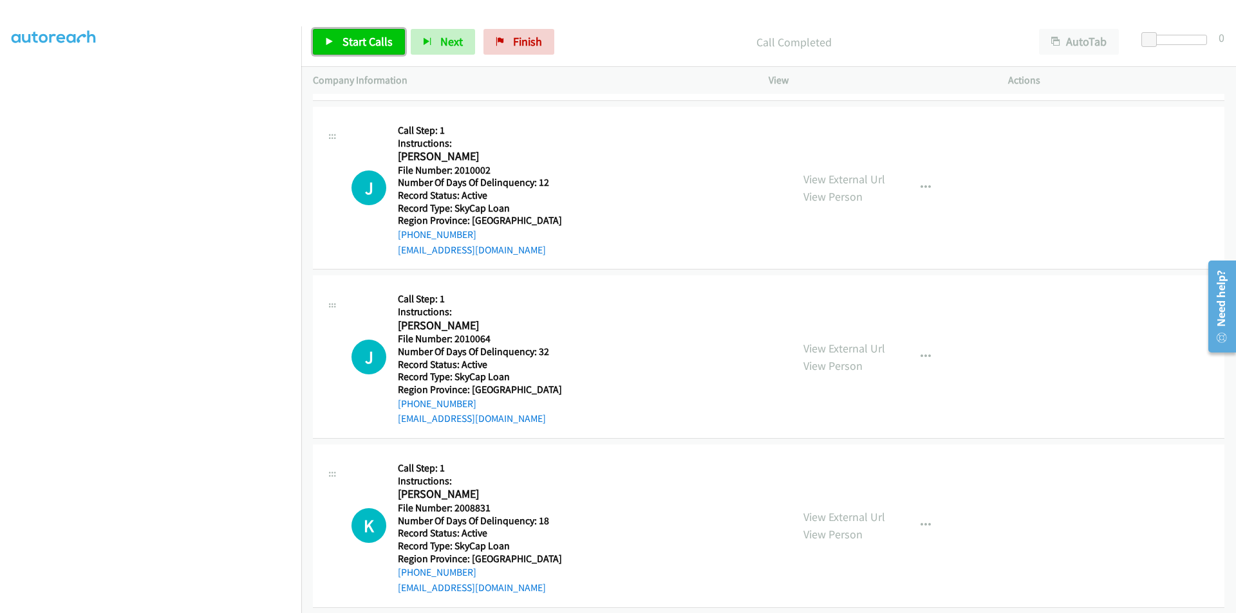
click at [371, 36] on span "Start Calls" at bounding box center [367, 41] width 50 height 15
click at [364, 39] on span "Pause" at bounding box center [356, 41] width 29 height 15
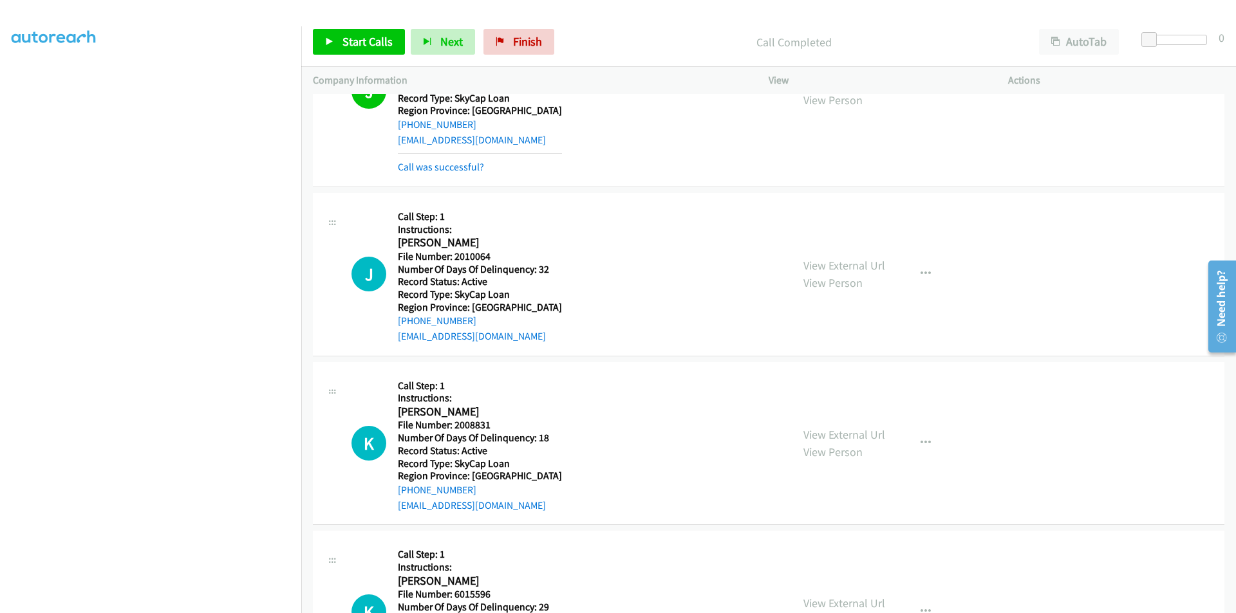
scroll to position [1558, 0]
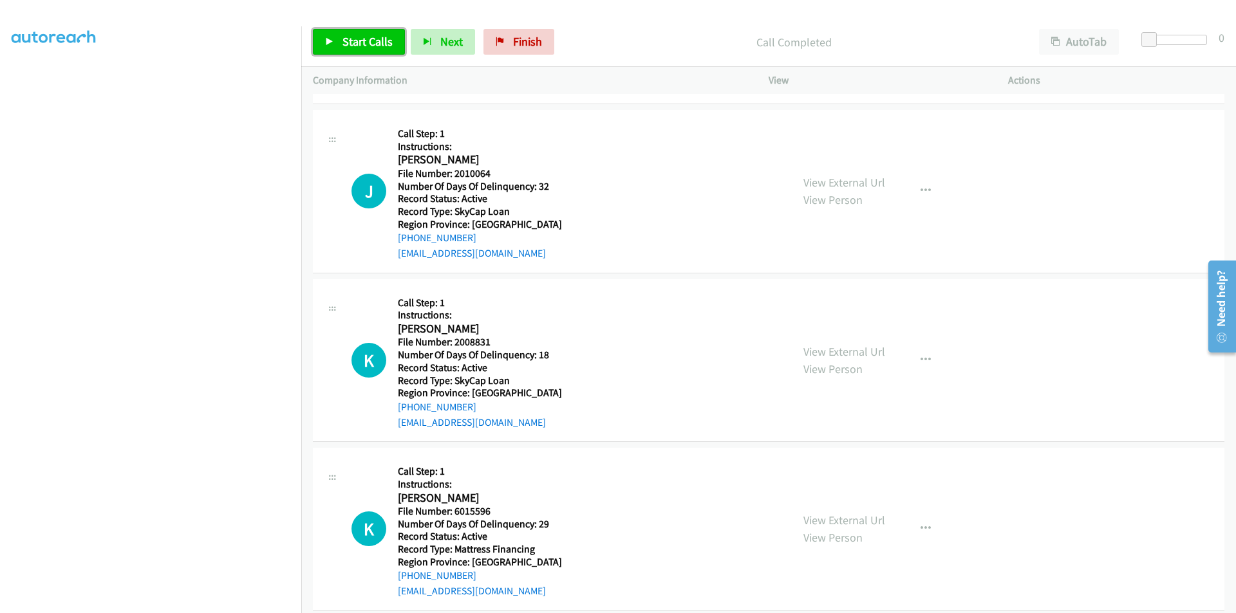
click at [349, 44] on span "Start Calls" at bounding box center [367, 41] width 50 height 15
click at [349, 44] on span "Pause" at bounding box center [356, 41] width 29 height 15
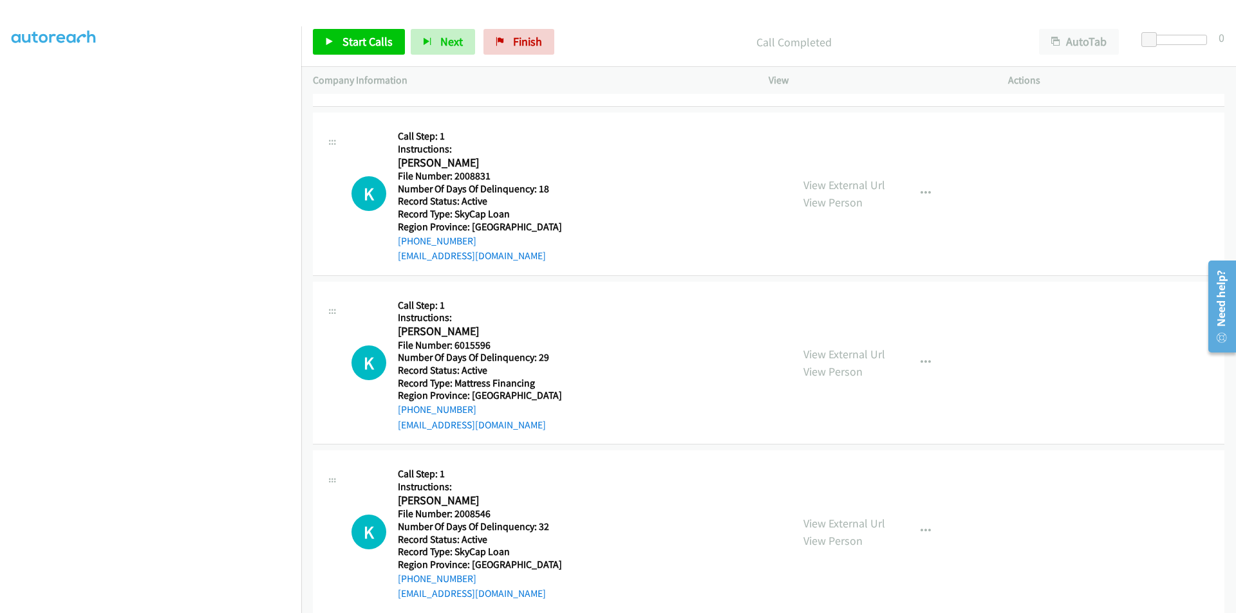
scroll to position [1771, 0]
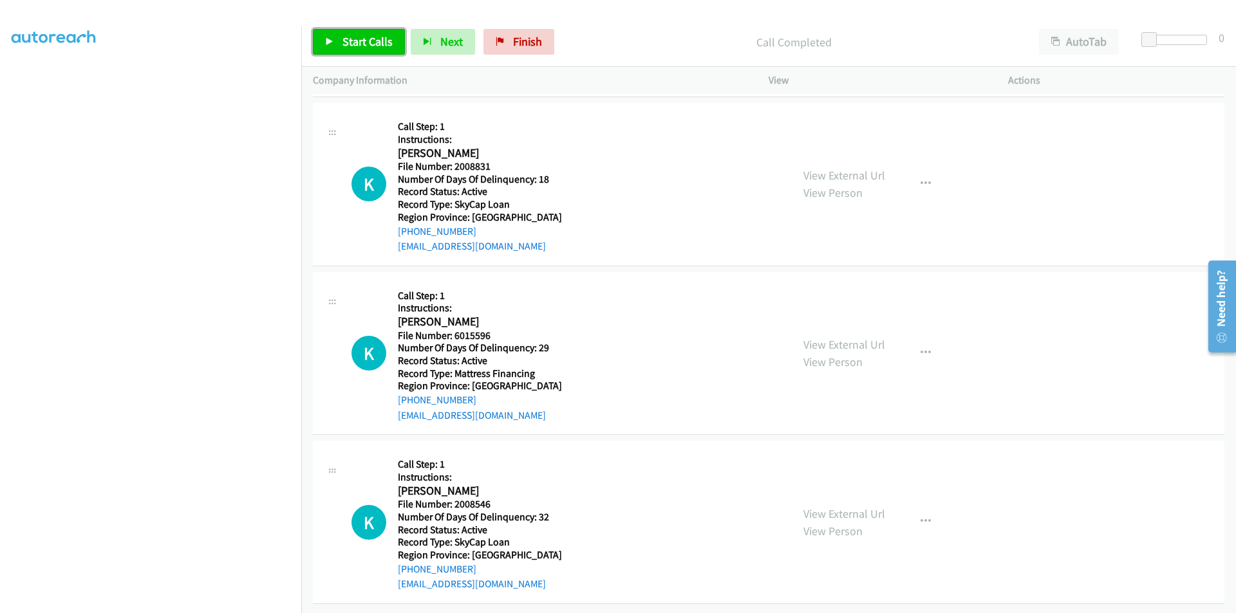
click at [385, 44] on span "Start Calls" at bounding box center [367, 41] width 50 height 15
drag, startPoint x: 349, startPoint y: 37, endPoint x: 335, endPoint y: 57, distance: 25.0
click at [349, 37] on span "Pause" at bounding box center [356, 41] width 29 height 15
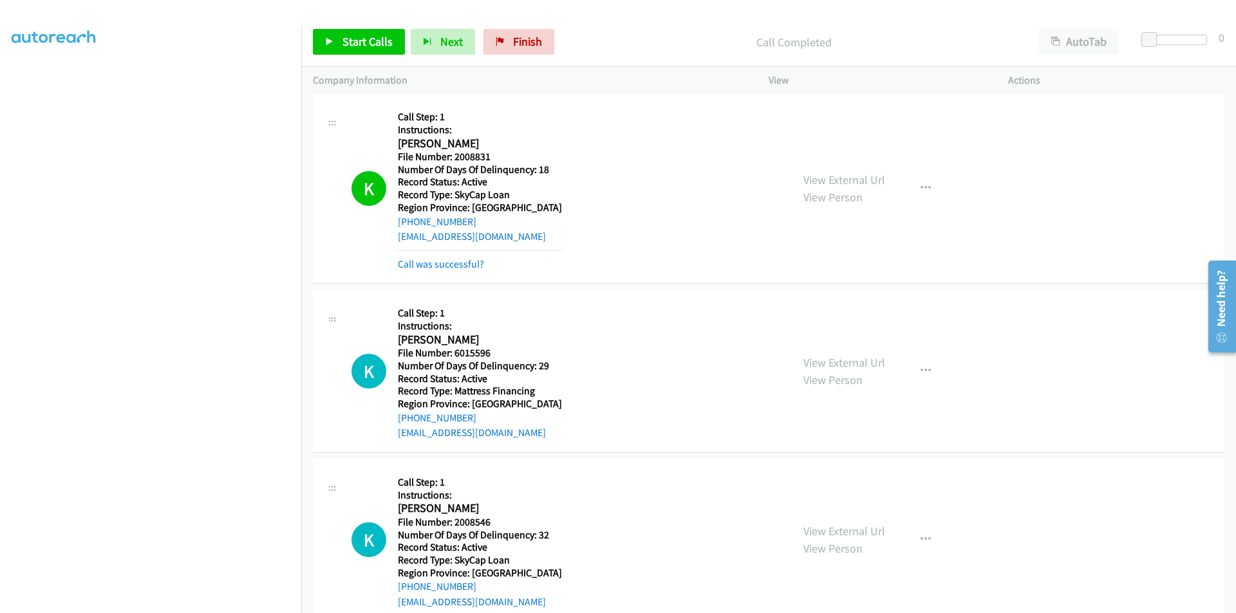
scroll to position [1964, 0]
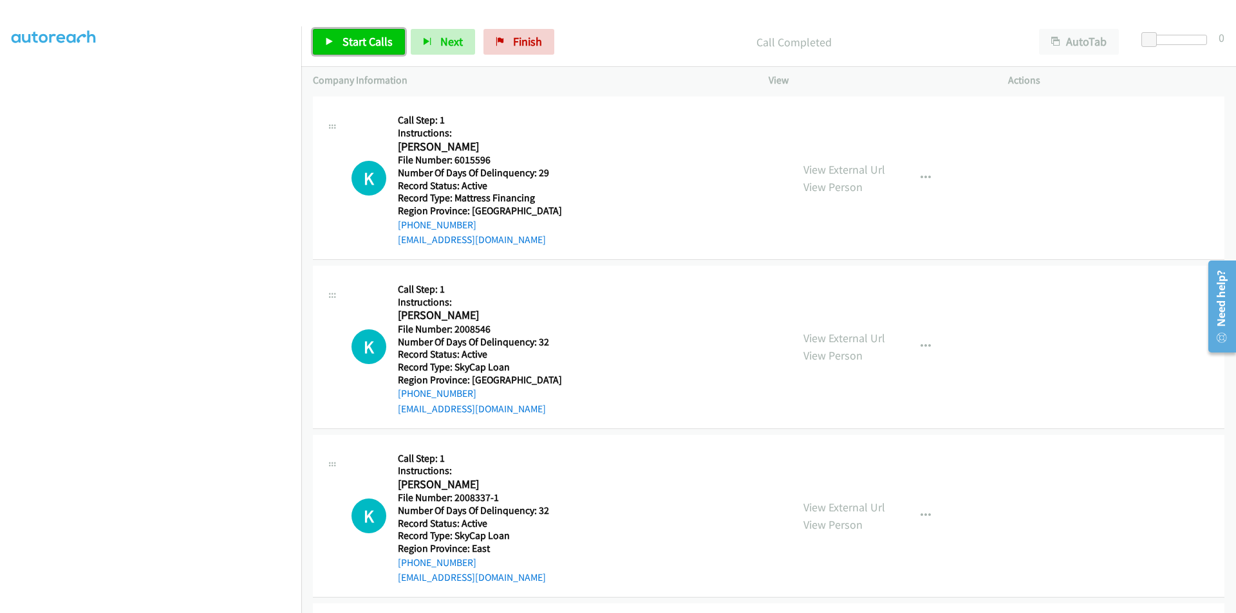
click at [361, 33] on link "Start Calls" at bounding box center [359, 42] width 92 height 26
click at [359, 43] on span "Pause" at bounding box center [356, 41] width 29 height 15
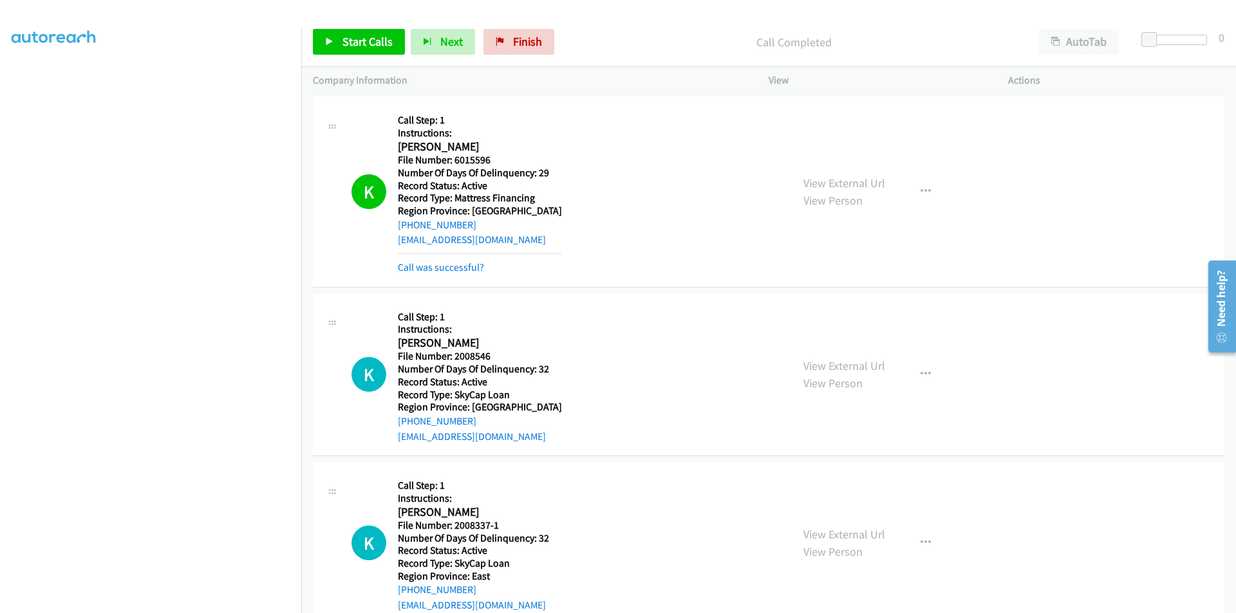
scroll to position [2157, 0]
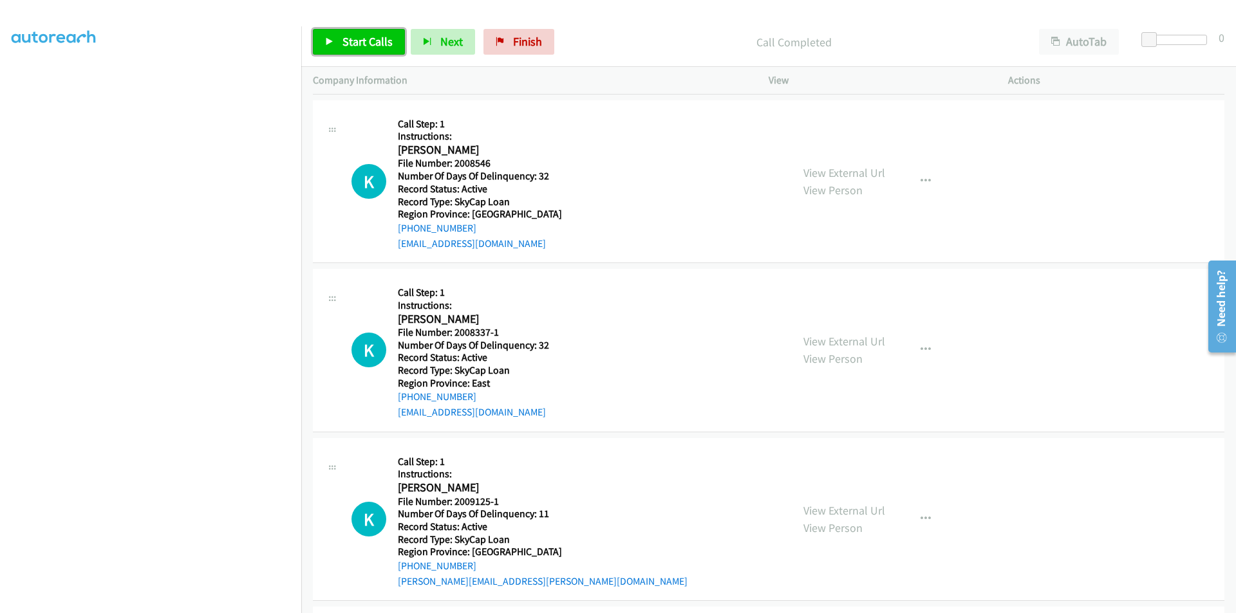
click at [356, 45] on span "Start Calls" at bounding box center [367, 41] width 50 height 15
click at [356, 45] on span "Pause" at bounding box center [356, 41] width 29 height 15
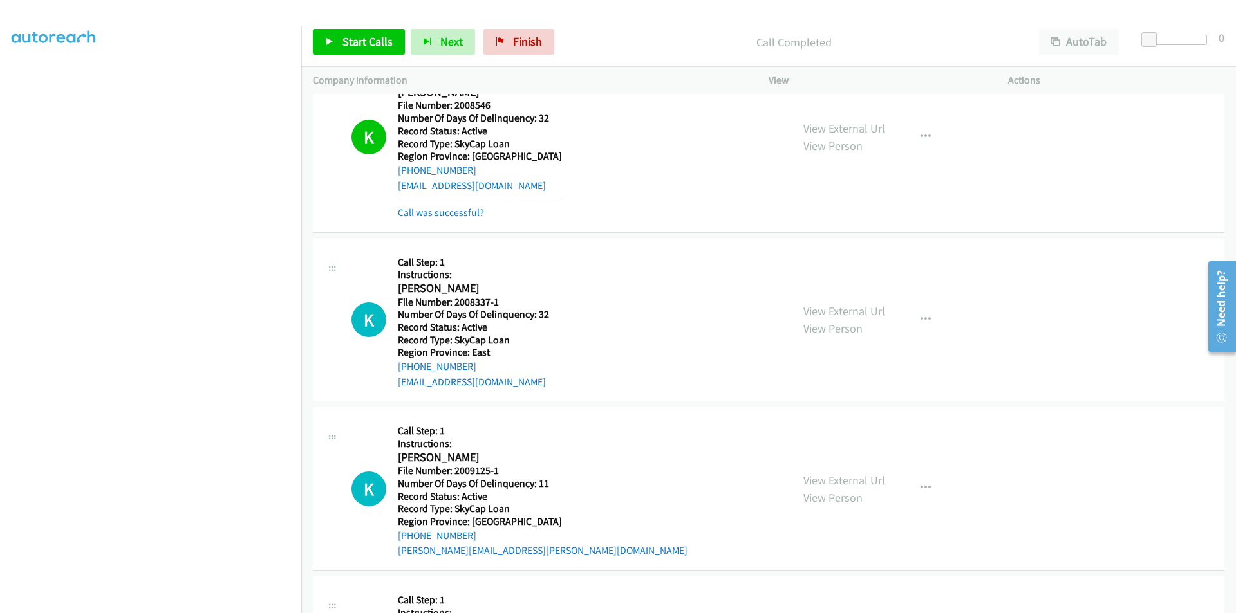
scroll to position [2333, 0]
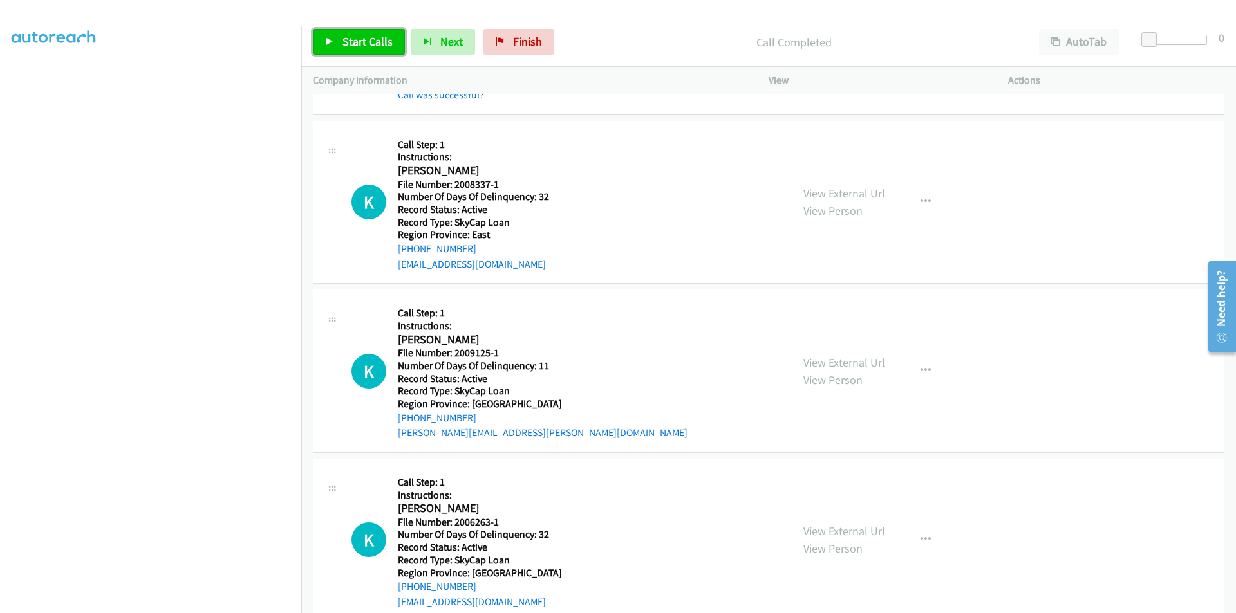
click at [373, 42] on span "Start Calls" at bounding box center [367, 41] width 50 height 15
click at [373, 42] on link "Pause" at bounding box center [348, 42] width 71 height 26
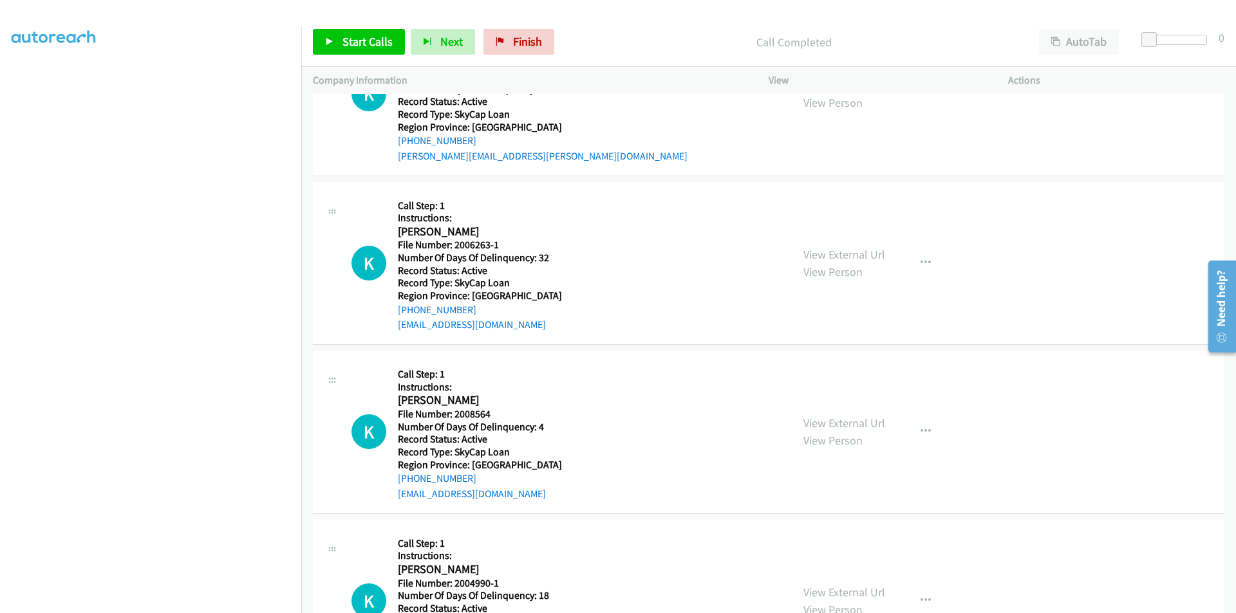
scroll to position [2573, 0]
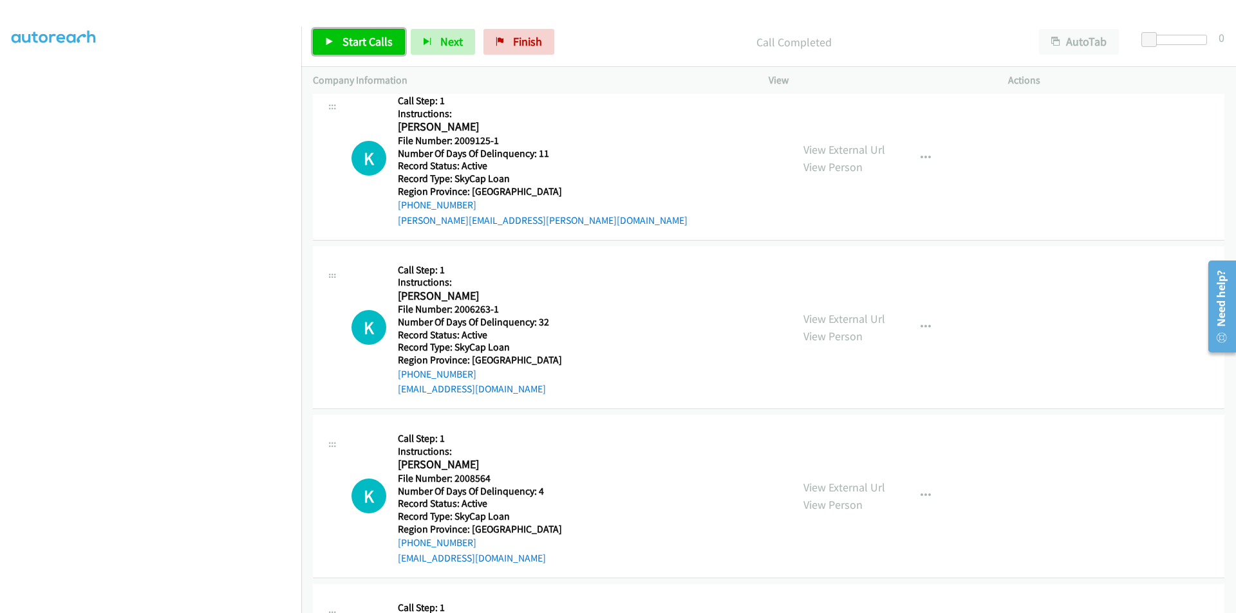
click at [357, 42] on span "Start Calls" at bounding box center [367, 41] width 50 height 15
click at [357, 42] on span "Pause" at bounding box center [356, 41] width 29 height 15
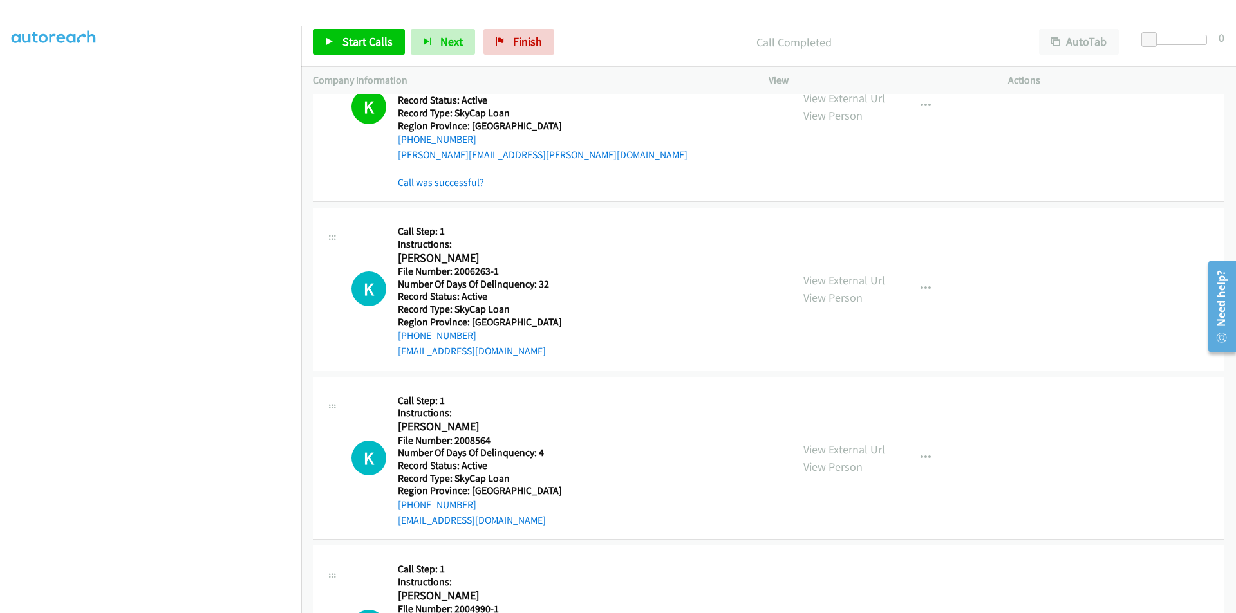
scroll to position [2766, 0]
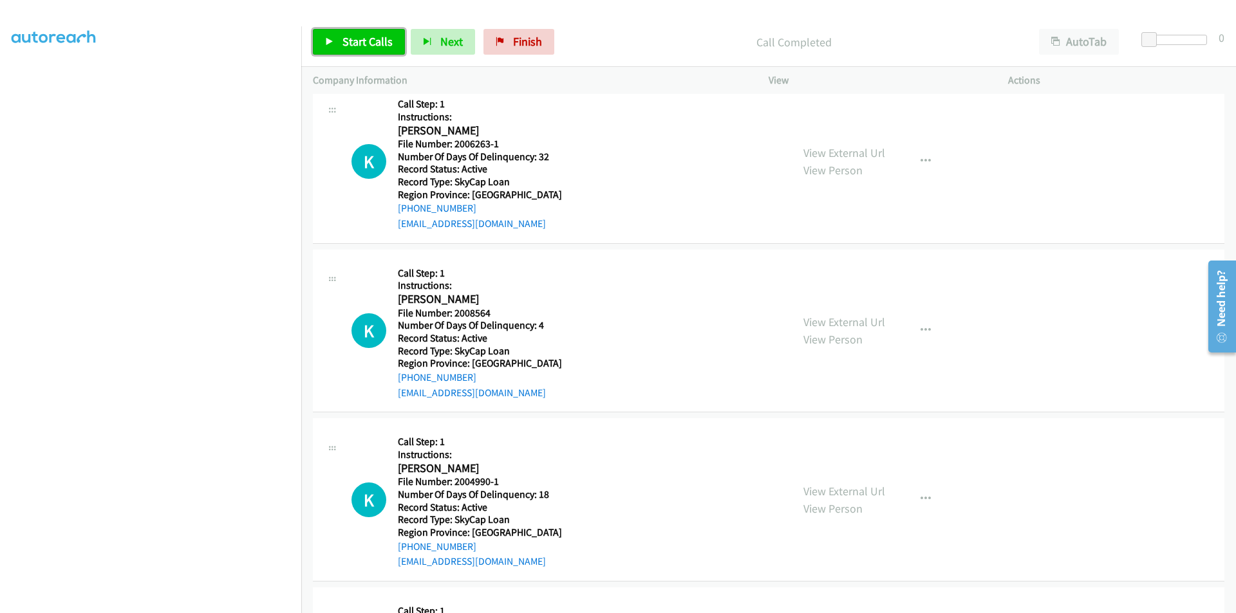
click at [358, 37] on span "Start Calls" at bounding box center [367, 41] width 50 height 15
click at [358, 37] on span "Pause" at bounding box center [356, 41] width 29 height 15
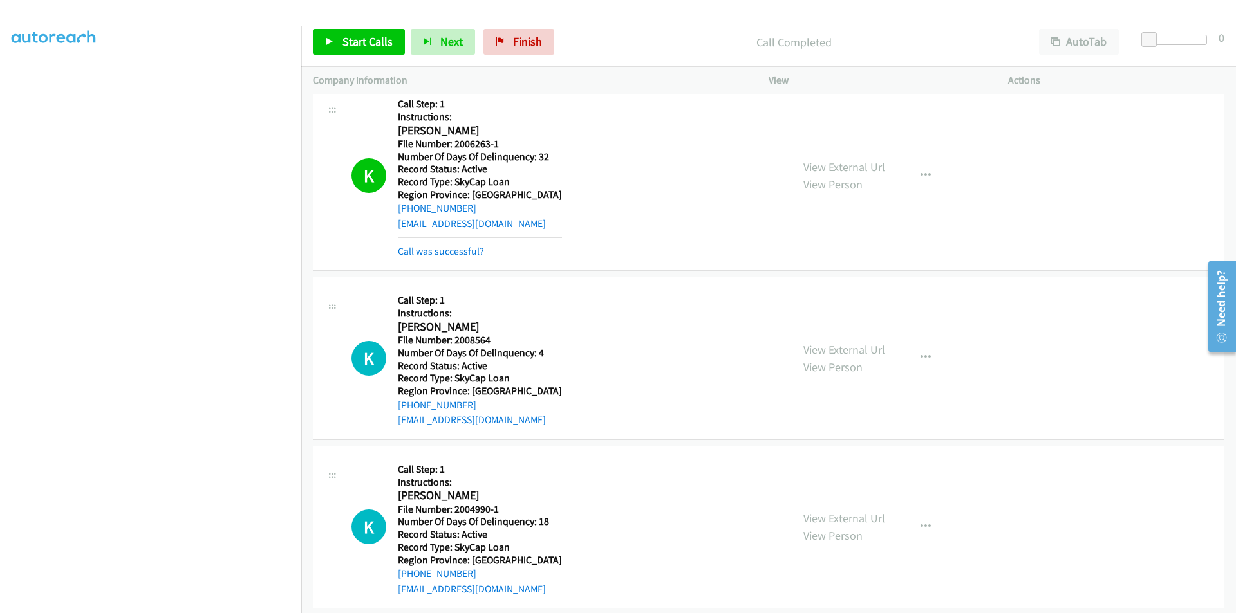
scroll to position [2950, 0]
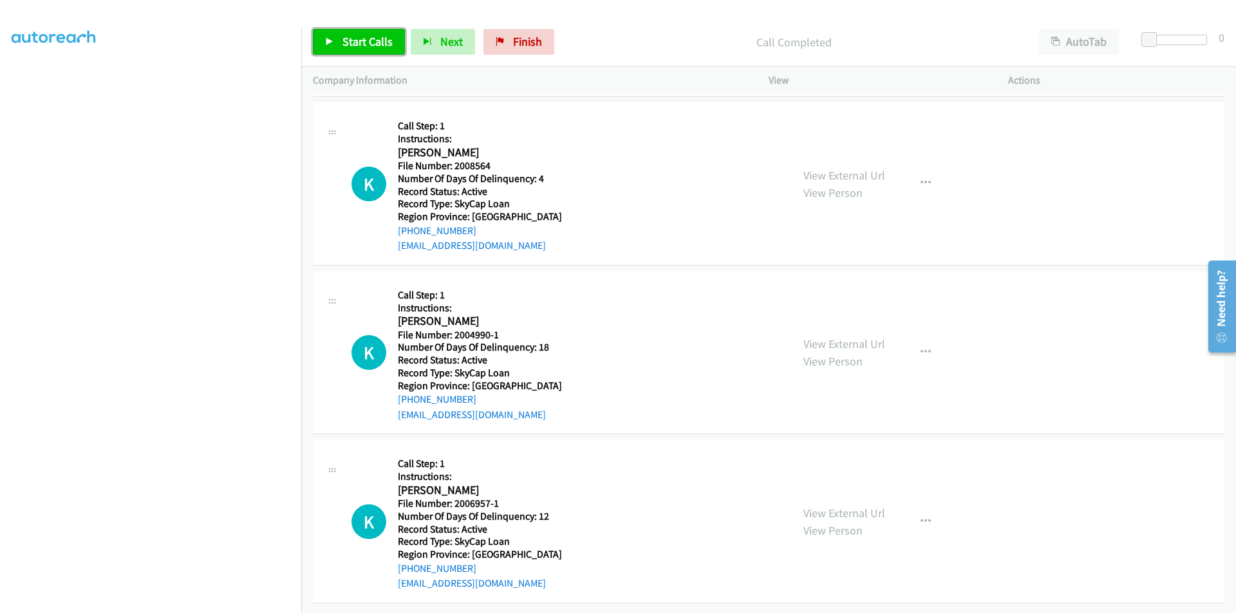
click at [371, 39] on span "Start Calls" at bounding box center [367, 41] width 50 height 15
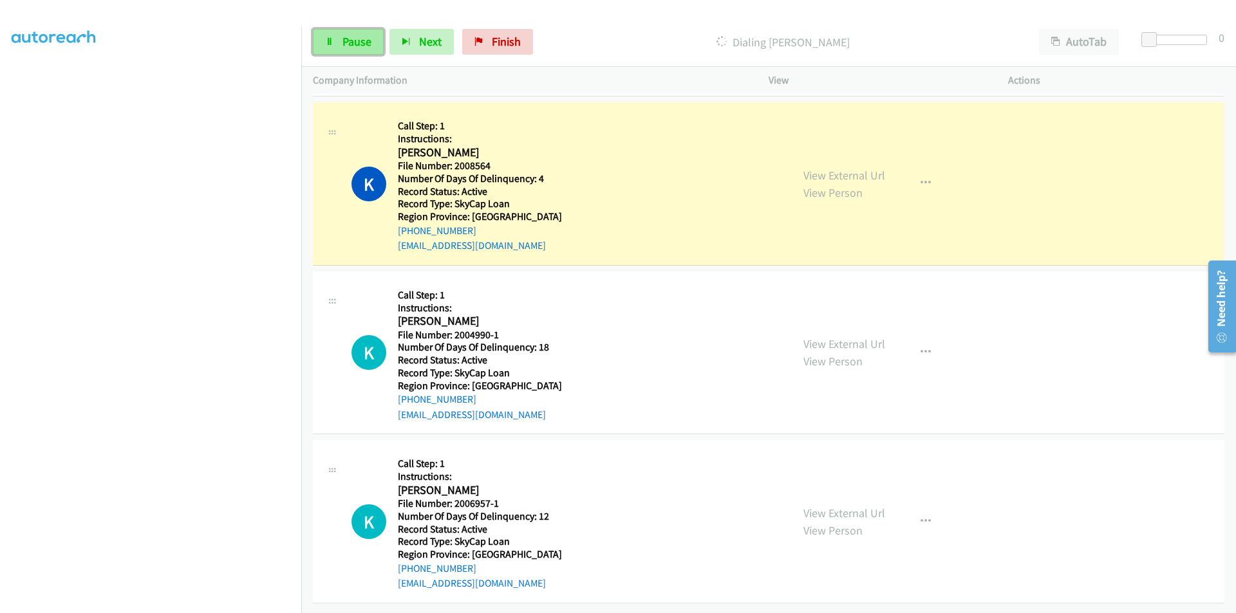
click at [367, 39] on span "Pause" at bounding box center [356, 41] width 29 height 15
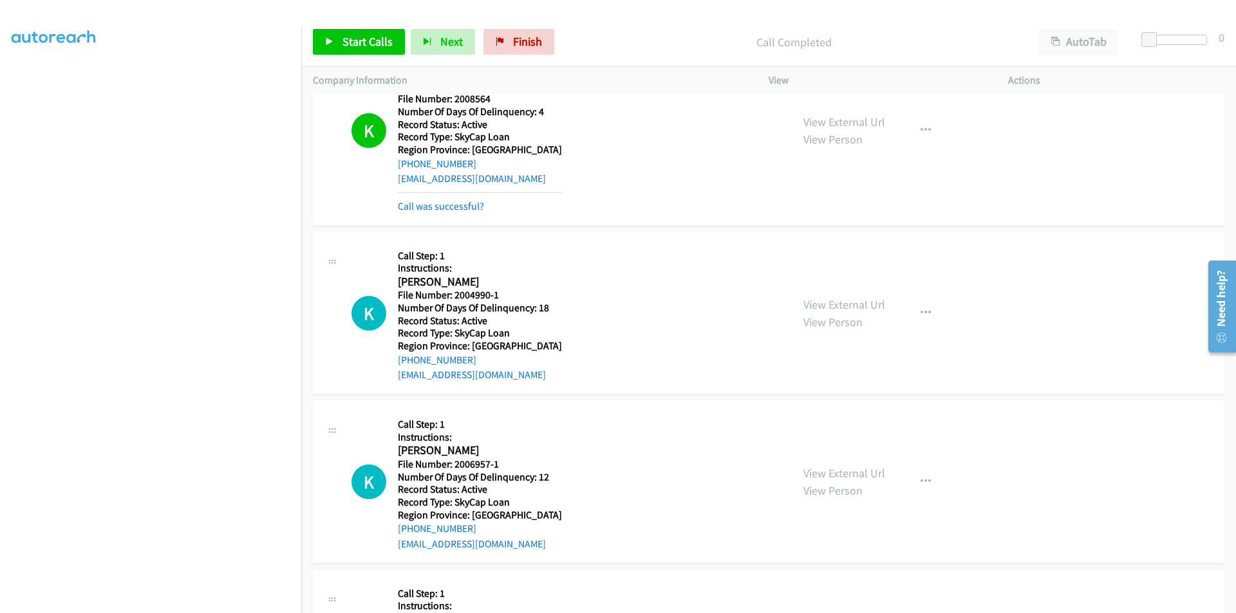
scroll to position [3162, 0]
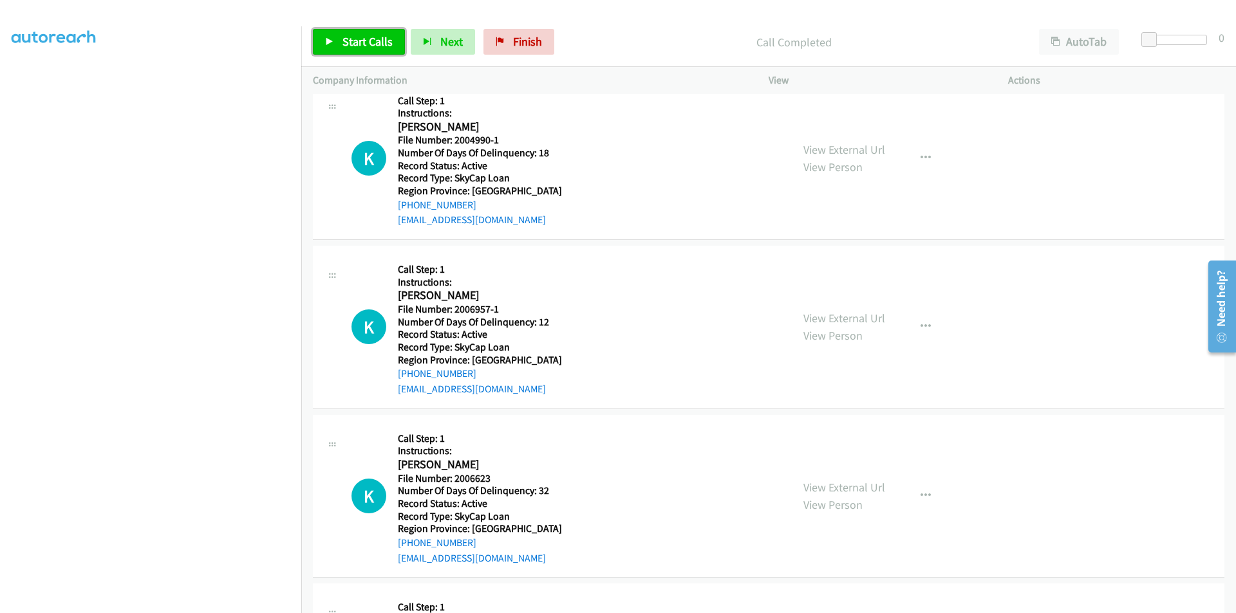
click at [373, 41] on span "Start Calls" at bounding box center [367, 41] width 50 height 15
click at [347, 46] on span "Pause" at bounding box center [356, 41] width 29 height 15
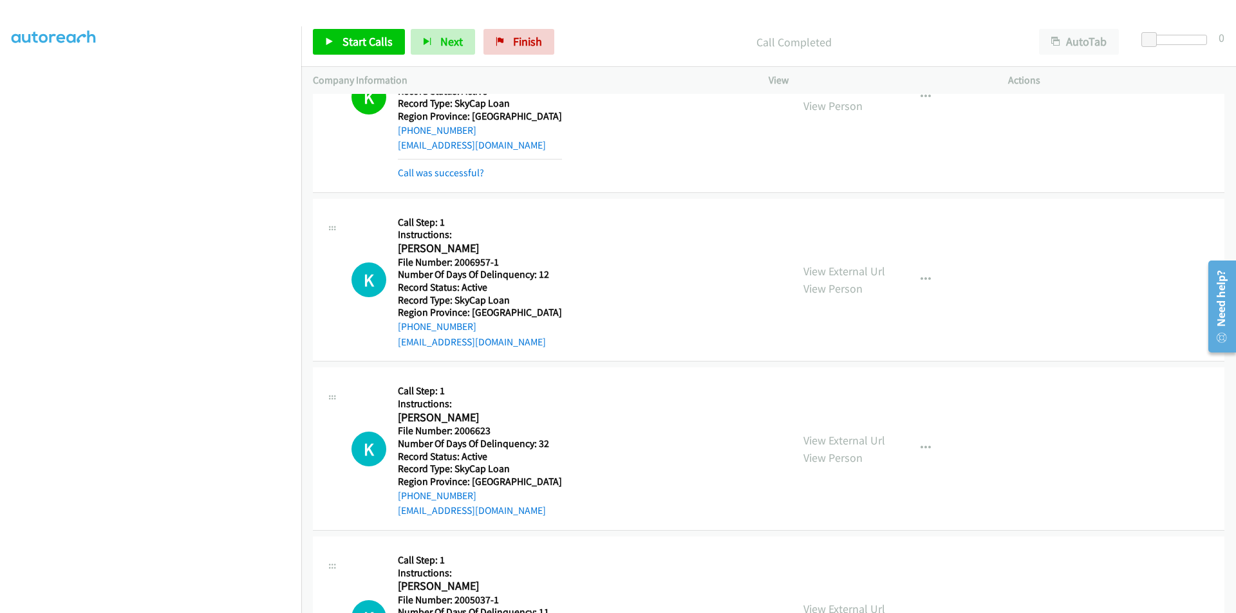
scroll to position [3356, 0]
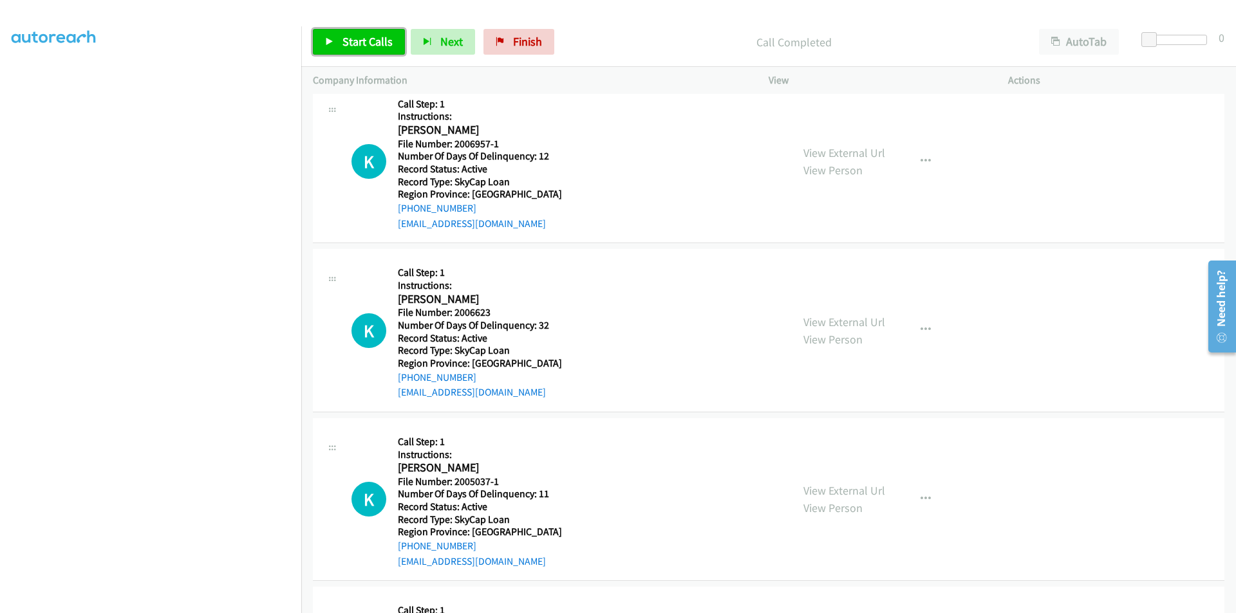
click at [358, 41] on span "Start Calls" at bounding box center [367, 41] width 50 height 15
click at [358, 41] on span "Pause" at bounding box center [356, 41] width 29 height 15
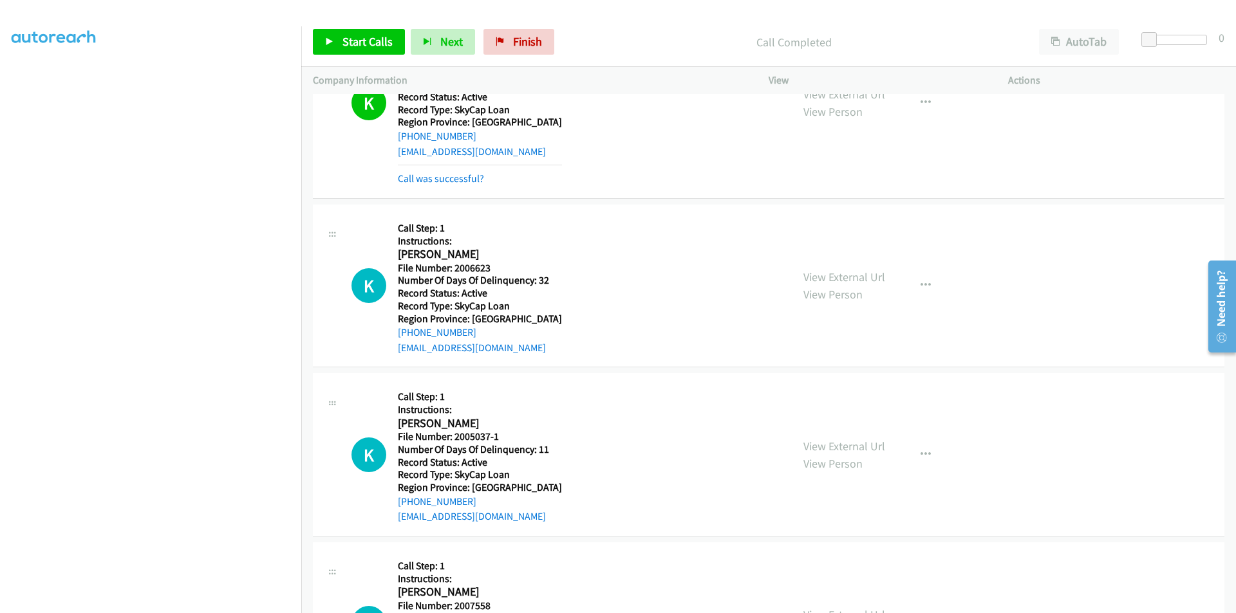
scroll to position [3539, 0]
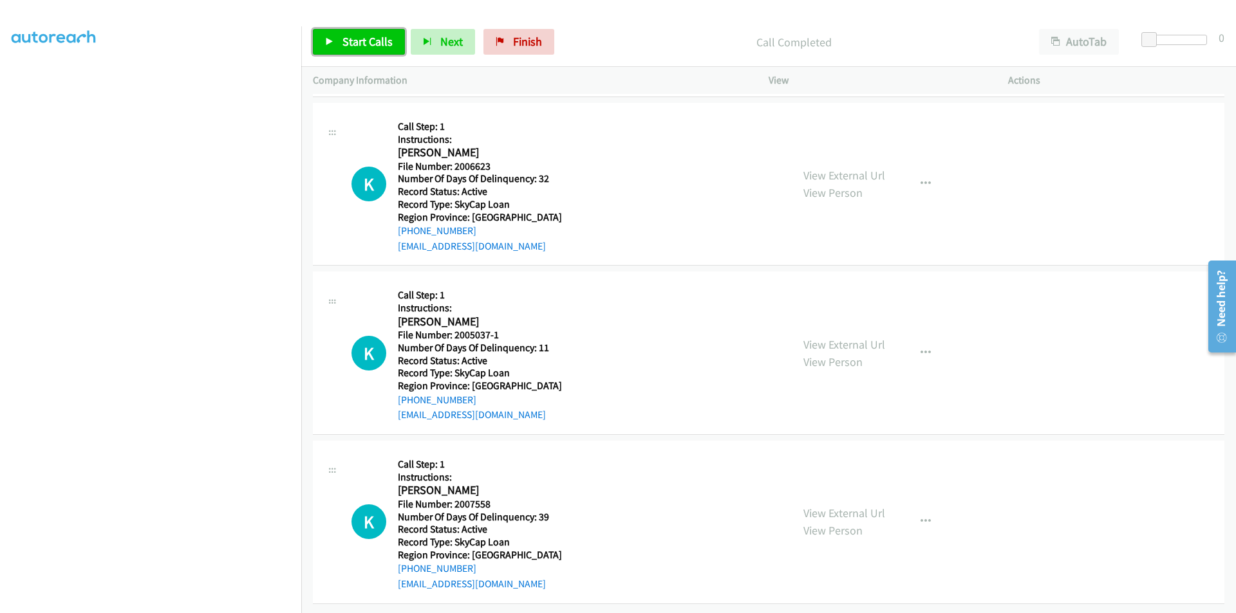
click at [370, 50] on link "Start Calls" at bounding box center [359, 42] width 92 height 26
click at [349, 39] on span "Pause" at bounding box center [356, 41] width 29 height 15
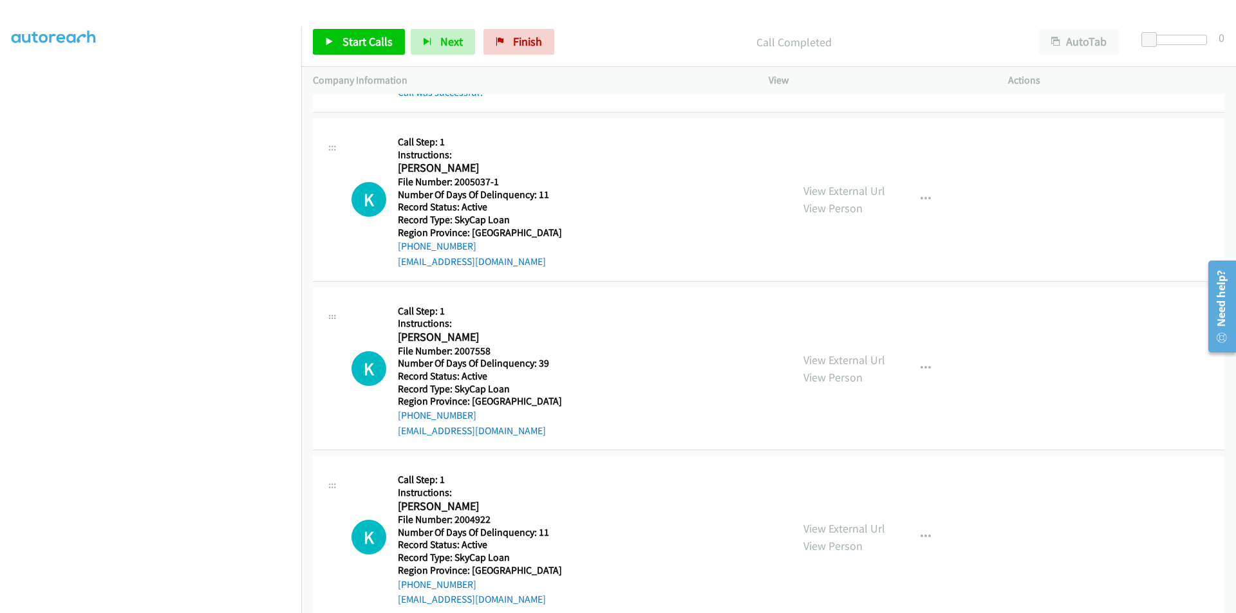
scroll to position [3732, 0]
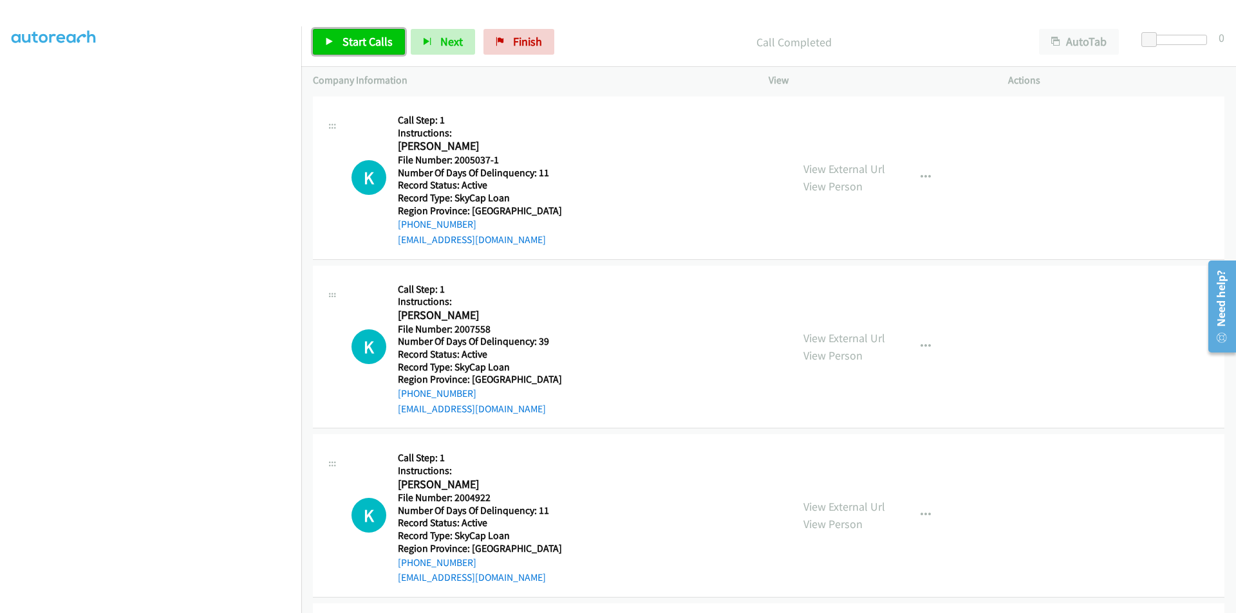
click at [362, 42] on span "Start Calls" at bounding box center [367, 41] width 50 height 15
click at [362, 42] on span "Pause" at bounding box center [356, 41] width 29 height 15
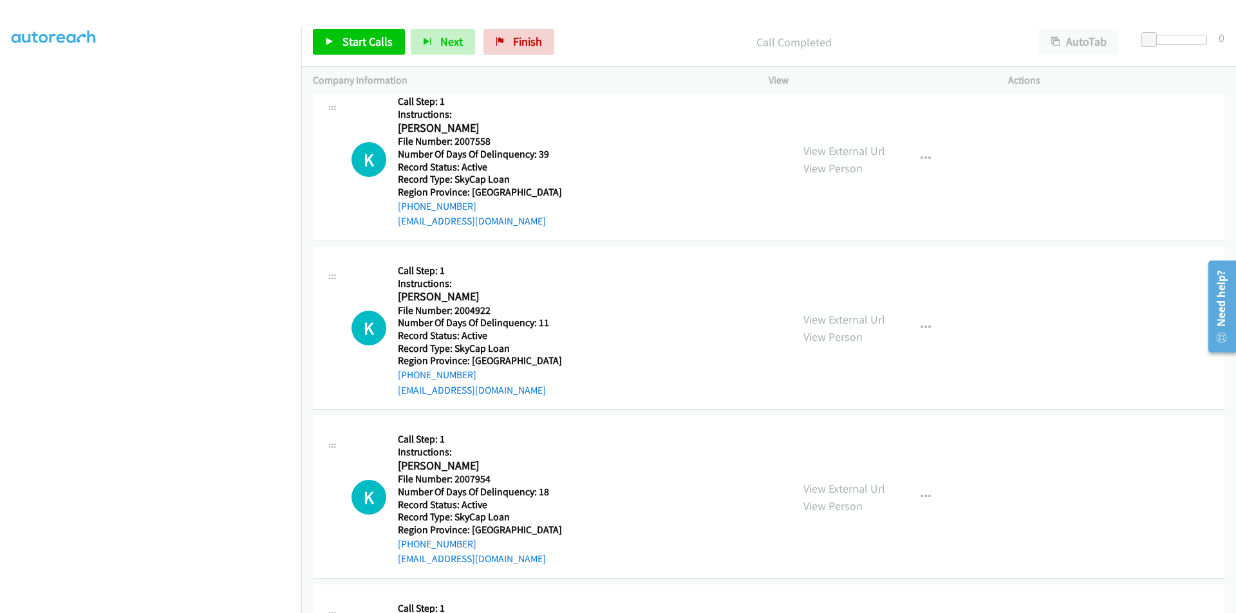
scroll to position [3925, 0]
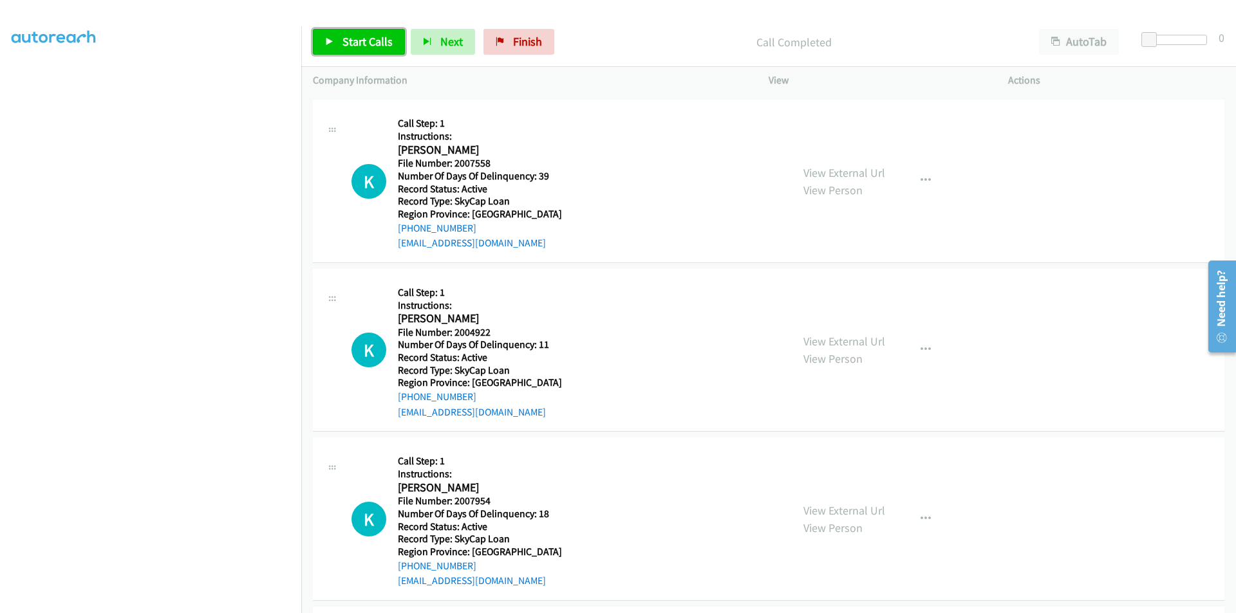
click at [374, 38] on span "Start Calls" at bounding box center [367, 41] width 50 height 15
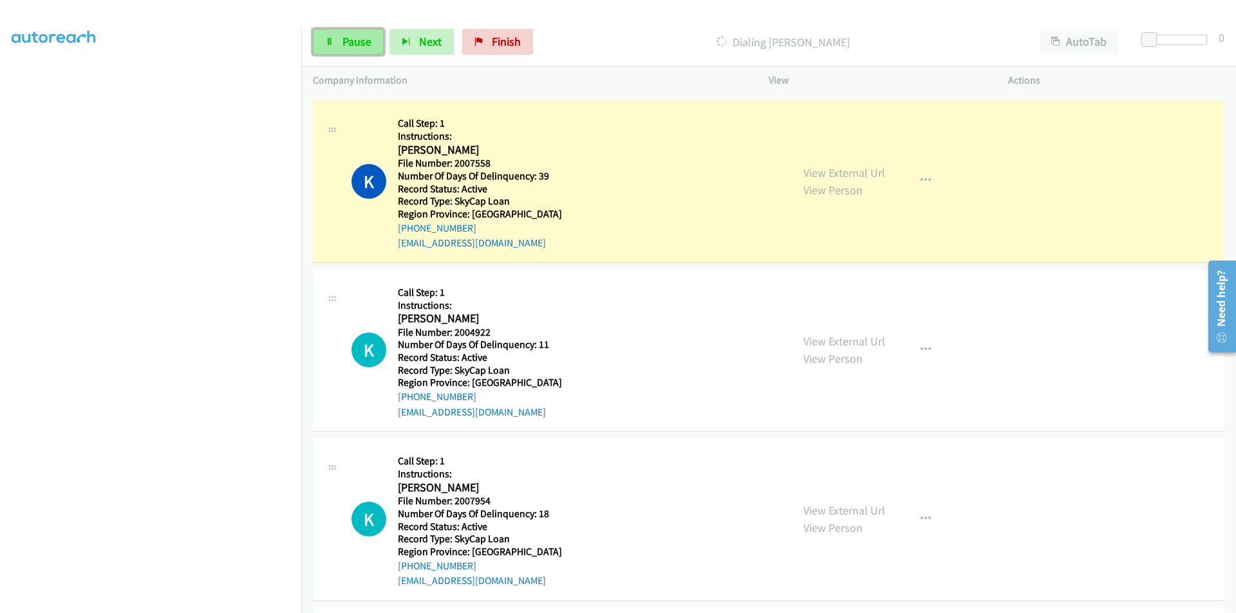
click at [356, 44] on span "Pause" at bounding box center [356, 41] width 29 height 15
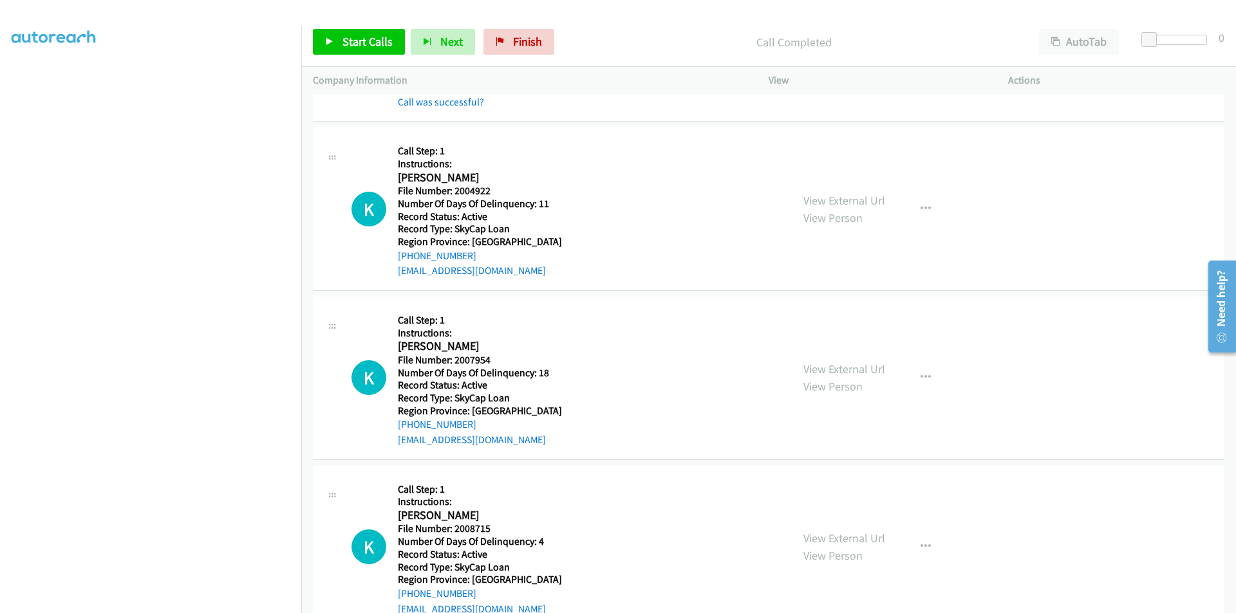
scroll to position [4101, 0]
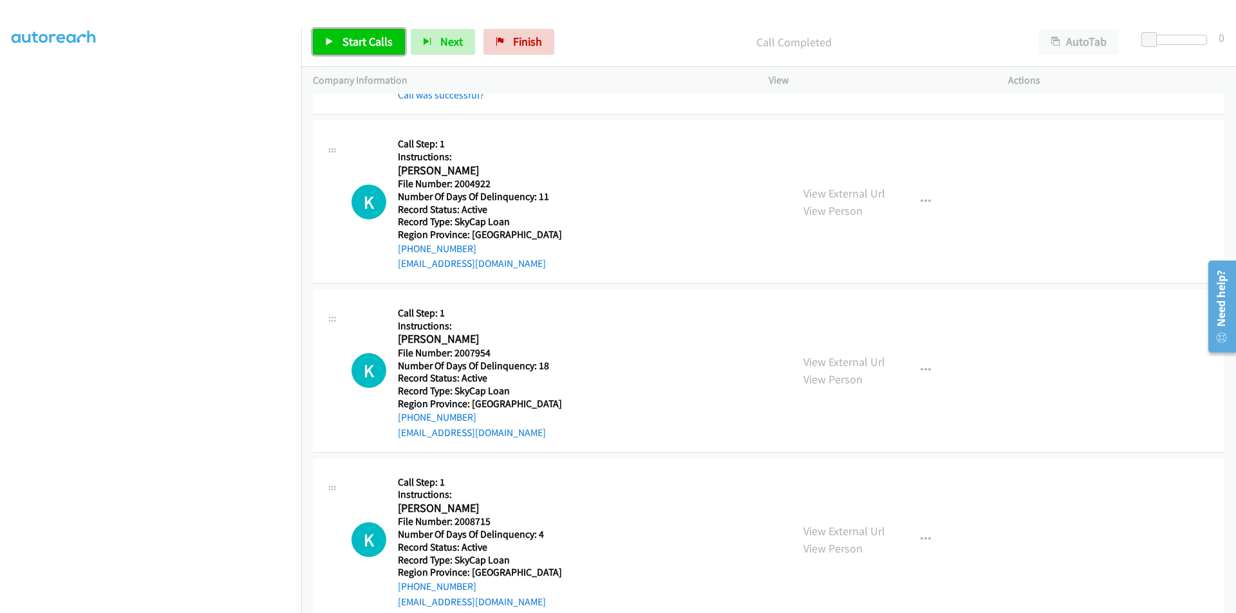
click at [360, 39] on span "Start Calls" at bounding box center [367, 41] width 50 height 15
click at [360, 39] on span "Pause" at bounding box center [356, 41] width 29 height 15
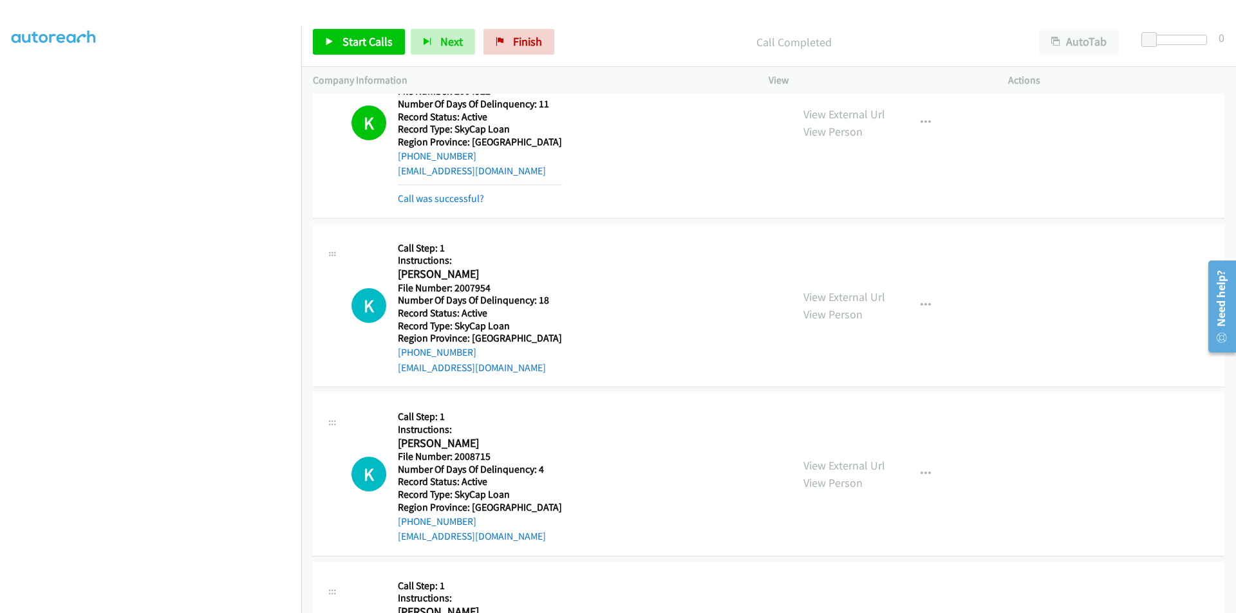
scroll to position [4294, 0]
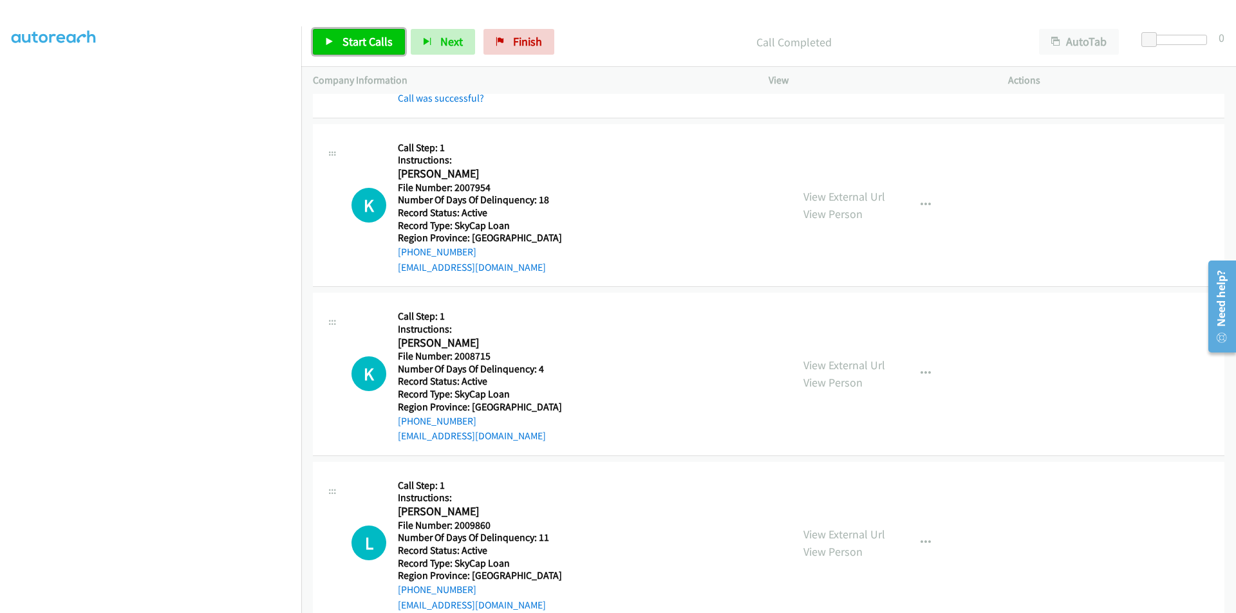
click at [359, 41] on span "Start Calls" at bounding box center [367, 41] width 50 height 15
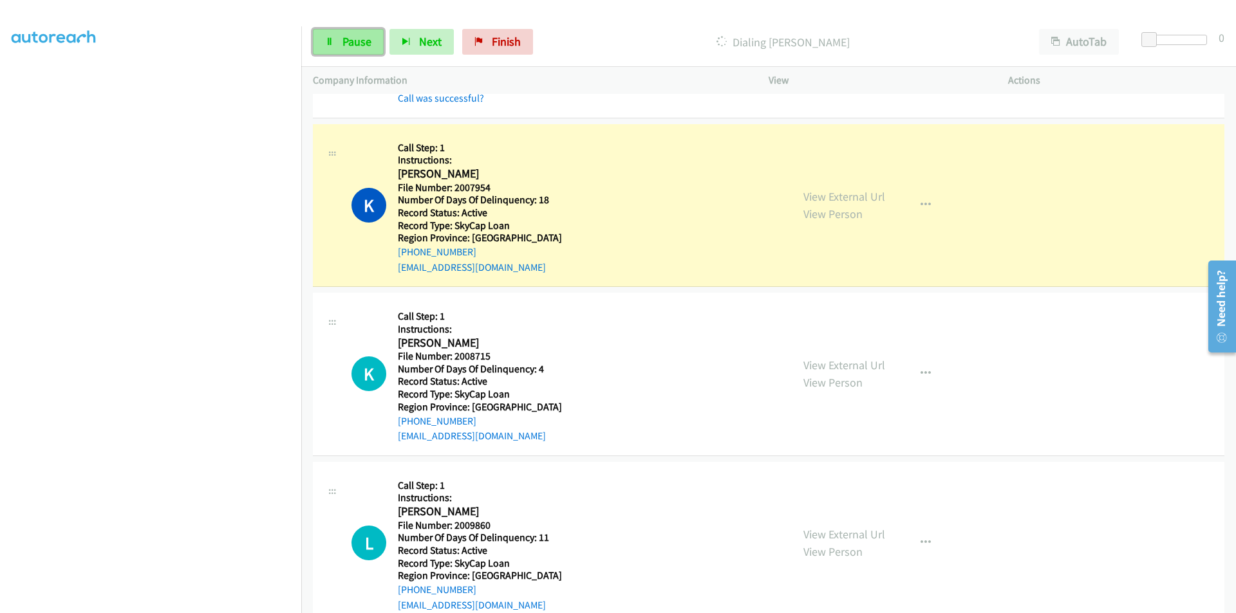
click at [358, 41] on span "Pause" at bounding box center [356, 41] width 29 height 15
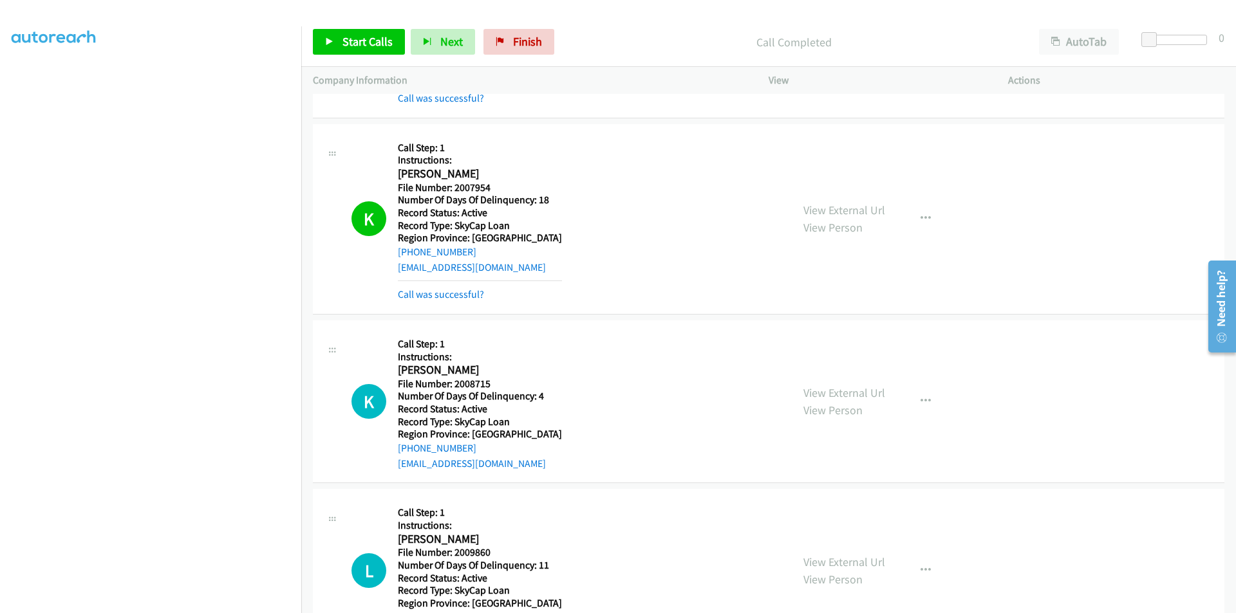
scroll to position [4487, 0]
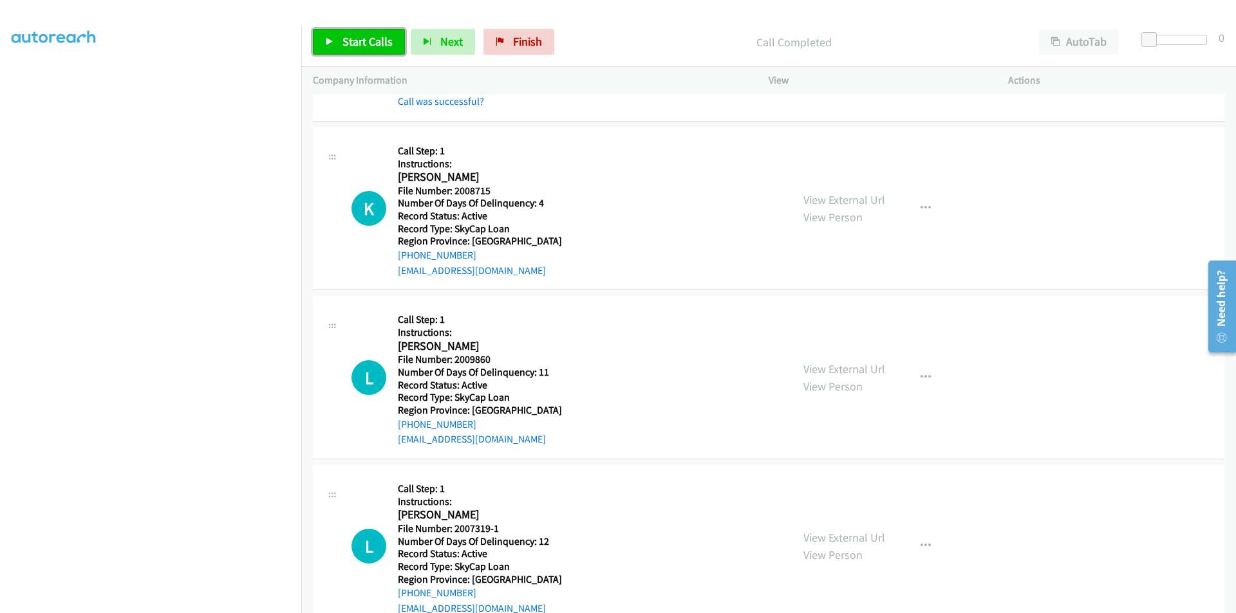
click at [357, 48] on span "Start Calls" at bounding box center [367, 41] width 50 height 15
click at [355, 43] on span "Pause" at bounding box center [356, 41] width 29 height 15
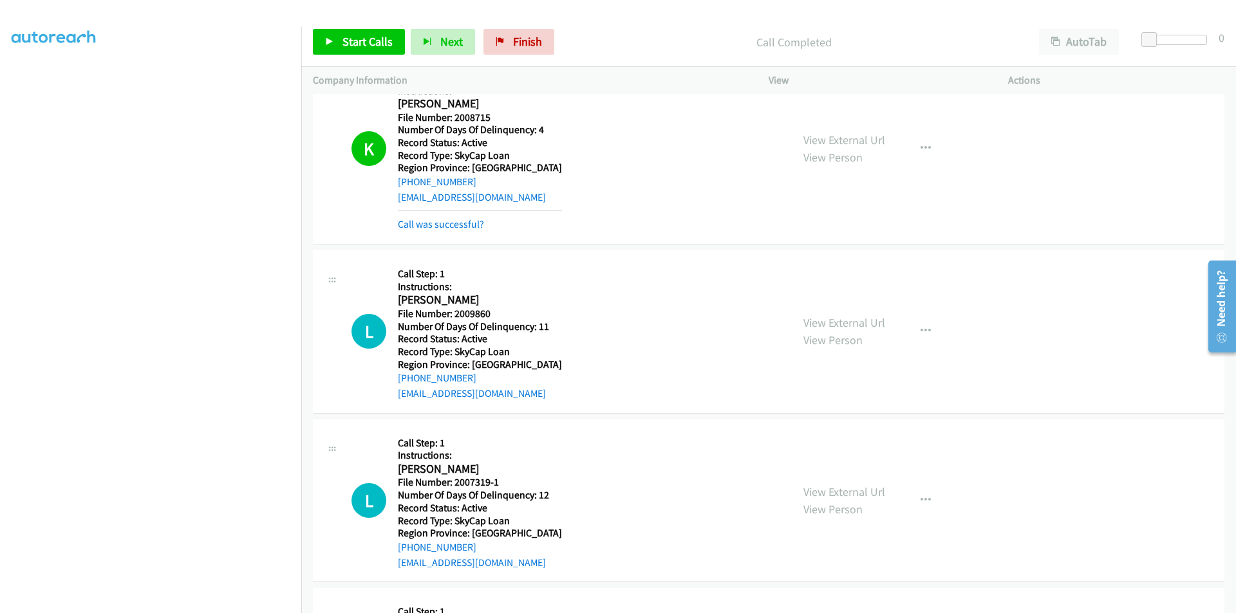
scroll to position [4680, 0]
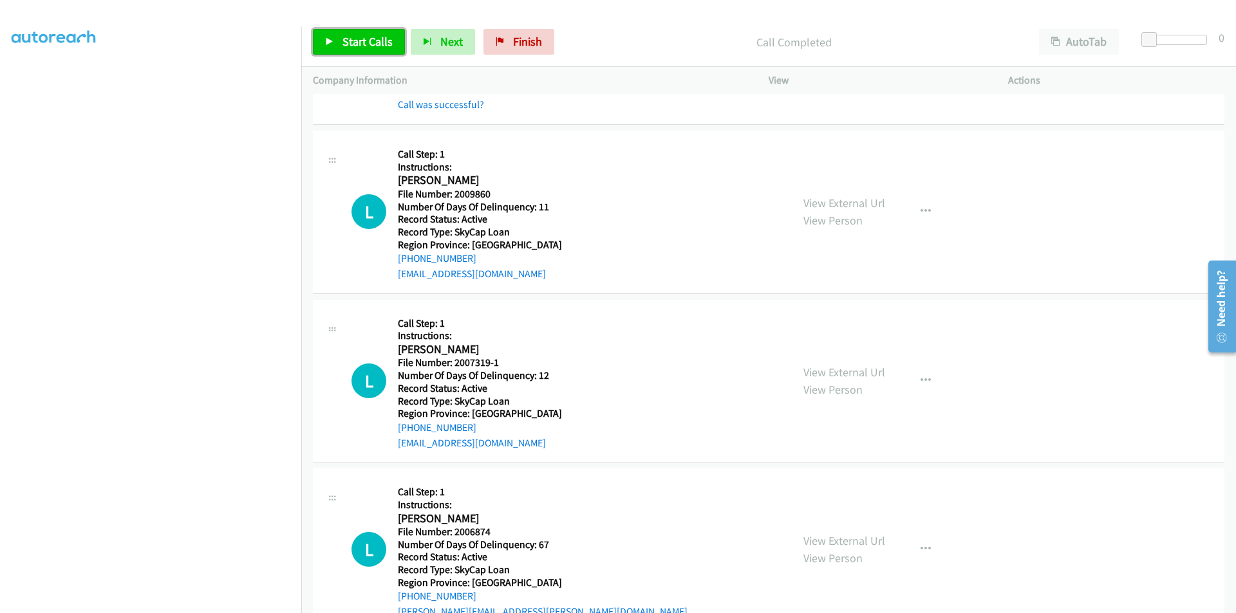
click at [379, 41] on span "Start Calls" at bounding box center [367, 41] width 50 height 15
click at [373, 40] on link "Pause" at bounding box center [348, 42] width 71 height 26
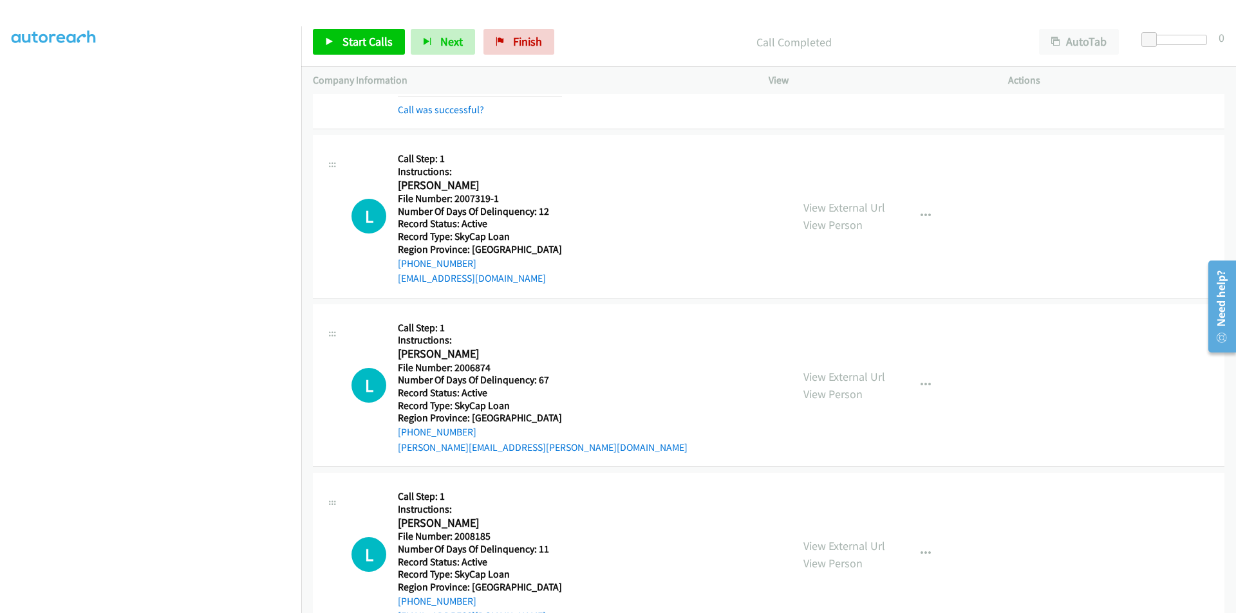
scroll to position [4873, 0]
click at [379, 42] on span "Start Calls" at bounding box center [367, 41] width 50 height 15
click at [368, 41] on span "Pause" at bounding box center [356, 41] width 29 height 15
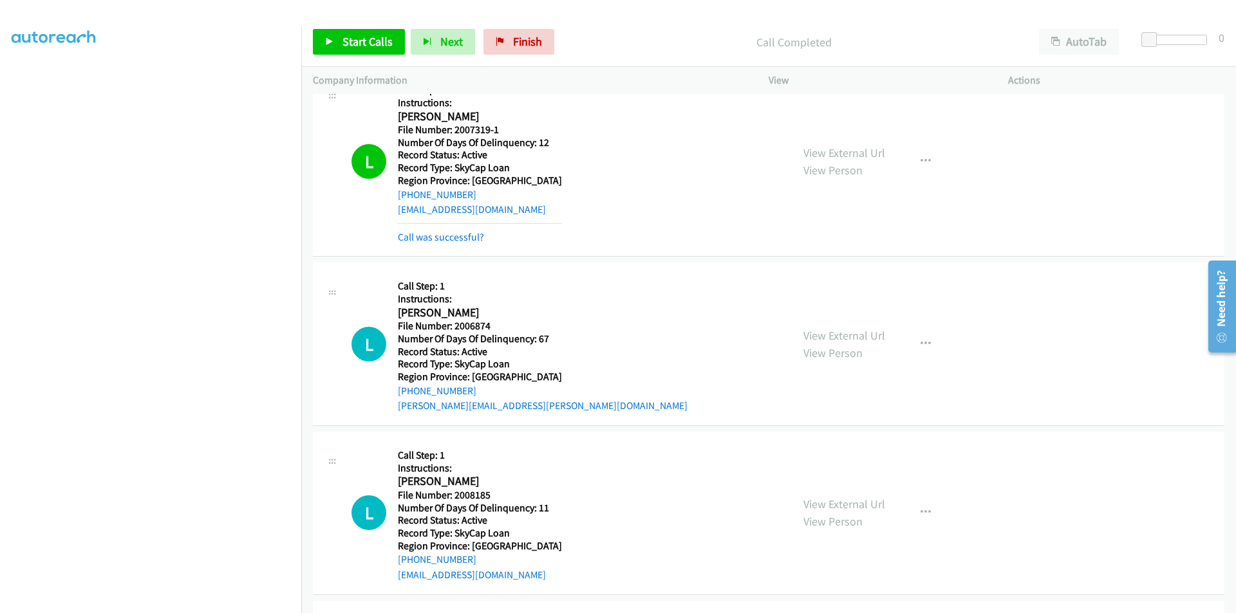
scroll to position [5066, 0]
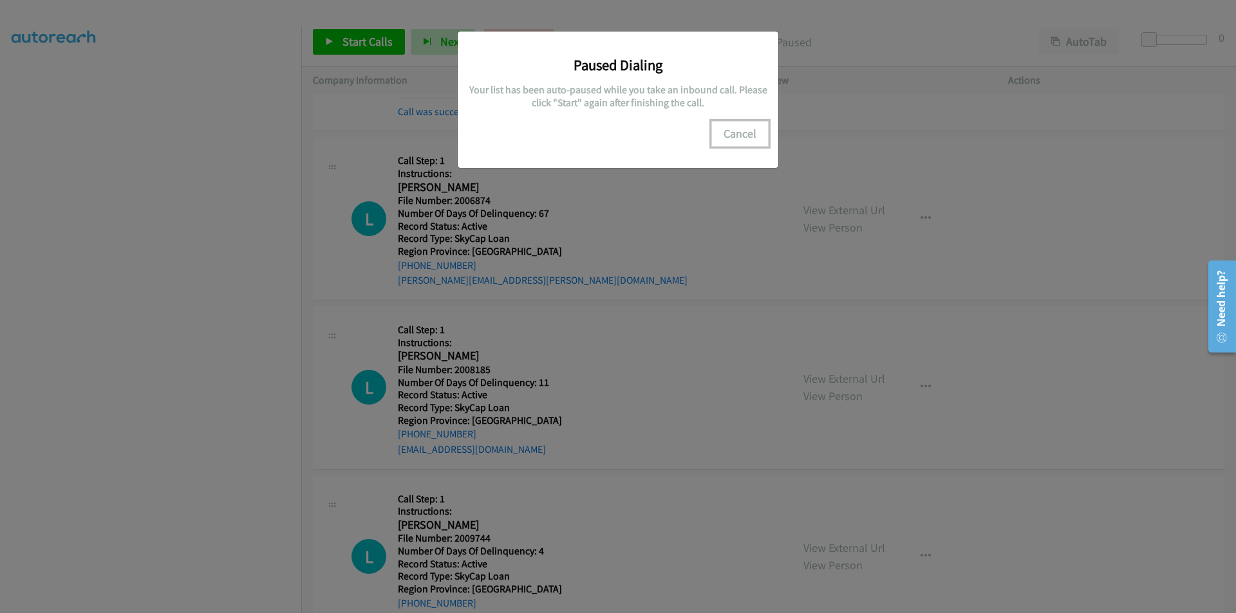
click at [727, 133] on button "Cancel" at bounding box center [739, 134] width 57 height 26
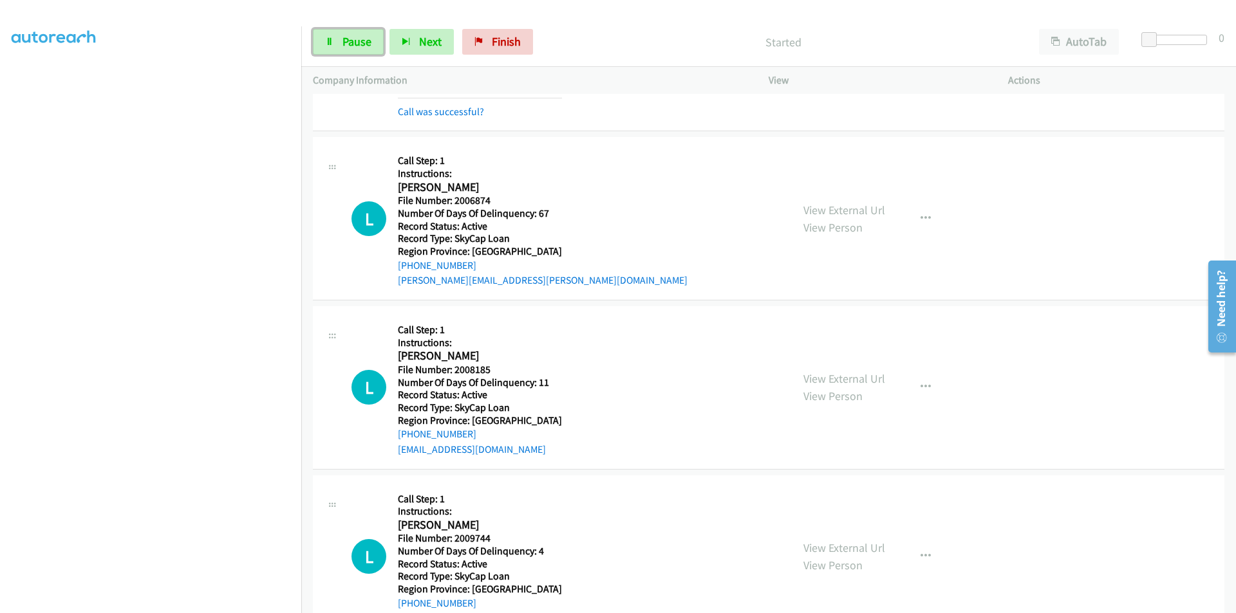
click at [349, 42] on span "Pause" at bounding box center [356, 41] width 29 height 15
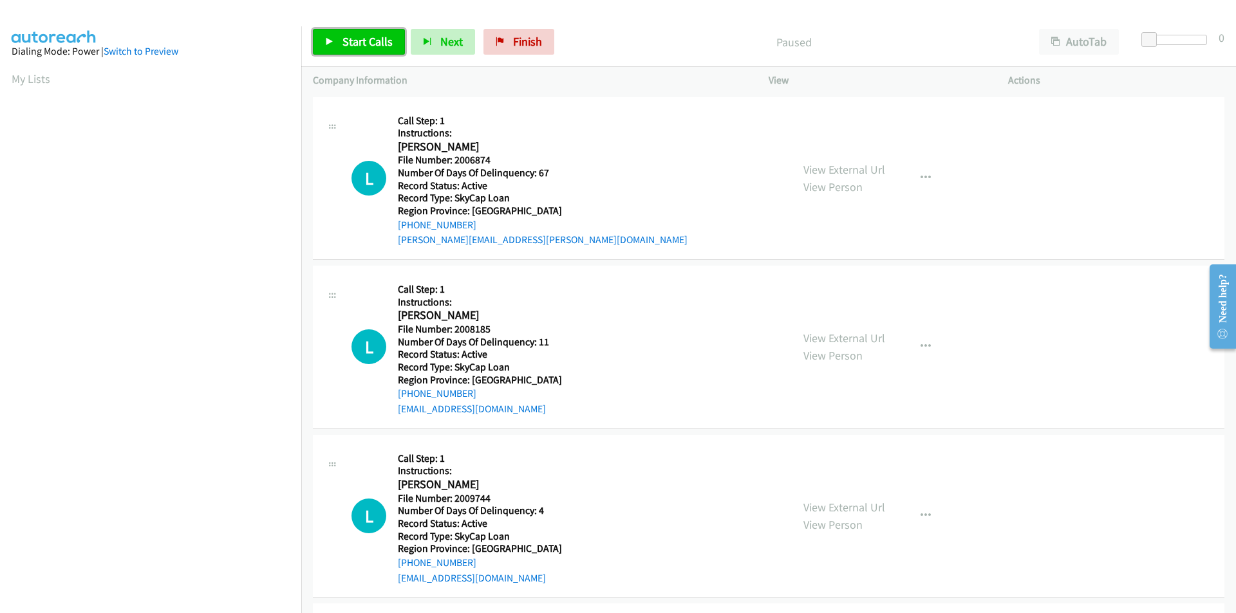
click at [342, 50] on link "Start Calls" at bounding box center [359, 42] width 92 height 26
click at [344, 41] on span "Pause" at bounding box center [356, 41] width 29 height 15
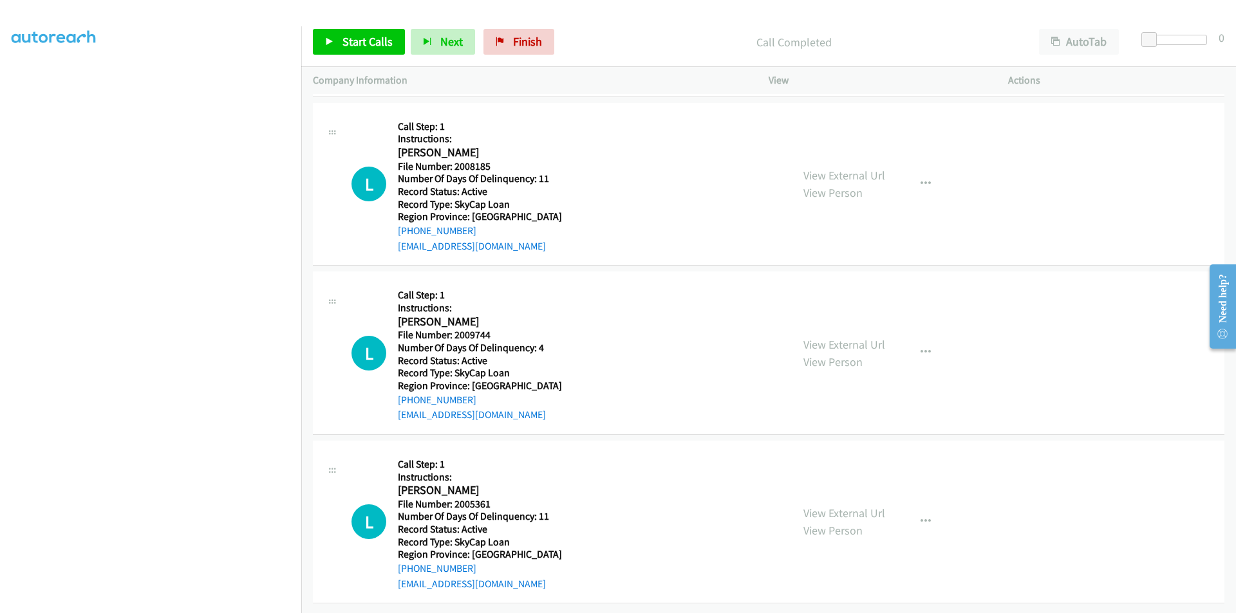
scroll to position [193, 0]
click at [380, 46] on span "Start Calls" at bounding box center [367, 41] width 50 height 15
click at [367, 43] on span "Pause" at bounding box center [356, 41] width 29 height 15
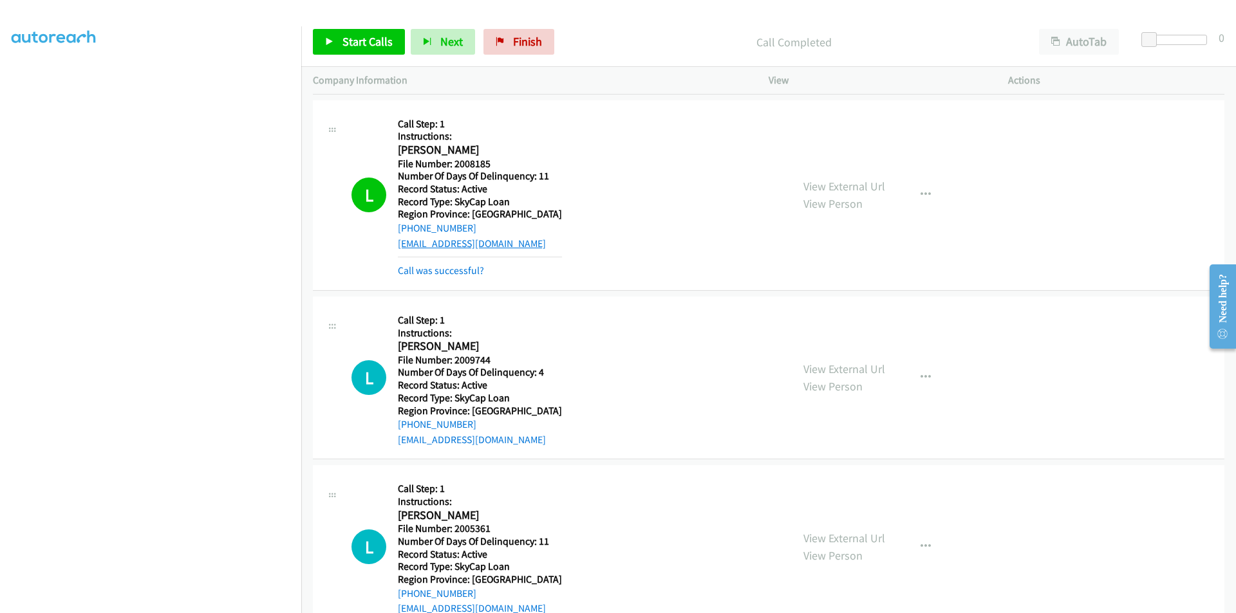
drag, startPoint x: 483, startPoint y: 178, endPoint x: 472, endPoint y: 172, distance: 11.5
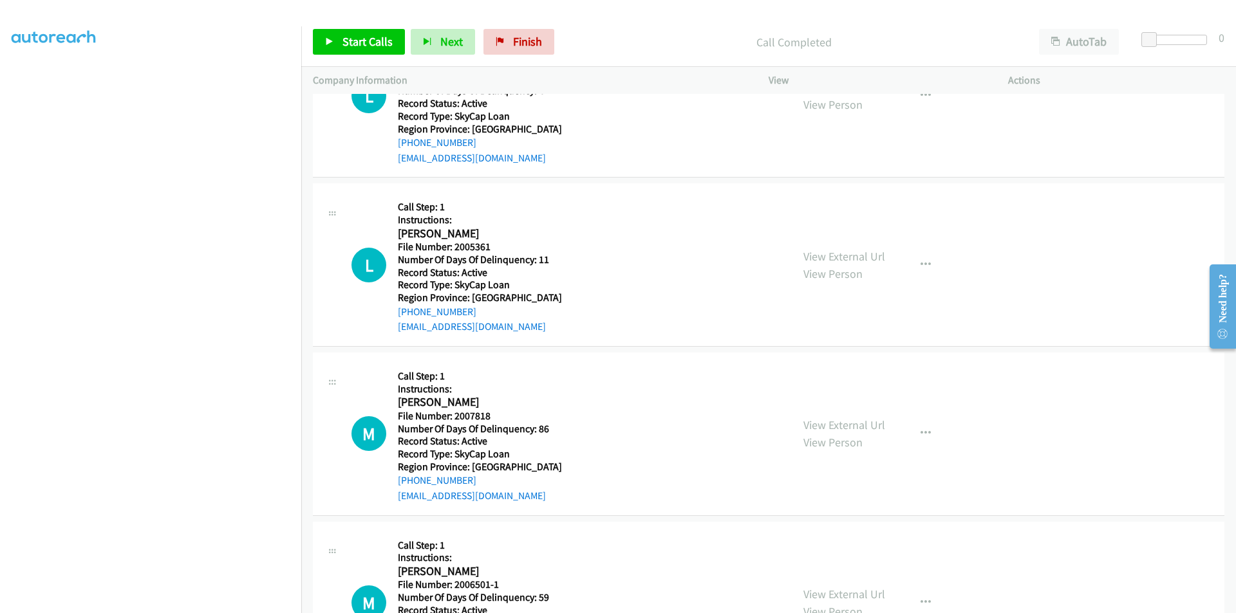
scroll to position [411, 0]
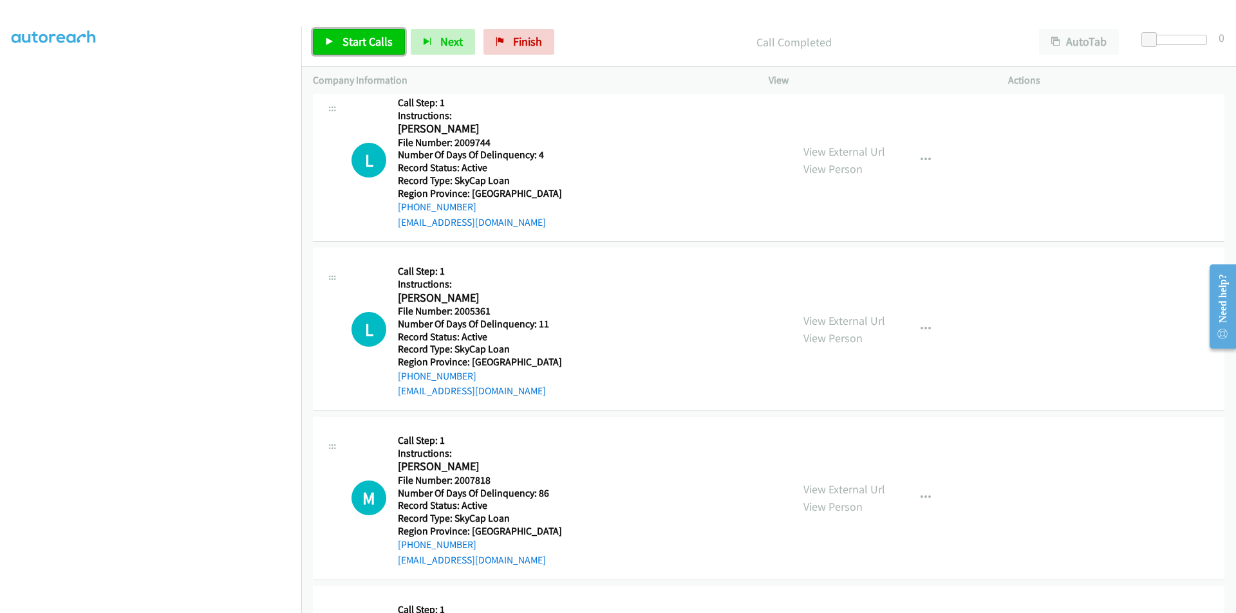
click at [378, 36] on span "Start Calls" at bounding box center [367, 41] width 50 height 15
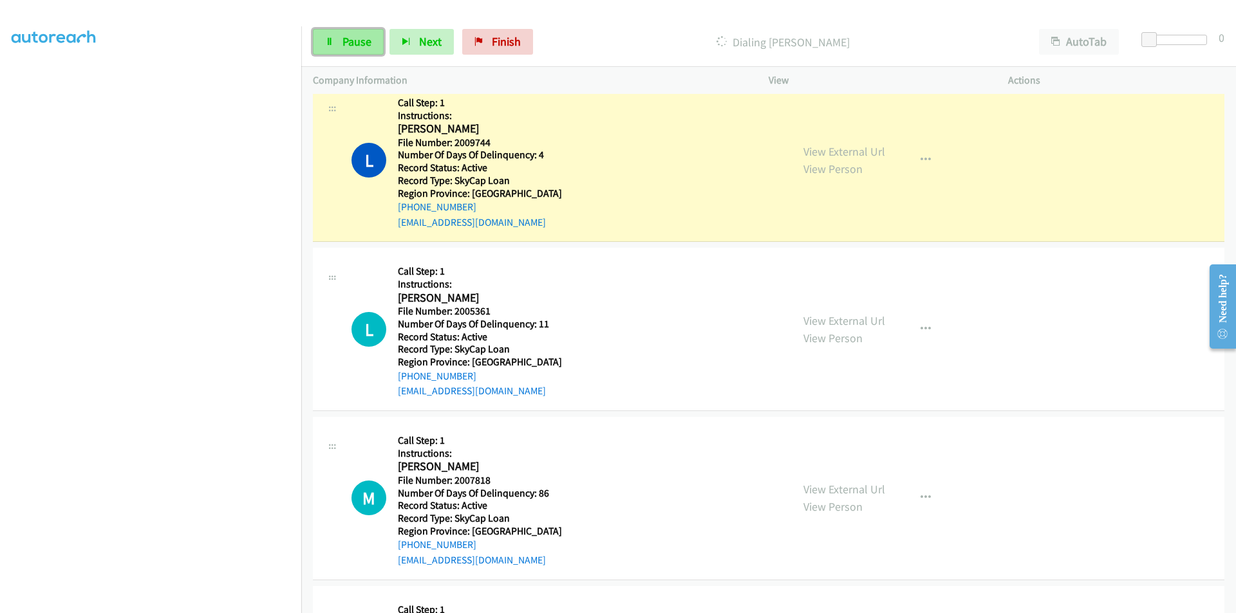
click at [364, 39] on span "Pause" at bounding box center [356, 41] width 29 height 15
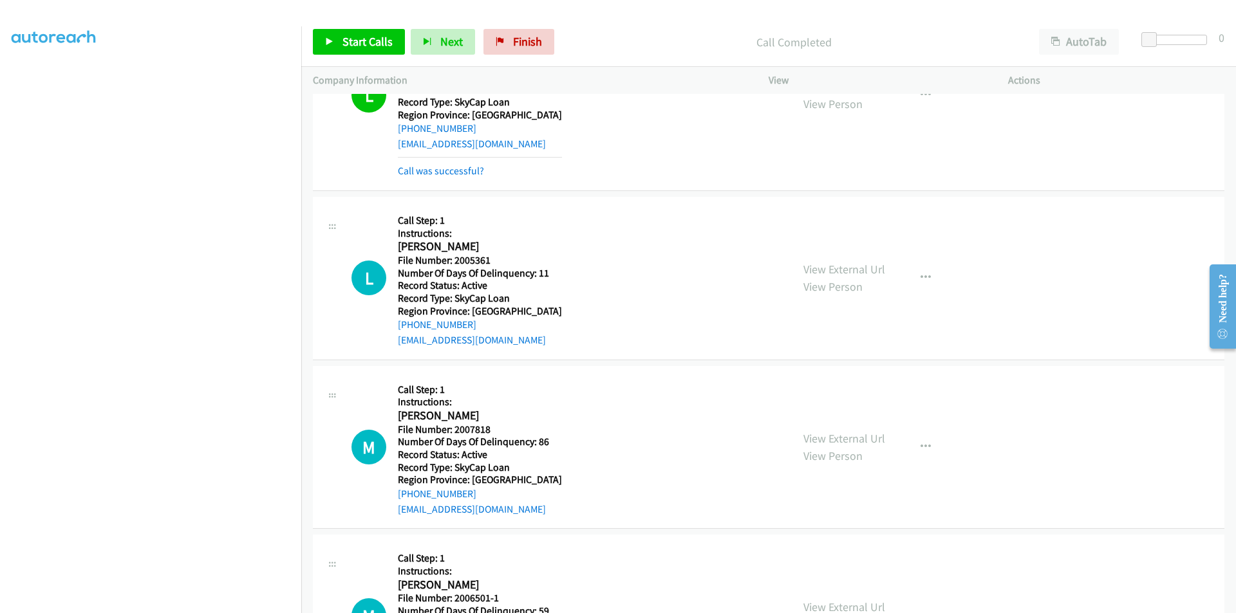
scroll to position [569, 0]
